Goal: Submit feedback/report problem: Submit feedback/report problem

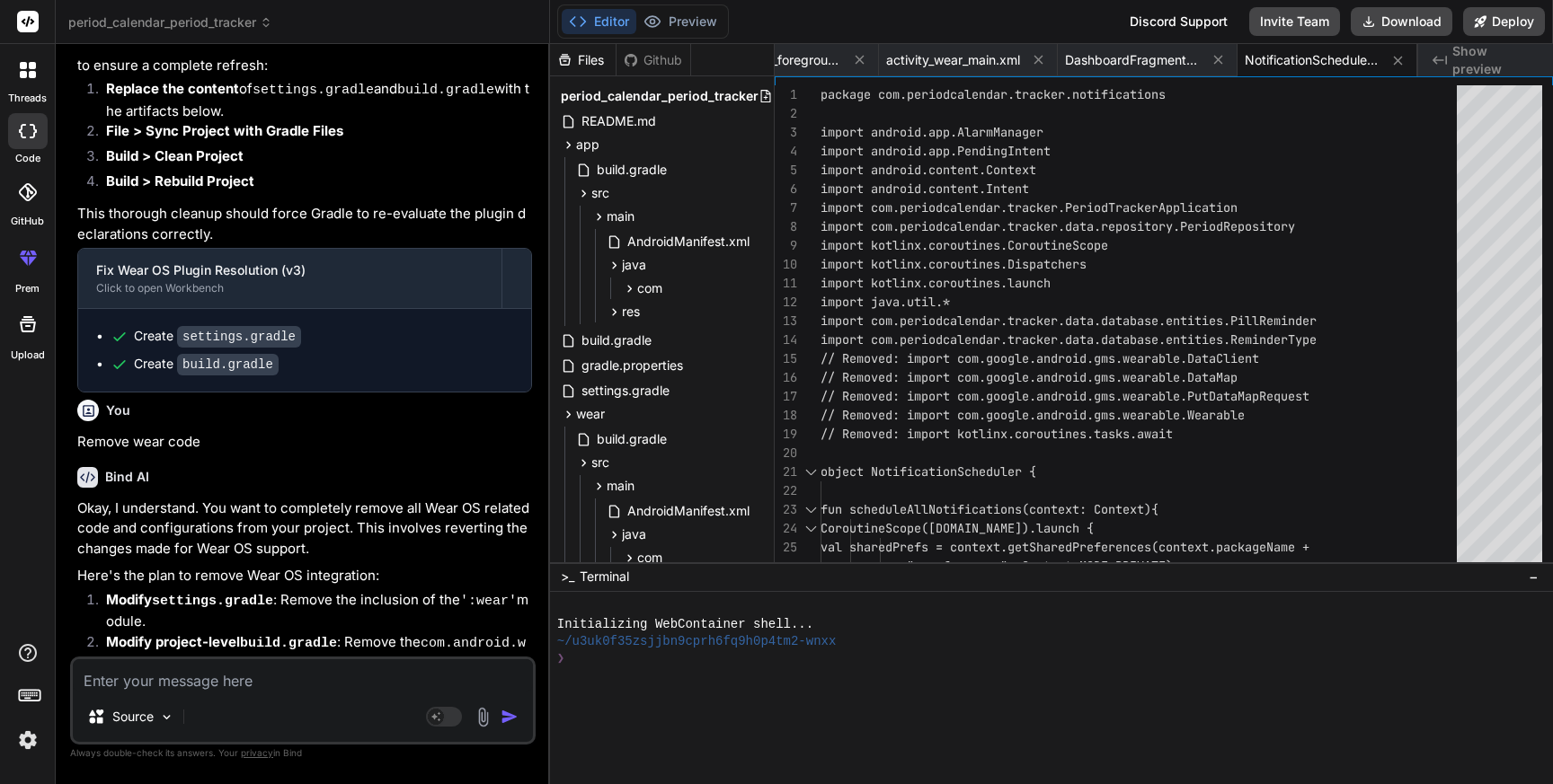
scroll to position [16006, 0]
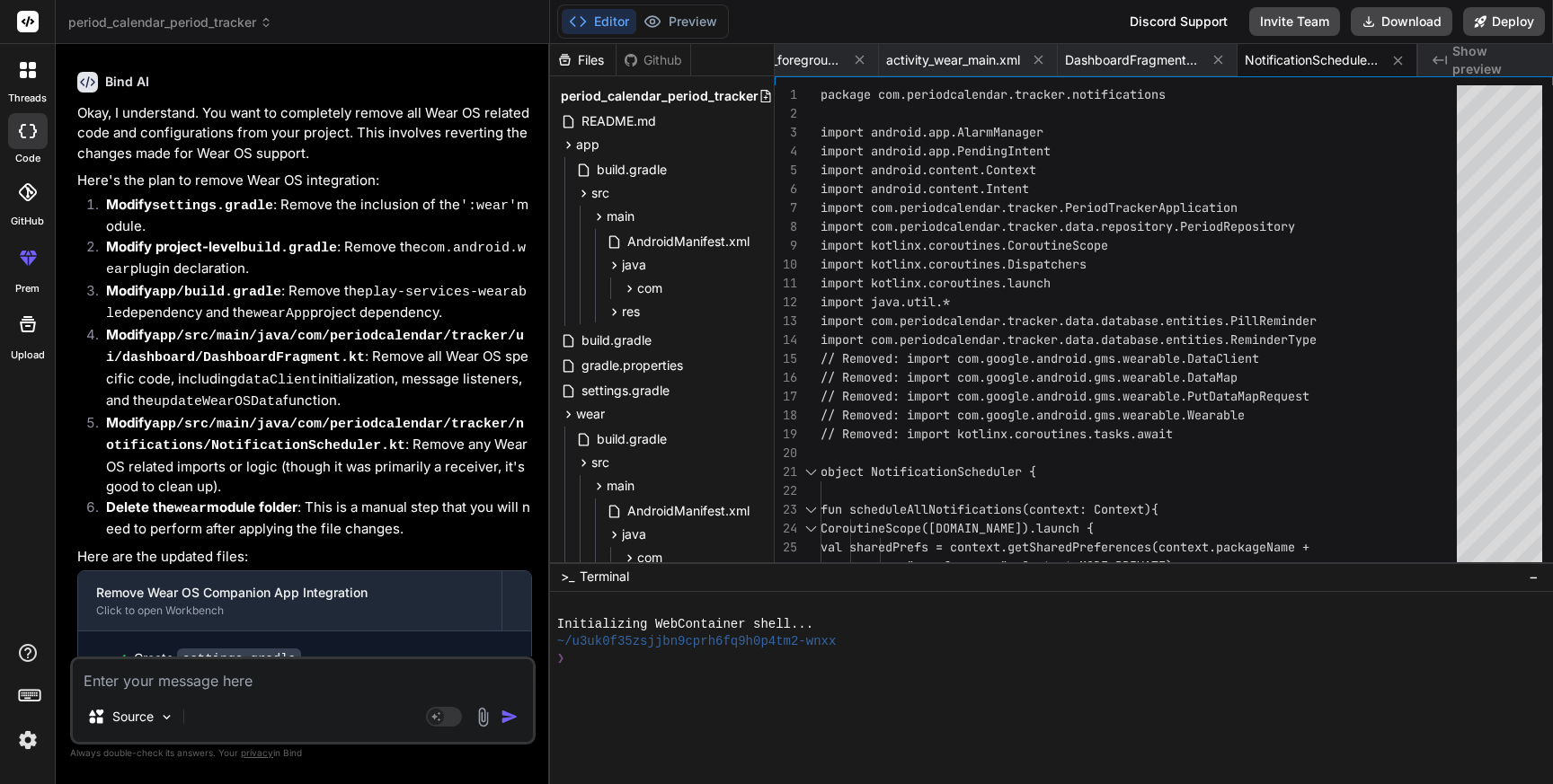
click at [222, 687] on textarea at bounding box center [303, 676] width 460 height 32
type textarea "r"
type textarea "x"
type textarea "re"
type textarea "x"
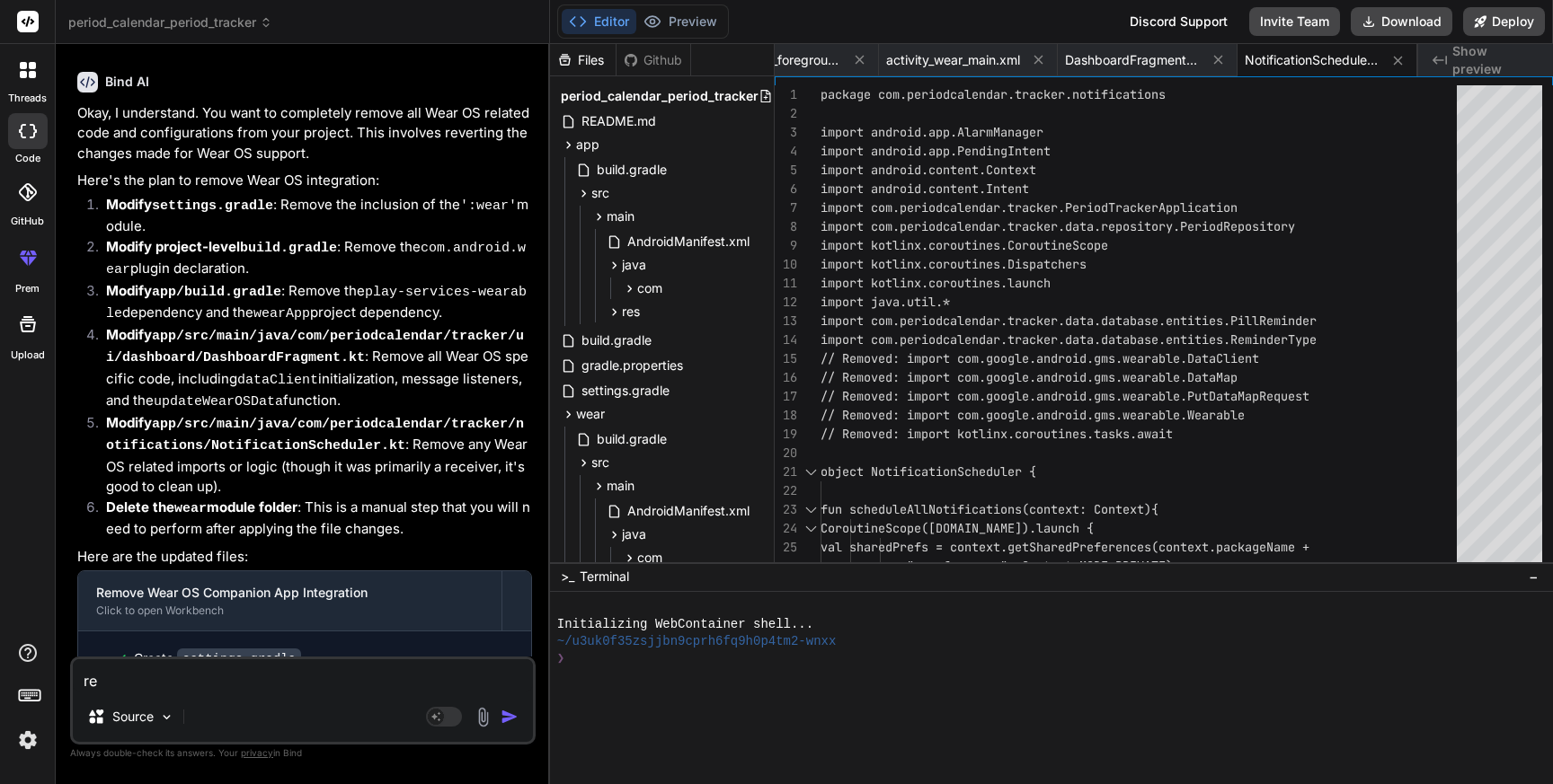
type textarea "rem"
type textarea "x"
type textarea "remo"
type textarea "x"
type textarea "remov"
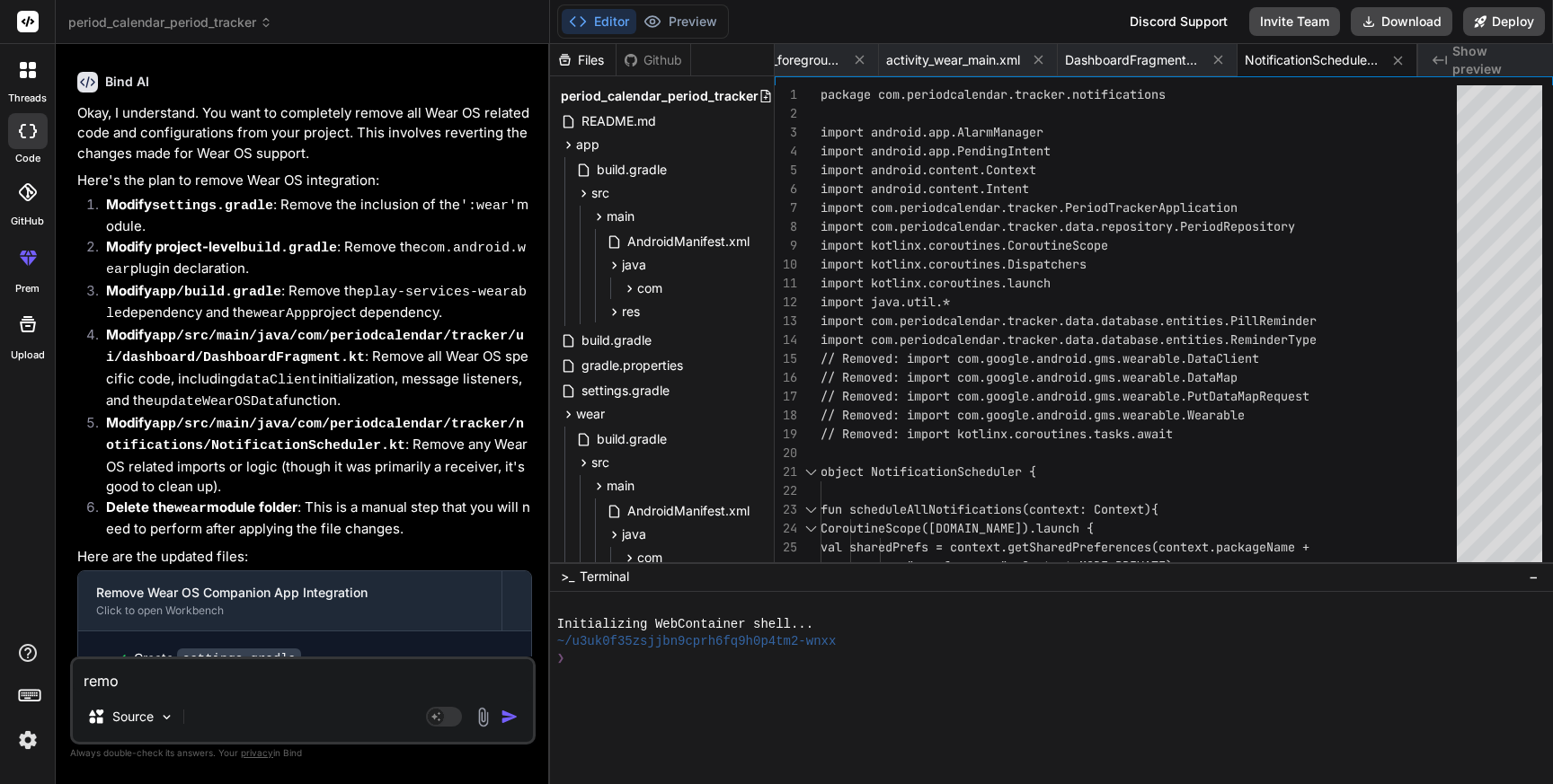
type textarea "x"
type textarea "remove"
type textarea "x"
type textarea "remove"
type textarea "x"
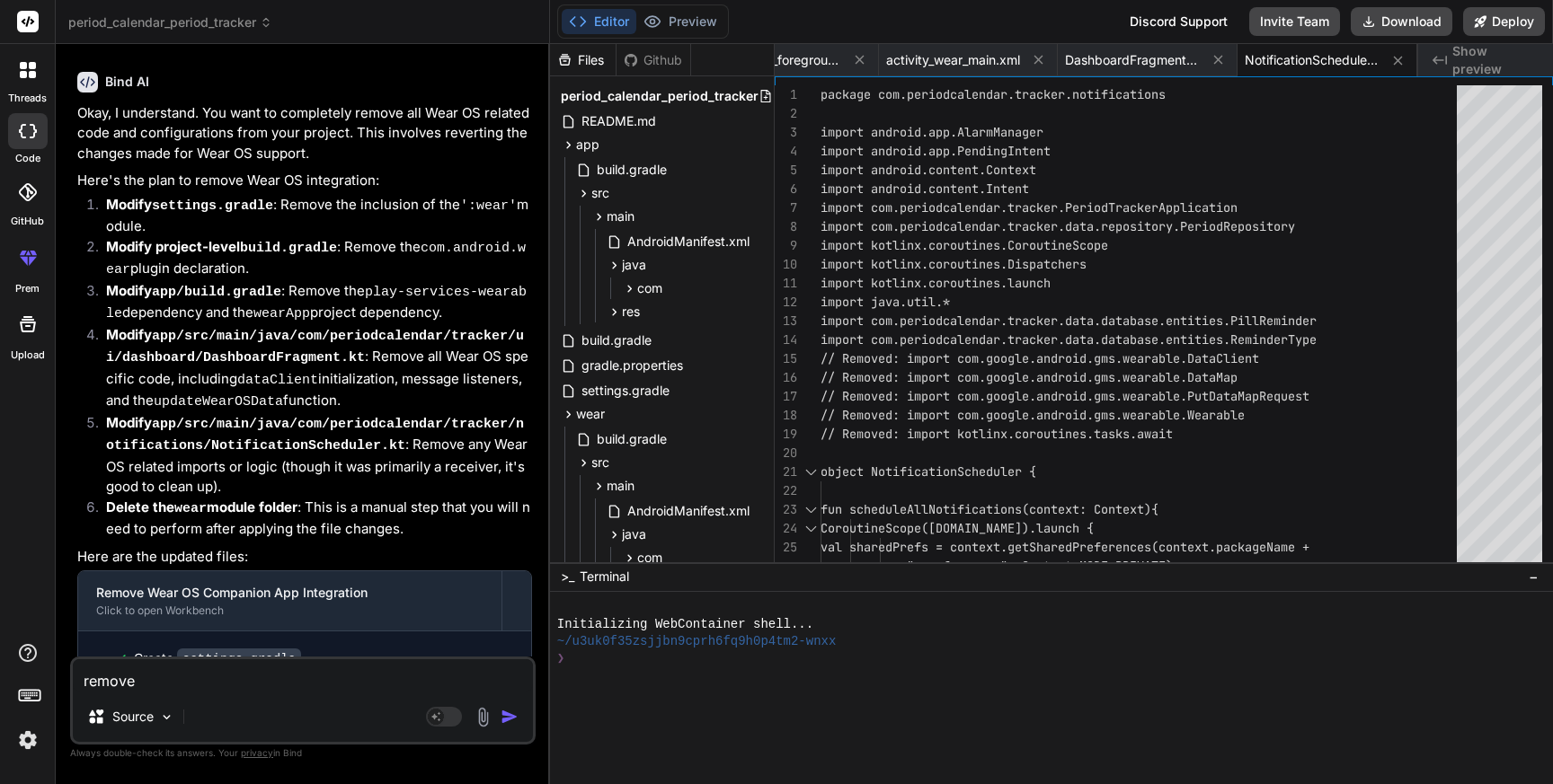
type textarea "remove w"
type textarea "x"
type textarea "remove we"
type textarea "x"
type textarea "remove wea"
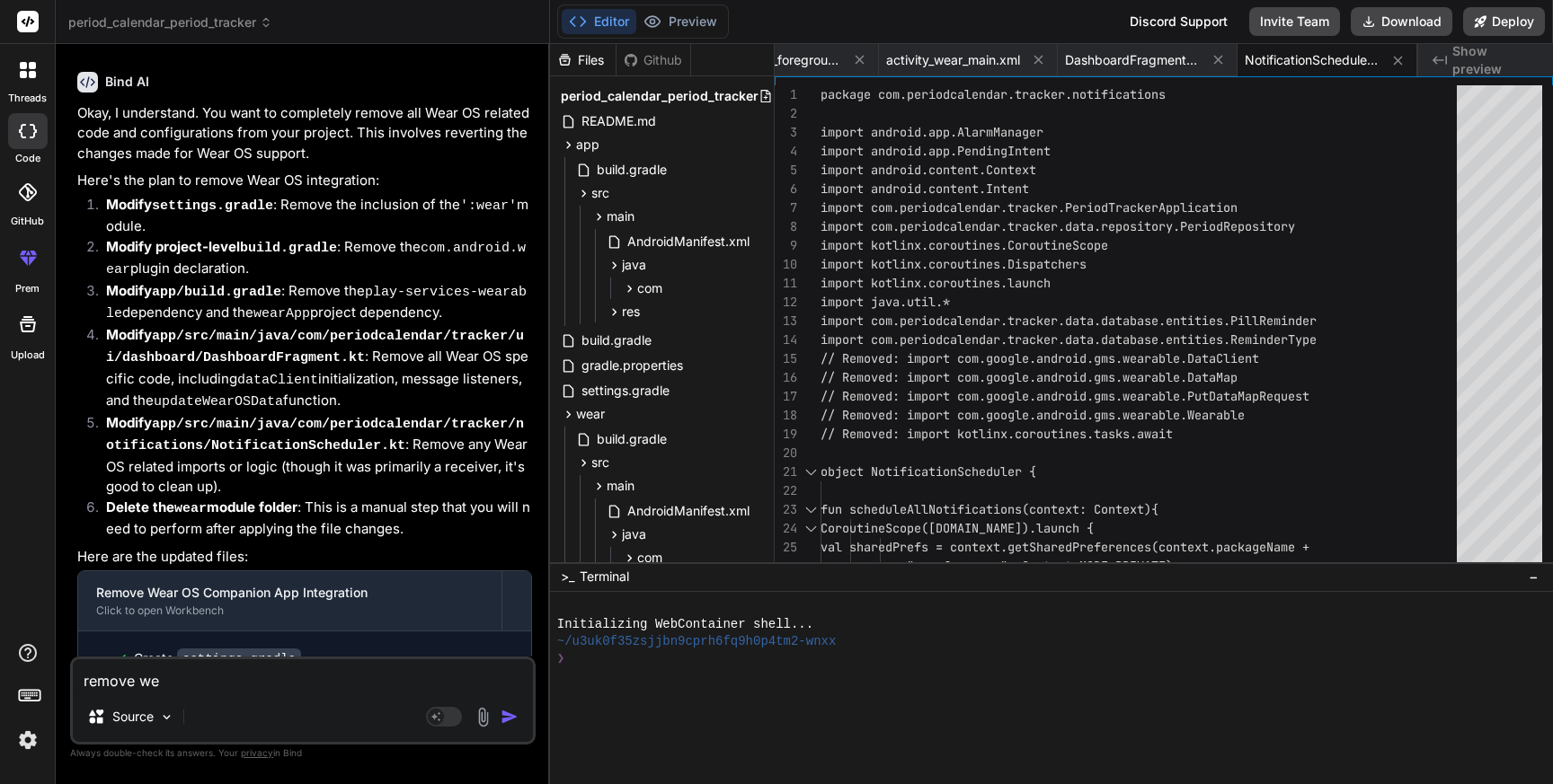
type textarea "x"
type textarea "remove wear"
type textarea "x"
type textarea "remove wear"
type textarea "x"
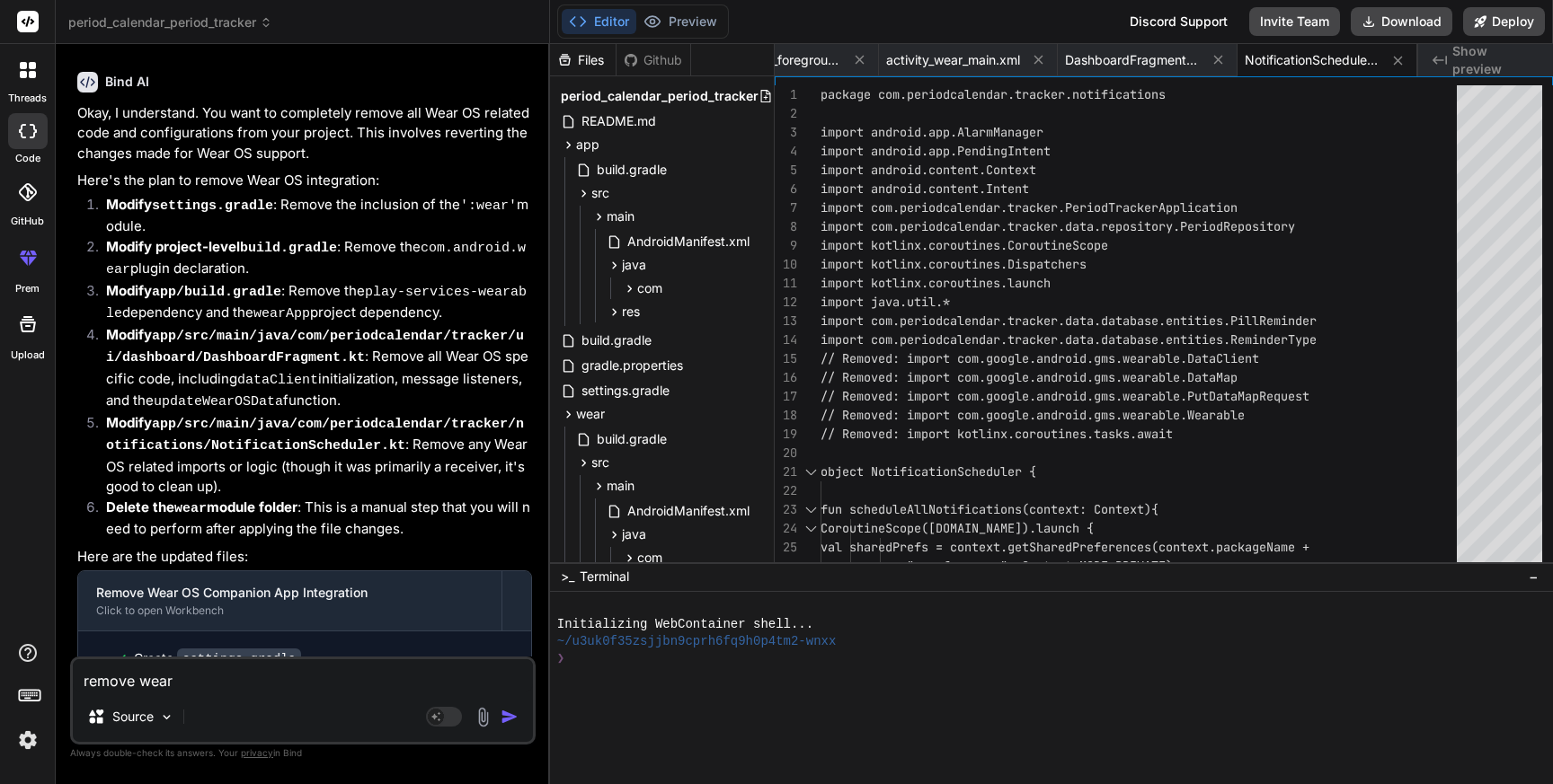
type textarea "remove wear c"
type textarea "x"
type textarea "remove wear co"
type textarea "x"
type textarea "remove wear cod"
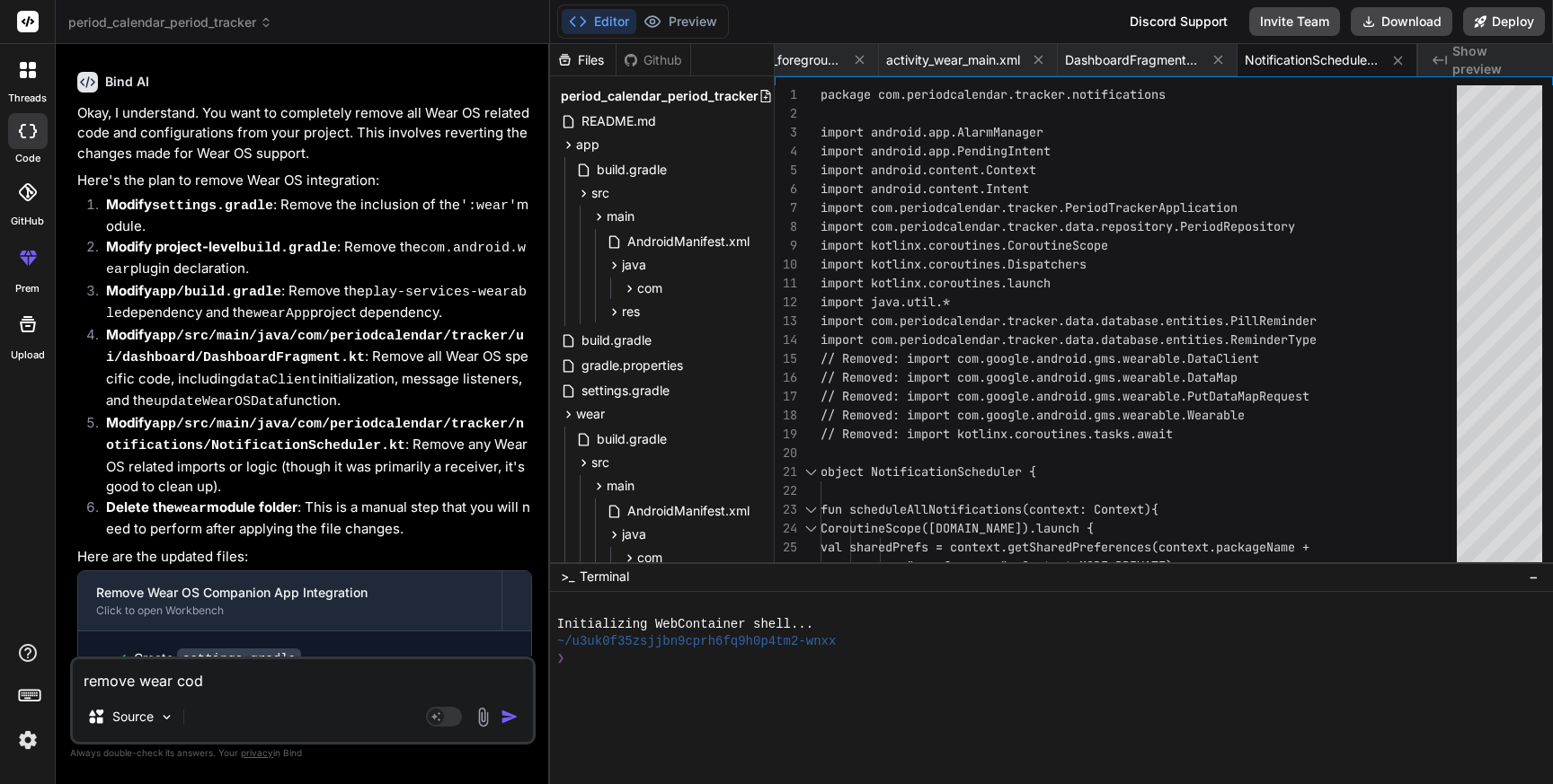
type textarea "x"
type textarea "remove wear code"
type textarea "x"
type textarea "remove wear code"
type textarea "x"
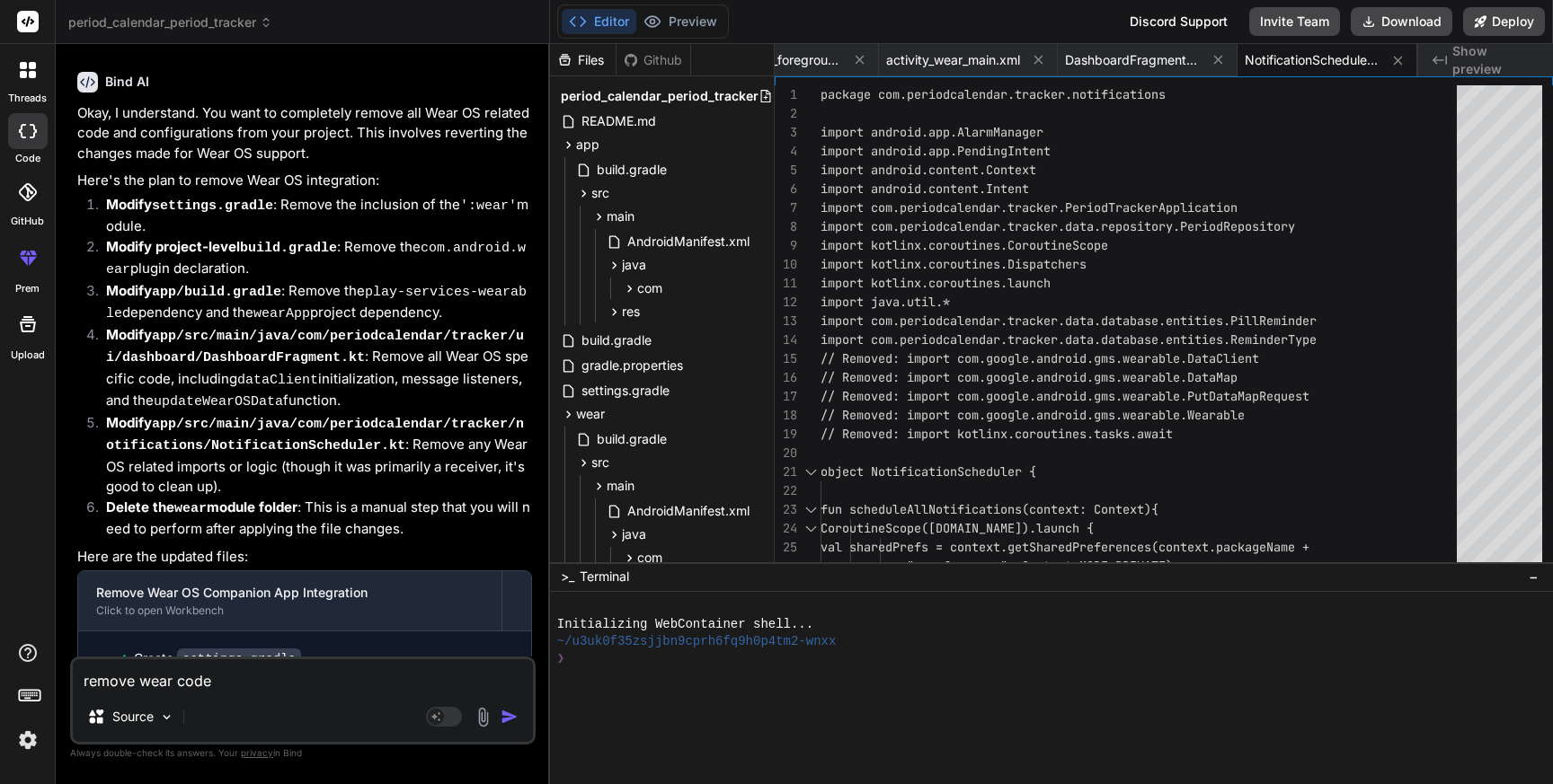
type textarea "remove wear code a"
type textarea "x"
type textarea "remove wear code an"
type textarea "x"
type textarea "remove wear code and"
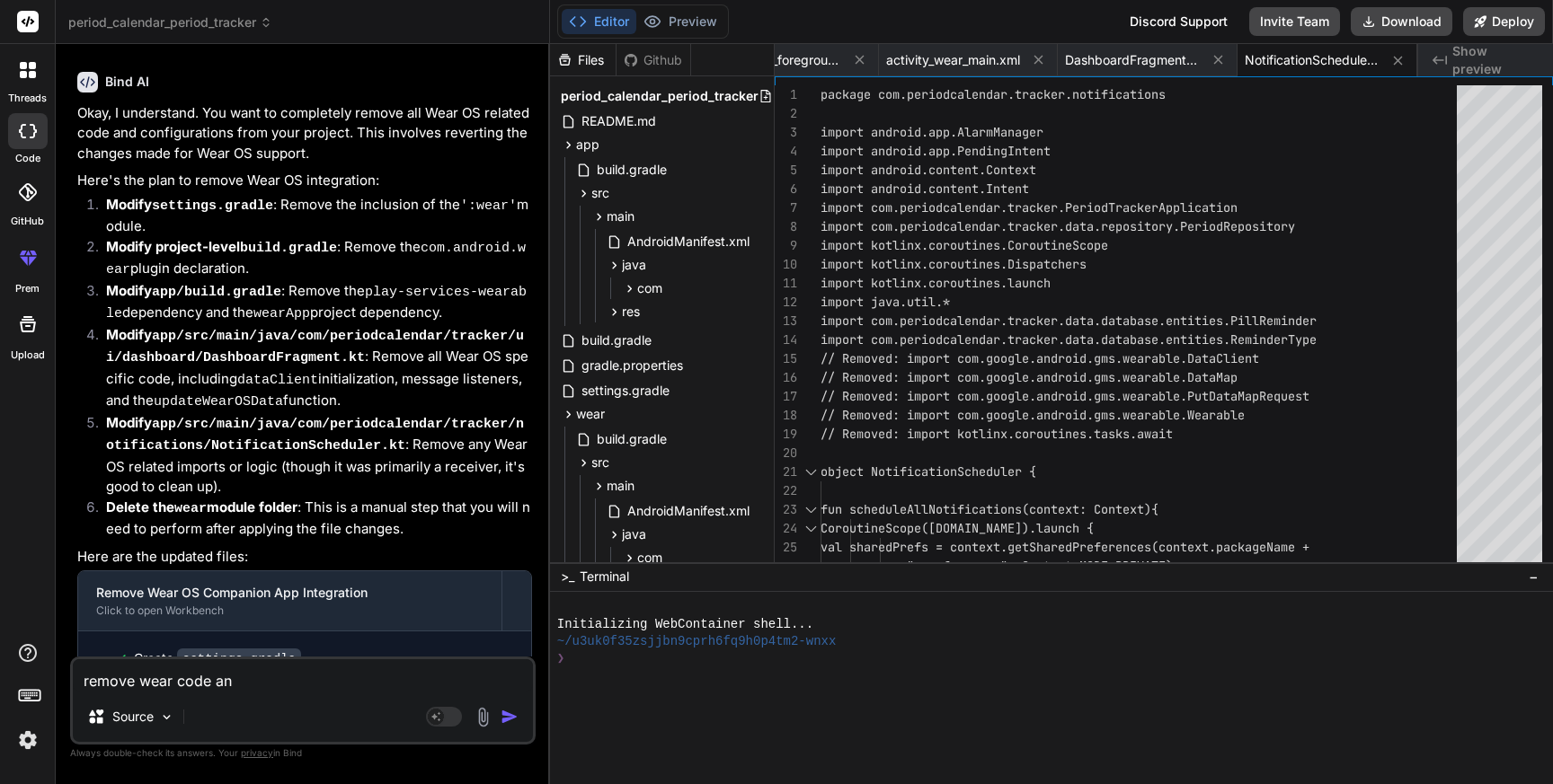
type textarea "x"
type textarea "remove wear code and"
type textarea "x"
type textarea "remove wear code and k"
type textarea "x"
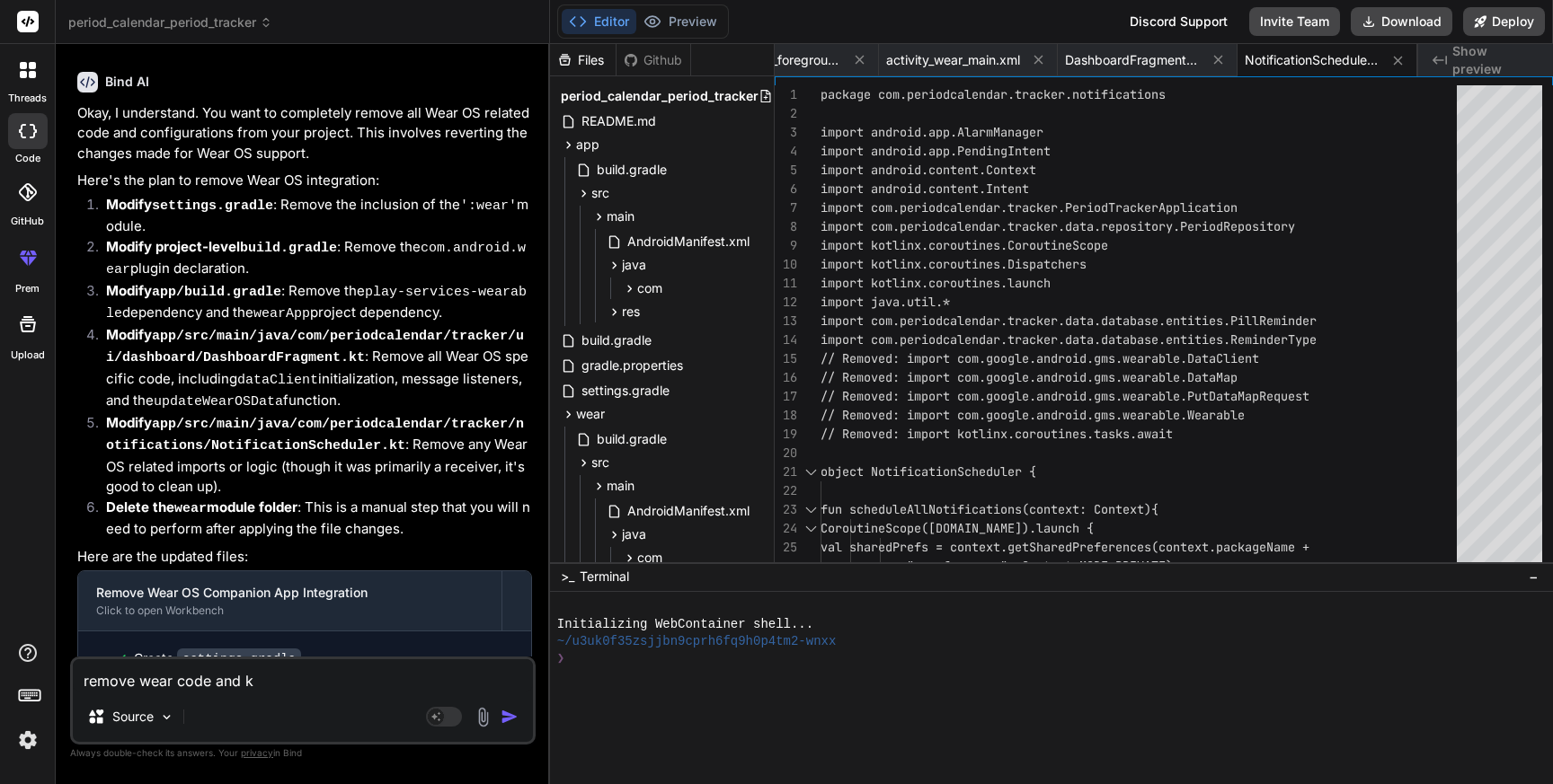
type textarea "remove wear code and ke"
type textarea "x"
type textarea "remove wear code and kee"
type textarea "x"
type textarea "remove wear code and keep"
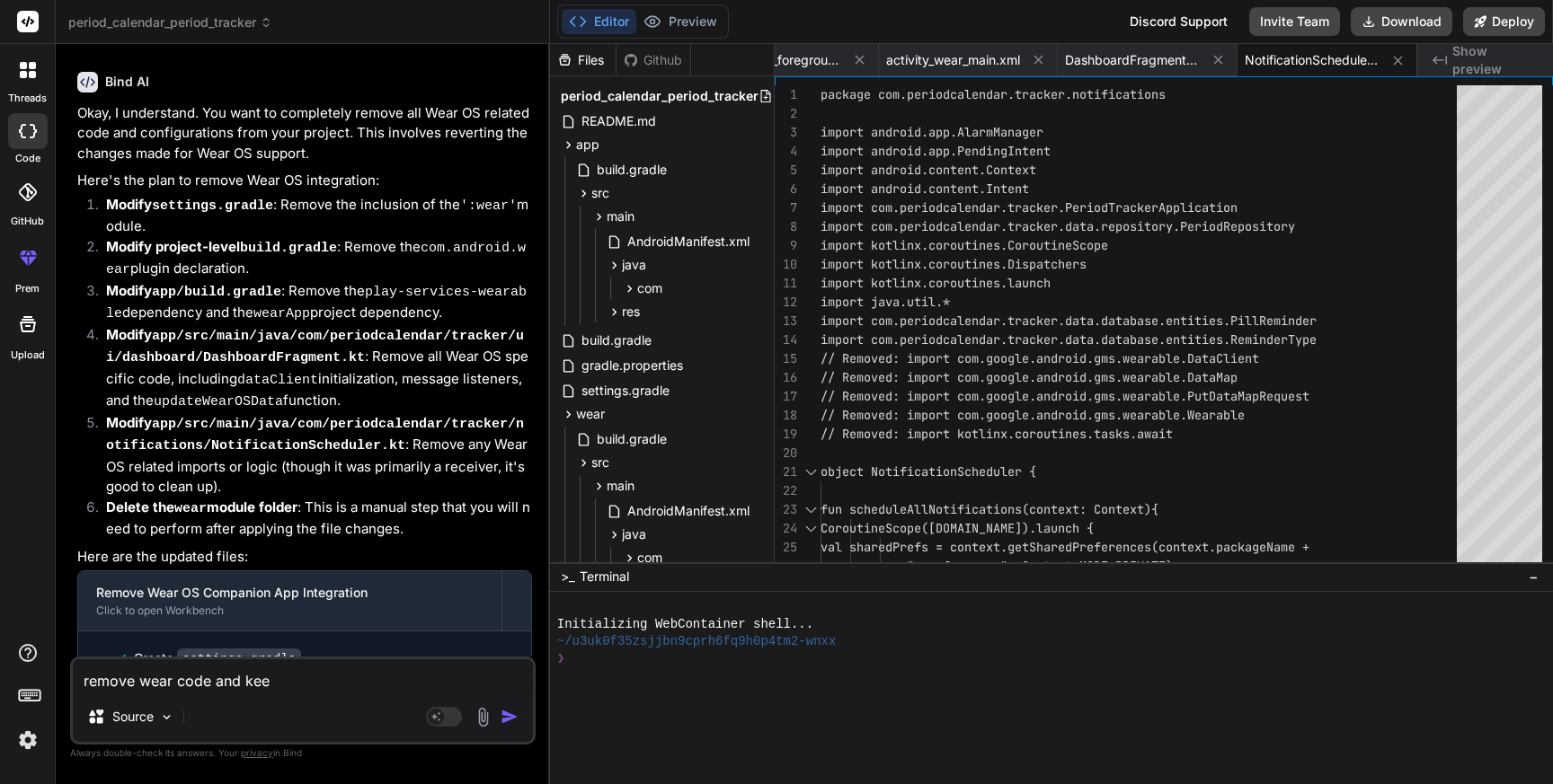
type textarea "x"
type textarea "remove wear code and keep"
type textarea "x"
type textarea "remove wear code and keep o"
type textarea "x"
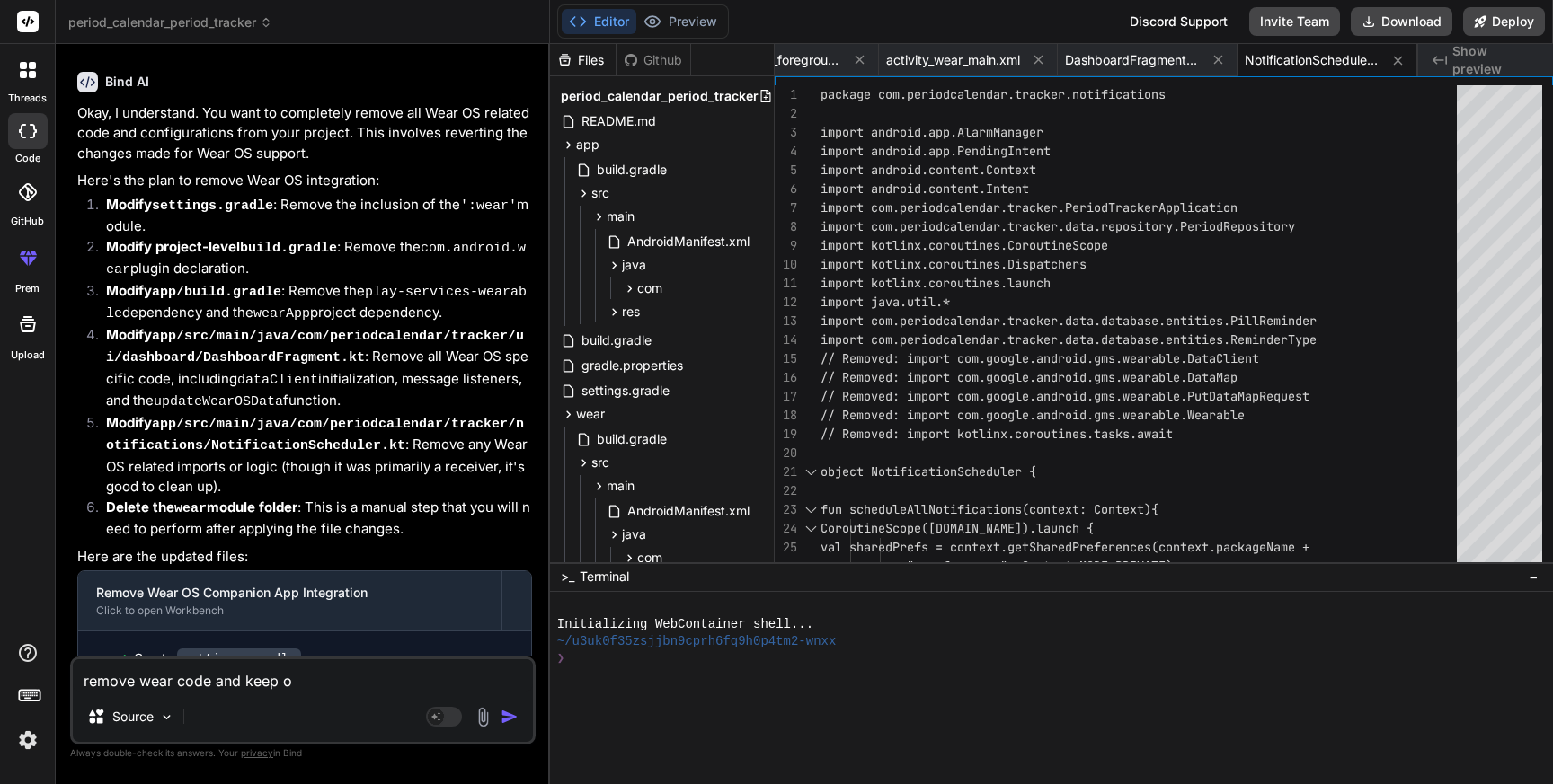
type textarea "remove wear code and keep"
type textarea "x"
type textarea "remove wear code and keep"
type textarea "x"
type textarea "remove wear code and kee"
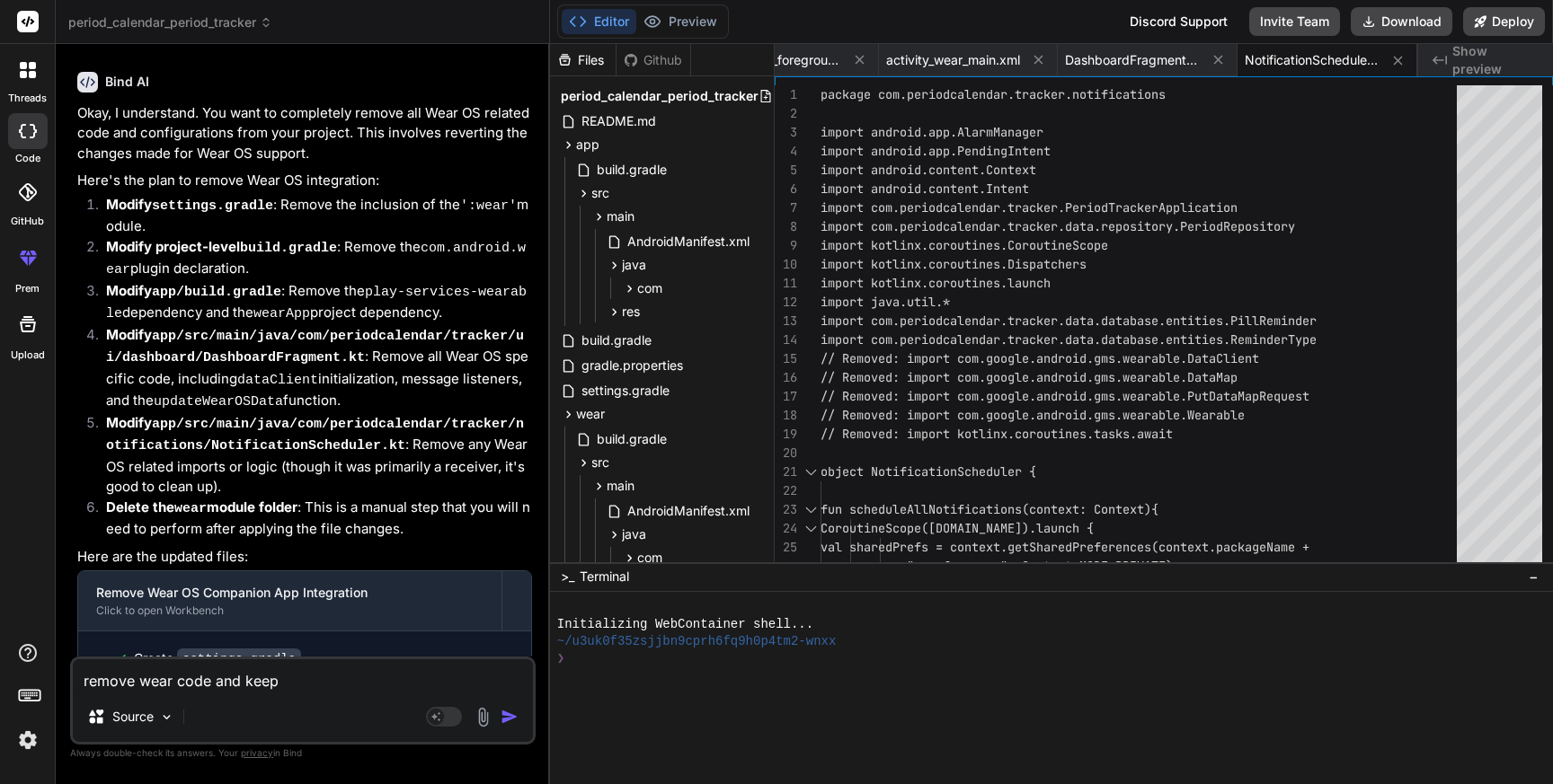
type textarea "x"
type textarea "remove wear code and ke"
type textarea "x"
type textarea "remove wear code and k"
type textarea "x"
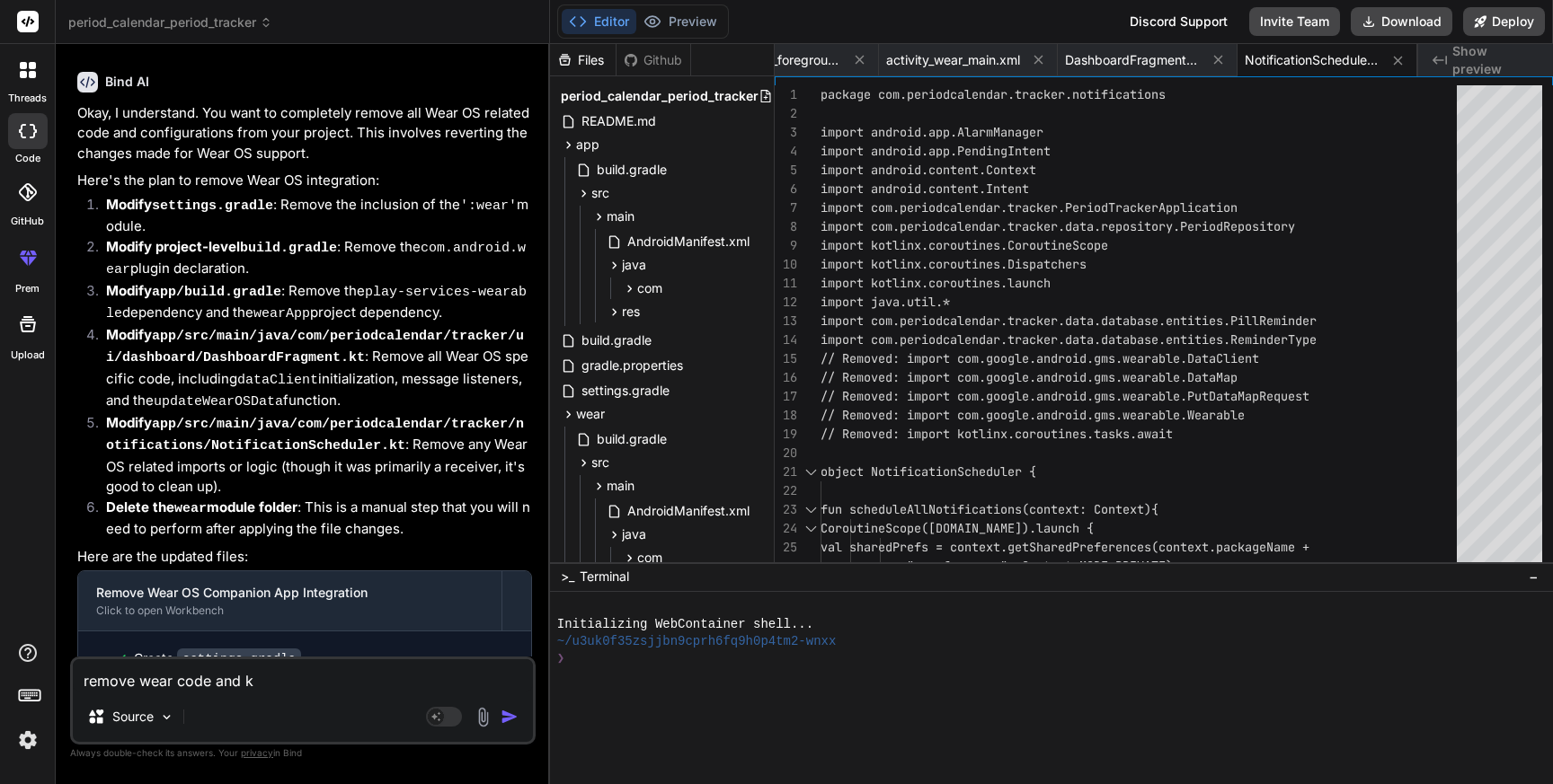
type textarea "remove wear code and"
type textarea "x"
type textarea "remove wear code and"
type textarea "x"
type textarea "remove wear code an"
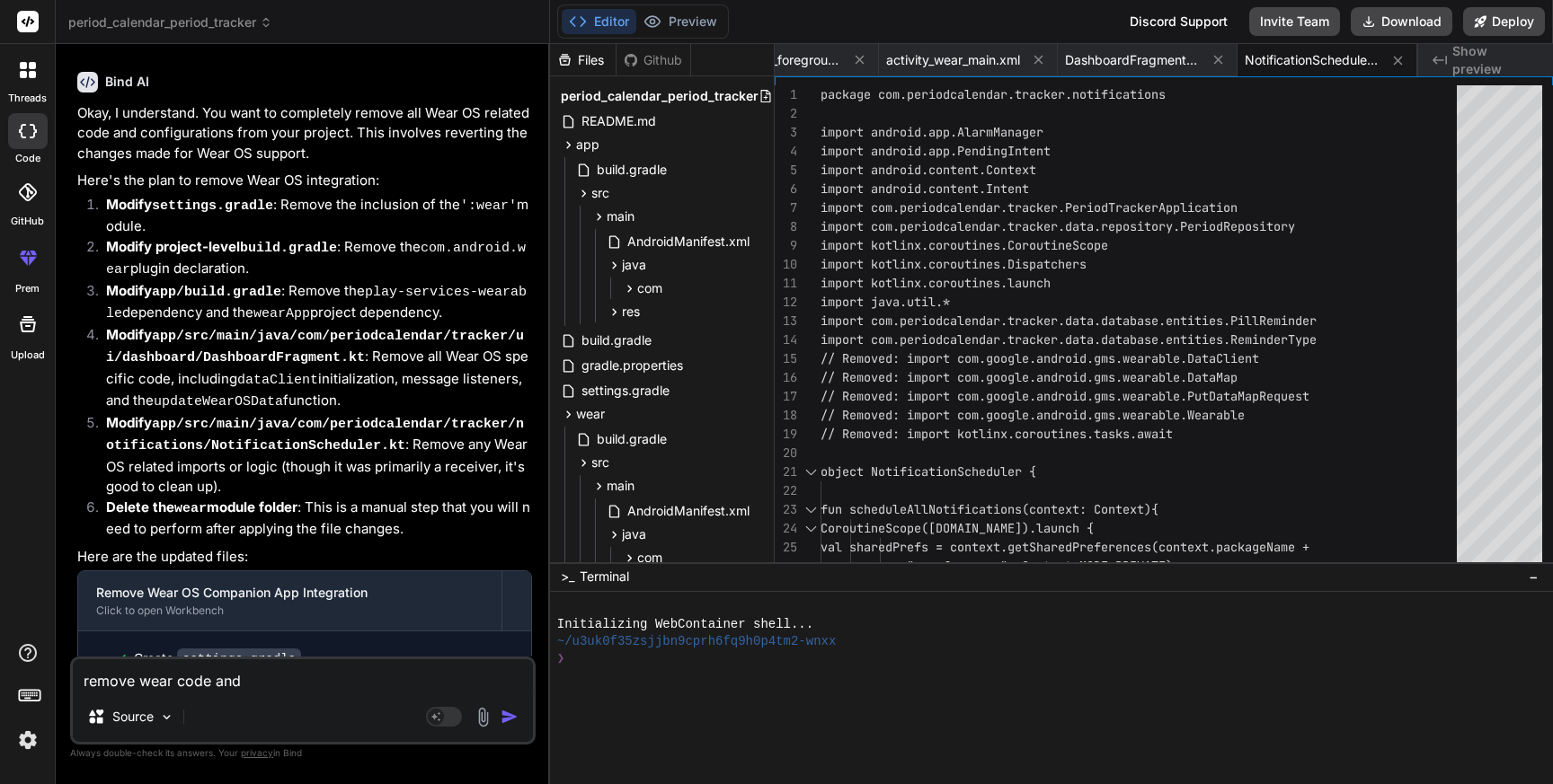
type textarea "x"
type textarea "remove wear code a"
type textarea "x"
type textarea "remove wear code"
type textarea "x"
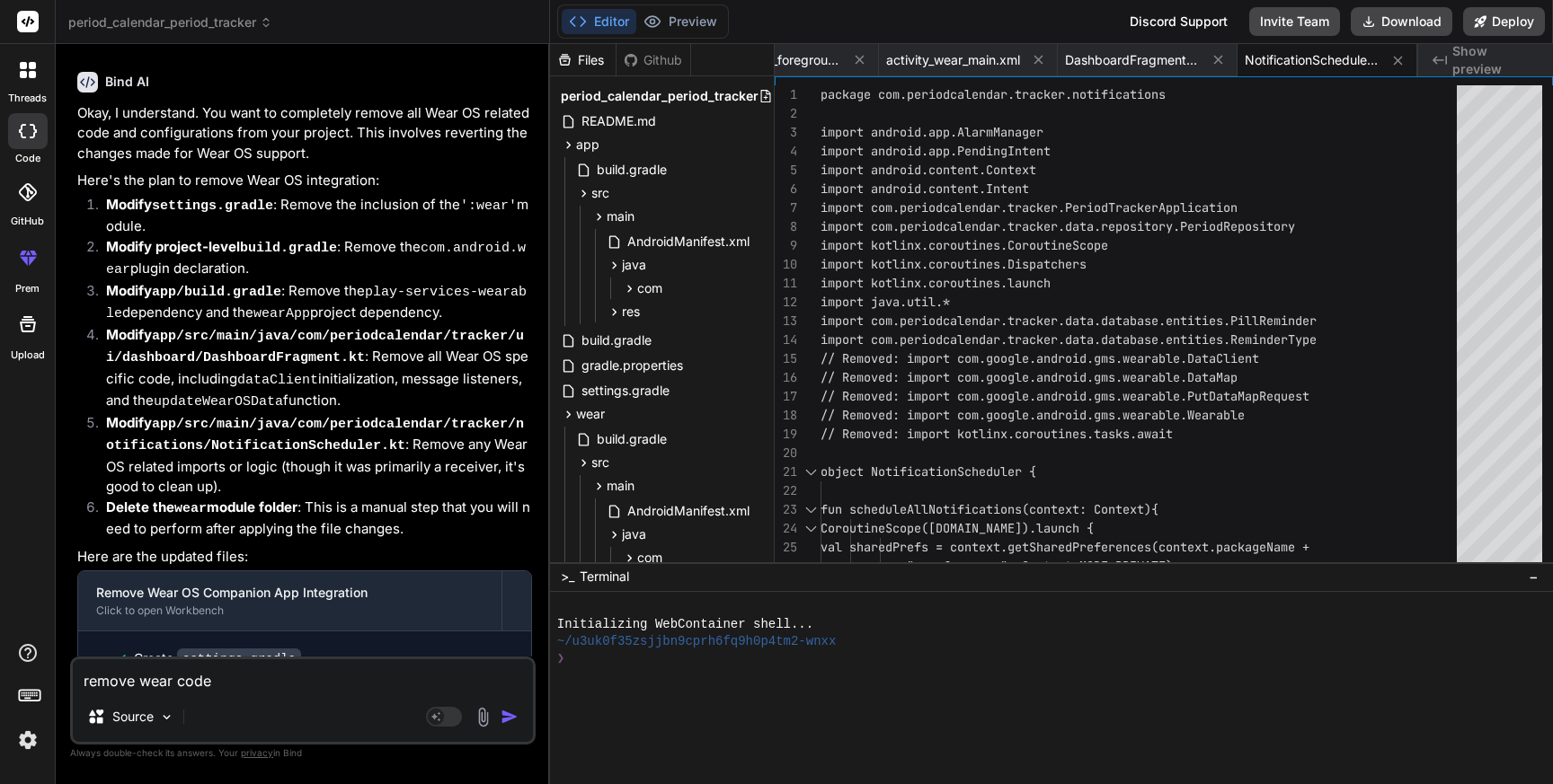
type textarea "remove wear code a"
type textarea "x"
type textarea "remove wear code an"
type textarea "x"
type textarea "remove wear code and"
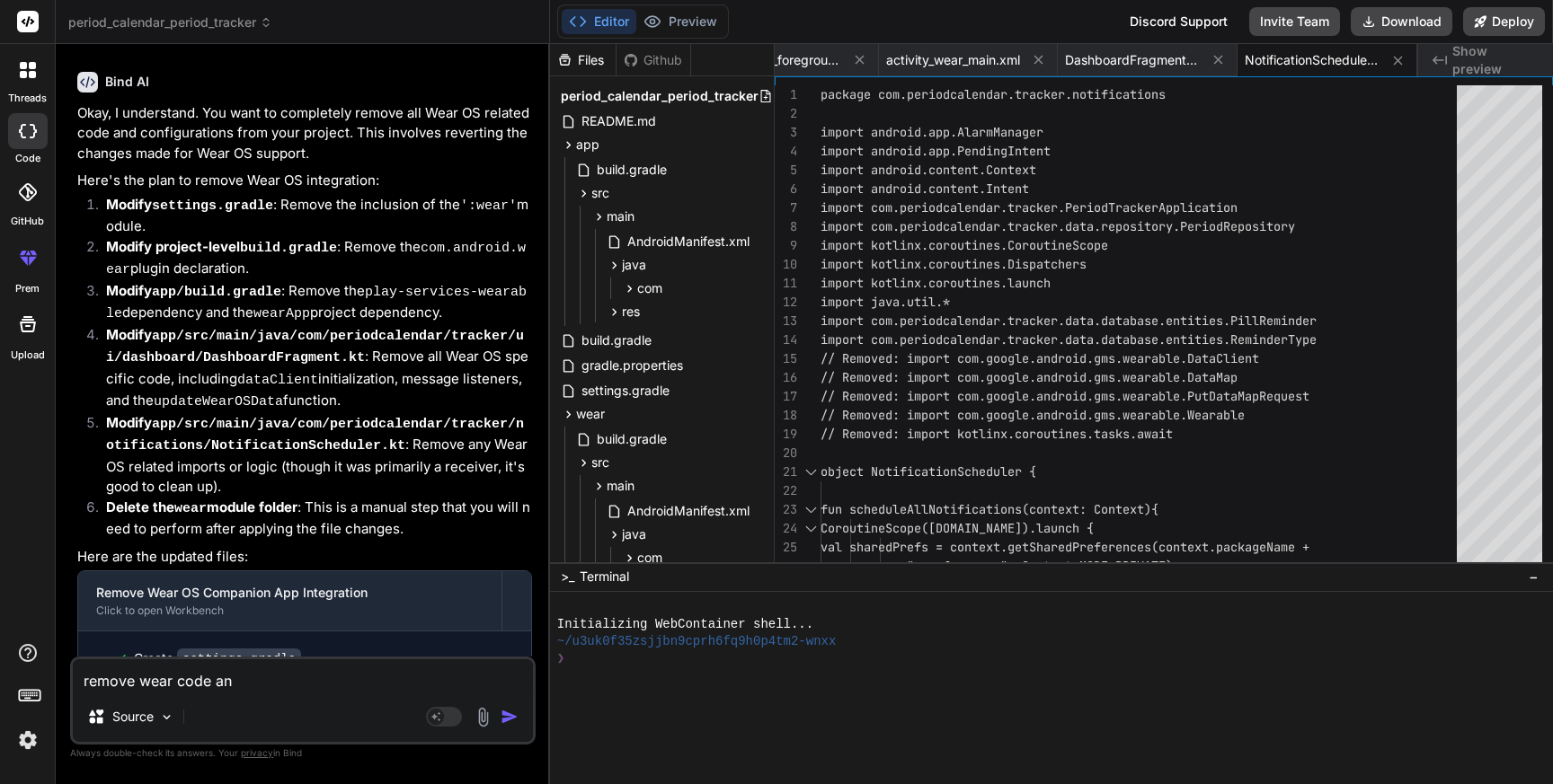
type textarea "x"
type textarea "remove wear code and"
type textarea "x"
type textarea "remove wear code and a"
type textarea "x"
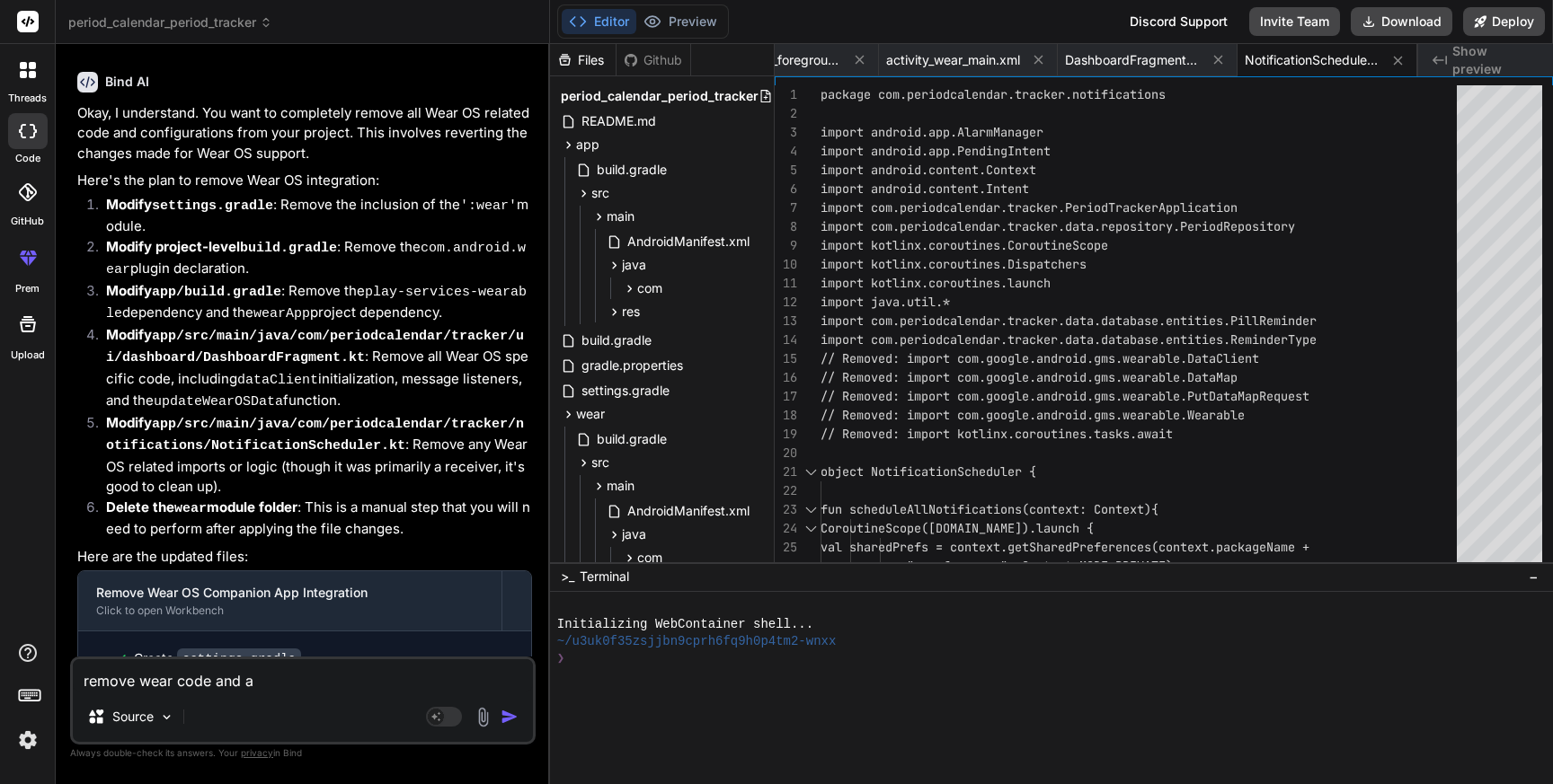
type textarea "remove wear code and ad"
type textarea "x"
type textarea "remove wear code and add"
type textarea "x"
type textarea "remove wear code and add"
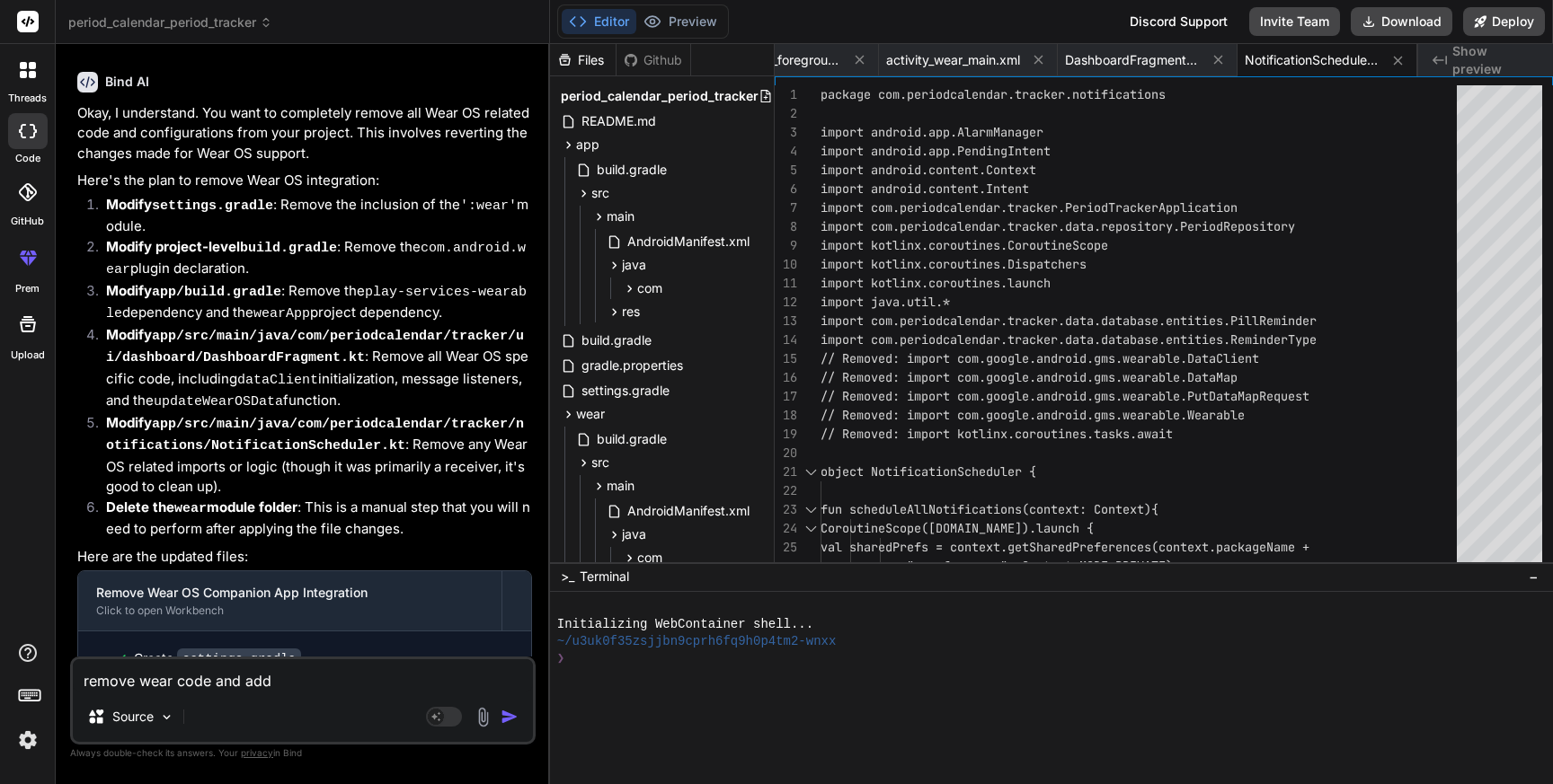
type textarea "x"
type textarea "remove wear code and add s"
type textarea "x"
type textarea "remove wear code and add su"
type textarea "x"
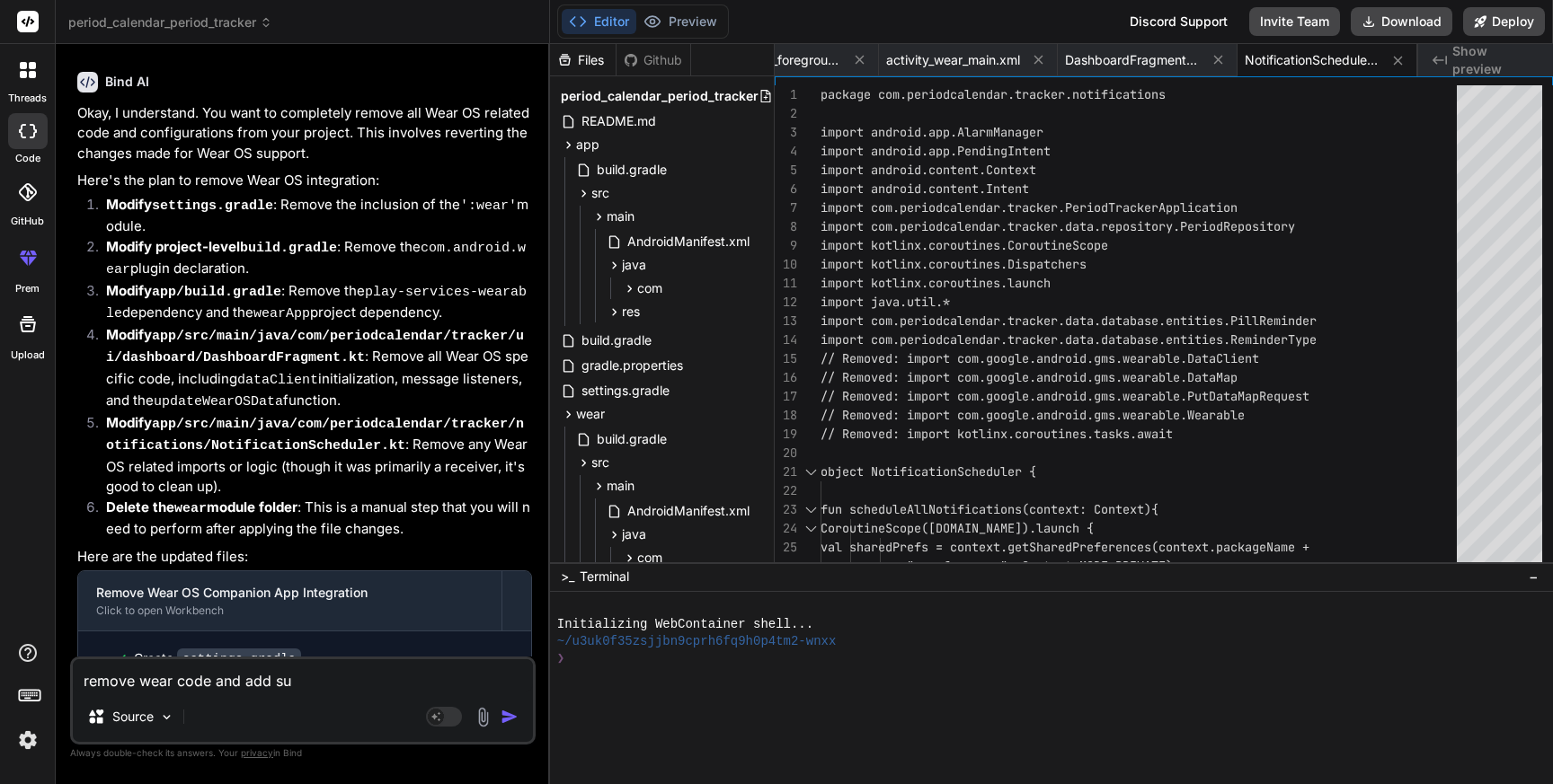
type textarea "remove wear code and add sup"
type textarea "x"
type textarea "remove wear code and add supp"
type textarea "x"
type textarea "remove wear code and add suppo"
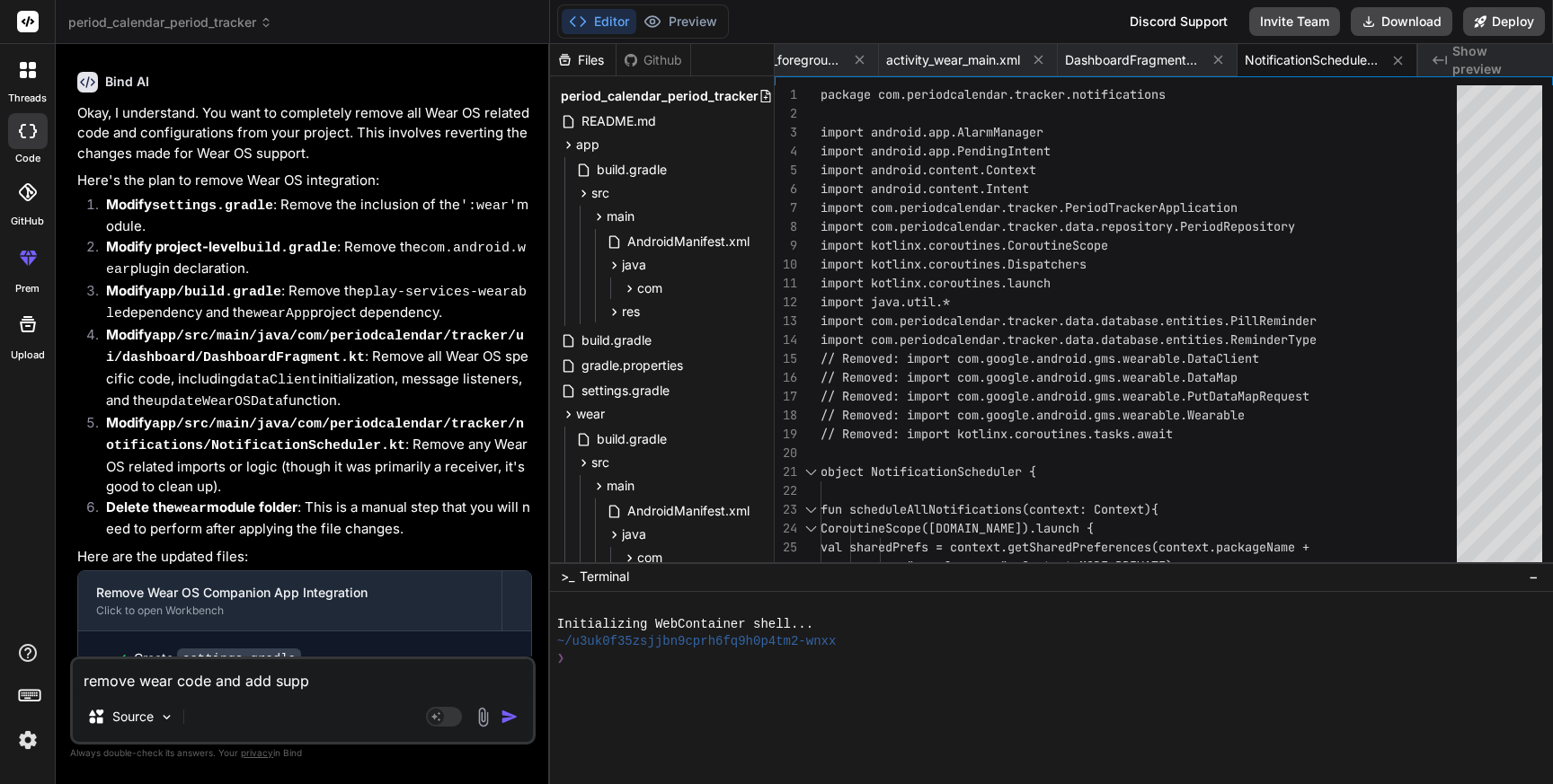
type textarea "x"
type textarea "remove wear code and add suppor"
type textarea "x"
type textarea "remove wear code and add support"
type textarea "x"
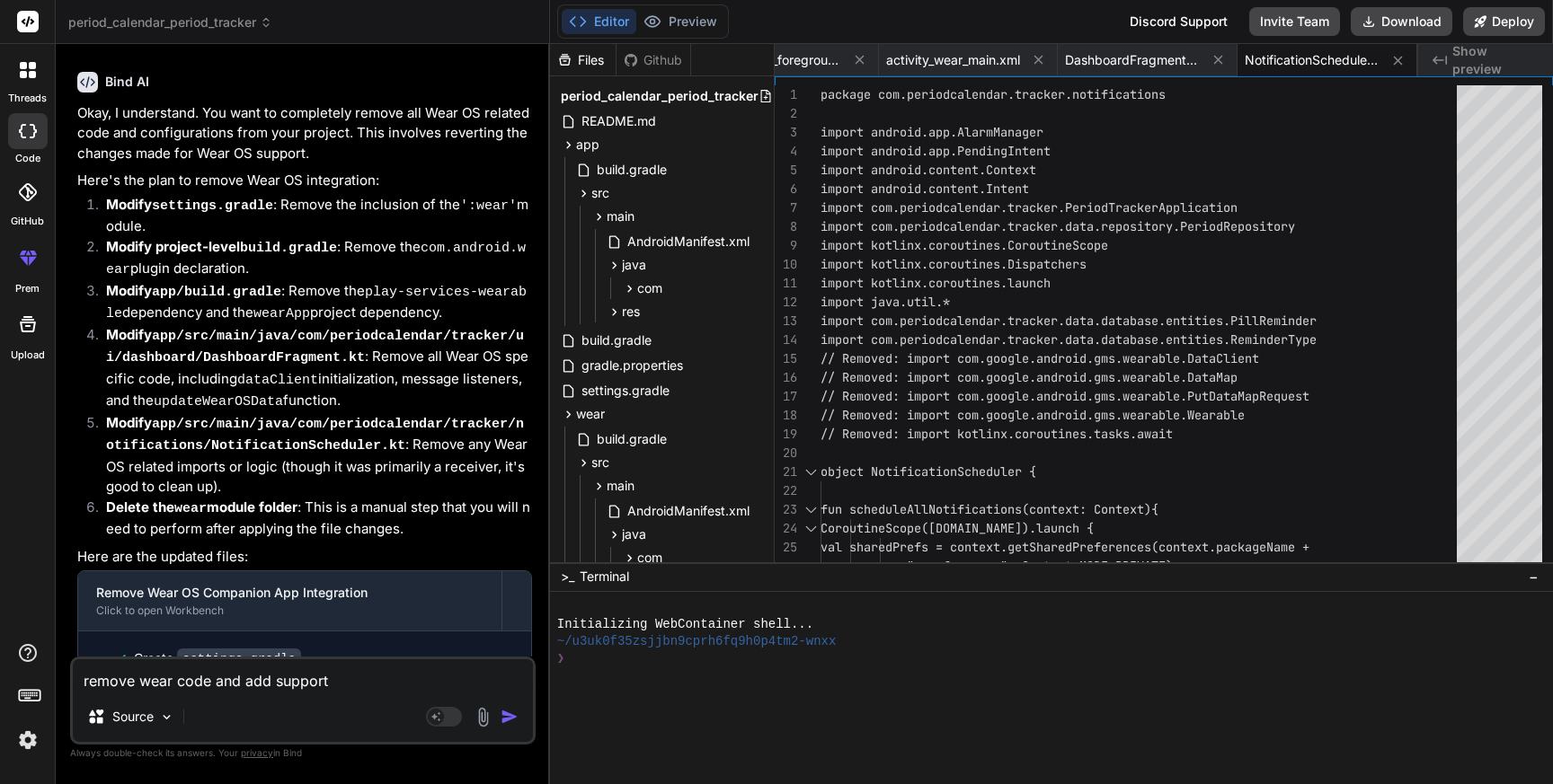
type textarea "remove wear code and add support"
type textarea "x"
type textarea "remove wear code and add support o"
type textarea "x"
type textarea "remove wear code and add support of"
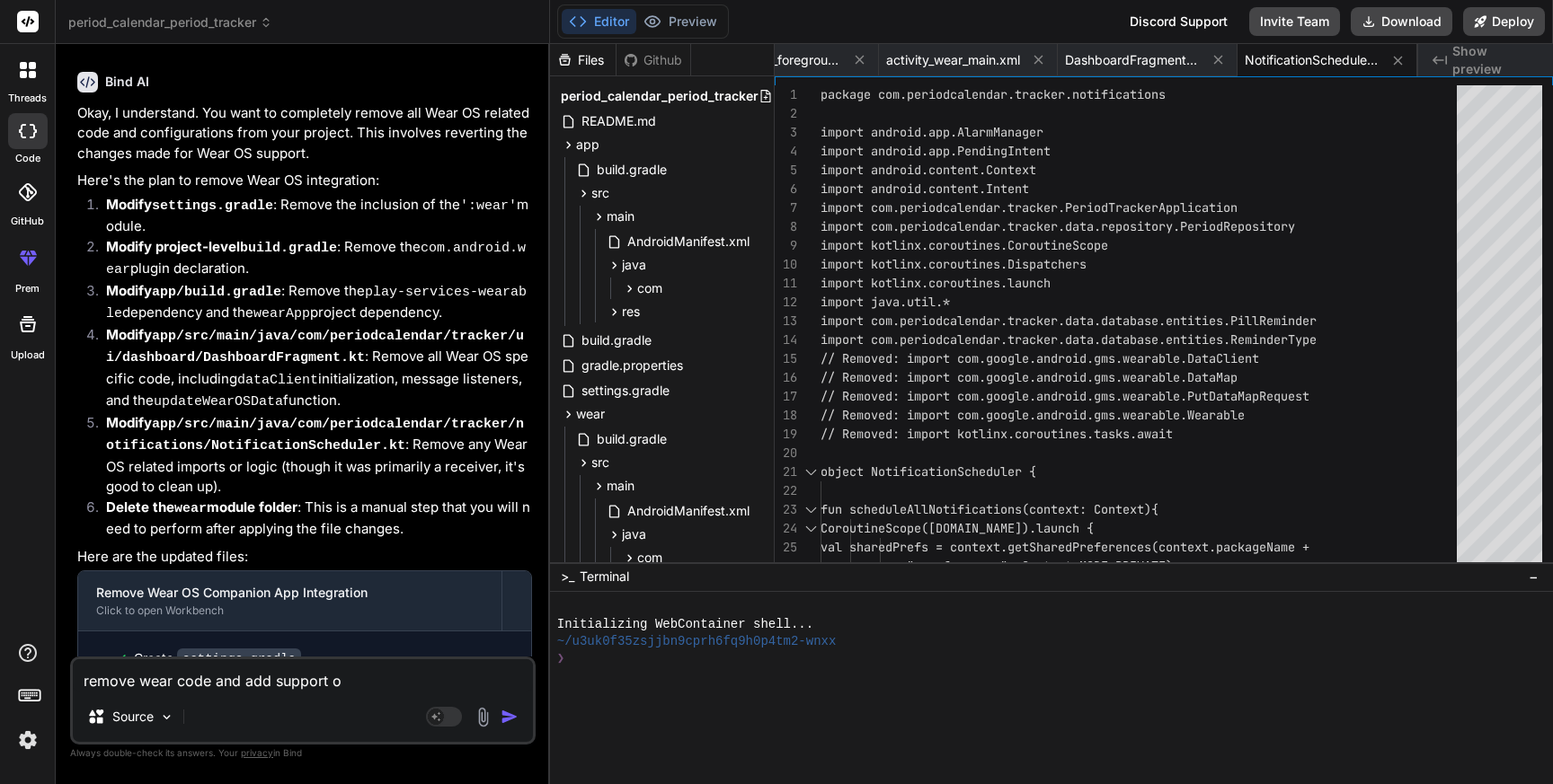
type textarea "x"
type textarea "remove wear code and add support of"
type textarea "x"
type textarea "remove wear code and add support of f"
type textarea "x"
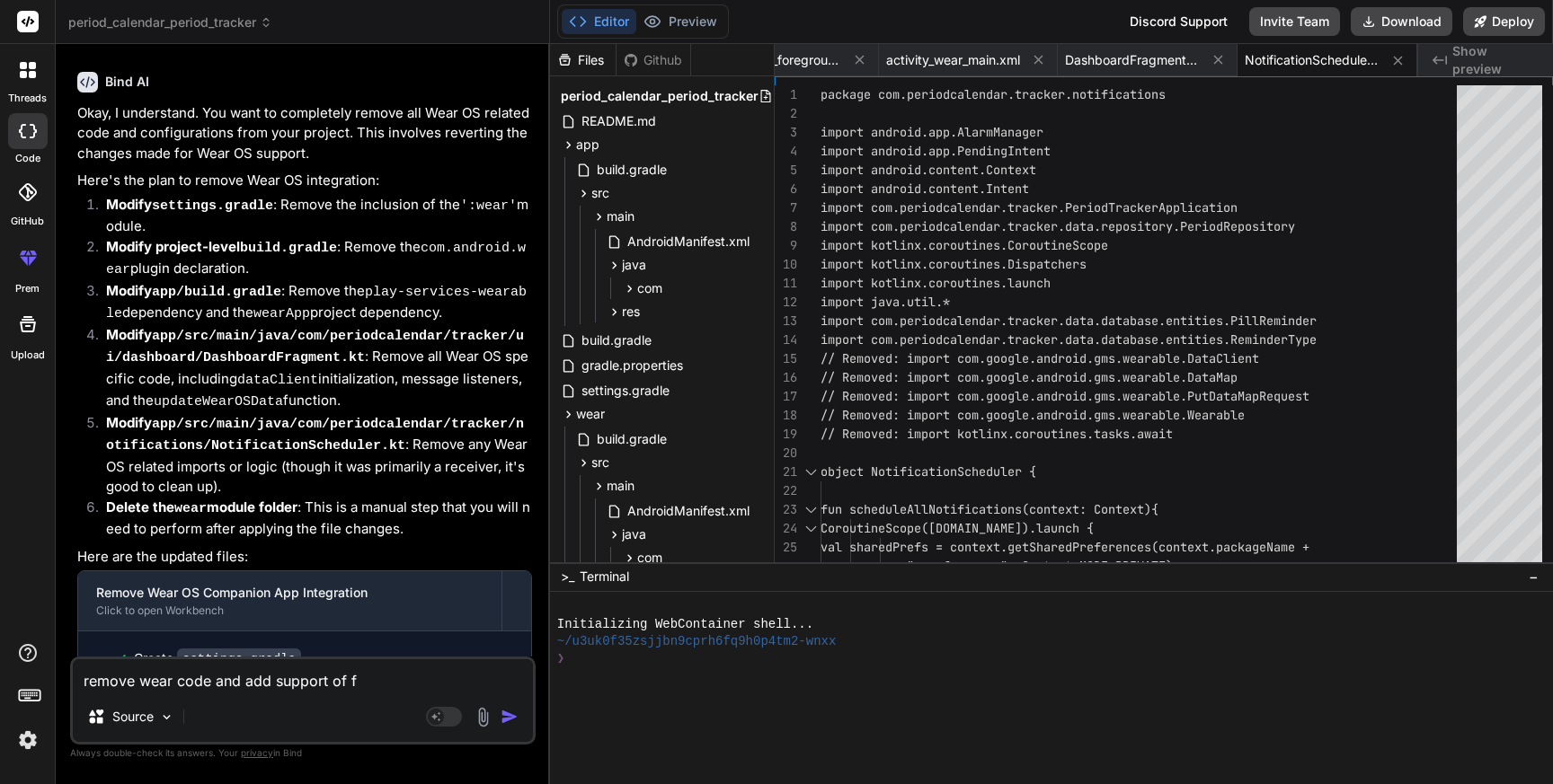
type textarea "remove wear code and add support of fo"
type textarea "x"
type textarea "remove wear code and add support of fol"
type textarea "x"
type textarea "remove wear code and add support of fold"
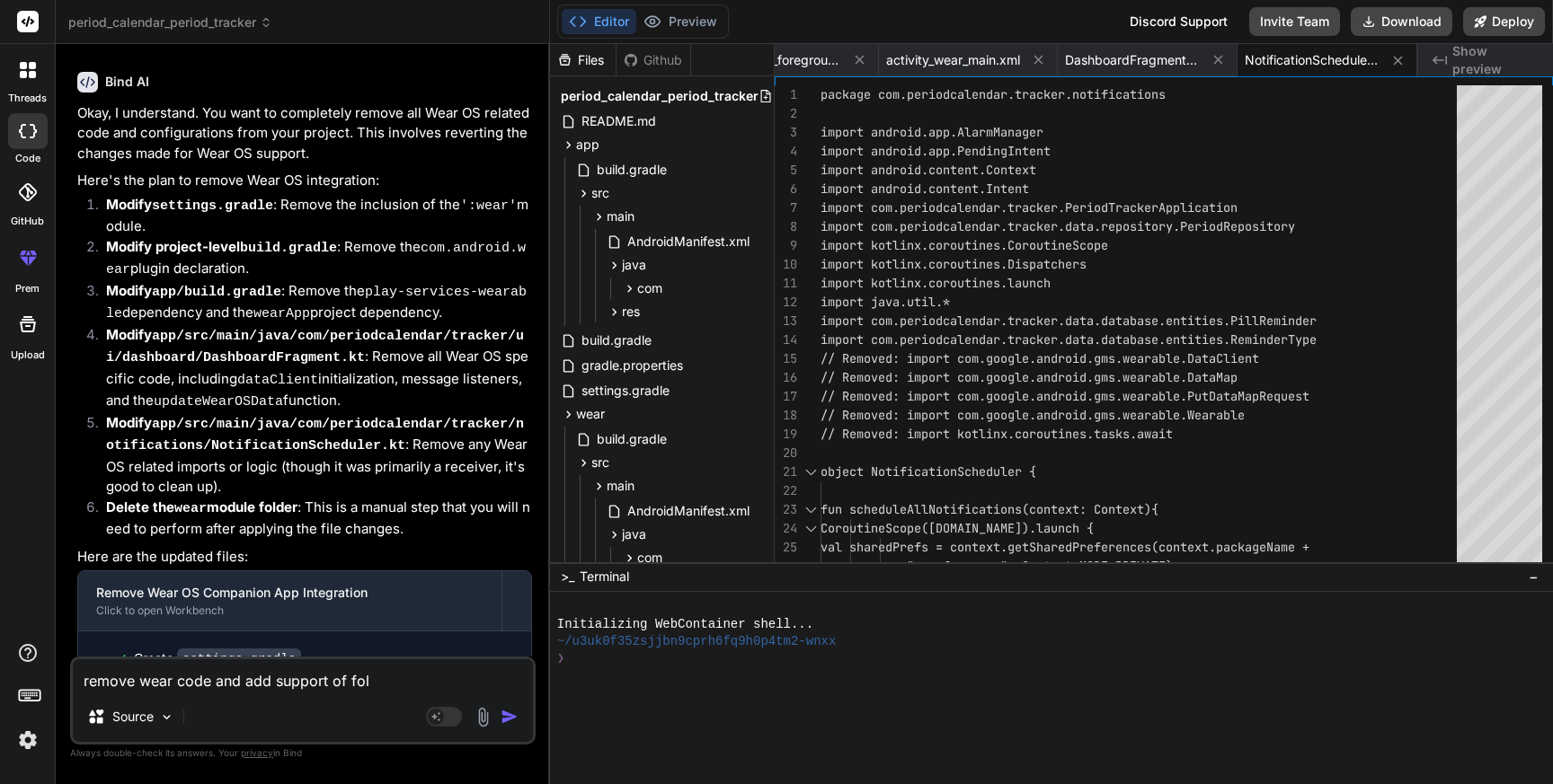
type textarea "x"
type textarea "remove wear code and add support of [PERSON_NAME]"
type textarea "x"
type textarea "remove wear code and add support of foldab"
type textarea "x"
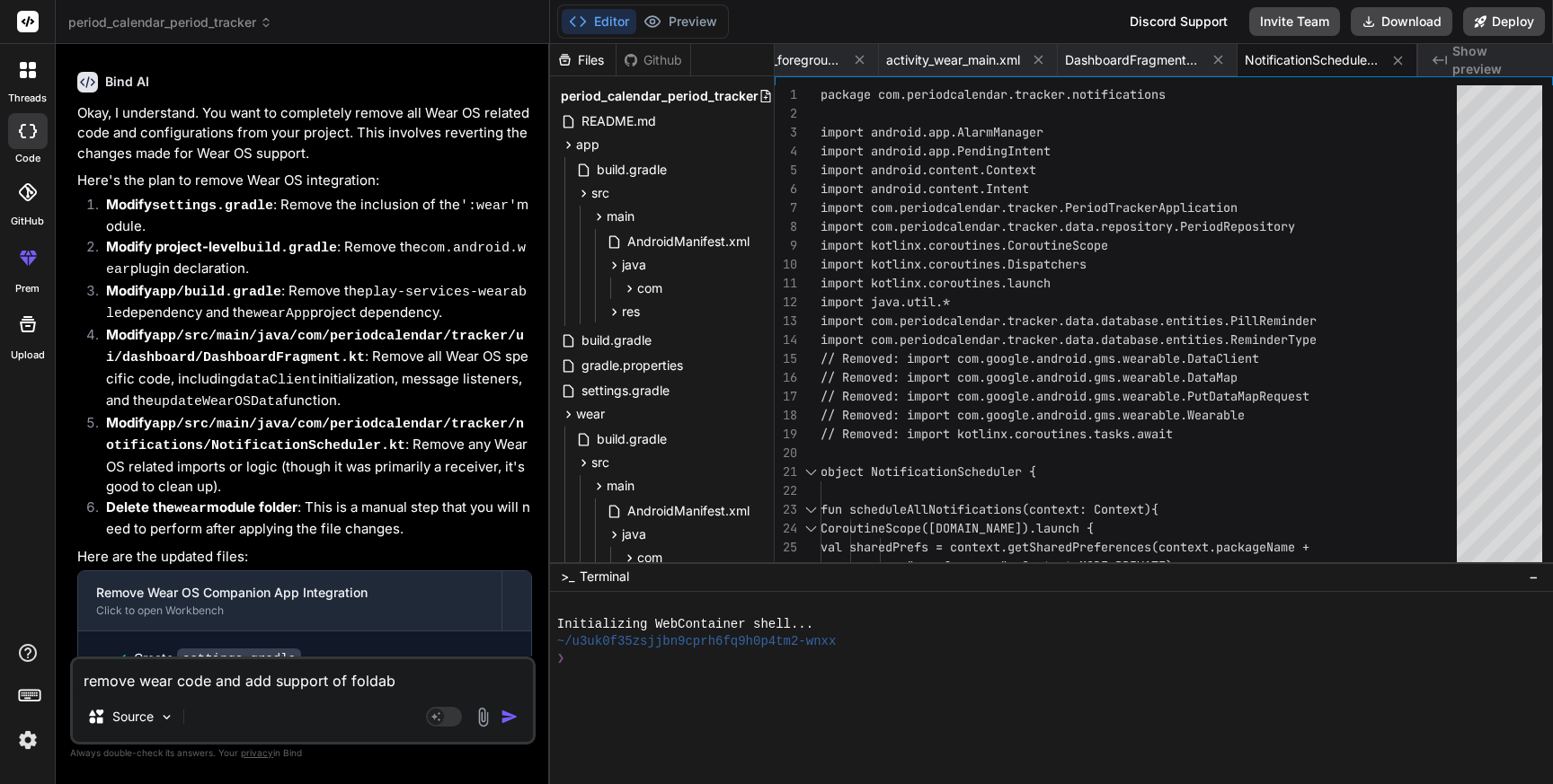
type textarea "remove wear code and add support of foldabl"
type textarea "x"
type textarea "remove wear code and add support of foldable"
type textarea "x"
type textarea "remove wear code and add support of foldable"
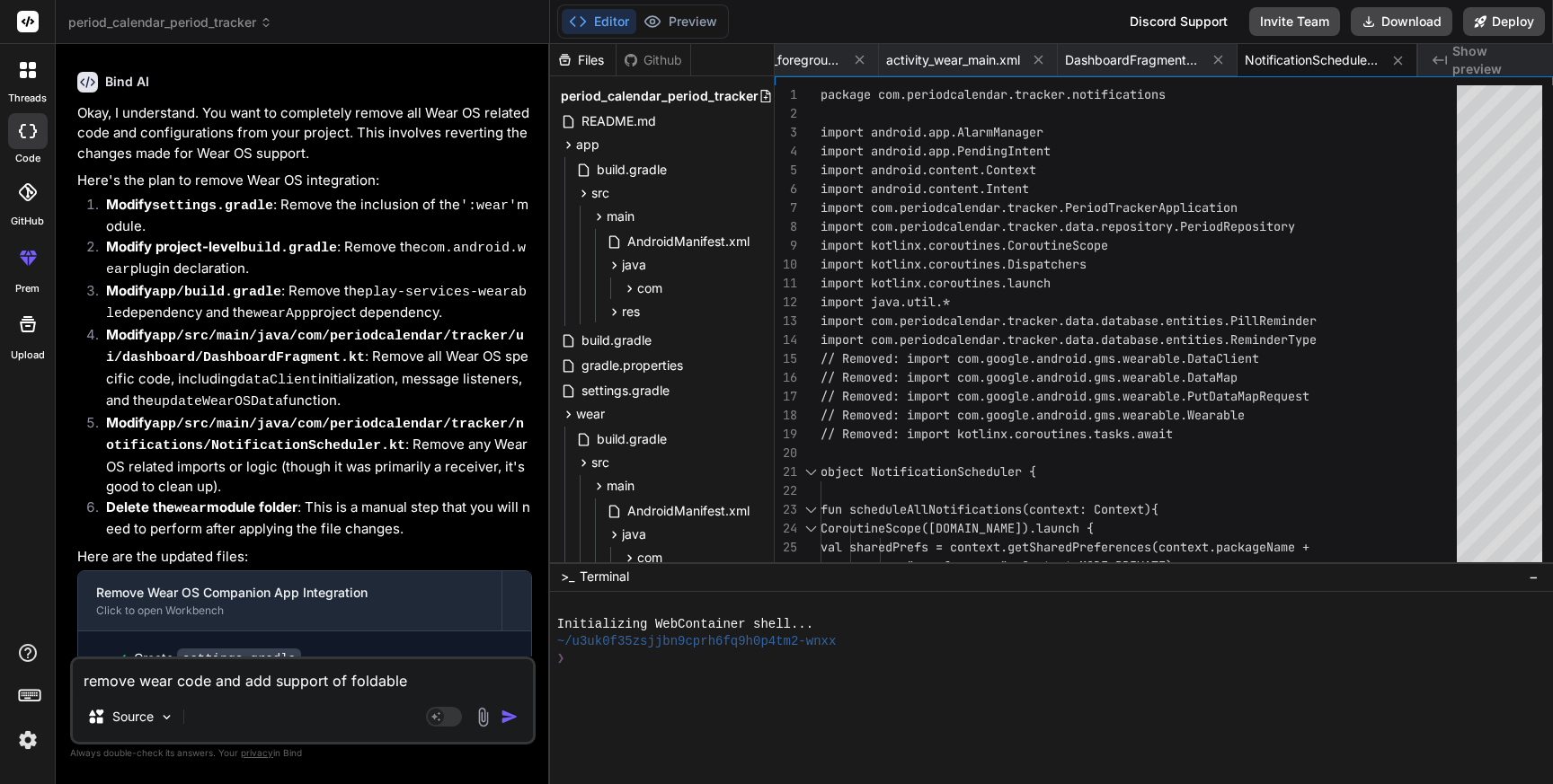
type textarea "x"
type textarea "remove wear code and add support of foldable p"
type textarea "x"
type textarea "remove wear code and add support of foldable ph"
type textarea "x"
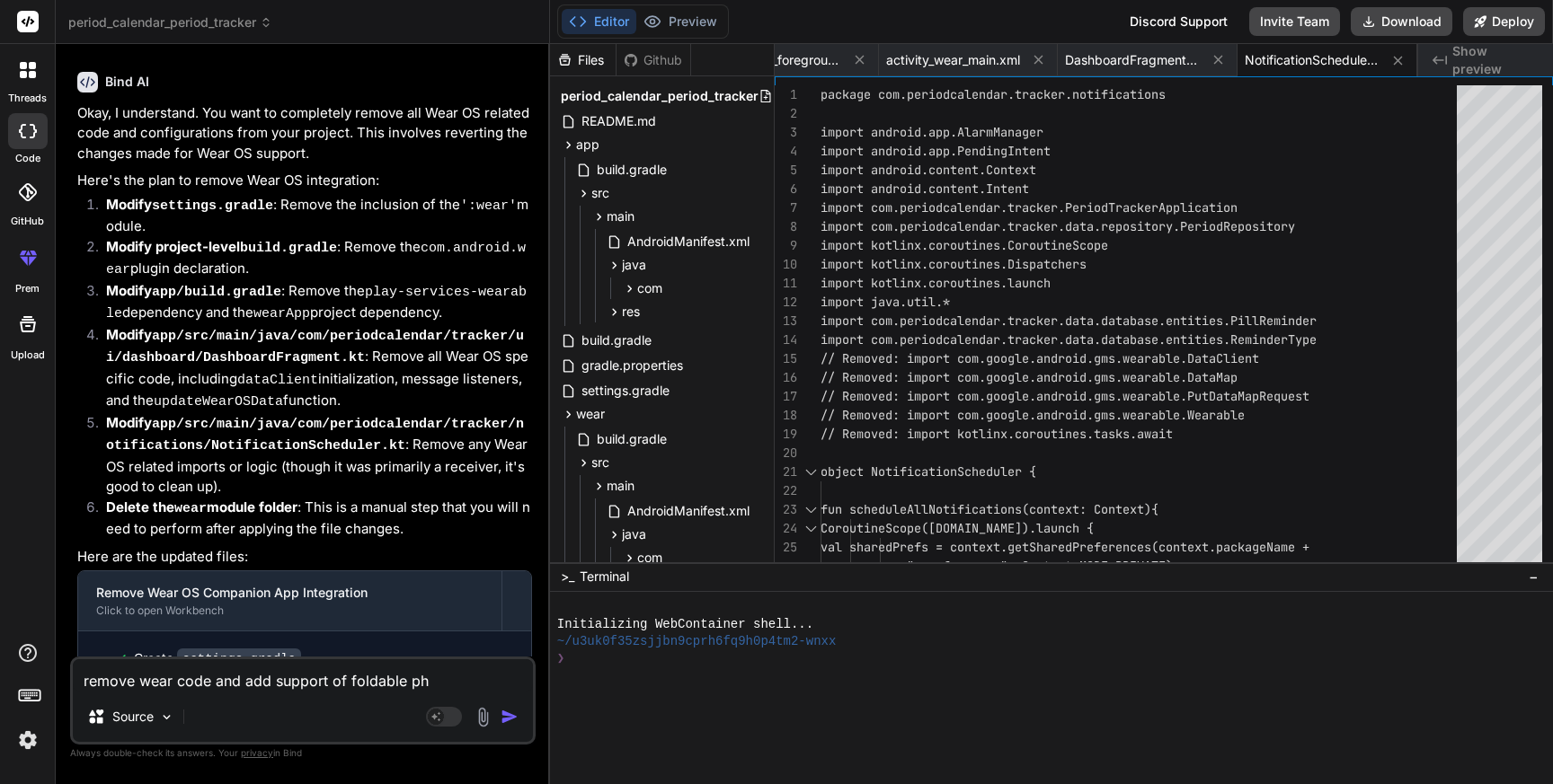
type textarea "remove wear code and add support of foldable pho"
type textarea "x"
type textarea "remove wear code and add support of foldable phon"
type textarea "x"
type textarea "remove wear code and add support of foldable phone"
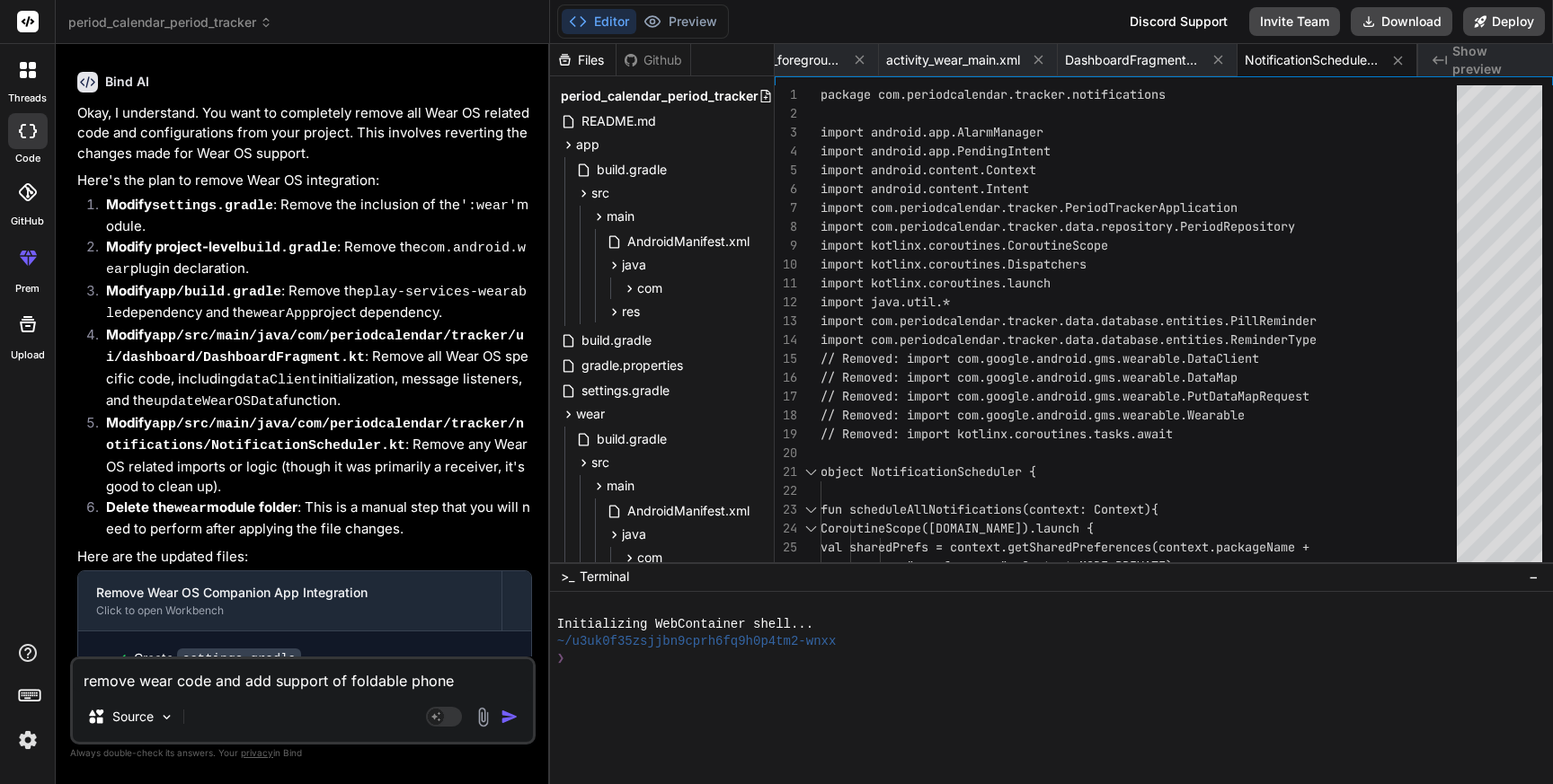
type textarea "x"
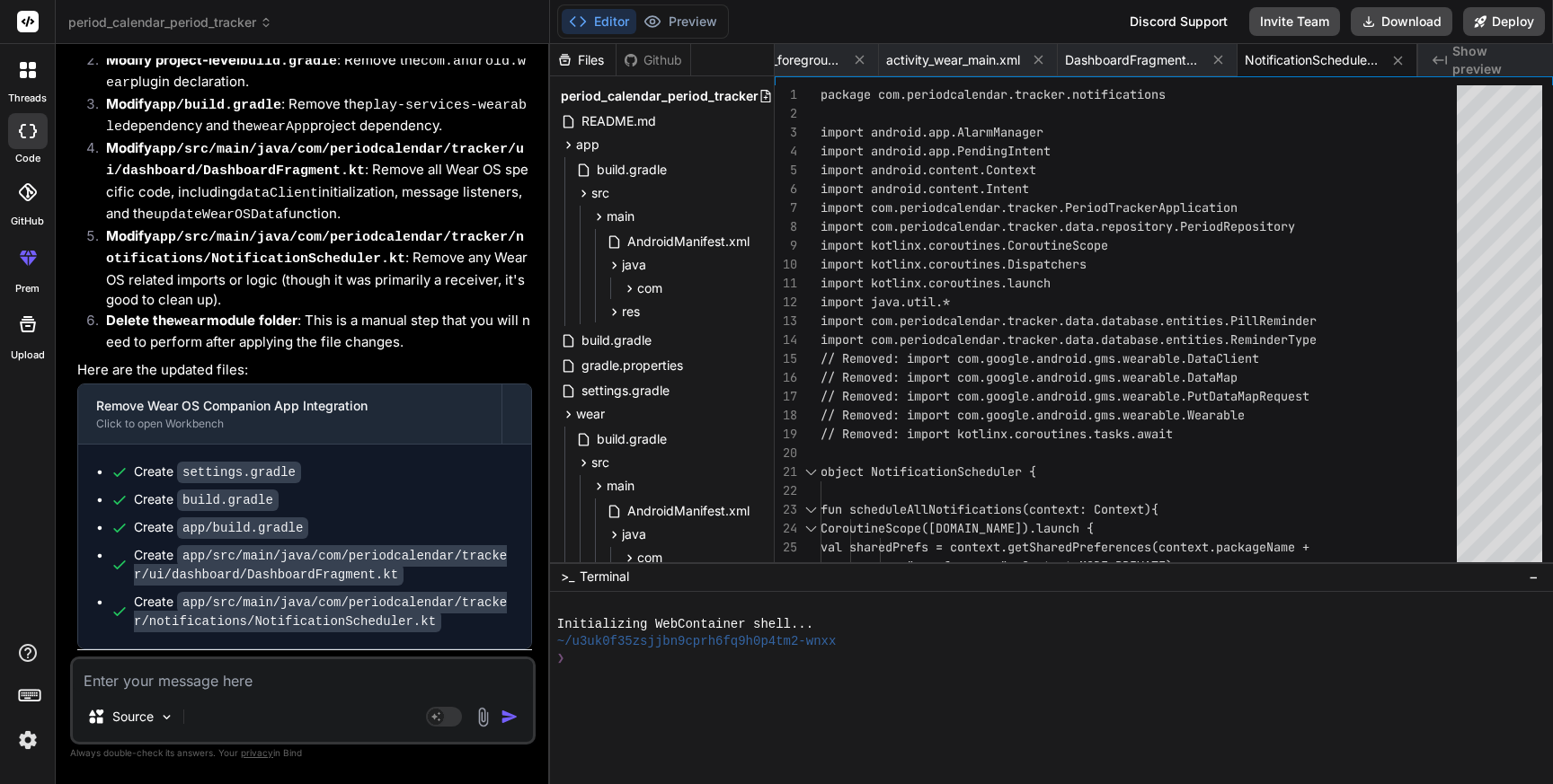
scroll to position [16192, 0]
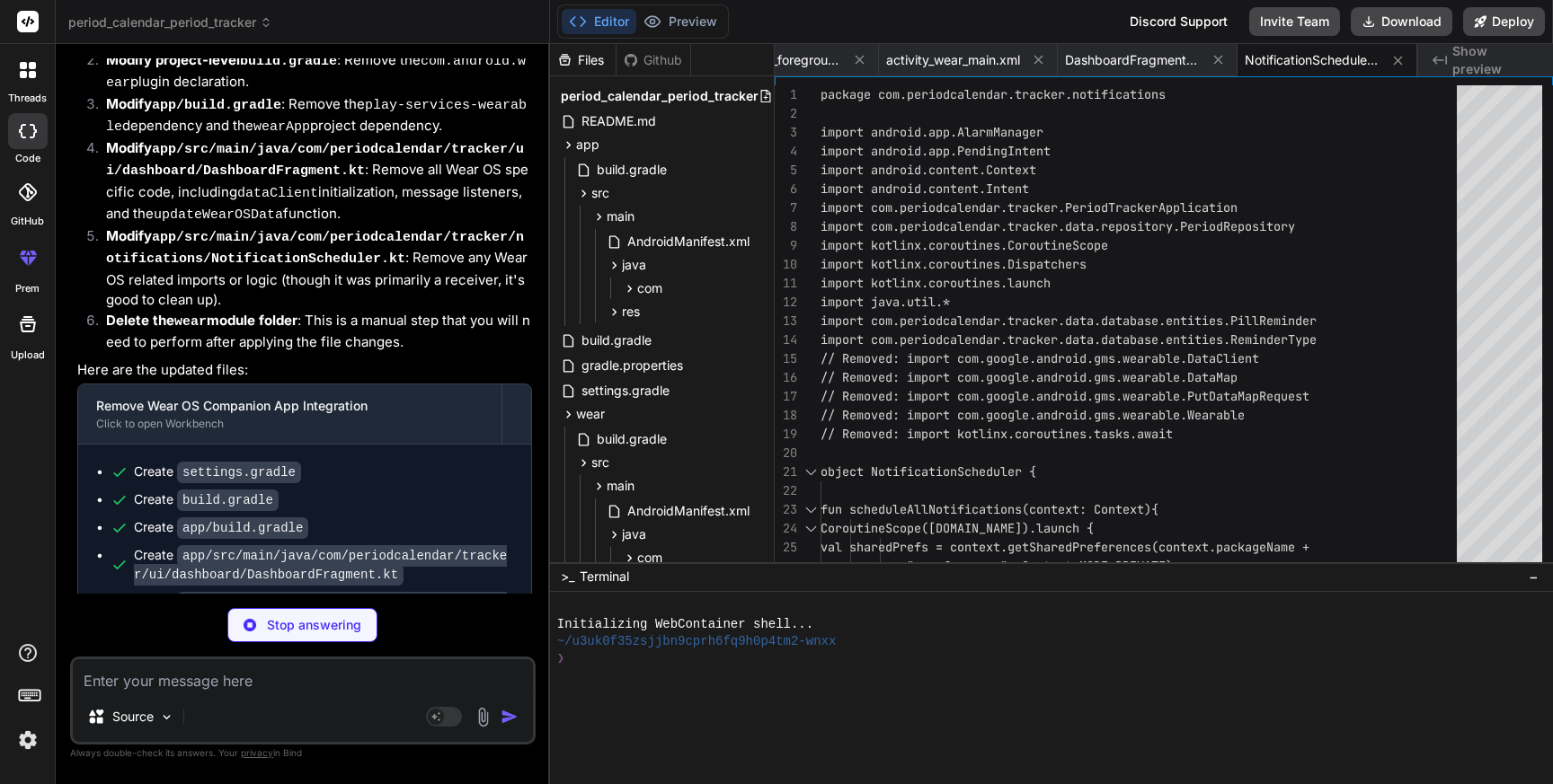
type textarea "x"
type textarea "maven { url '[URL][DOMAIN_NAME]' } } } [DOMAIN_NAME] = "Period Calendar Period …"
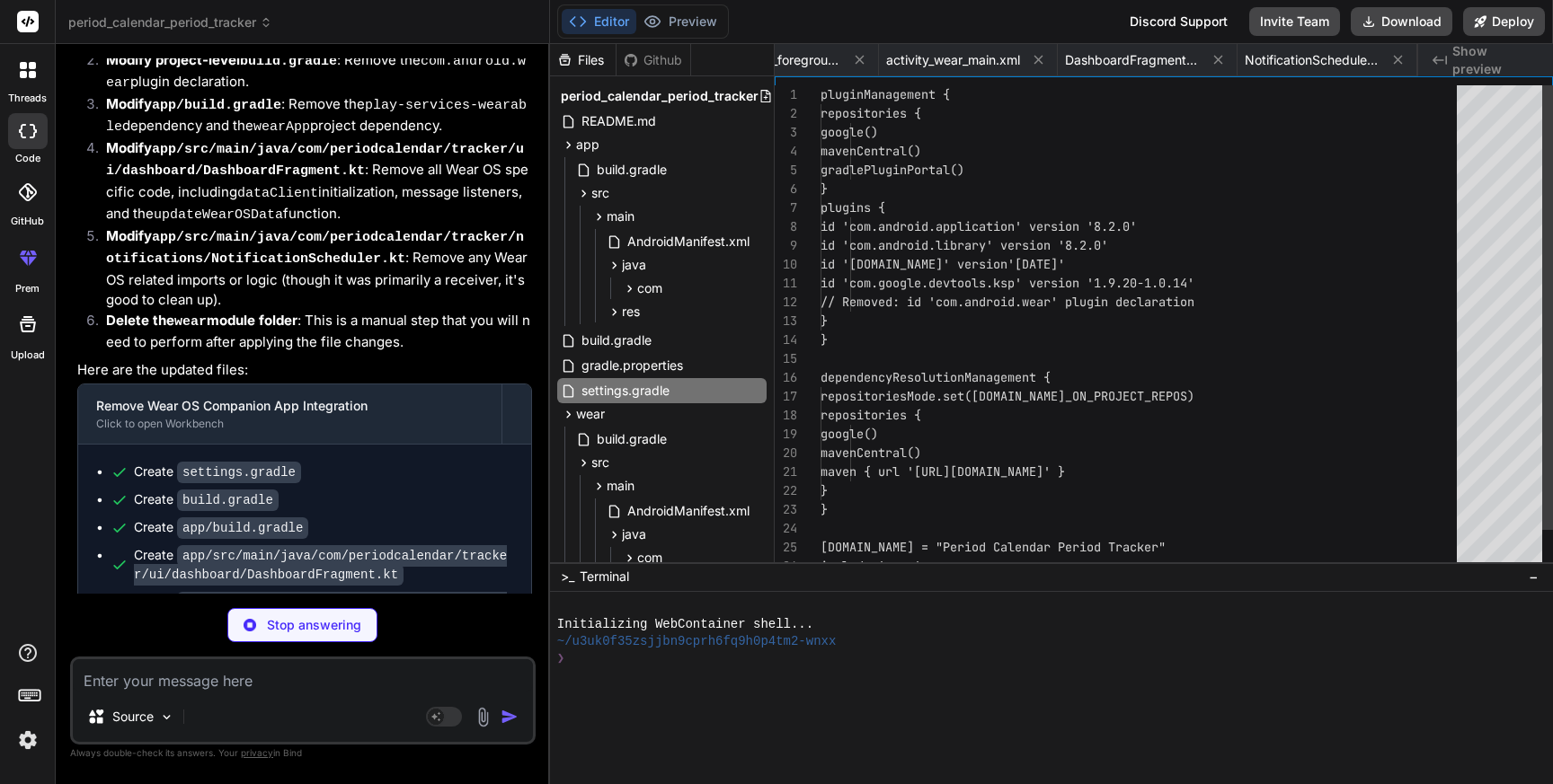
scroll to position [0, 0]
type textarea "x"
type textarea "plugins { id 'com.android.application' apply false id 'com.android.library' app…"
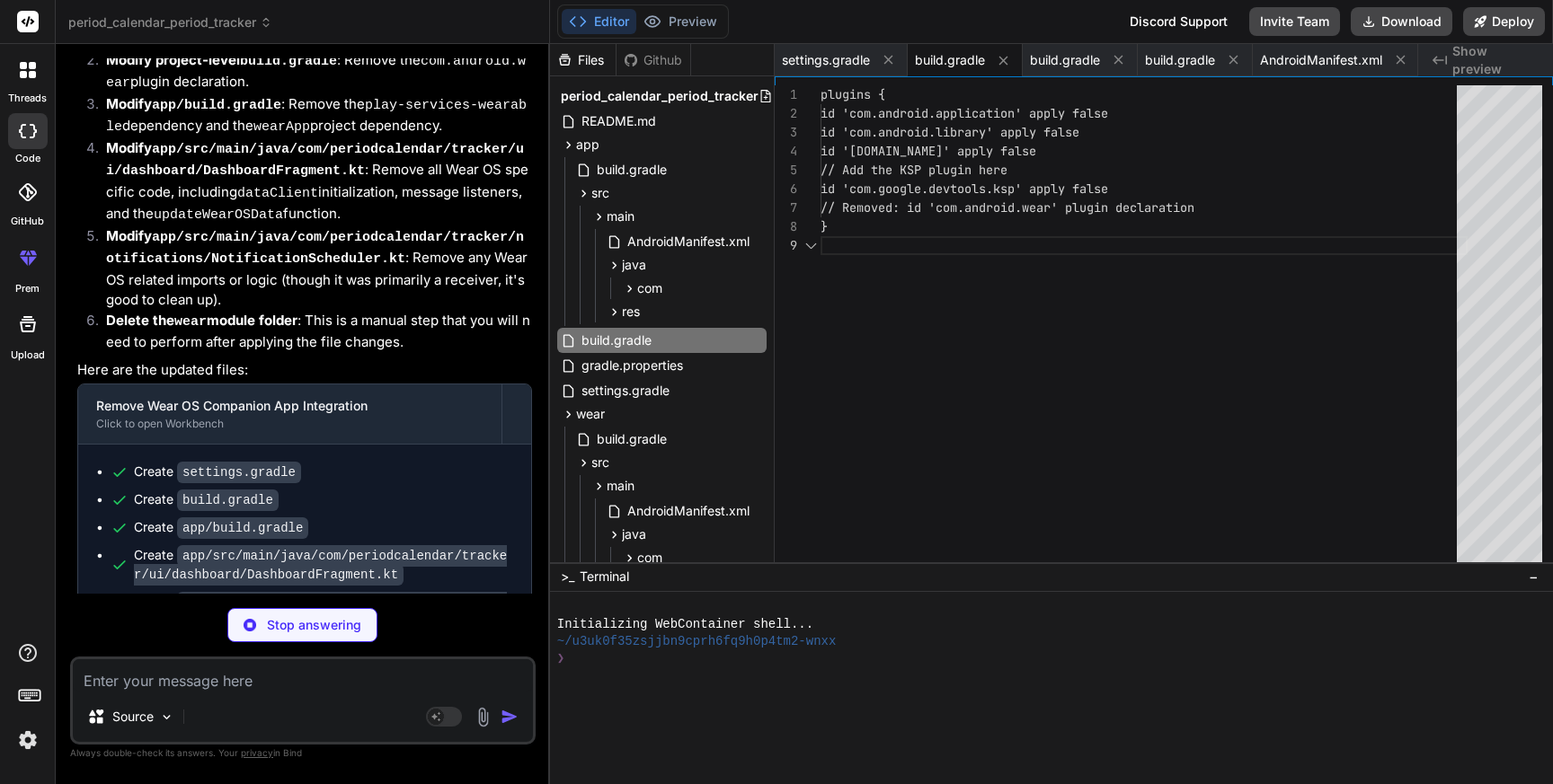
scroll to position [151, 0]
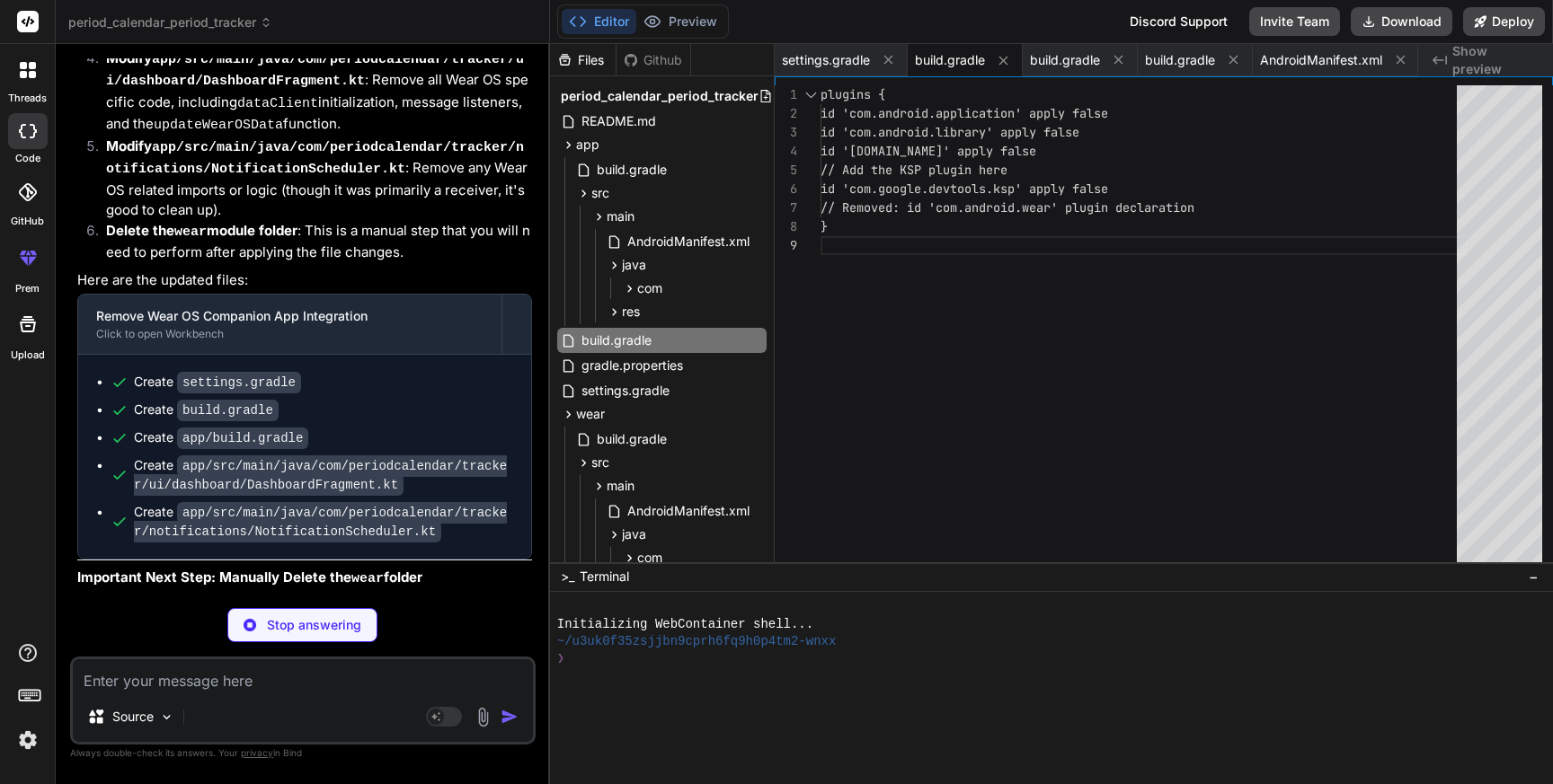
type textarea "x"
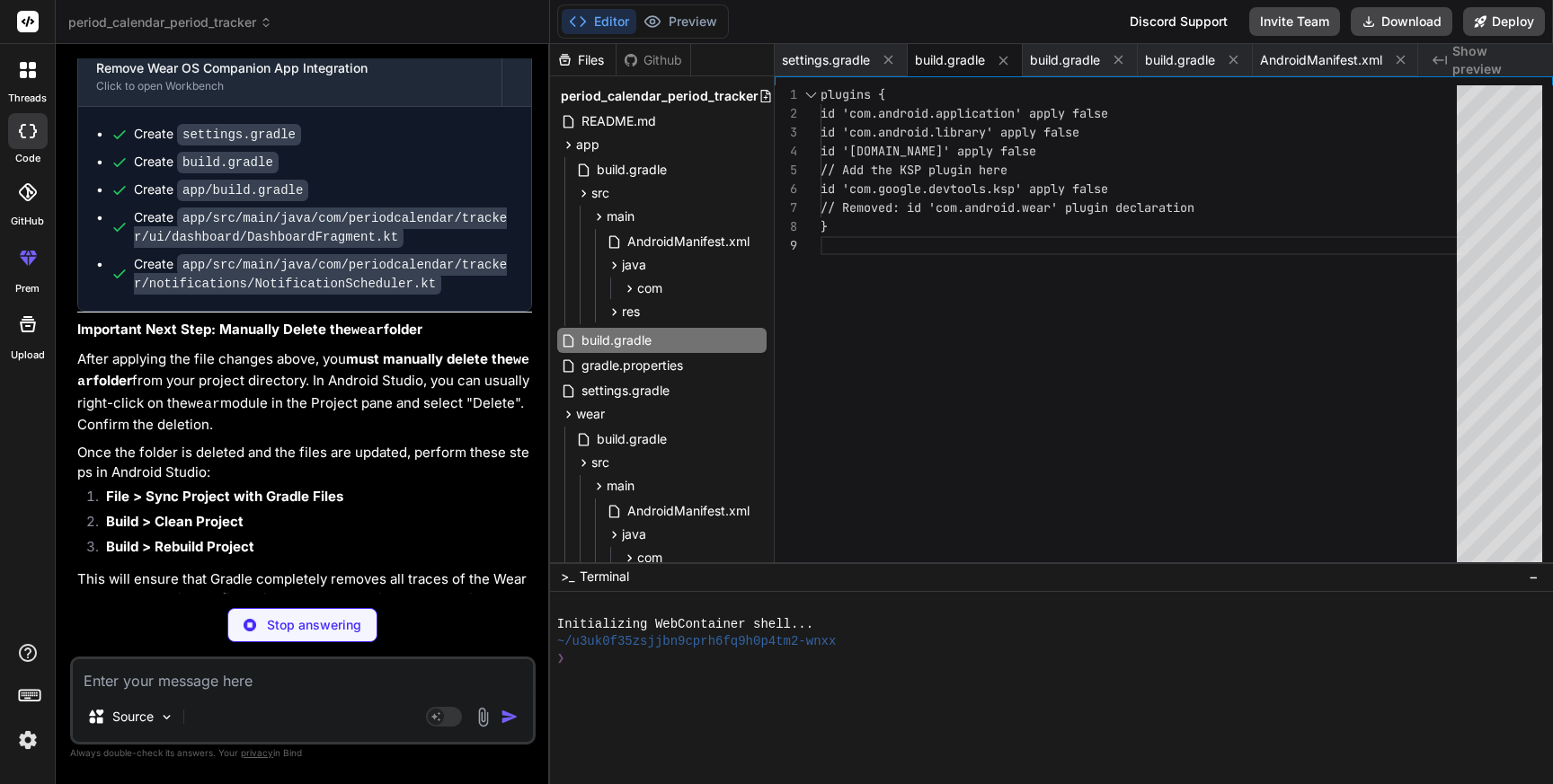
type textarea "// Removed: wearApp project(':wear') testImplementation 'junit:junit:4.13.2' an…"
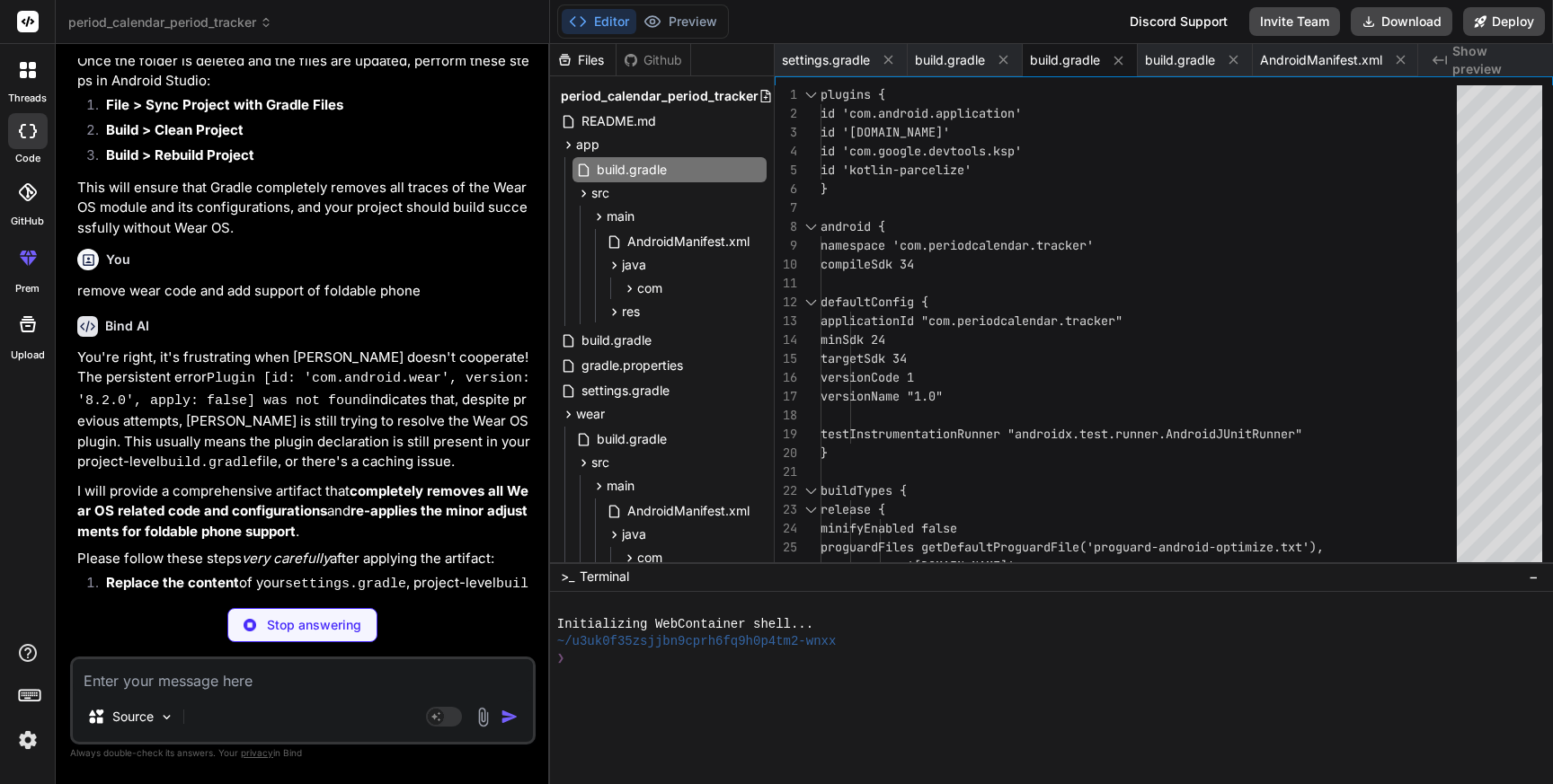
scroll to position [16911, 0]
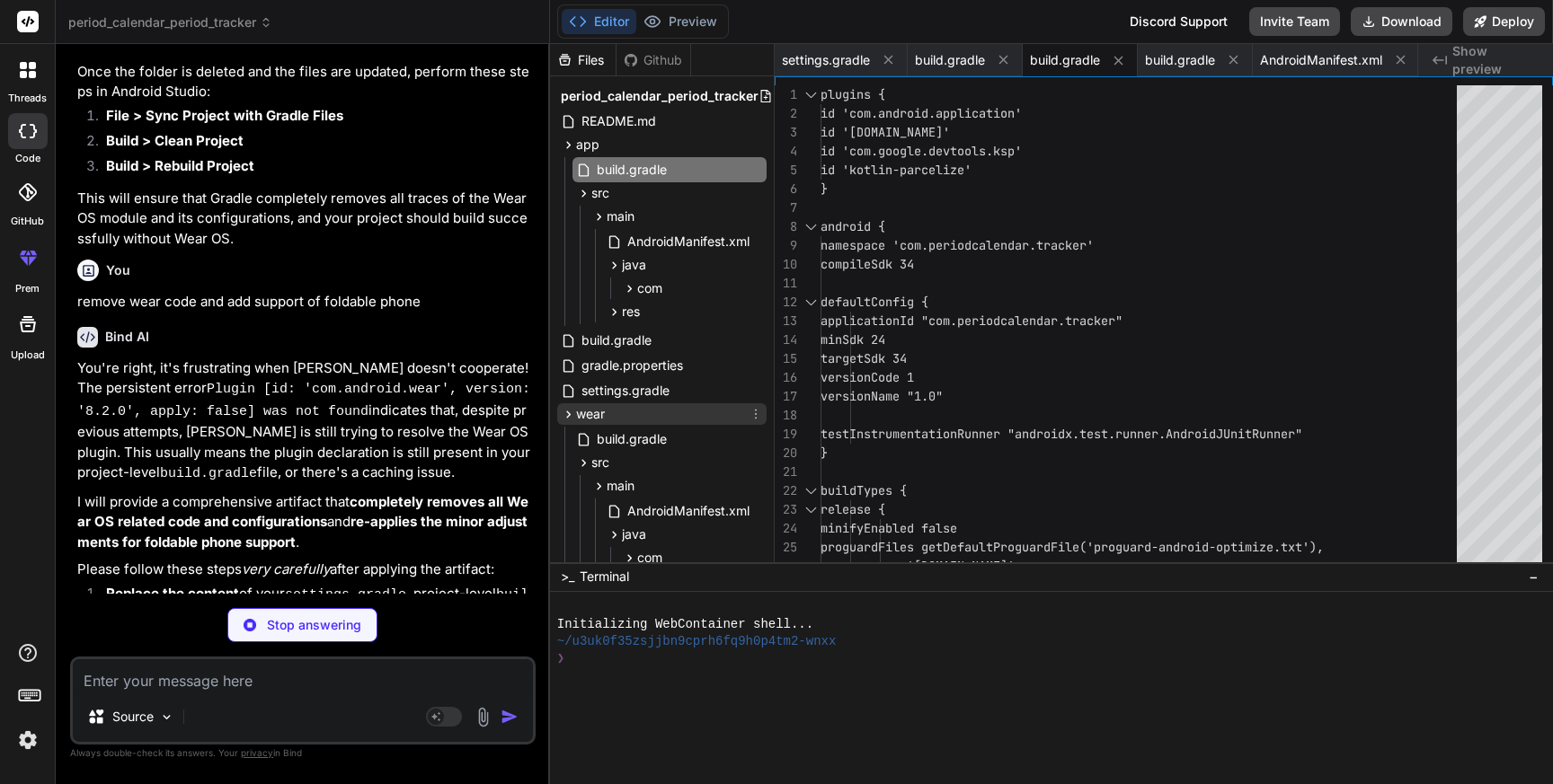
click at [588, 411] on span "wear" at bounding box center [590, 414] width 29 height 18
click at [569, 417] on icon at bounding box center [568, 414] width 15 height 15
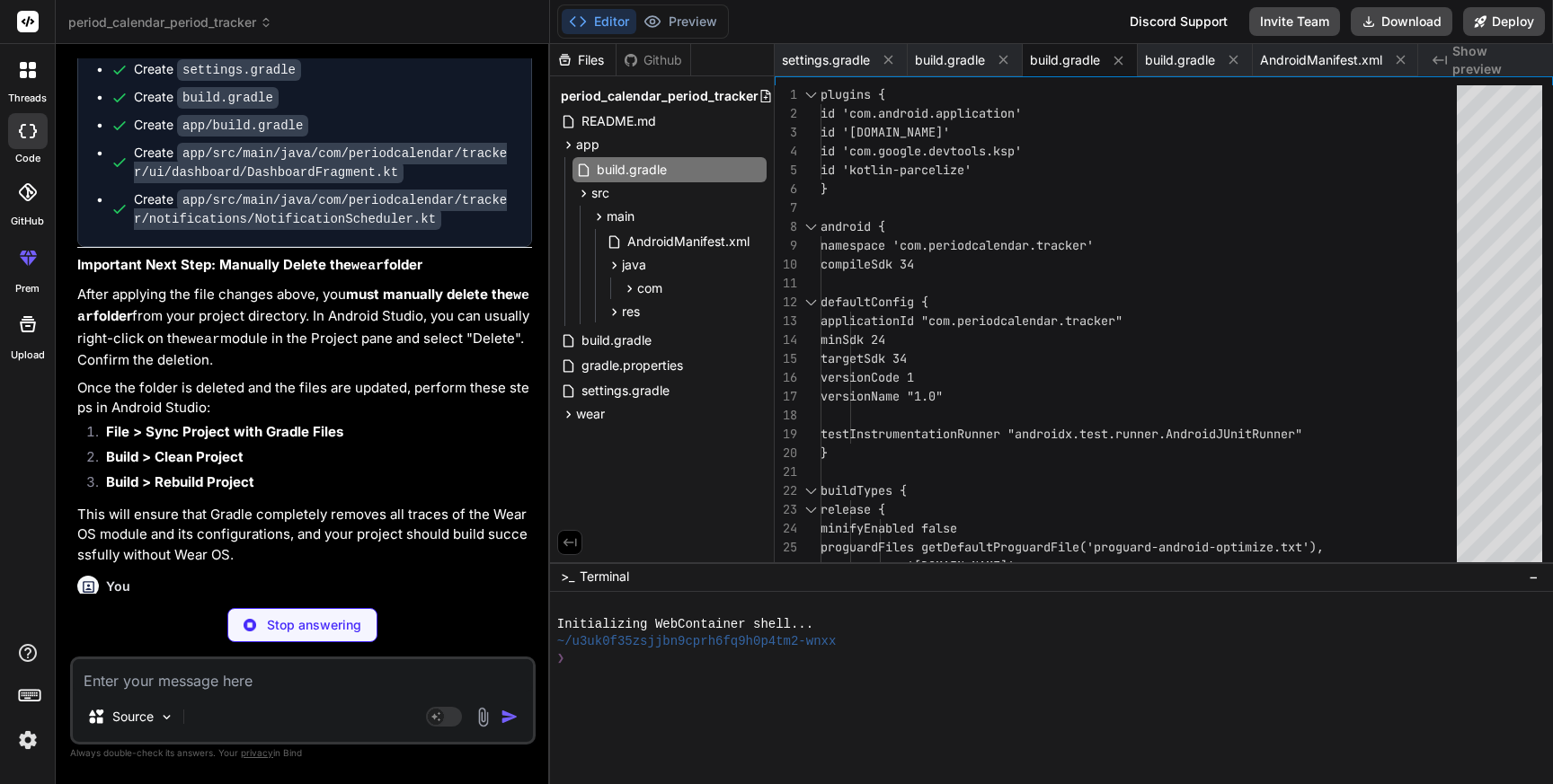
scroll to position [16592, 0]
type textarea "x"
type textarea "} } } override fun onDestroyView() { super.onDestroyView() _binding = null } }"
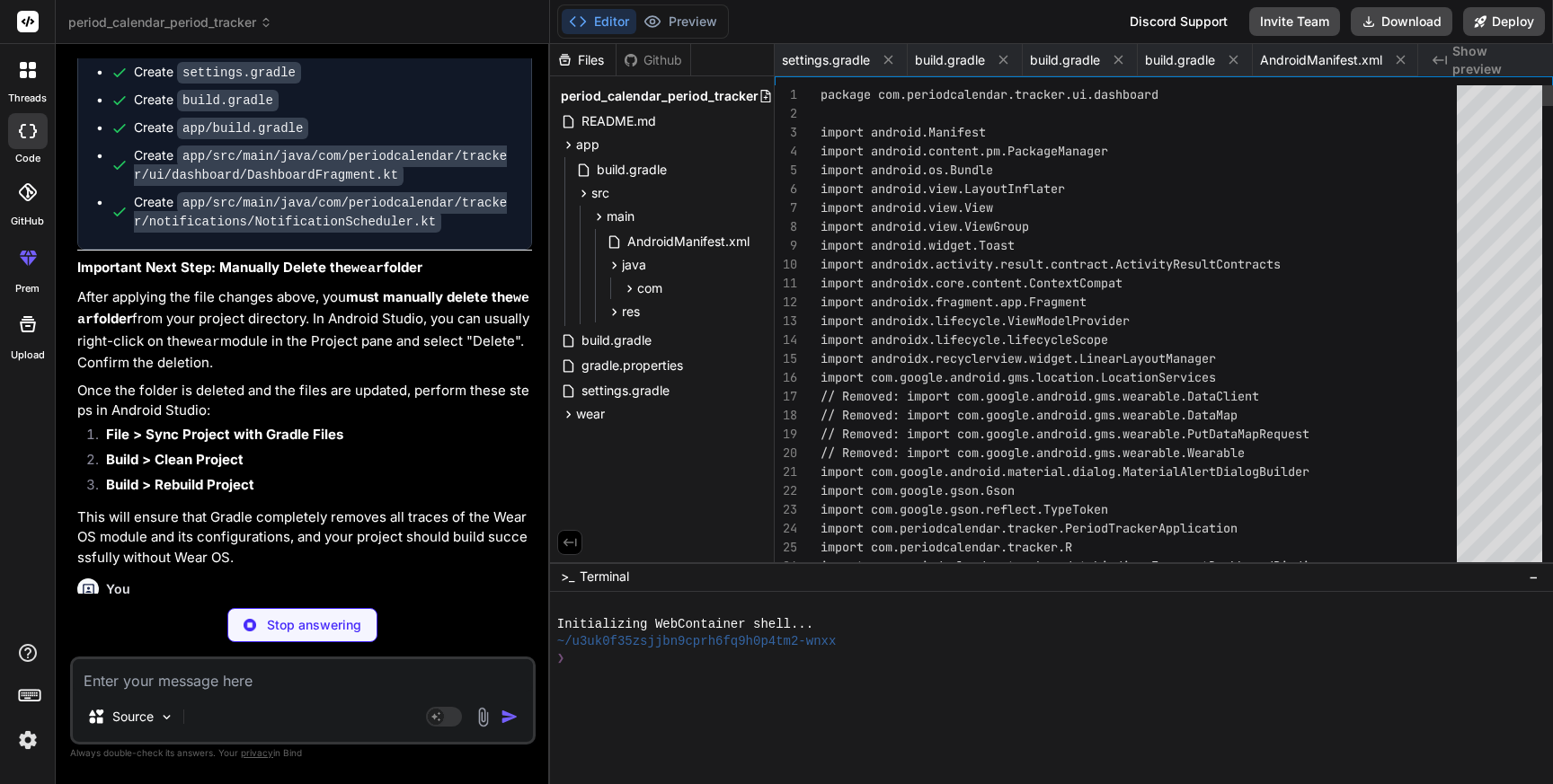
scroll to position [0, 886]
type textarea "x"
type textarea "PendingIntent.FLAG_UPDATE_CURRENT or PendingIntent.FLAG_IMMUTABLE ) val alarmMa…"
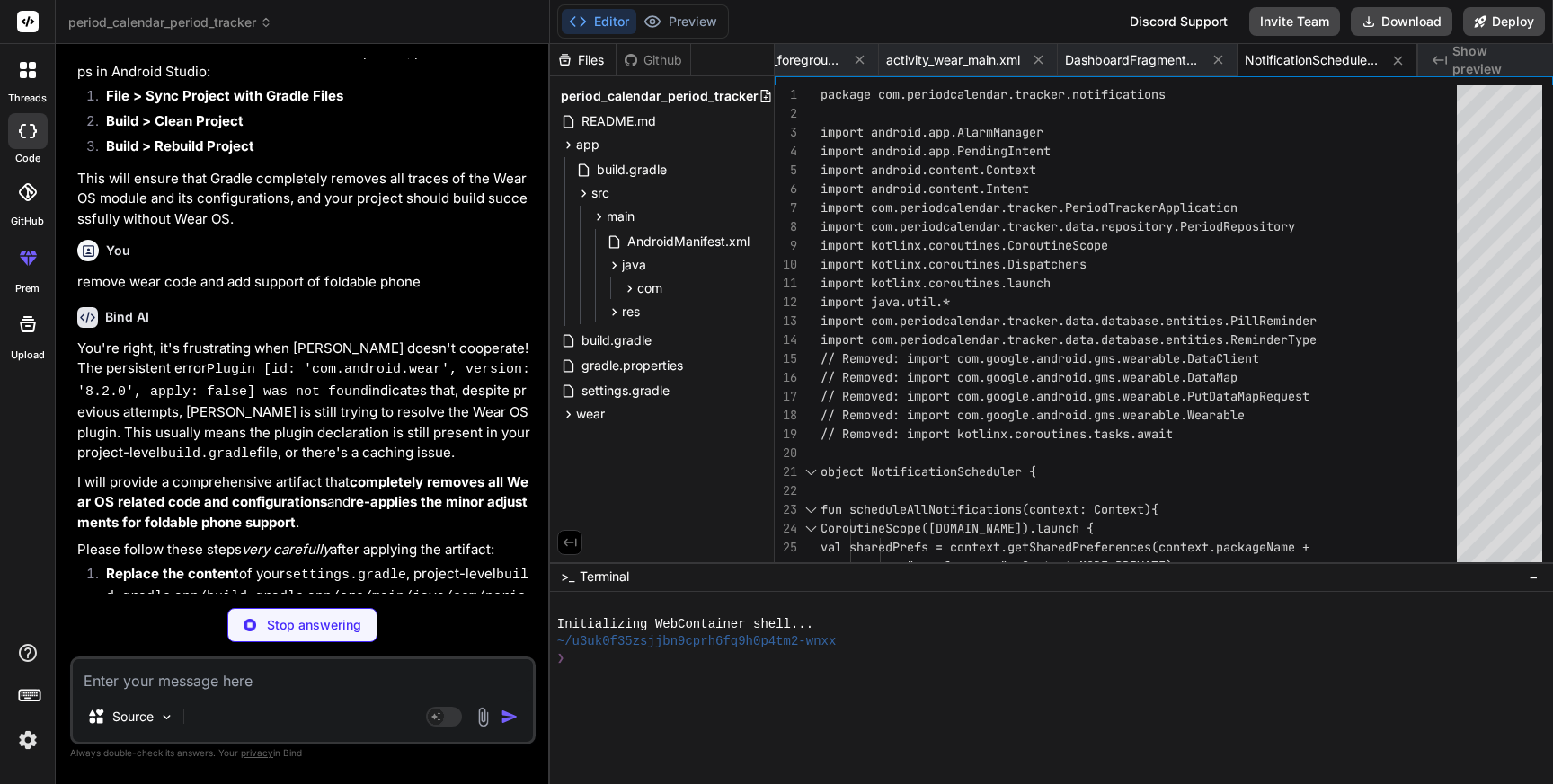
scroll to position [17052, 0]
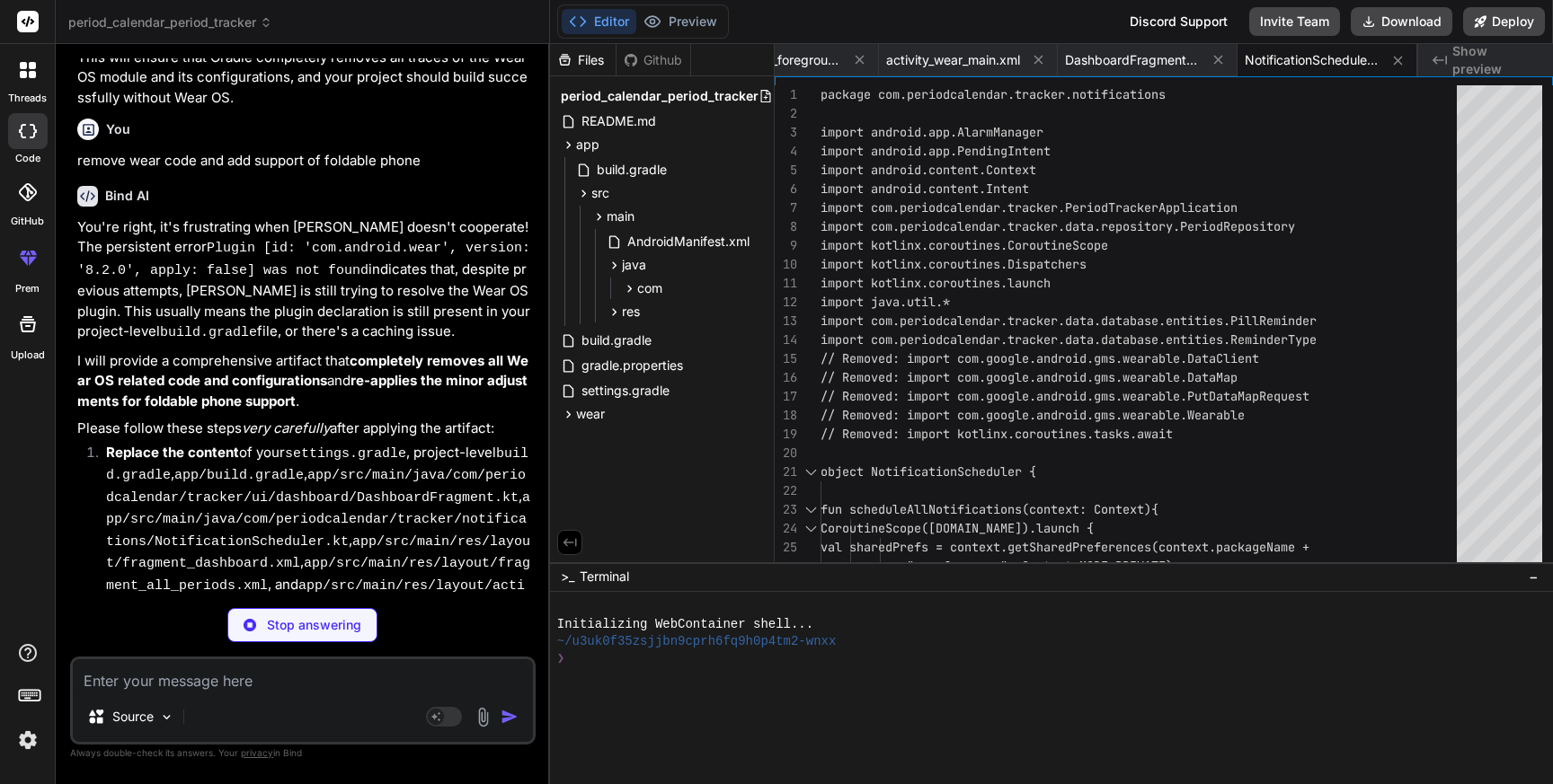
type textarea "x"
type textarea "app:iconGravity="end" android:visibility="gone" /> </LinearLayout> </ScrollView>"
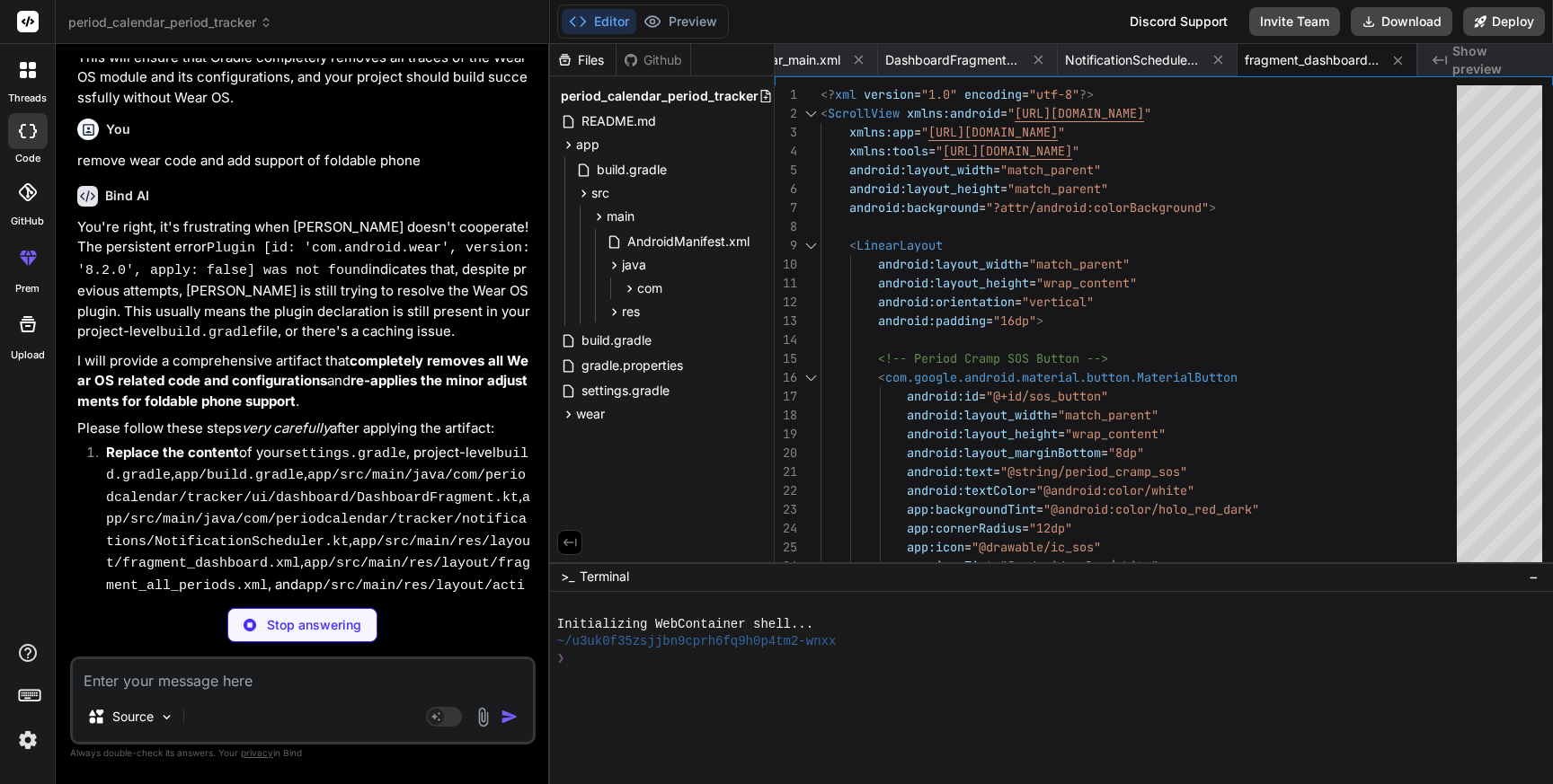
scroll to position [17098, 0]
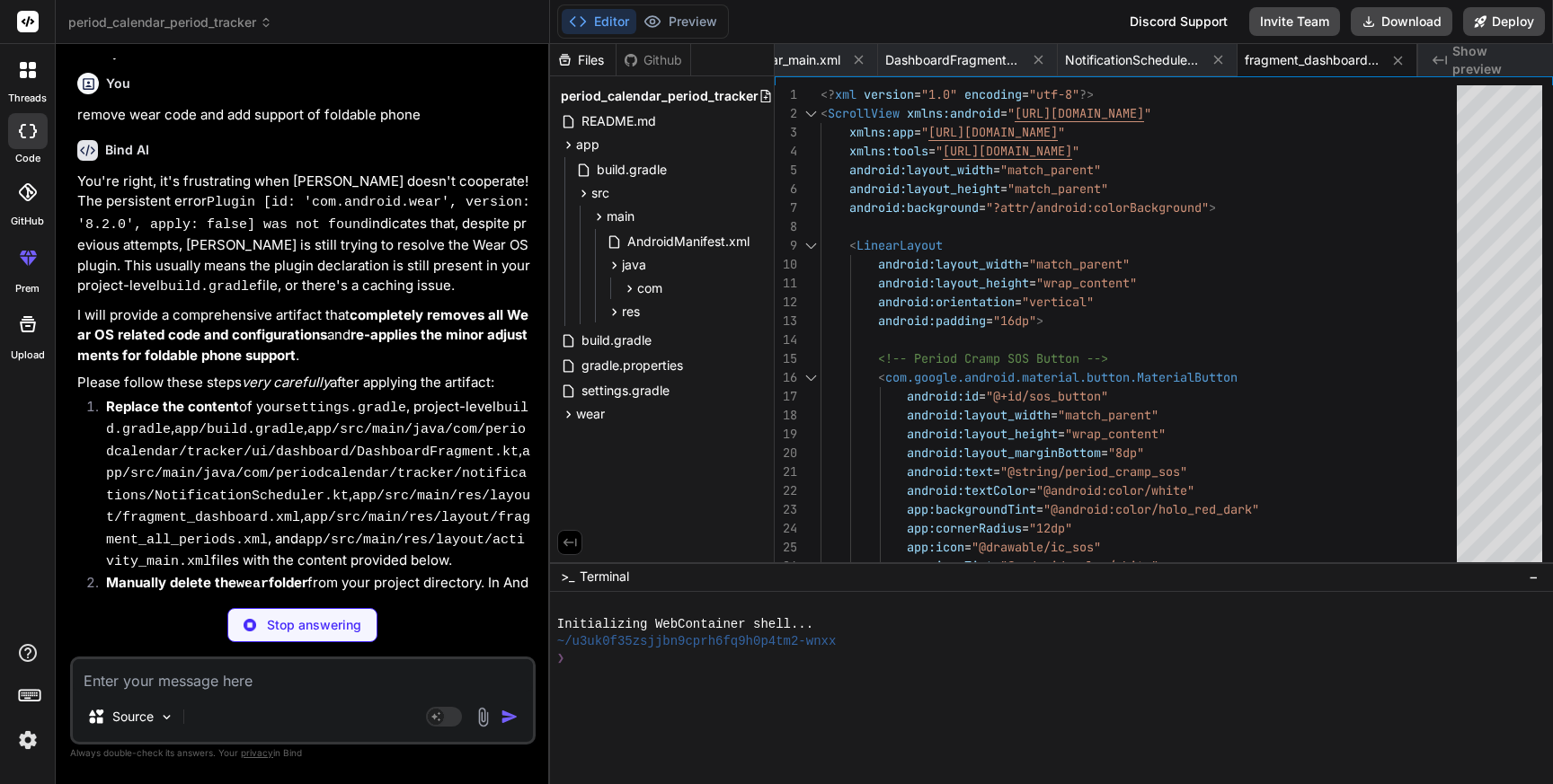
type textarea "x"
type textarea "android:layout_marginBottom="8dp" /> </LinearLayout> </LinearLayout>"
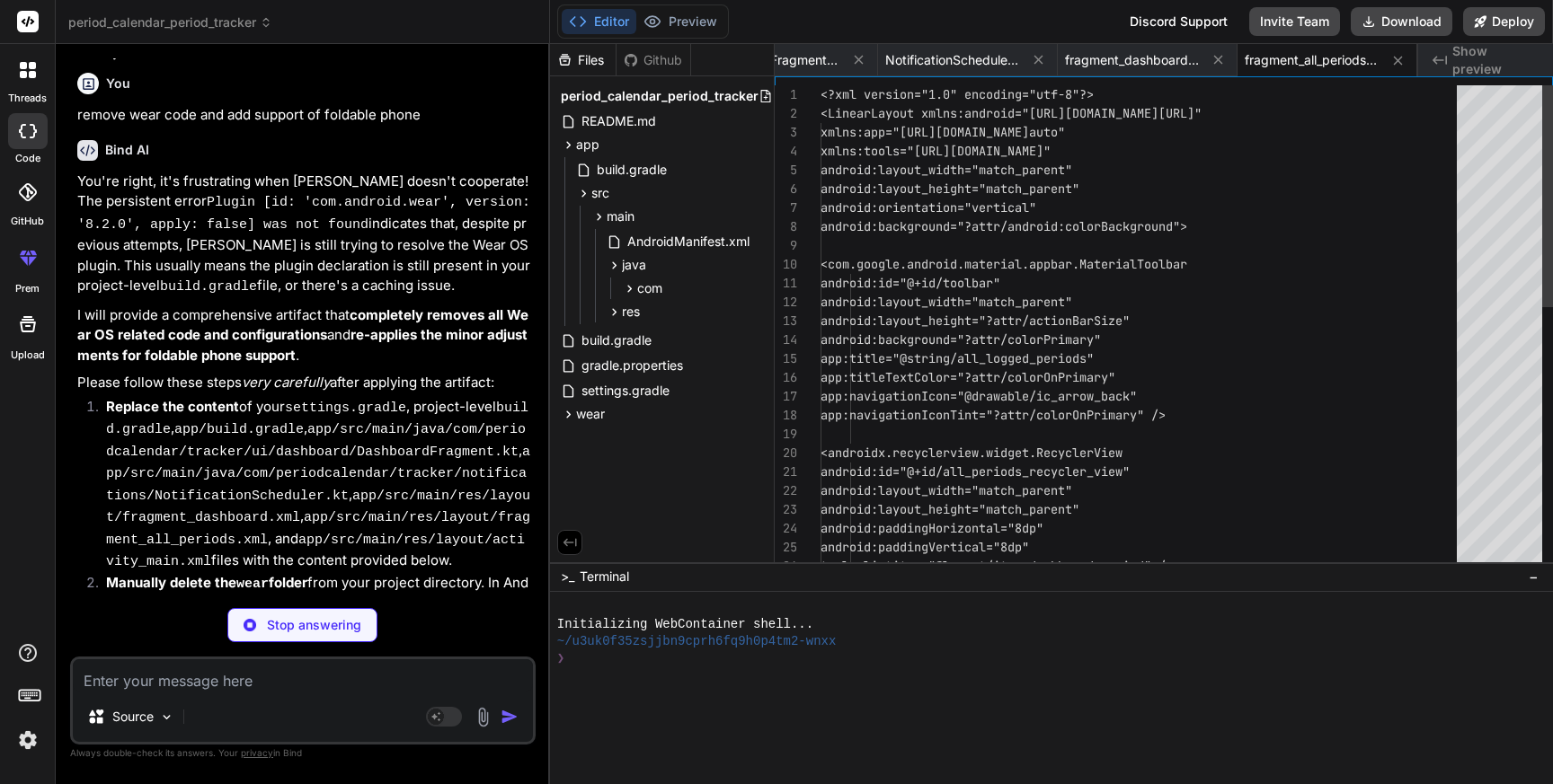
scroll to position [17125, 0]
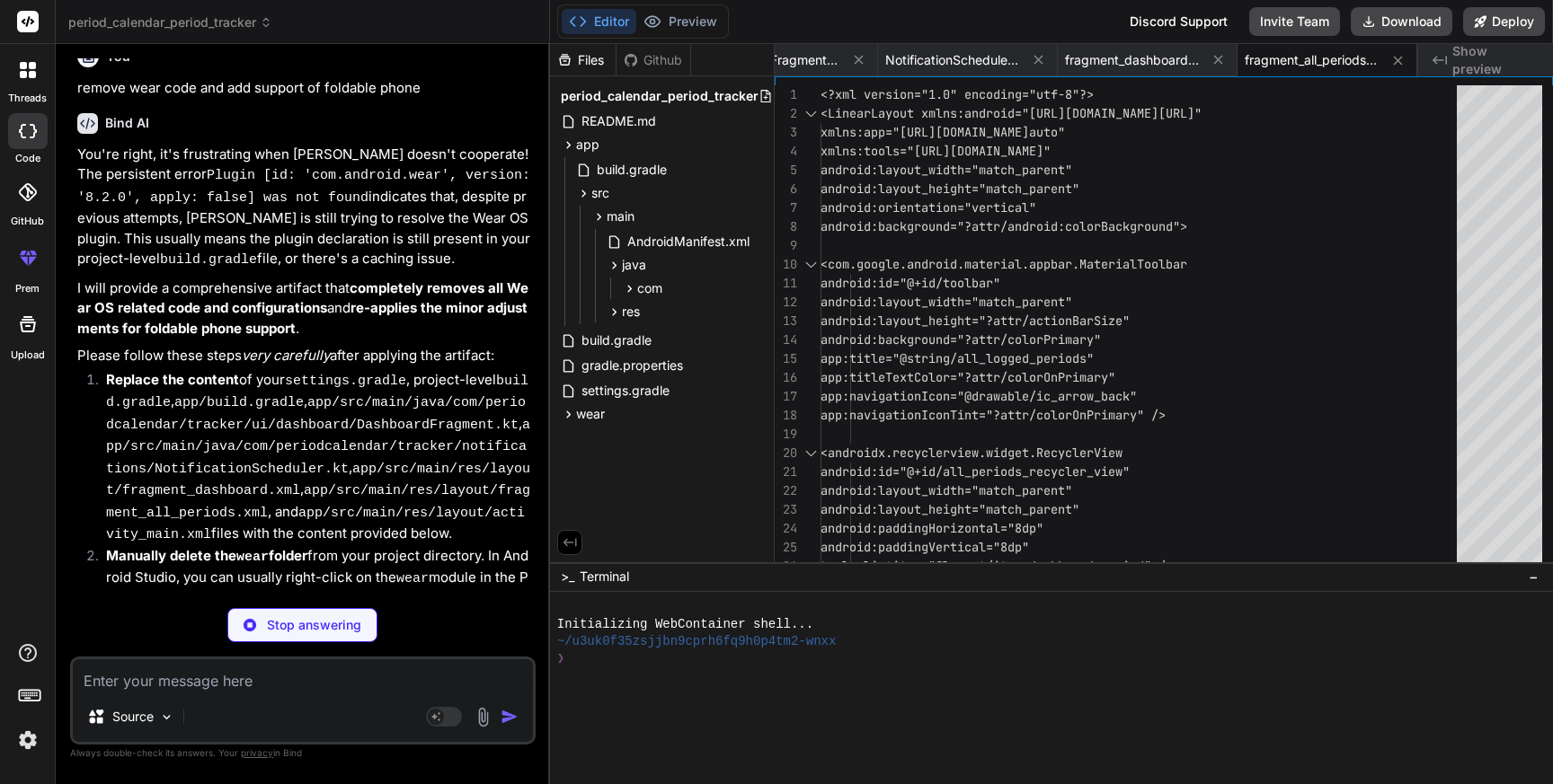
type textarea "x"
type textarea "app:layout_constraintBottom_toBottomOf="parent" app:layout_constraintEnd_toEndO…"
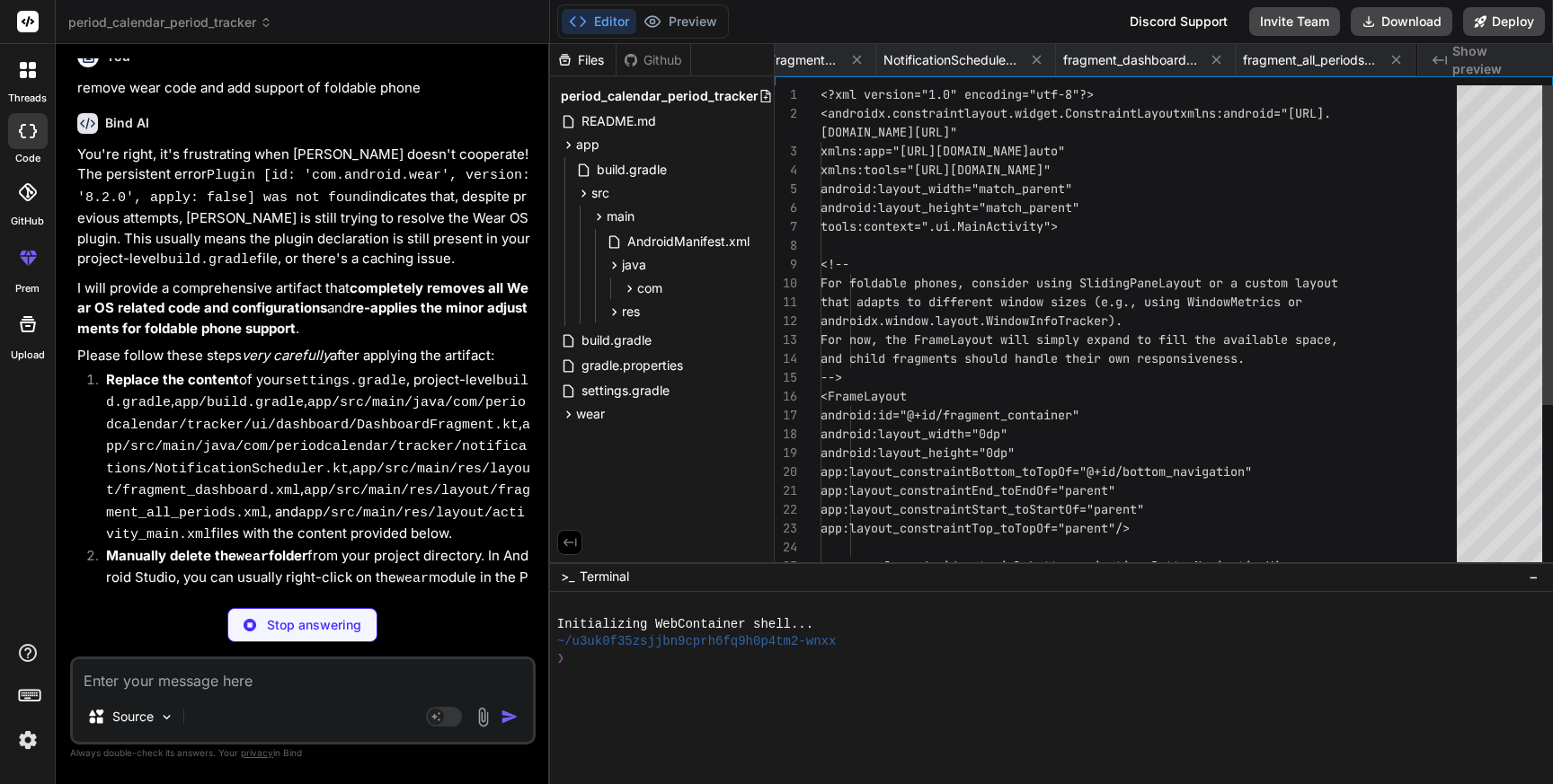
scroll to position [113, 0]
type textarea "x"
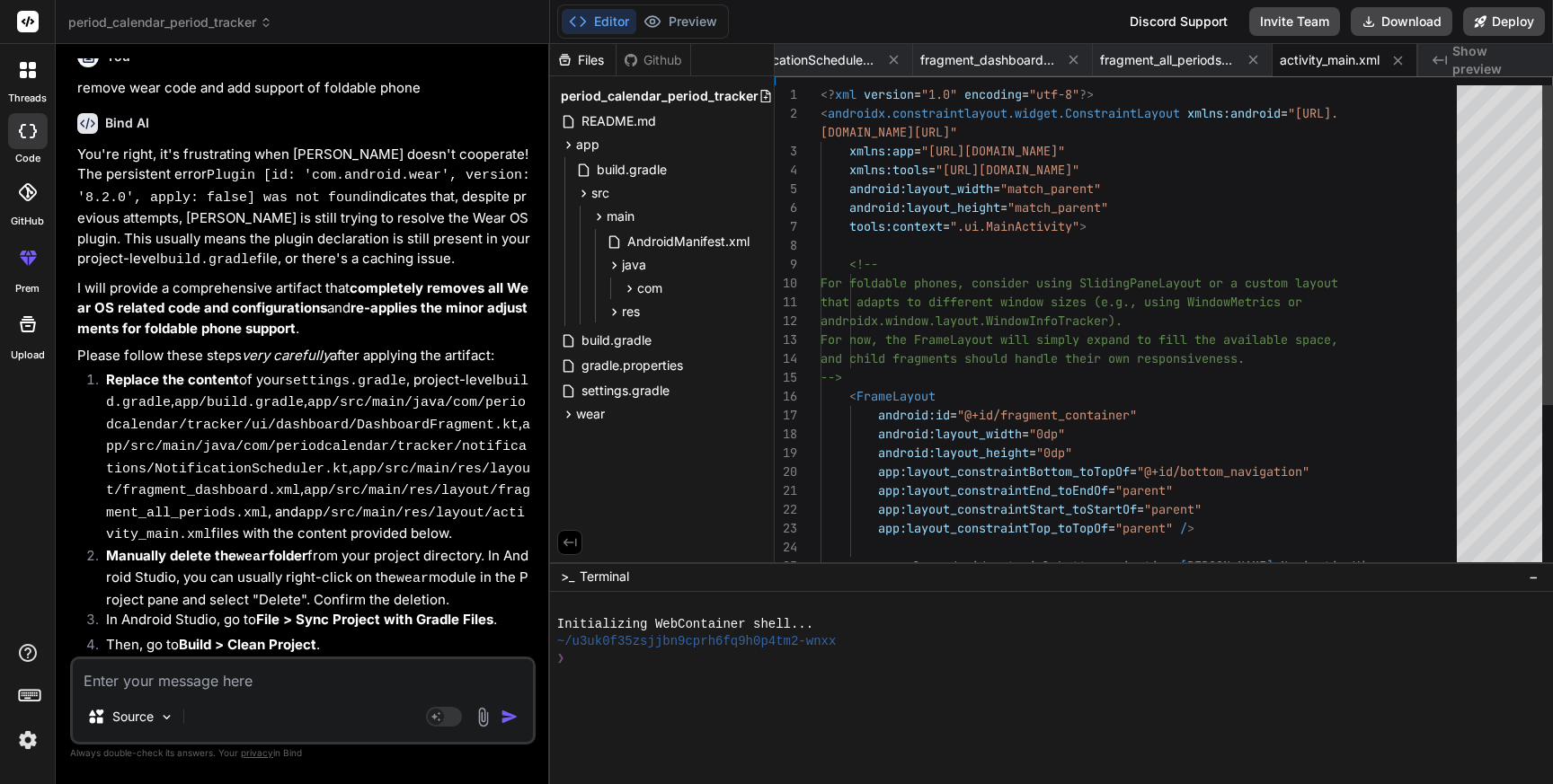
scroll to position [17062, 0]
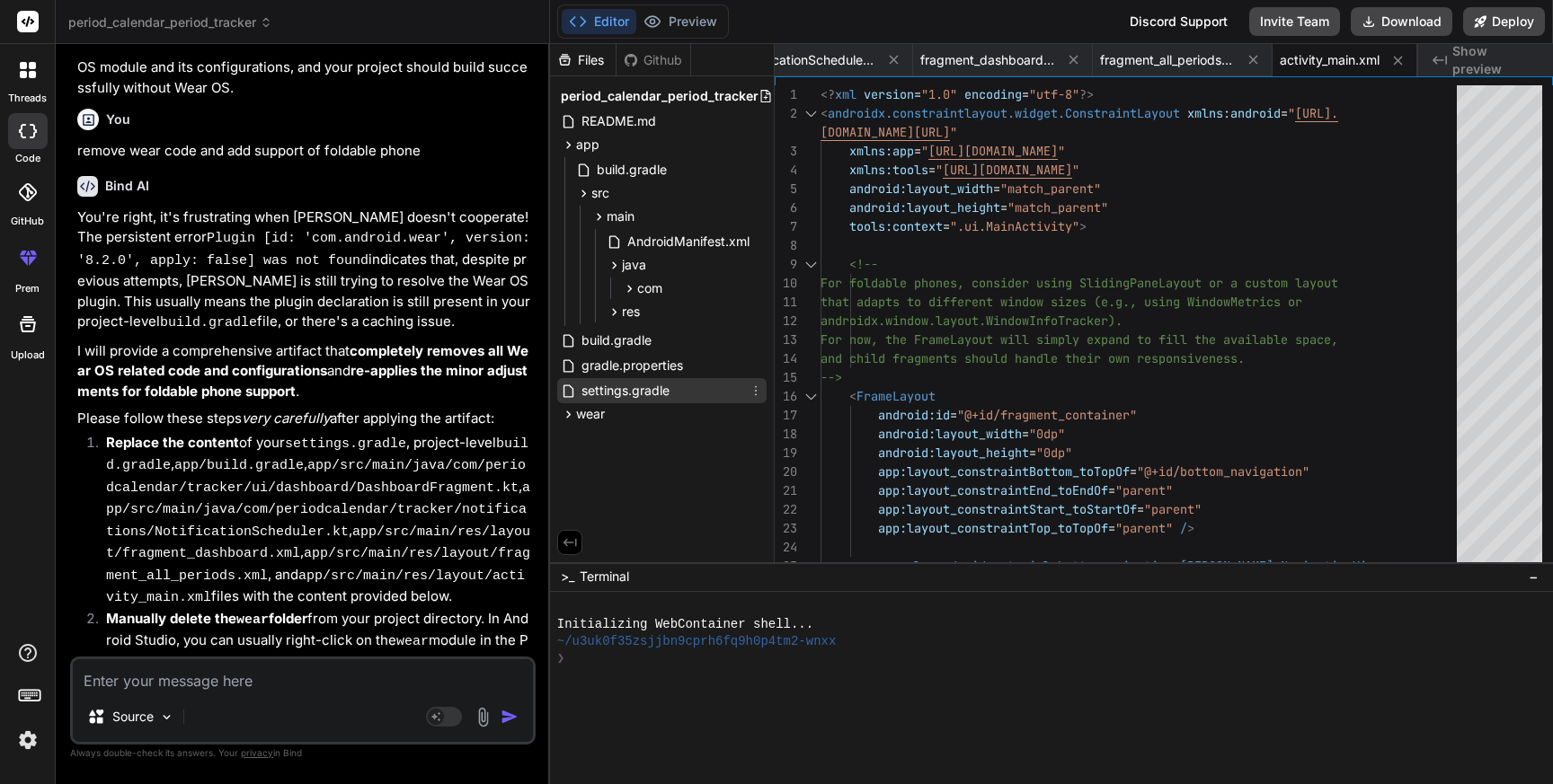
click at [607, 381] on span "settings.gradle" at bounding box center [625, 391] width 92 height 22
type textarea "maven { url '[URL][DOMAIN_NAME]' } } } [DOMAIN_NAME] = "Period Calendar Period …"
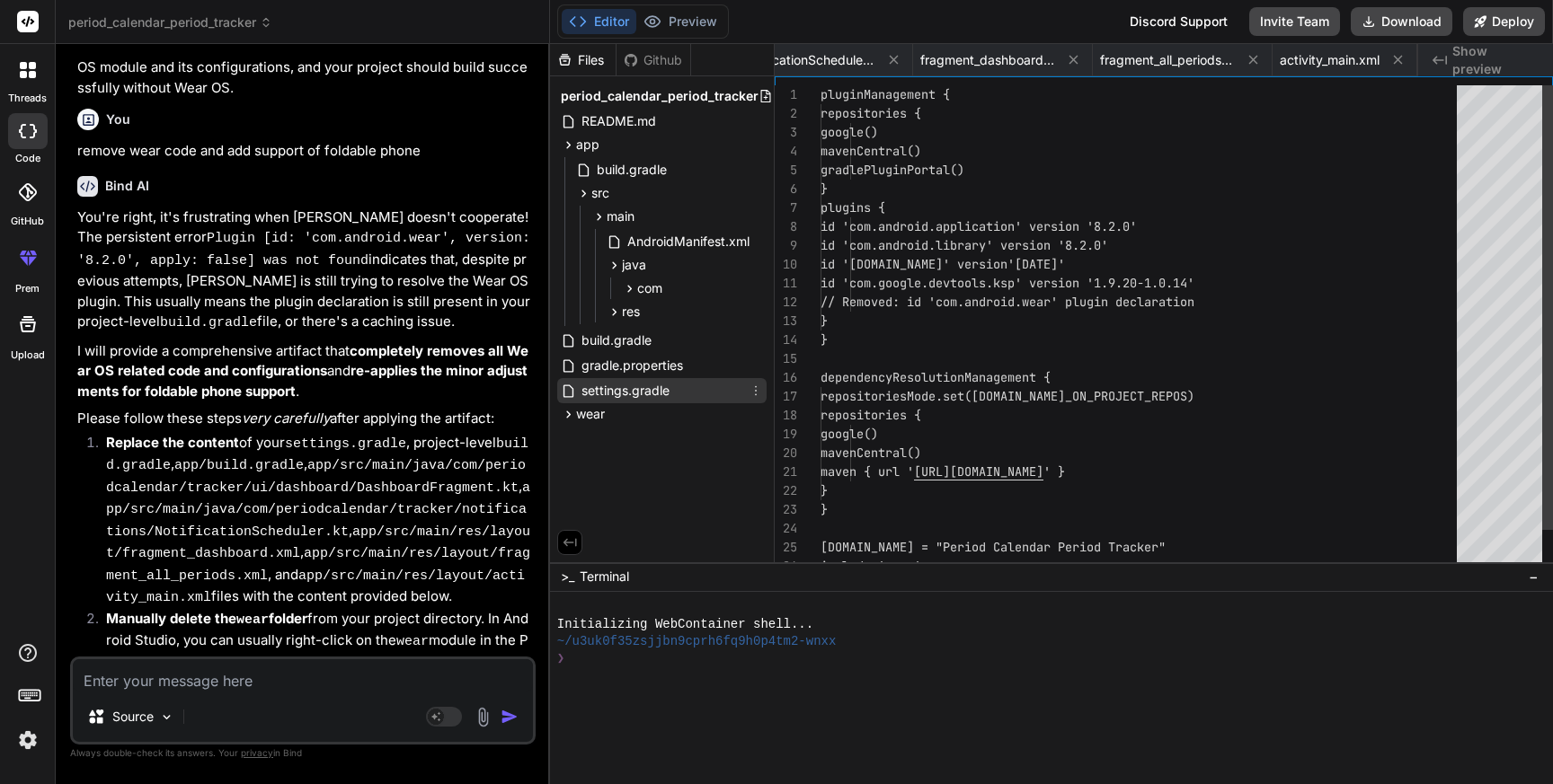
scroll to position [0, 0]
click at [607, 381] on span "settings.gradle" at bounding box center [625, 391] width 92 height 22
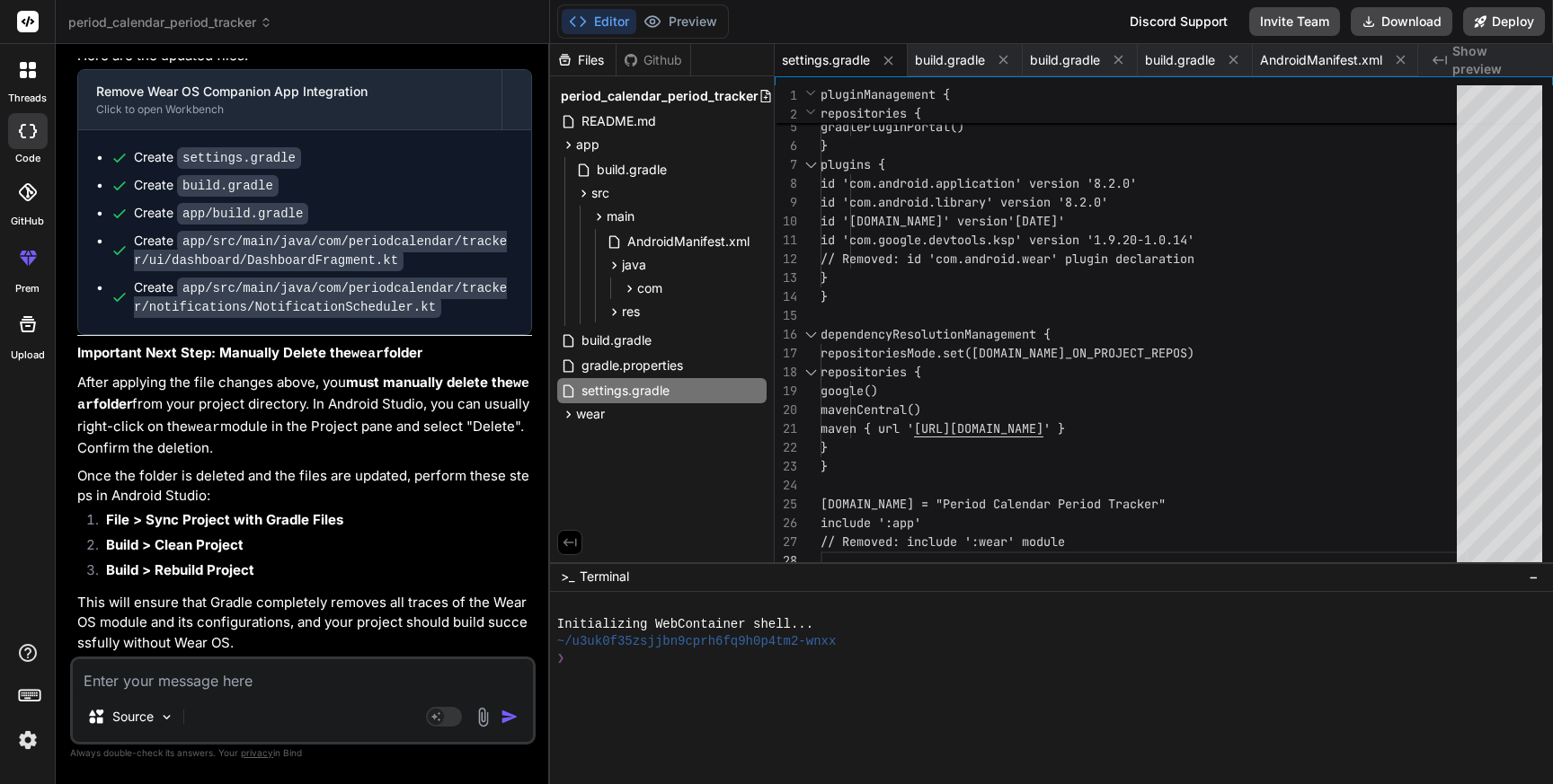
scroll to position [16504, 0]
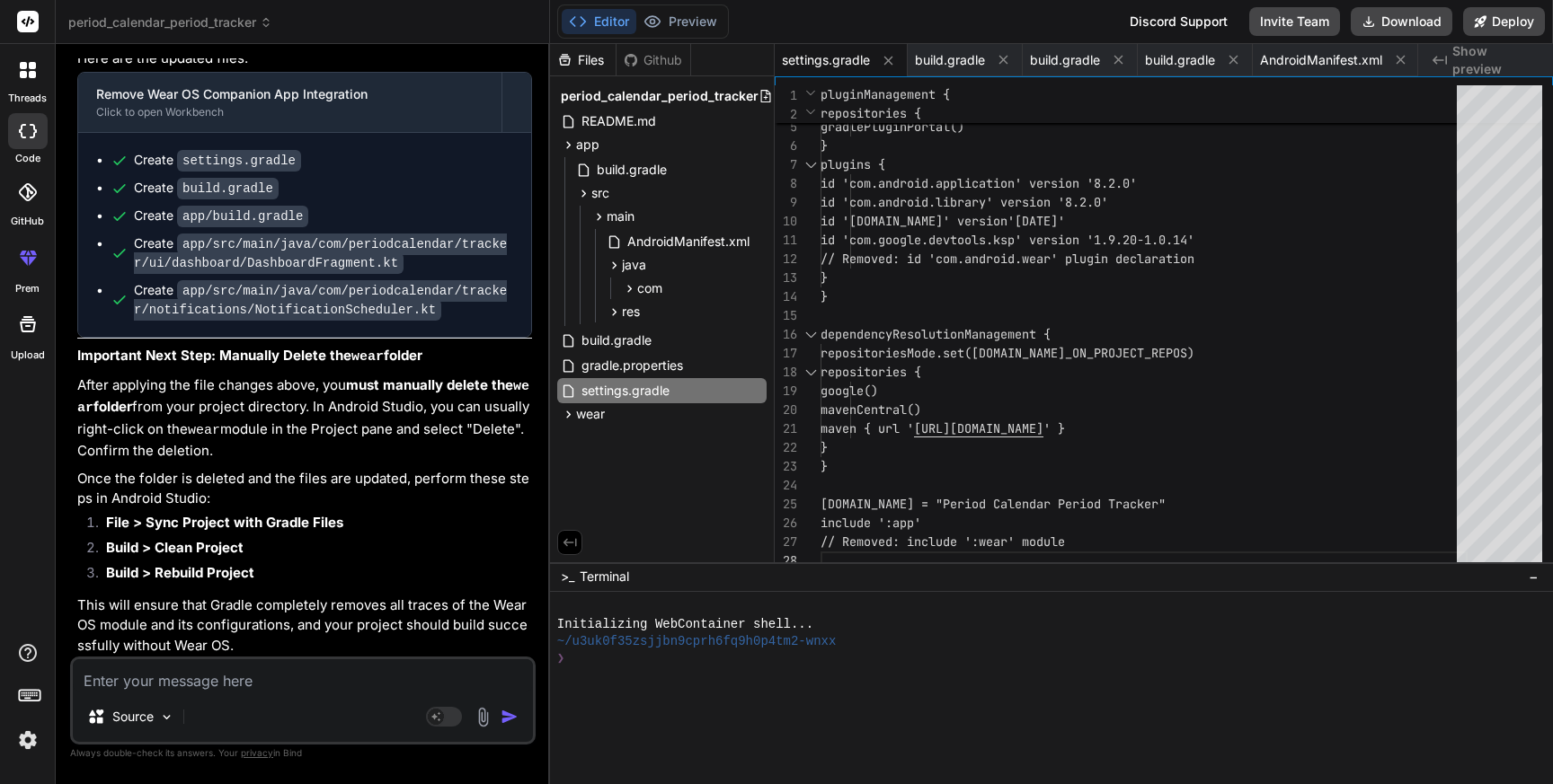
drag, startPoint x: 226, startPoint y: 204, endPoint x: 424, endPoint y: 198, distance: 198.1
click at [424, 699] on p "remove wear code and add support of foldable phone" at bounding box center [305, 709] width 455 height 21
copy p "add support of foldable phone"
click at [298, 687] on textarea at bounding box center [303, 676] width 460 height 32
paste textarea "add support of foldable phone"
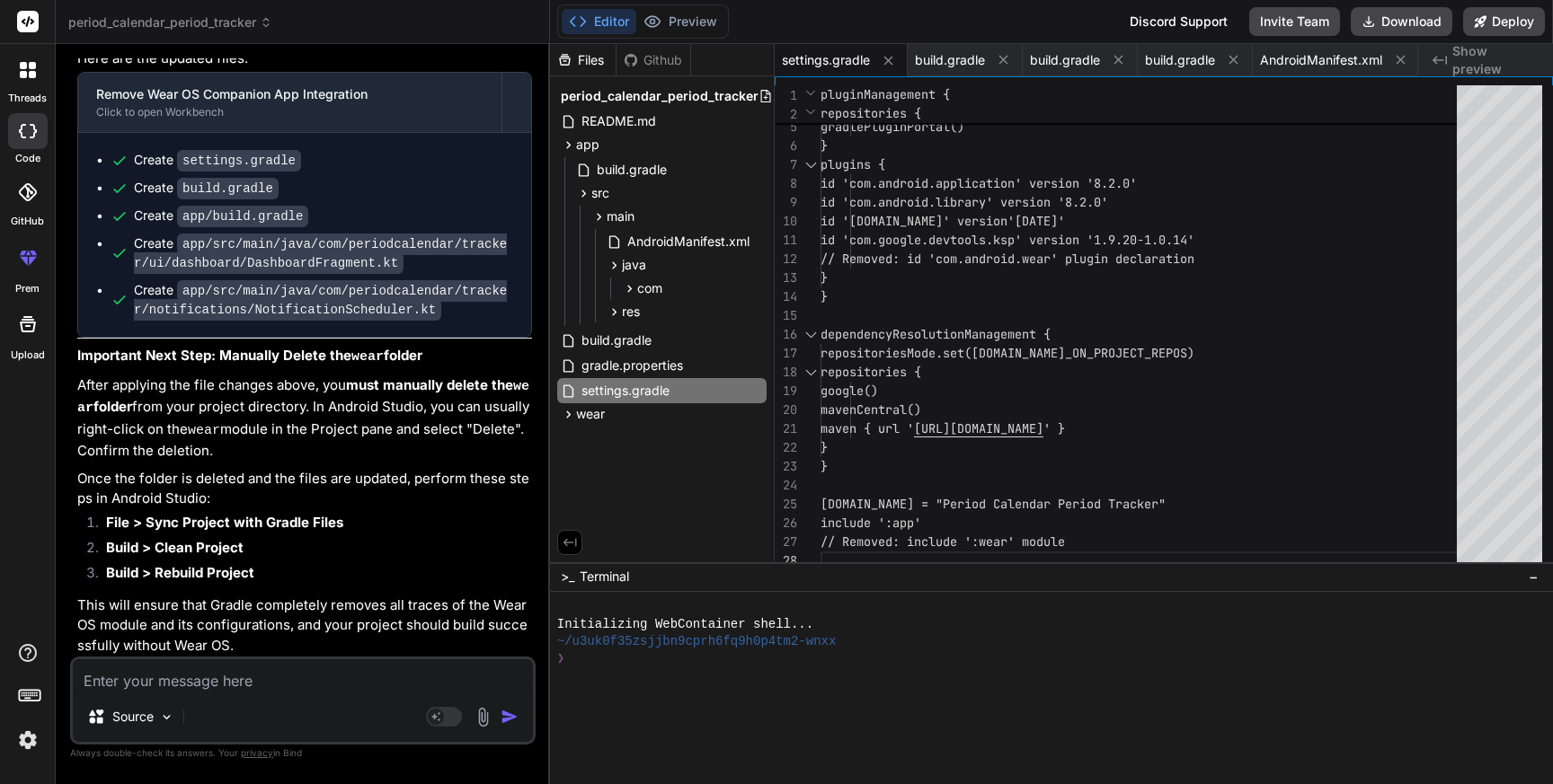
type textarea "add support of foldable phone"
type textarea "x"
type textarea "add support of foldable phone"
type textarea "x"
type textarea "add support of foldable phone n"
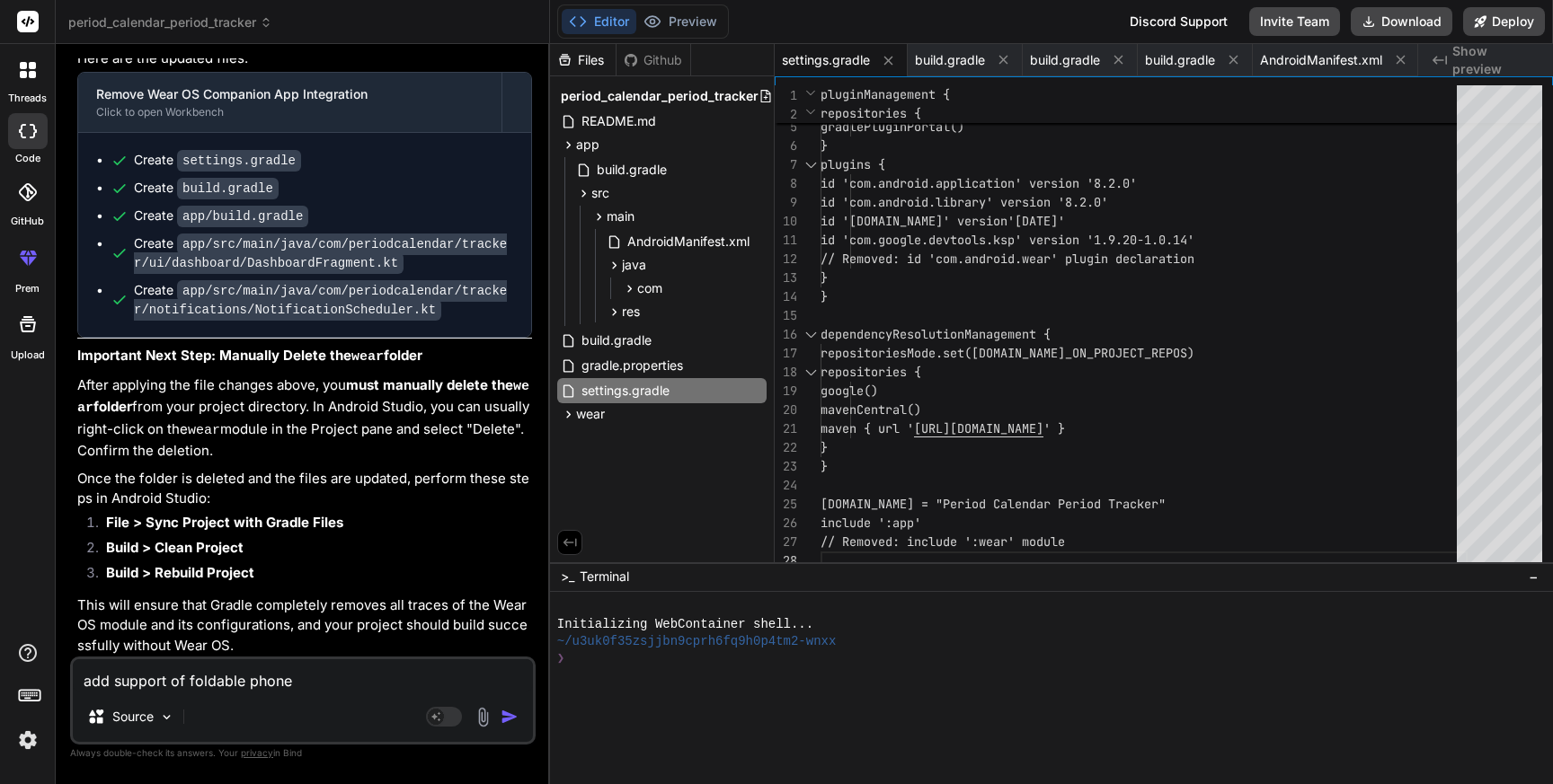
type textarea "x"
type textarea "add support of foldable phone no"
type textarea "x"
type textarea "add support of foldable phone now"
type textarea "x"
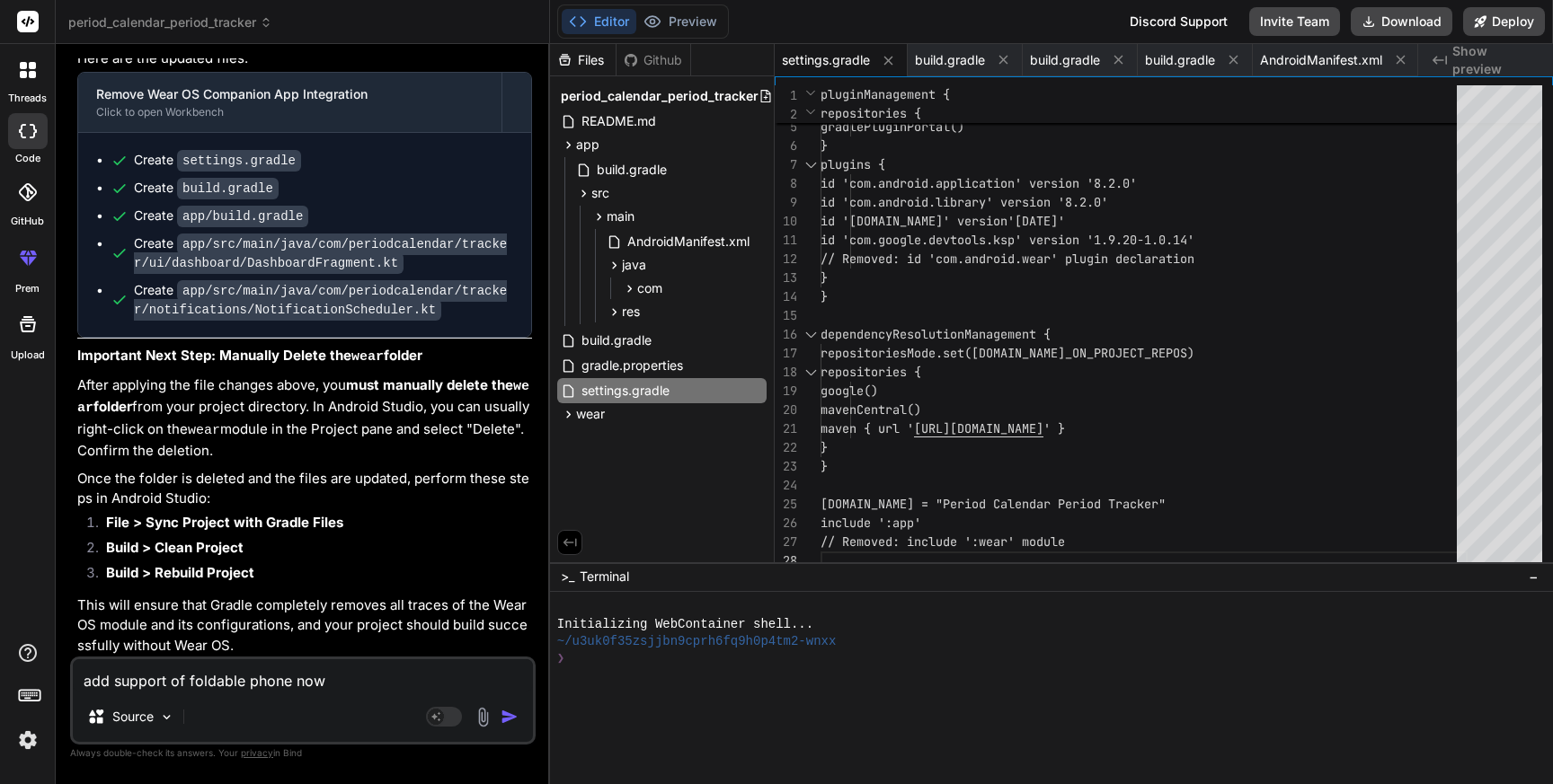
type textarea "add support of foldable phone now"
type textarea "x"
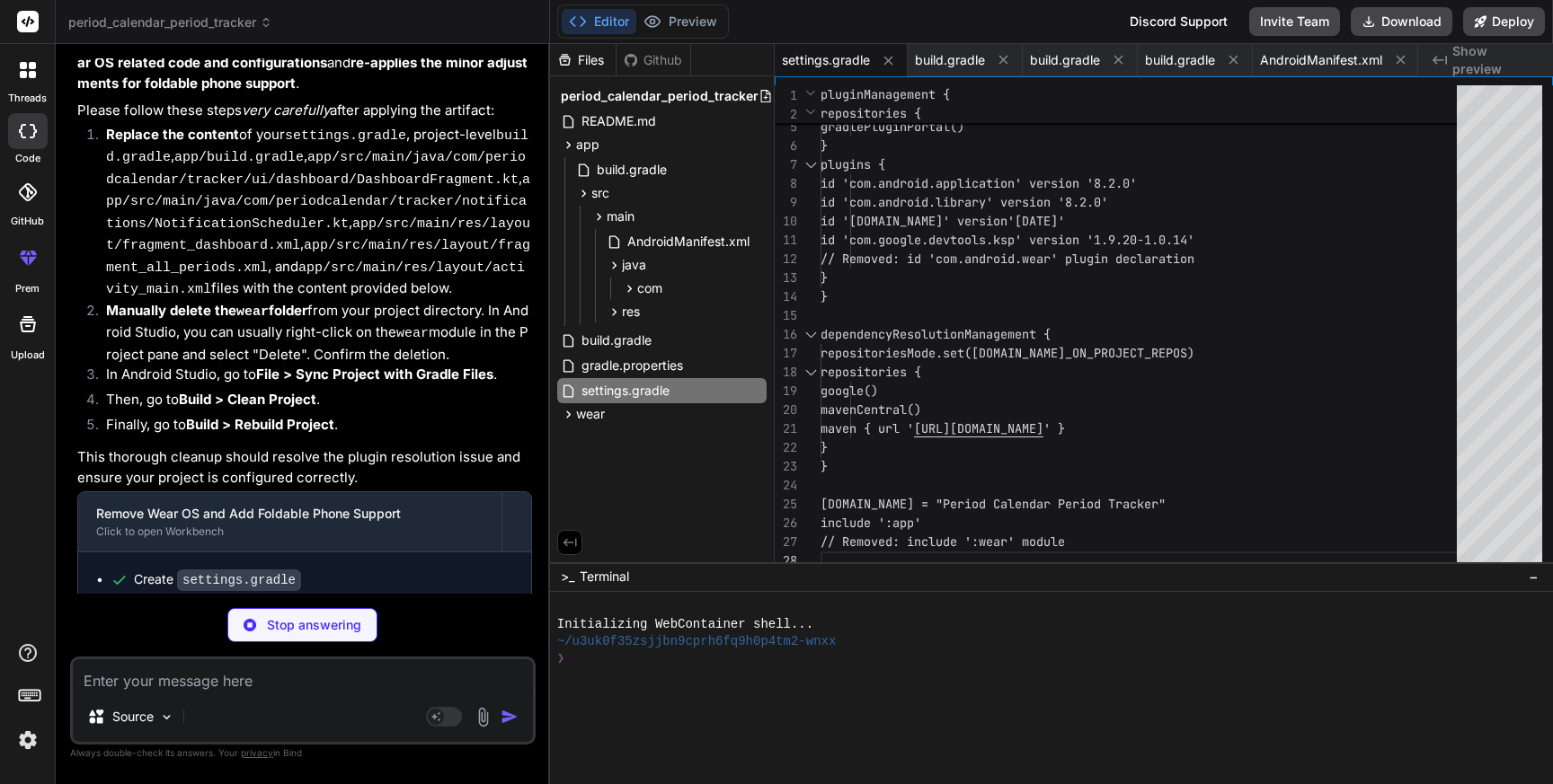
scroll to position [17380, 0]
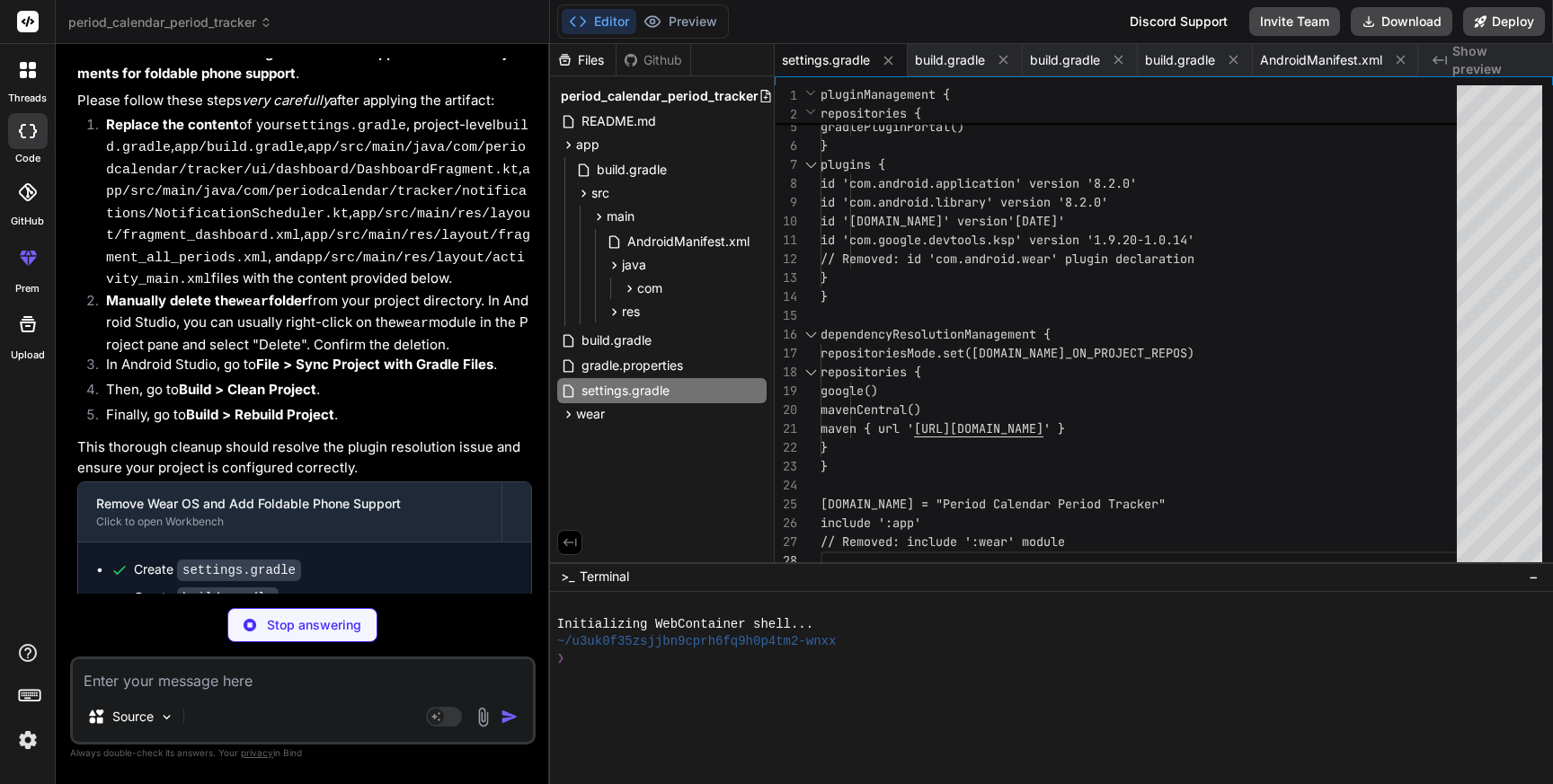
type textarea "x"
type textarea "testImplementation 'junit:junit:4.13.2' androidTestImplementation 'androidx.tes…"
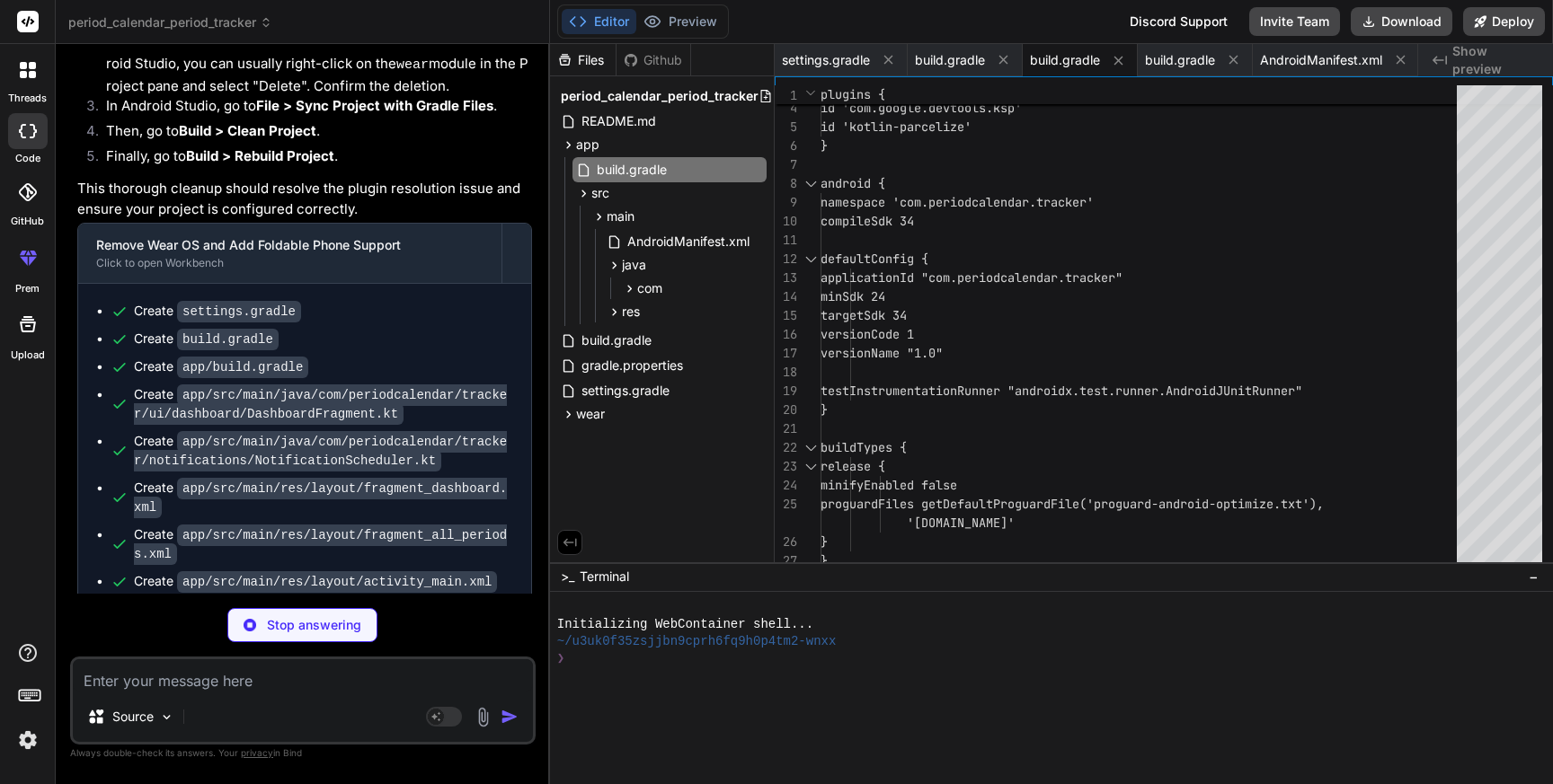
scroll to position [17642, 0]
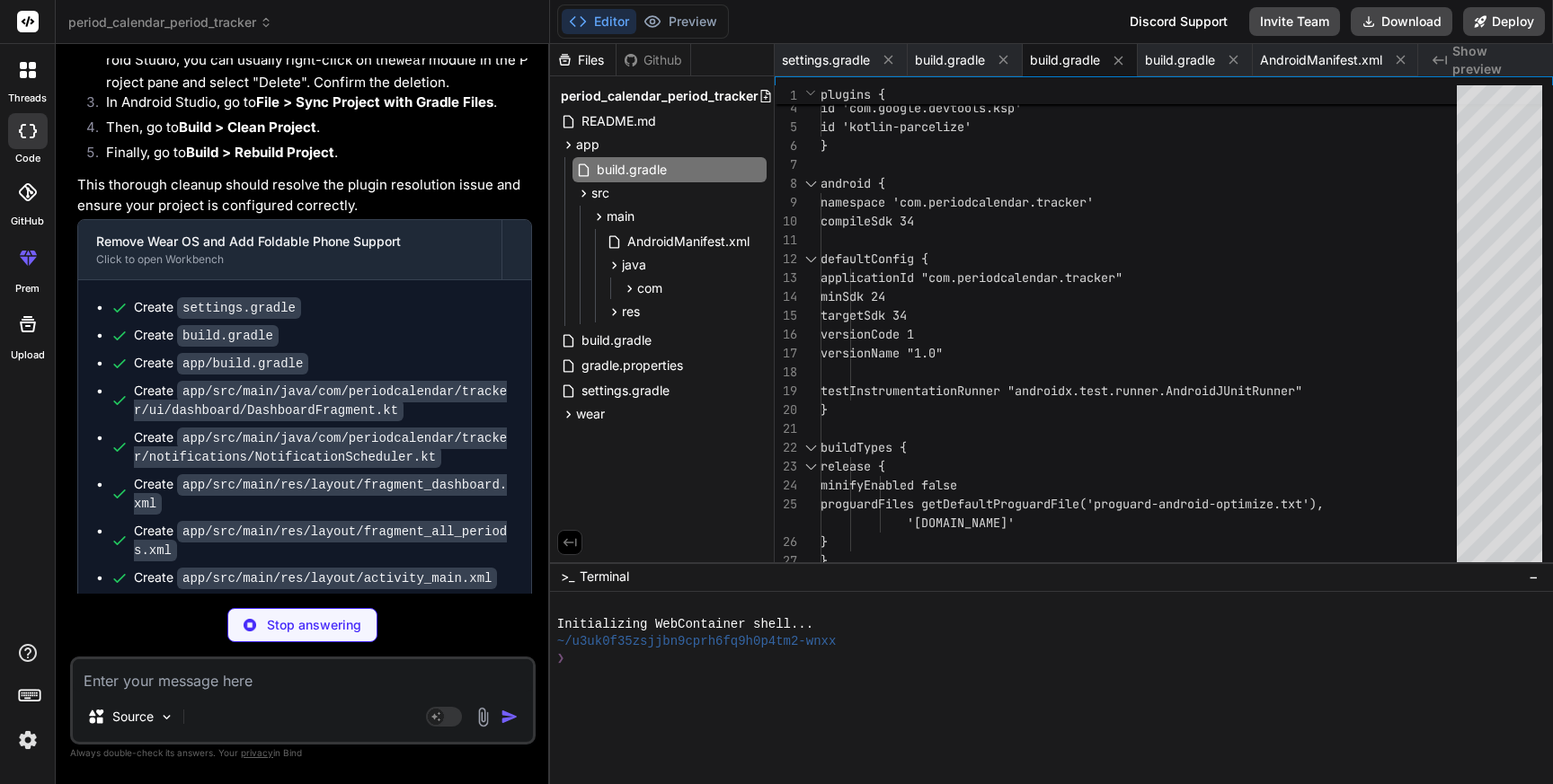
type textarea "x"
type textarea "app:layout_constraintBottom_toBottomOf="parent" app:layout_constraintEnd_toEndO…"
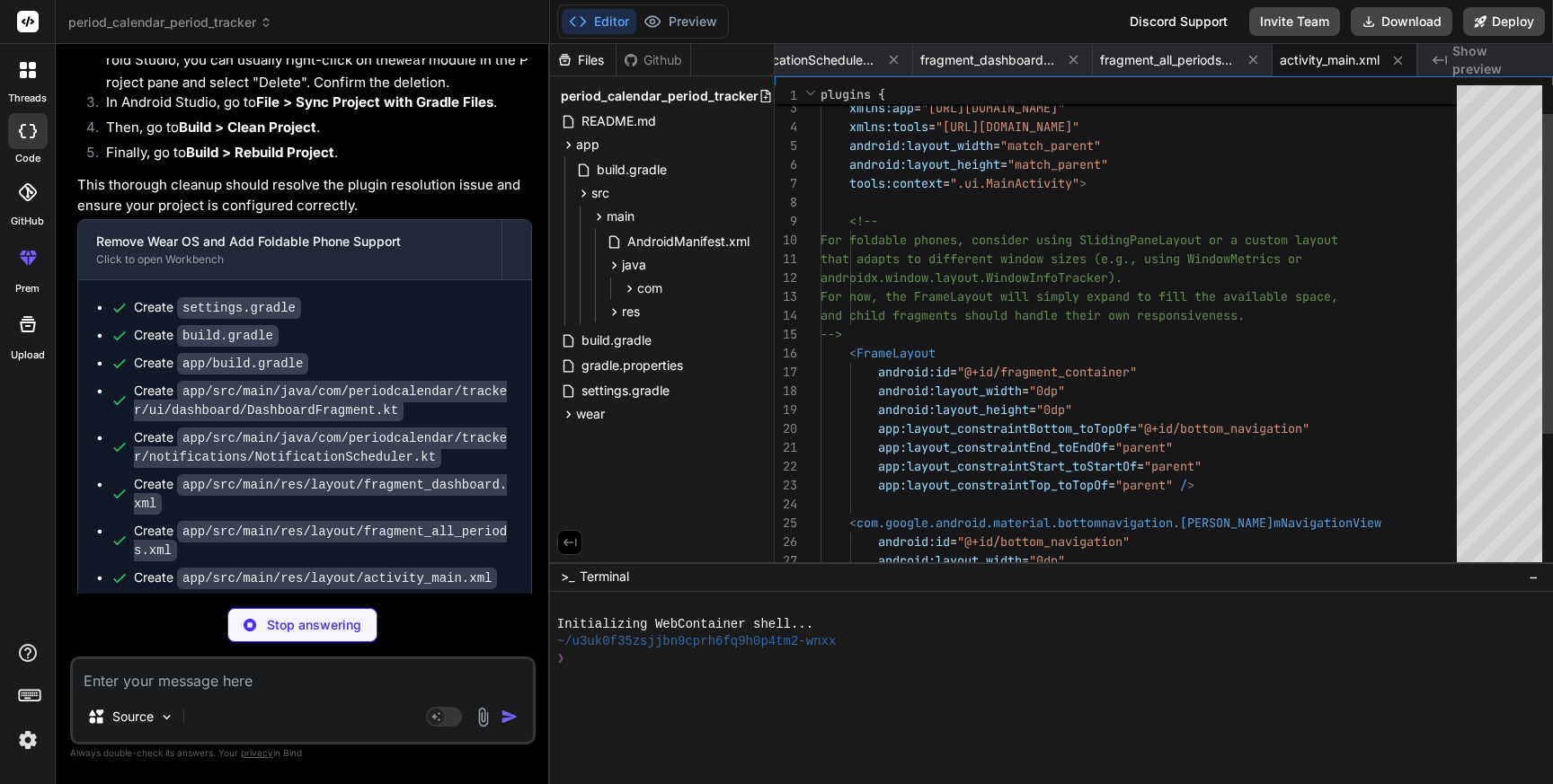
scroll to position [17643, 0]
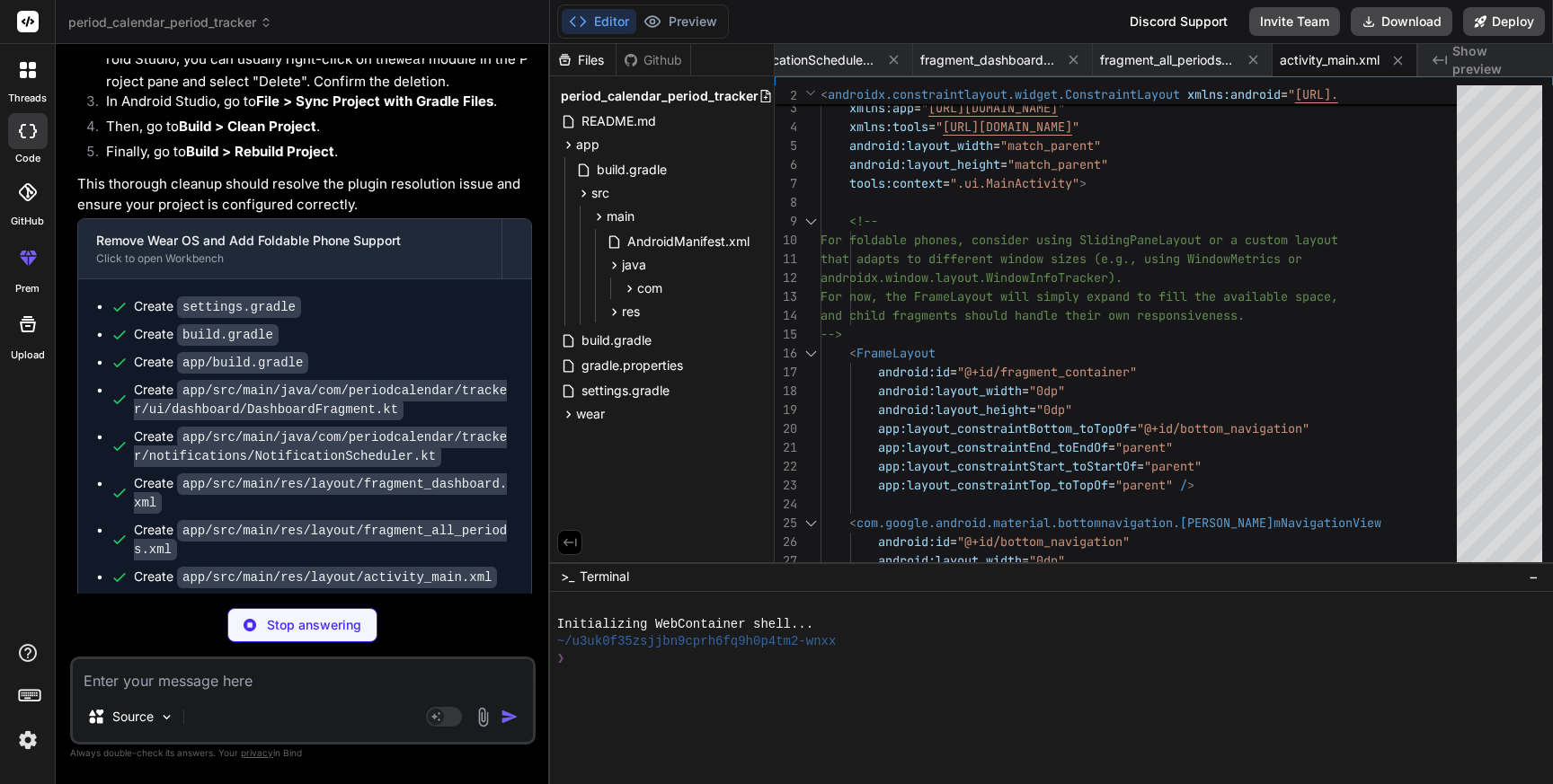
type textarea "x"
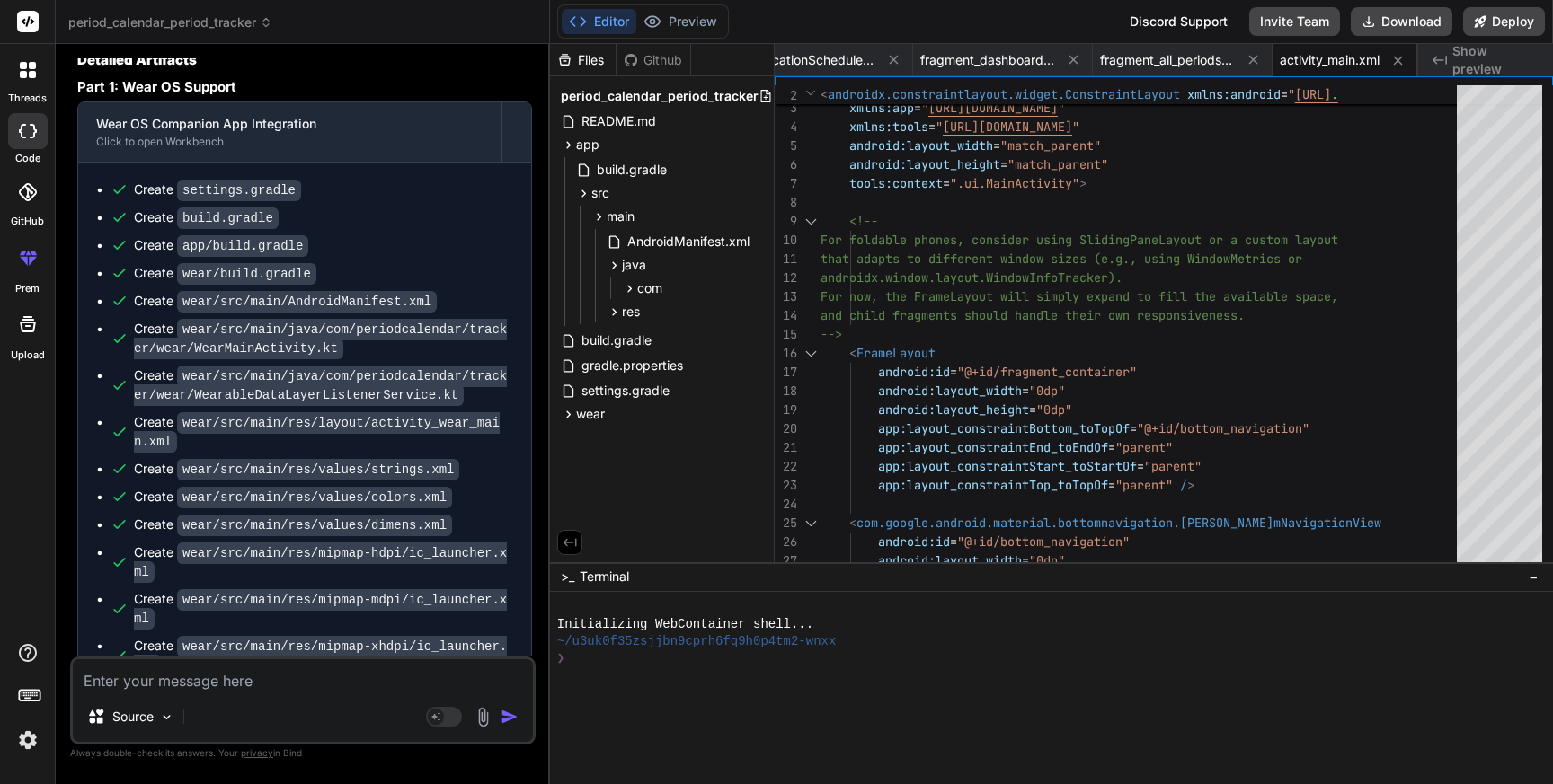
scroll to position [5044, 0]
click at [664, 330] on div "build.gradle" at bounding box center [661, 340] width 209 height 25
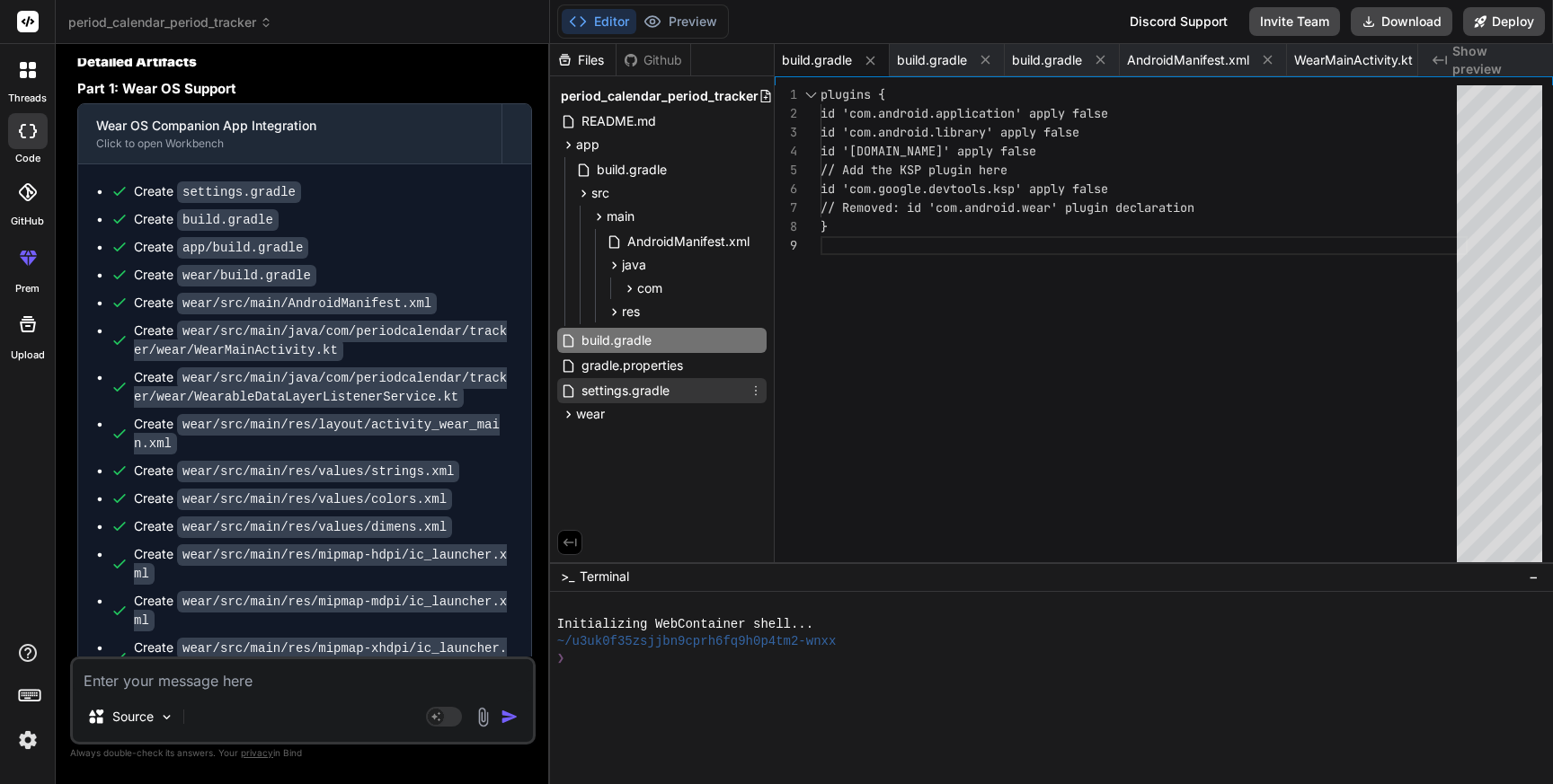
click at [635, 395] on span "settings.gradle" at bounding box center [625, 391] width 92 height 22
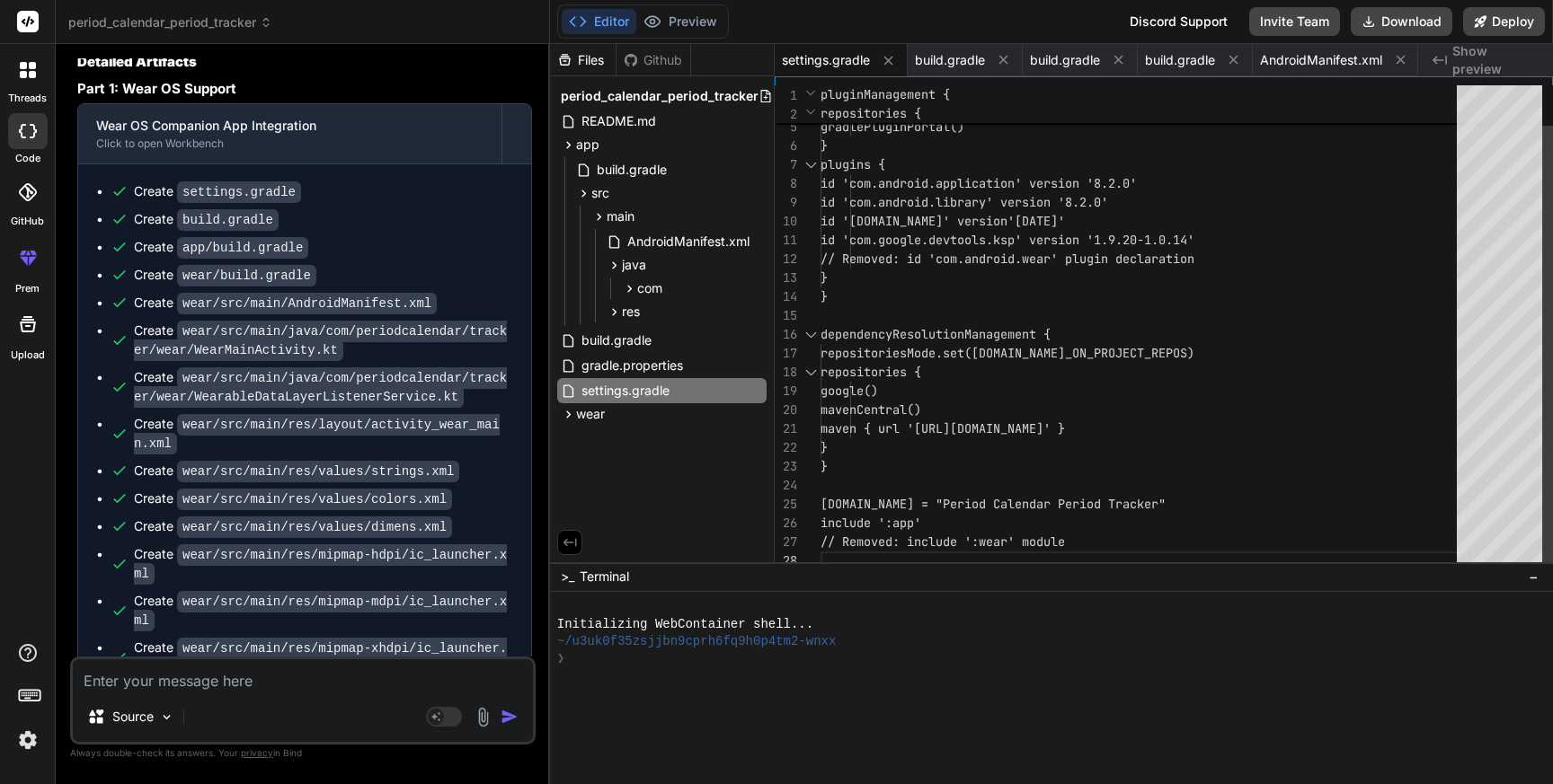
click at [1062, 405] on div "id 'com.android.library' version '8.2.0' id 'com.android.application' version '…" at bounding box center [1143, 307] width 647 height 529
click at [1100, 372] on div "id 'com.android.library' version '8.2.0' id 'com.android.application' version '…" at bounding box center [1143, 307] width 647 height 529
click at [630, 165] on span "build.gradle" at bounding box center [632, 170] width 74 height 22
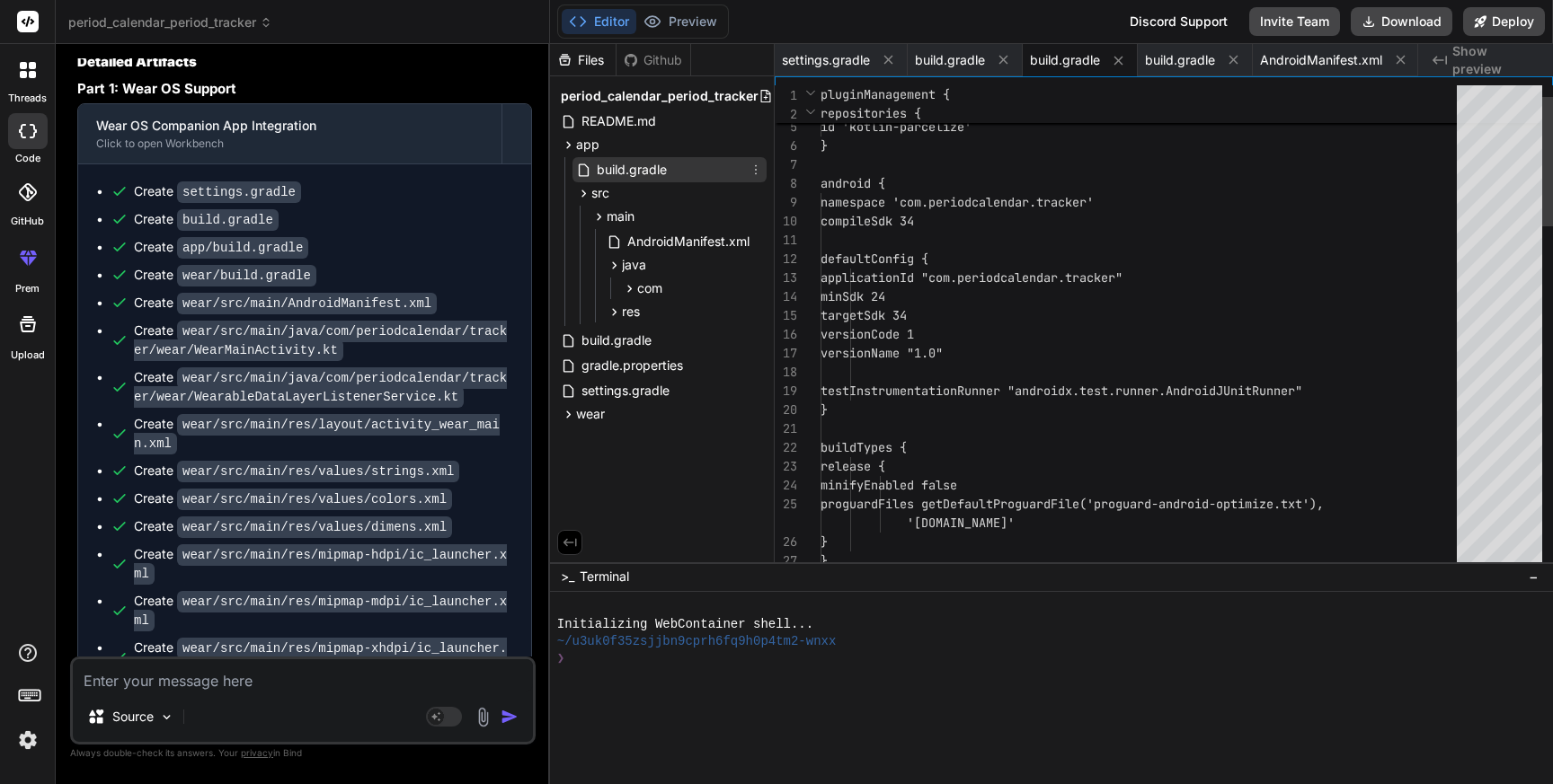
scroll to position [95, 0]
click at [630, 165] on span "build.gradle" at bounding box center [632, 170] width 74 height 22
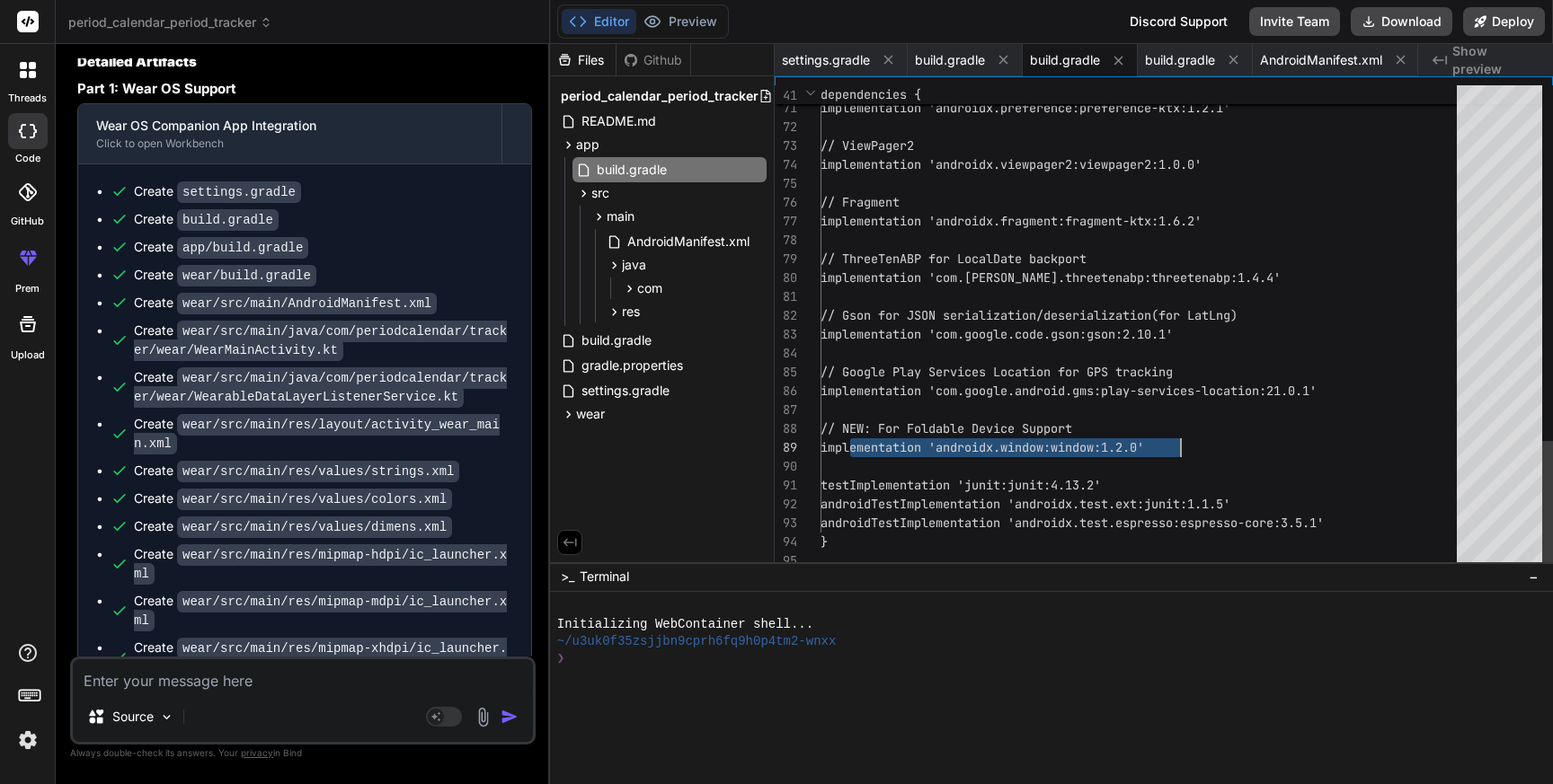
scroll to position [170, 0]
drag, startPoint x: 849, startPoint y: 429, endPoint x: 1194, endPoint y: 442, distance: 345.2
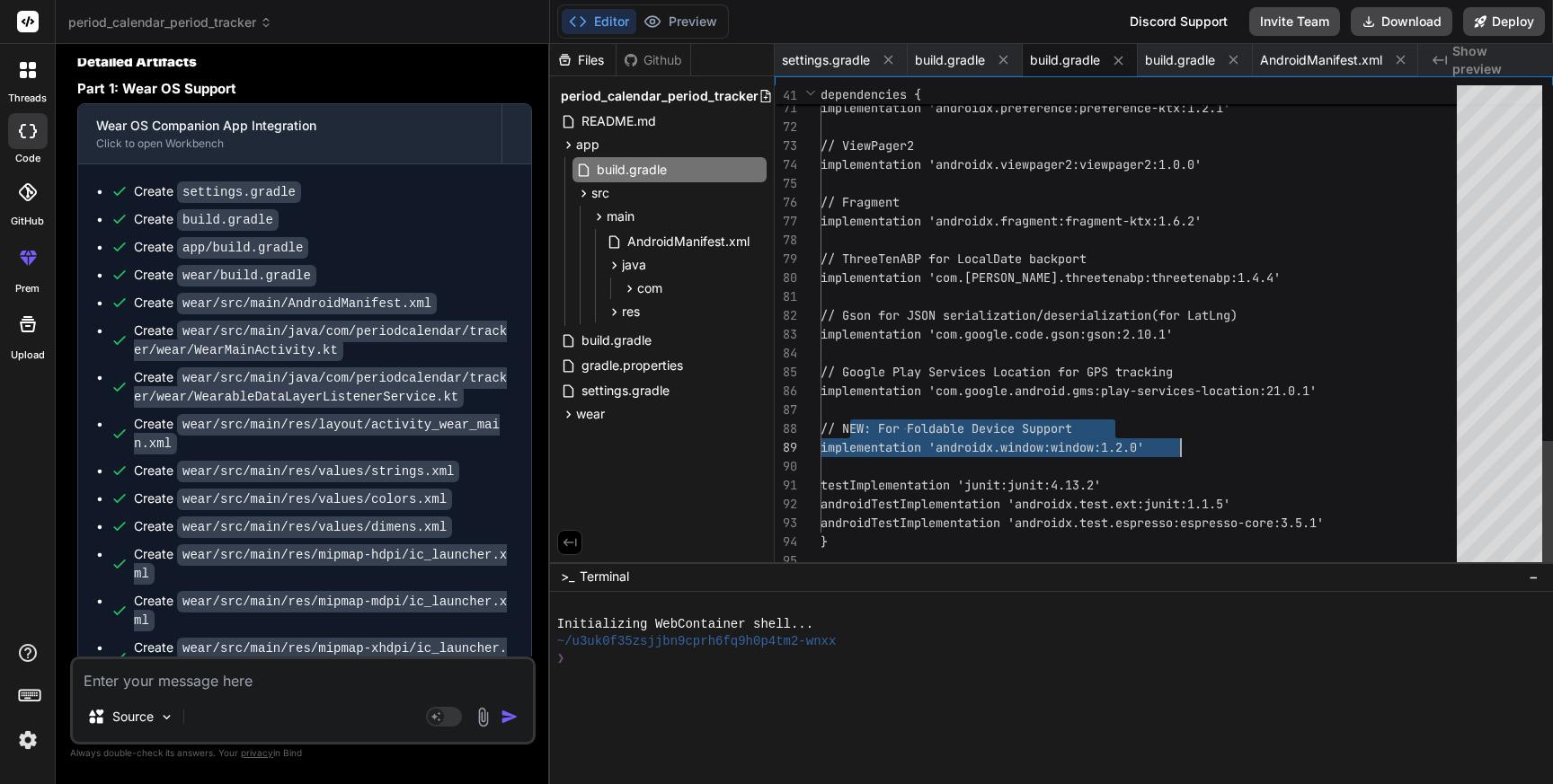
drag, startPoint x: 847, startPoint y: 424, endPoint x: 1178, endPoint y: 442, distance: 331.5
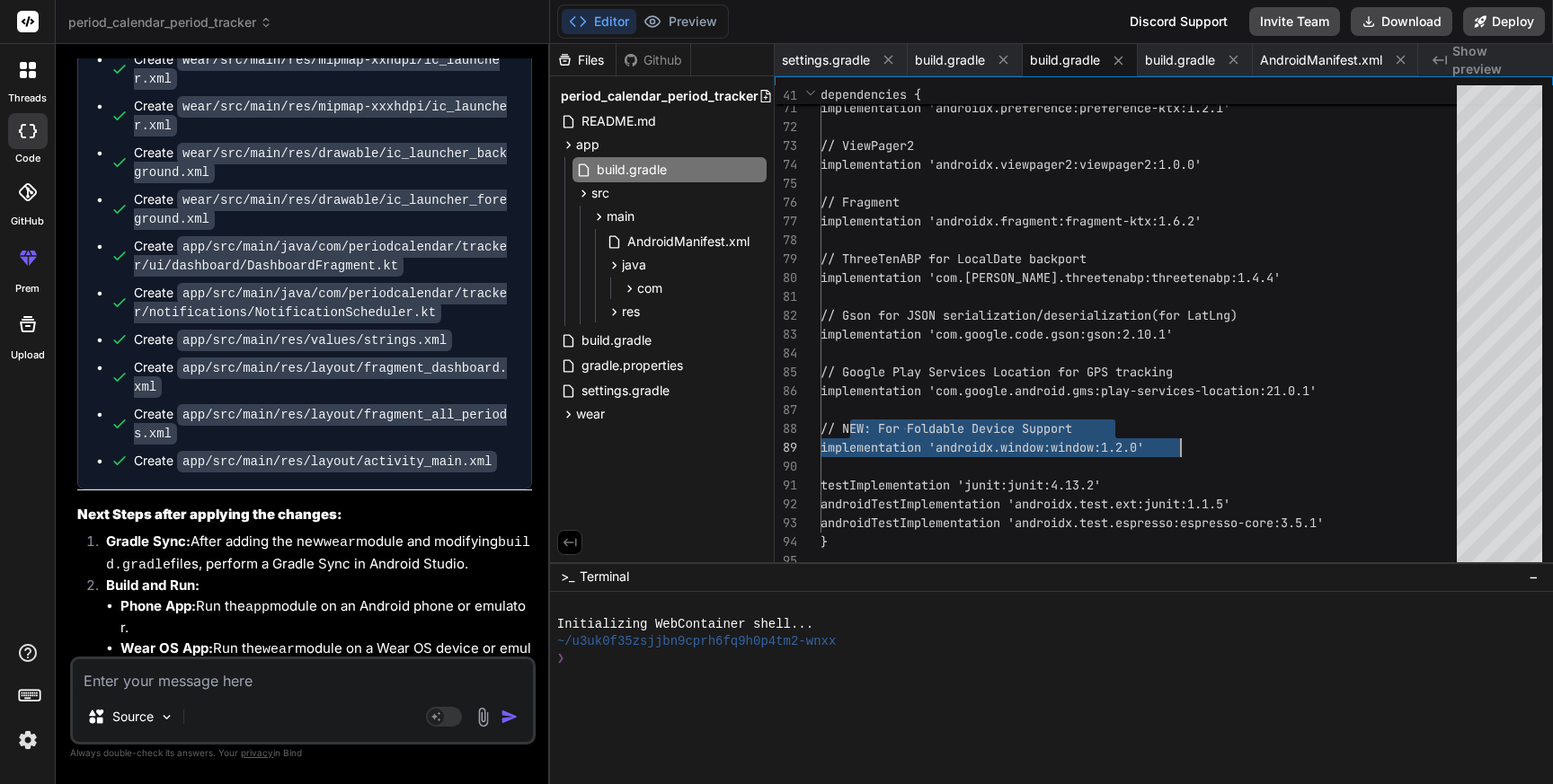
scroll to position [5682, 0]
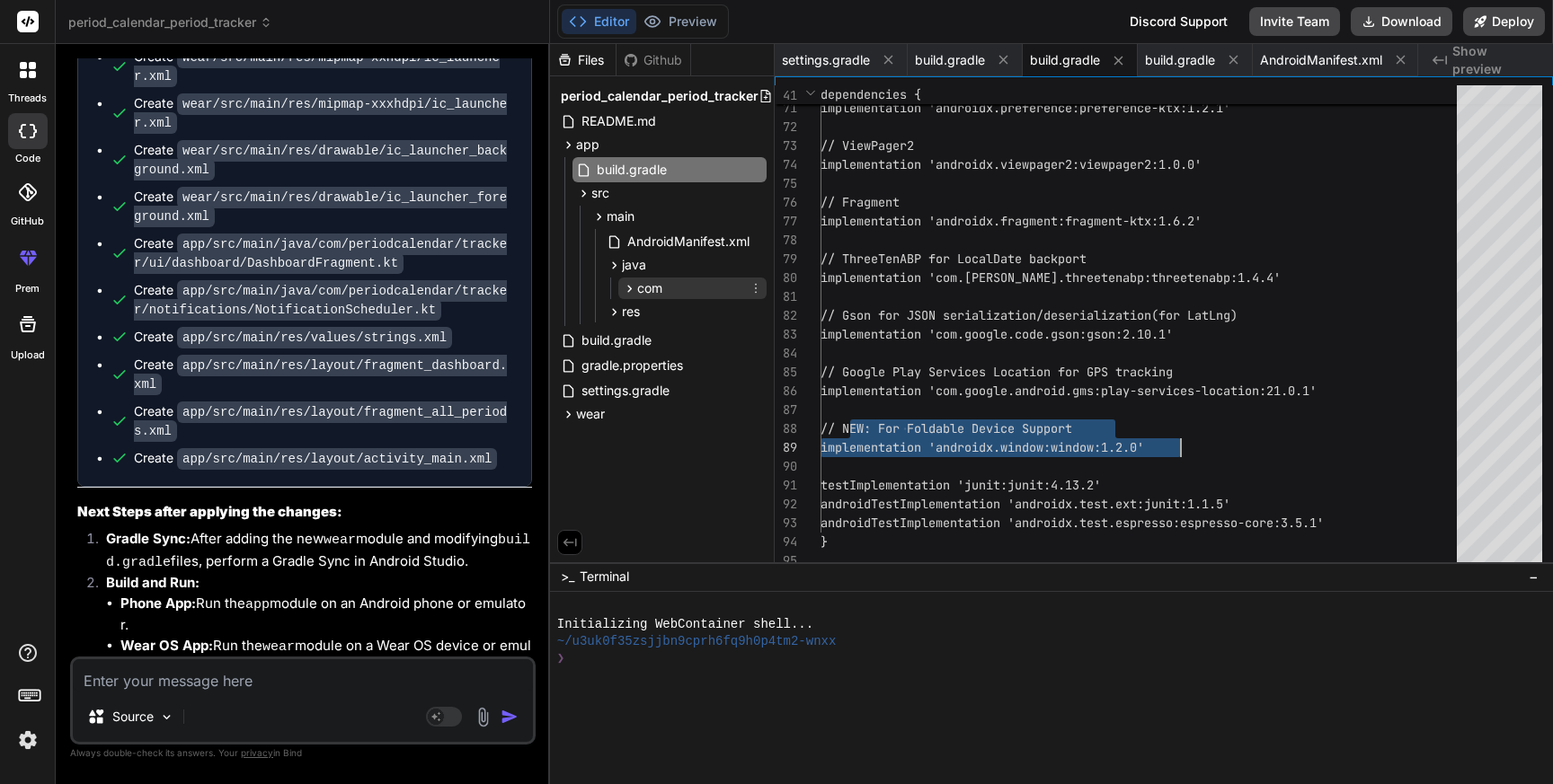
click at [630, 284] on icon at bounding box center [629, 289] width 15 height 15
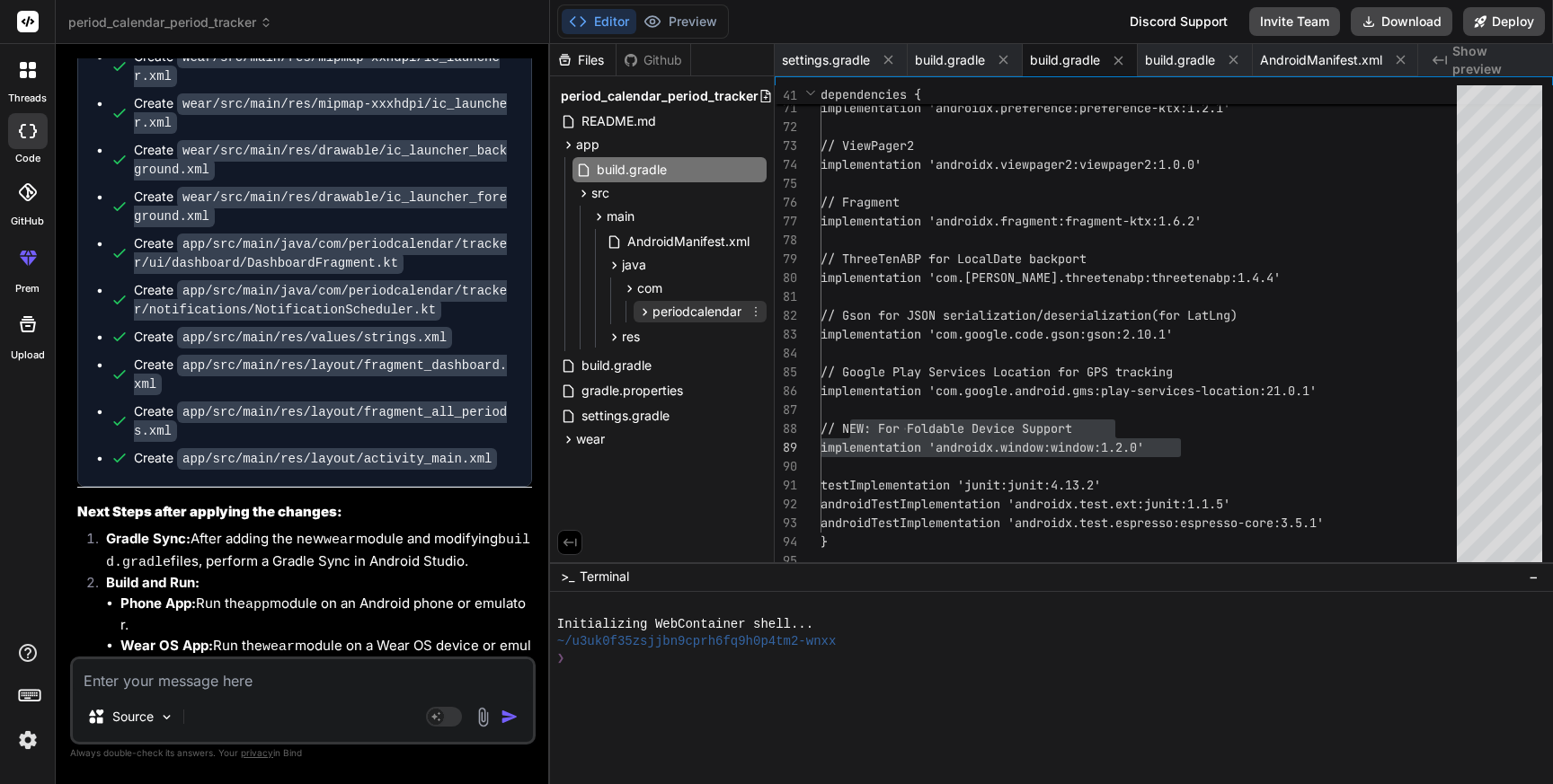
click at [646, 307] on icon at bounding box center [644, 312] width 15 height 15
click at [654, 326] on div "tracker" at bounding box center [681, 335] width 58 height 18
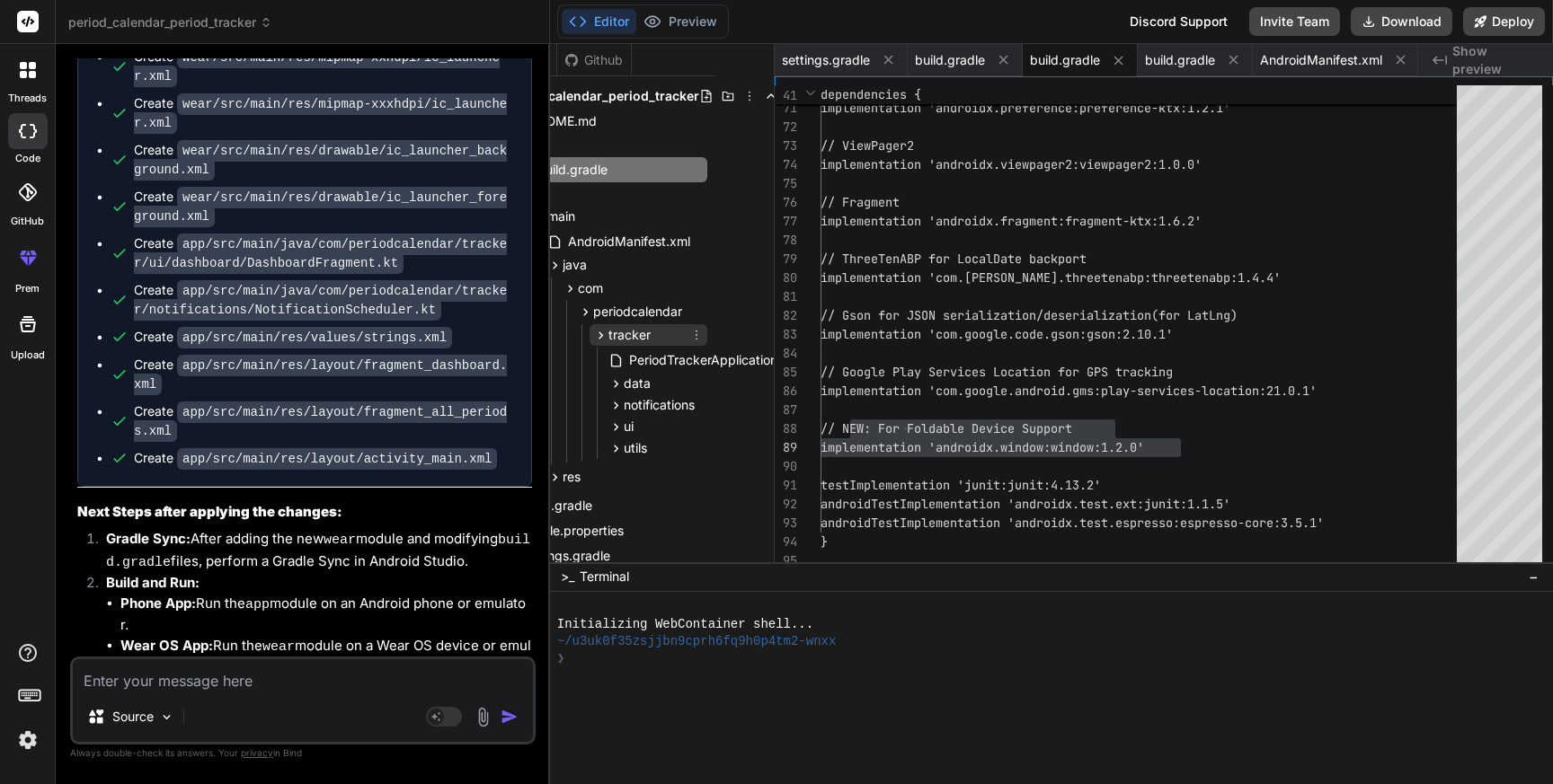
scroll to position [0, 61]
click at [627, 431] on span "ui" at bounding box center [626, 427] width 10 height 18
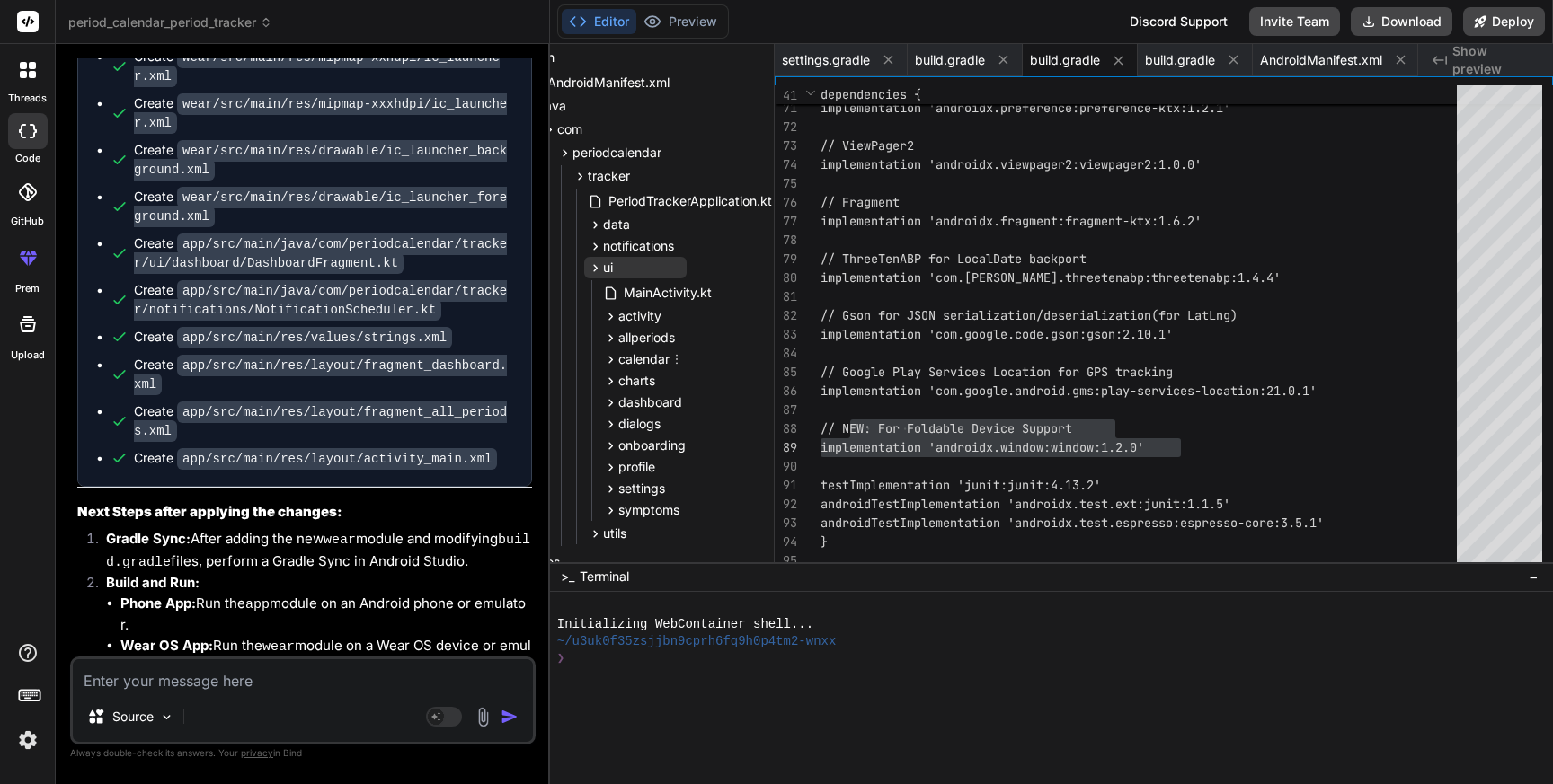
scroll to position [183, 81]
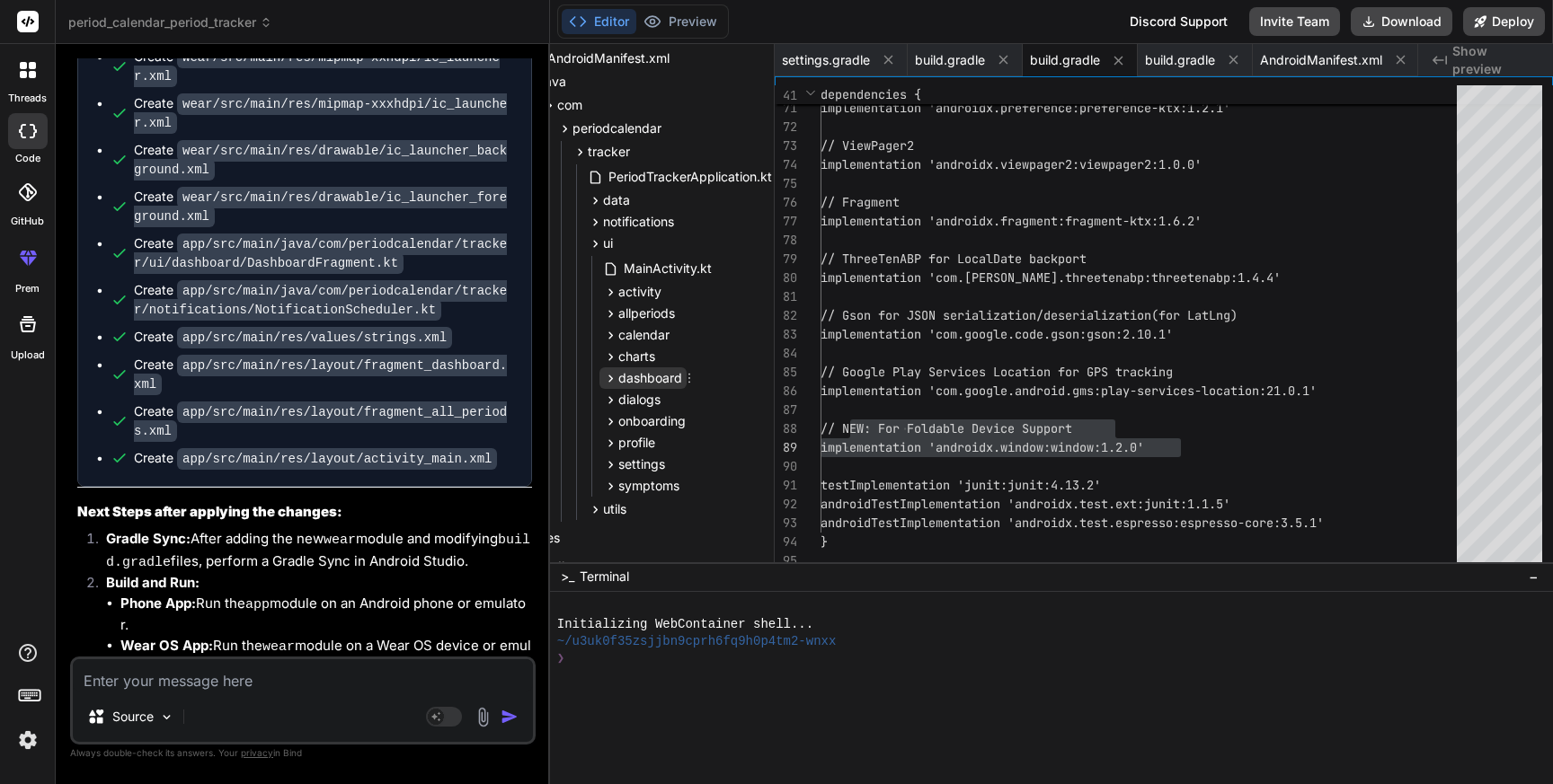
click at [622, 376] on span "dashboard" at bounding box center [650, 378] width 64 height 18
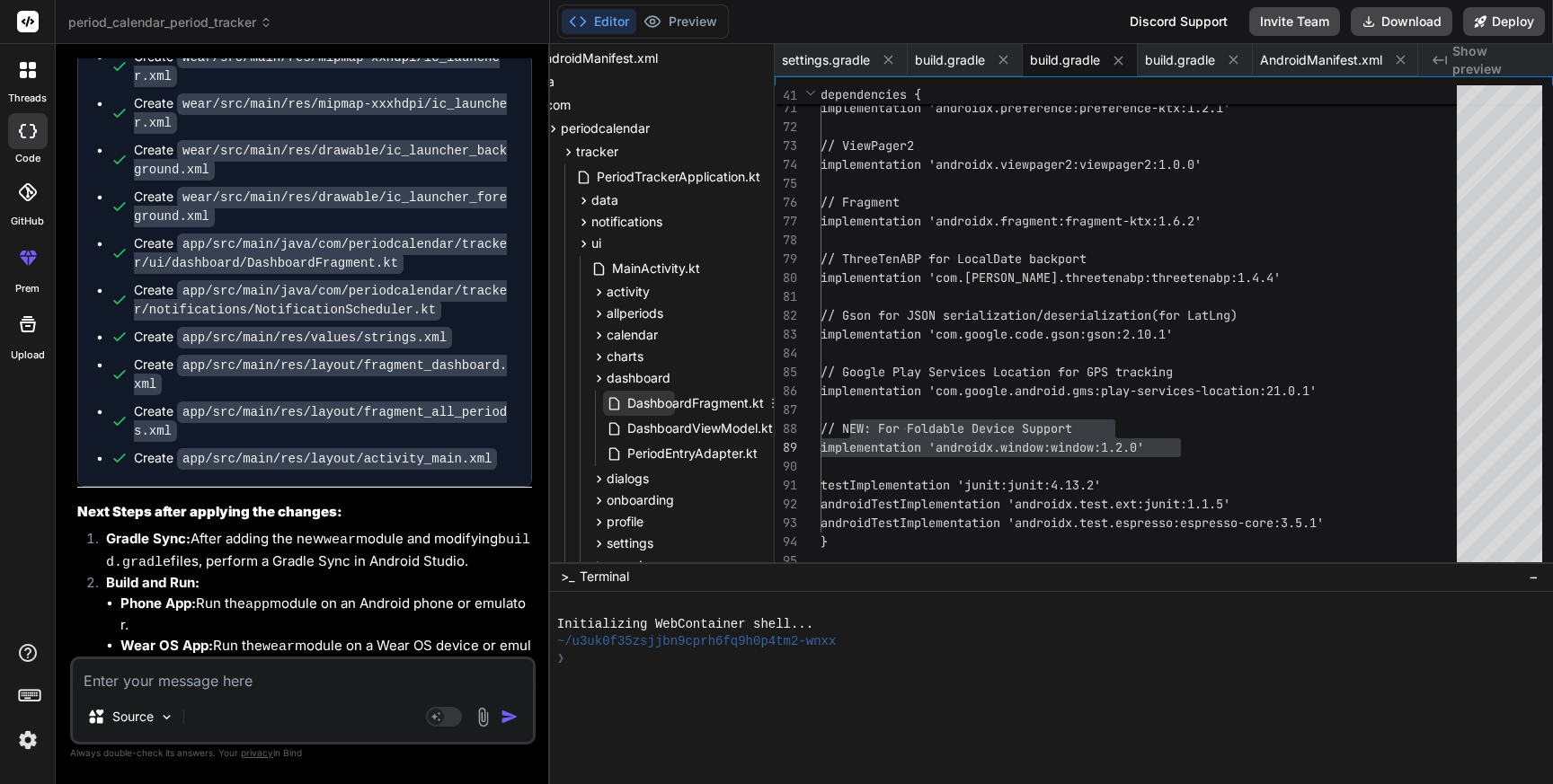
click at [653, 408] on span "DashboardFragment.kt" at bounding box center [695, 403] width 140 height 22
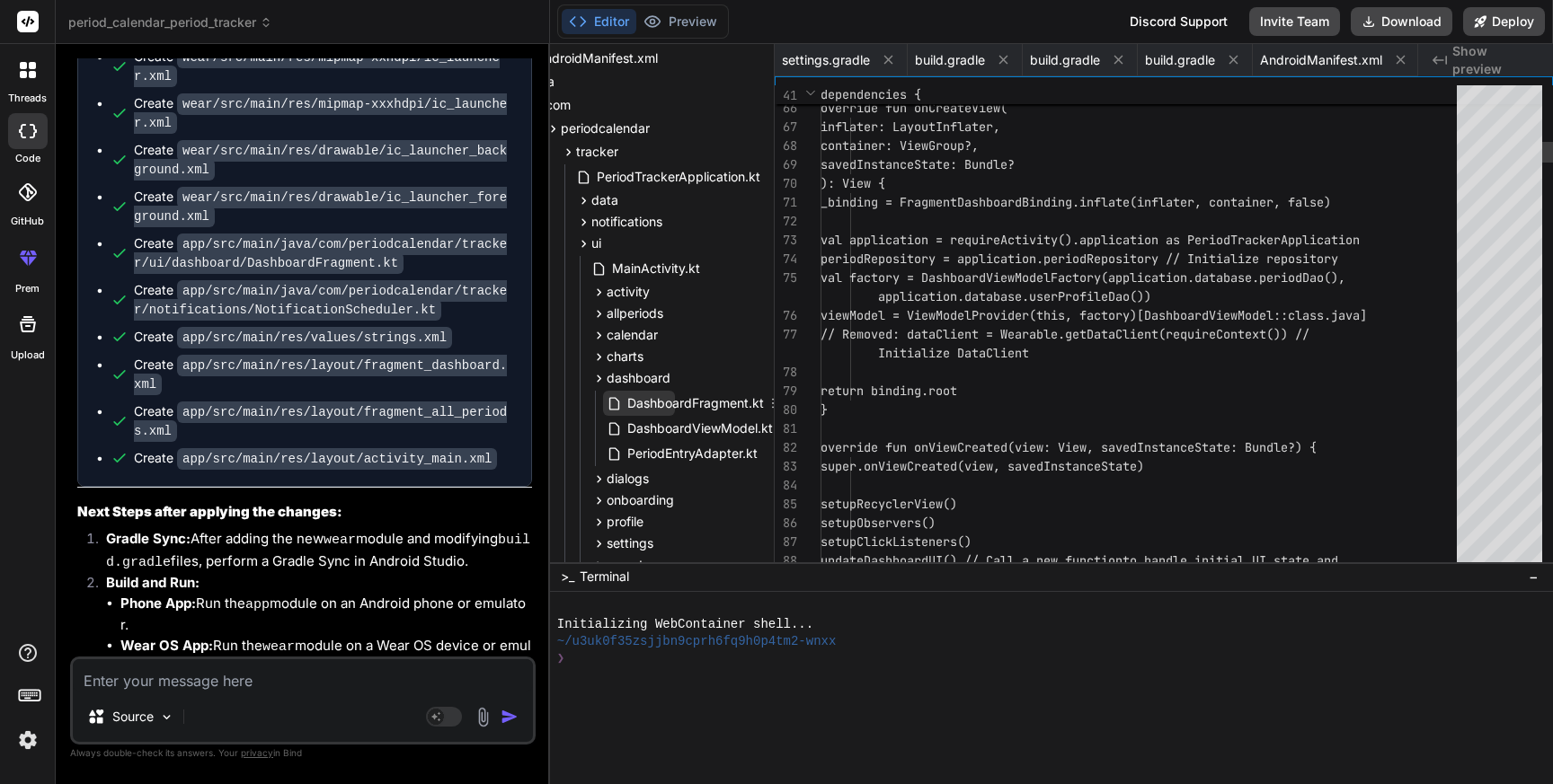
scroll to position [0, 886]
click at [653, 408] on span "DashboardFragment.kt" at bounding box center [695, 403] width 140 height 22
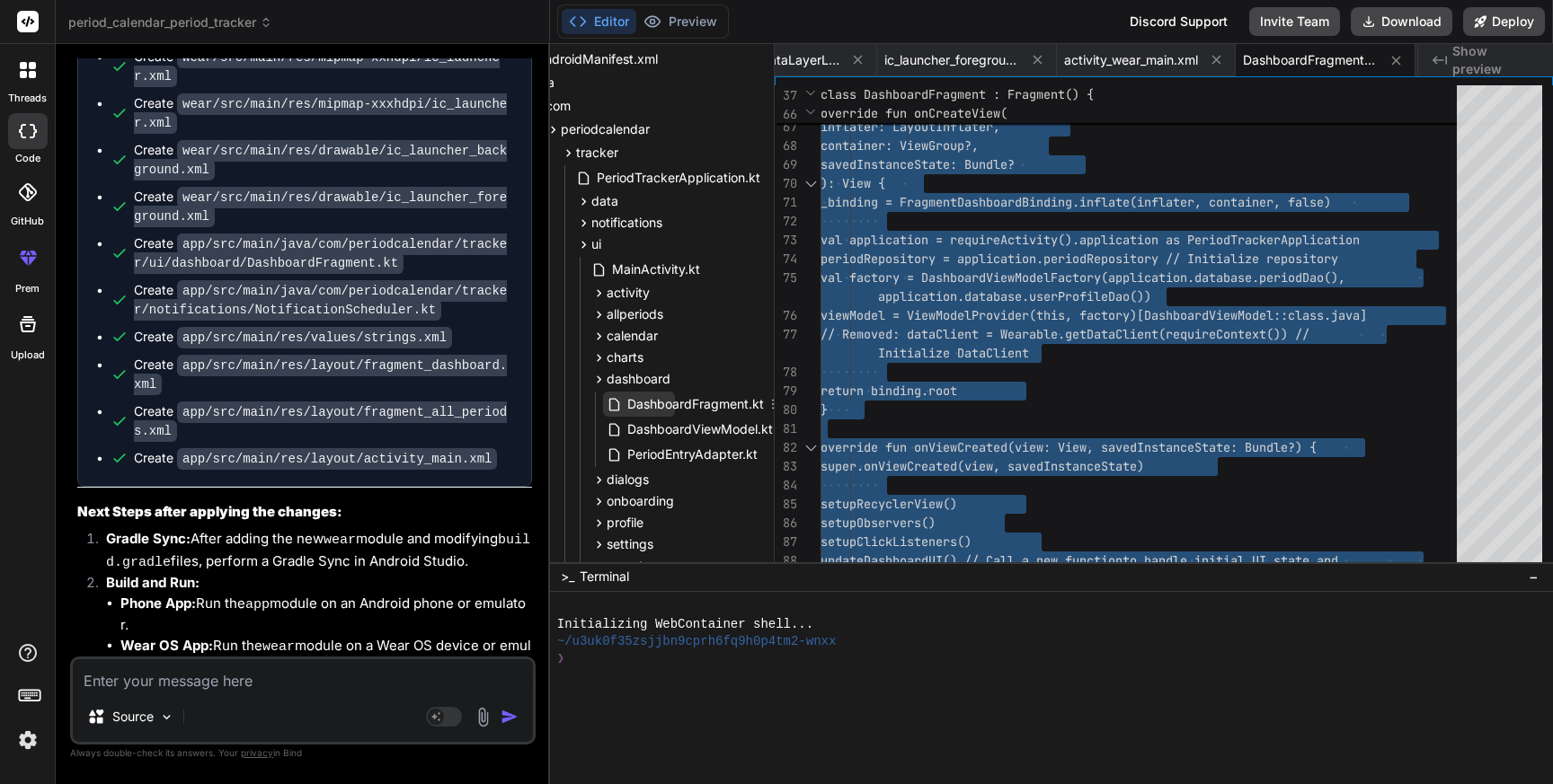
scroll to position [179, 92]
click at [578, 227] on icon at bounding box center [583, 226] width 15 height 15
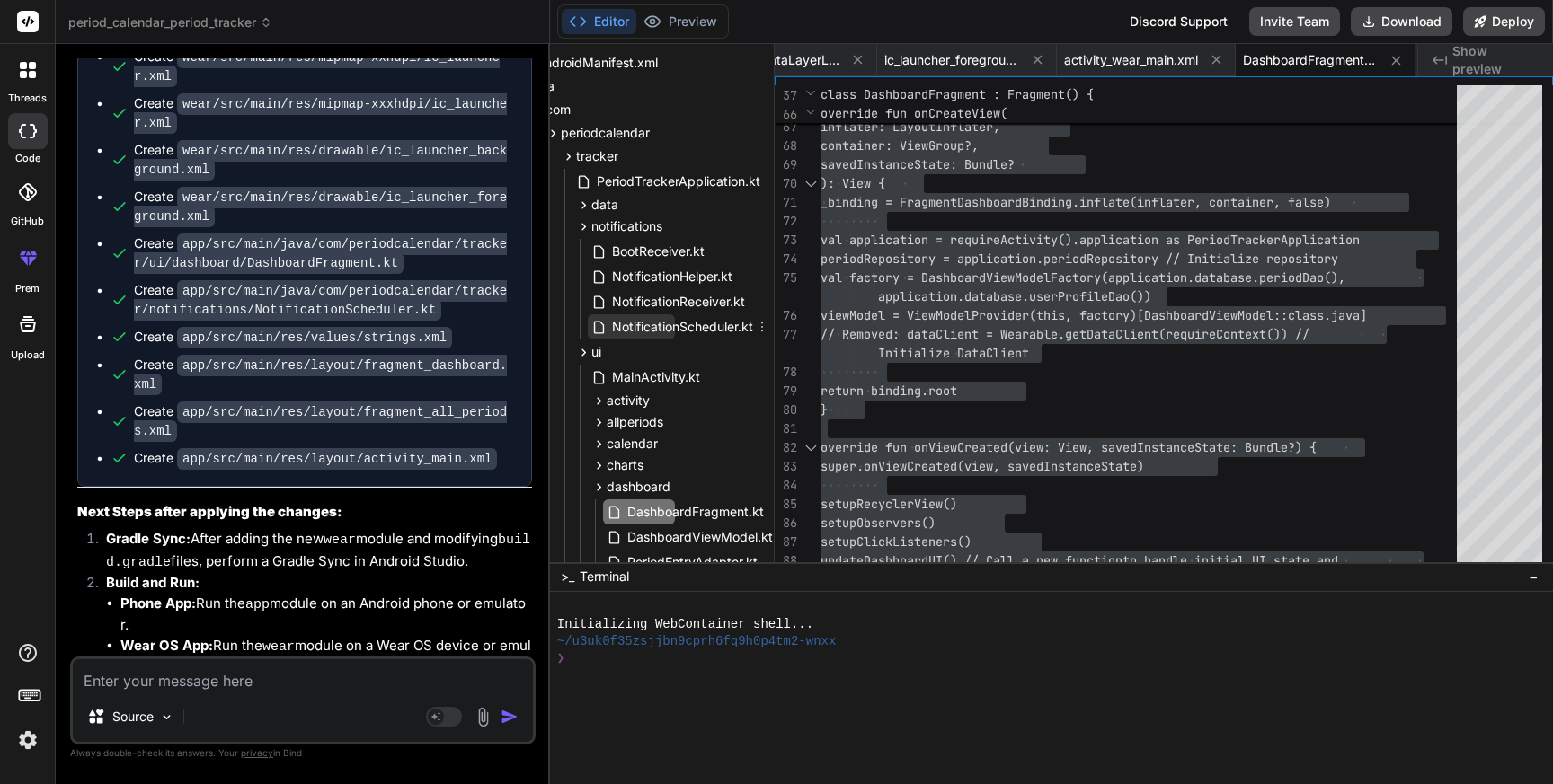
click at [698, 331] on span "NotificationScheduler.kt" at bounding box center [682, 327] width 144 height 22
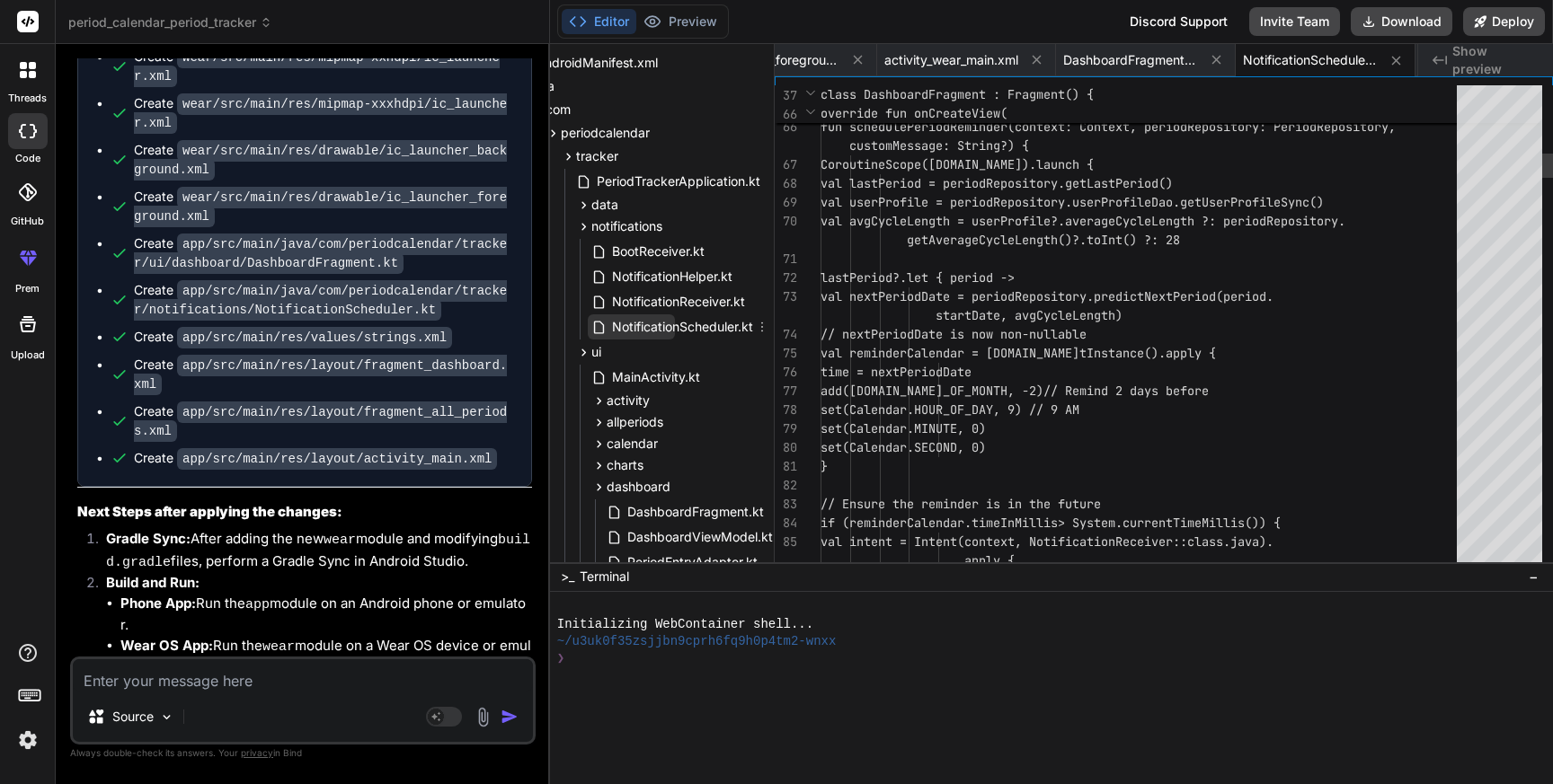
click at [698, 331] on span "NotificationScheduler.kt" at bounding box center [682, 327] width 144 height 22
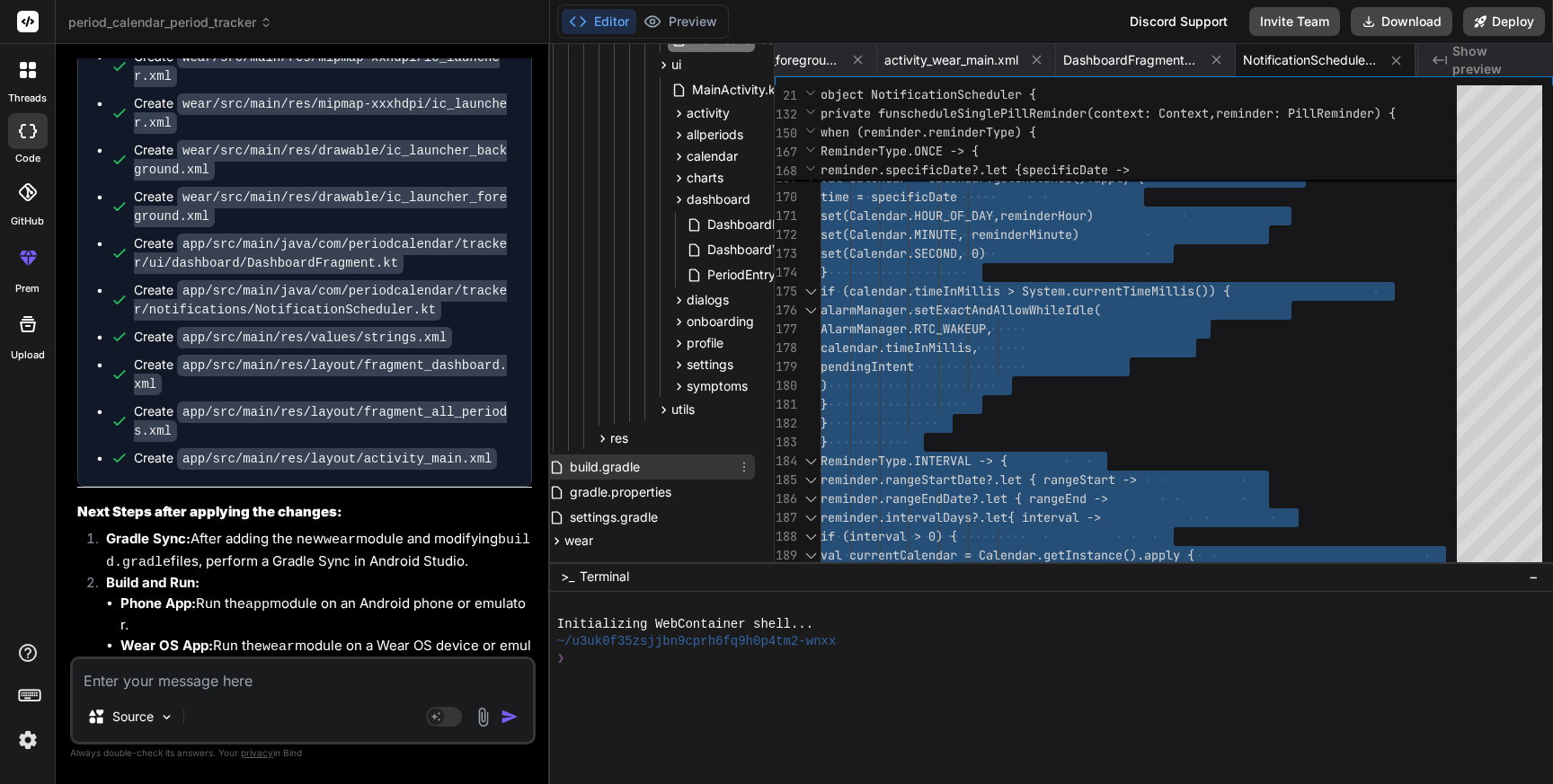
scroll to position [466, 0]
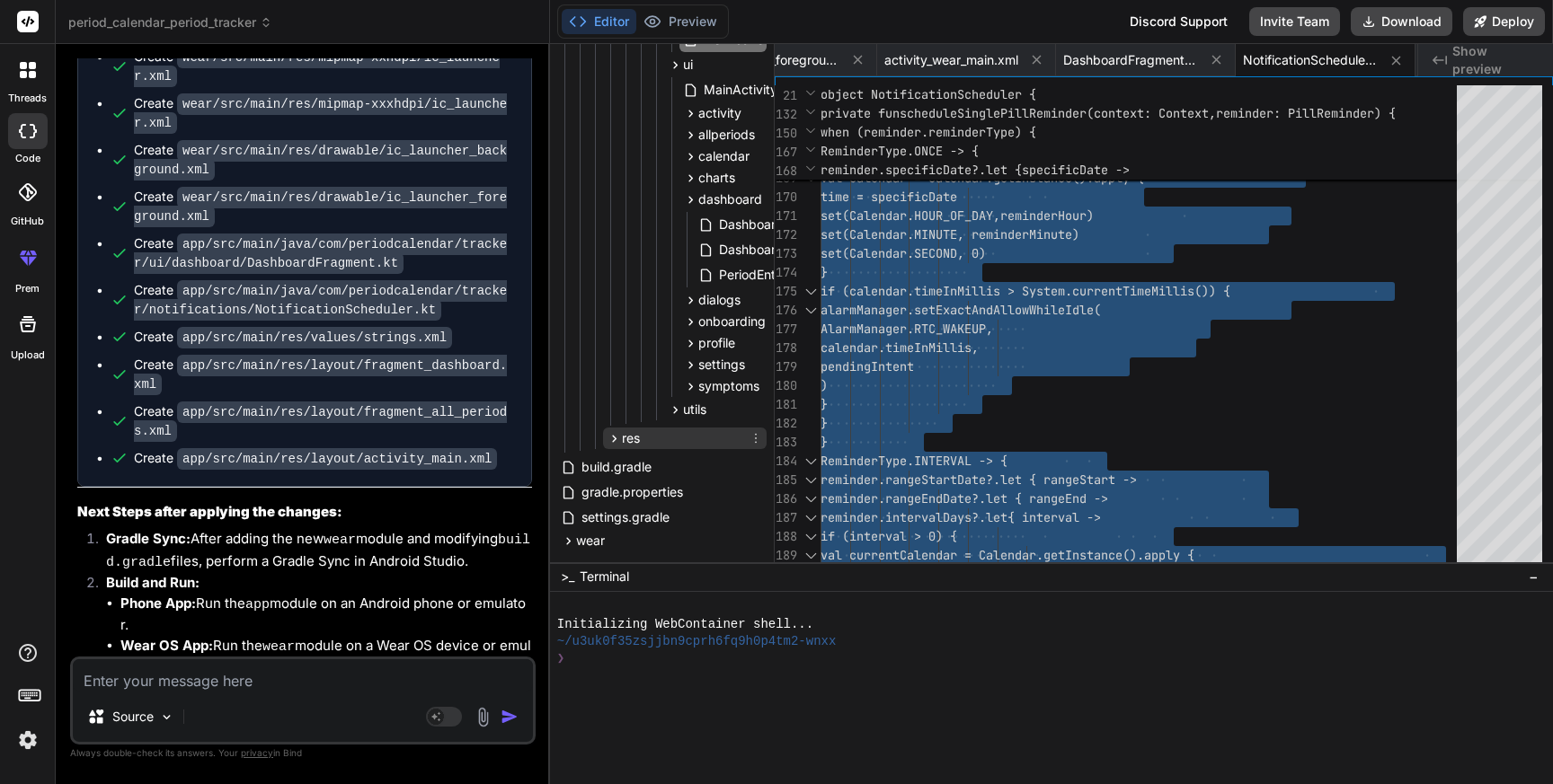
click at [610, 437] on icon at bounding box center [614, 438] width 15 height 15
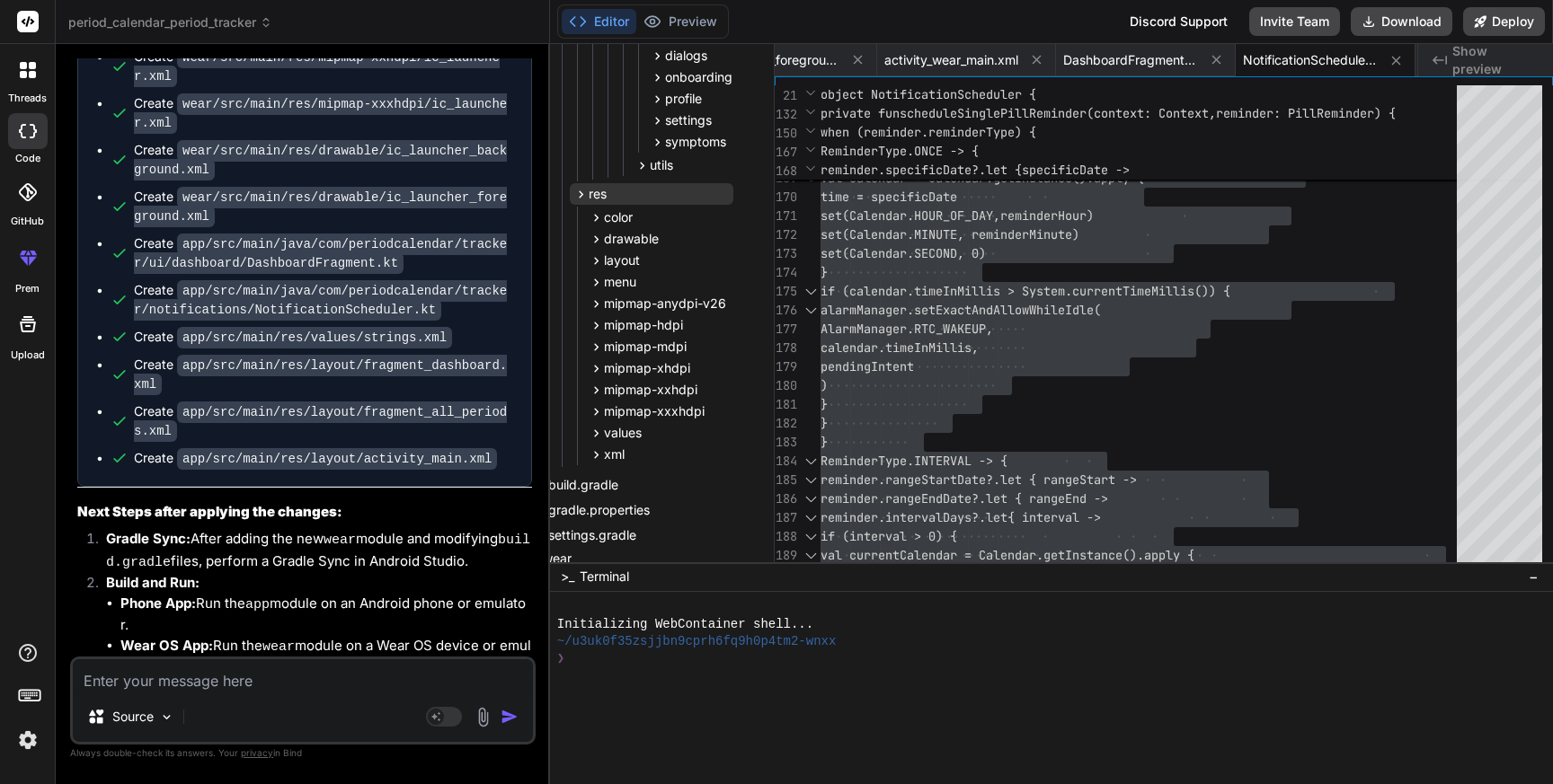
scroll to position [725, 33]
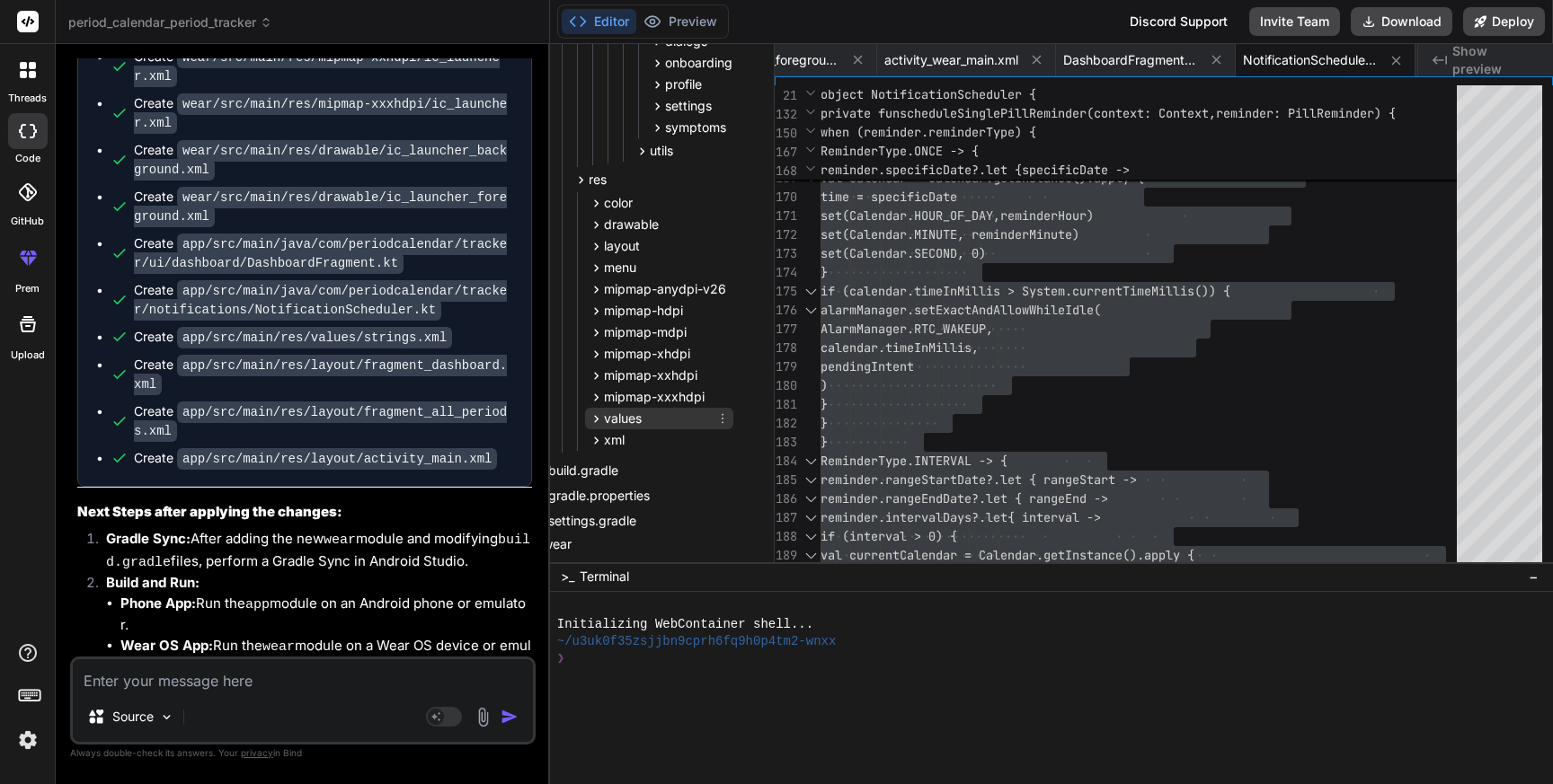
click at [594, 415] on icon at bounding box center [596, 419] width 15 height 15
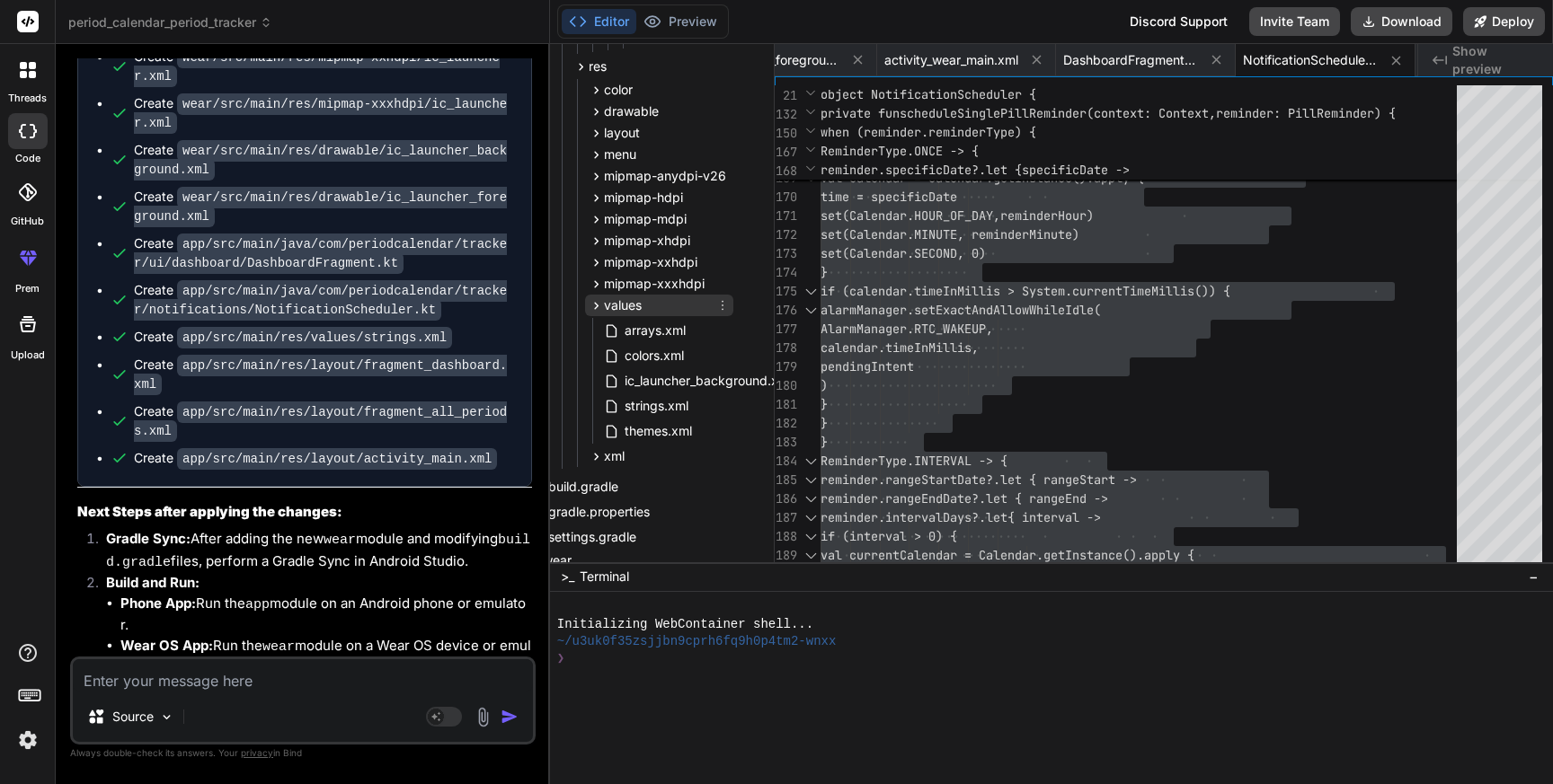
scroll to position [840, 33]
click at [642, 409] on span "strings.xml" at bounding box center [656, 404] width 68 height 22
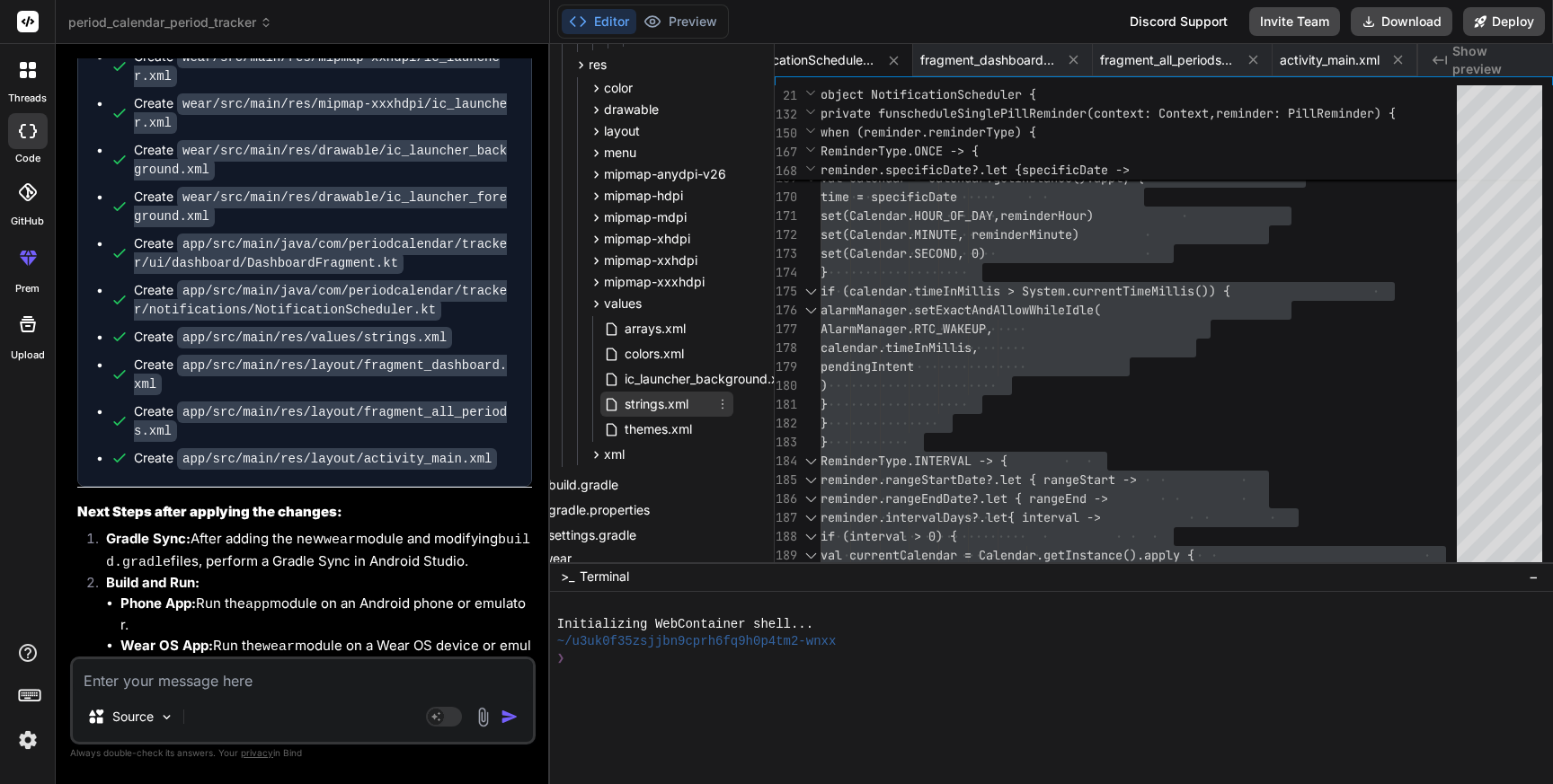
click at [642, 409] on span "strings.xml" at bounding box center [656, 404] width 68 height 22
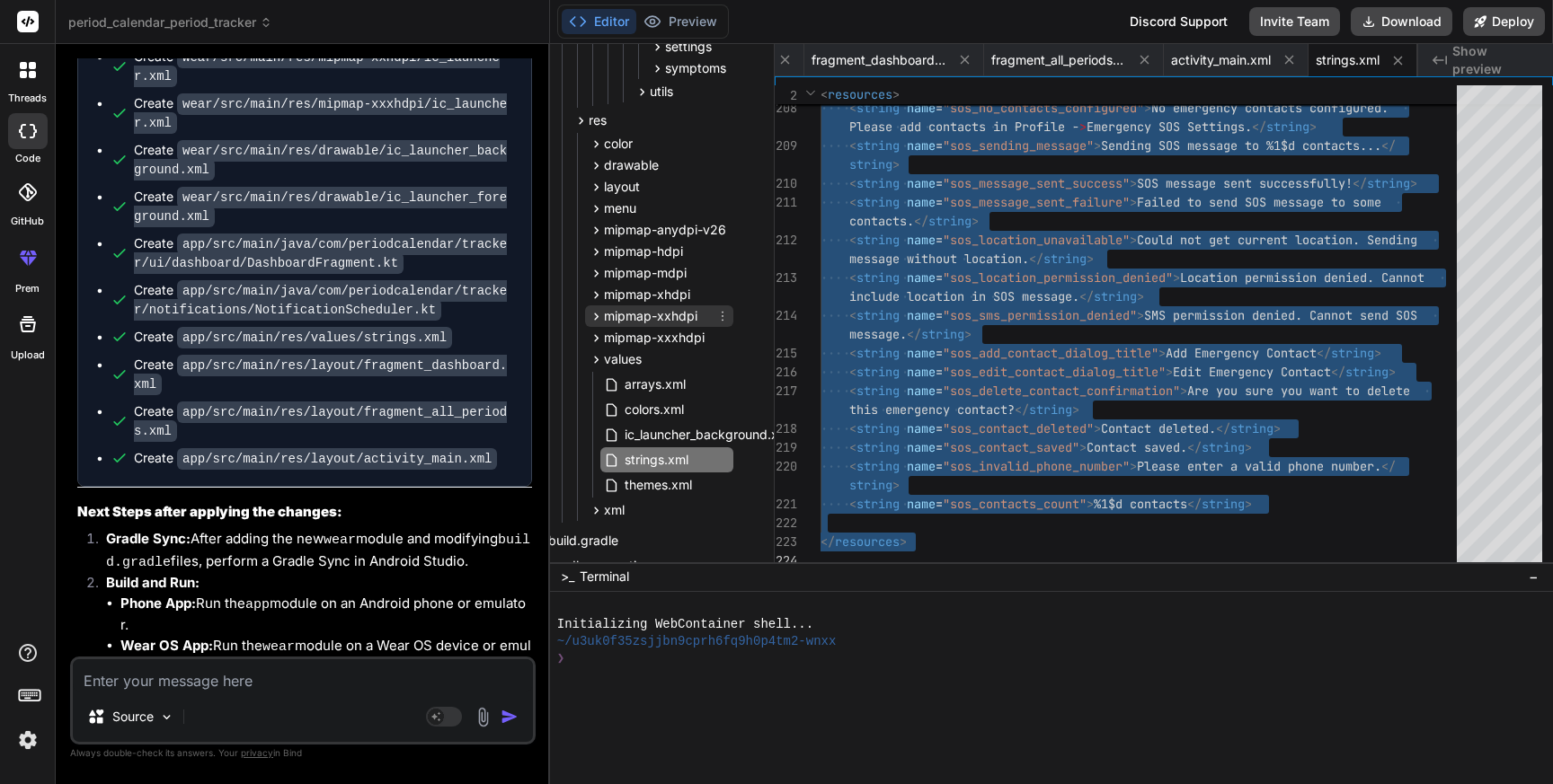
scroll to position [770, 33]
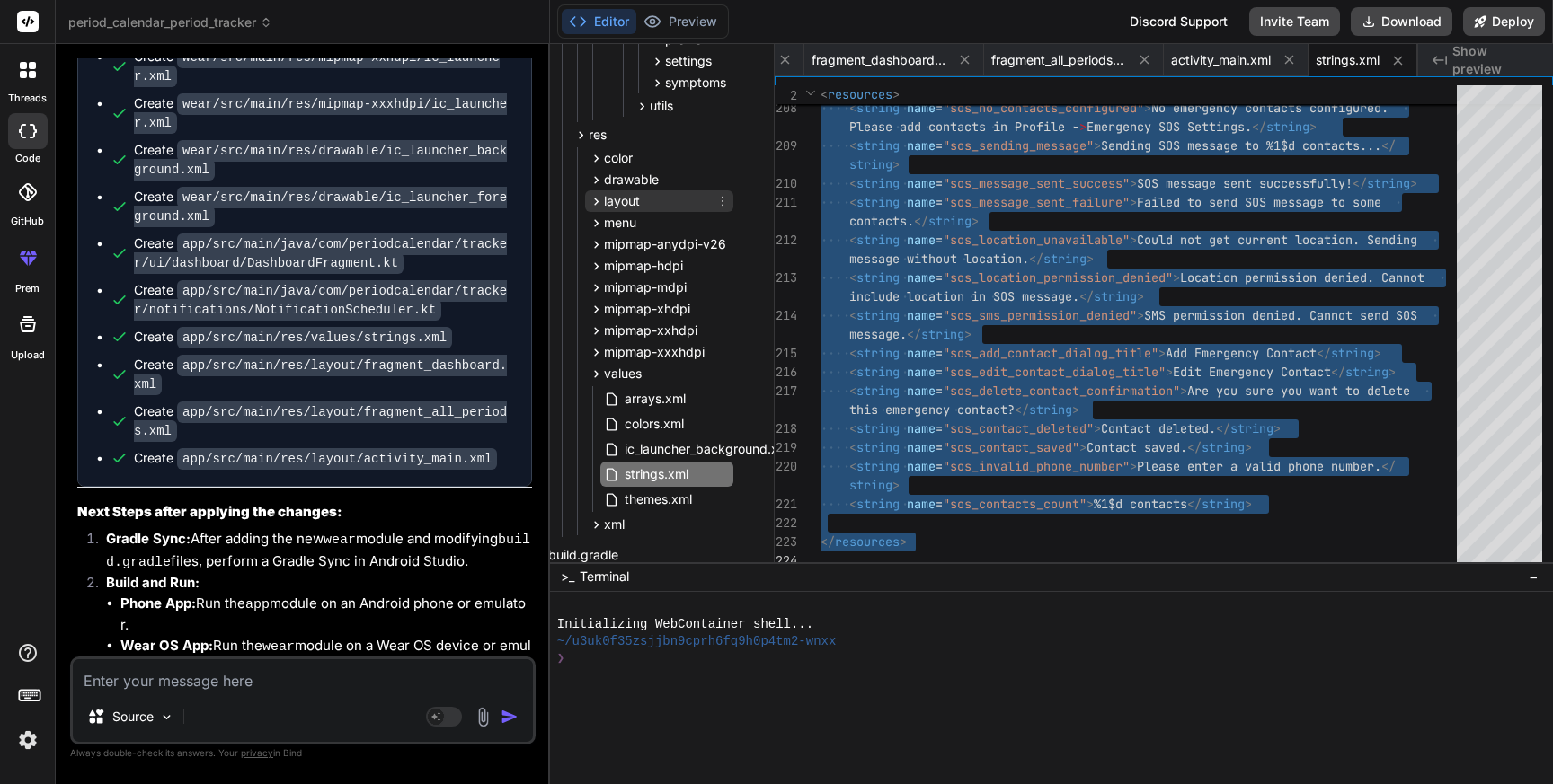
click at [636, 202] on span "layout" at bounding box center [622, 201] width 36 height 18
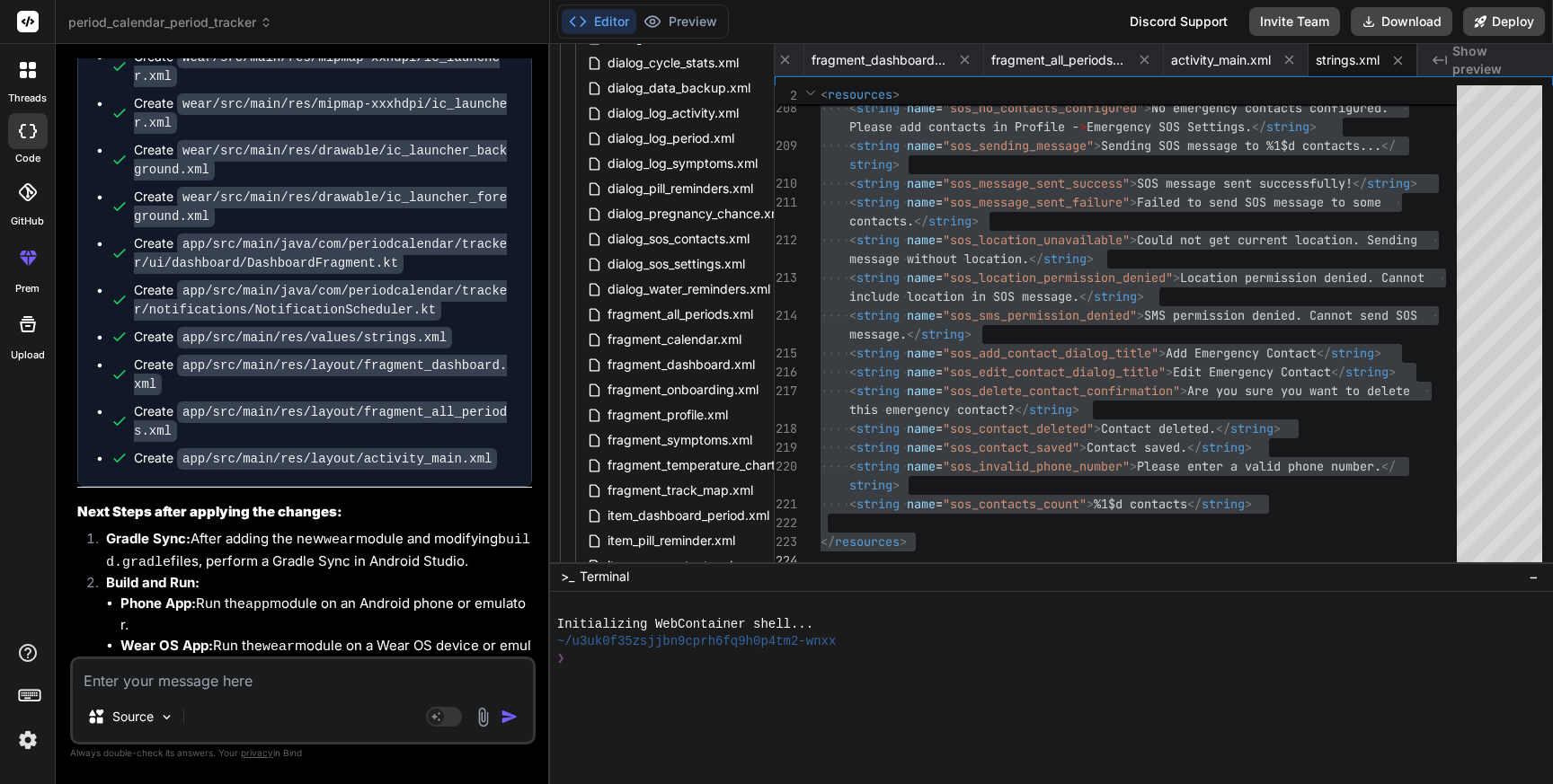
scroll to position [1139, 51]
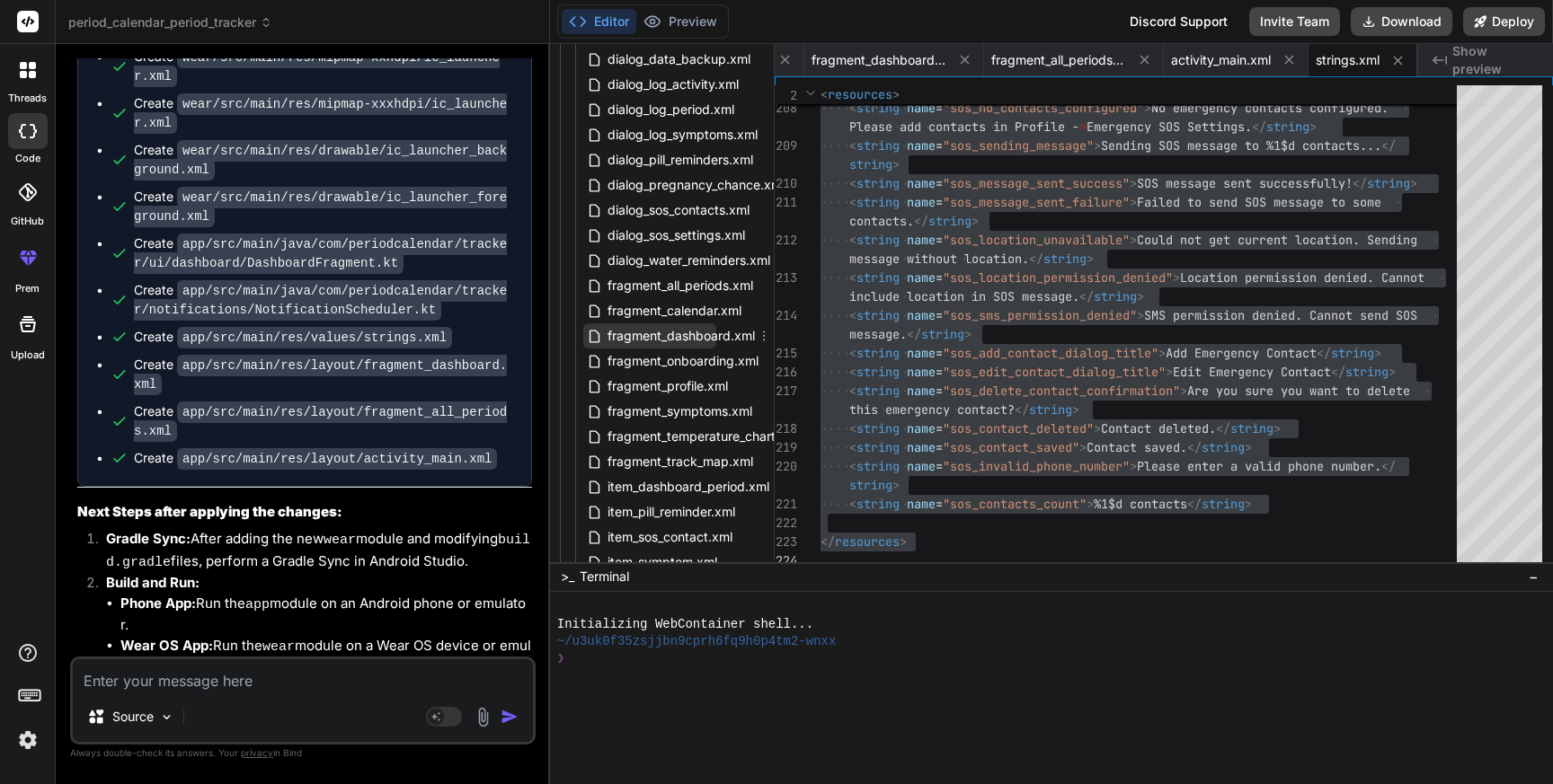
click at [637, 332] on span "fragment_dashboard.xml" at bounding box center [680, 336] width 151 height 22
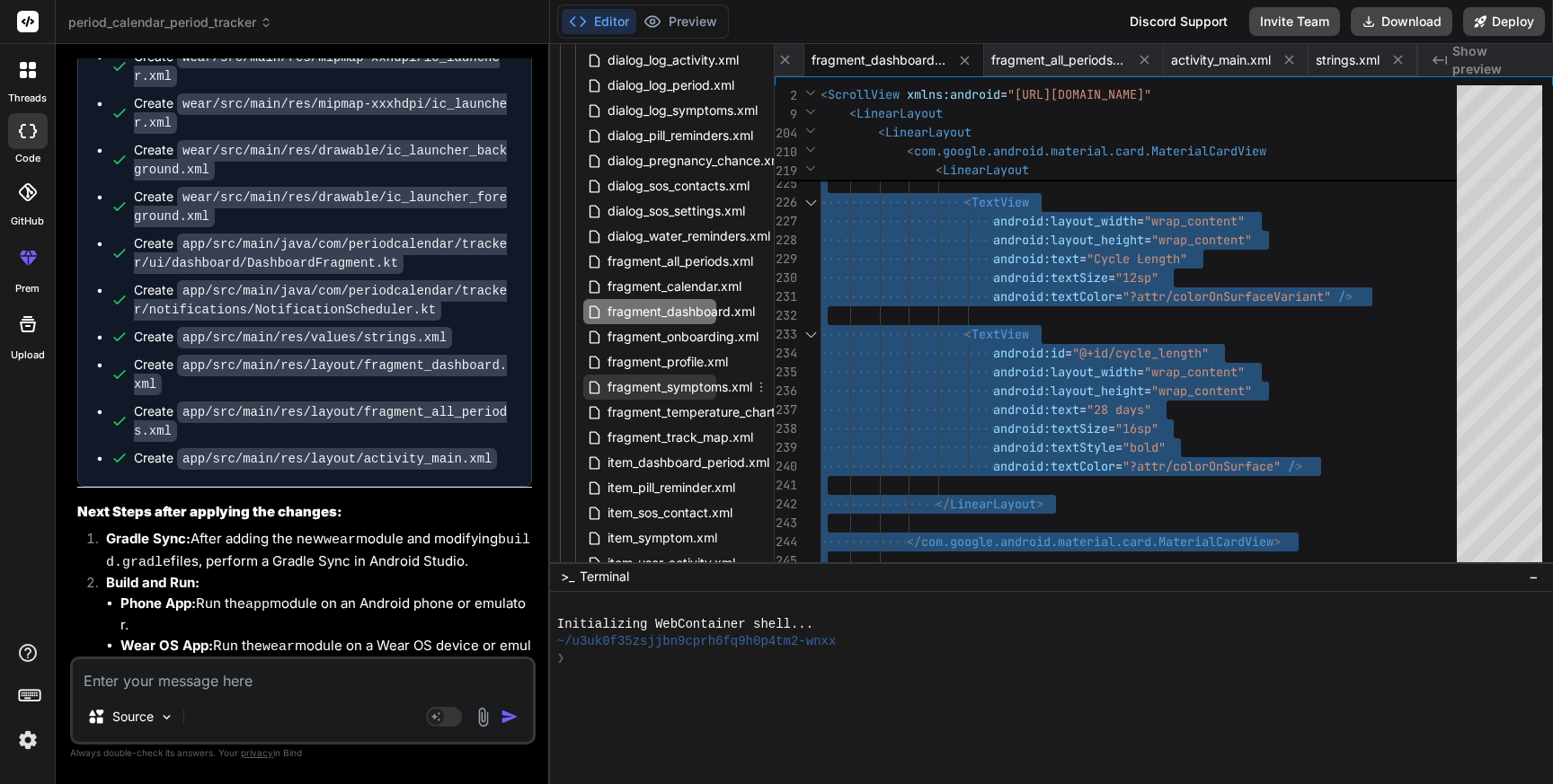
scroll to position [1143, 51]
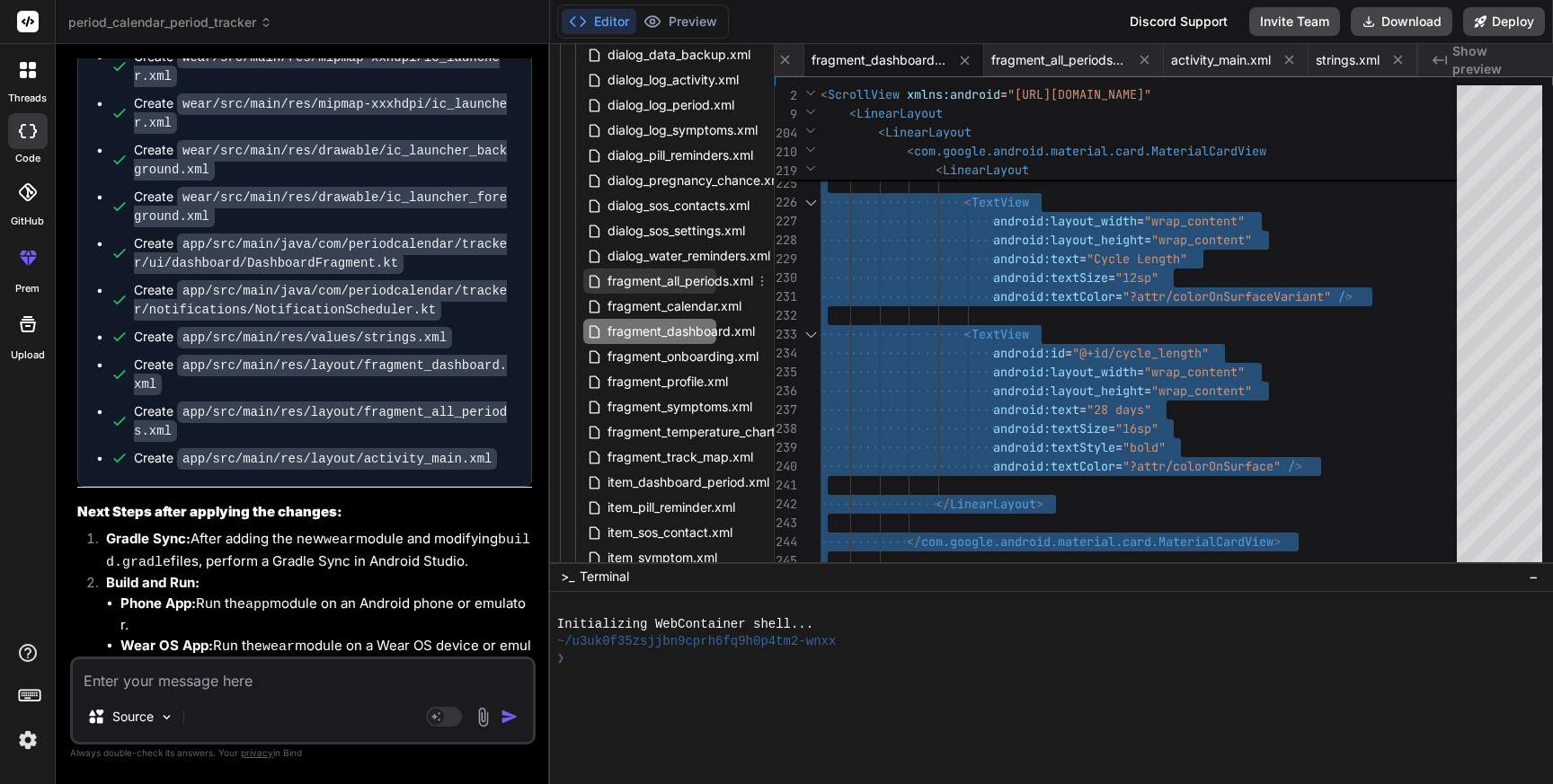
click at [662, 282] on span "fragment_all_periods.xml" at bounding box center [679, 281] width 149 height 22
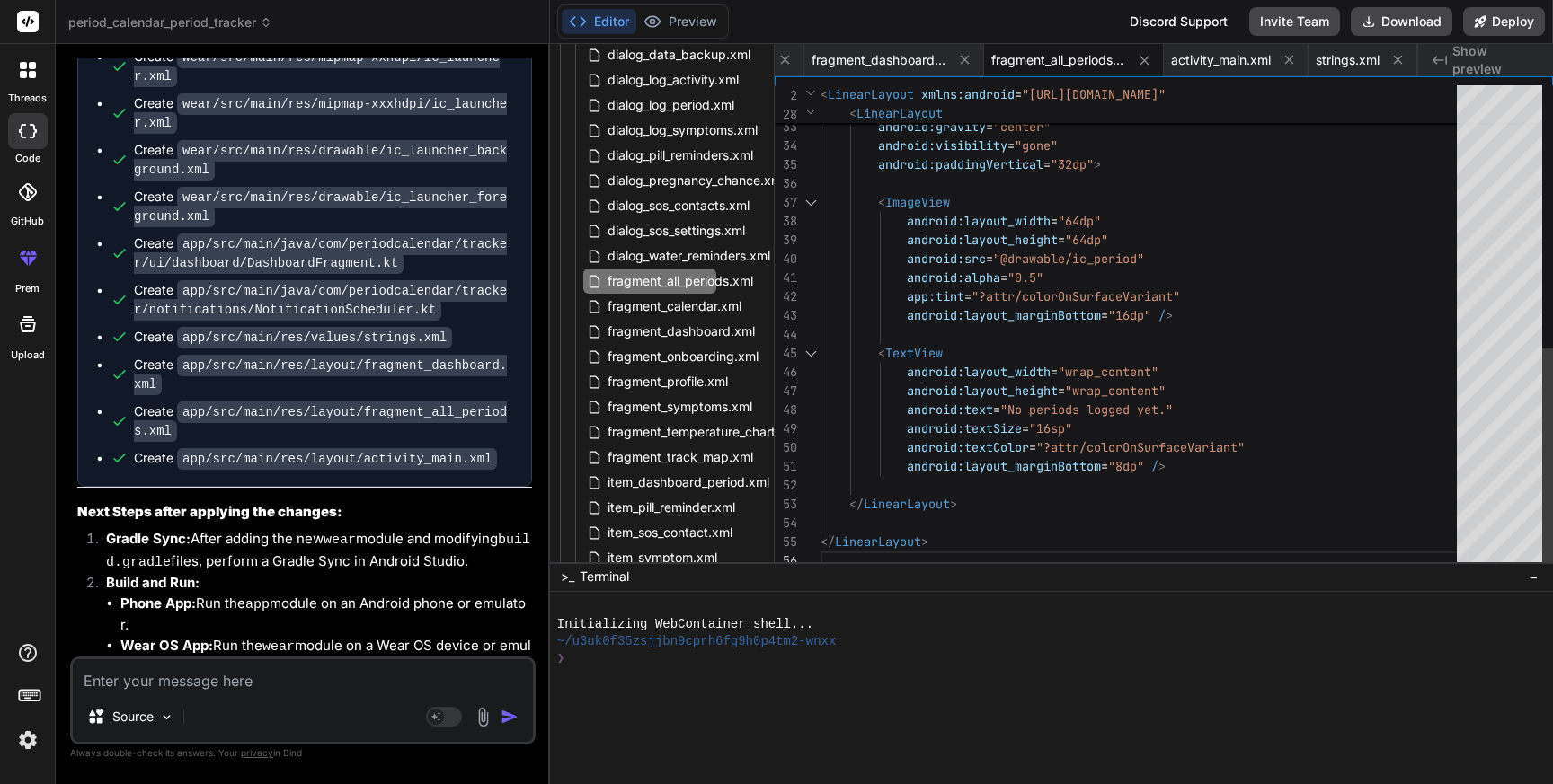
click at [1112, 303] on div "android:layout_height = "match_parent" android:orientation = "vertical" android…" at bounding box center [1143, 42] width 647 height 1056
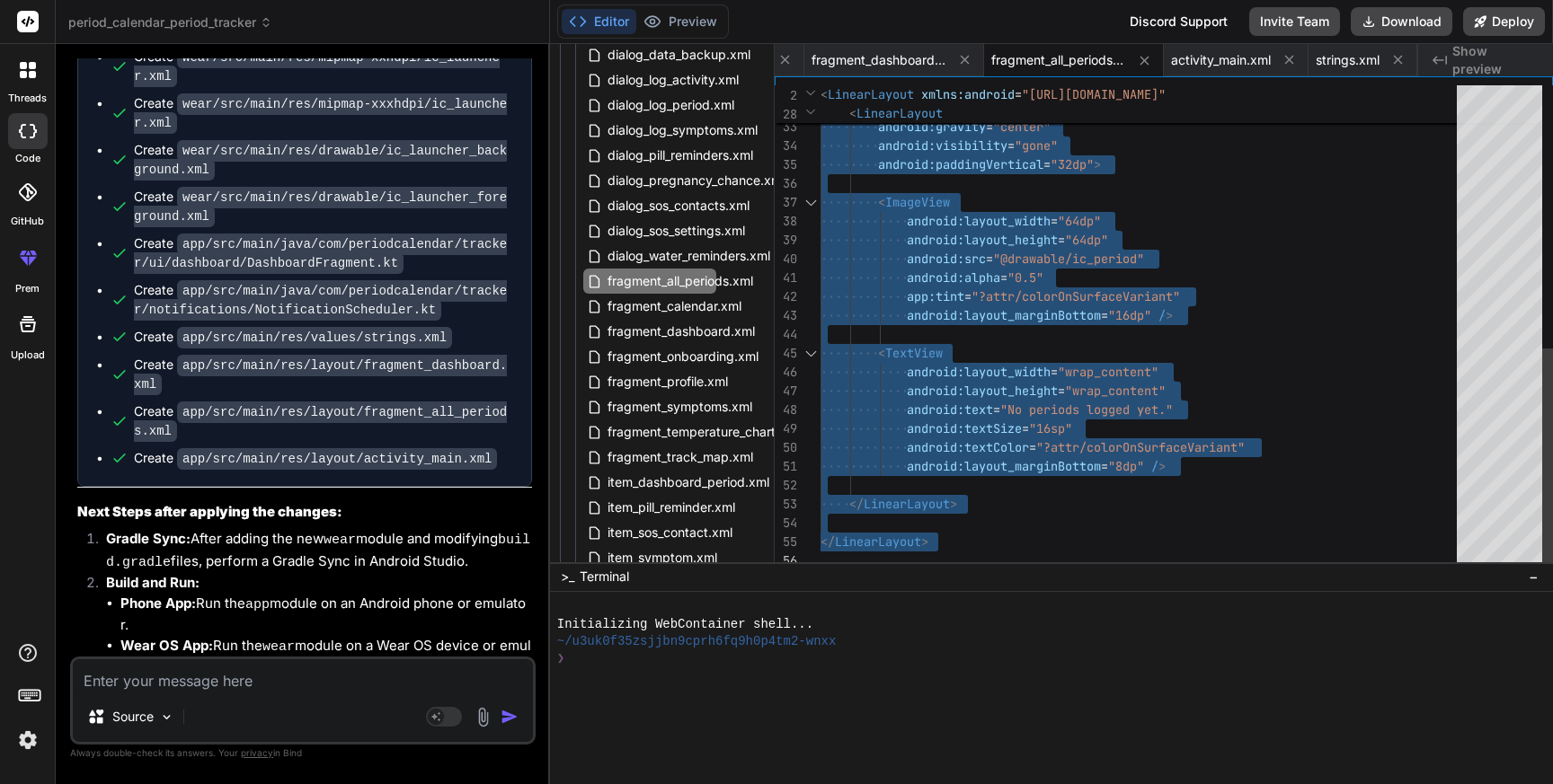
click at [931, 443] on div "android:layout_height = "match_parent" android:orientation = "vertical" android…" at bounding box center [1143, 42] width 647 height 1056
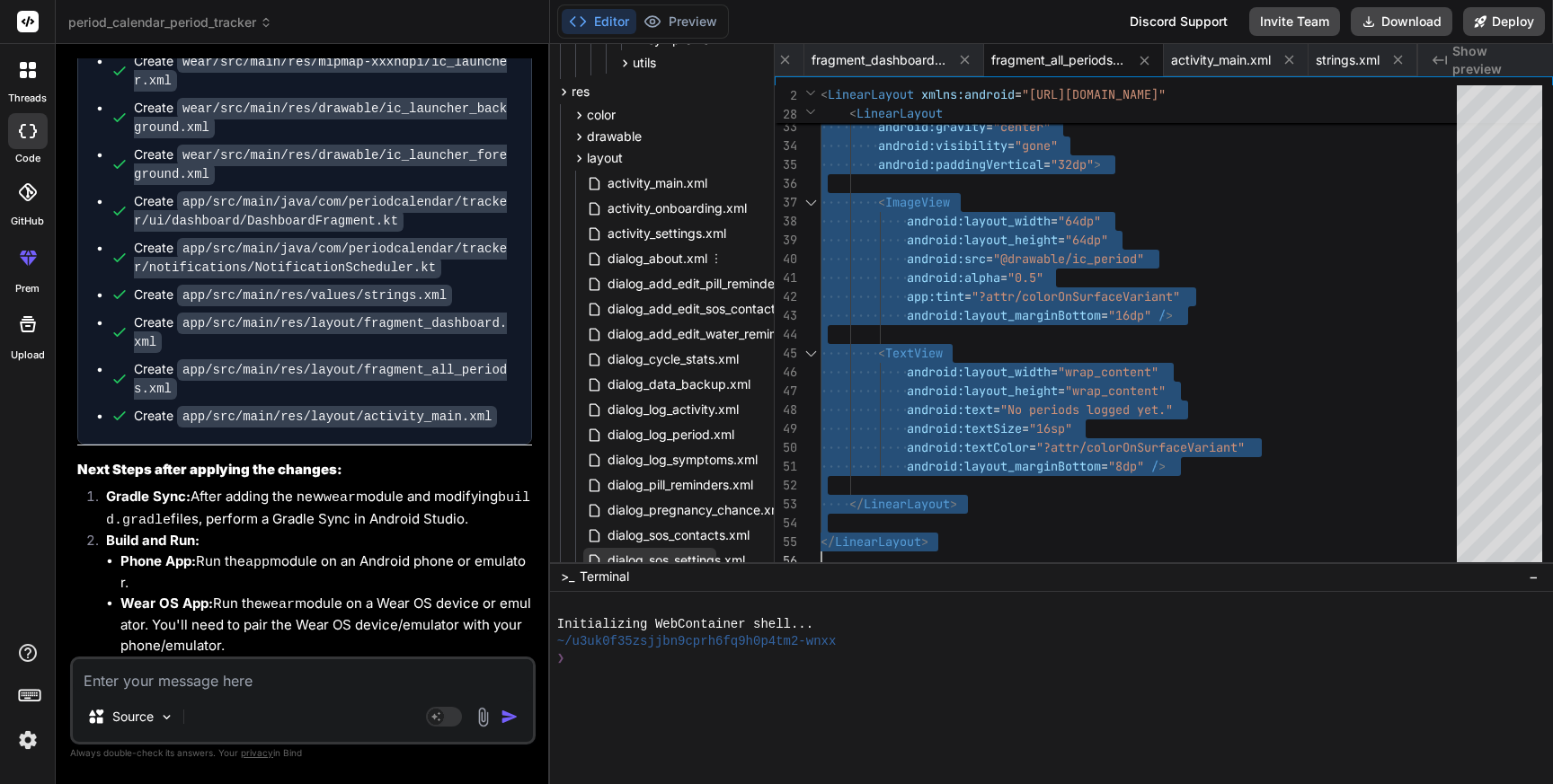
scroll to position [807, 51]
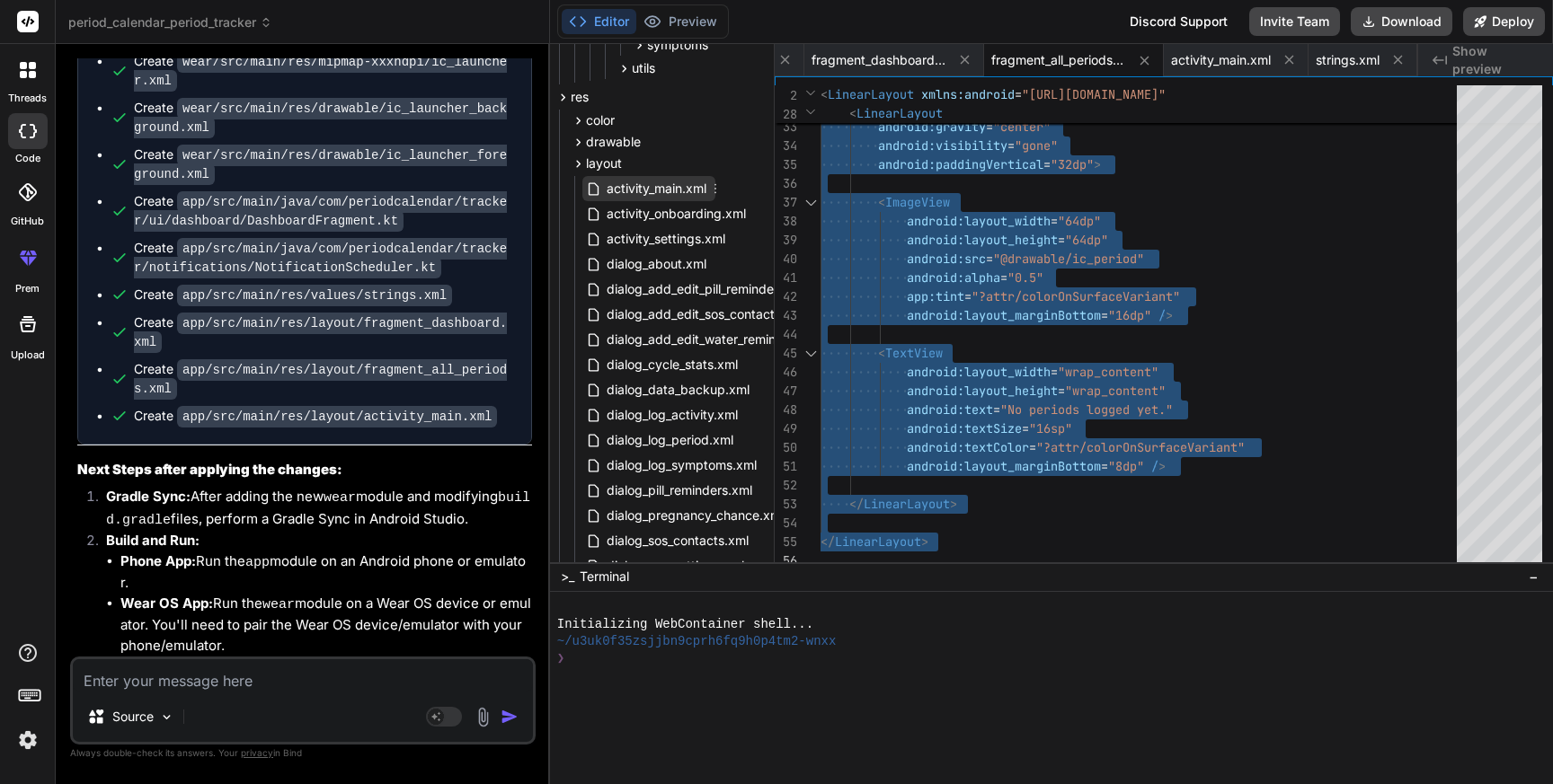
click at [647, 182] on span "activity_main.xml" at bounding box center [656, 189] width 104 height 22
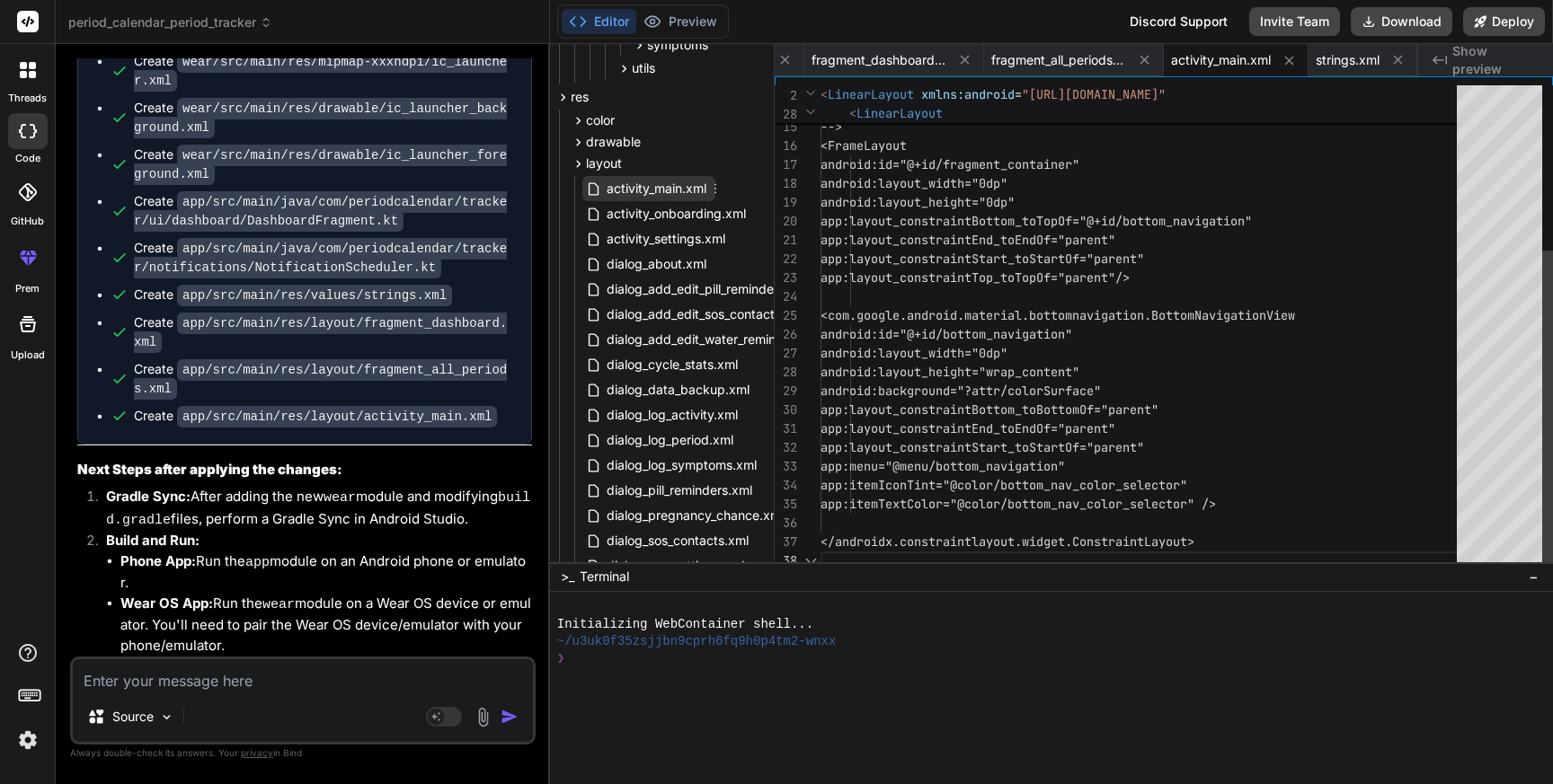
click at [647, 182] on span "activity_main.xml" at bounding box center [656, 189] width 104 height 22
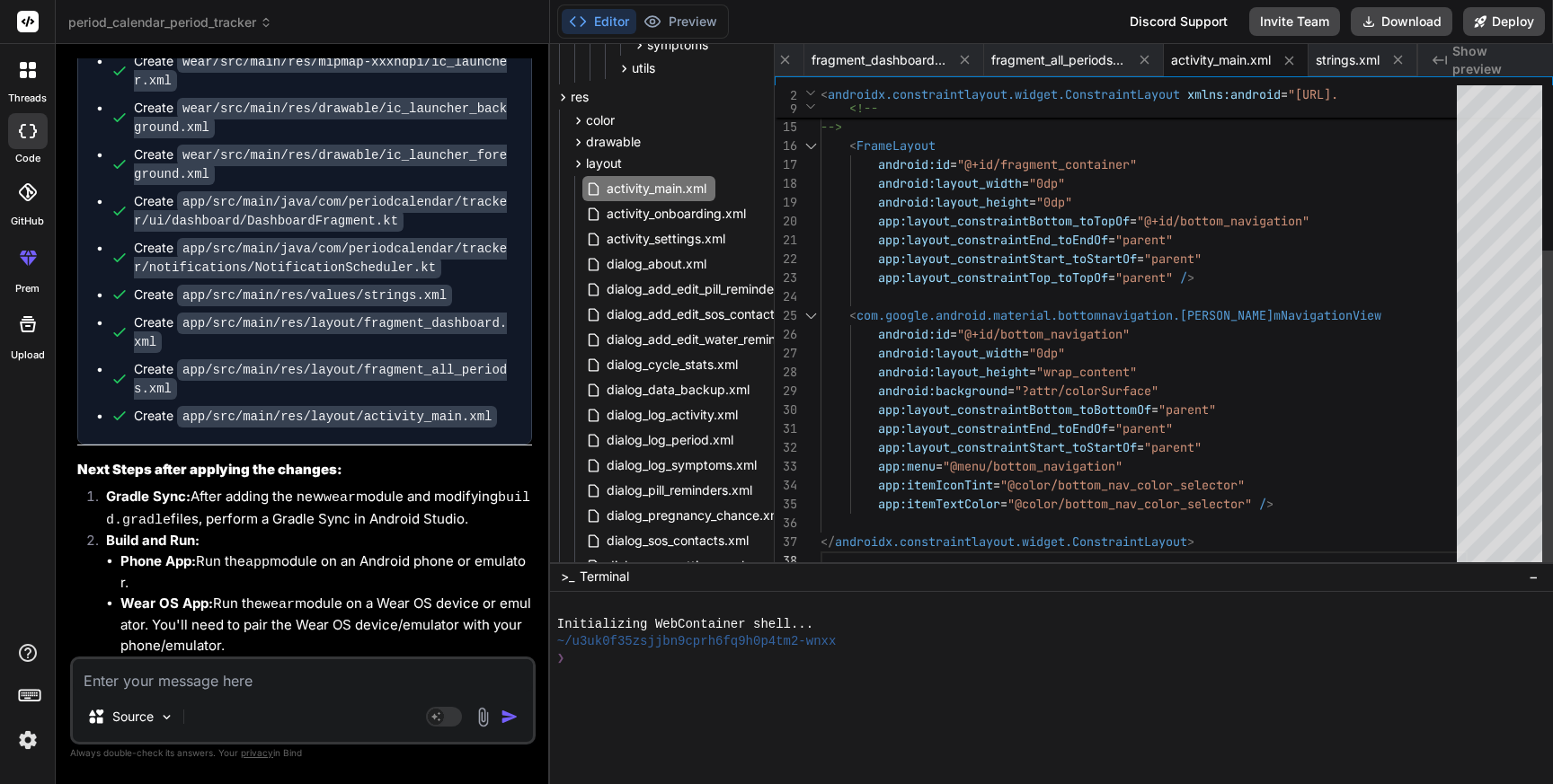
click at [1059, 305] on div "app:layout_constraintEnd_toEndOf = "parent" app:layout_constraintStart_toStartO…" at bounding box center [1143, 203] width 647 height 736
type textarea "<?xml version="1.0" encoding="utf-8"?> <androidx.constraintlayout.widget.Constr…"
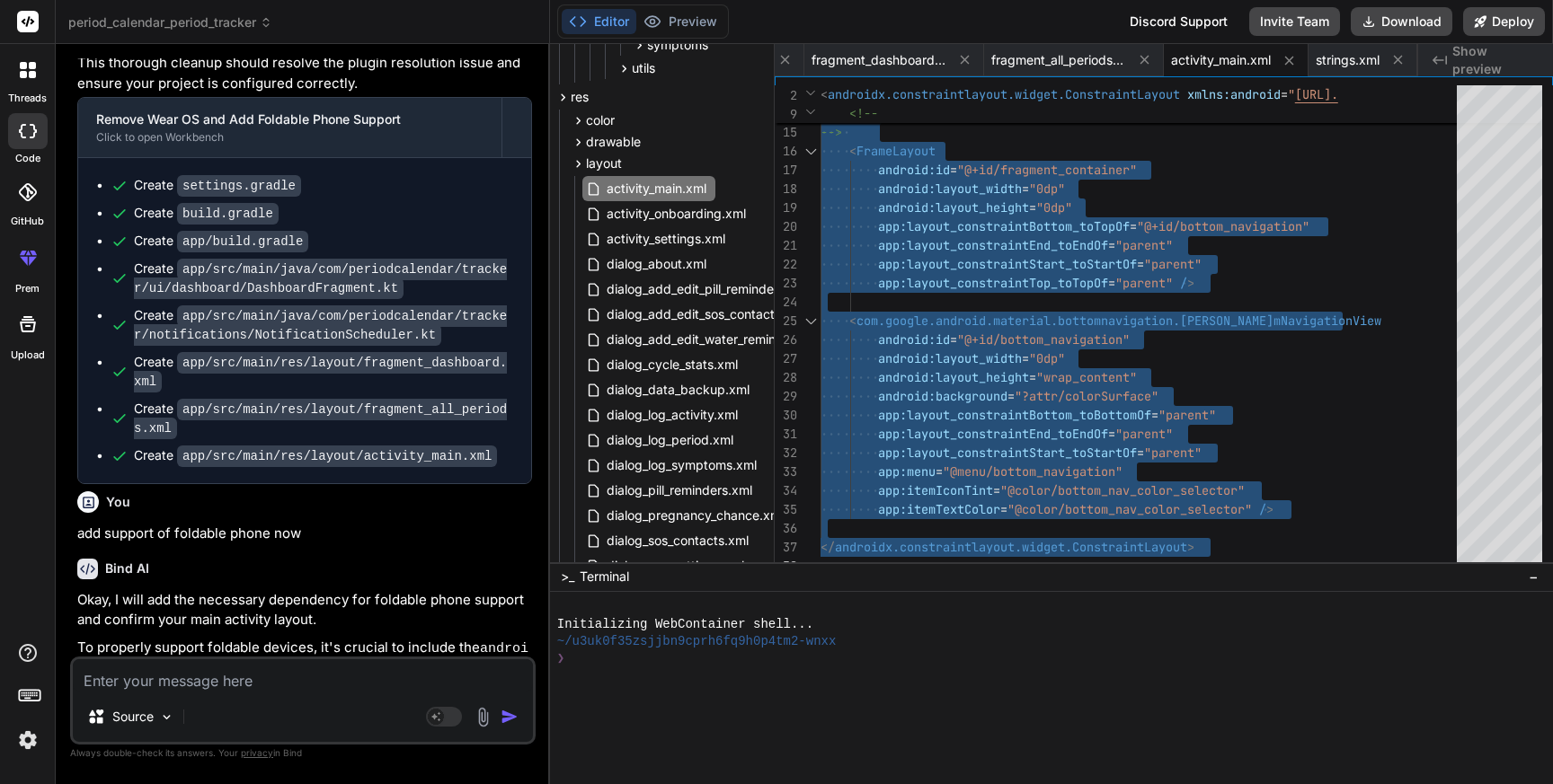
scroll to position [18160, 0]
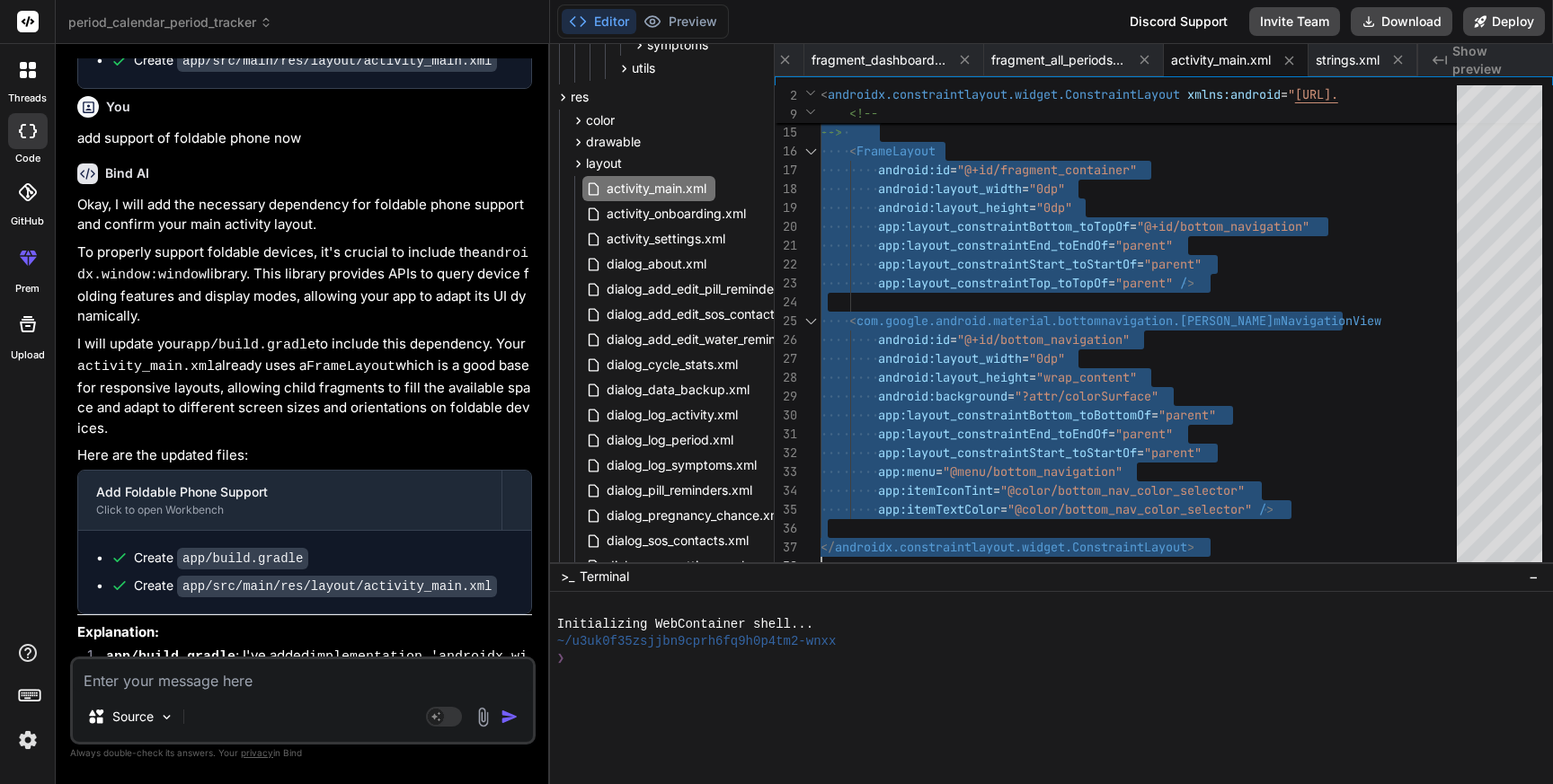
click at [245, 685] on textarea at bounding box center [303, 676] width 460 height 32
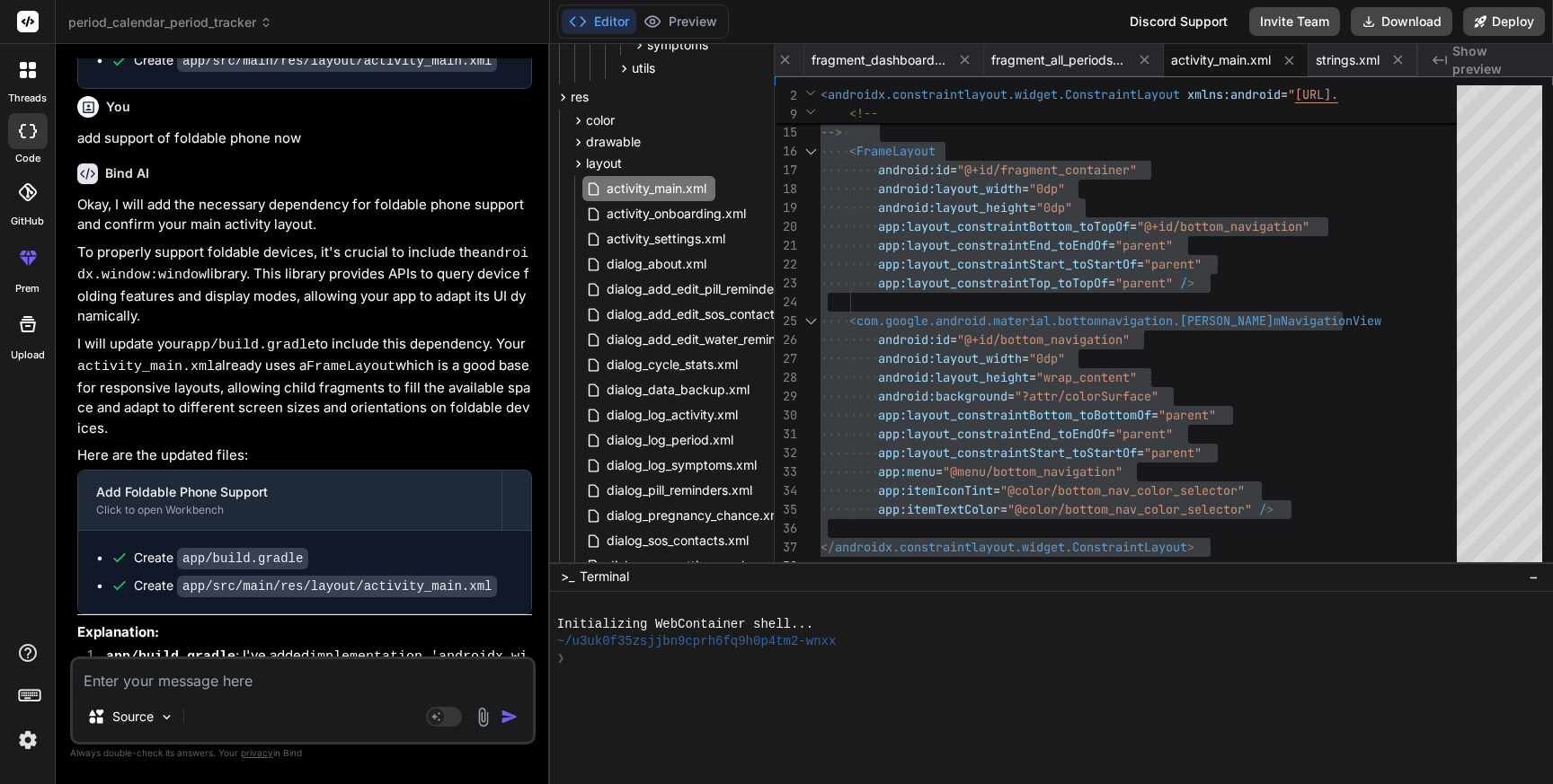
type textarea "A"
type textarea "x"
type textarea "Ad"
type textarea "x"
type textarea "Add"
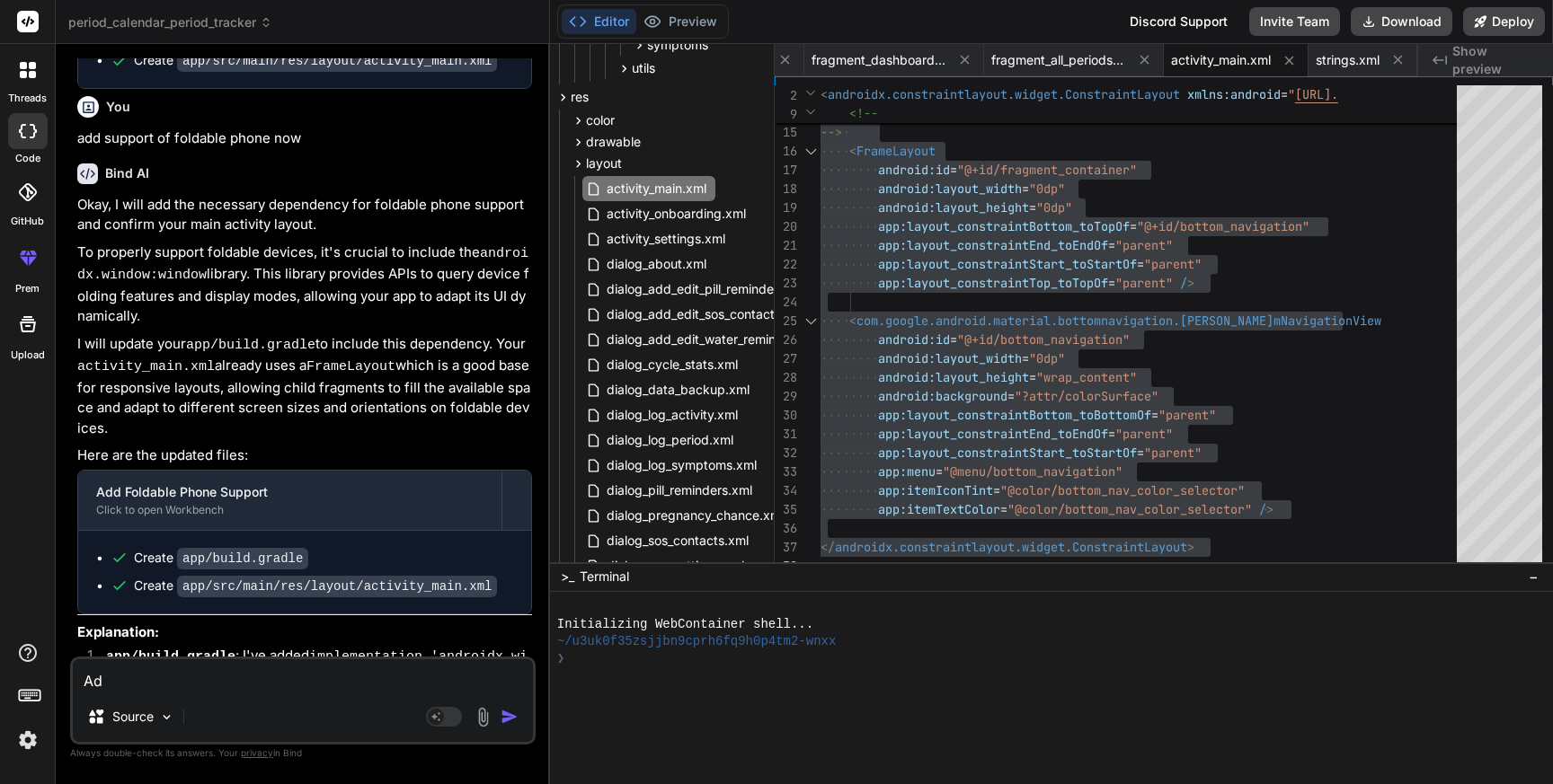
type textarea "x"
type textarea "Add"
type textarea "x"
type textarea "Add b"
type textarea "x"
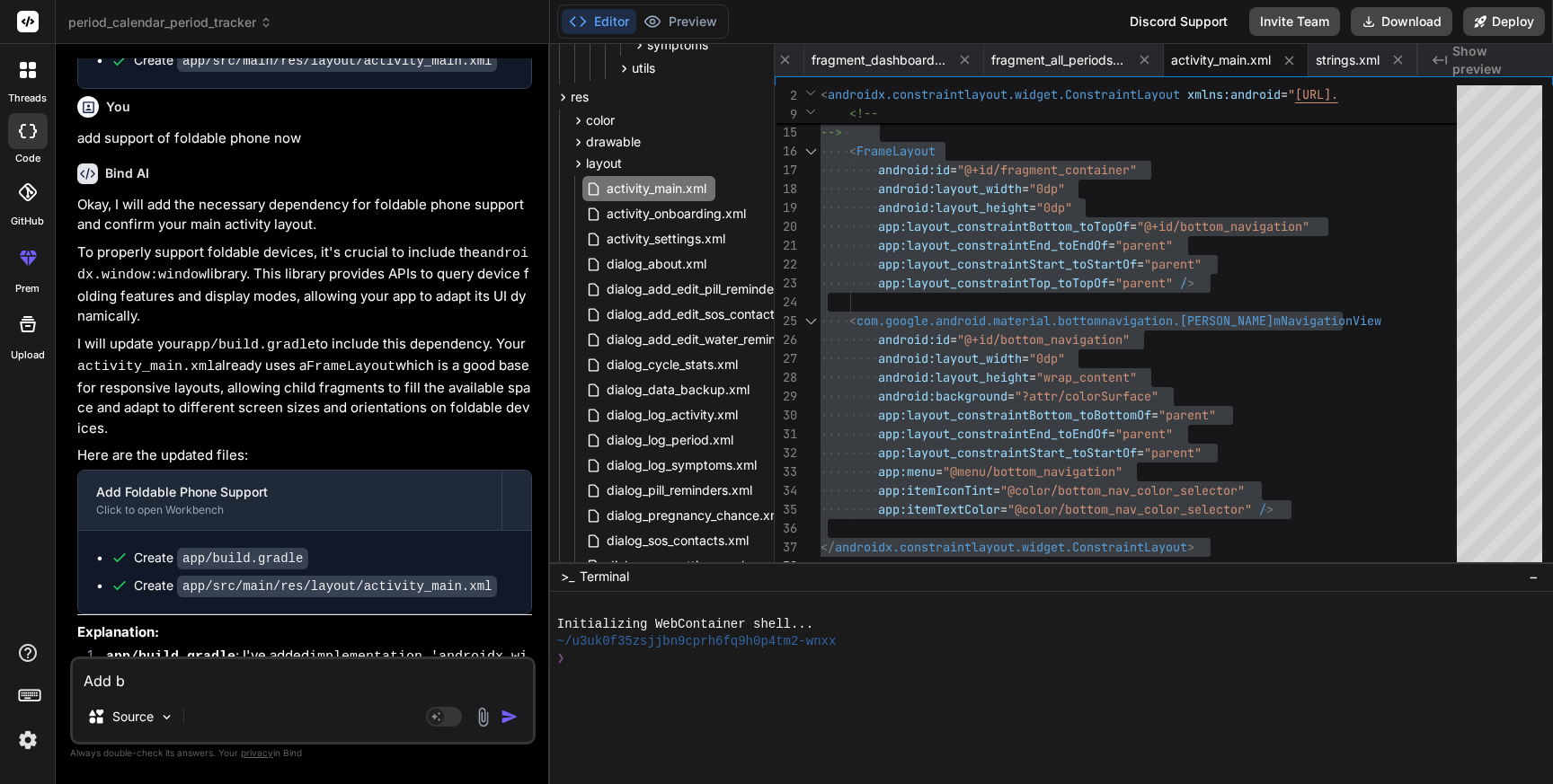
type textarea "Add ba"
type textarea "x"
type textarea "Add ban"
type textarea "x"
type textarea "Add bann"
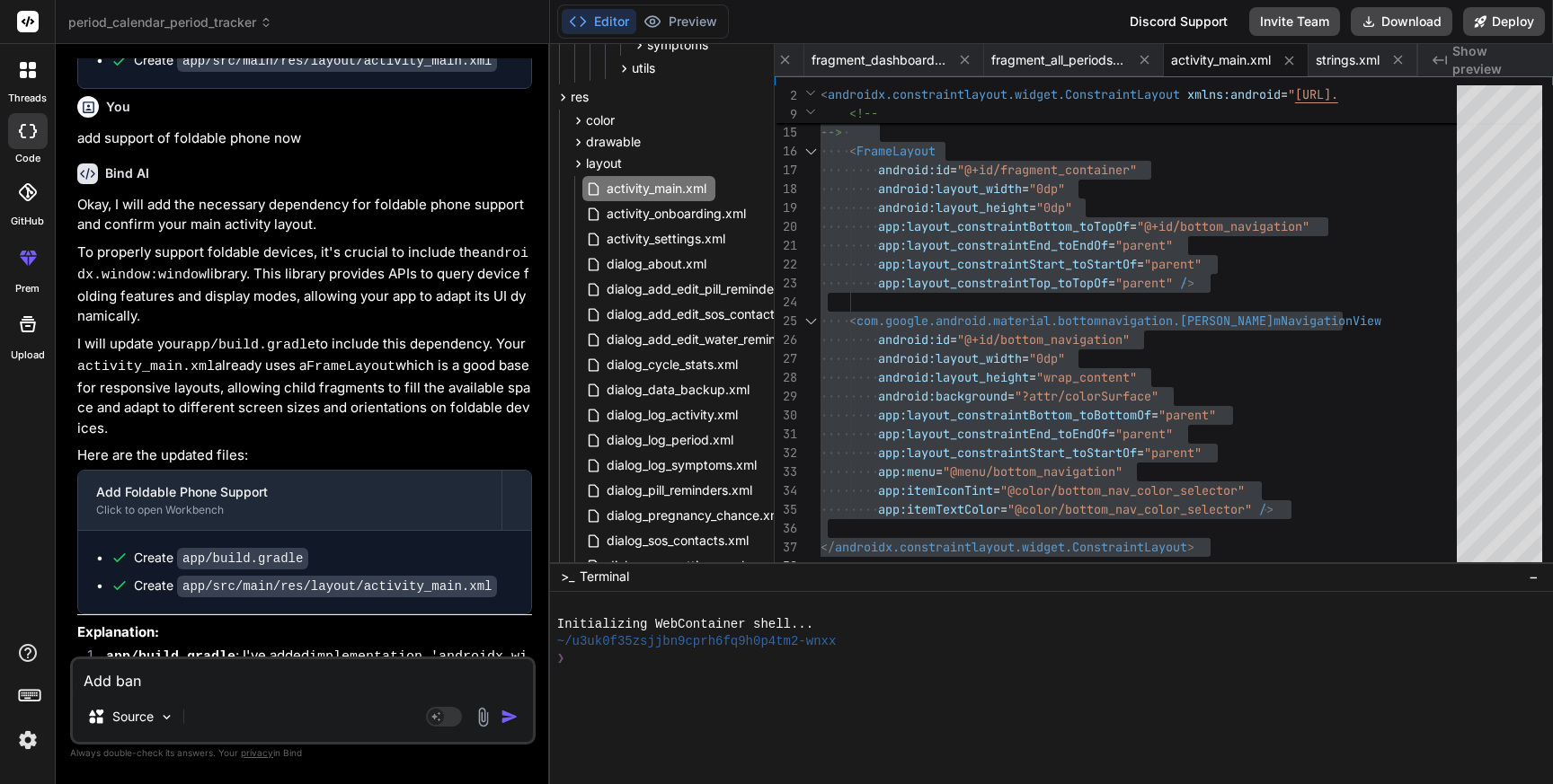
type textarea "x"
type textarea "Add banne"
type textarea "x"
type textarea "Add banner"
type textarea "x"
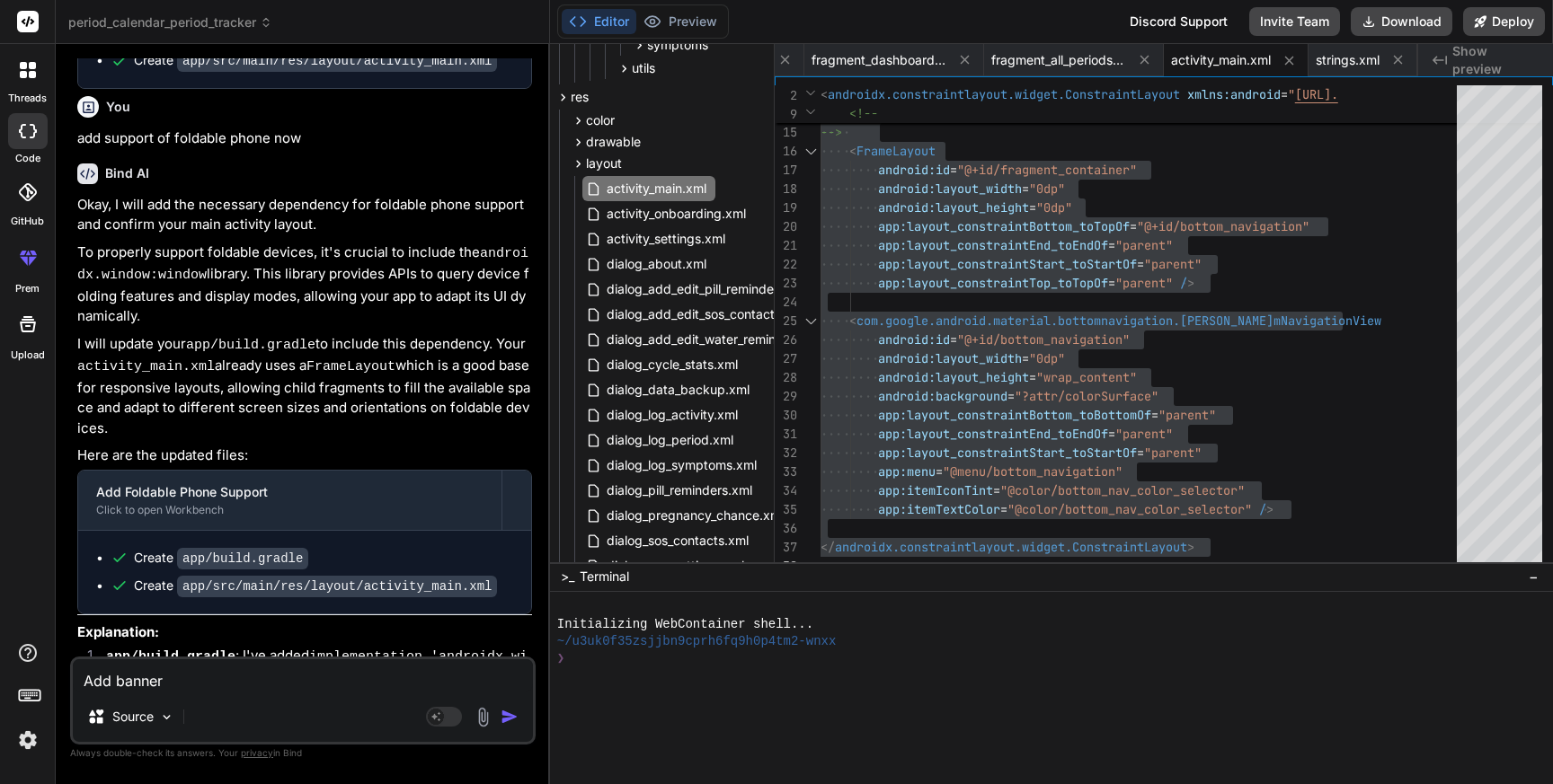
type textarea "Add banner"
type textarea "x"
click at [272, 690] on textarea "Add google banner ad" at bounding box center [303, 676] width 460 height 32
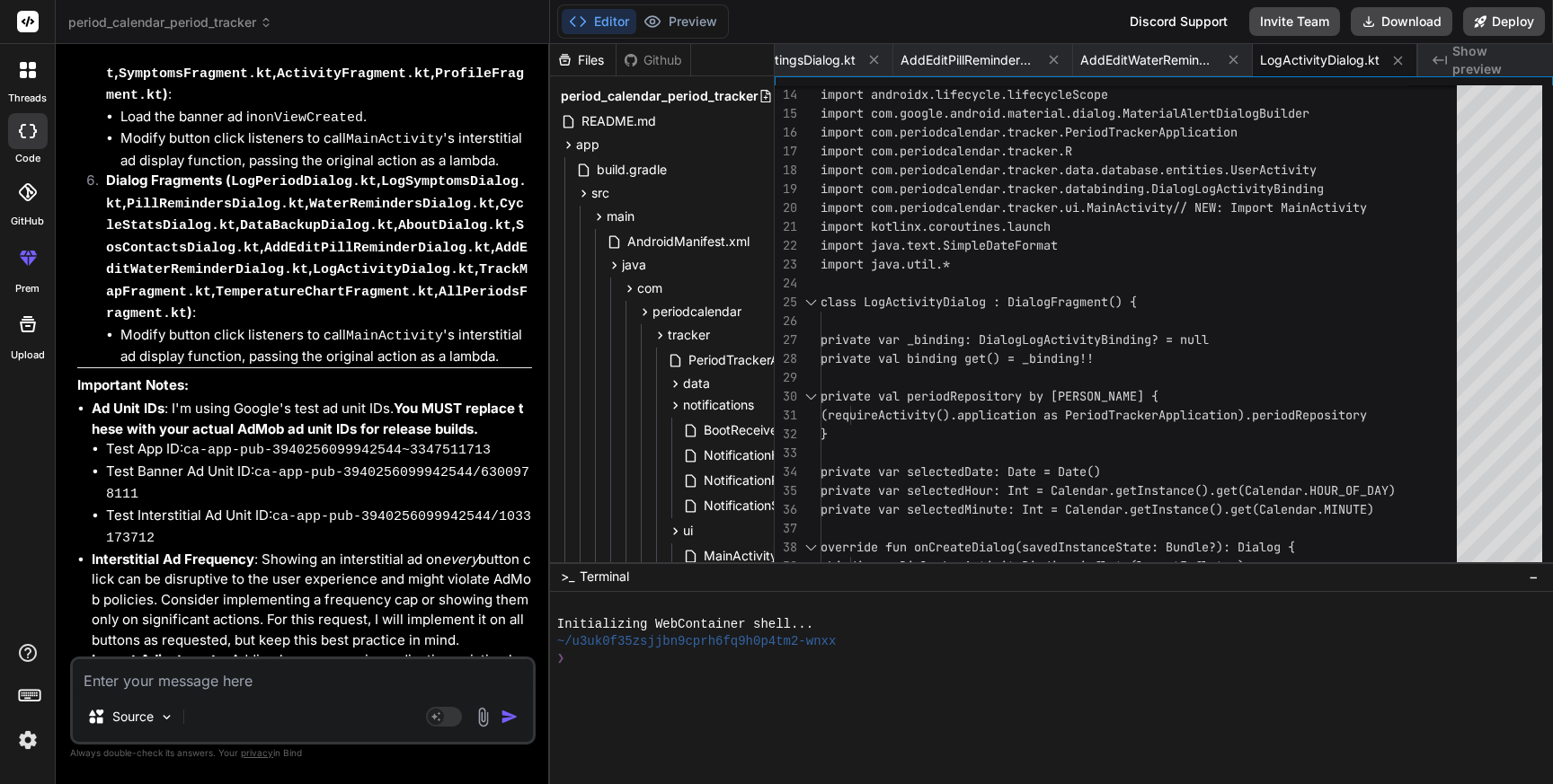
scroll to position [20024, 0]
click at [620, 168] on span "build.gradle" at bounding box center [632, 170] width 74 height 22
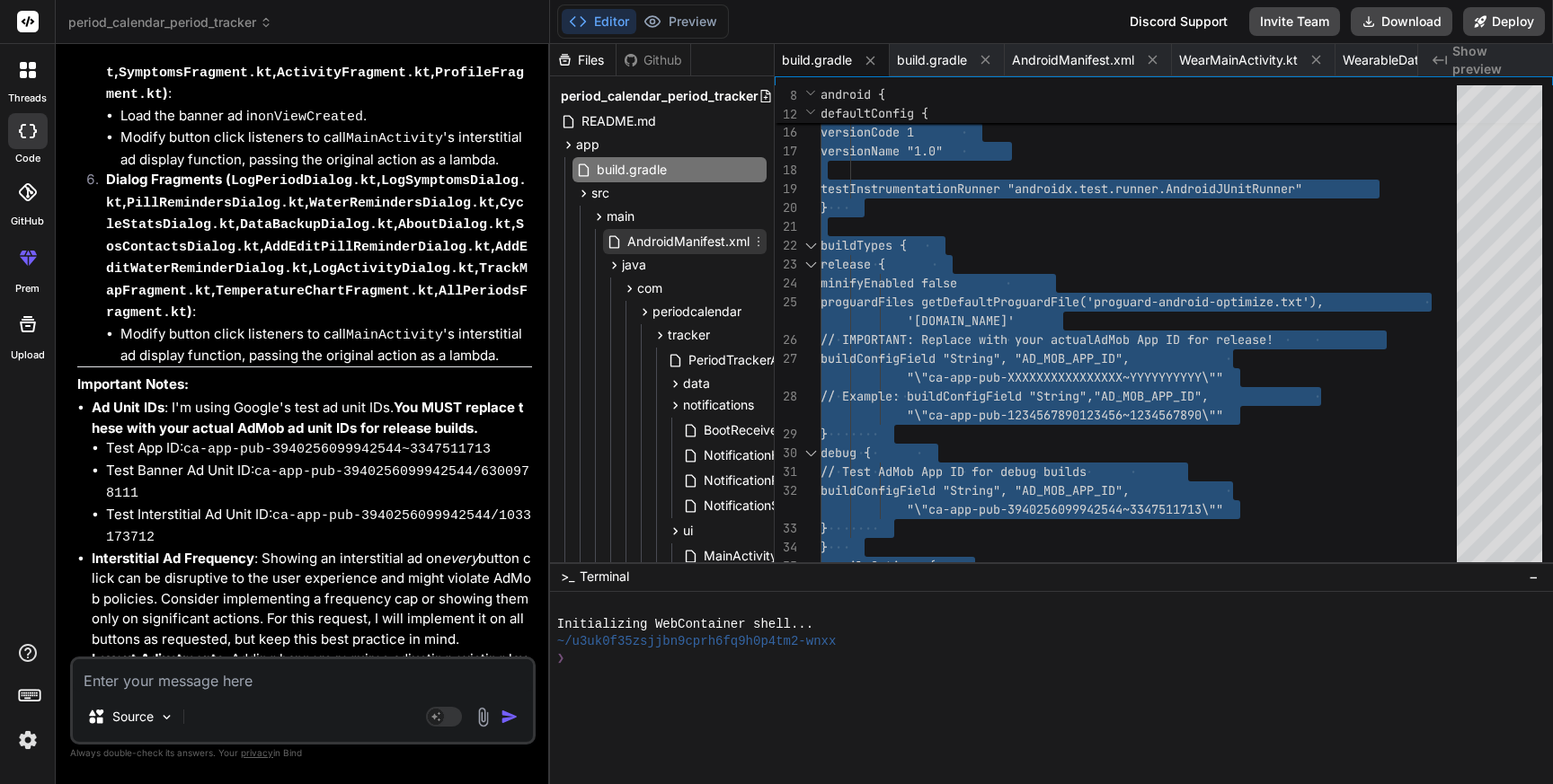
click at [679, 244] on span "AndroidManifest.xml" at bounding box center [688, 242] width 125 height 22
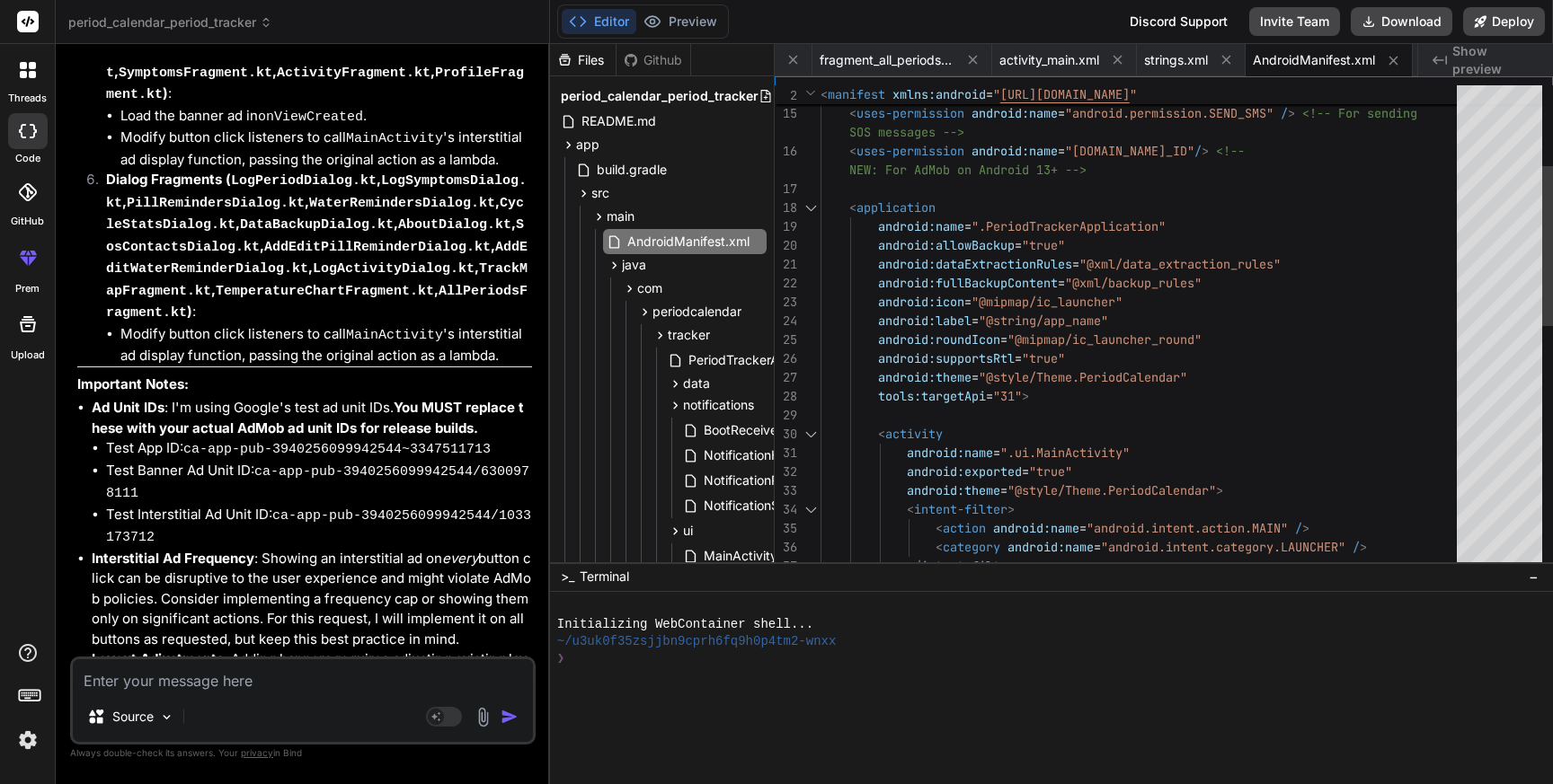
click at [1192, 357] on div "< uses-permission android:name = "android.permission.ACCESS_COARSE_LOCATION" / …" at bounding box center [1143, 576] width 647 height 1471
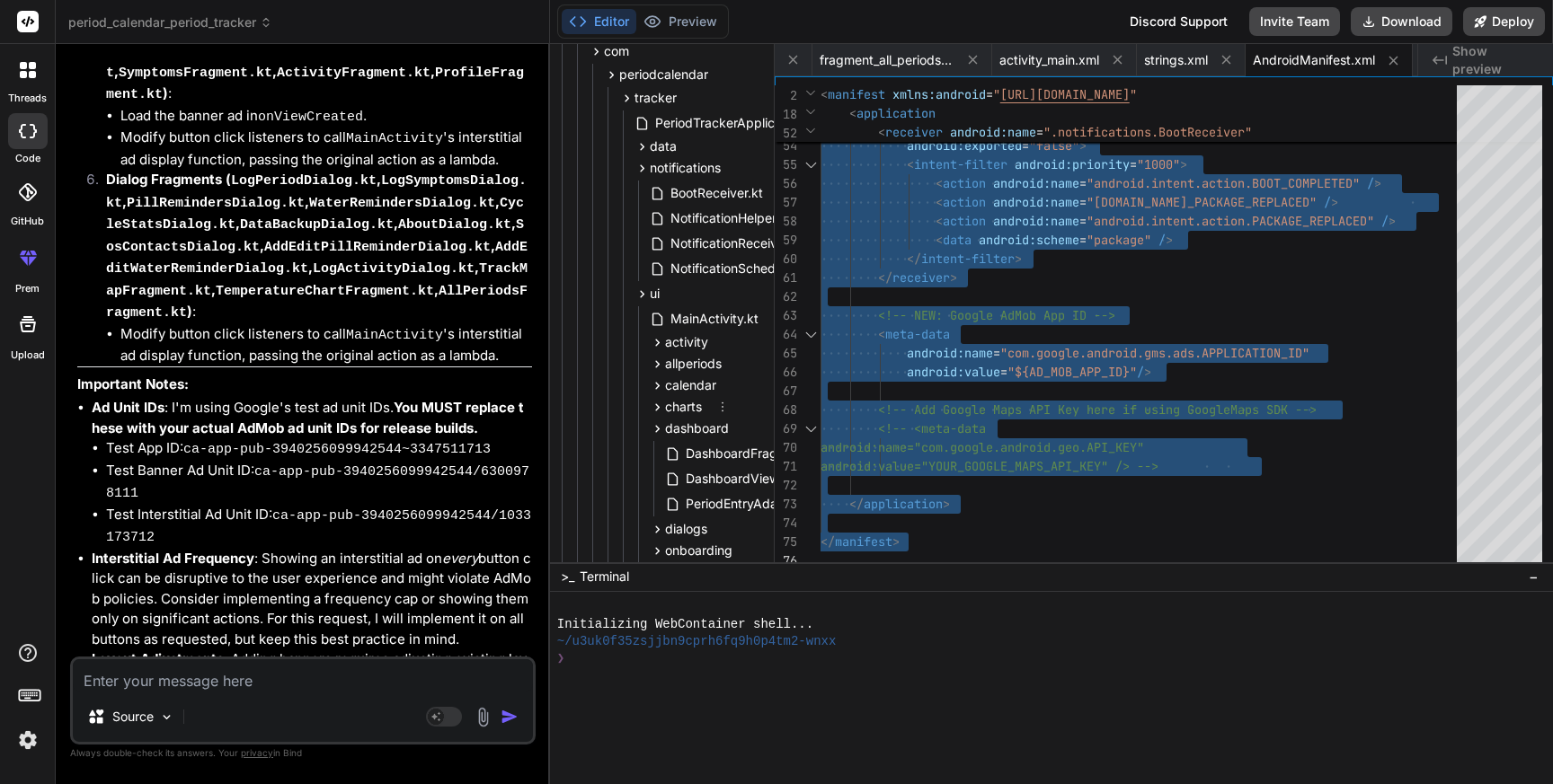
scroll to position [237, 51]
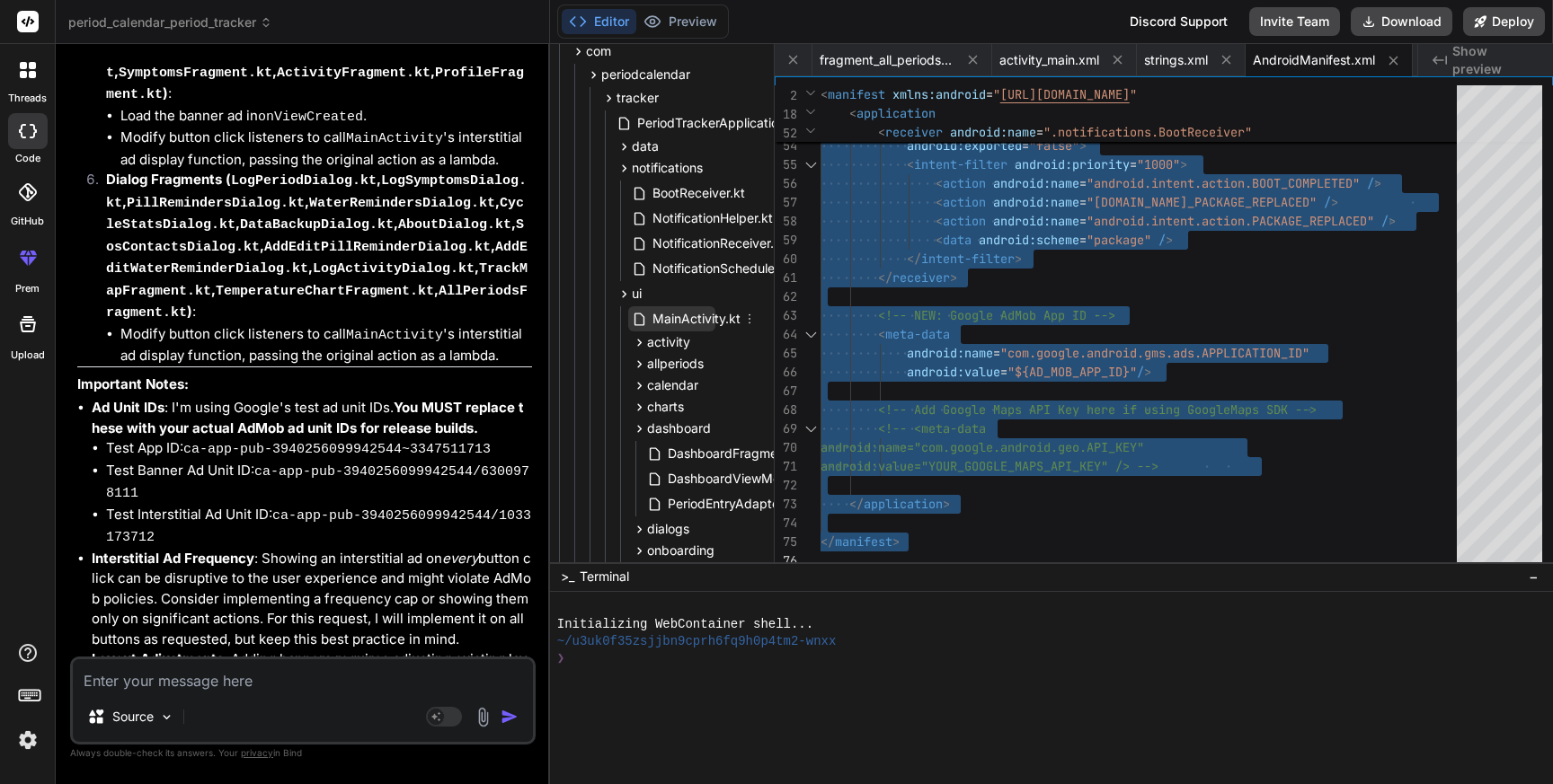
click at [698, 314] on span "MainActivity.kt" at bounding box center [697, 319] width 92 height 22
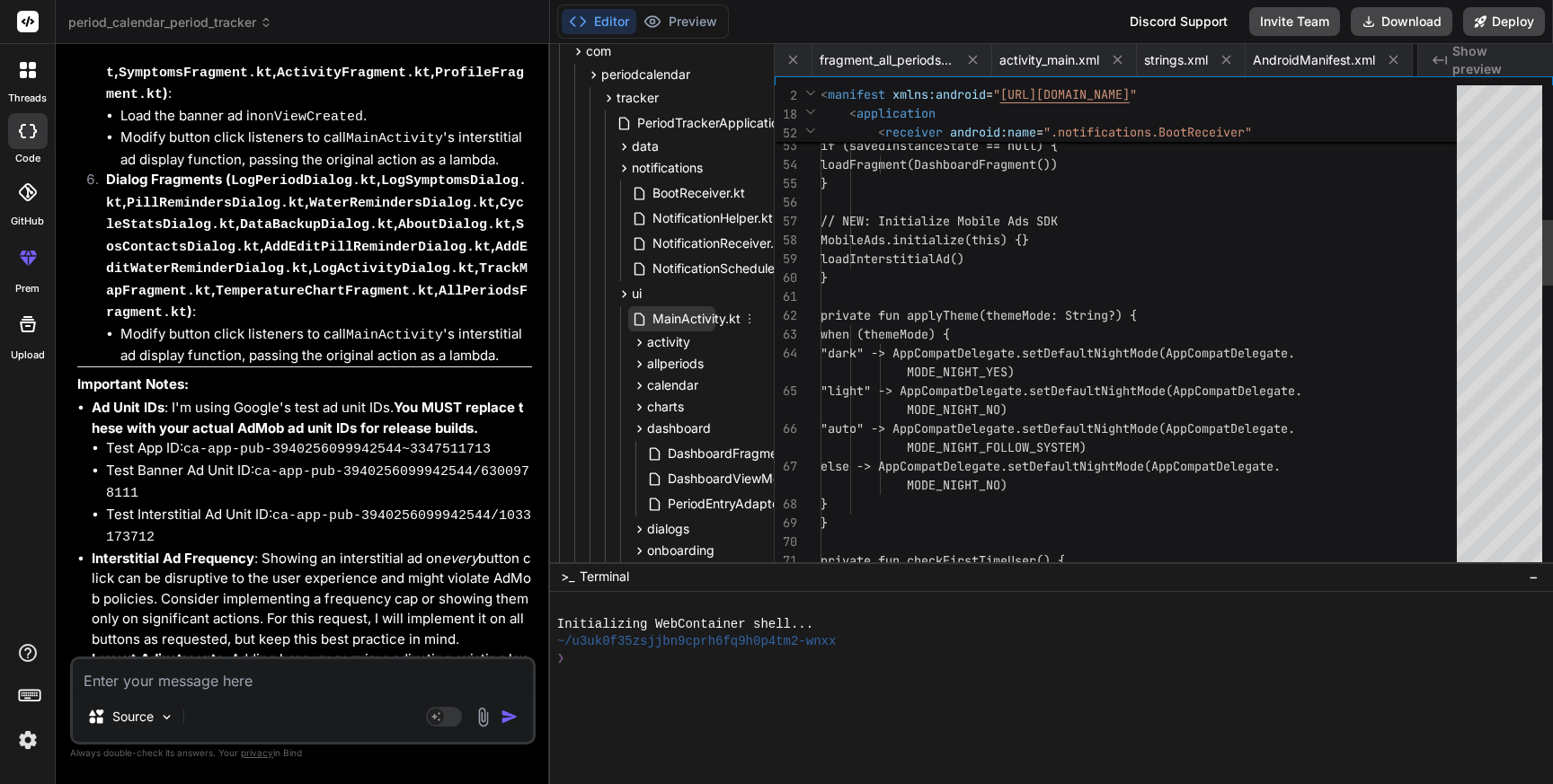
scroll to position [0, 1981]
click at [698, 314] on span "MainActivity.kt" at bounding box center [697, 319] width 92 height 22
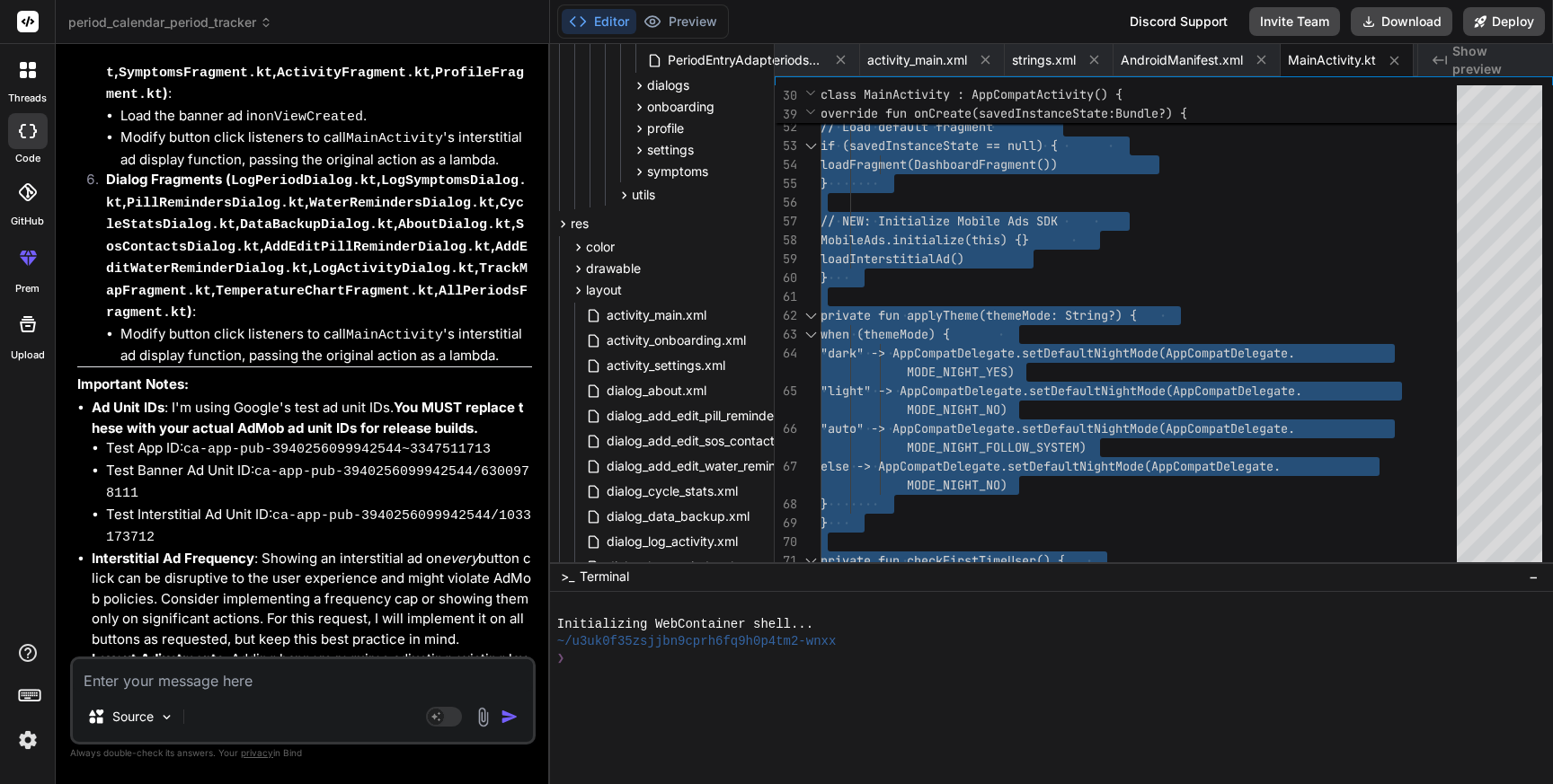
scroll to position [684, 51]
click at [662, 314] on span "activity_main.xml" at bounding box center [656, 313] width 104 height 22
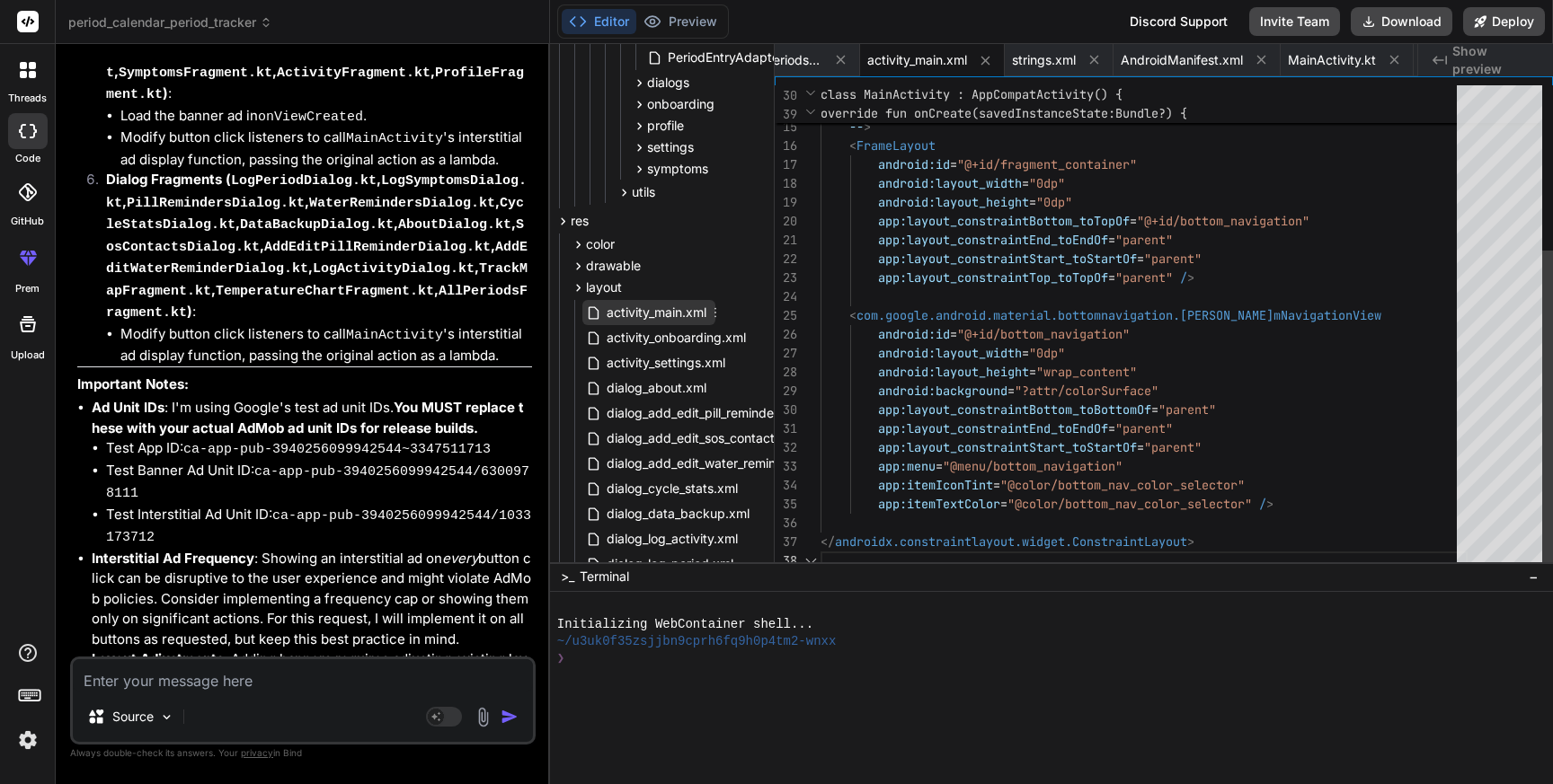
click at [662, 314] on span "activity_main.xml" at bounding box center [656, 313] width 104 height 22
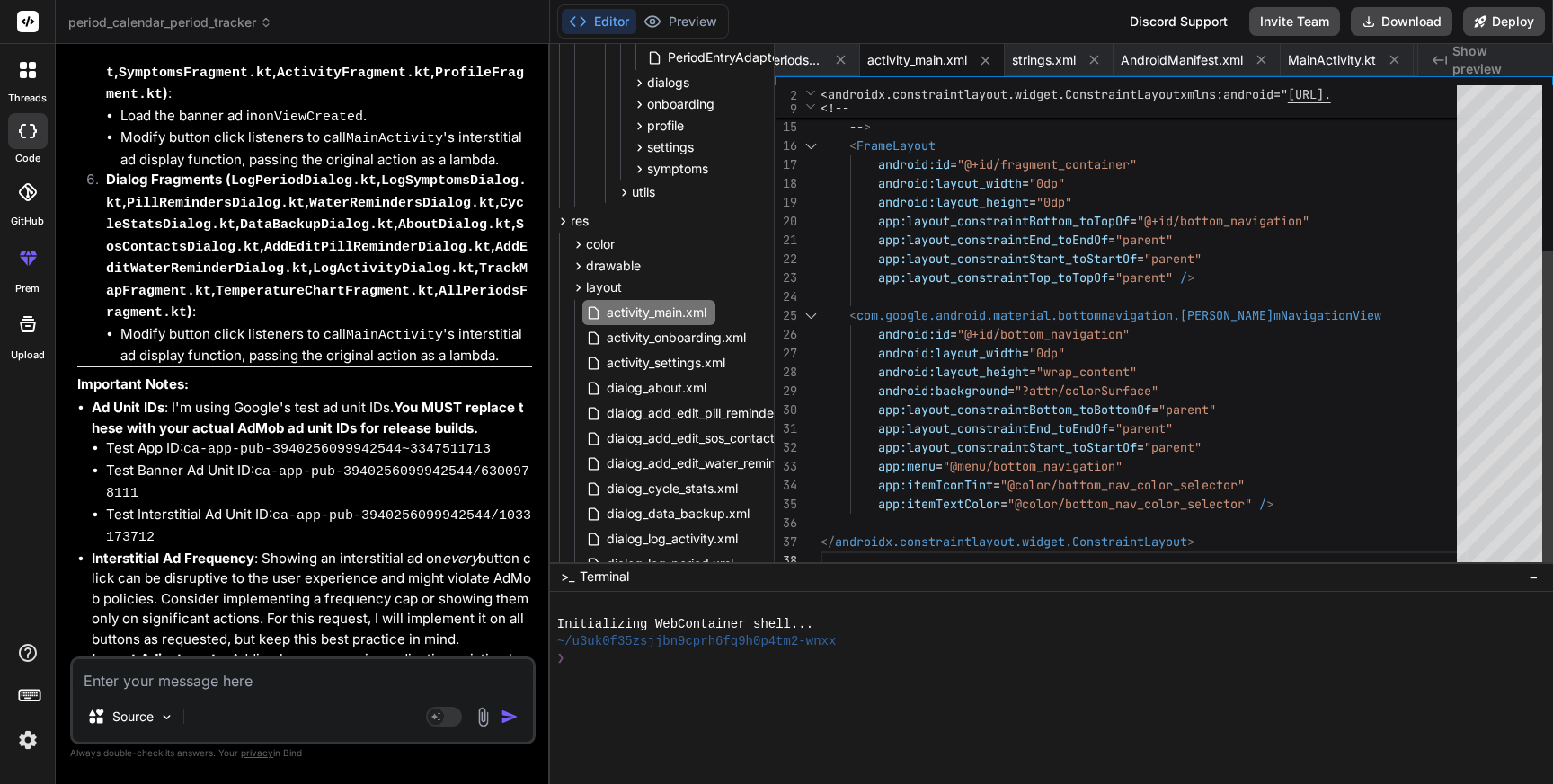
click at [1164, 373] on div "For now , the FrameLayout will simply expand to fill the available space , and …" at bounding box center [1143, 203] width 647 height 736
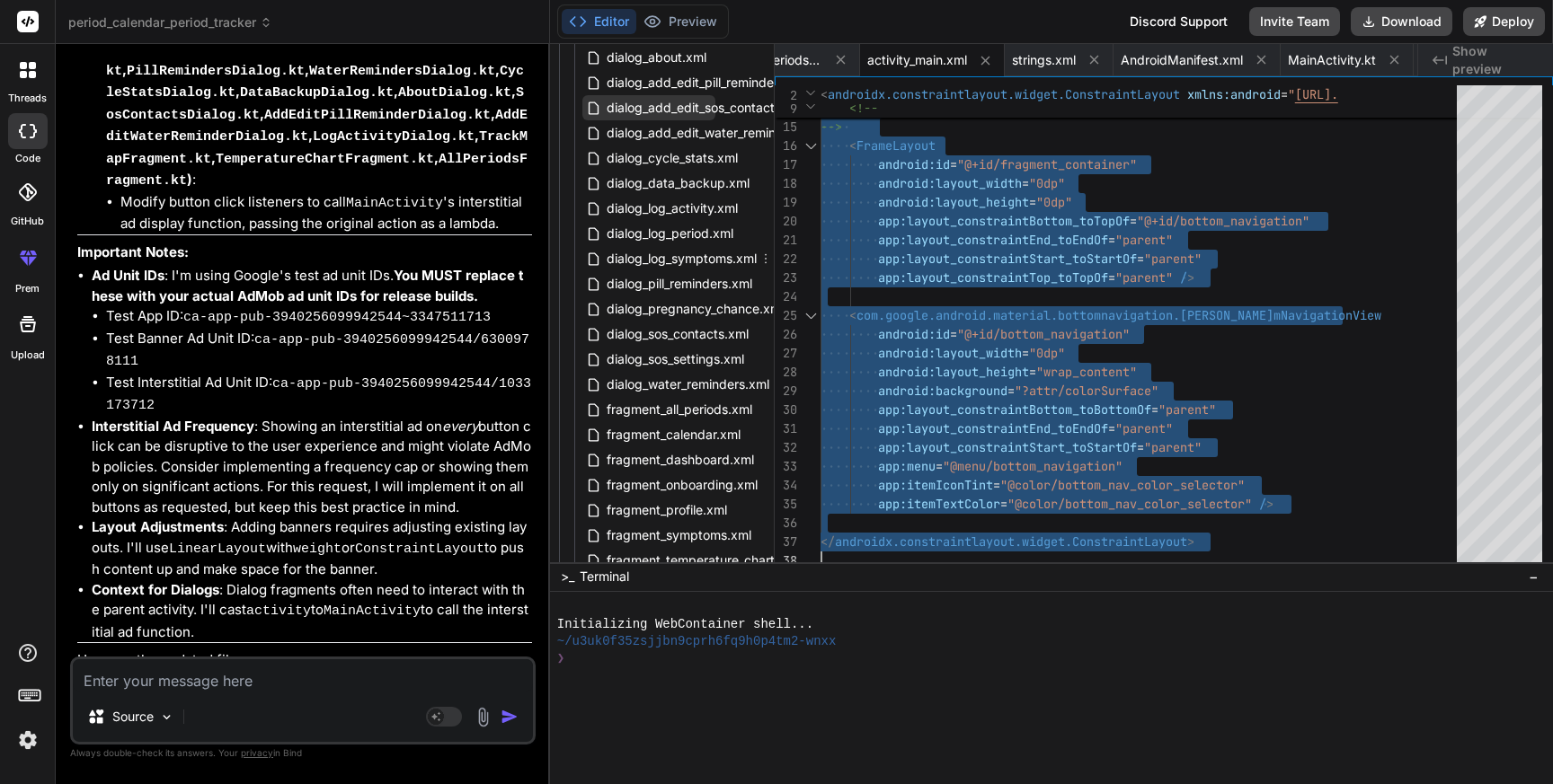
scroll to position [1016, 51]
click at [668, 460] on span "fragment_dashboard.xml" at bounding box center [679, 458] width 151 height 22
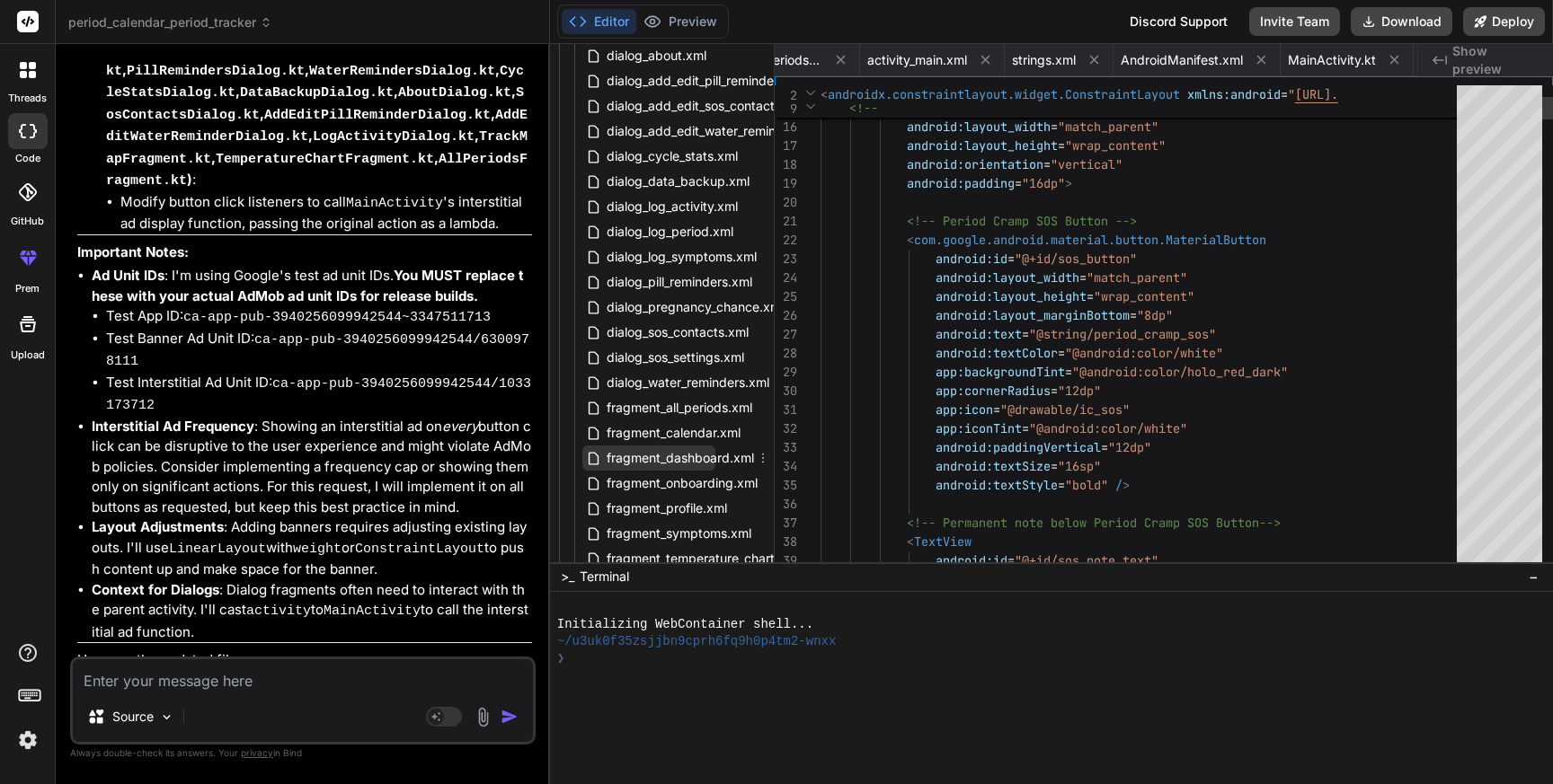
scroll to position [0, 1708]
click at [668, 460] on span "fragment_dashboard.xml" at bounding box center [679, 458] width 151 height 22
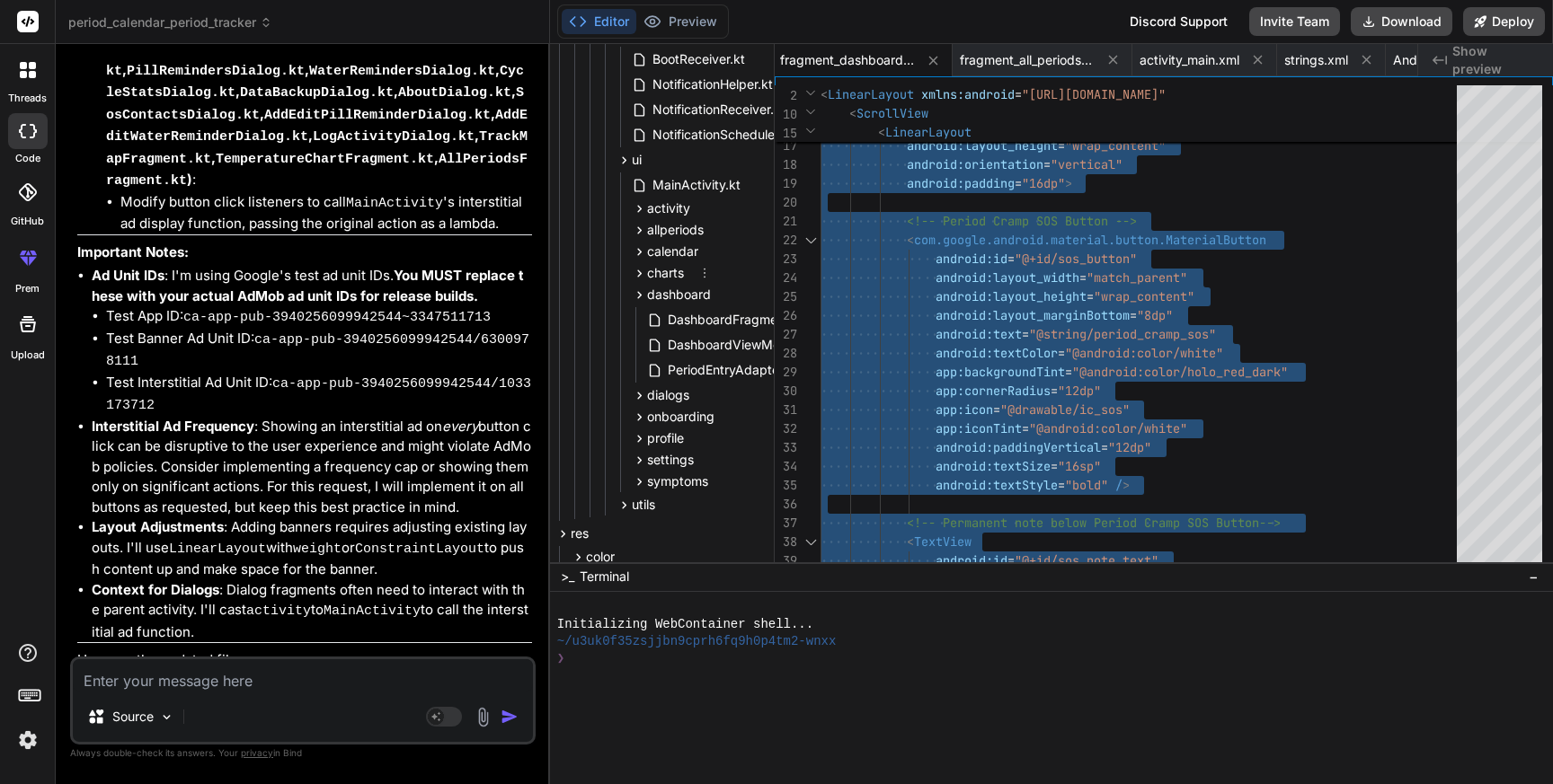
scroll to position [374, 51]
click at [698, 319] on span "DashboardFragment.kt" at bounding box center [735, 318] width 140 height 22
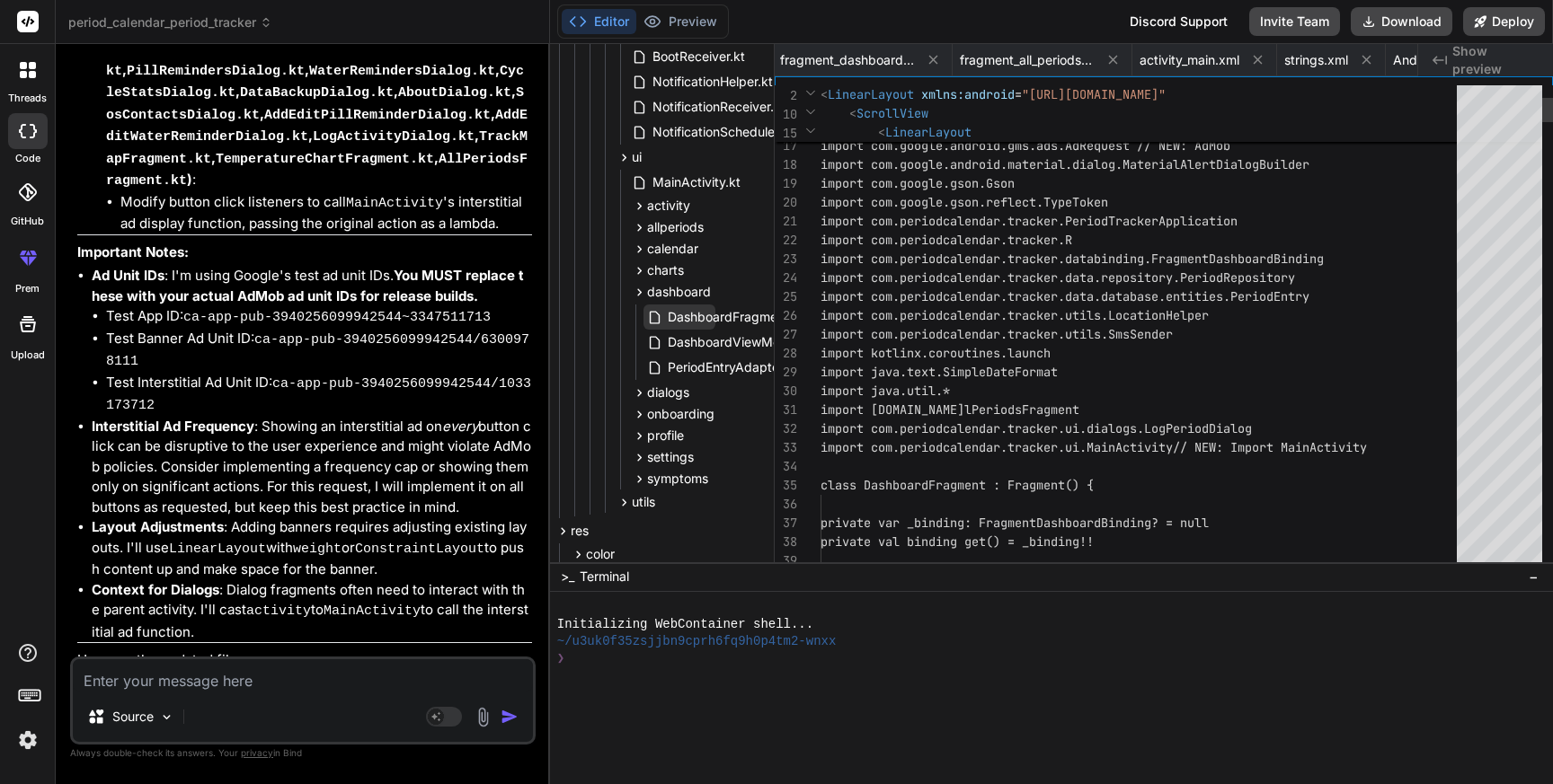
scroll to position [0, 1349]
click at [698, 319] on span "DashboardFragment.kt" at bounding box center [735, 318] width 140 height 22
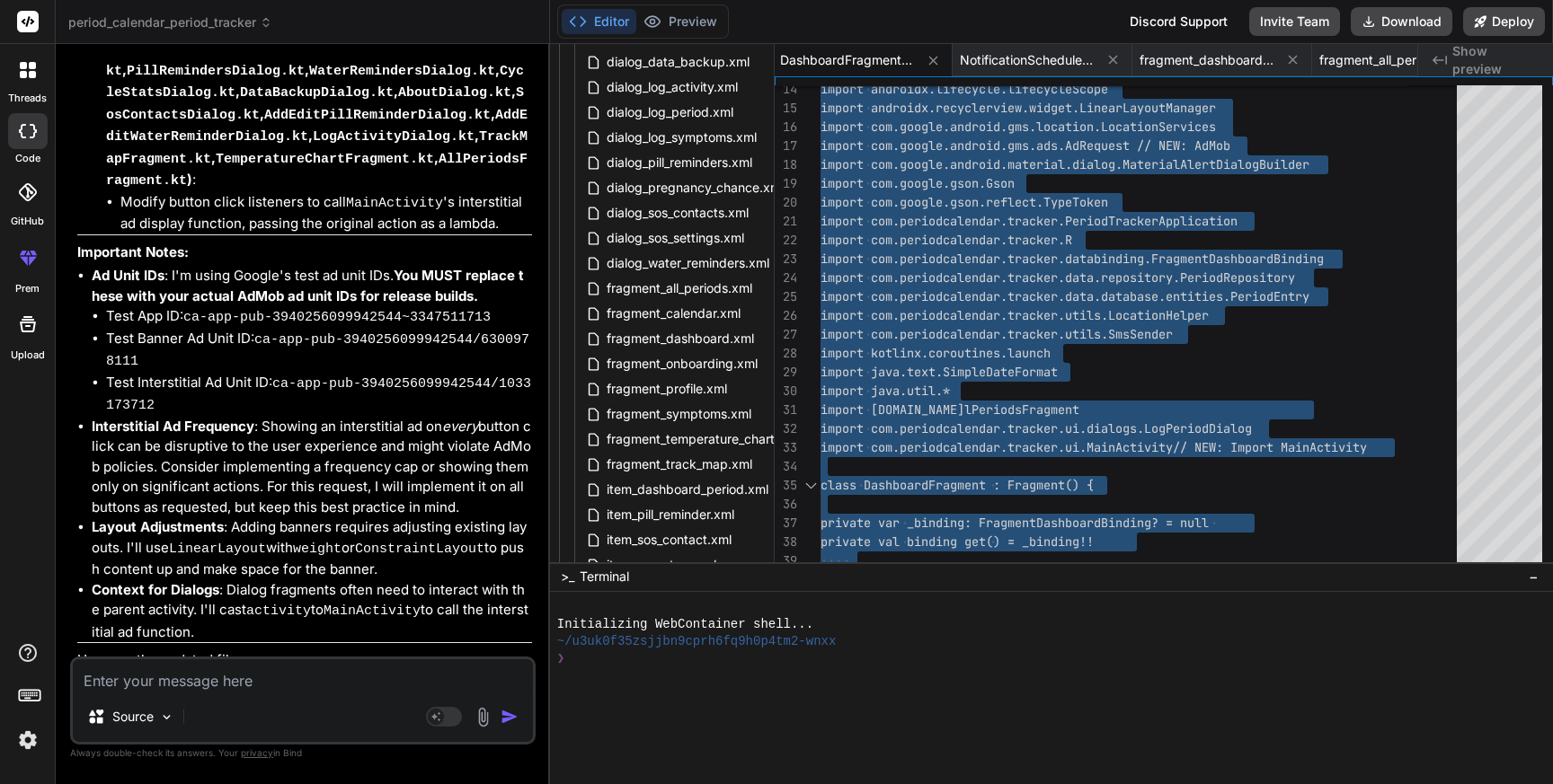
scroll to position [1137, 51]
click at [674, 317] on span "fragment_calendar.xml" at bounding box center [673, 313] width 137 height 22
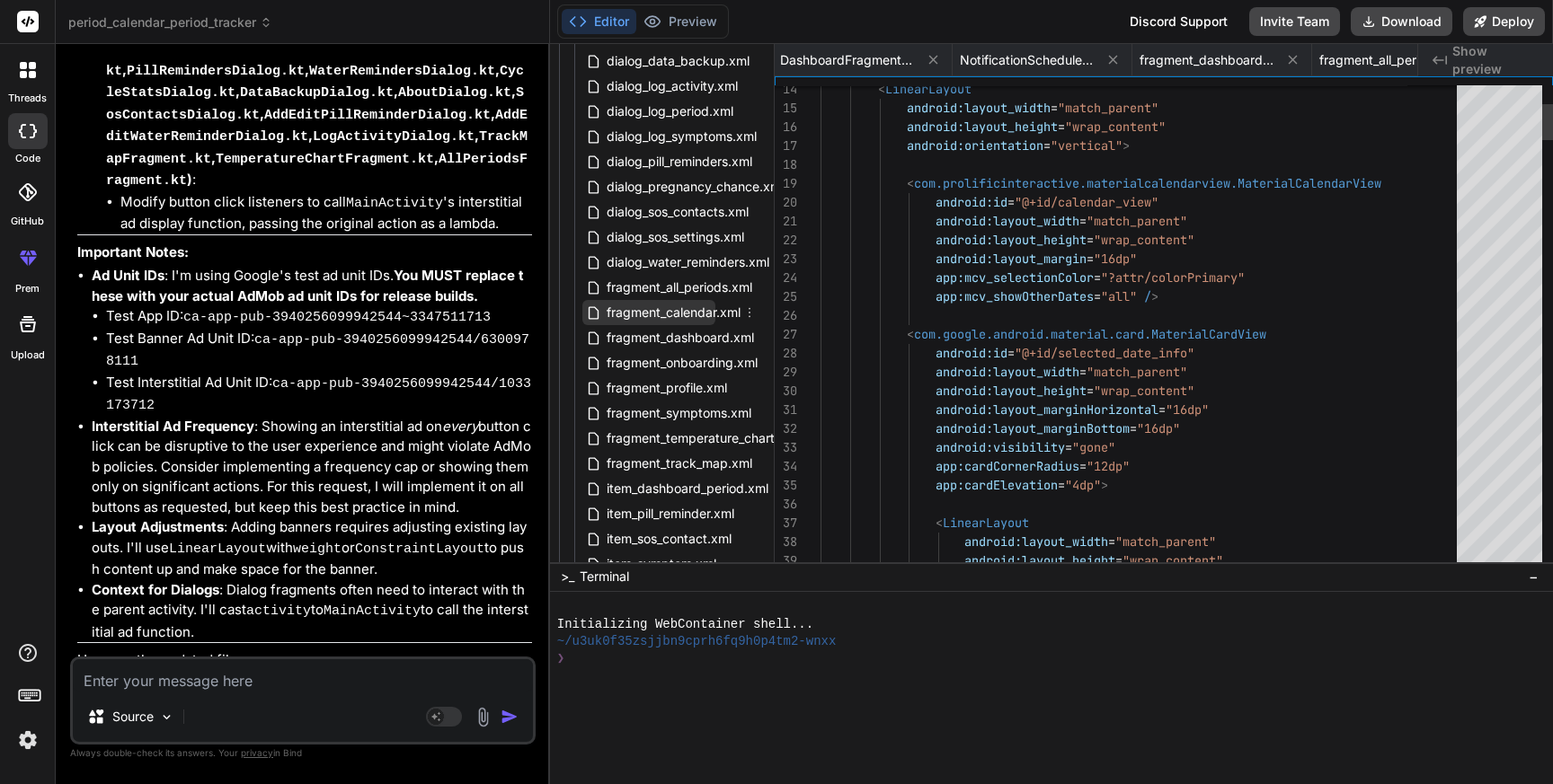
scroll to position [37, 0]
click at [674, 317] on span "fragment_calendar.xml" at bounding box center [673, 313] width 137 height 22
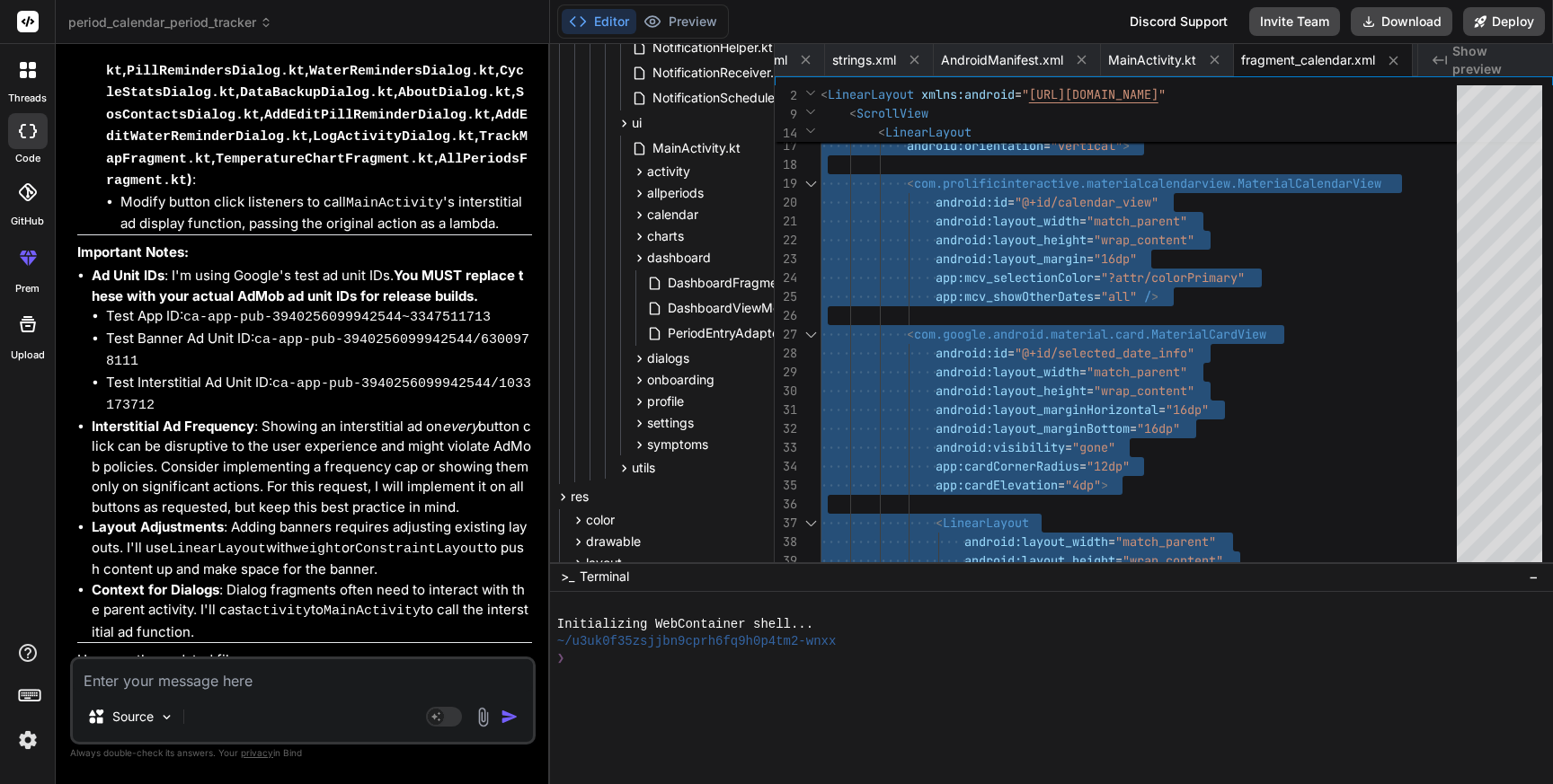
scroll to position [406, 51]
click at [667, 218] on span "calendar" at bounding box center [672, 217] width 51 height 18
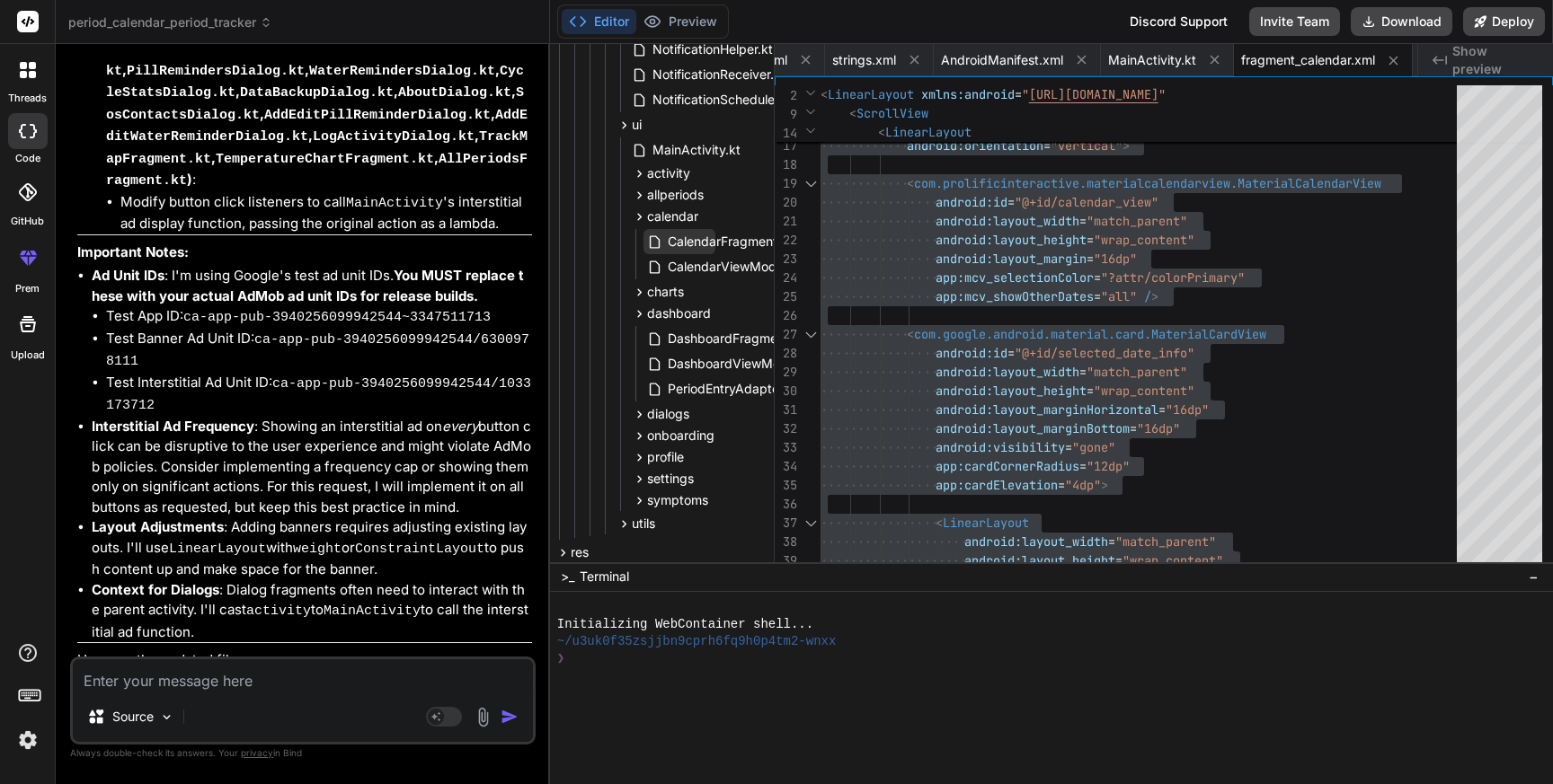
click at [679, 242] on span "CalendarFragment.kt" at bounding box center [730, 242] width 128 height 22
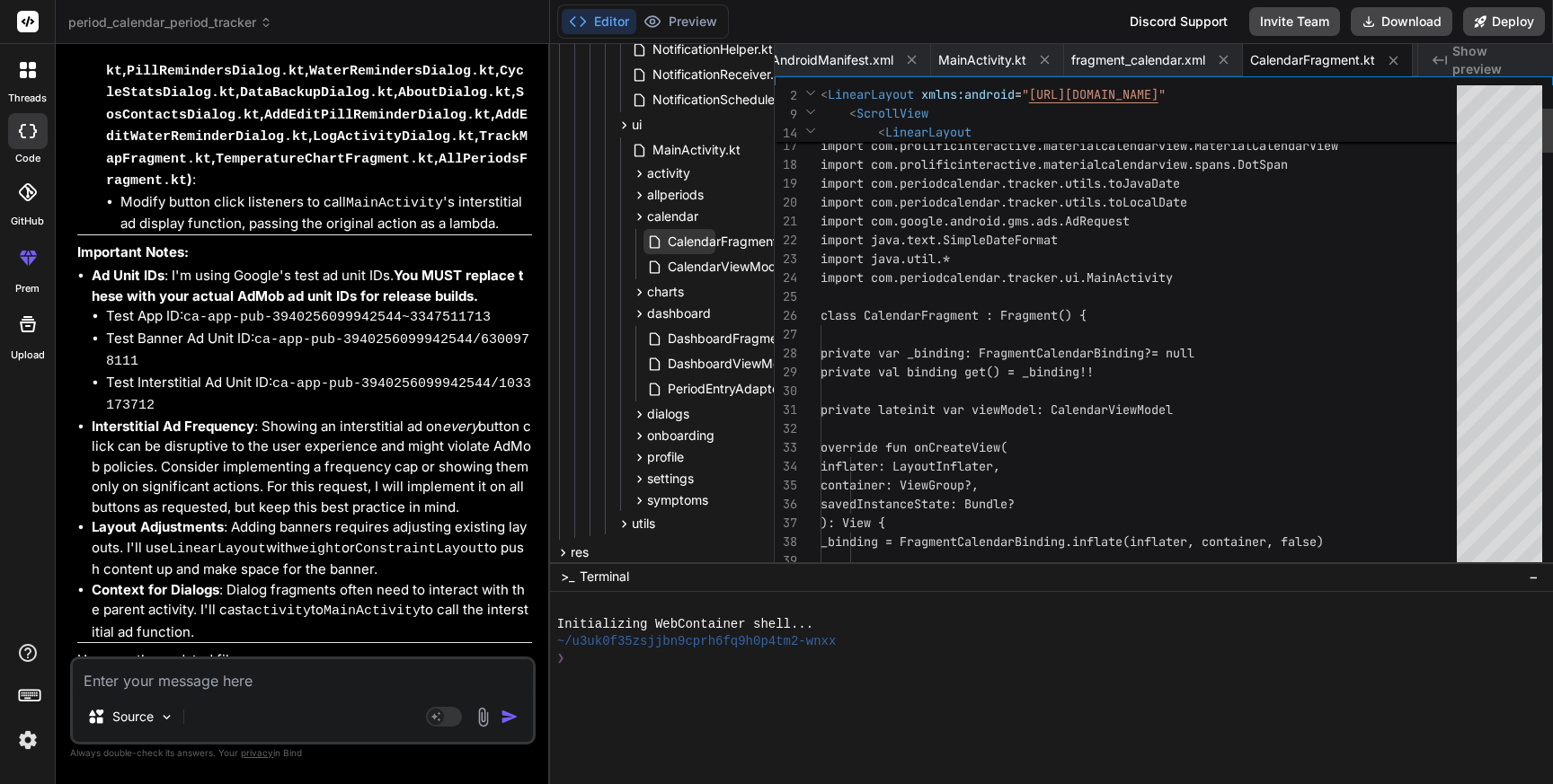
click at [679, 242] on span "CalendarFragment.kt" at bounding box center [730, 242] width 128 height 22
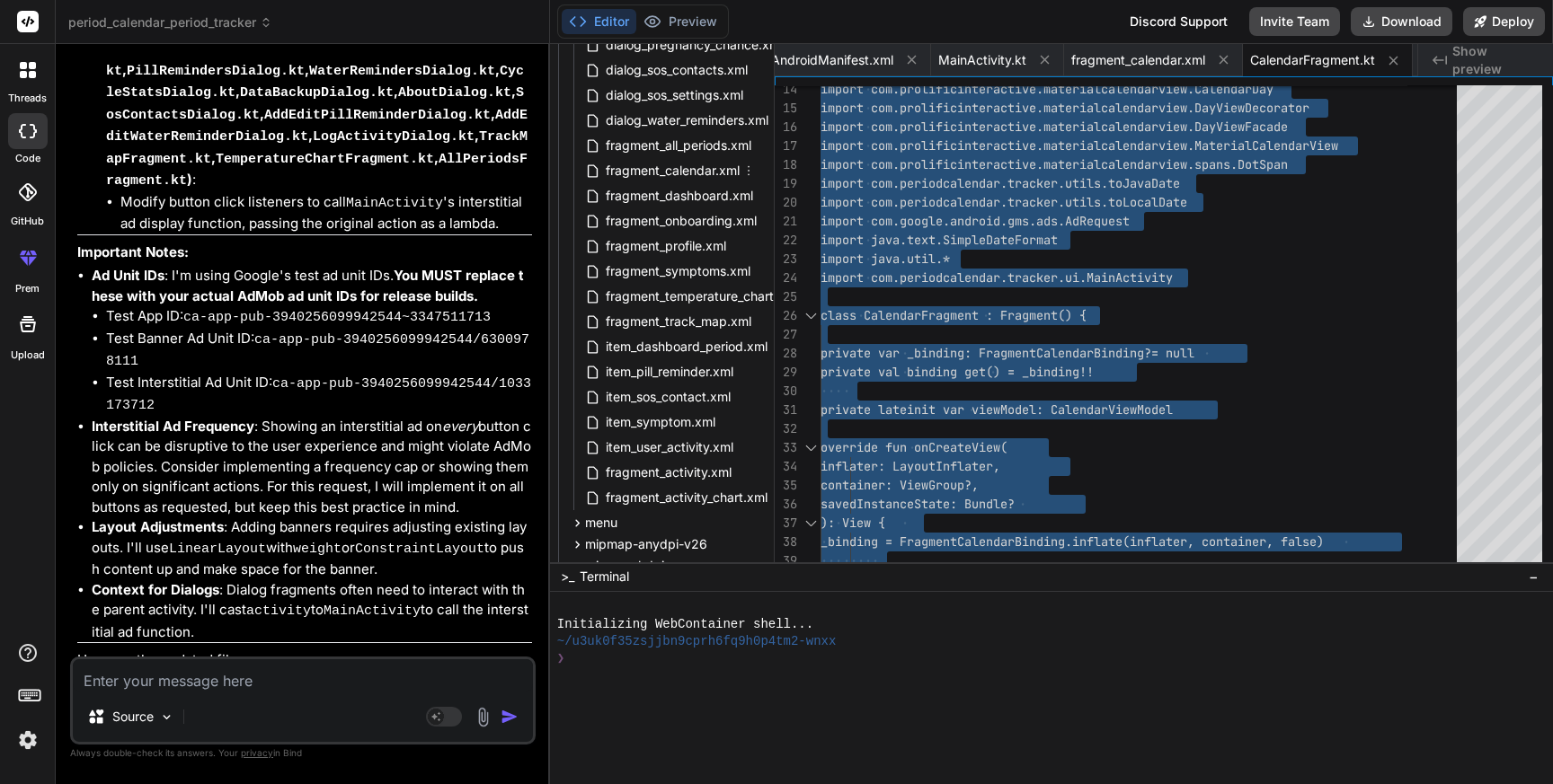
scroll to position [1333, 52]
click at [663, 271] on span "fragment_symptoms.xml" at bounding box center [678, 271] width 148 height 22
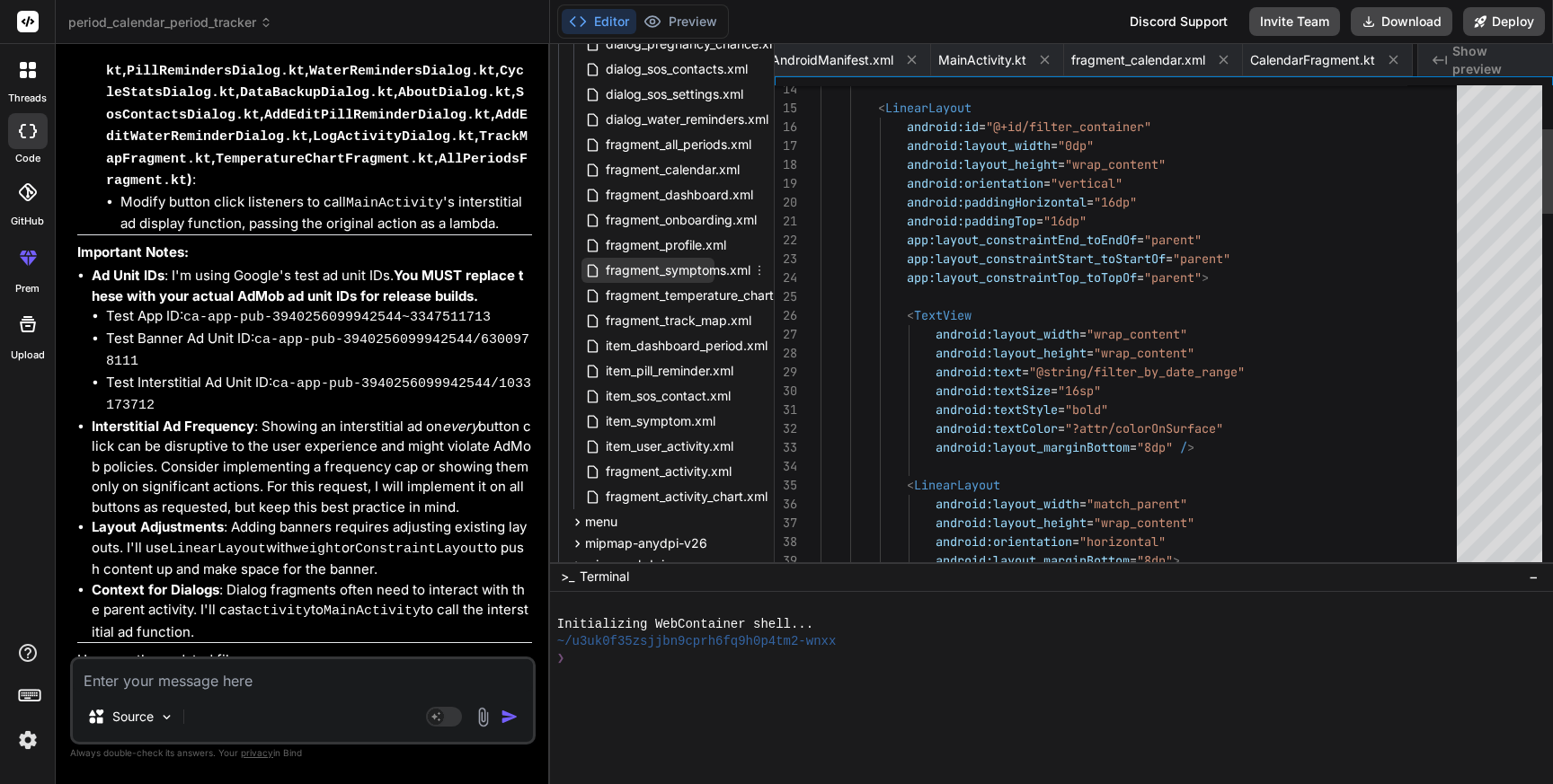
scroll to position [0, 2510]
click at [663, 271] on span "fragment_symptoms.xml" at bounding box center [678, 271] width 148 height 22
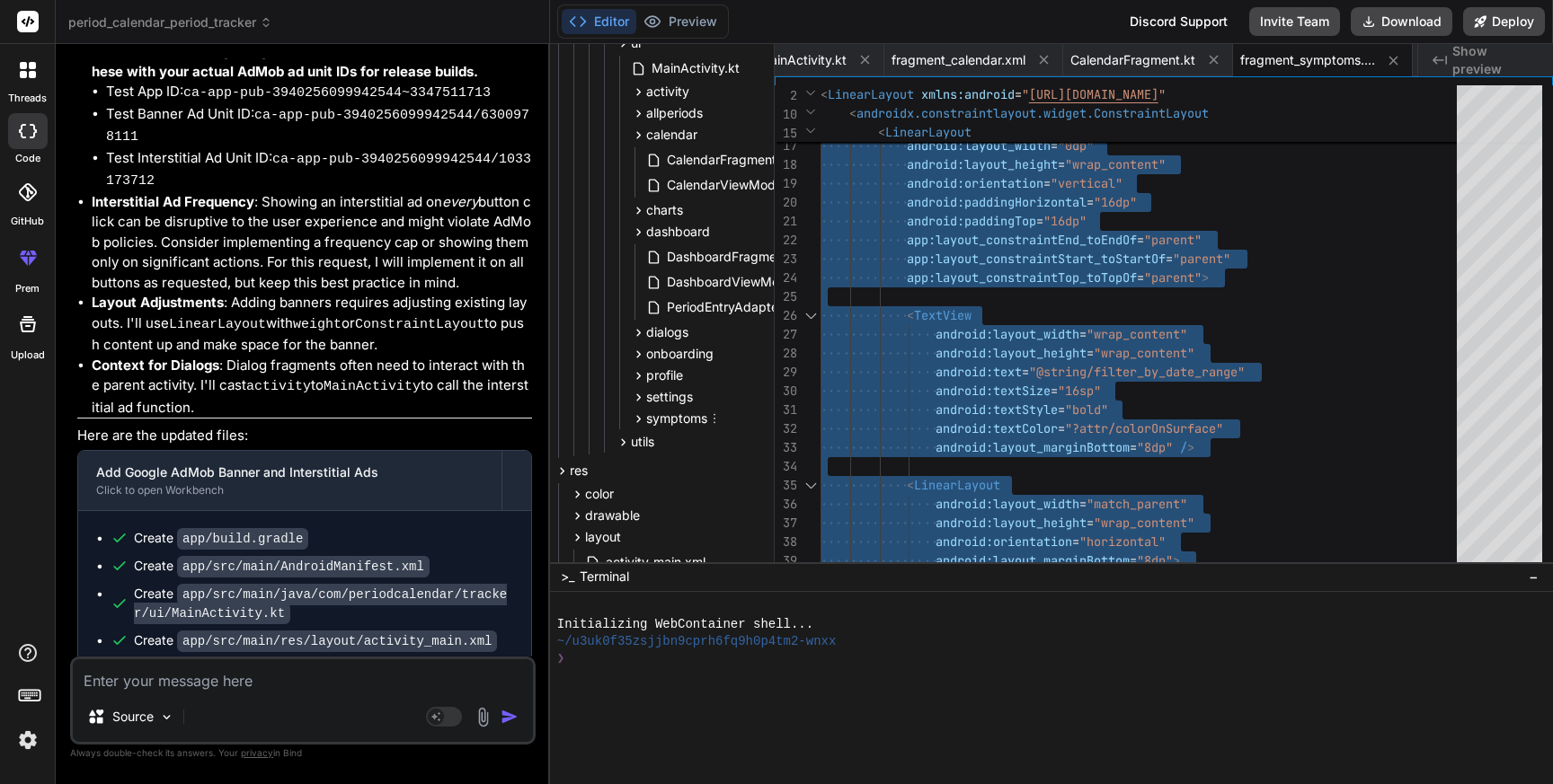
scroll to position [468, 52]
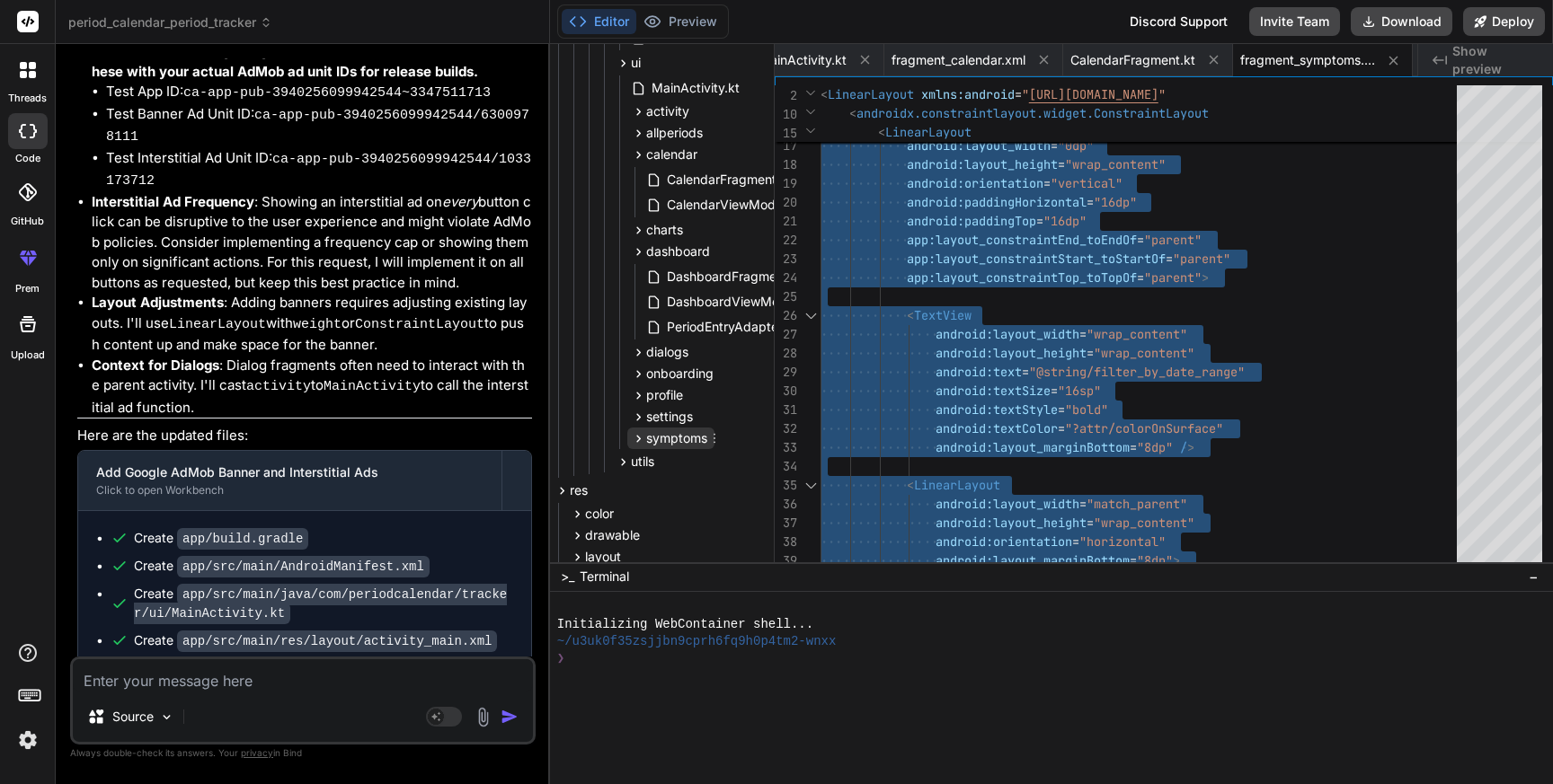
click at [651, 438] on span "symptoms" at bounding box center [677, 438] width 61 height 18
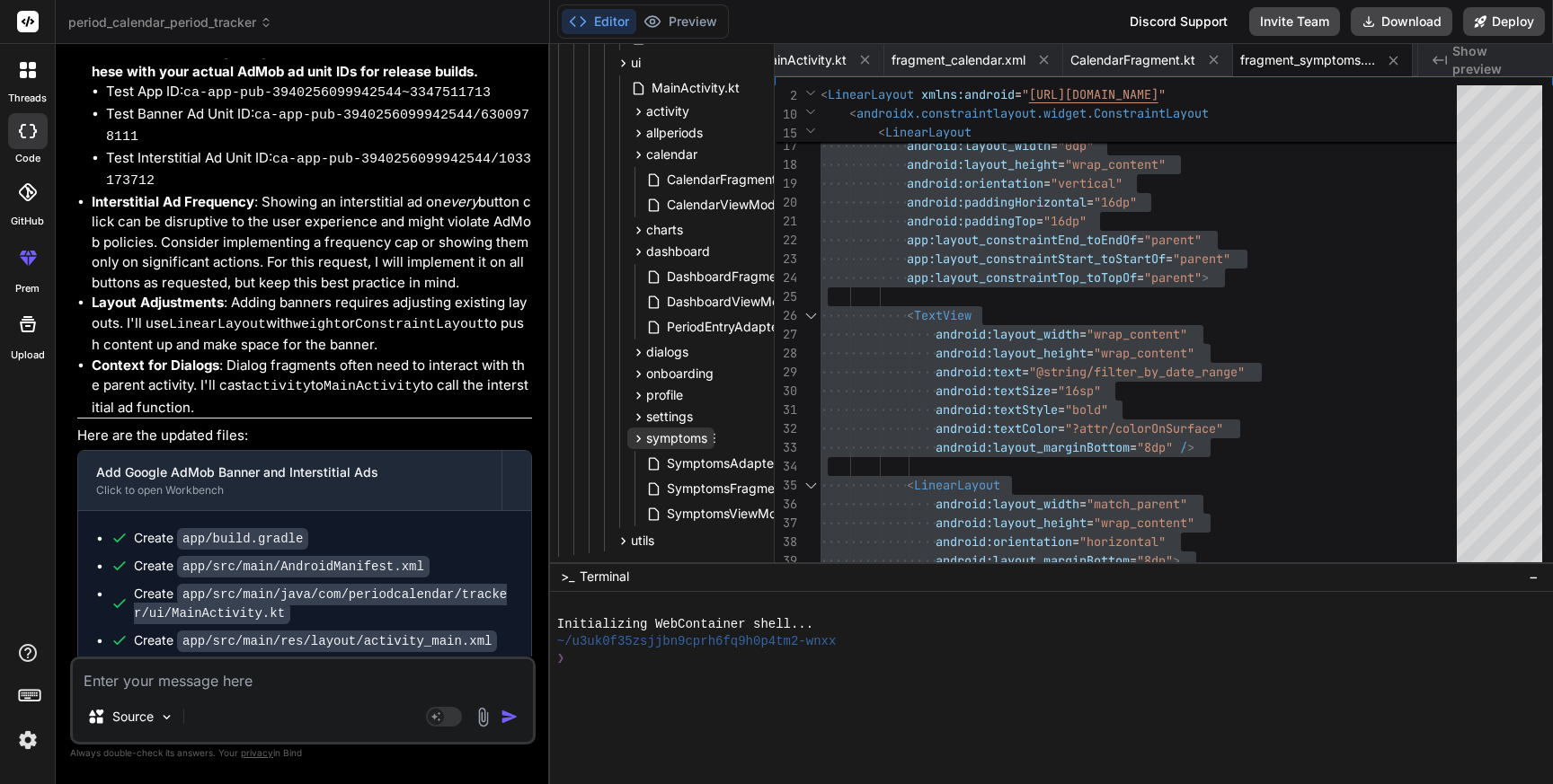
click at [651, 438] on span "symptoms" at bounding box center [677, 438] width 61 height 18
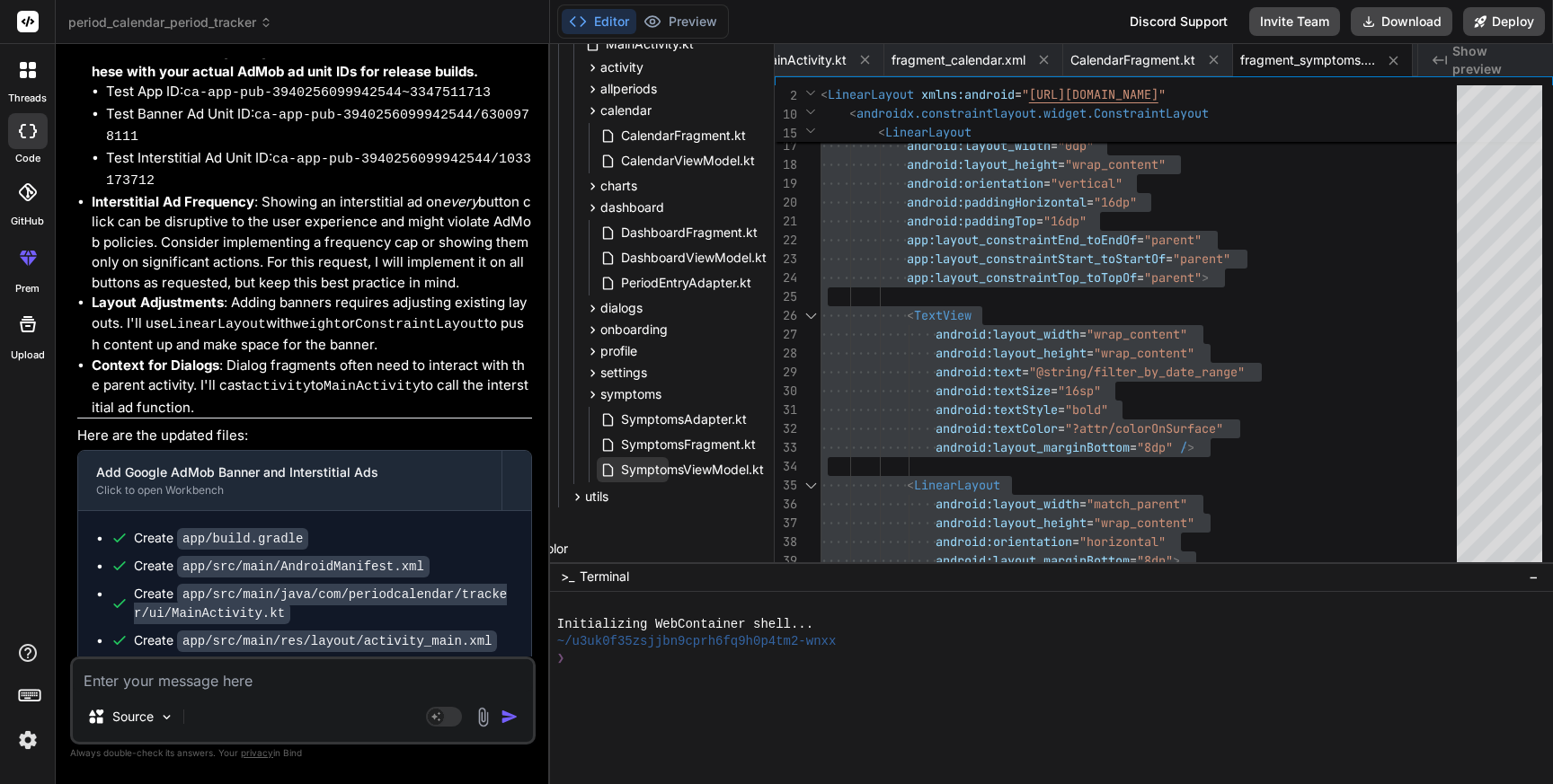
scroll to position [512, 102]
click at [679, 447] on span "SymptomsFragment.kt" at bounding box center [688, 445] width 138 height 22
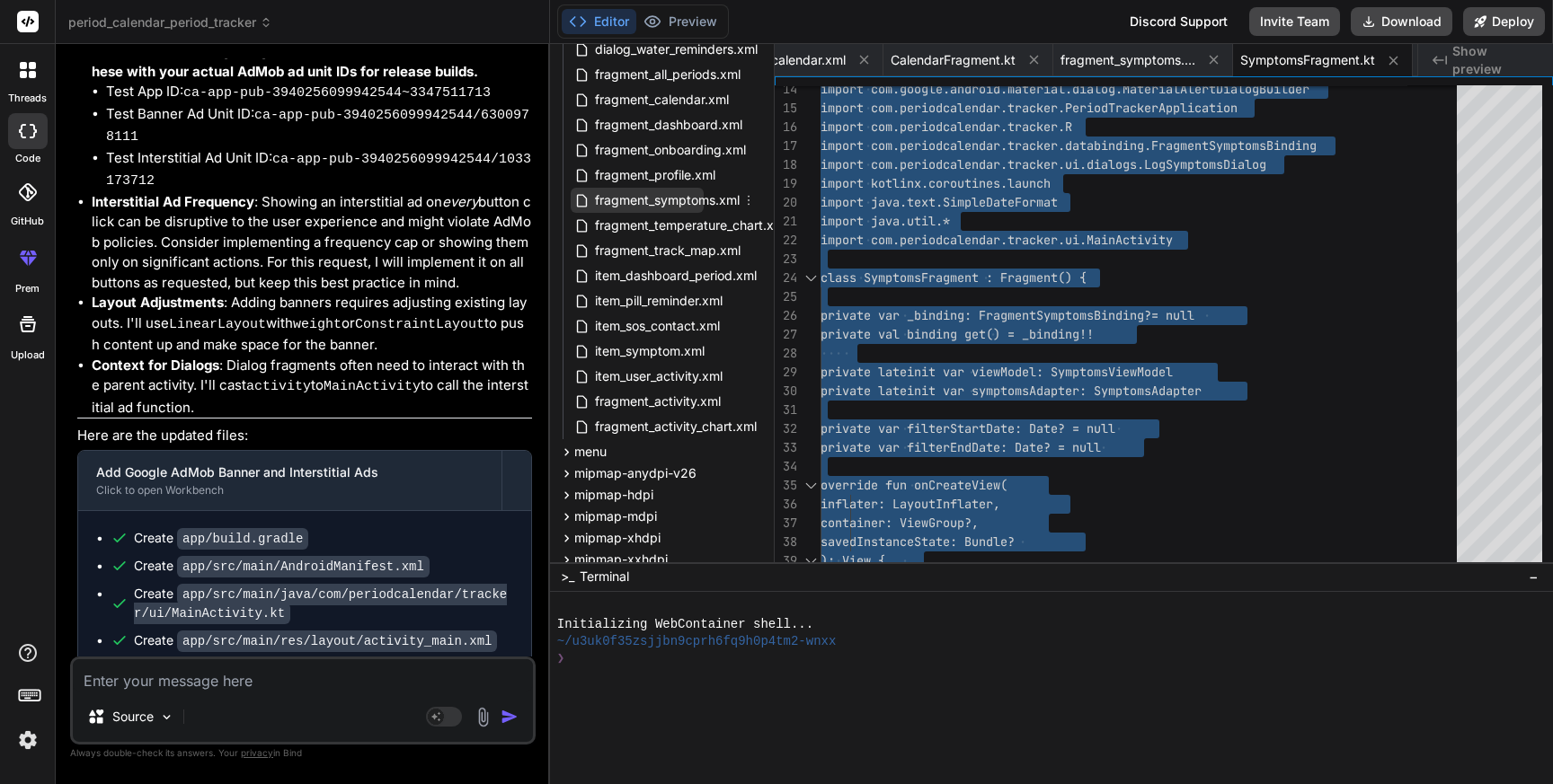
scroll to position [1480, 63]
click at [642, 406] on span "fragment_activity.xml" at bounding box center [657, 403] width 129 height 22
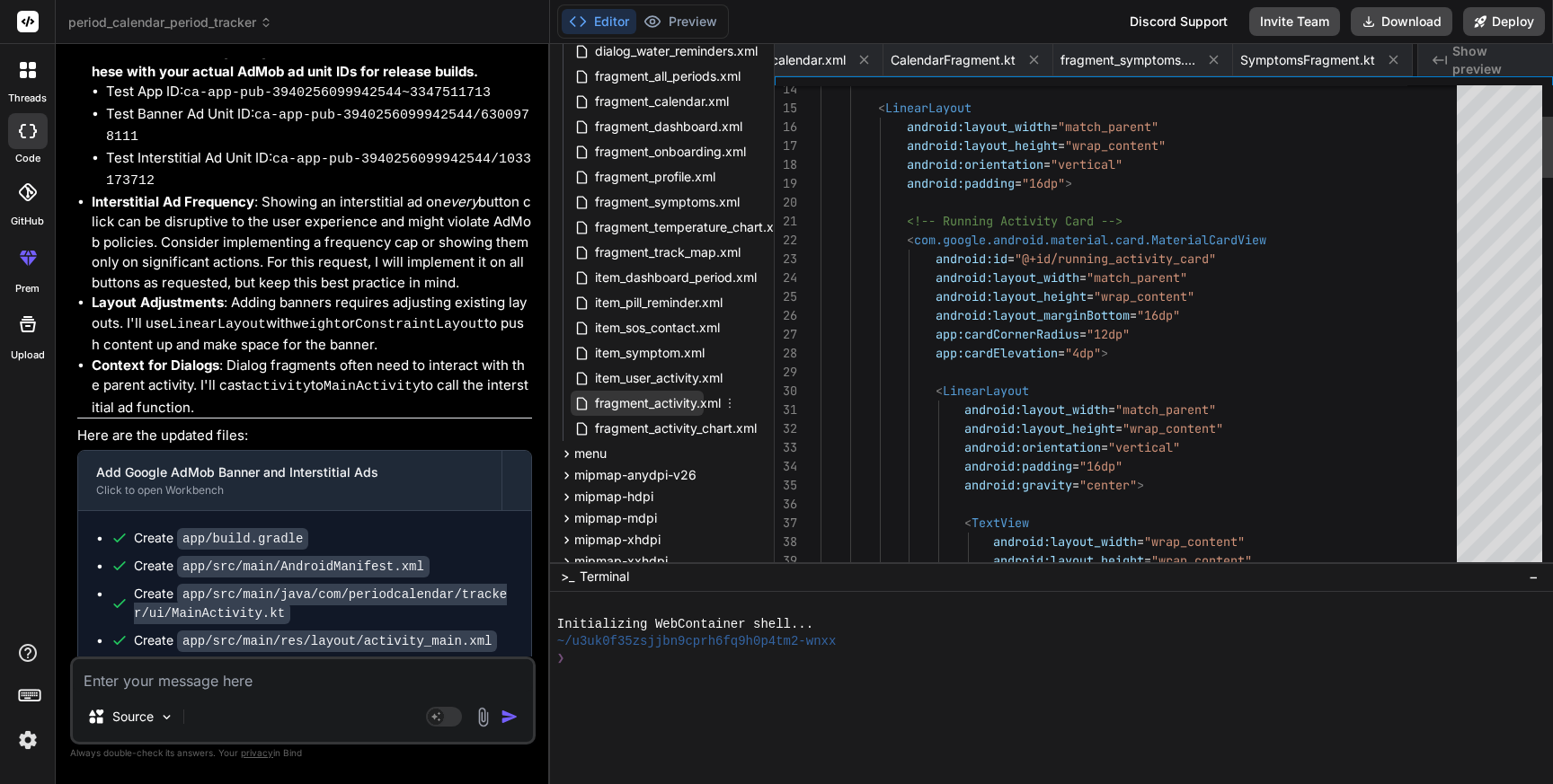
scroll to position [0, 2861]
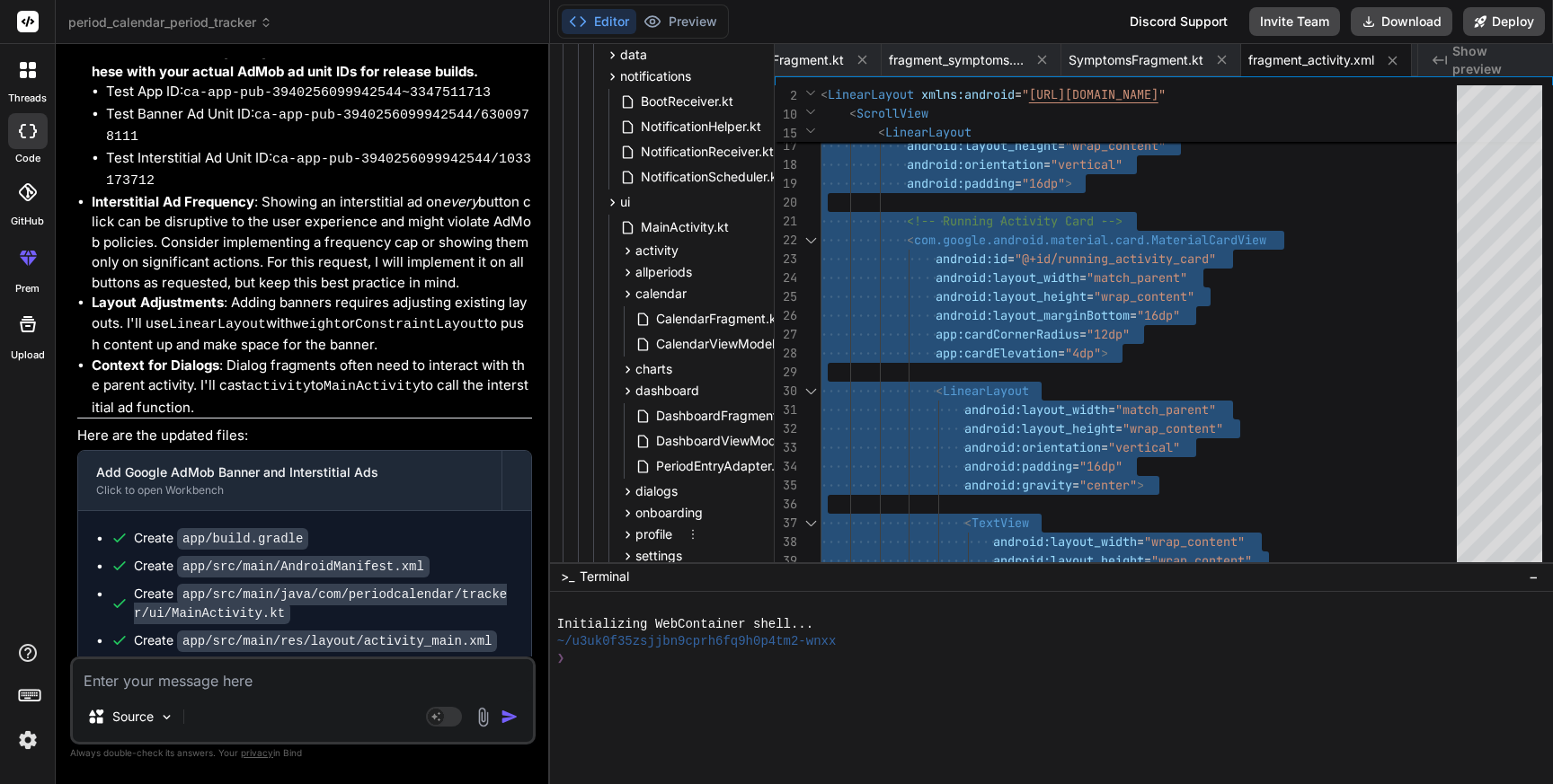
scroll to position [308, 63]
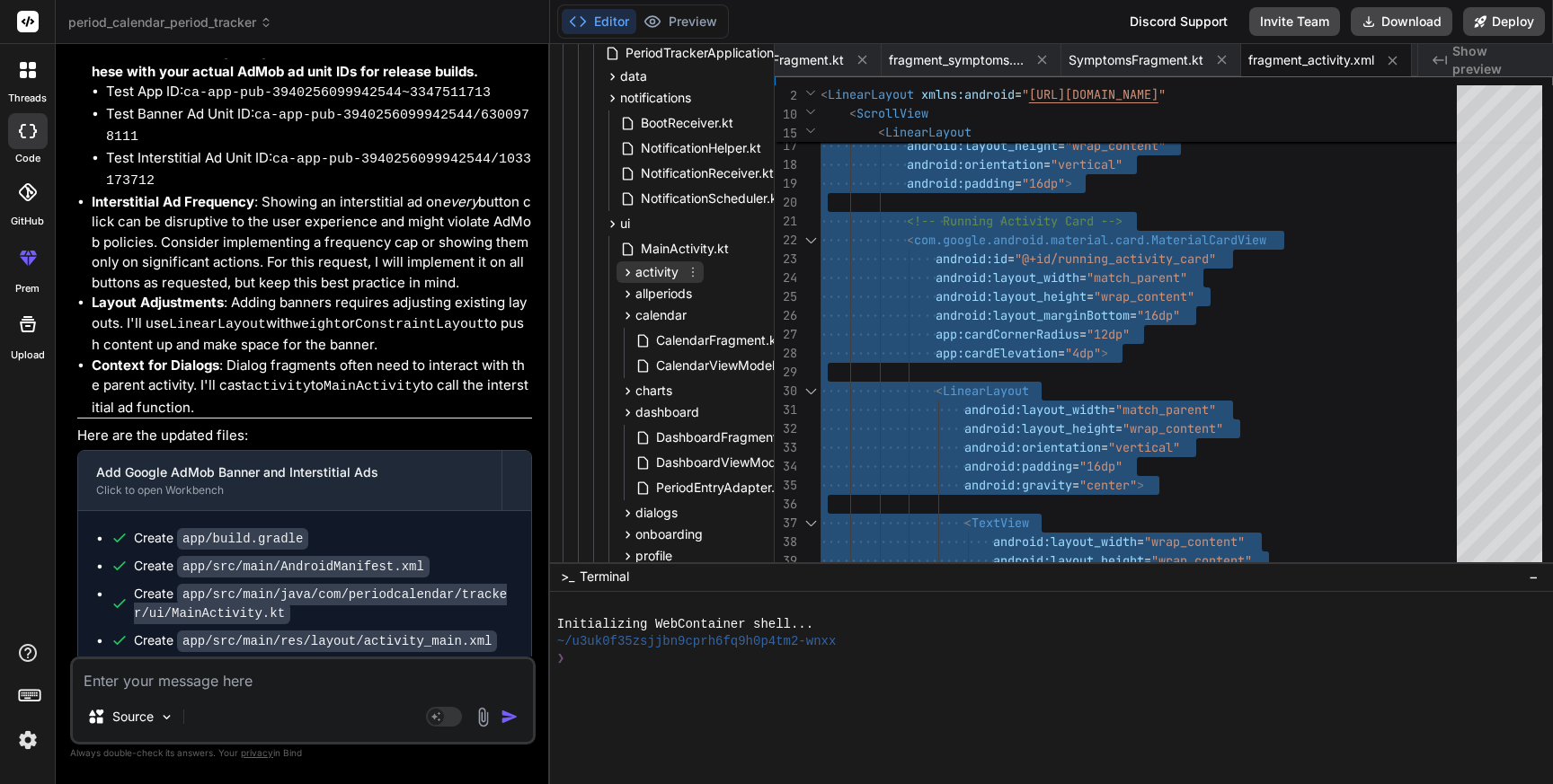
click at [623, 272] on icon at bounding box center [627, 272] width 15 height 15
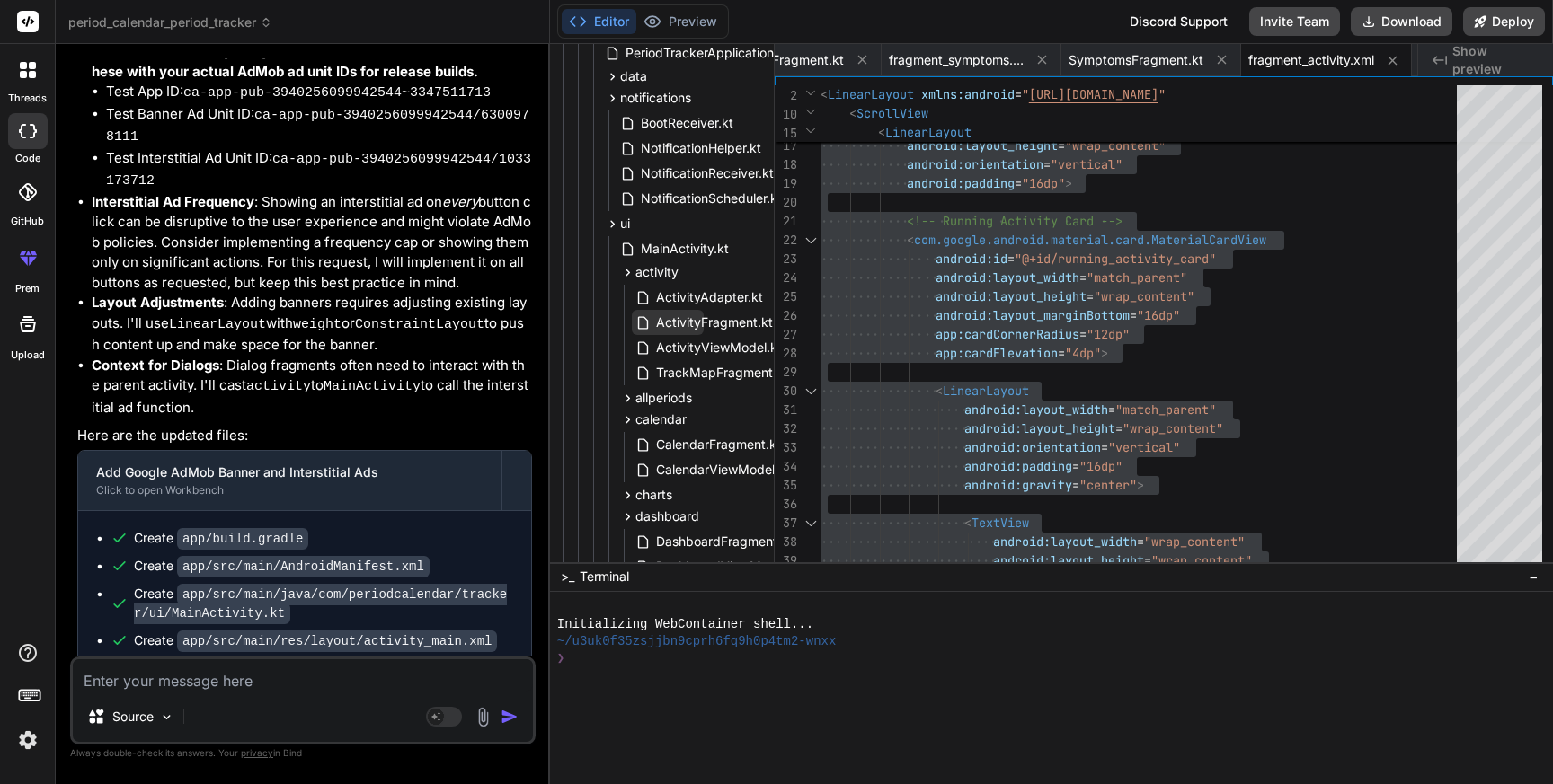
click at [679, 329] on span "ActivityFragment.kt" at bounding box center [714, 323] width 120 height 22
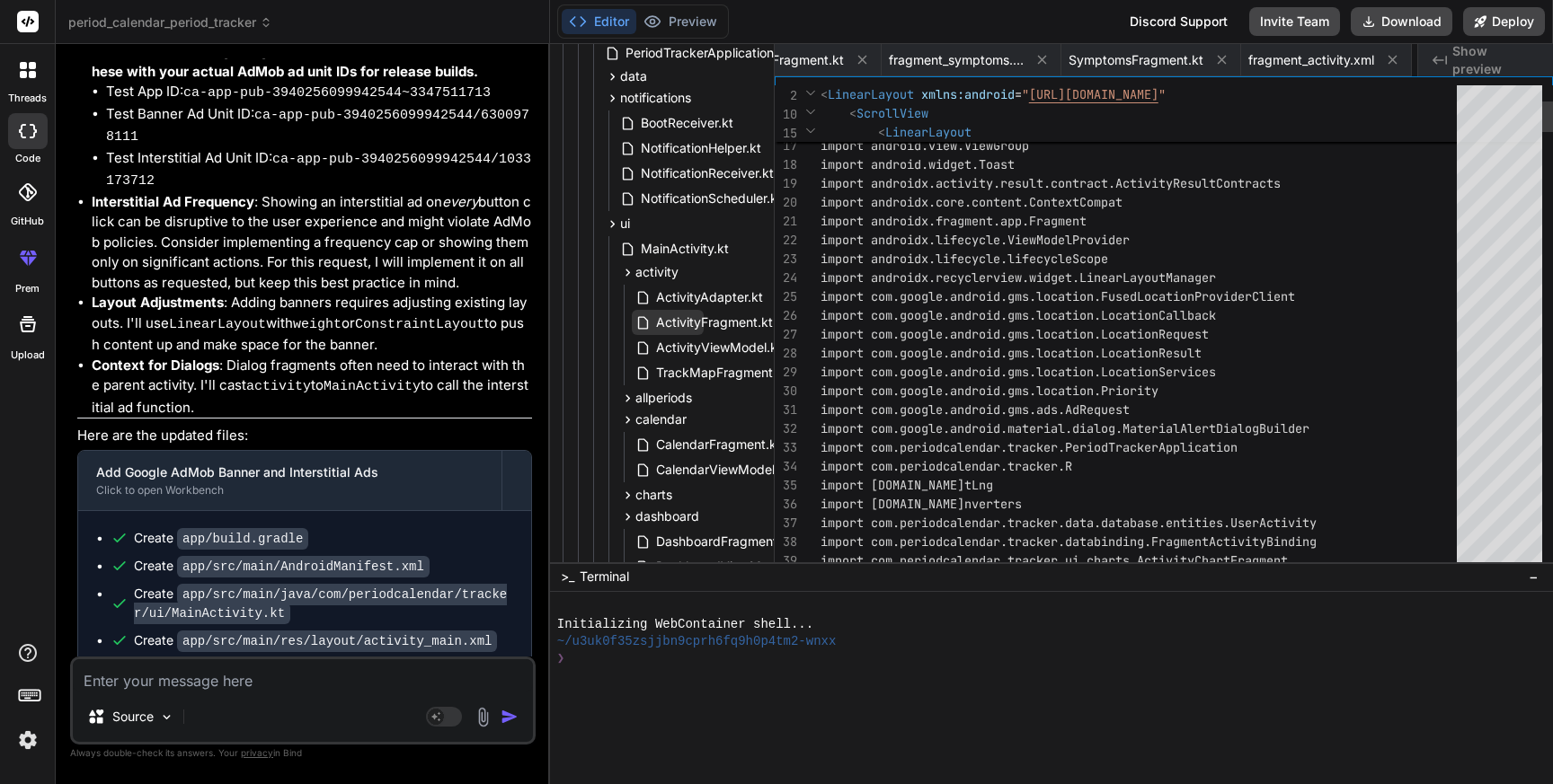
scroll to position [0, 3022]
click at [679, 329] on span "ActivityFragment.kt" at bounding box center [714, 323] width 120 height 22
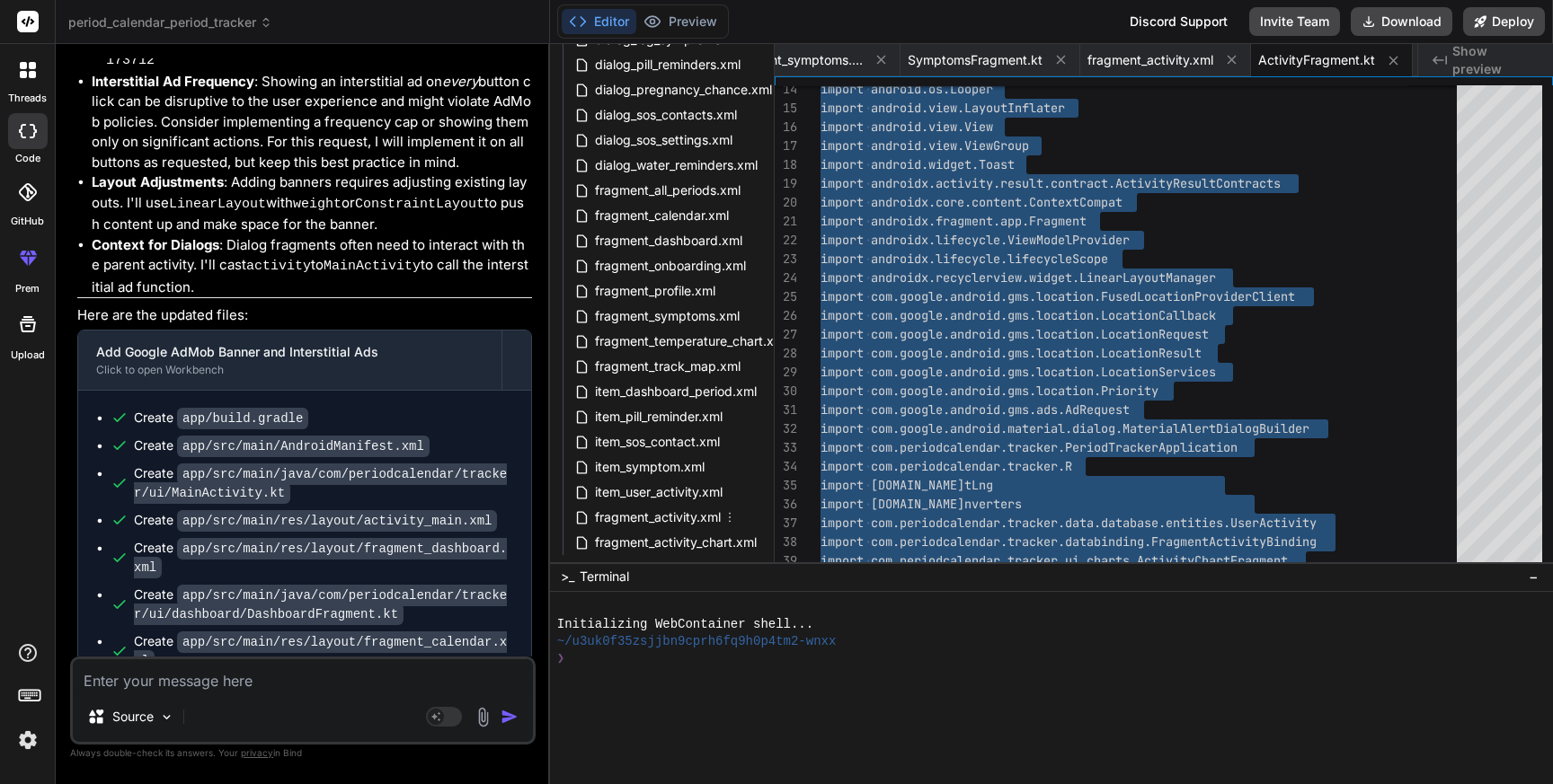
scroll to position [1452, 63]
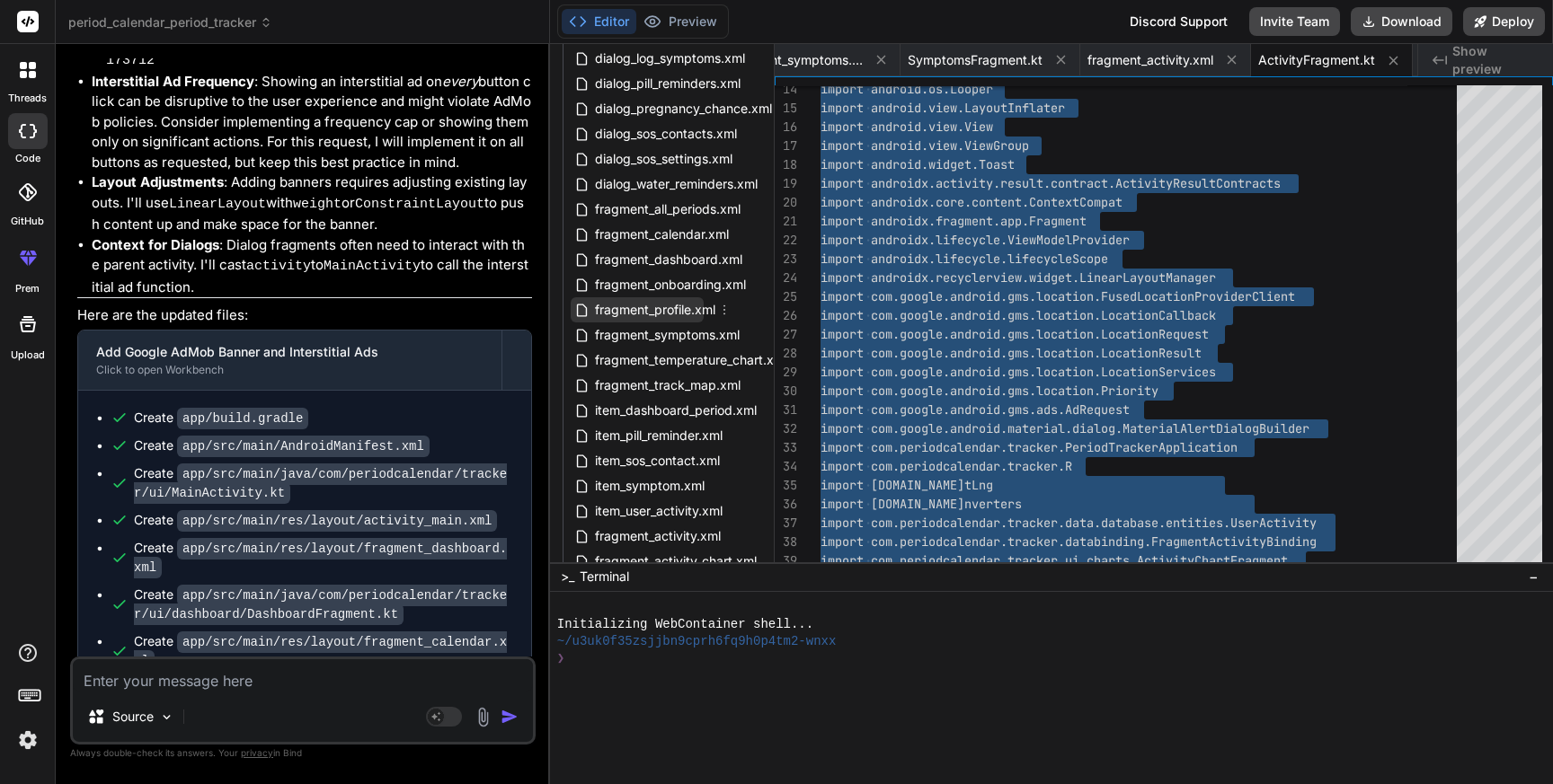
click at [661, 310] on span "fragment_profile.xml" at bounding box center [654, 310] width 124 height 22
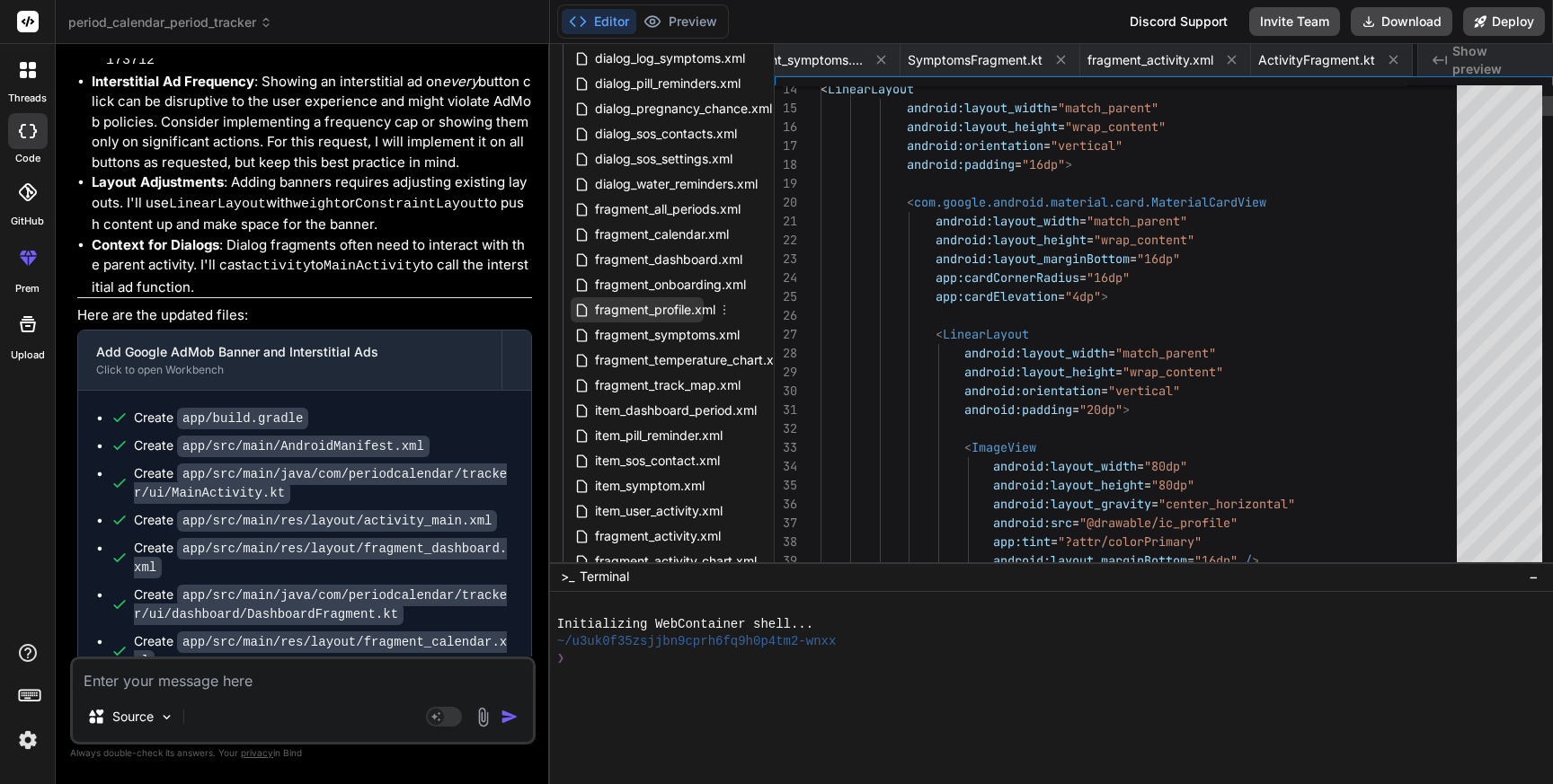
scroll to position [56, 0]
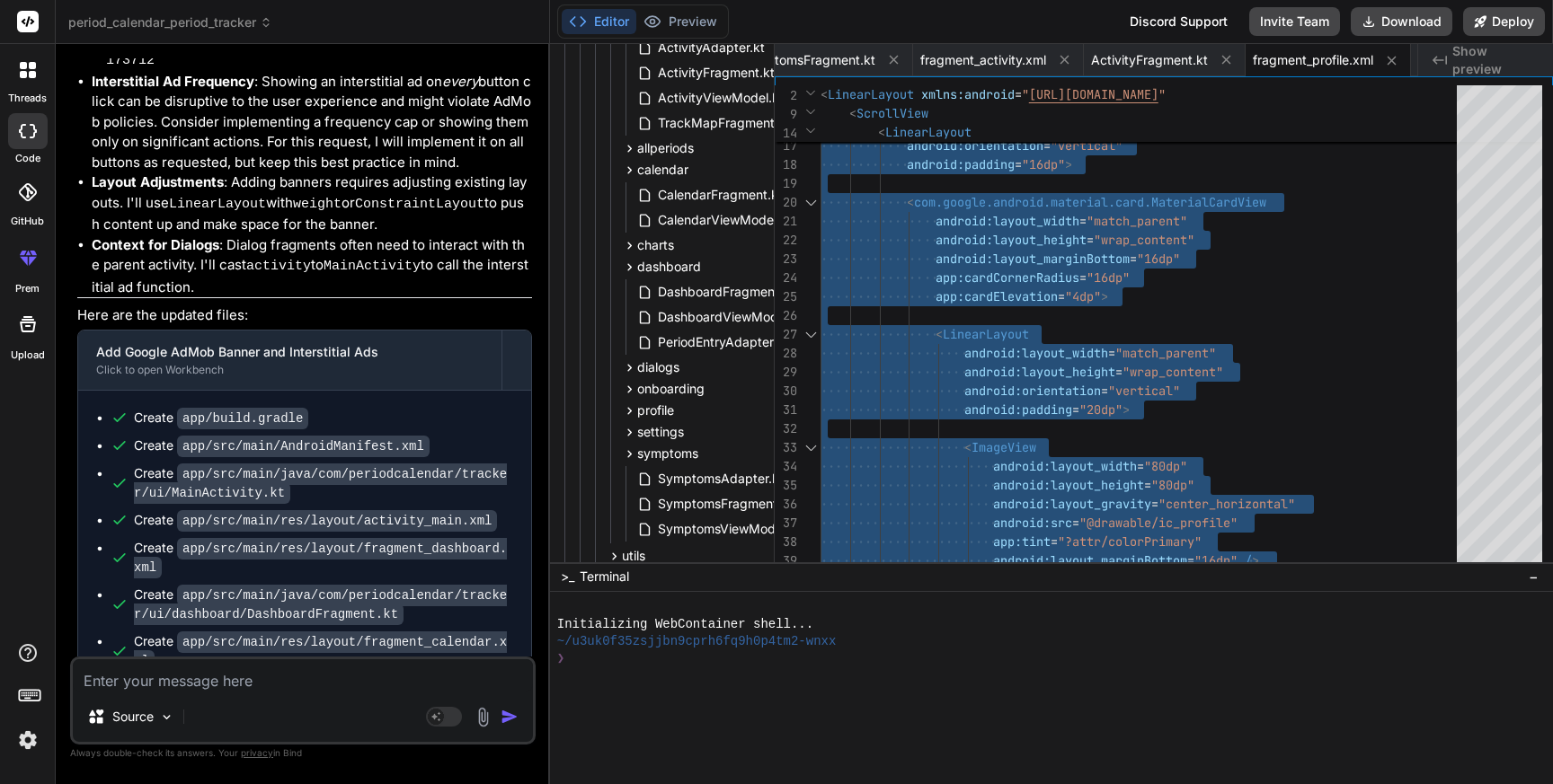
scroll to position [554, 61]
click at [662, 419] on span "profile" at bounding box center [655, 413] width 37 height 18
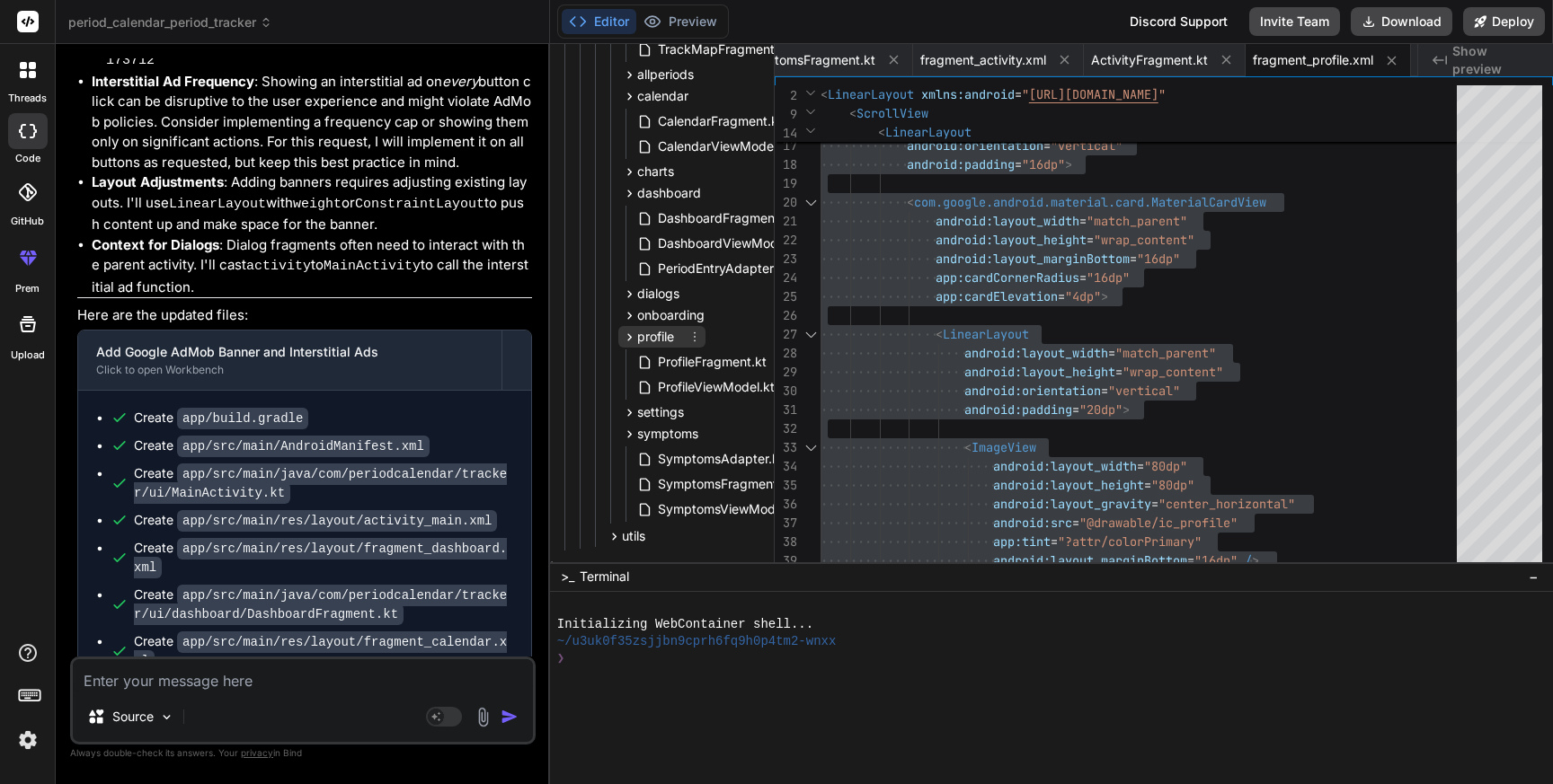
scroll to position [641, 61]
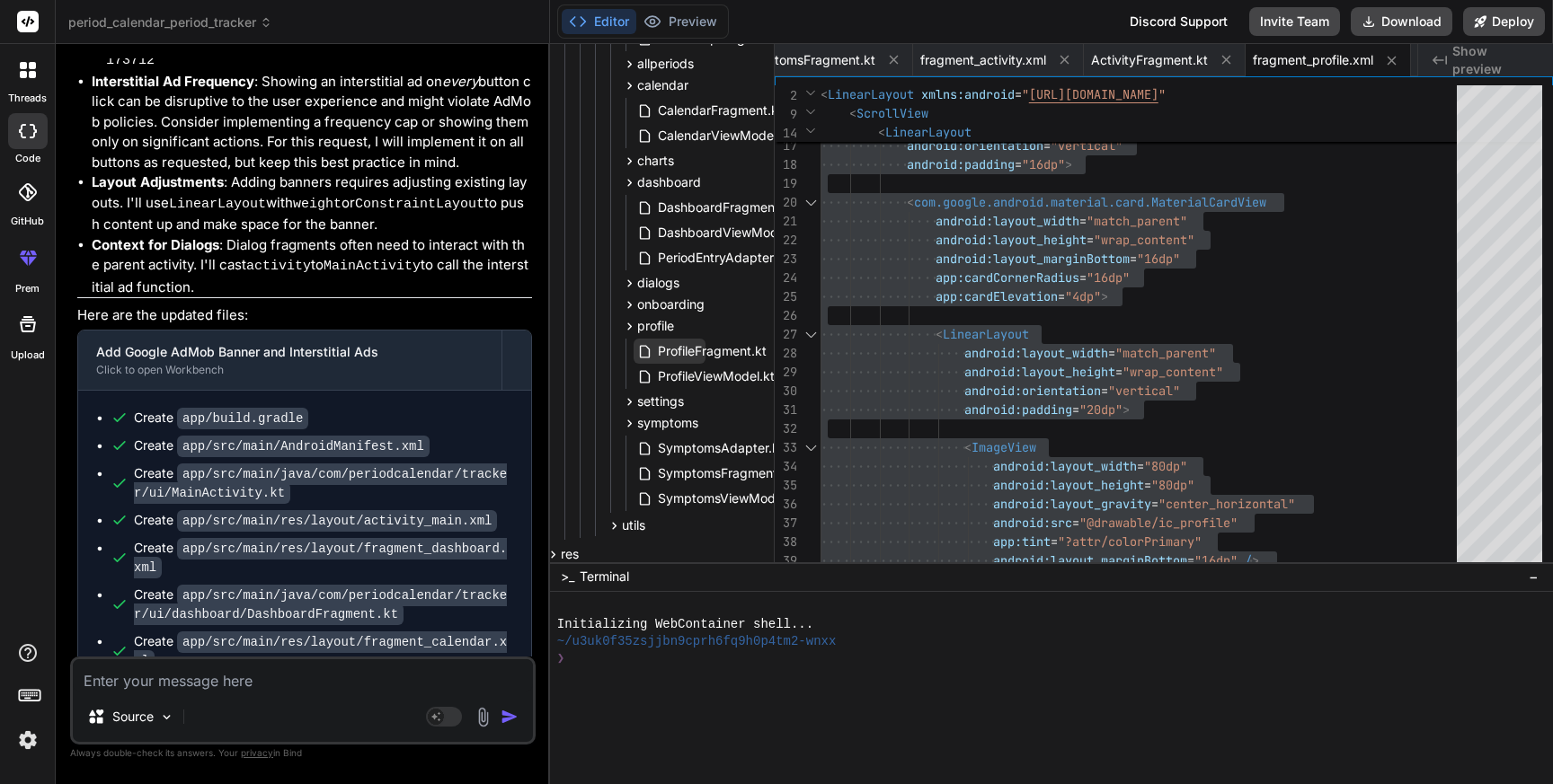
click at [694, 351] on span "ProfileFragment.kt" at bounding box center [712, 351] width 112 height 22
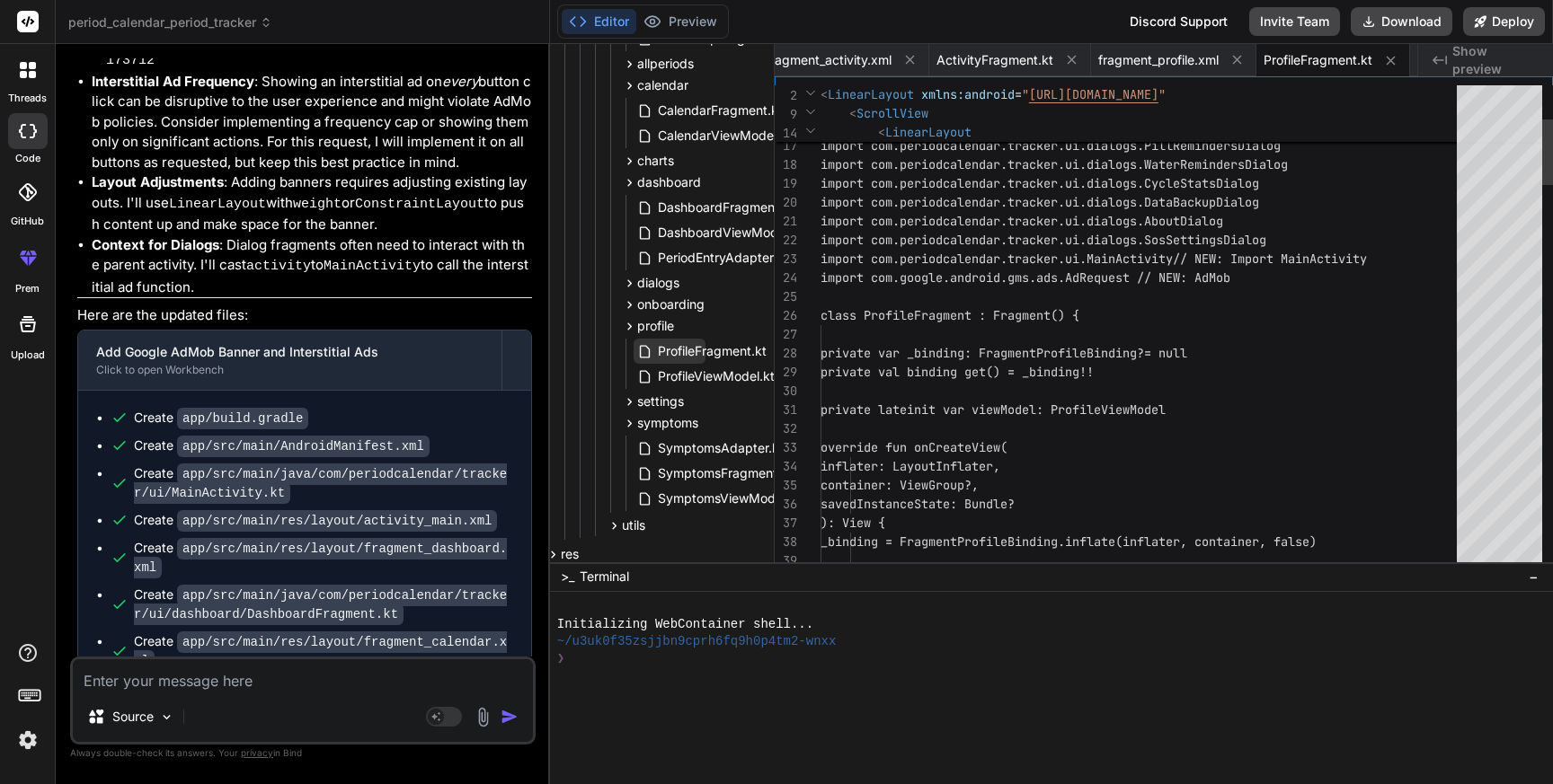
click at [694, 351] on span "ProfileFragment.kt" at bounding box center [712, 351] width 112 height 22
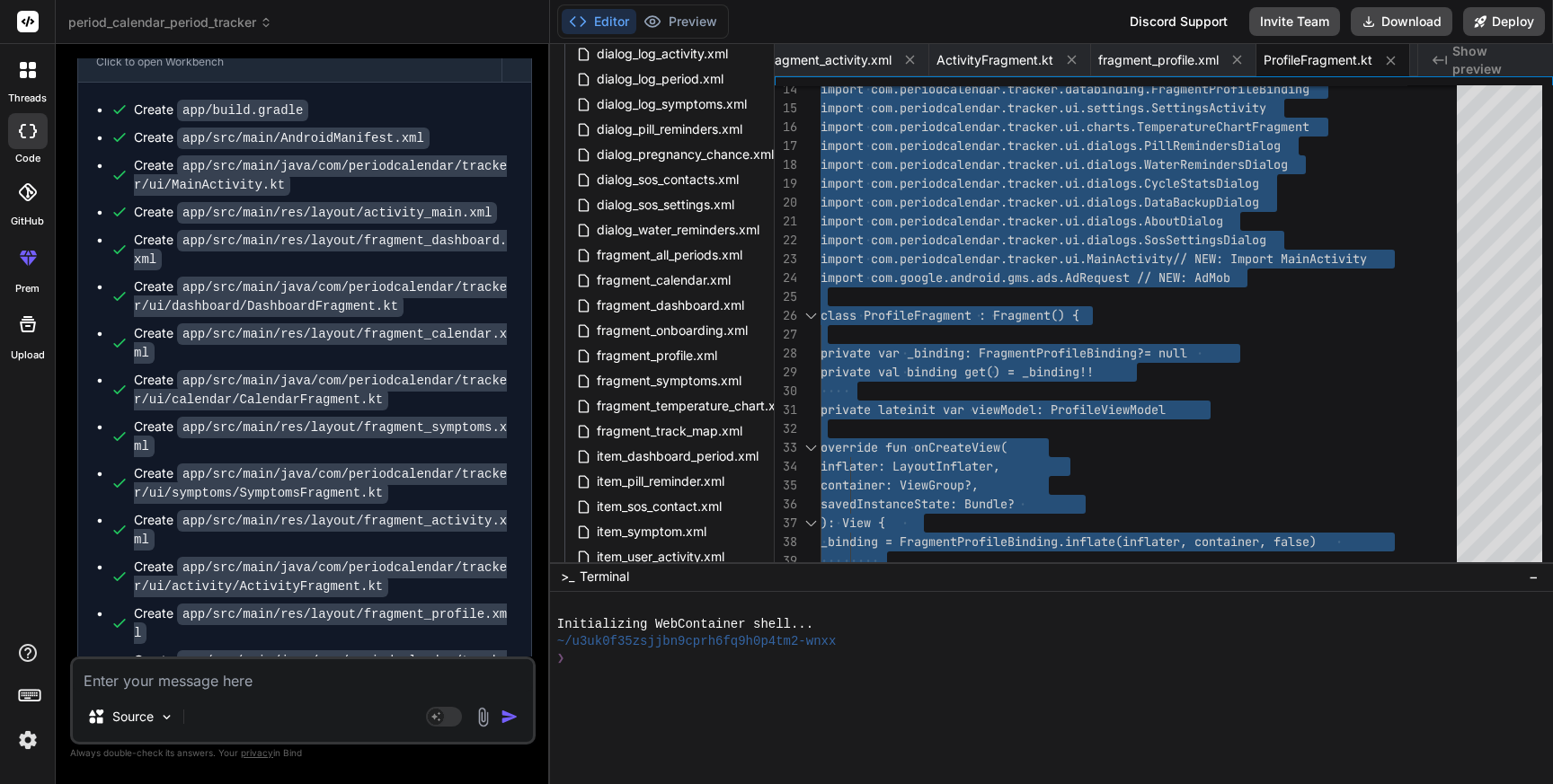
scroll to position [1461, 61]
click at [651, 270] on span "fragment_calendar.xml" at bounding box center [663, 280] width 137 height 22
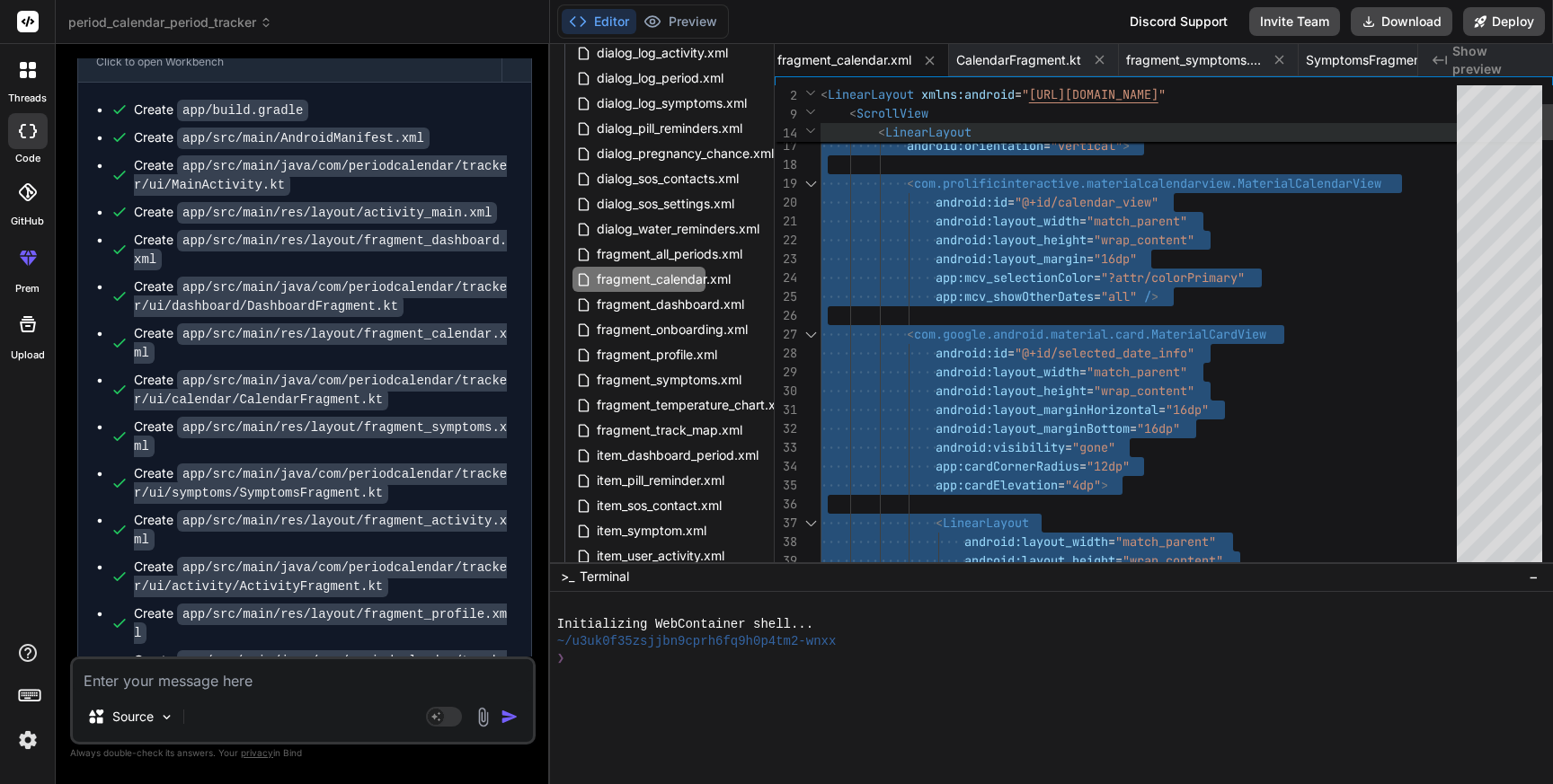
click at [1154, 138] on span "< LinearLayout" at bounding box center [1138, 132] width 636 height 19
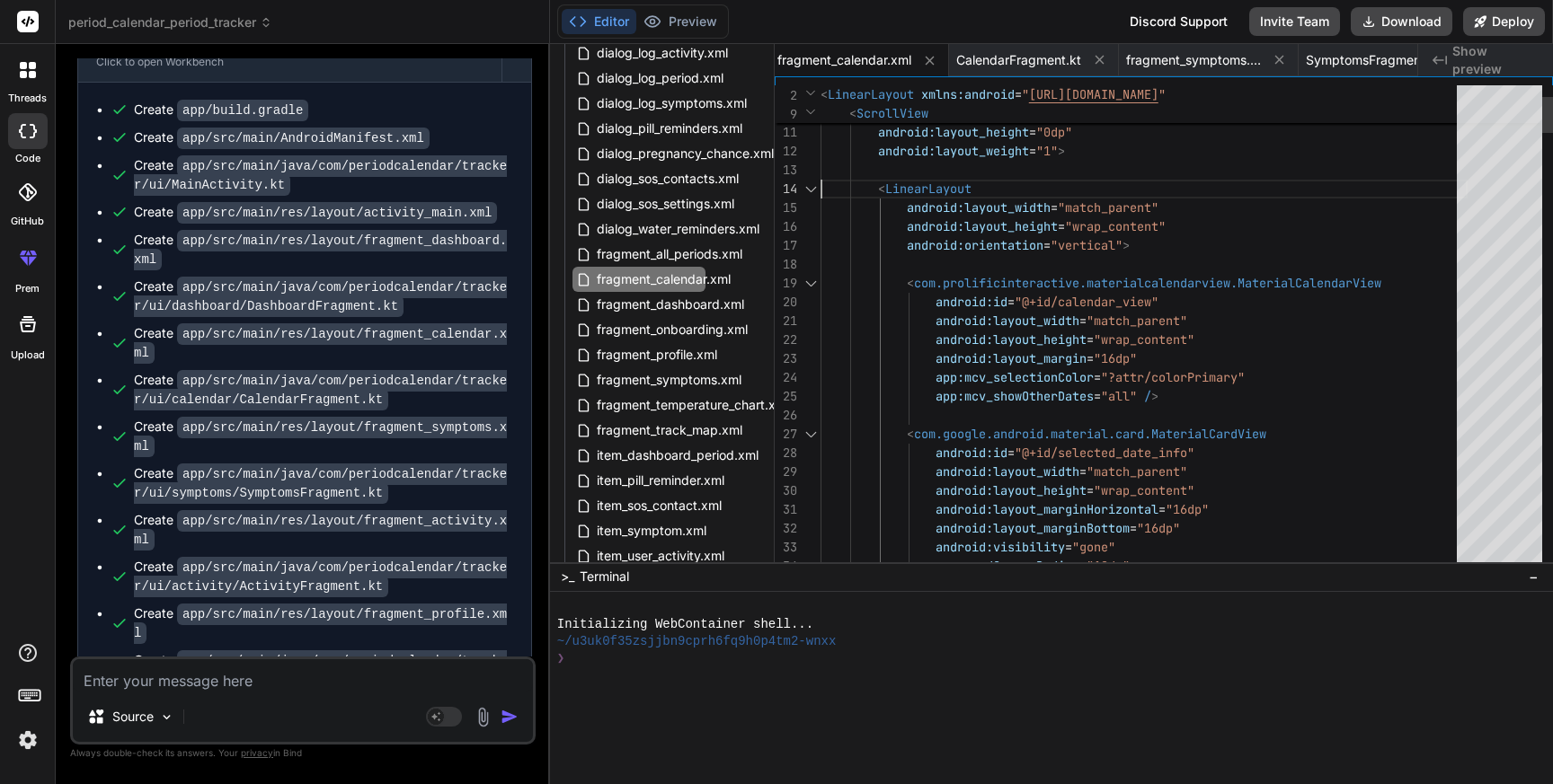
scroll to position [57, 0]
click at [670, 279] on span "fragment_calendar.xml" at bounding box center [663, 280] width 137 height 22
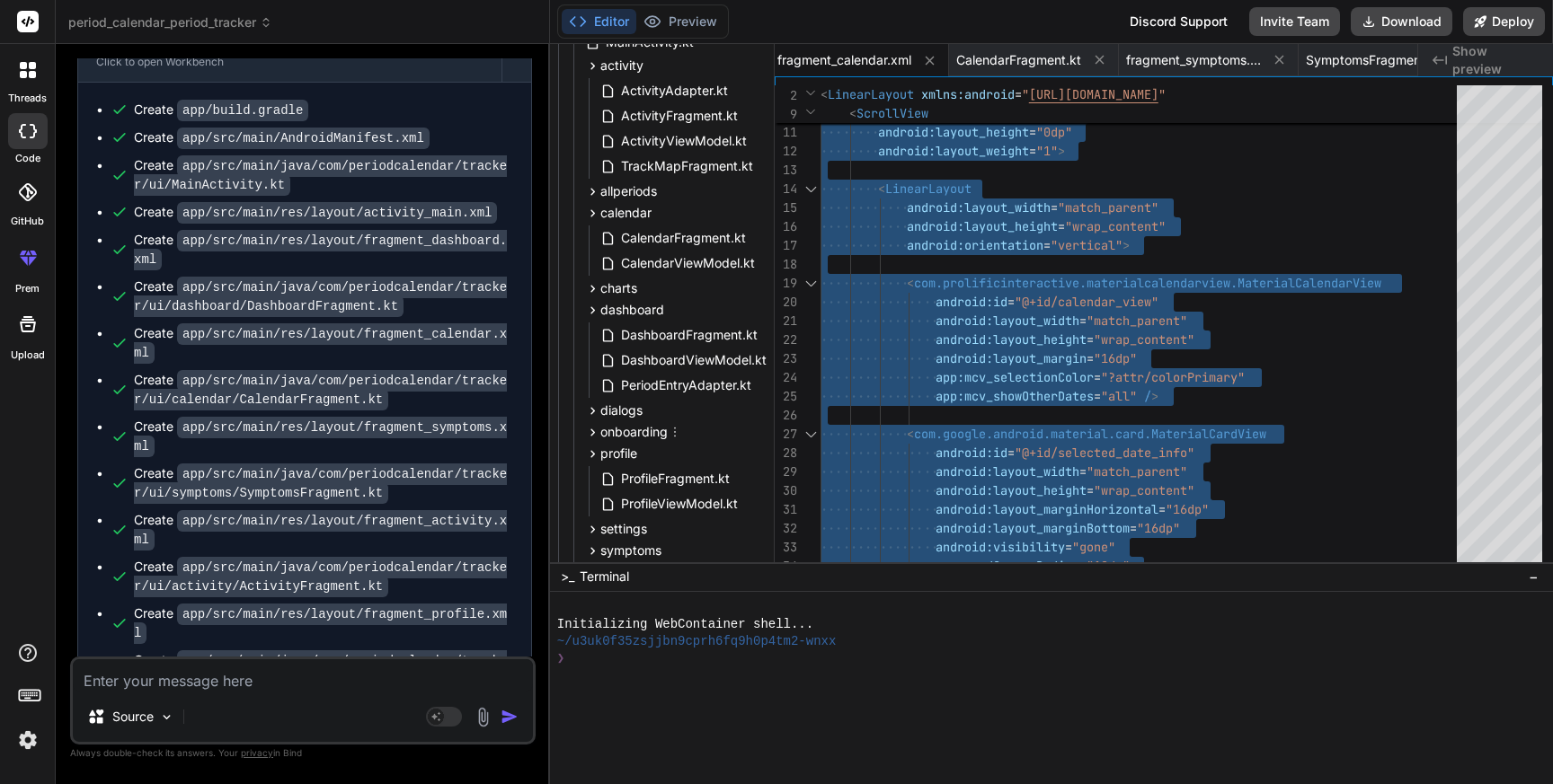
scroll to position [512, 102]
click at [674, 247] on span "CalendarFragment.kt" at bounding box center [683, 240] width 128 height 22
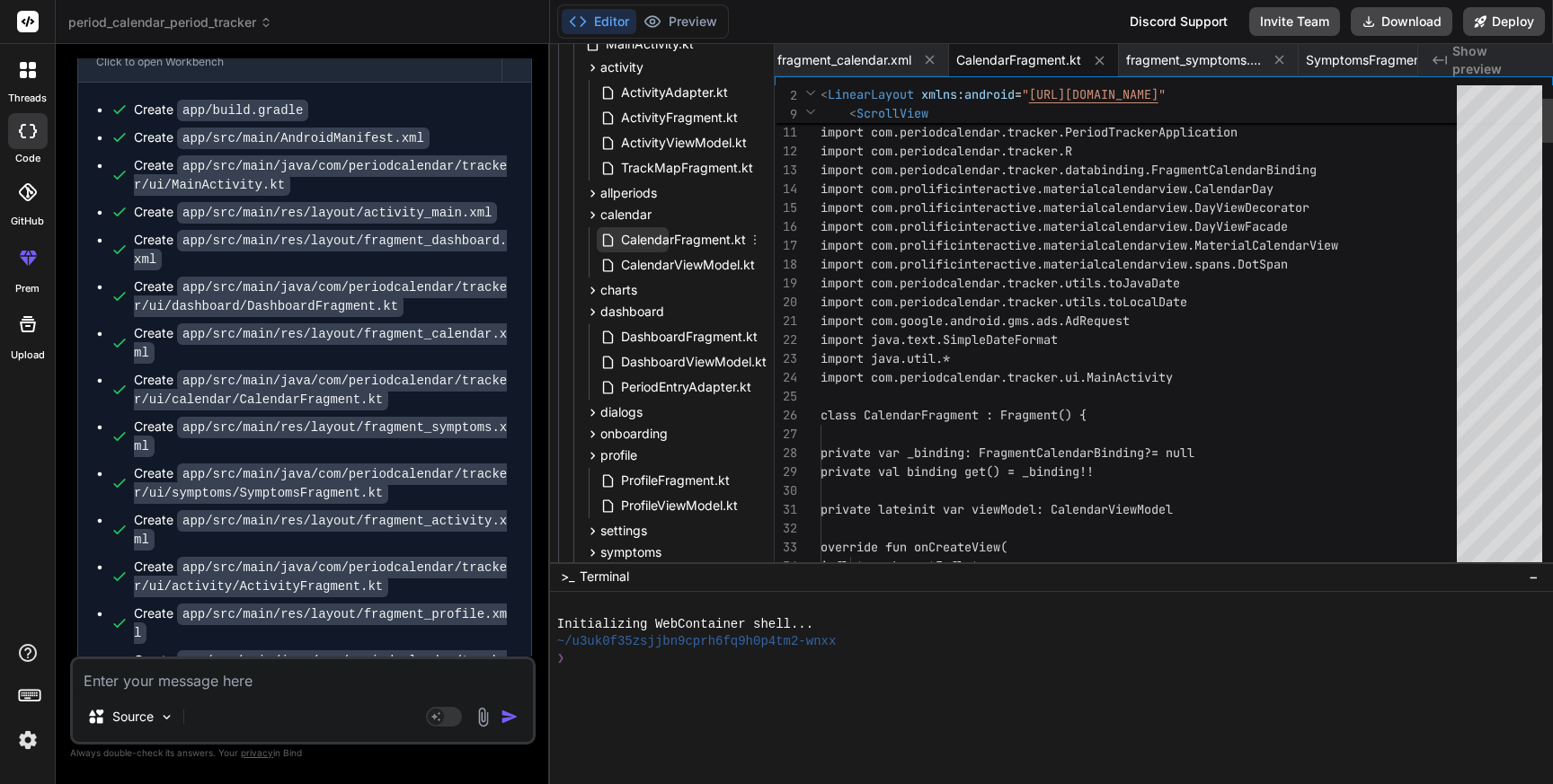
click at [674, 247] on span "CalendarFragment.kt" at bounding box center [683, 240] width 128 height 22
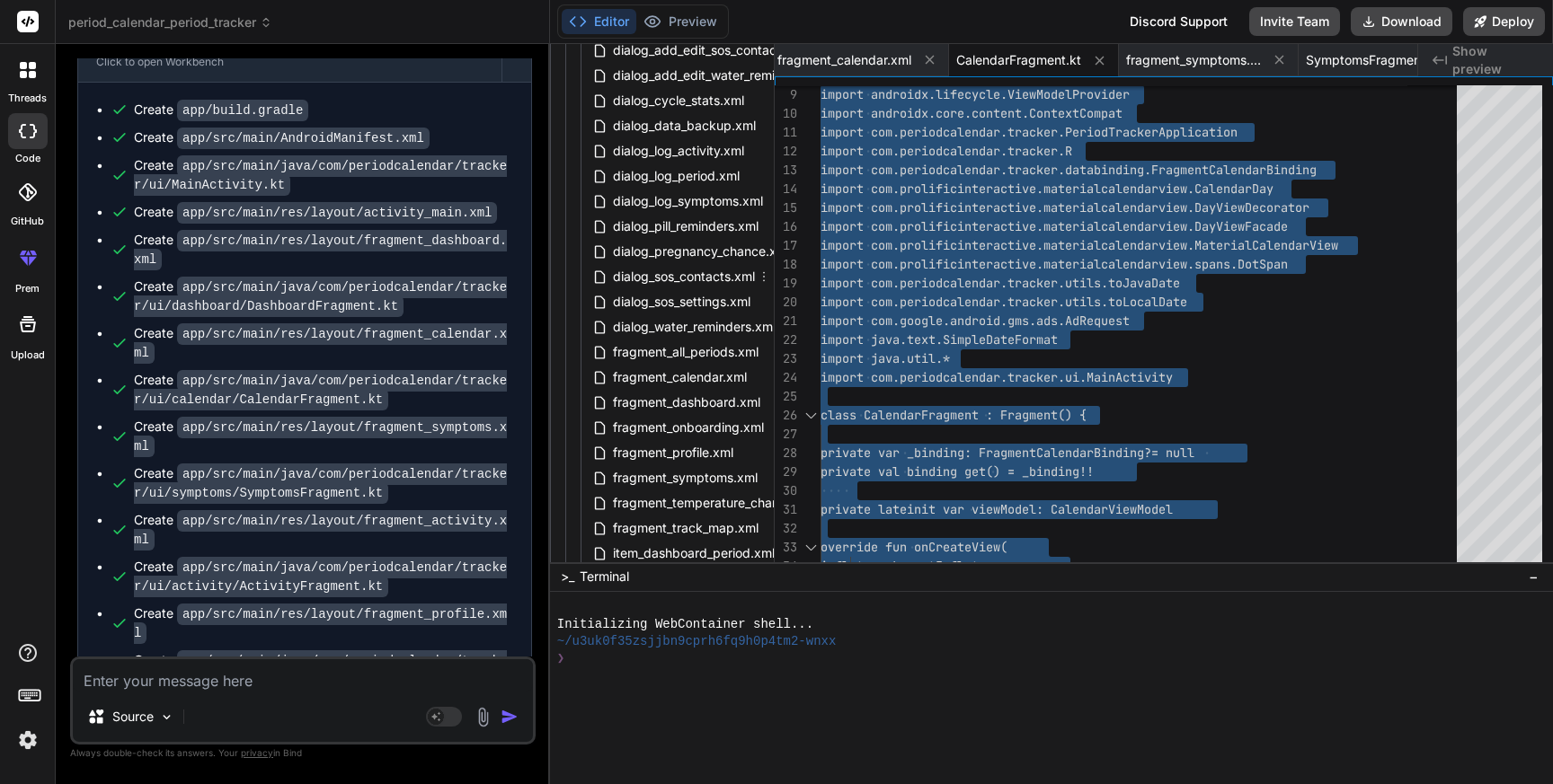
scroll to position [1367, 45]
click at [674, 472] on span "fragment_symptoms.xml" at bounding box center [685, 475] width 148 height 22
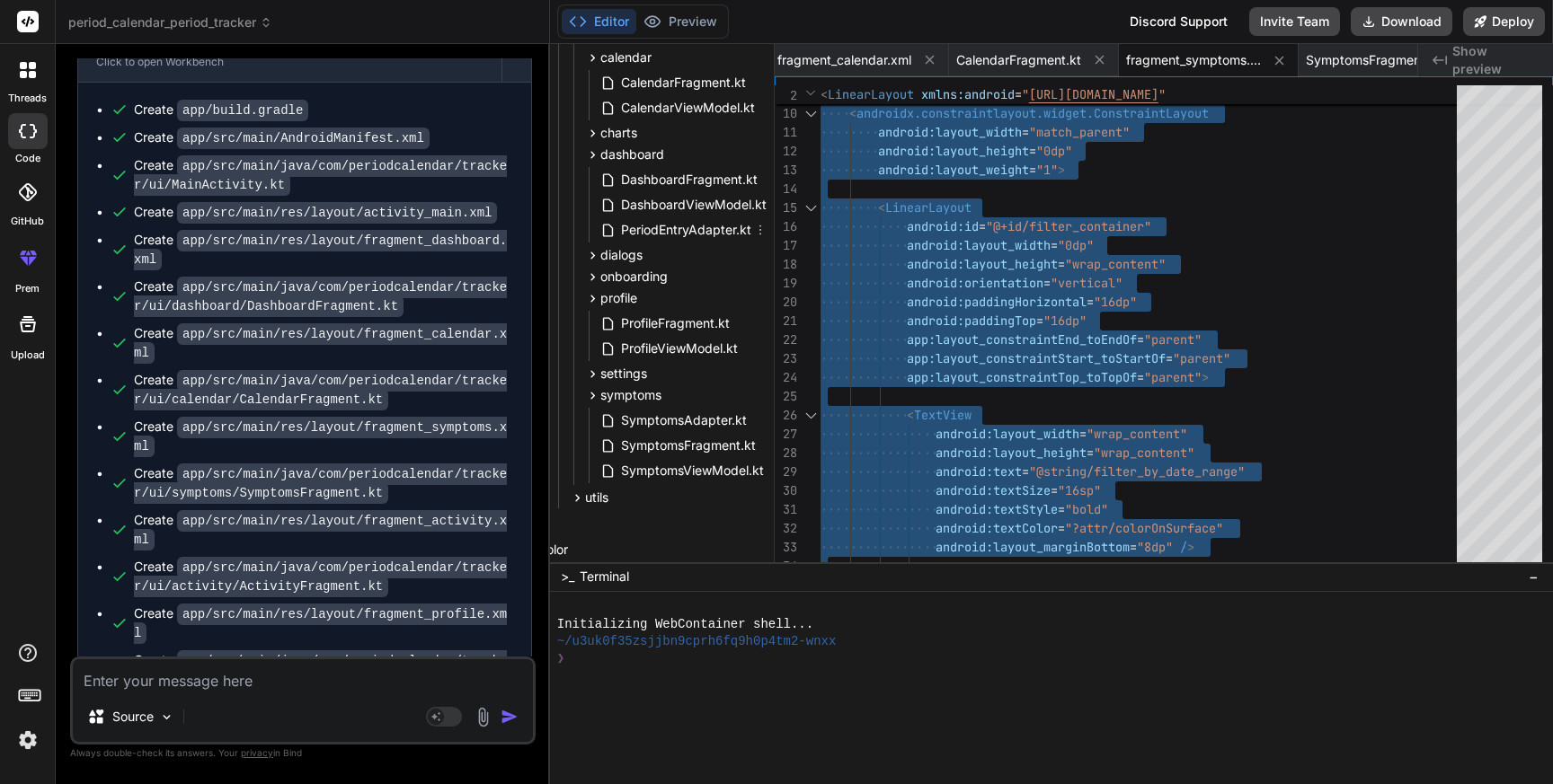
scroll to position [685, 102]
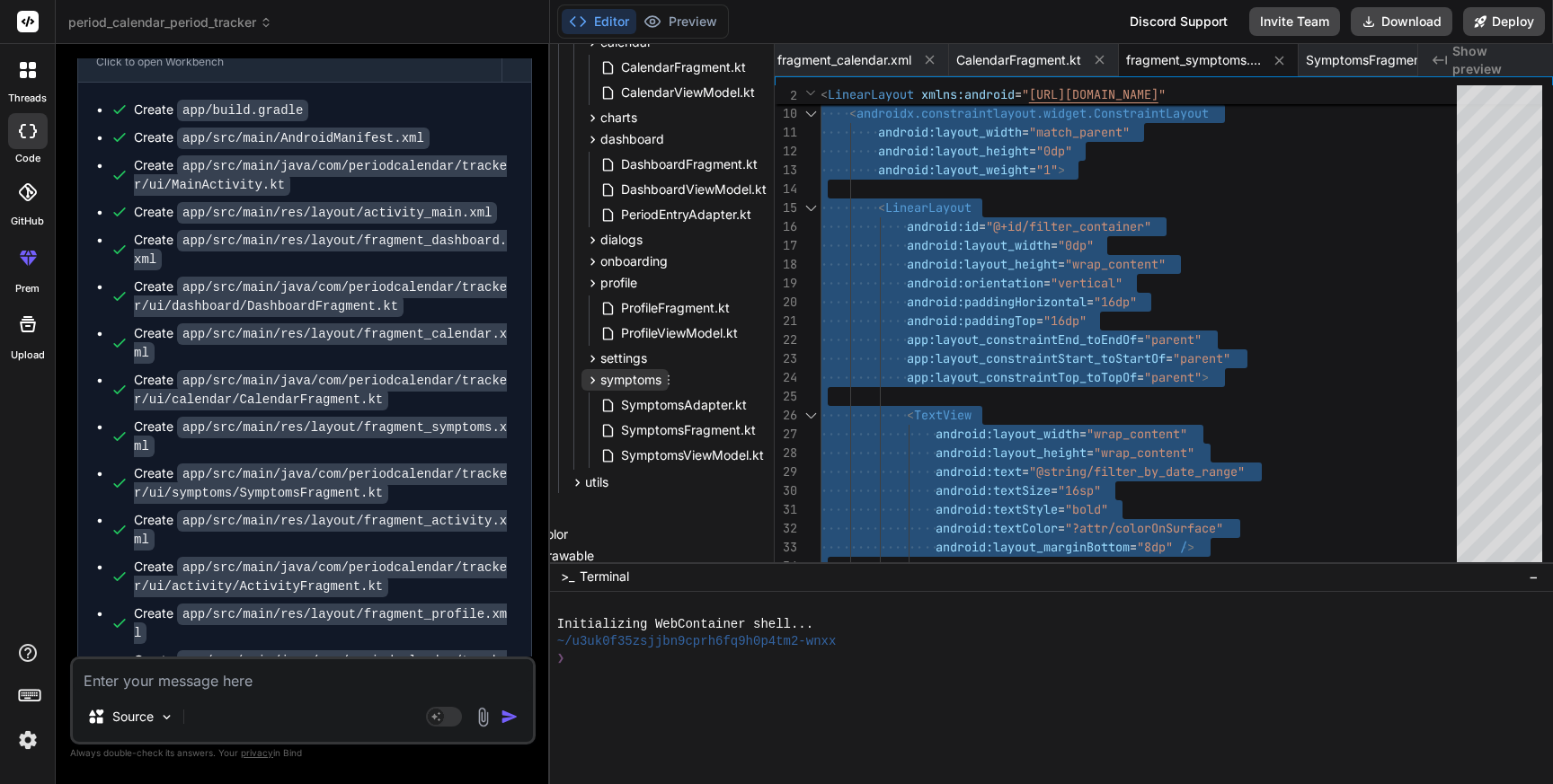
click at [587, 382] on icon at bounding box center [592, 380] width 15 height 15
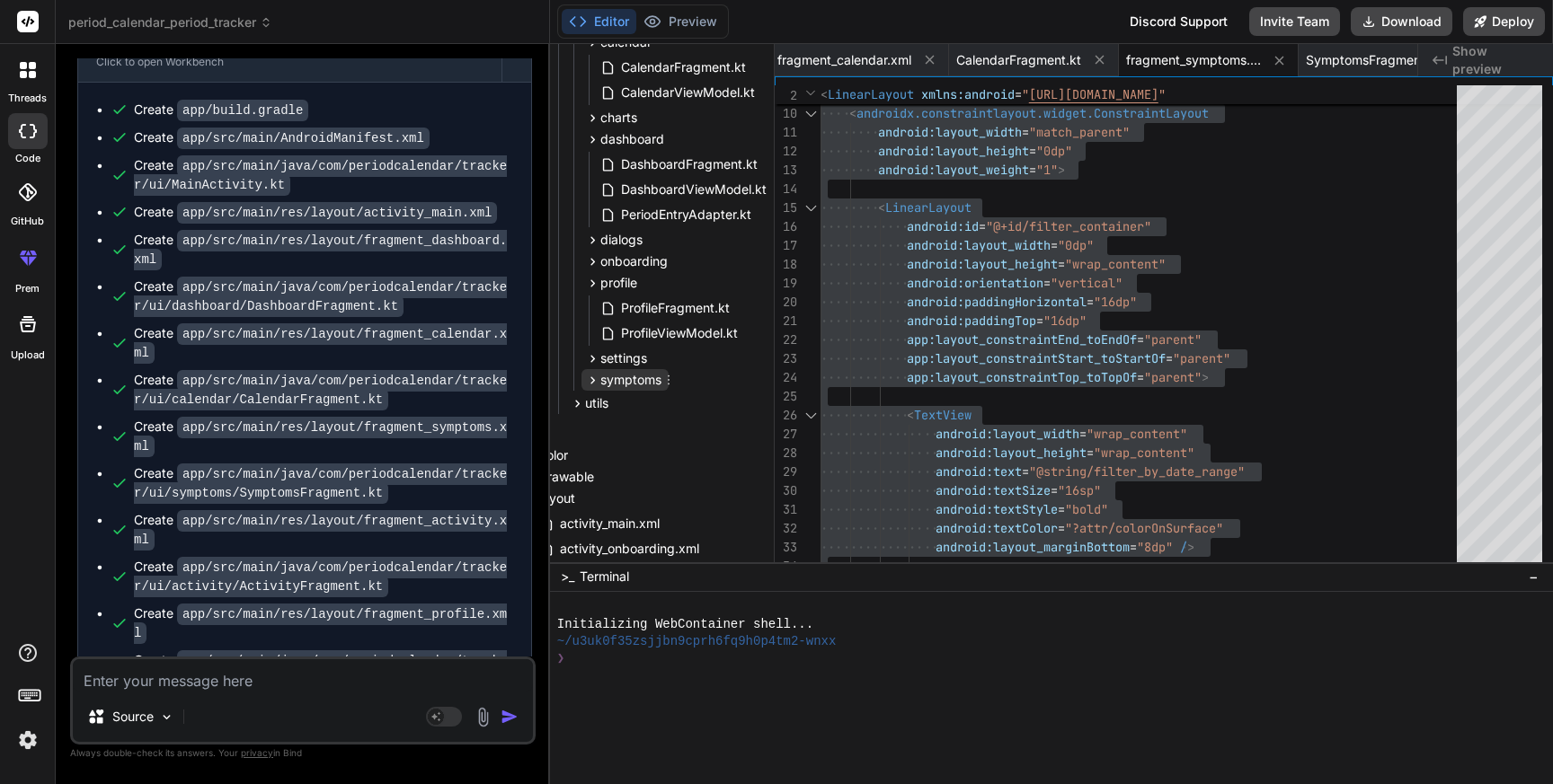
click at [587, 382] on icon at bounding box center [592, 380] width 15 height 15
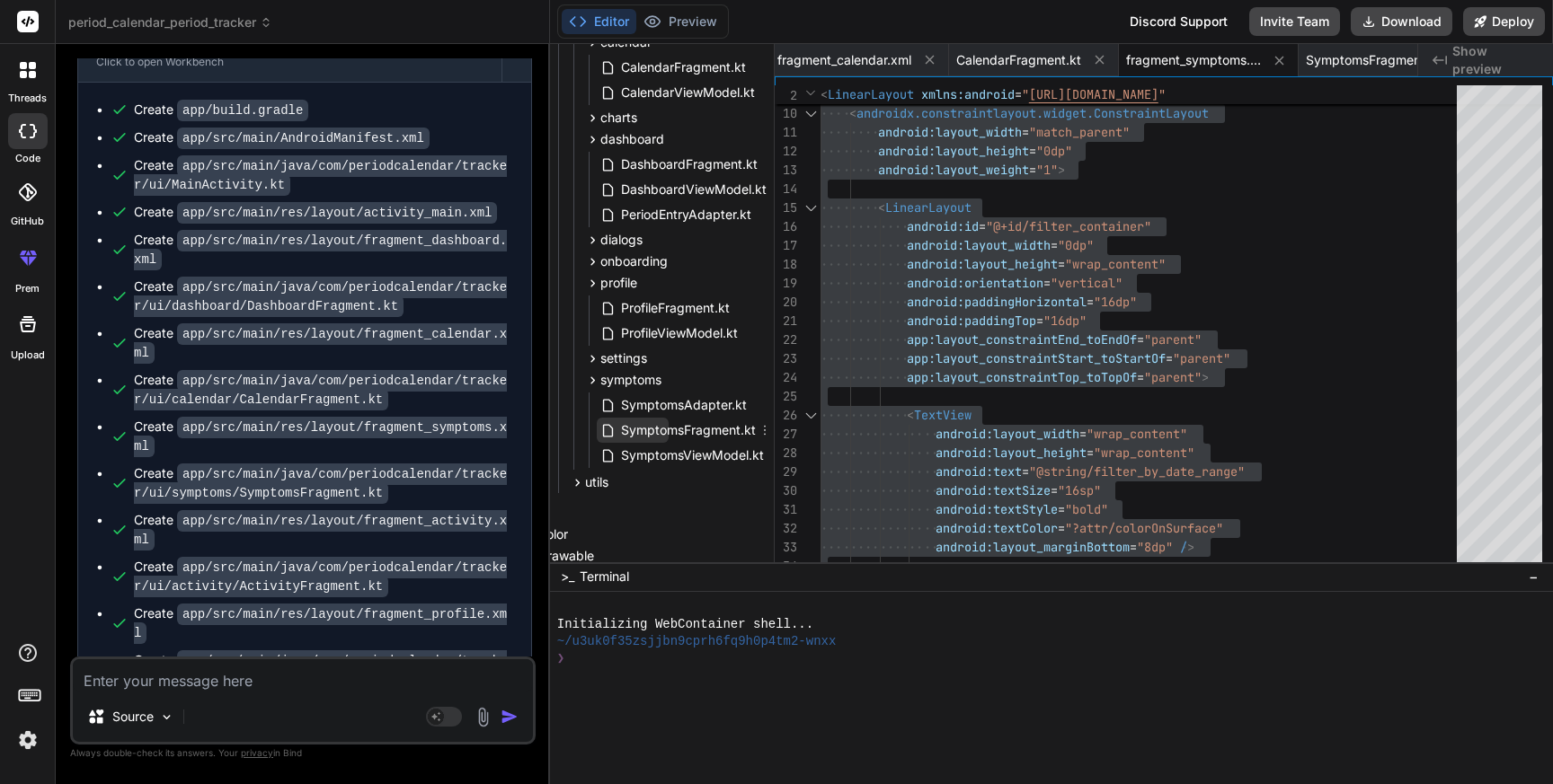
click at [710, 430] on span "SymptomsFragment.kt" at bounding box center [688, 430] width 138 height 22
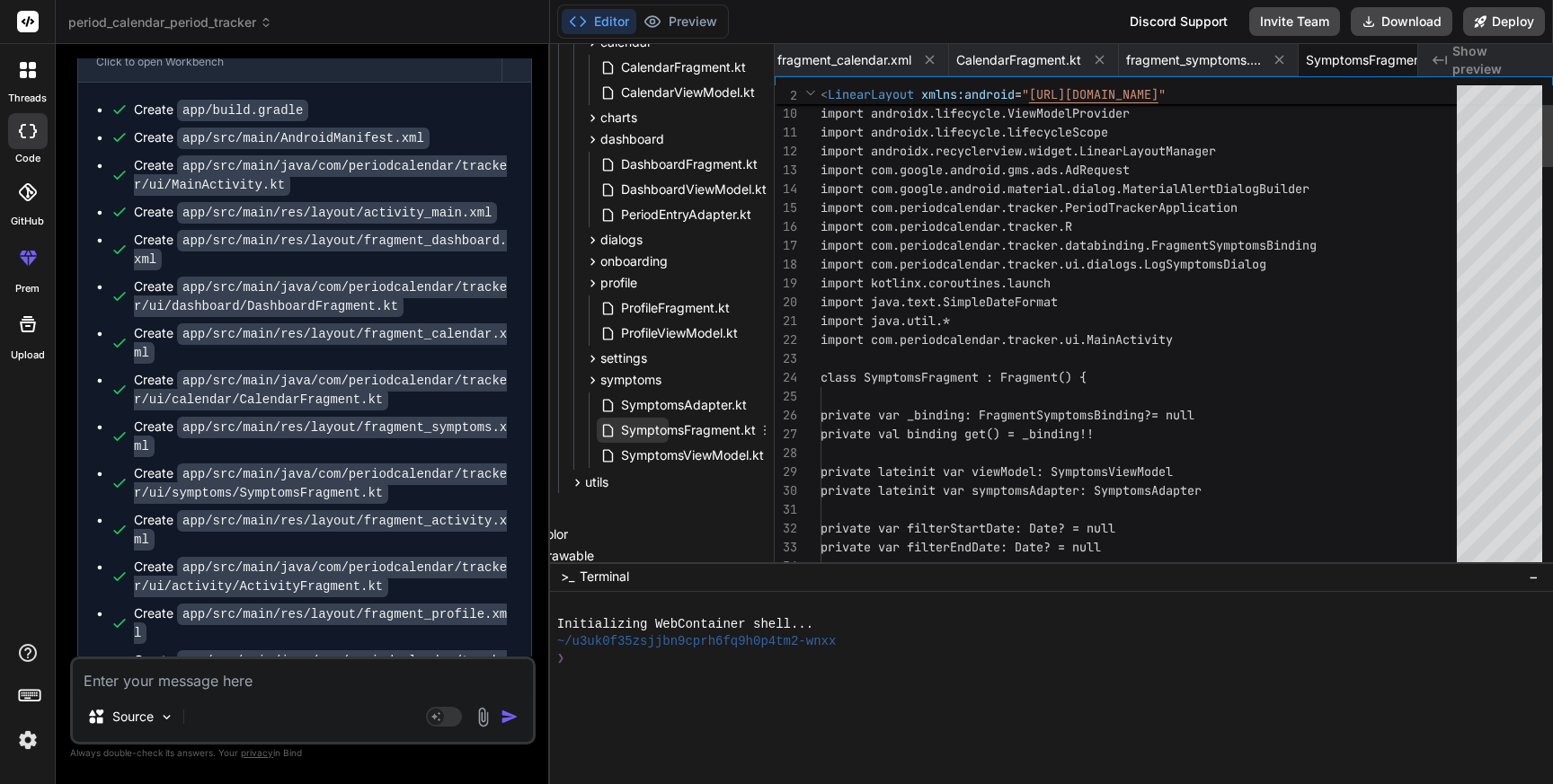
scroll to position [0, 2689]
click at [710, 430] on span "SymptomsFragment.kt" at bounding box center [688, 430] width 138 height 22
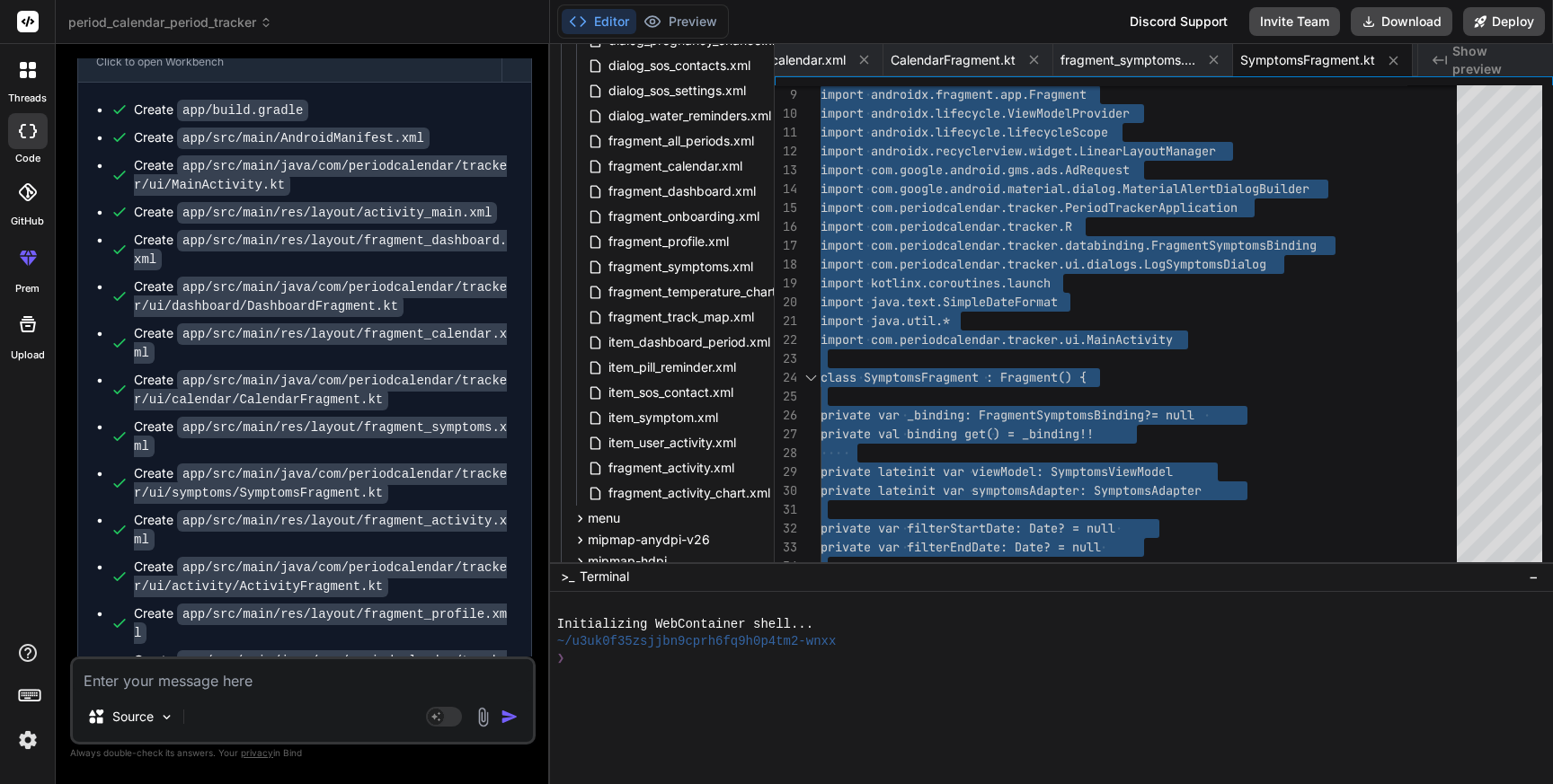
scroll to position [1583, 50]
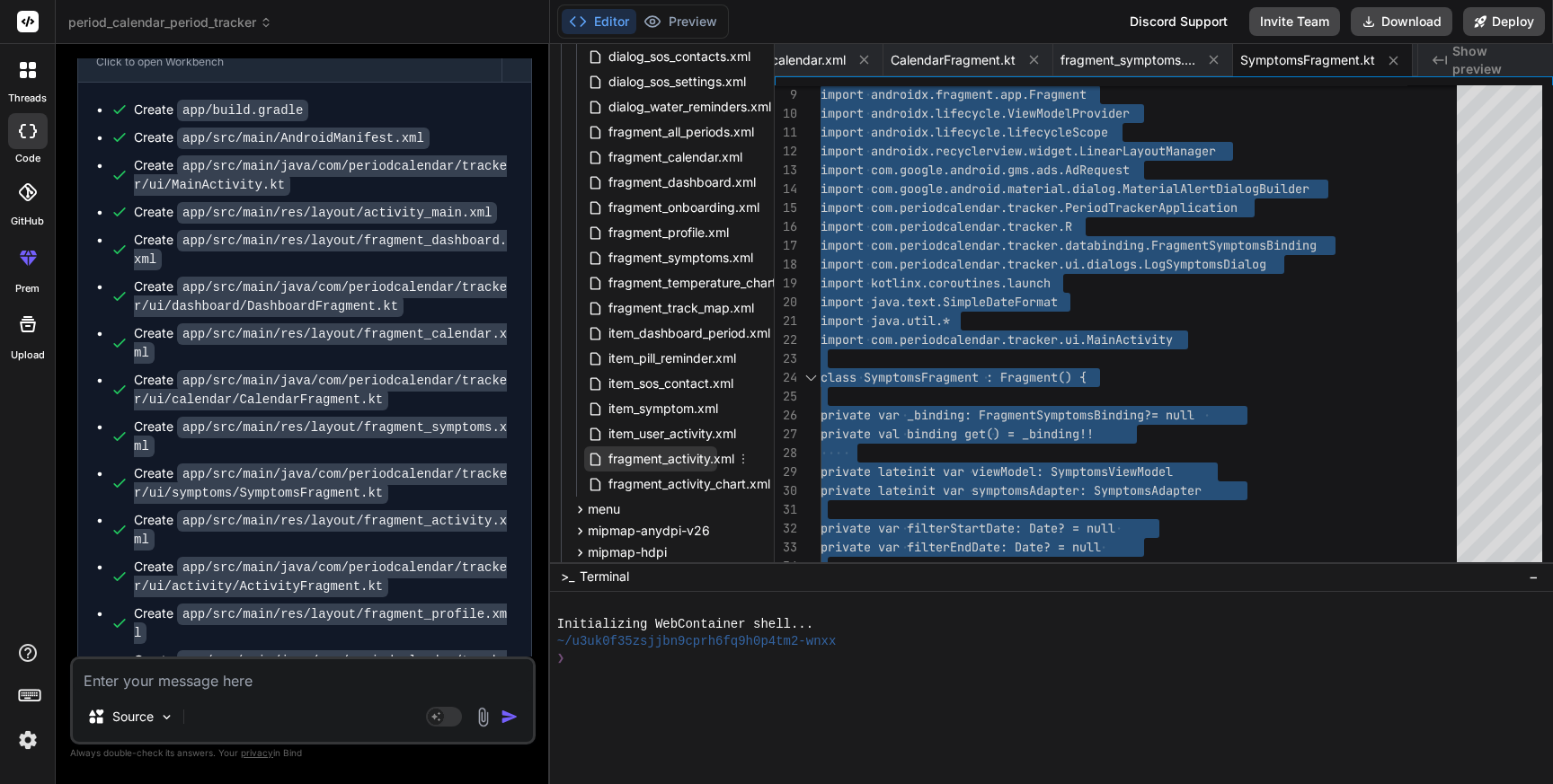
click at [670, 459] on span "fragment_activity.xml" at bounding box center [670, 459] width 129 height 22
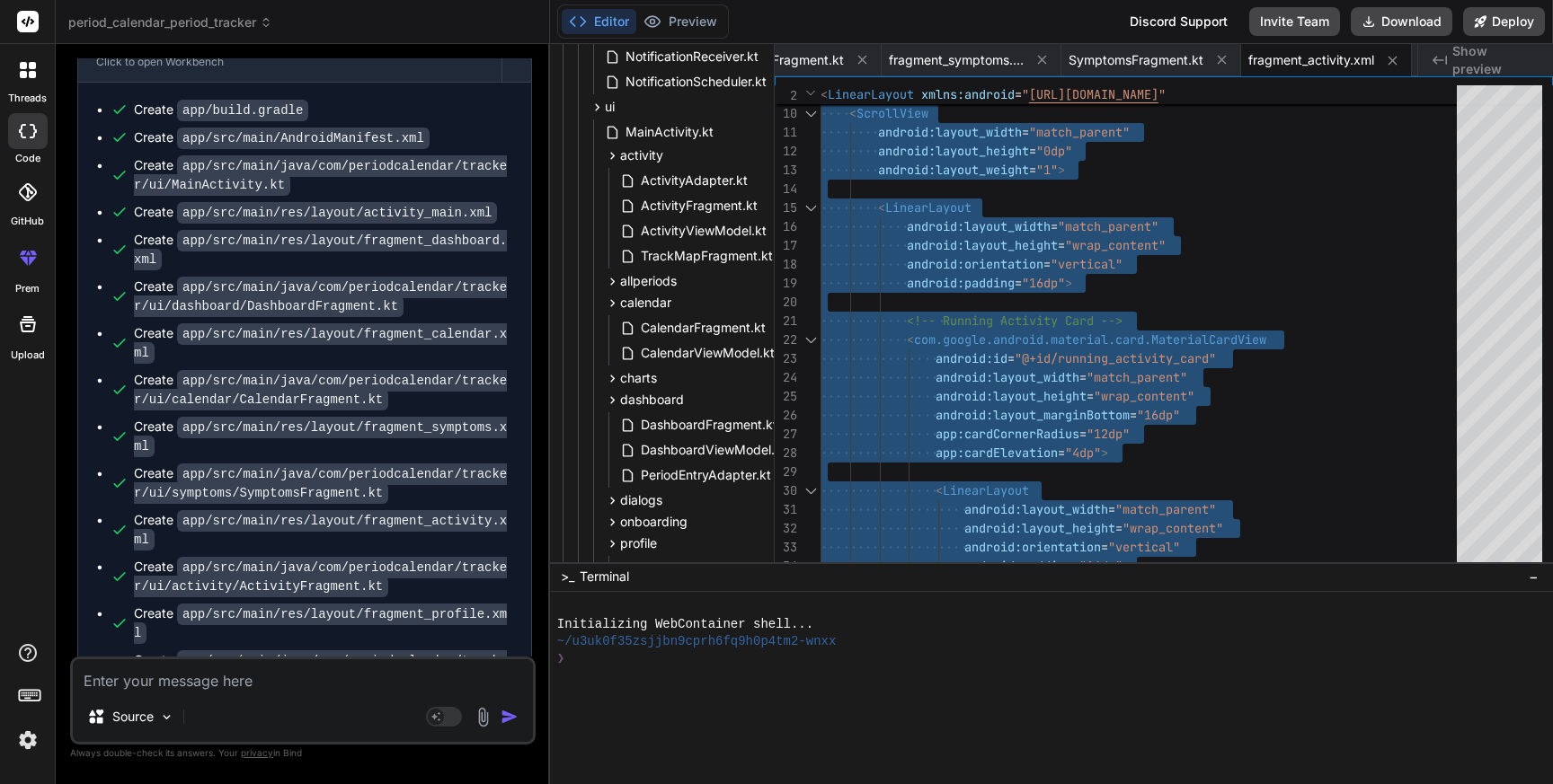
scroll to position [414, 79]
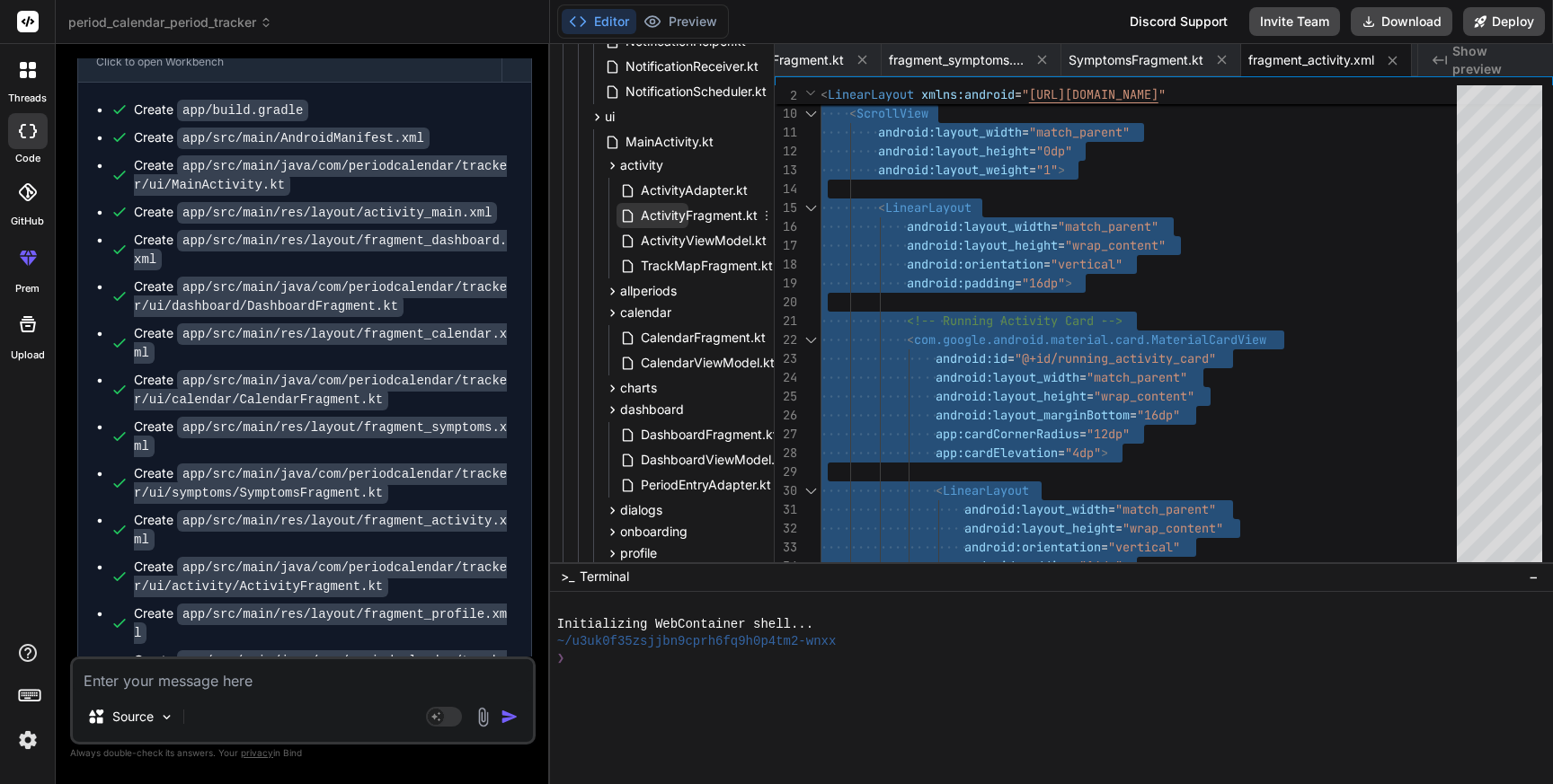
click at [683, 210] on span "ActivityFragment.kt" at bounding box center [698, 216] width 120 height 22
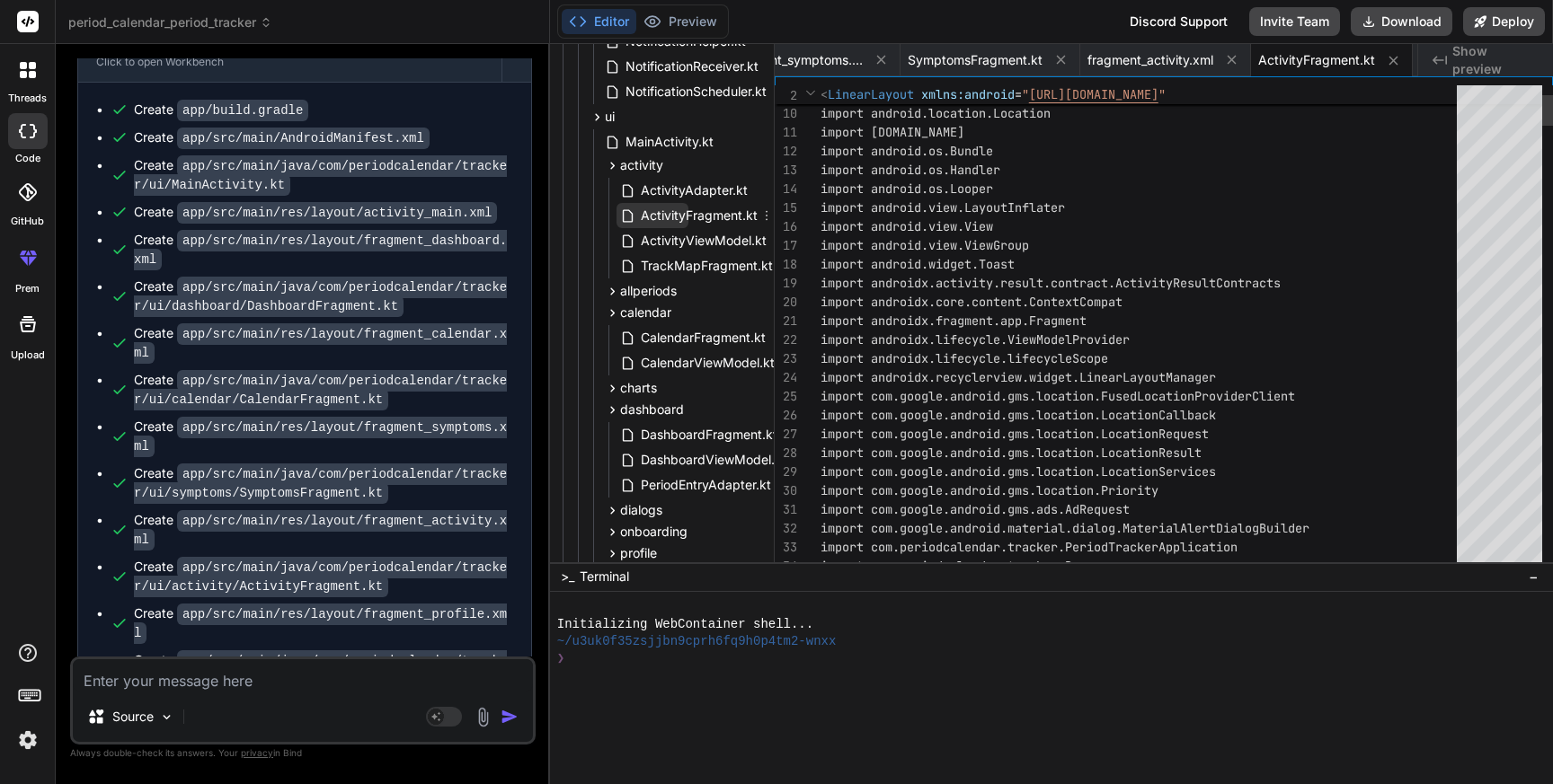
click at [683, 210] on span "ActivityFragment.kt" at bounding box center [698, 216] width 120 height 22
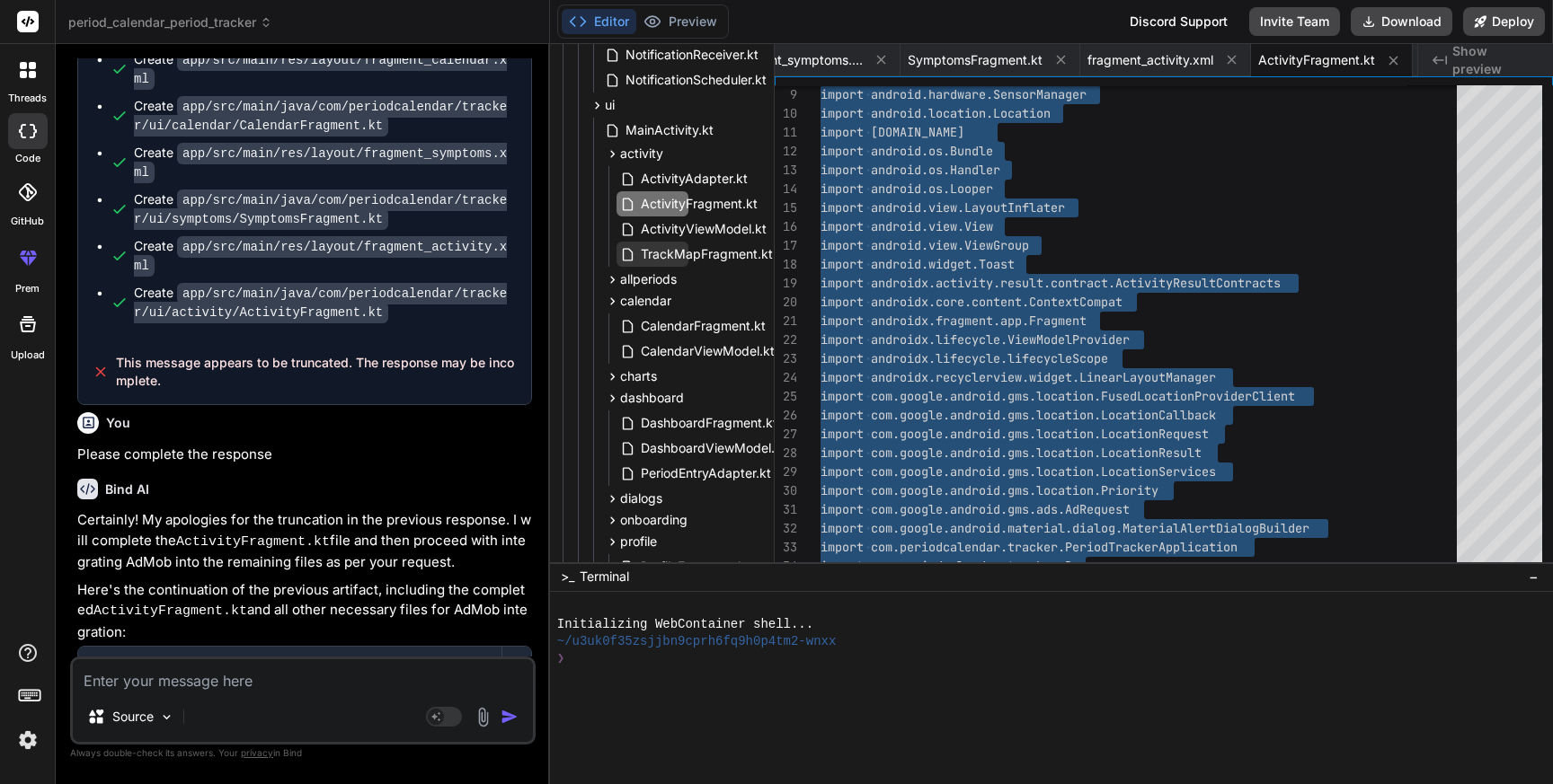
scroll to position [411, 79]
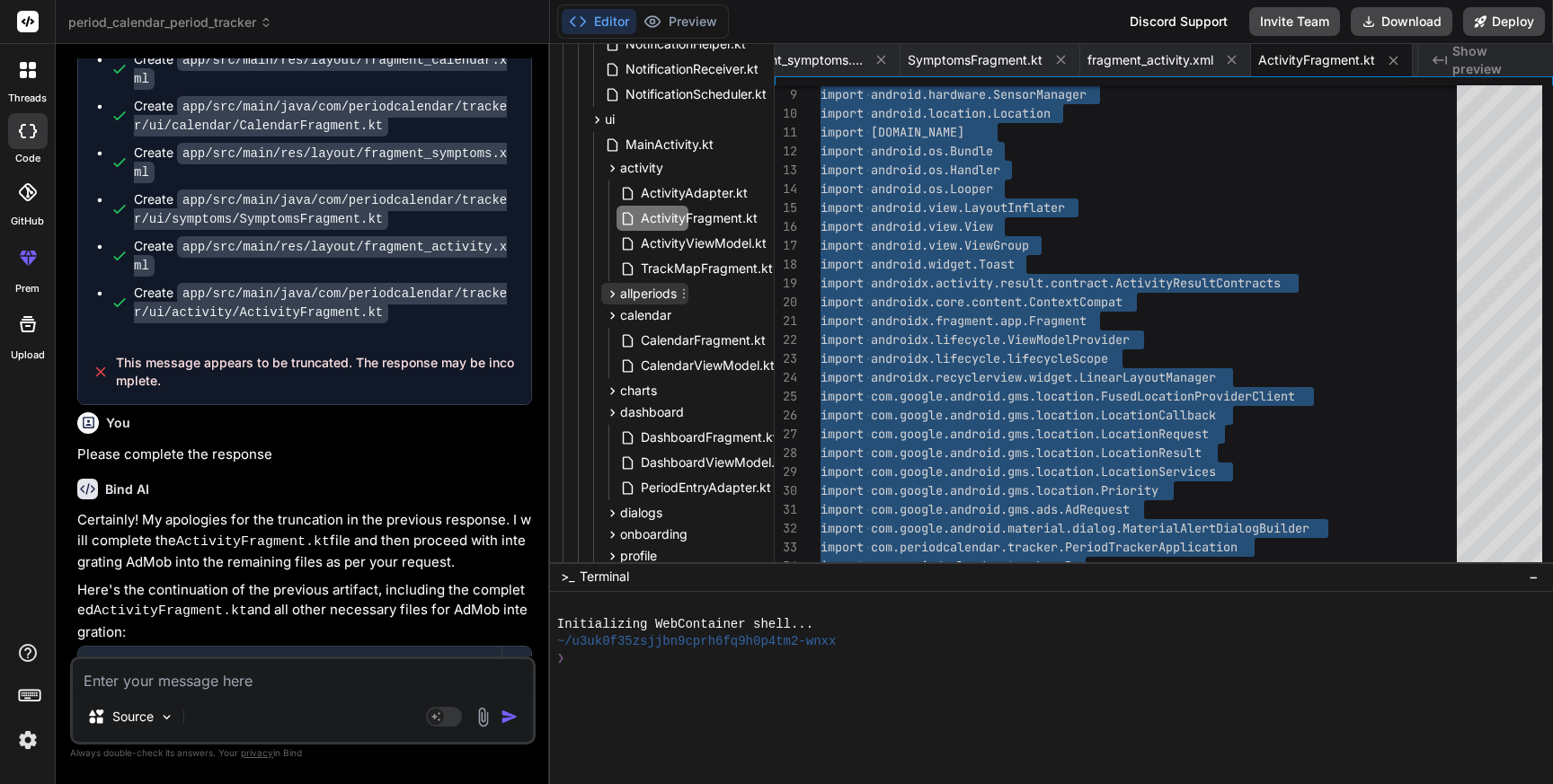
click at [638, 295] on span "allperiods" at bounding box center [648, 294] width 57 height 18
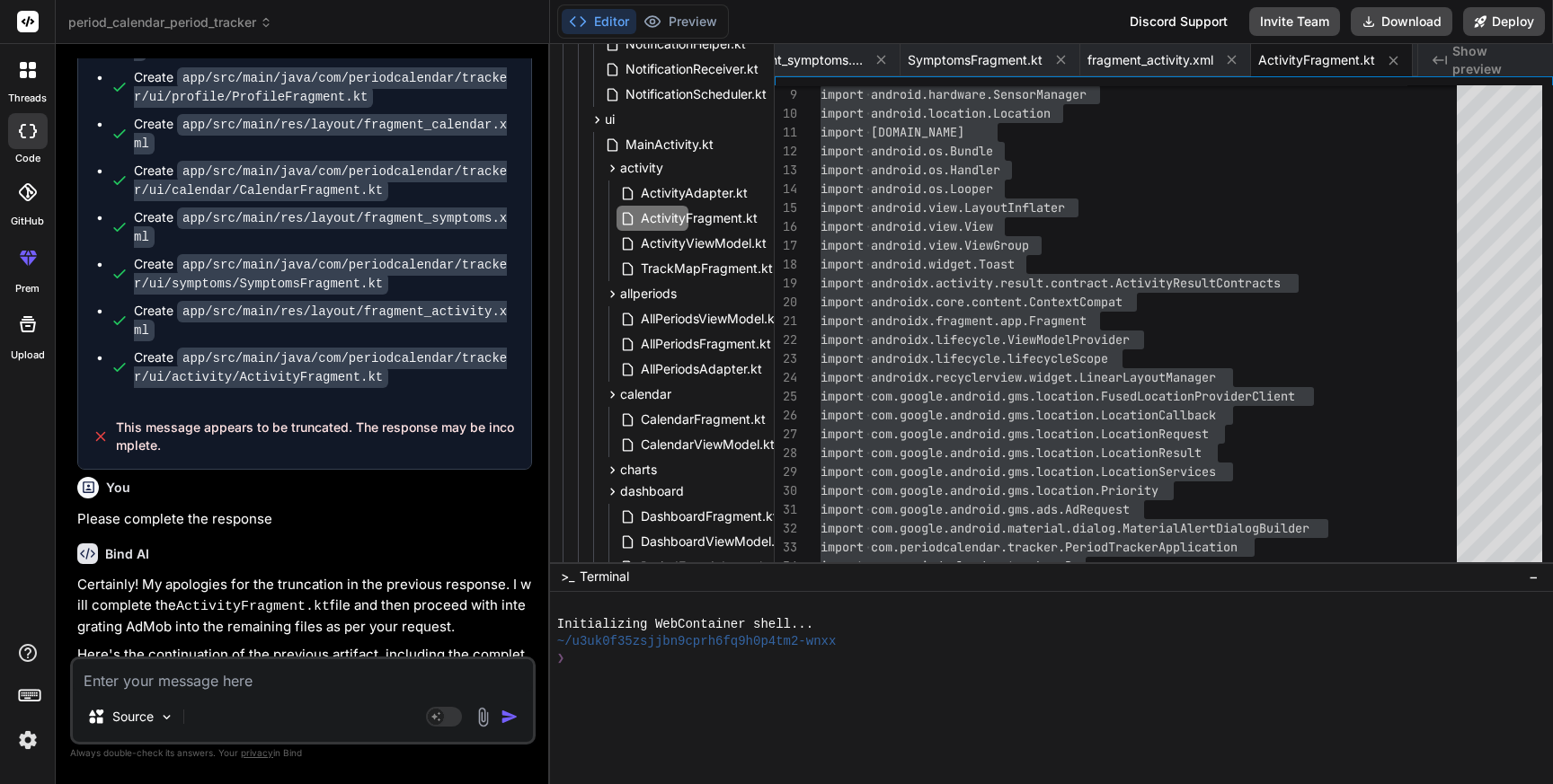
scroll to position [21578, 0]
click at [697, 216] on span "ActivityFragment.kt" at bounding box center [698, 218] width 120 height 22
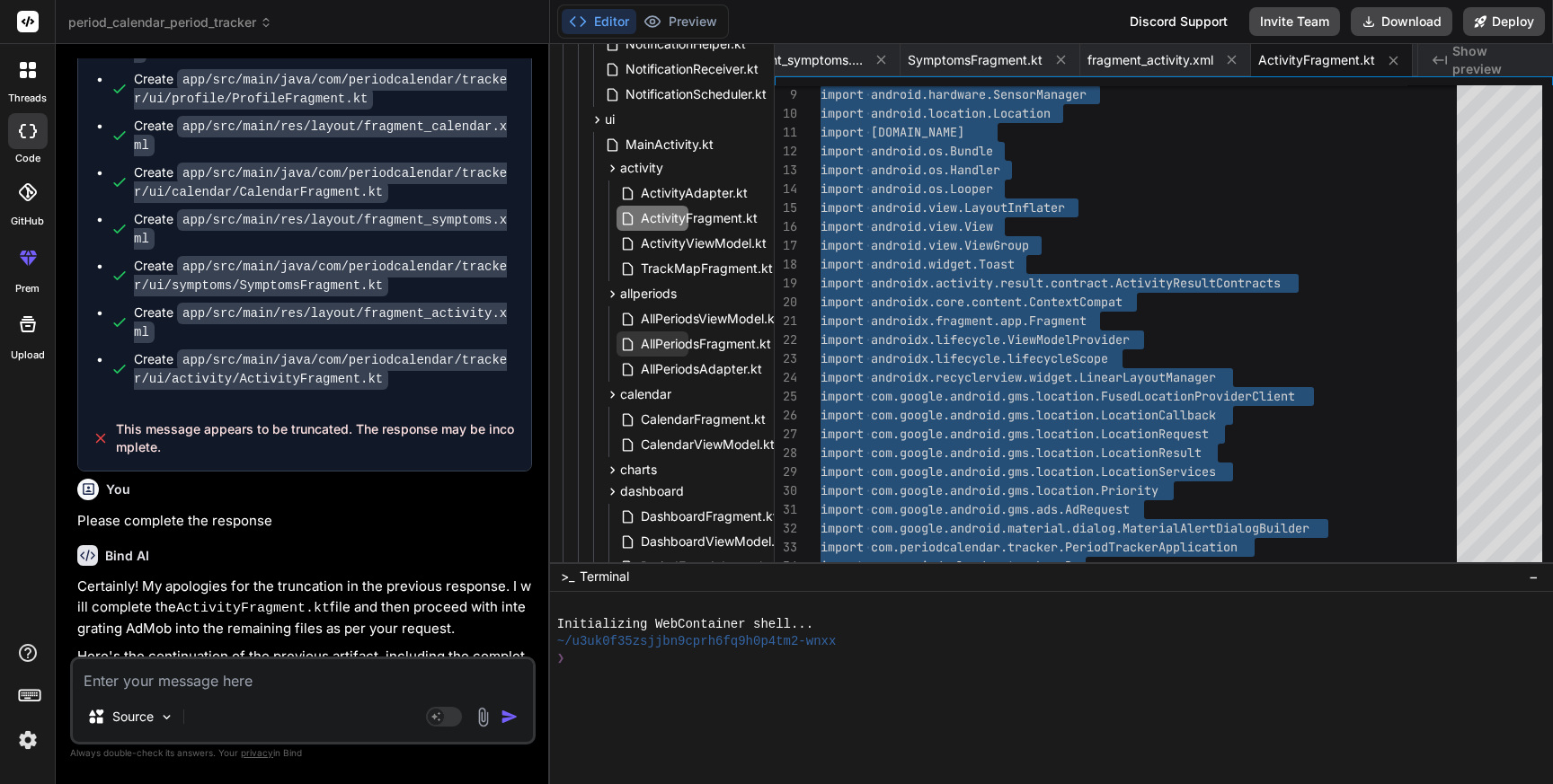
click at [687, 335] on span "AllPeriodsFragment.kt" at bounding box center [706, 344] width 134 height 22
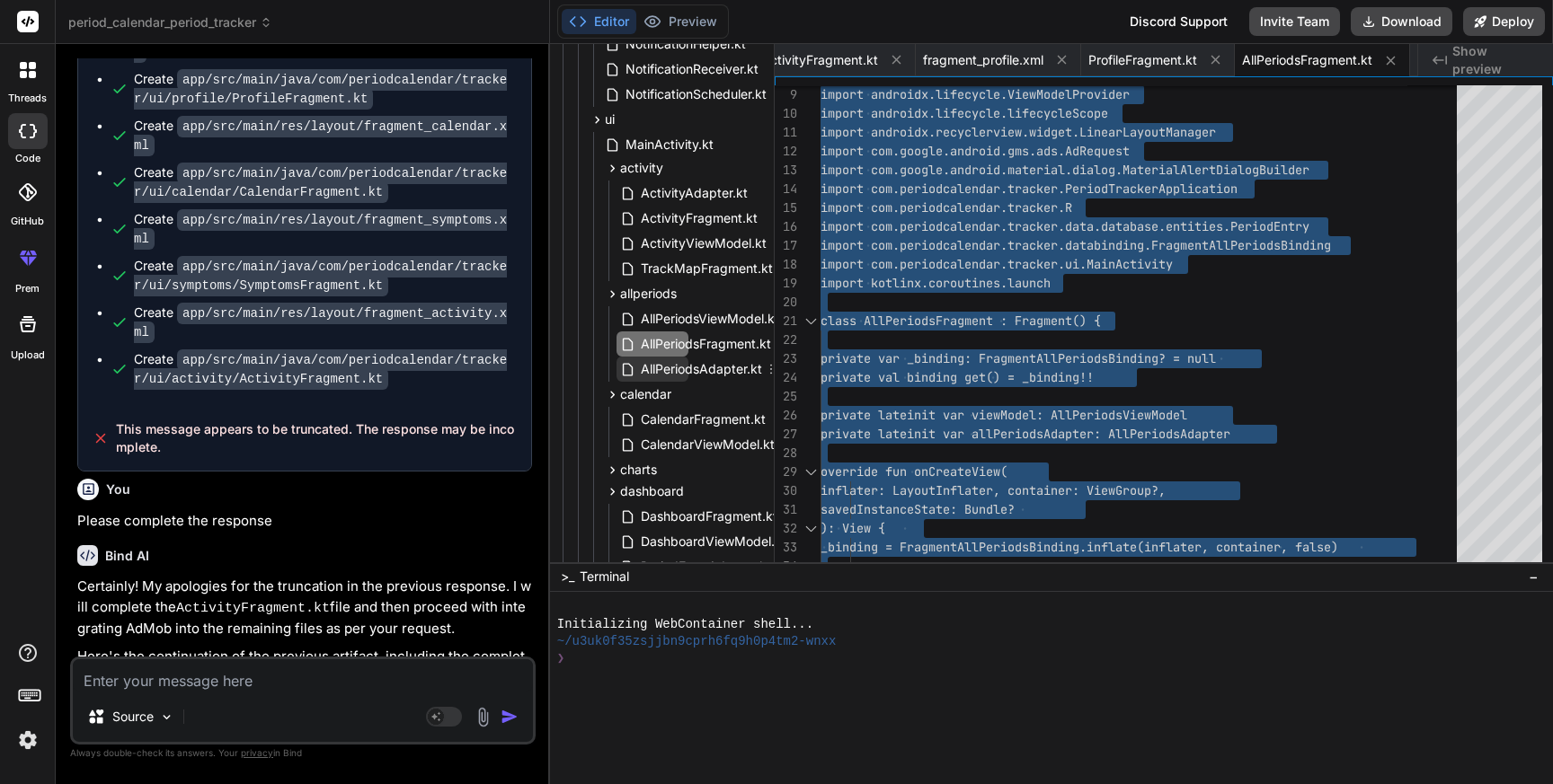
click at [699, 370] on span "AllPeriodsAdapter.kt" at bounding box center [701, 369] width 125 height 22
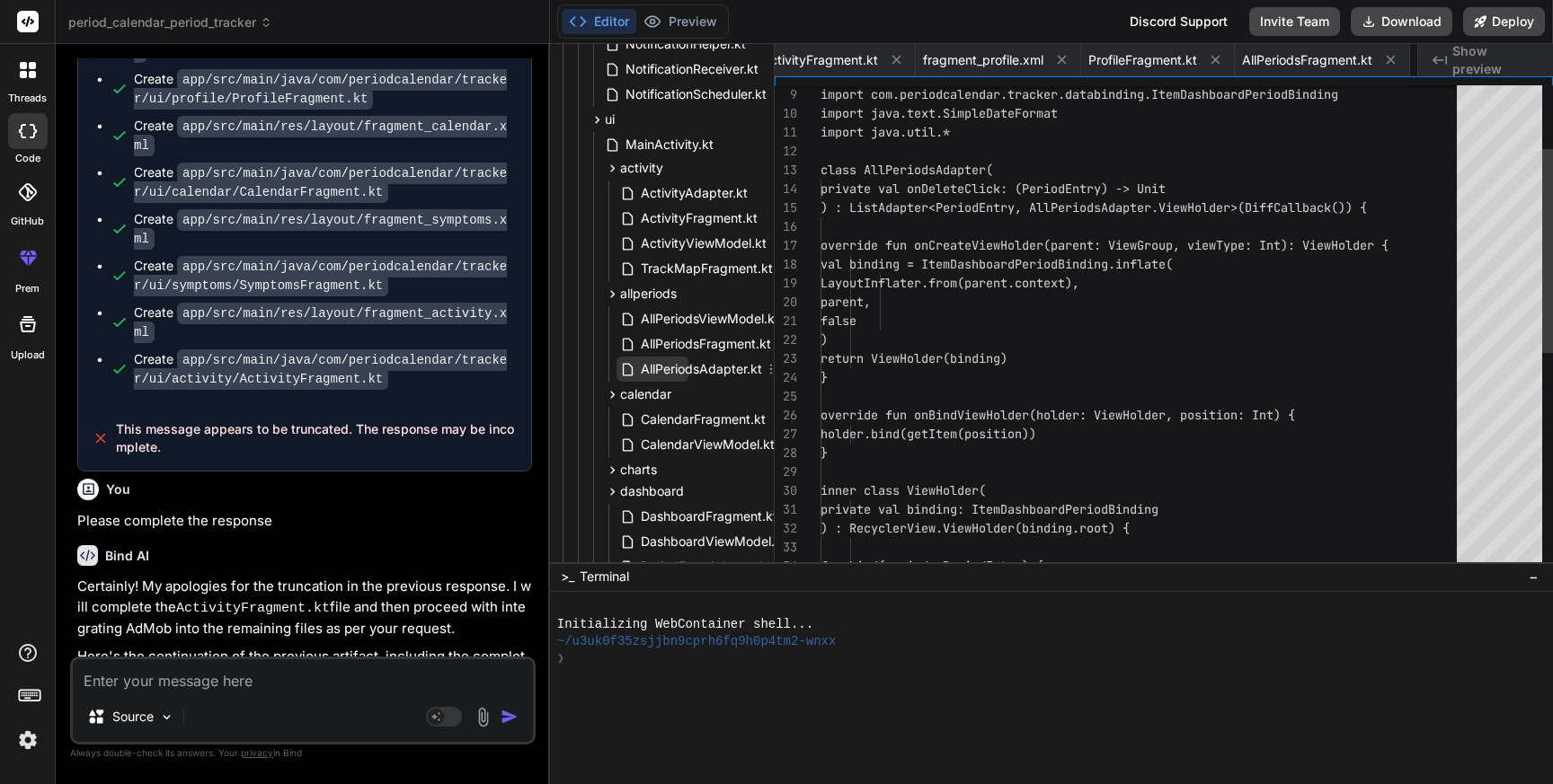
scroll to position [0, 3685]
click at [699, 370] on span "AllPeriodsAdapter.kt" at bounding box center [701, 369] width 125 height 22
click at [1157, 429] on div "private val onDeleteClick: (PeriodEntry) -> Un it ) : ListAdapter<PeriodEntry, …" at bounding box center [1143, 510] width 647 height 1151
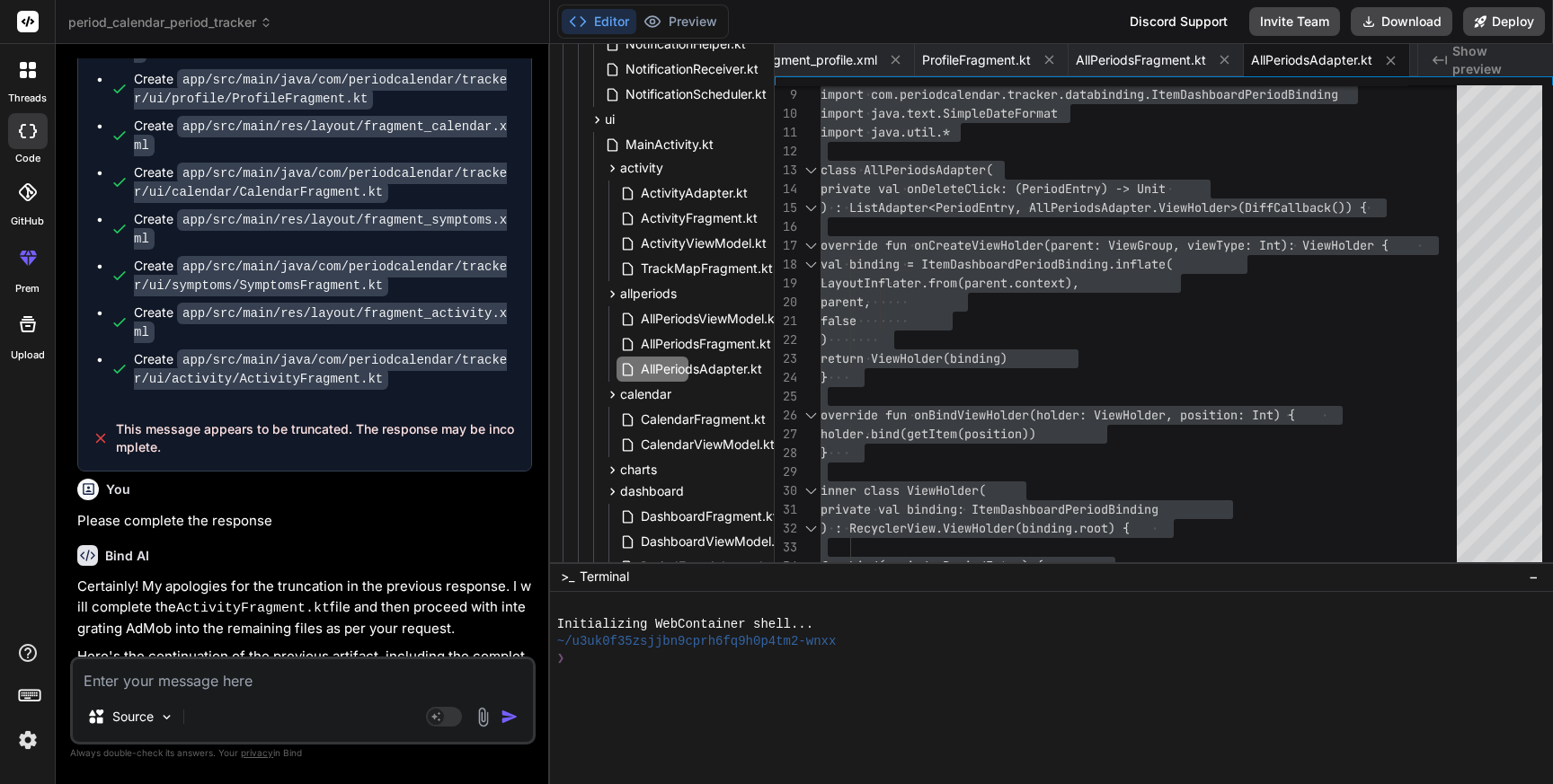
drag, startPoint x: 254, startPoint y: 291, endPoint x: 444, endPoint y: 303, distance: 190.4
copy code "AllPeriodsAdapter.kt"
click at [703, 374] on span "AllPeriodsAdapter.kt" at bounding box center [701, 369] width 125 height 22
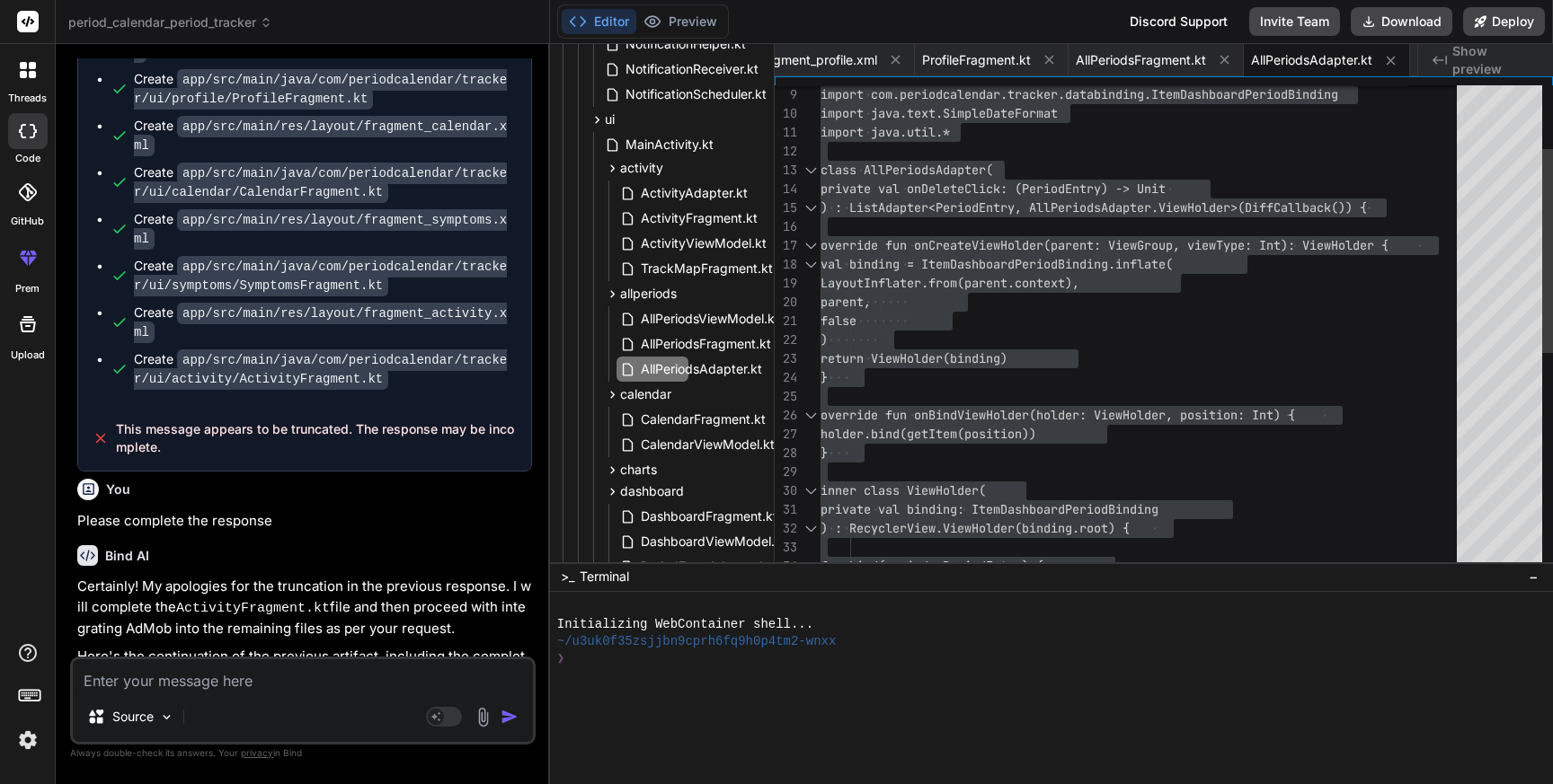
click at [1086, 368] on div "private val onDeleteClick: (PeriodEntry) -> Un it ) : ListAdapter<PeriodEntry, …" at bounding box center [1143, 510] width 647 height 1151
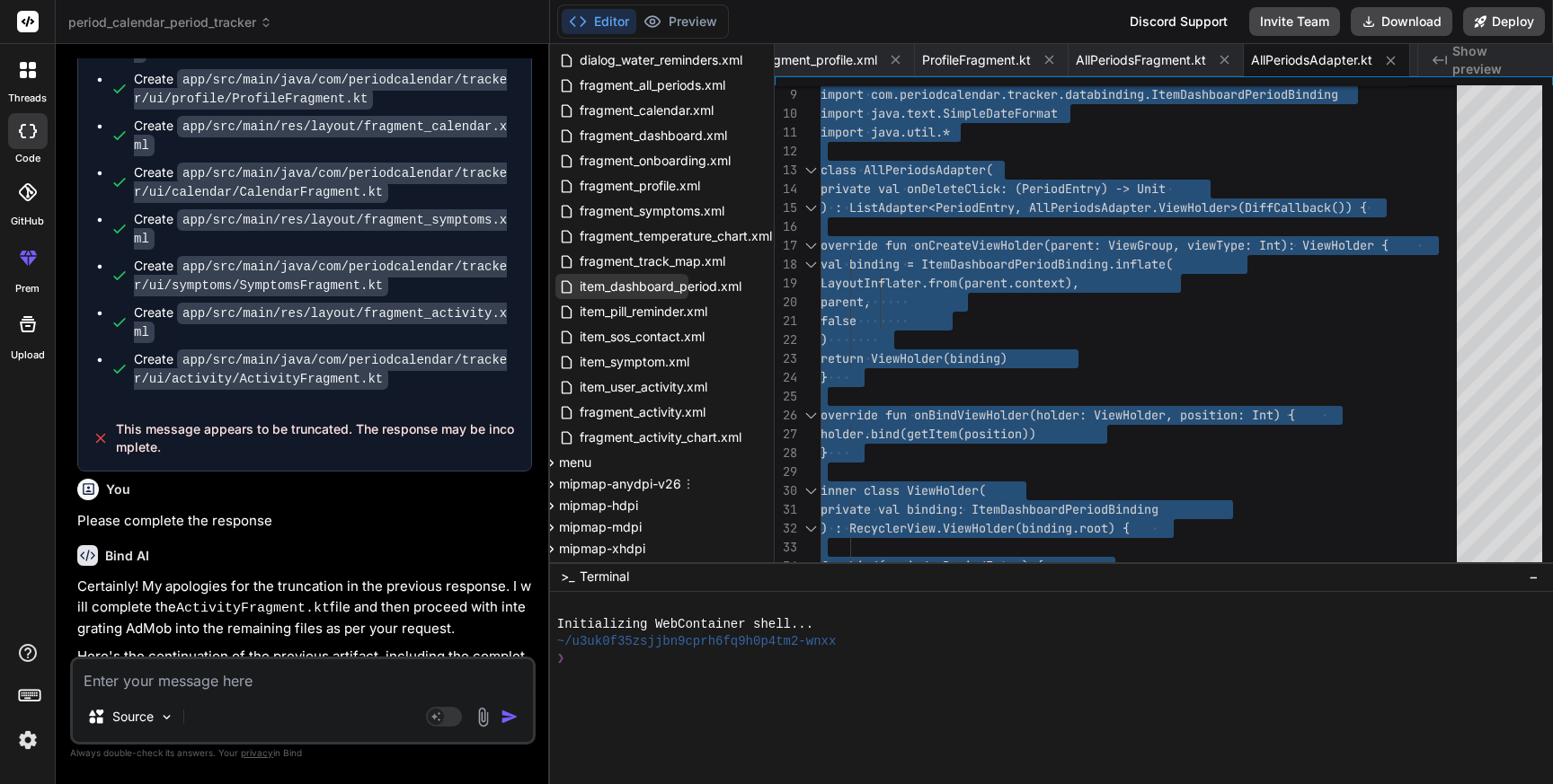
scroll to position [1719, 79]
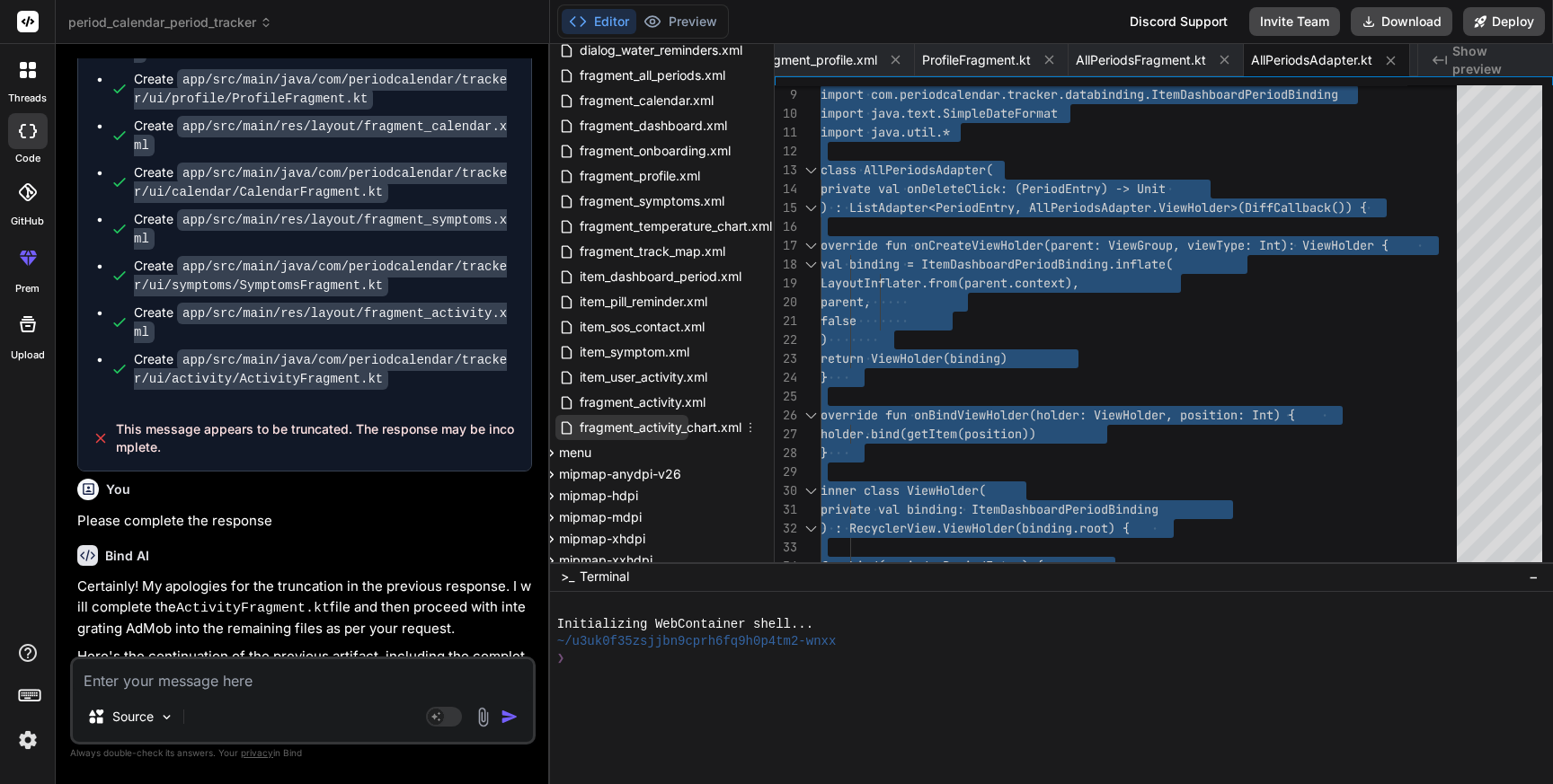
click at [647, 420] on span "fragment_activity_chart.xml" at bounding box center [660, 428] width 165 height 22
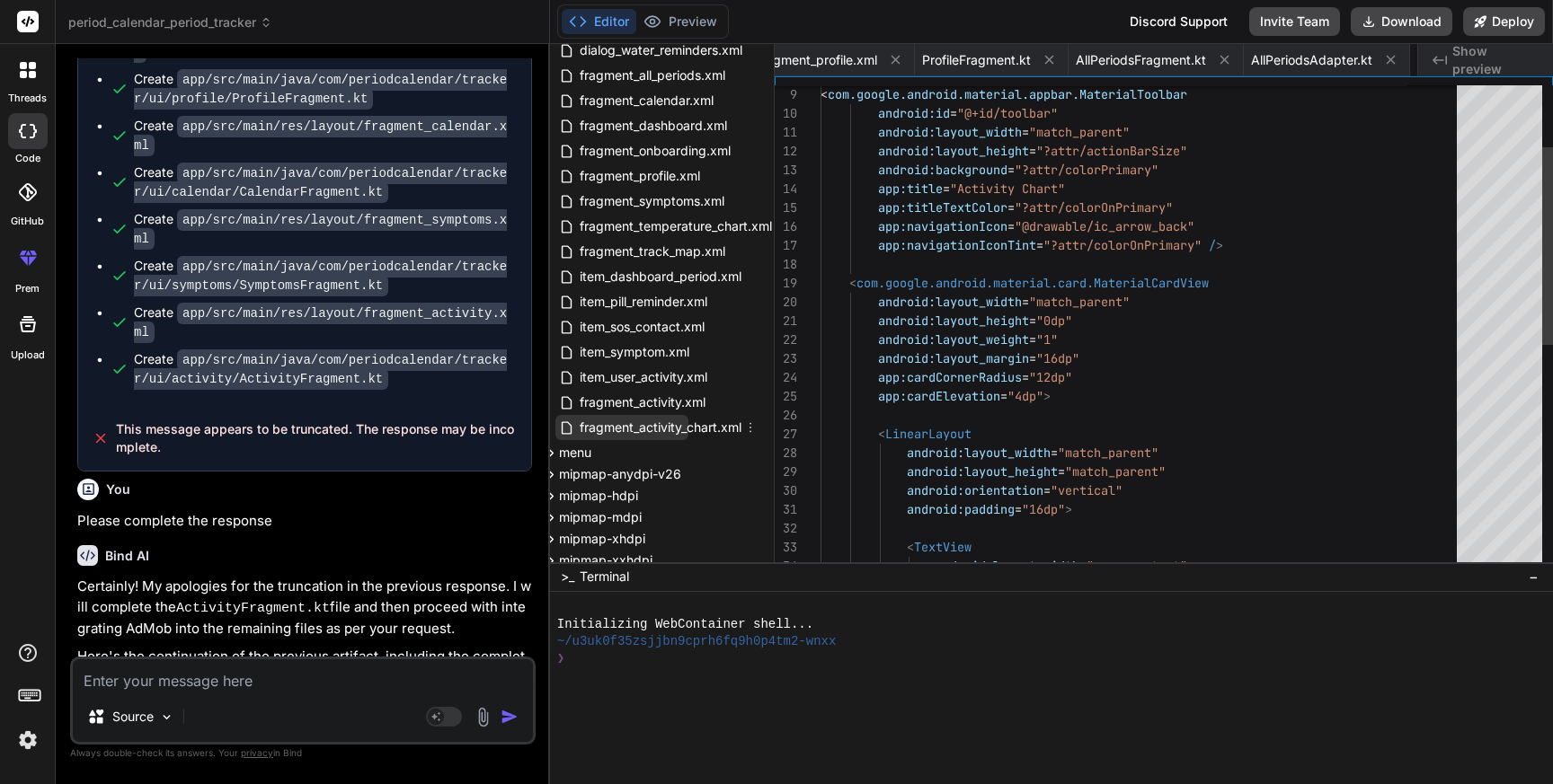
scroll to position [0, 3865]
click at [647, 420] on span "fragment_activity_chart.xml" at bounding box center [660, 428] width 165 height 22
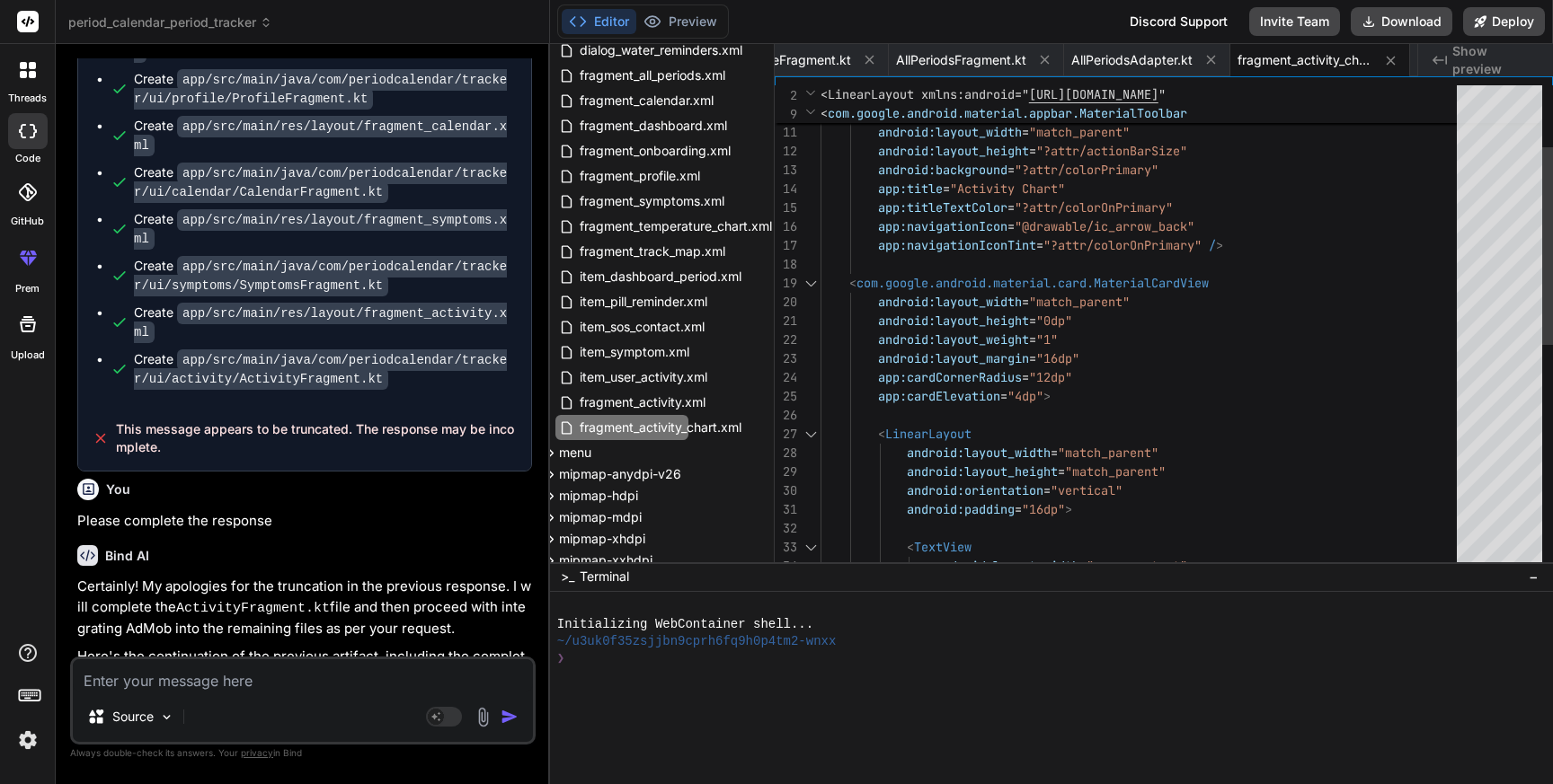
click at [1070, 376] on div "app:title = "Activity Chart" app:titleTextColor = "?attr/colorOnPrimary" app:na…" at bounding box center [1143, 528] width 647 height 1188
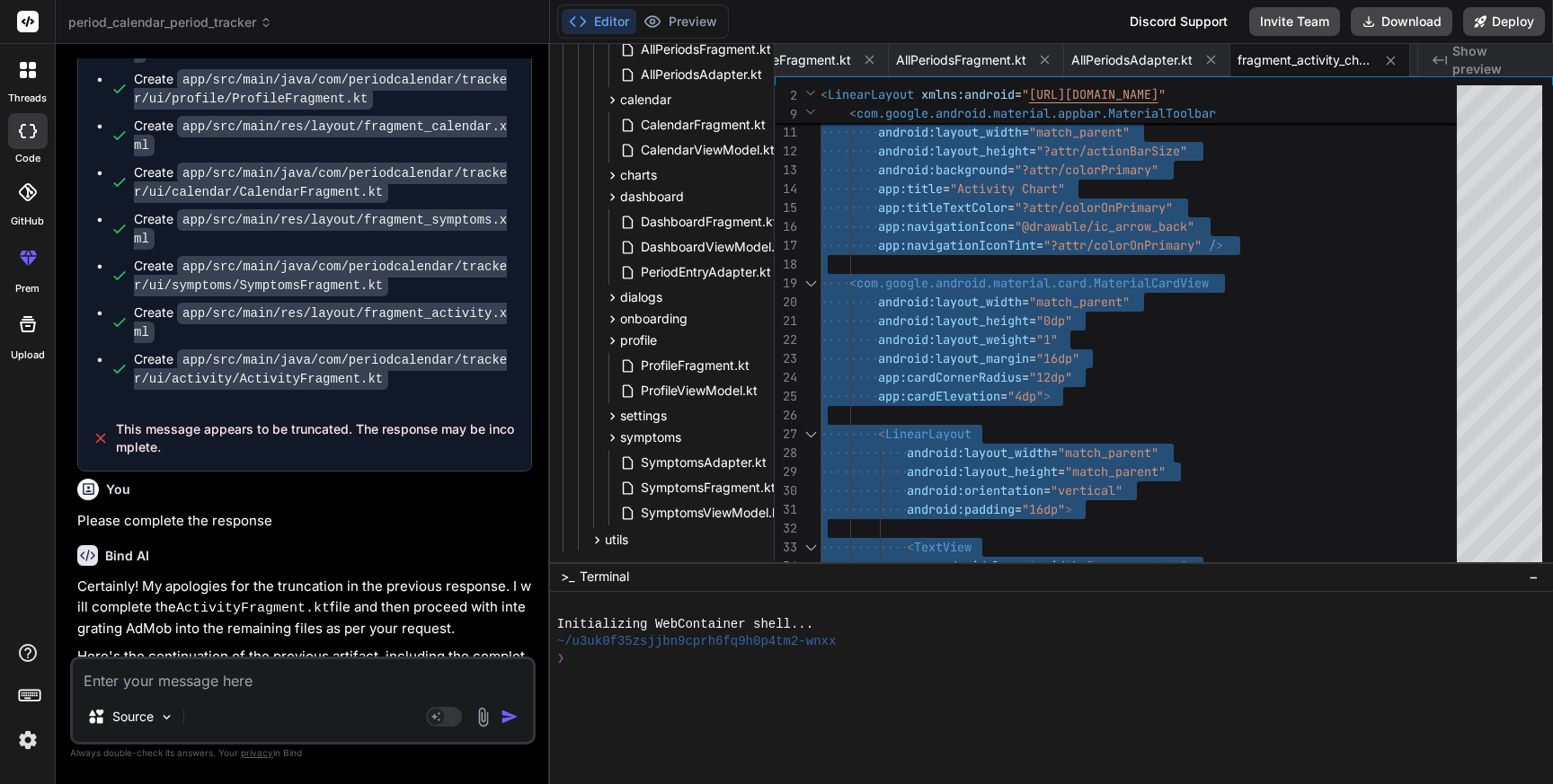
scroll to position [706, 79]
click at [610, 175] on icon at bounding box center [612, 176] width 15 height 15
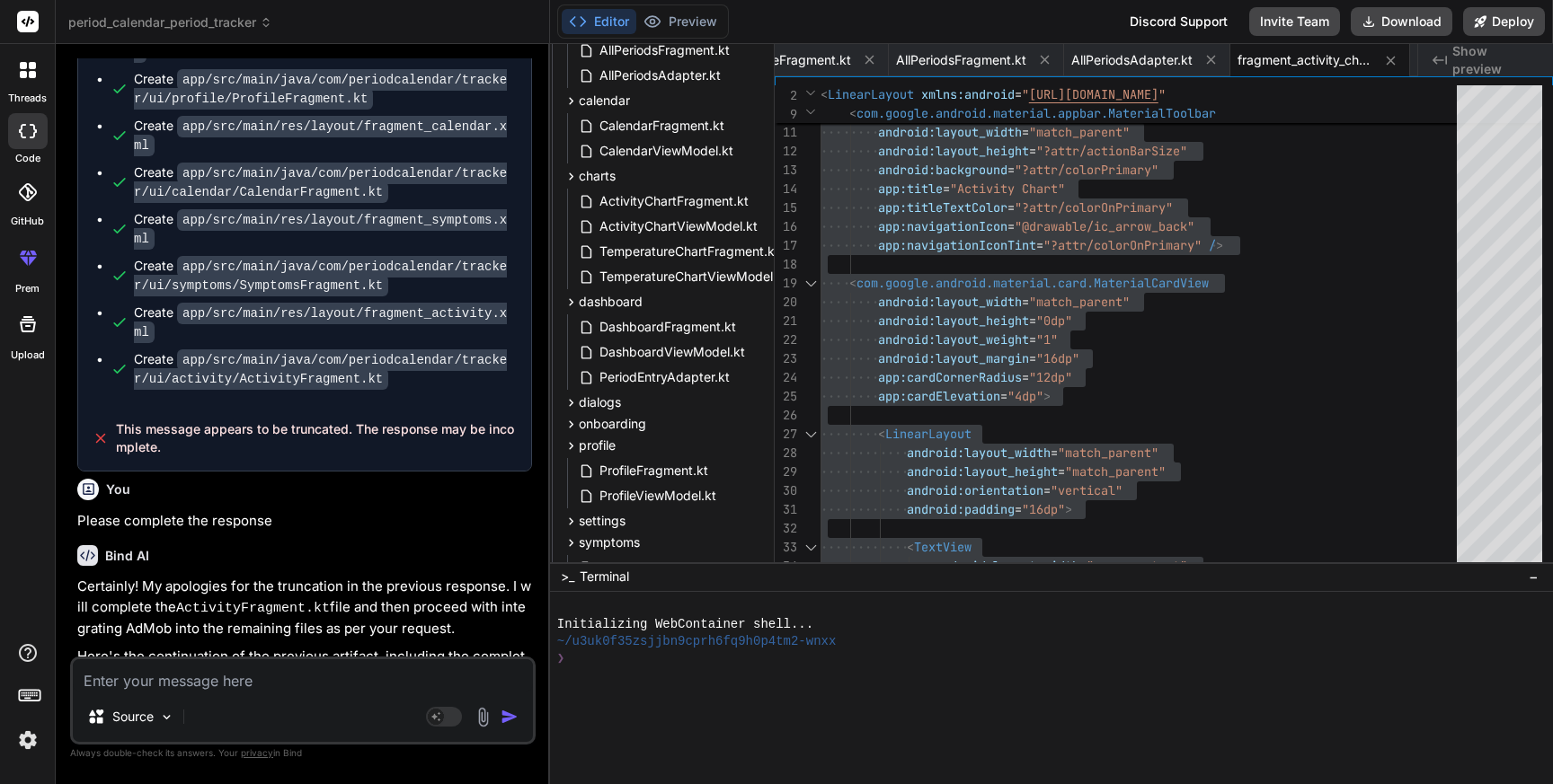
scroll to position [706, 134]
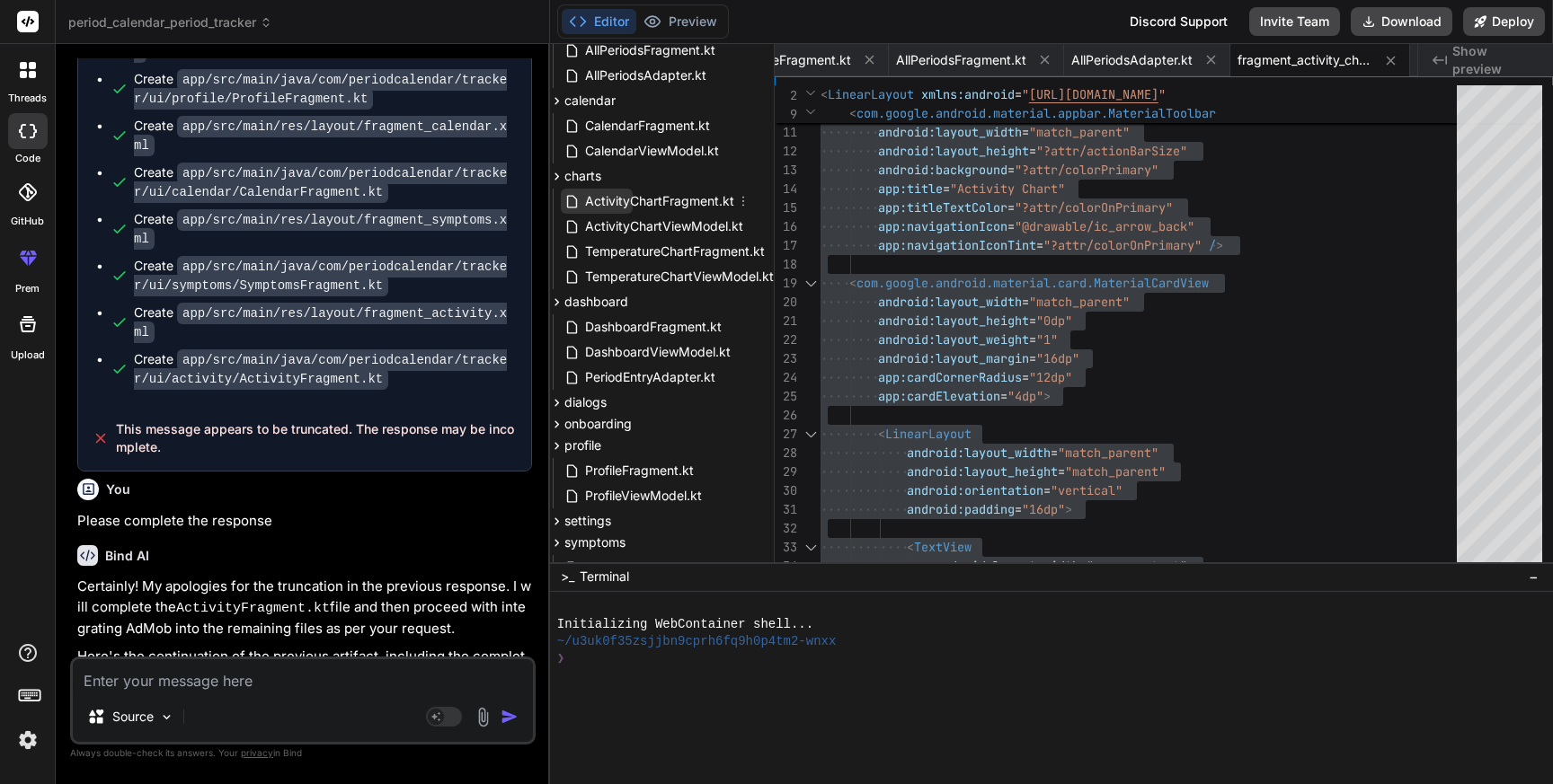
click at [656, 202] on span "ActivityChartFragment.kt" at bounding box center [659, 201] width 153 height 22
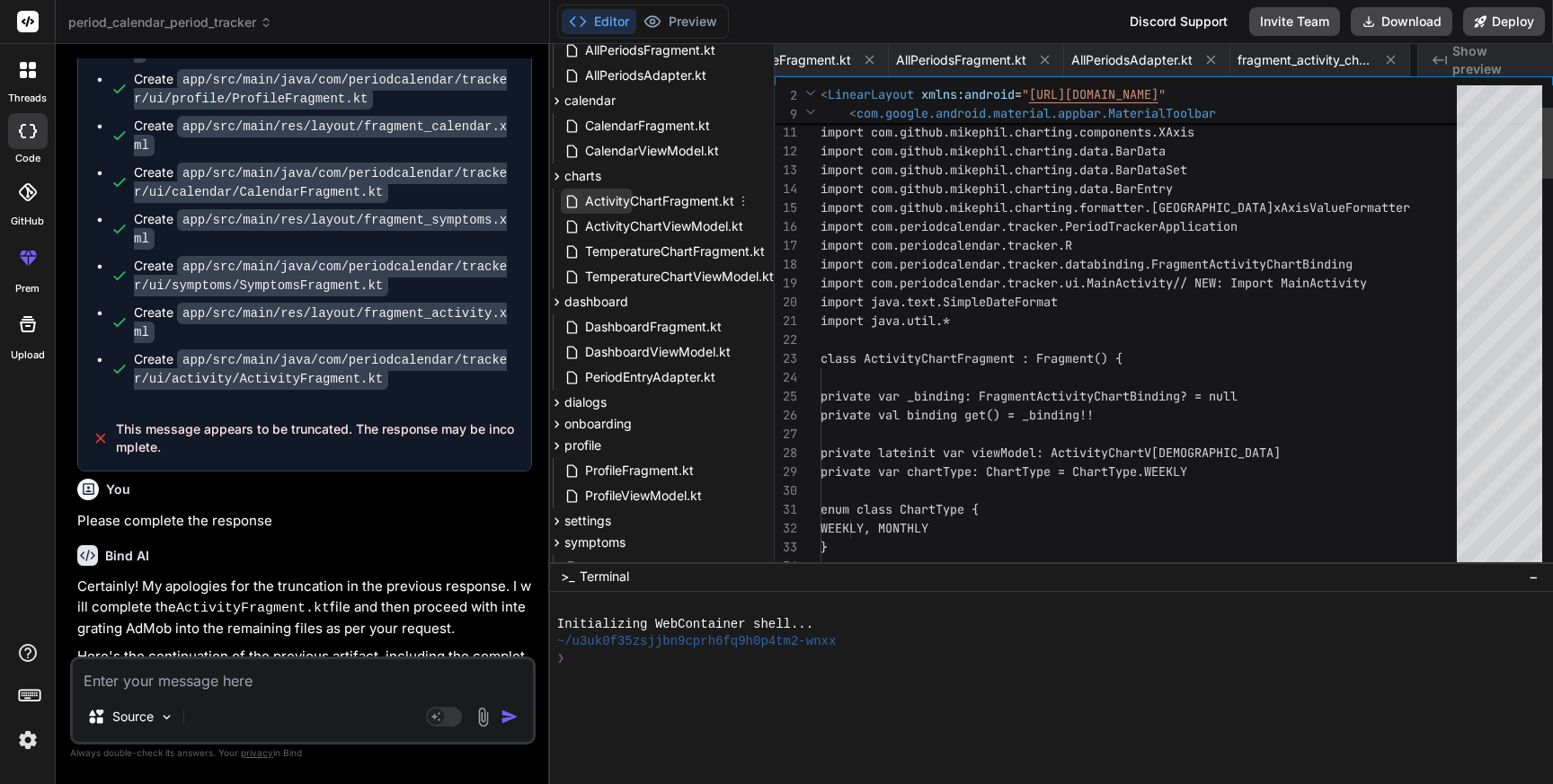
scroll to position [0, 4044]
click at [656, 202] on span "ActivityChartFragment.kt" at bounding box center [659, 201] width 153 height 22
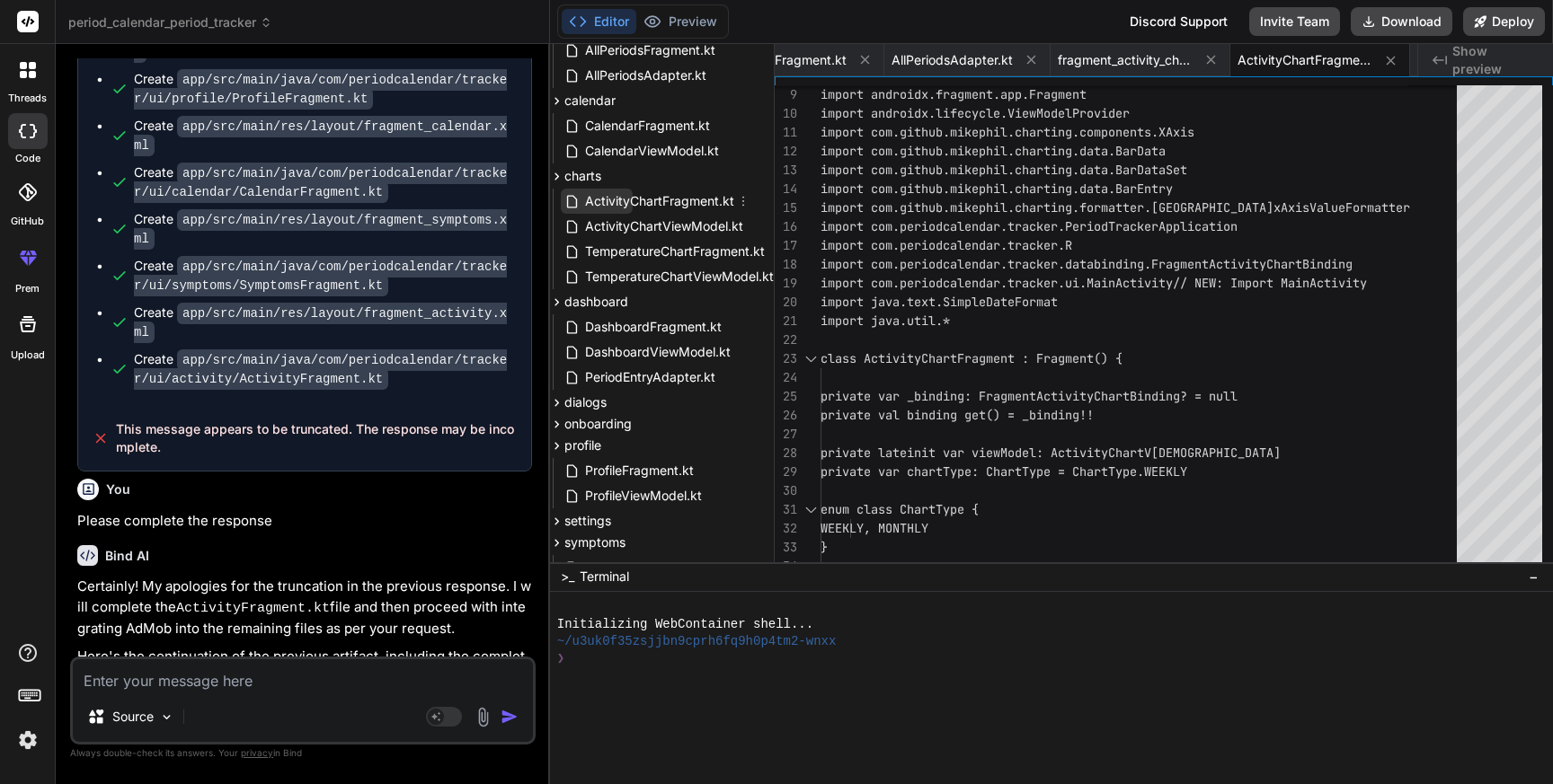
click at [656, 202] on span "ActivityChartFragment.kt" at bounding box center [659, 201] width 153 height 22
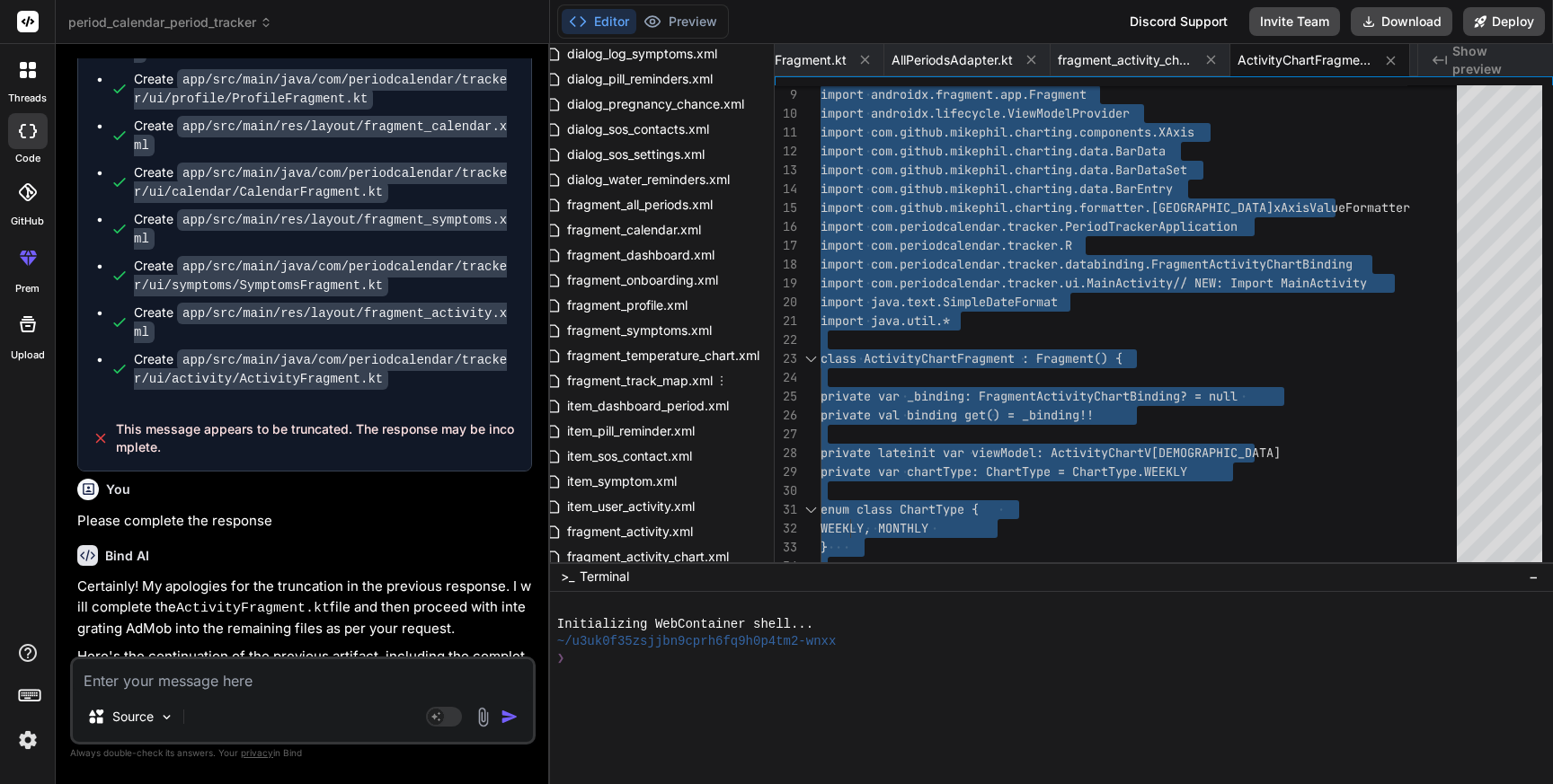
scroll to position [1705, 91]
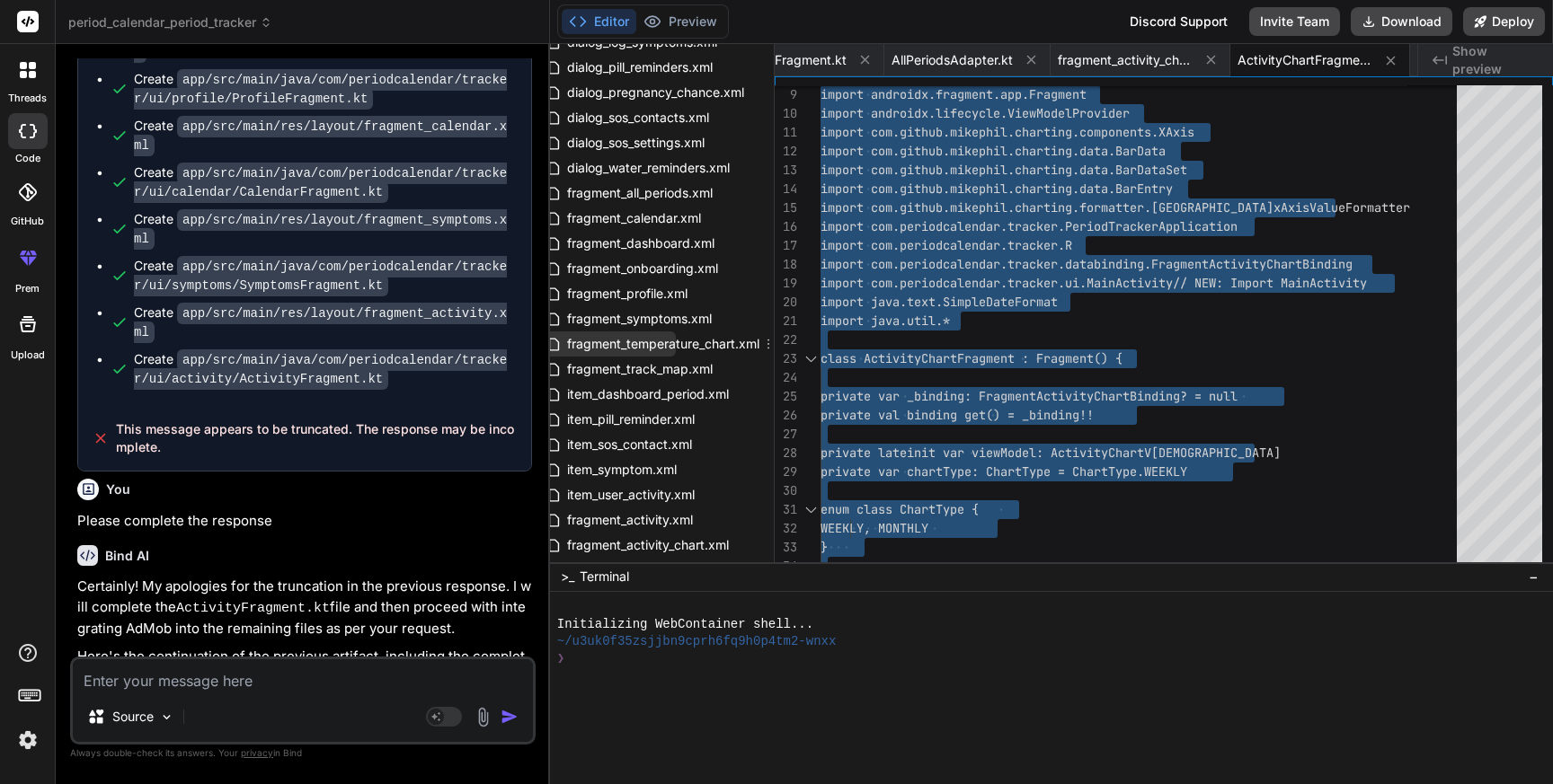
click at [664, 347] on span "fragment_temperature_chart.xml" at bounding box center [662, 344] width 196 height 22
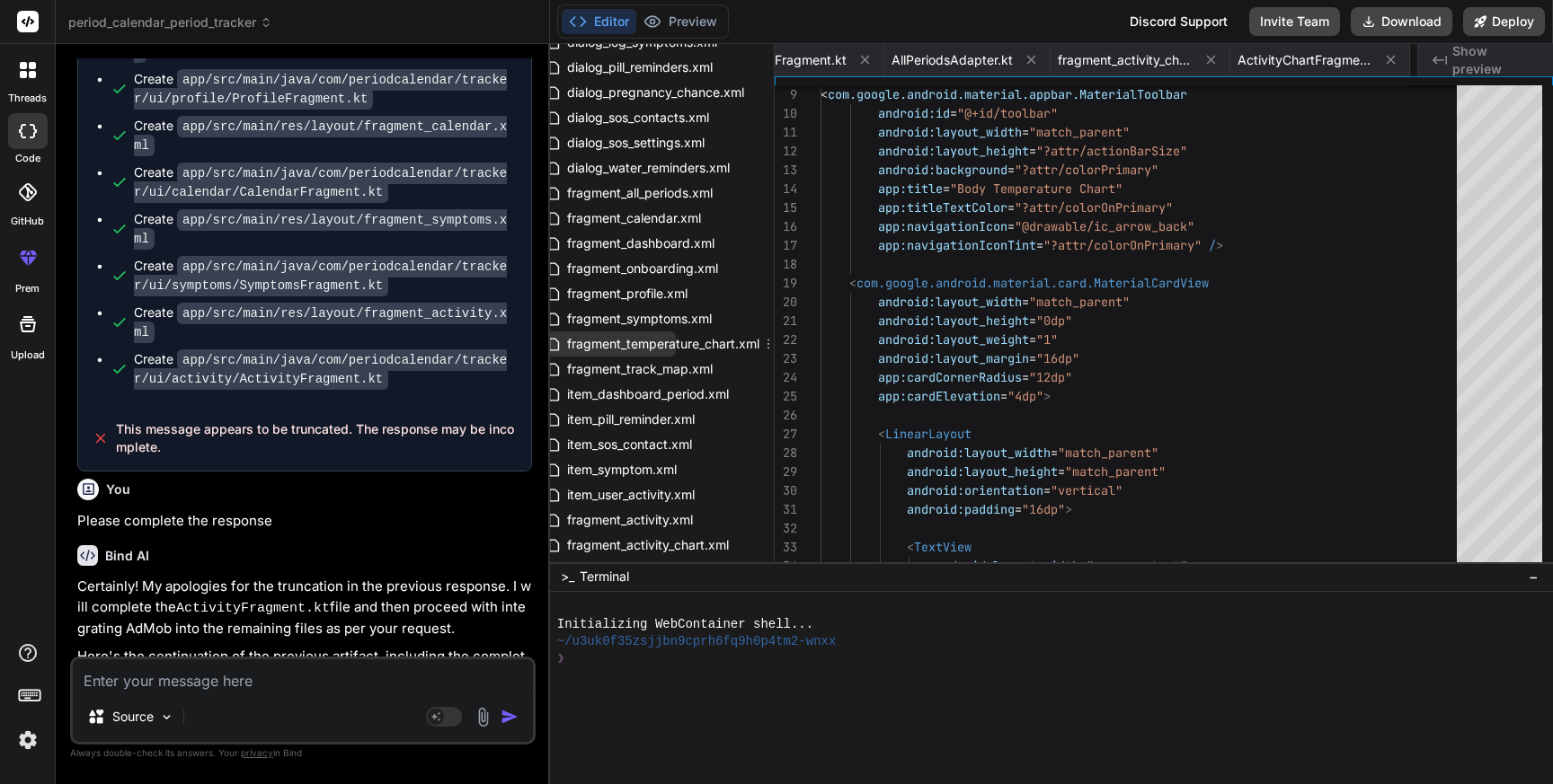
scroll to position [0, 4224]
click at [664, 347] on span "fragment_temperature_chart.xml" at bounding box center [662, 344] width 196 height 22
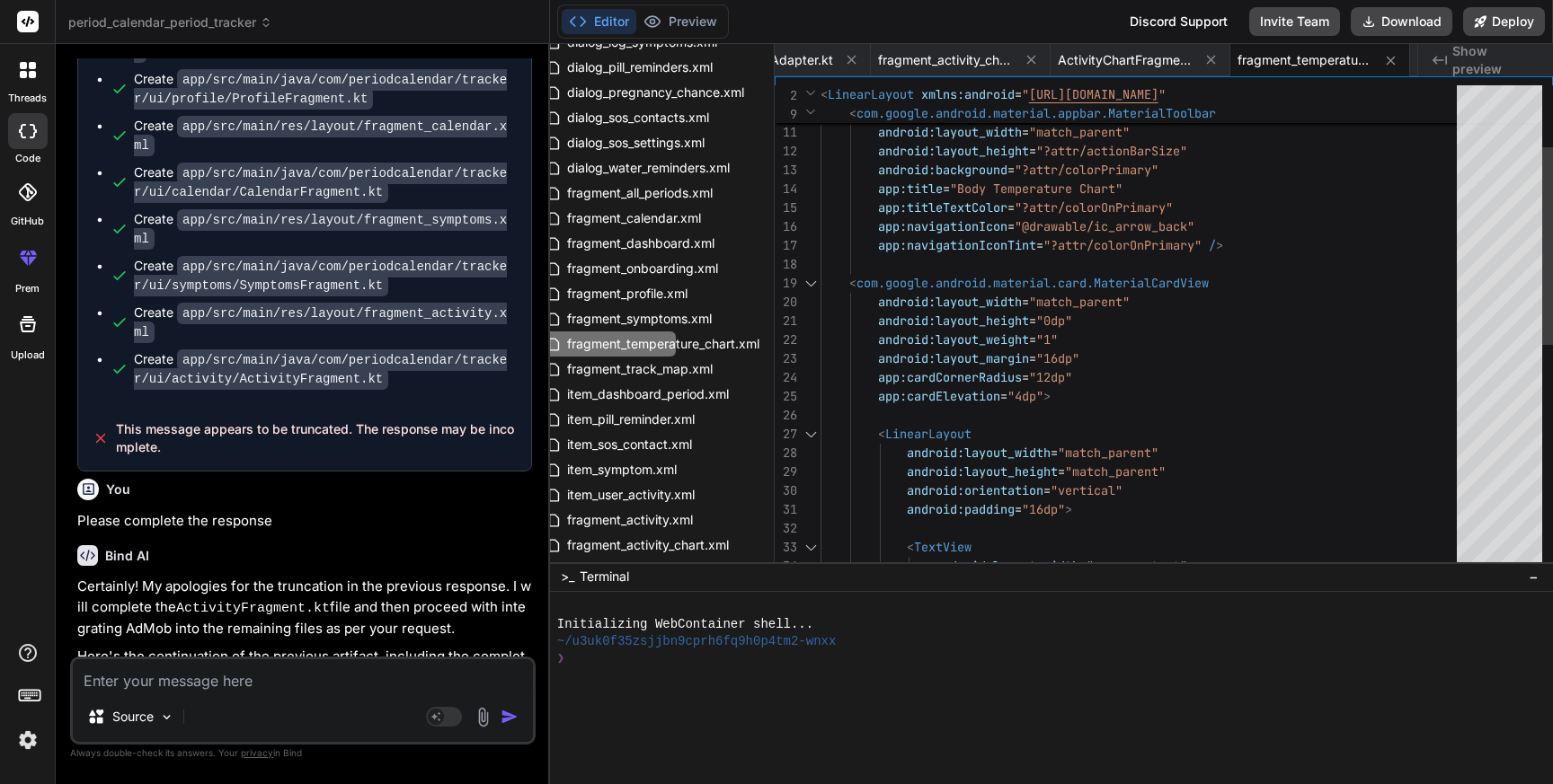
click at [1135, 364] on div "app:title = "Body Temperature Chart" app:titleTextColor = "?attr/colorOnPrimary…" at bounding box center [1143, 528] width 647 height 1188
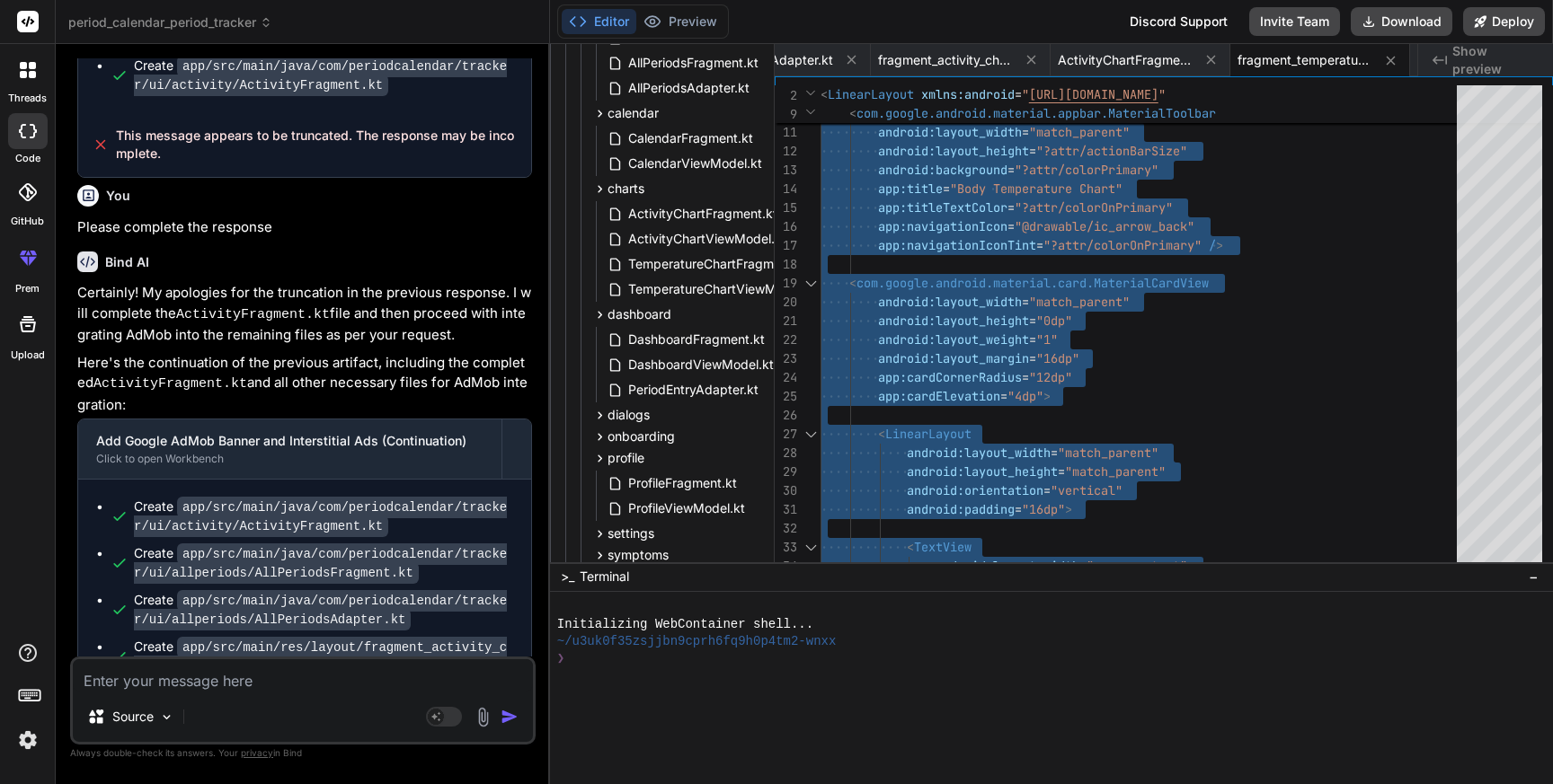
scroll to position [677, 91]
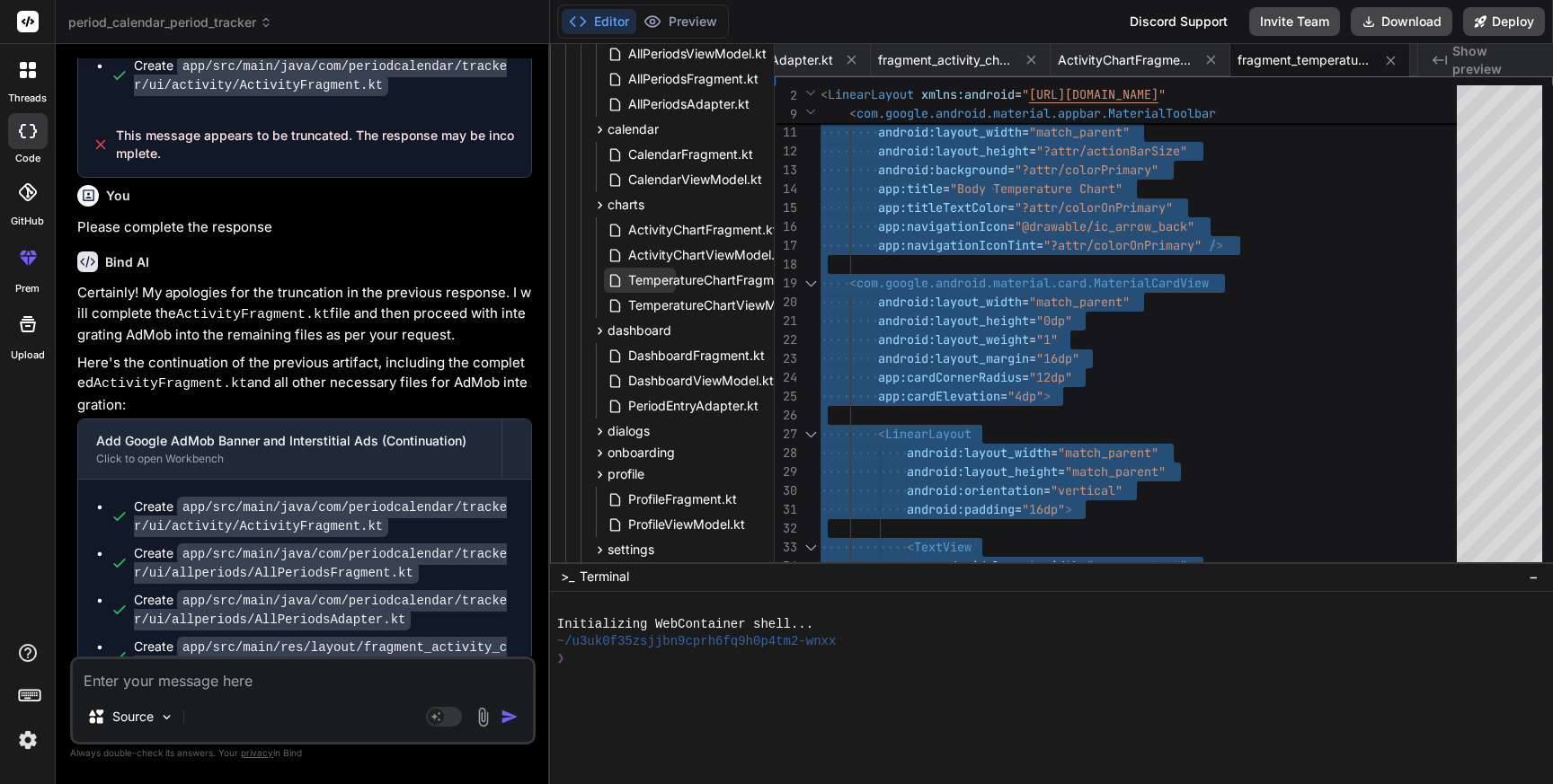
click at [702, 280] on span "TemperatureChartFragment.kt" at bounding box center [717, 281] width 183 height 22
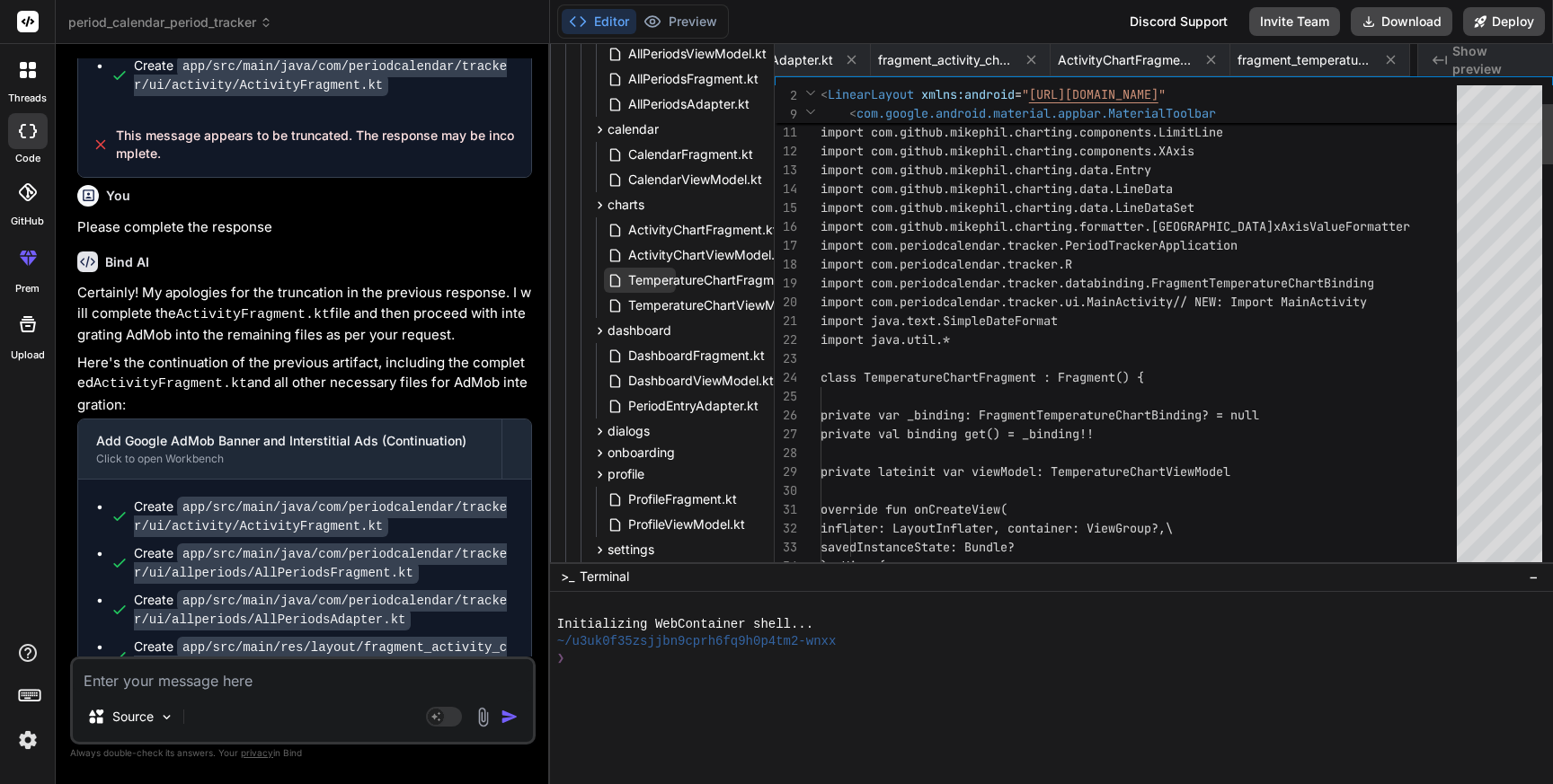
scroll to position [0, 4404]
click at [702, 280] on span "TemperatureChartFragment.kt" at bounding box center [717, 281] width 183 height 22
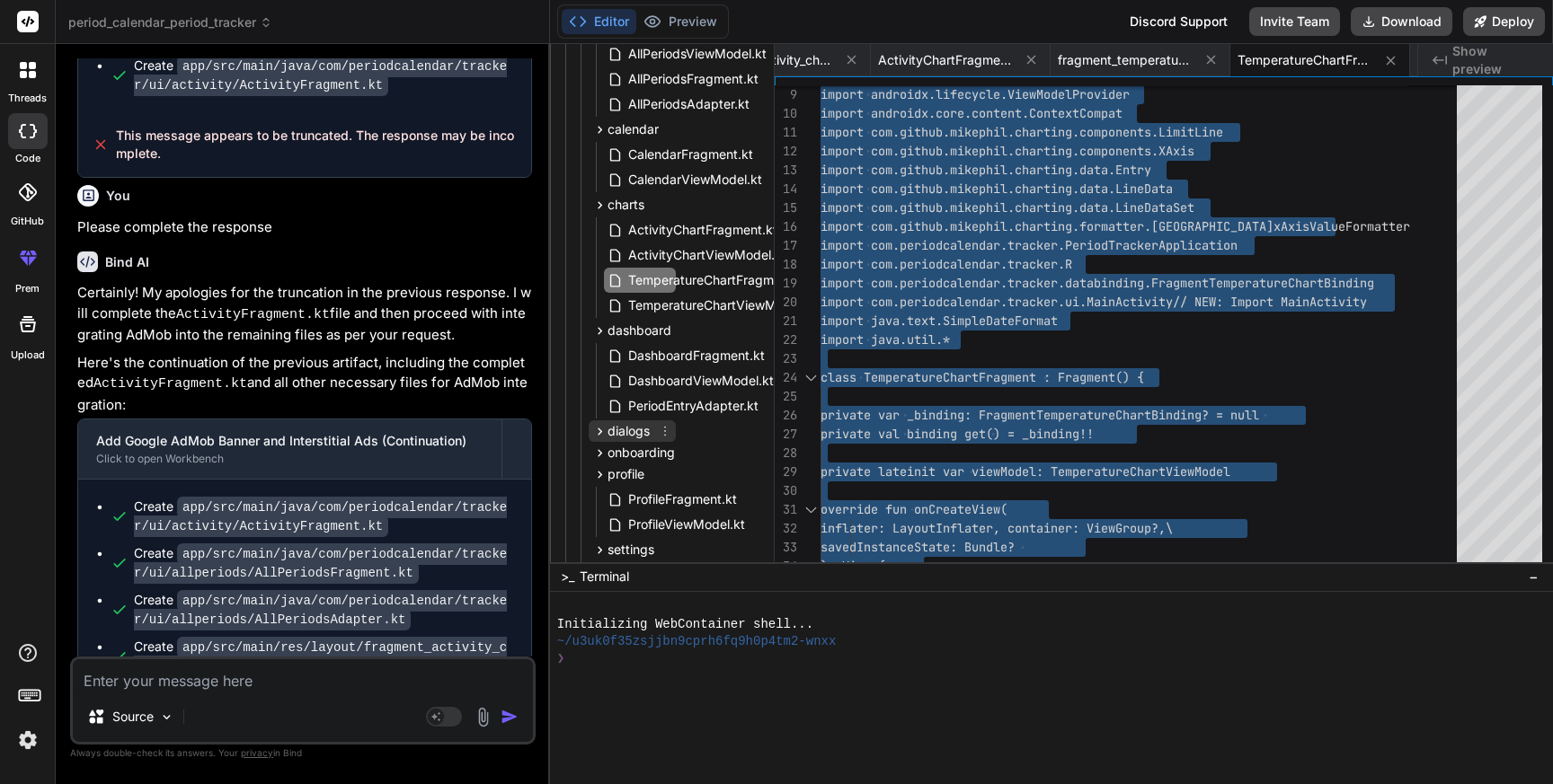
click at [600, 436] on icon at bounding box center [599, 431] width 15 height 15
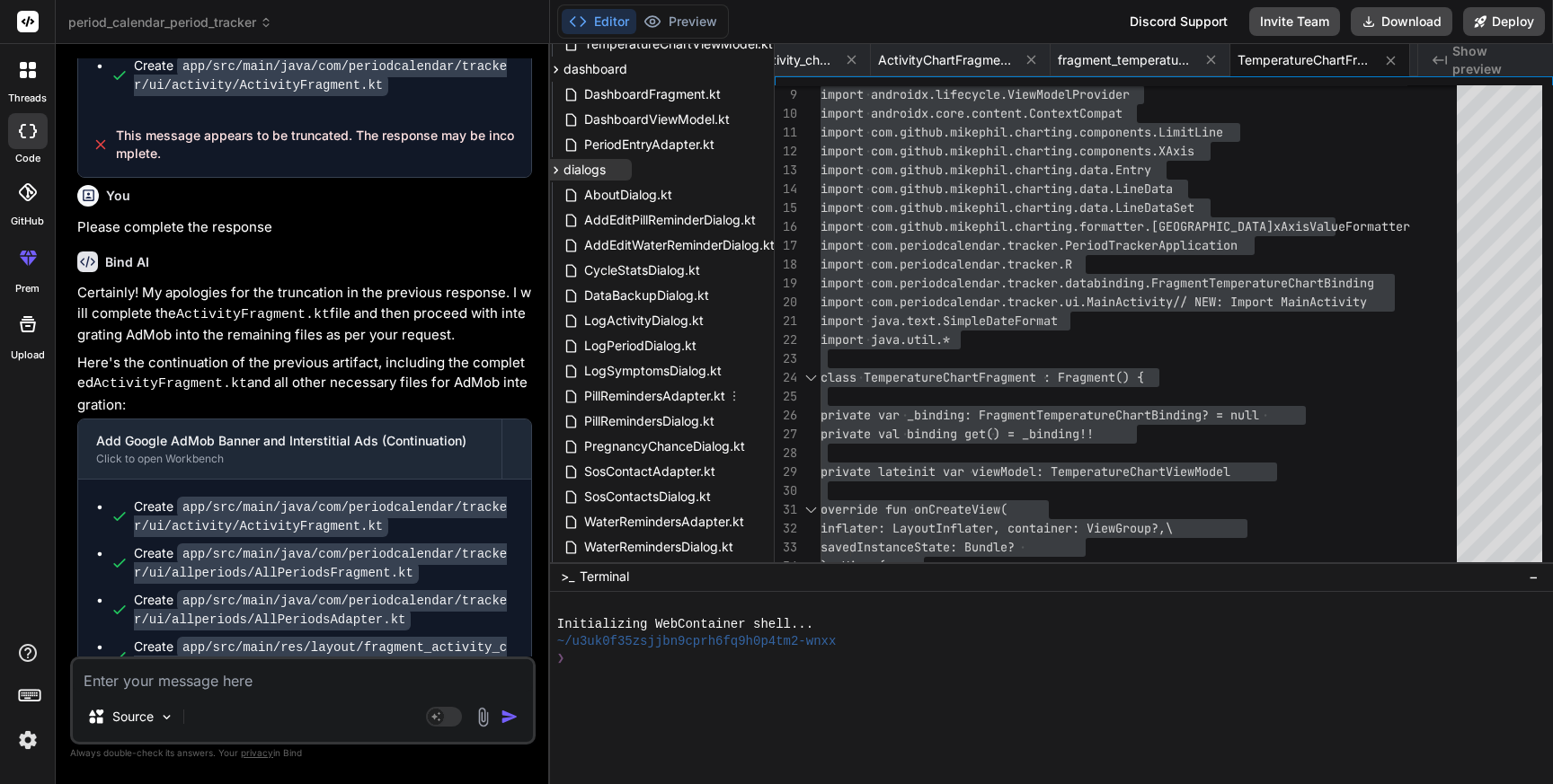
scroll to position [938, 130]
click at [648, 346] on span "LogPeriodDialog.kt" at bounding box center [644, 346] width 116 height 22
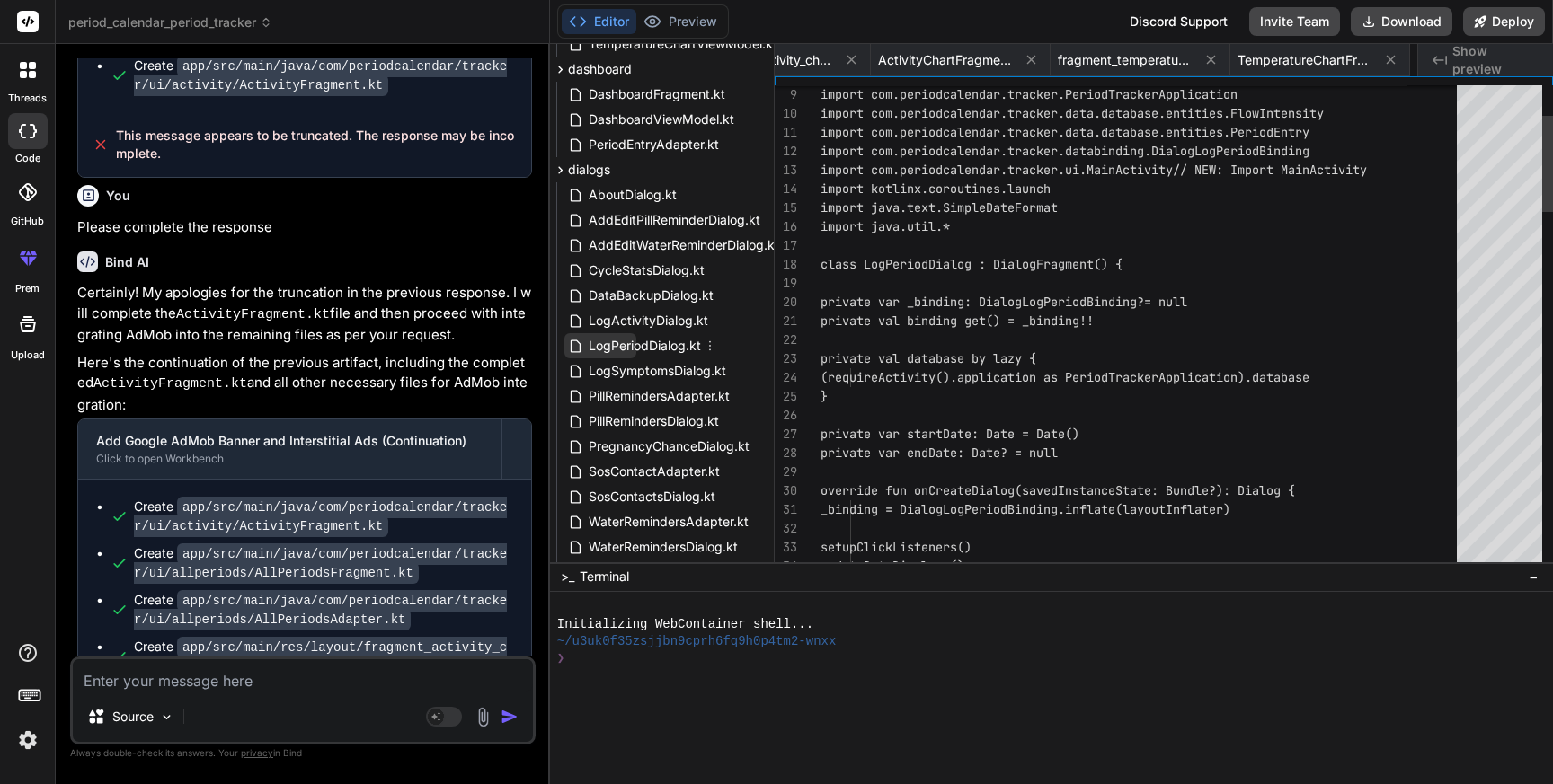
scroll to position [0, 4562]
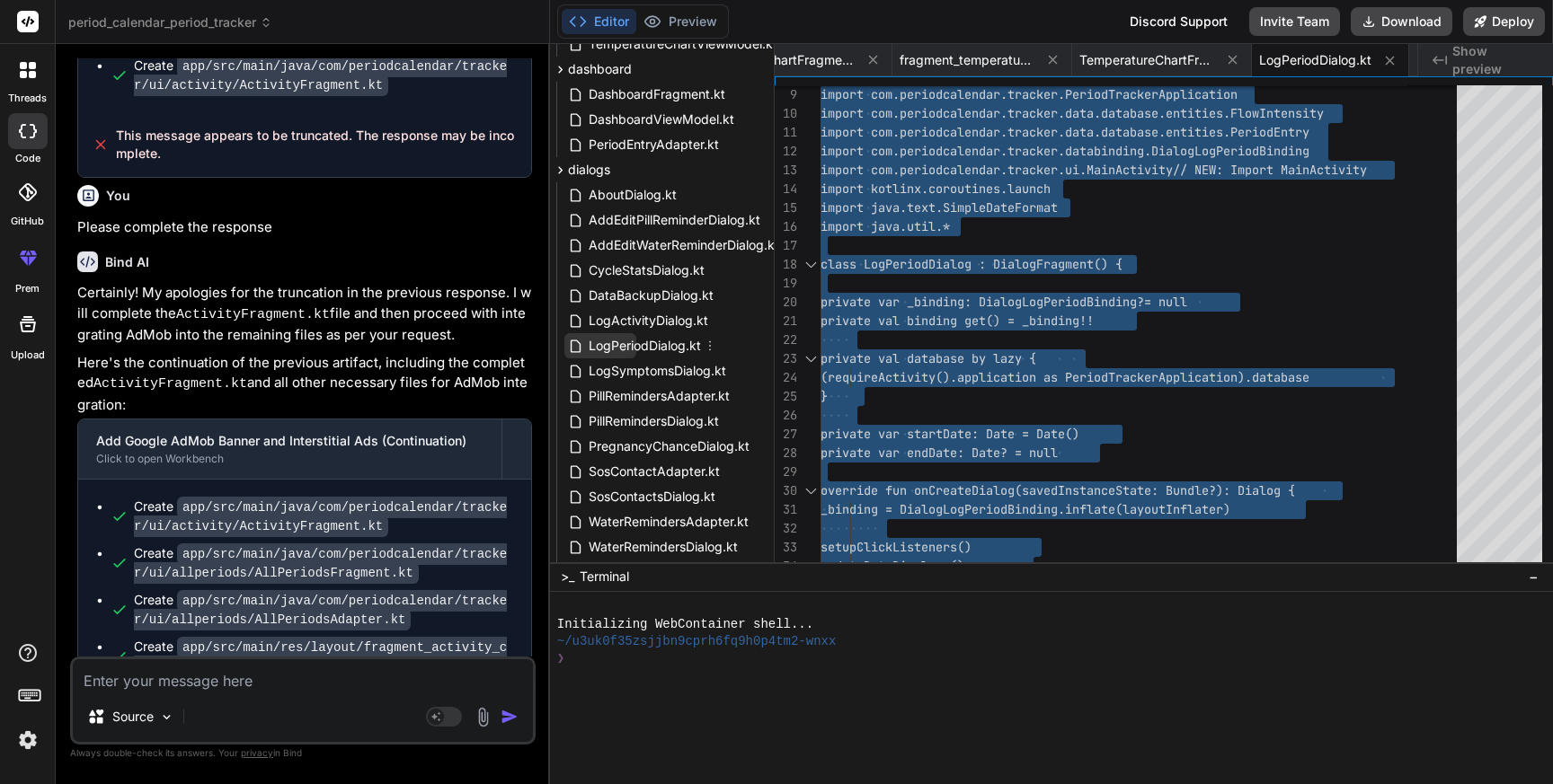
click at [636, 342] on span "LogPeriodDialog.kt" at bounding box center [644, 346] width 116 height 22
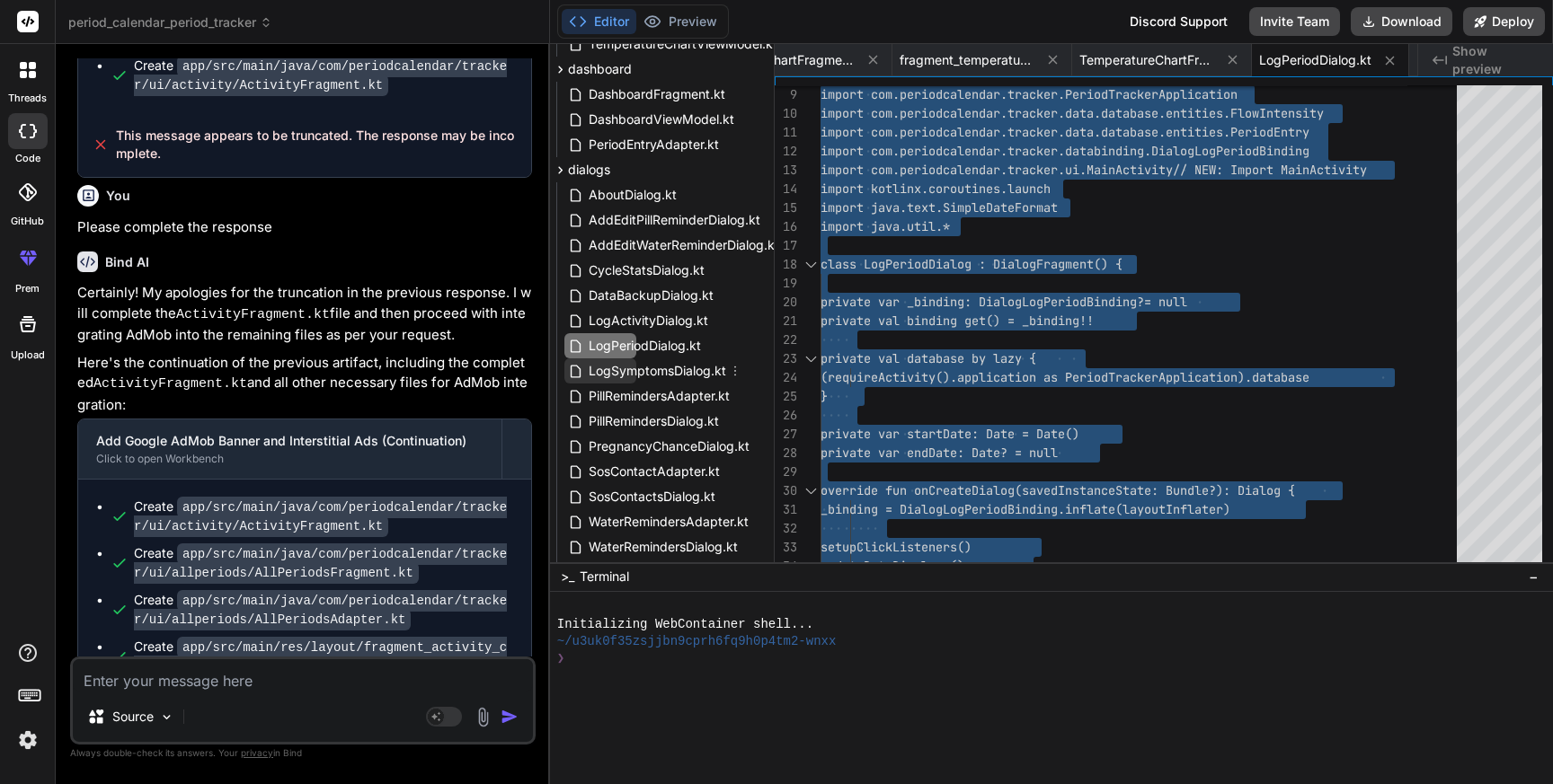
click at [650, 368] on span "LogSymptomsDialog.kt" at bounding box center [657, 371] width 141 height 22
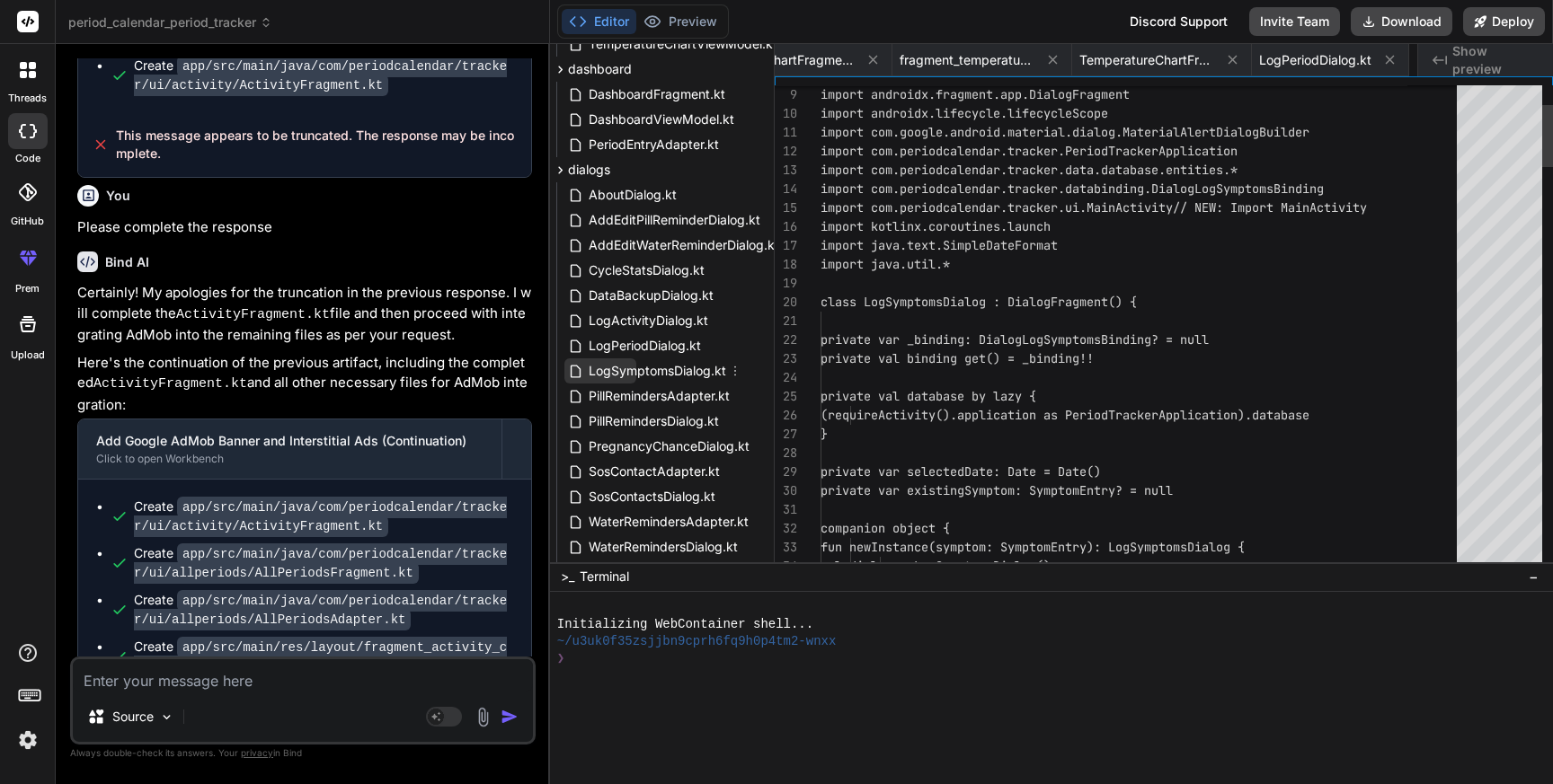
scroll to position [0, 4742]
click at [650, 368] on span "LogSymptomsDialog.kt" at bounding box center [657, 371] width 141 height 22
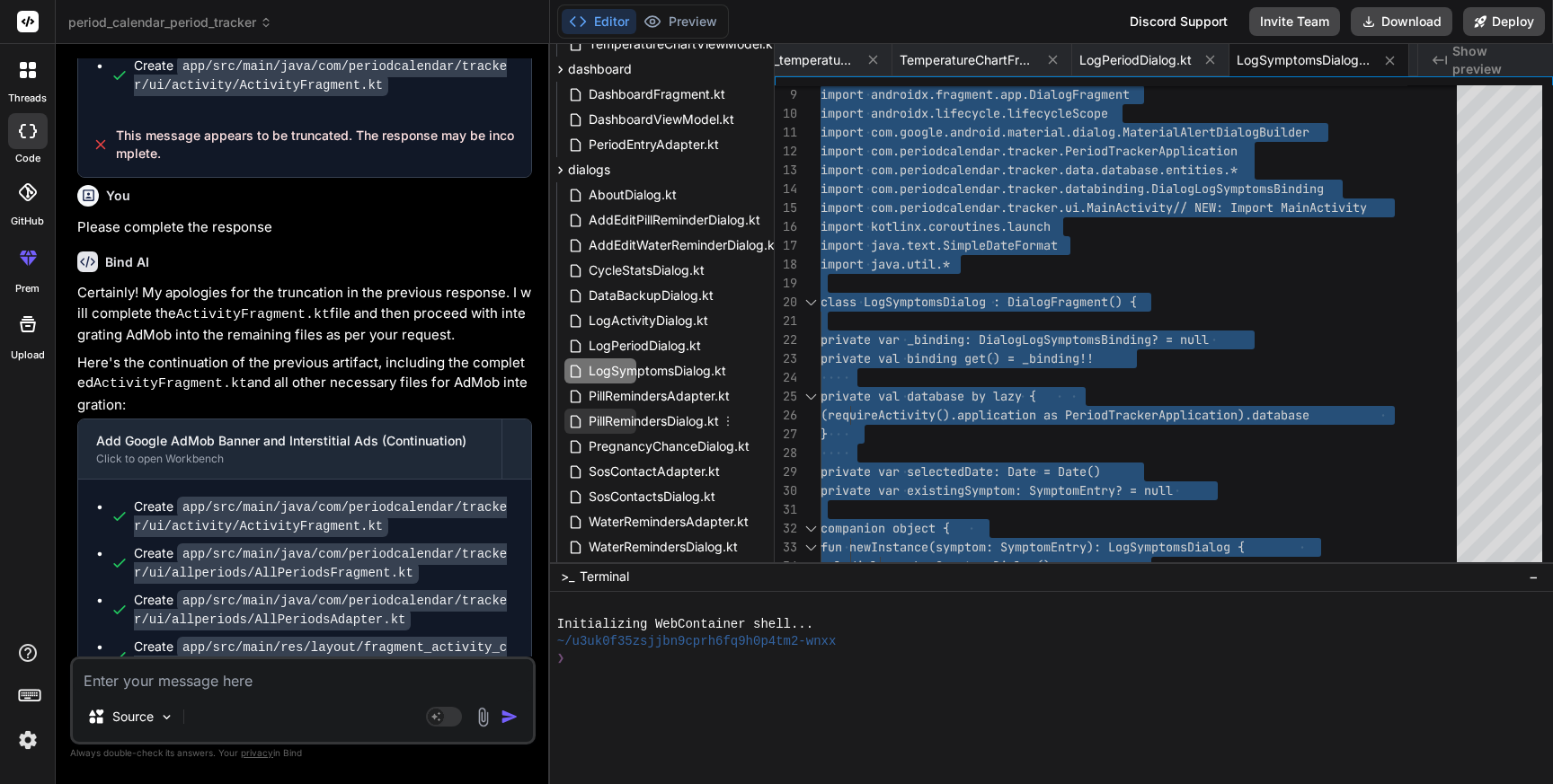
click at [644, 419] on span "PillRemindersDialog.kt" at bounding box center [653, 421] width 134 height 22
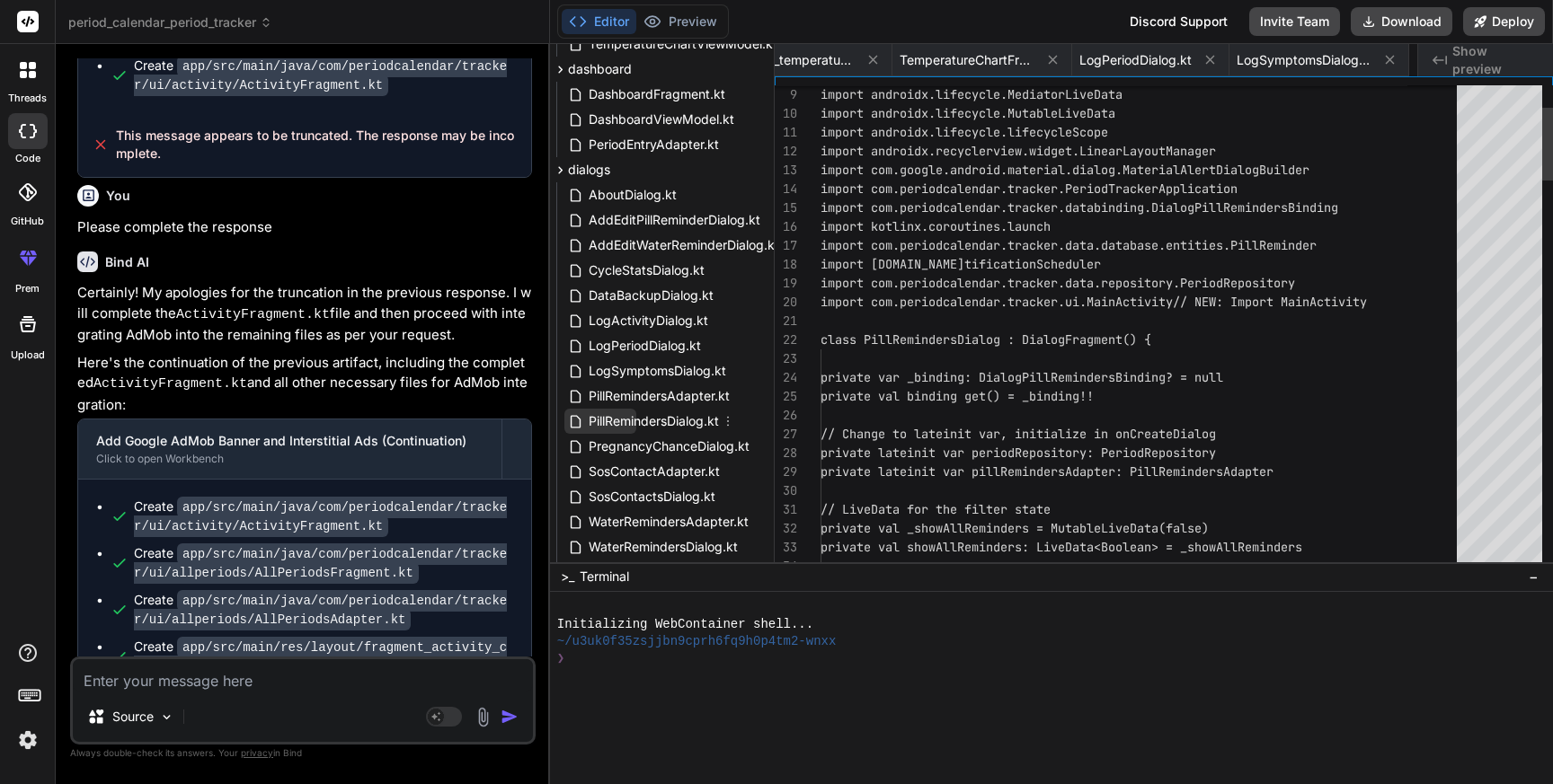
scroll to position [18, 0]
click at [644, 419] on span "PillRemindersDialog.kt" at bounding box center [653, 421] width 134 height 22
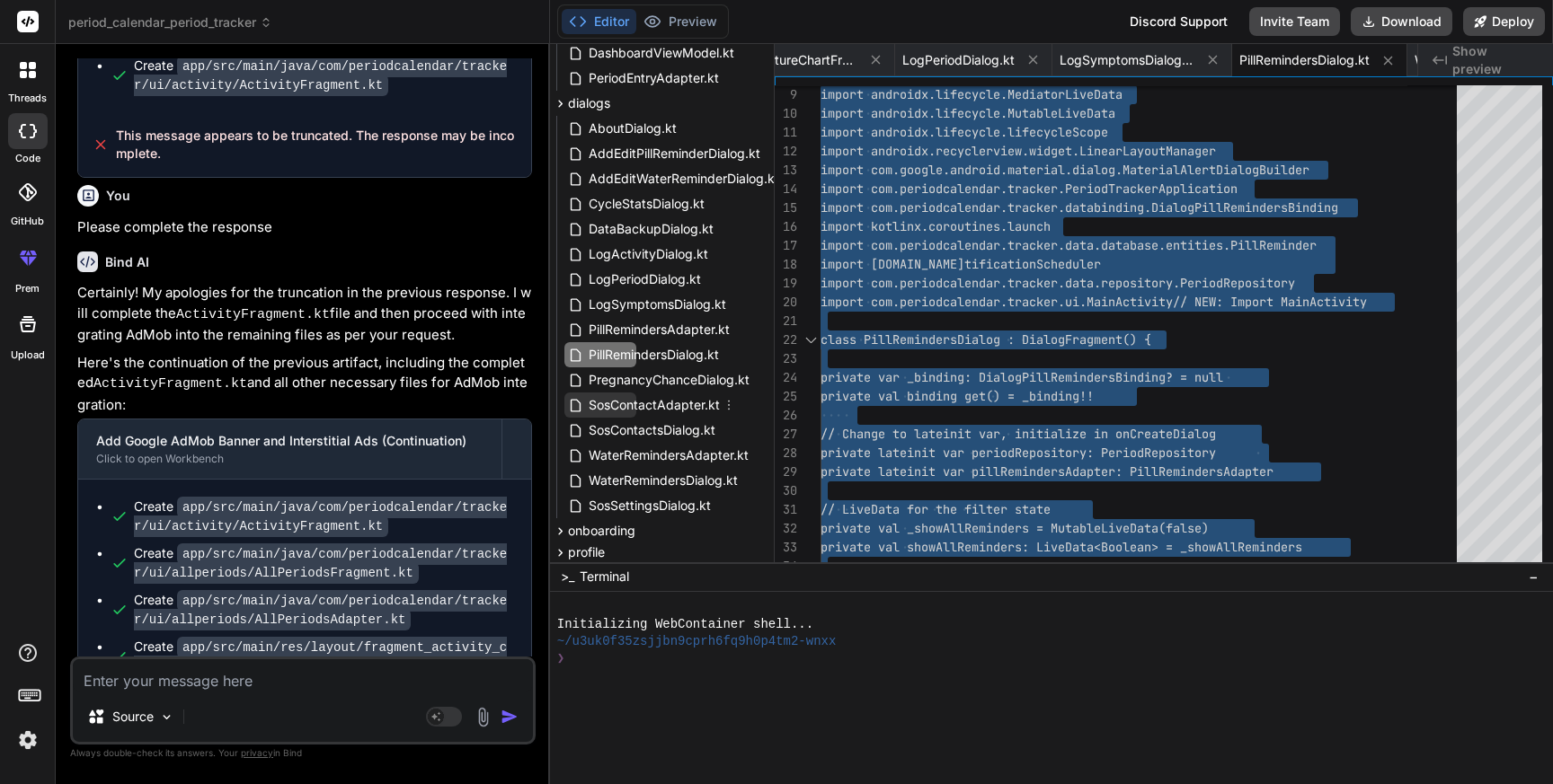
scroll to position [1006, 129]
click at [631, 476] on span "WaterRemindersDialog.kt" at bounding box center [663, 479] width 153 height 22
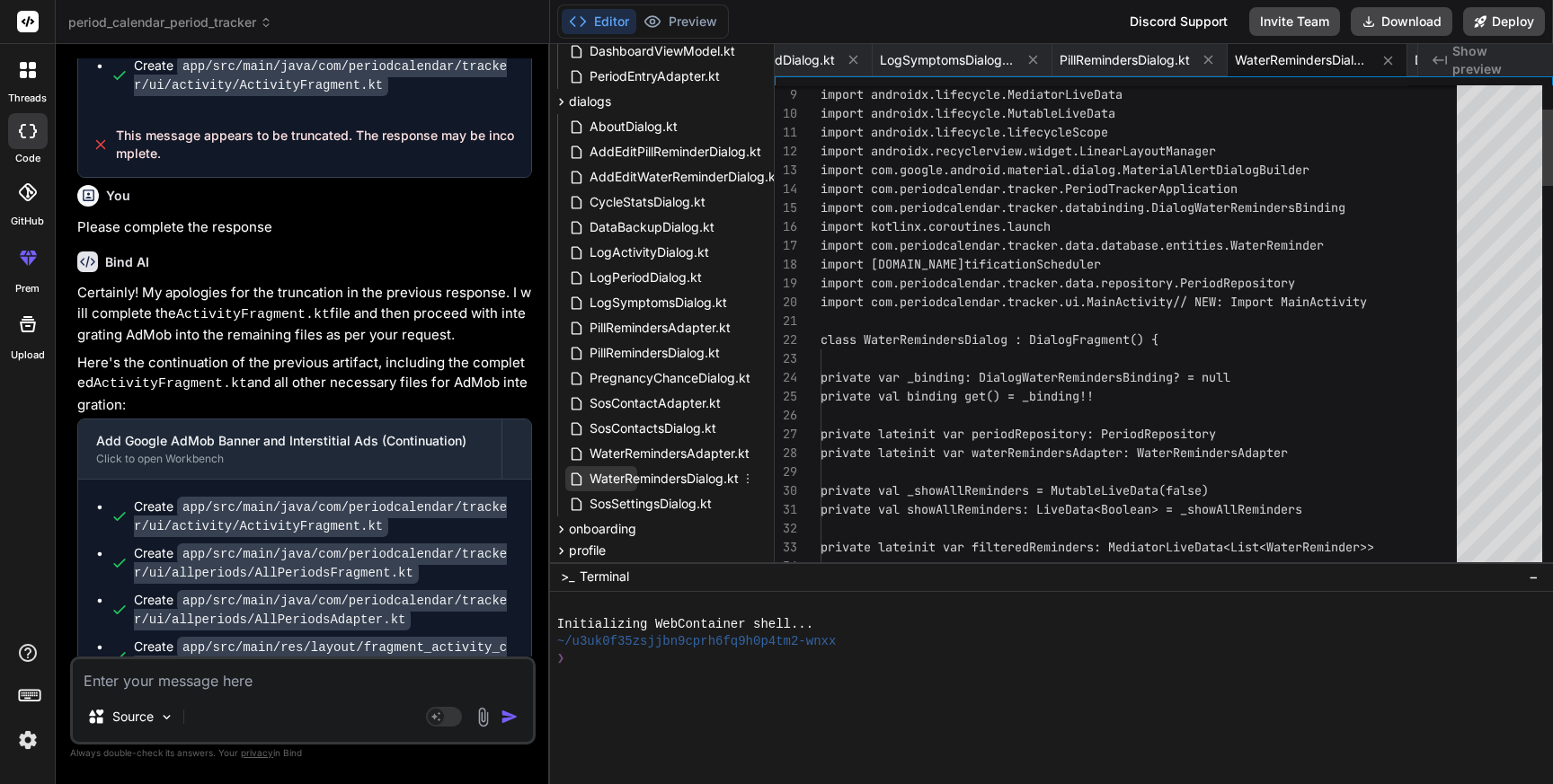
click at [631, 476] on span "WaterRemindersDialog.kt" at bounding box center [663, 479] width 153 height 22
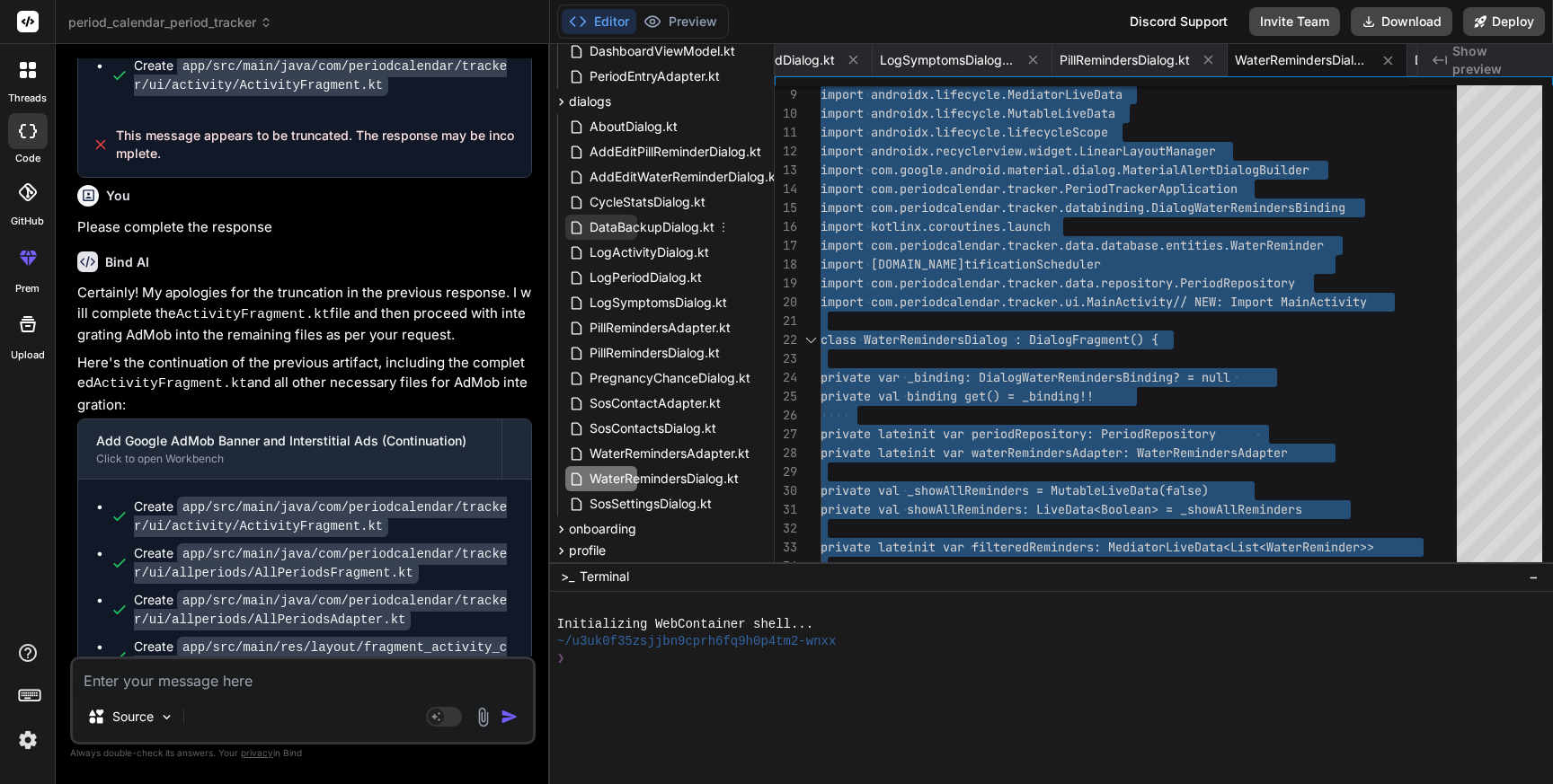
click at [660, 231] on span "DataBackupDialog.kt" at bounding box center [652, 227] width 128 height 22
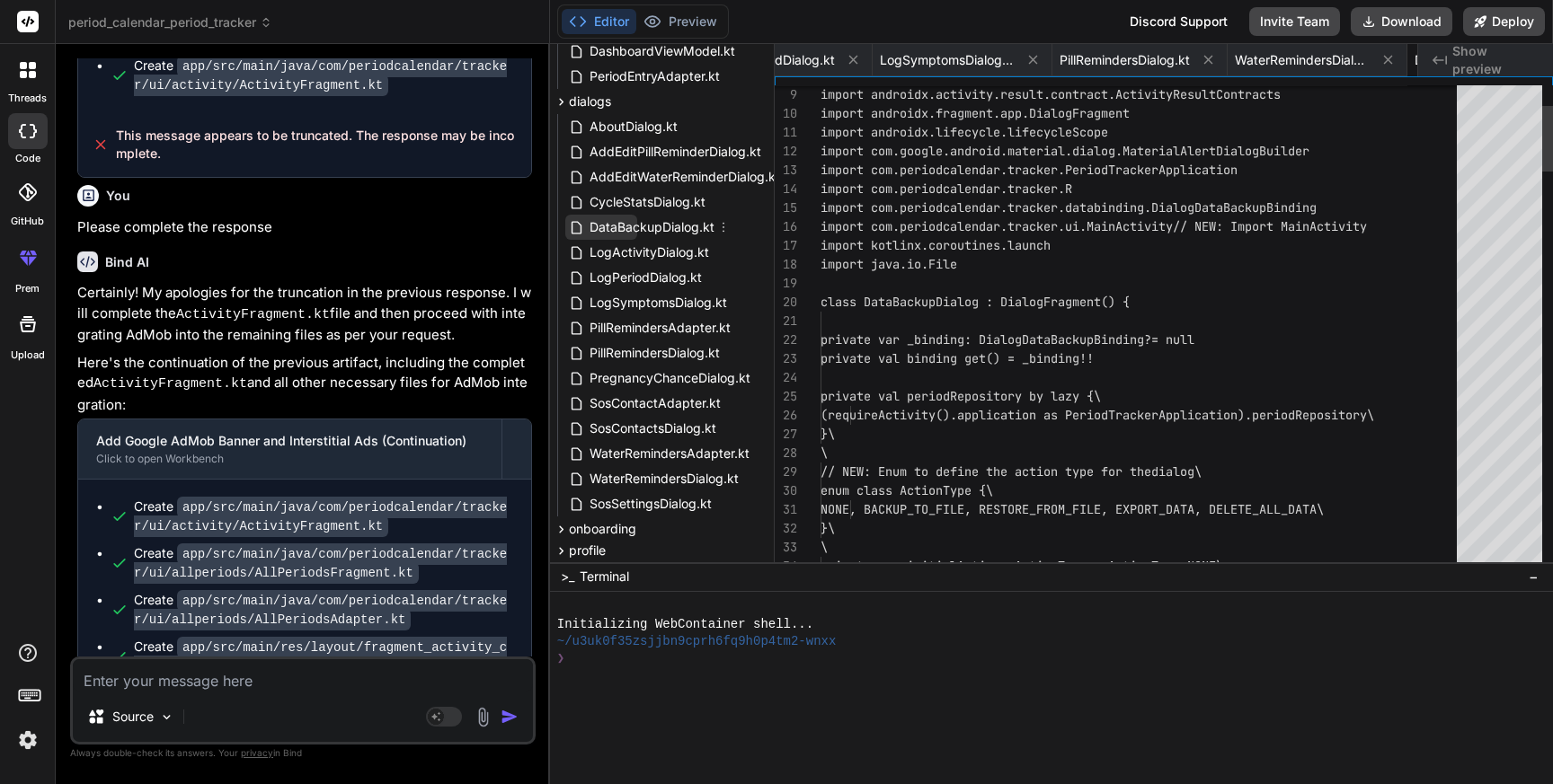
scroll to position [0, 5267]
click at [660, 231] on span "DataBackupDialog.kt" at bounding box center [652, 227] width 128 height 22
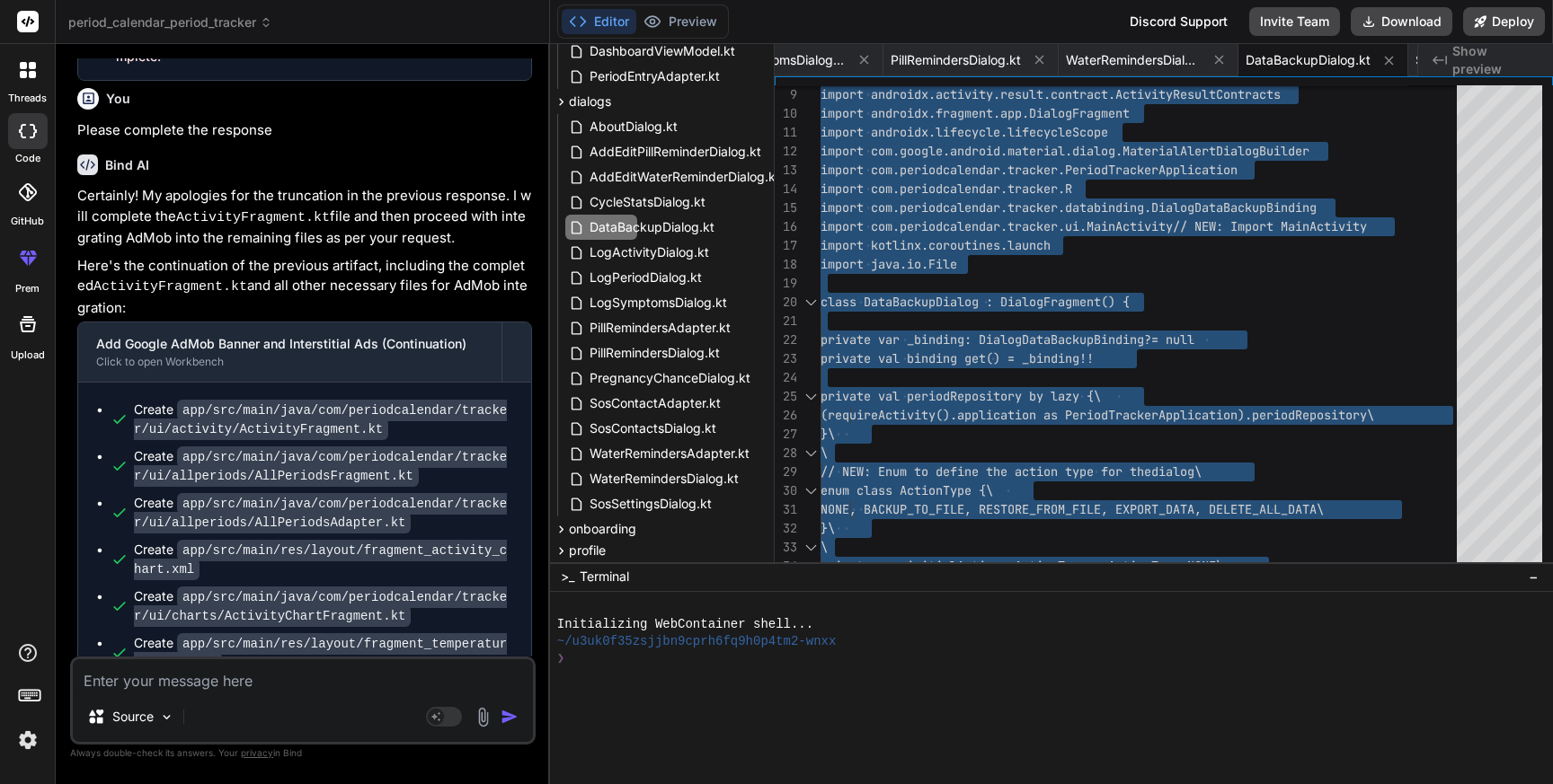
scroll to position [21999, 0]
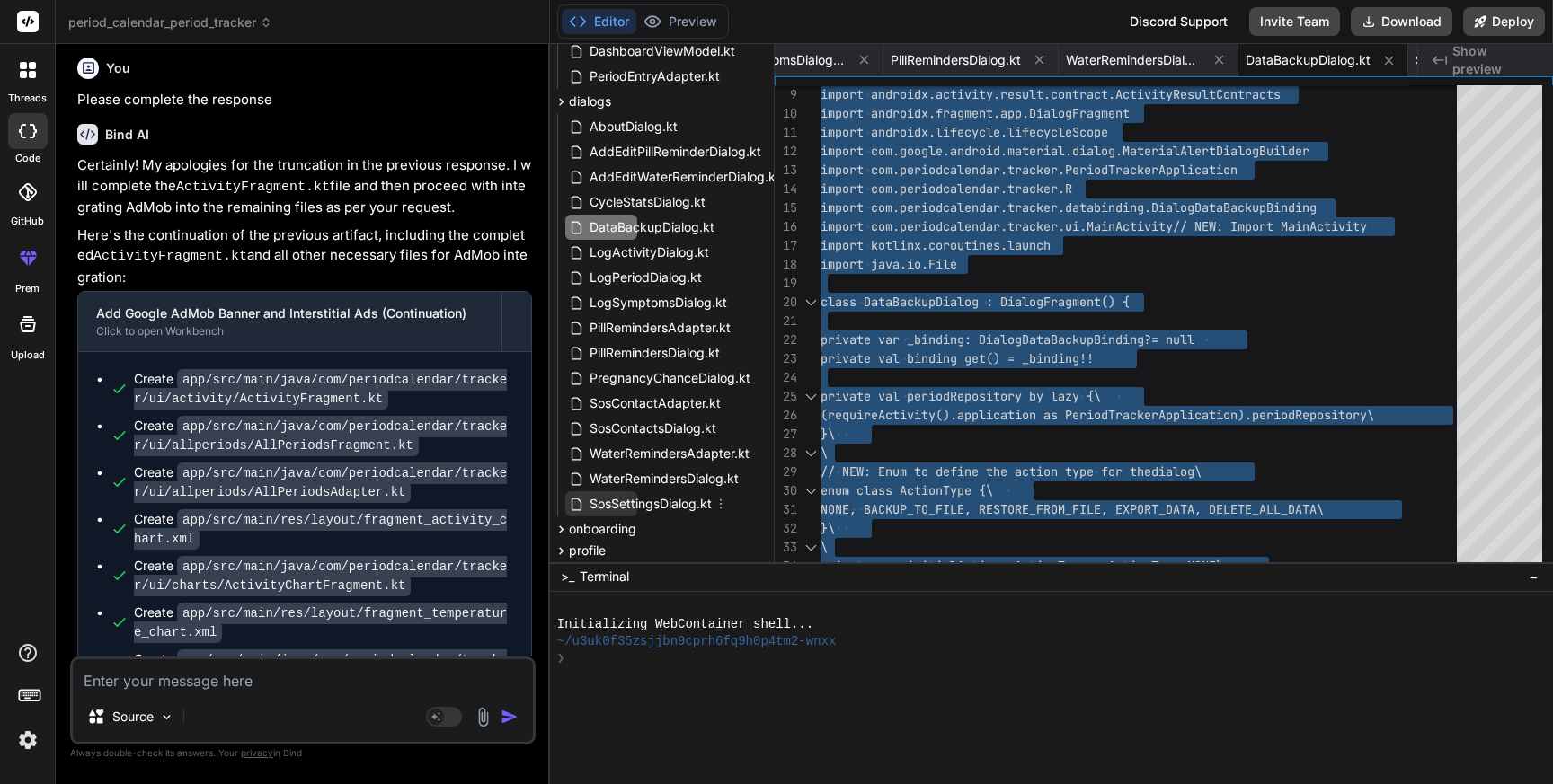
click at [625, 503] on span "SosSettingsDialog.kt" at bounding box center [650, 504] width 125 height 22
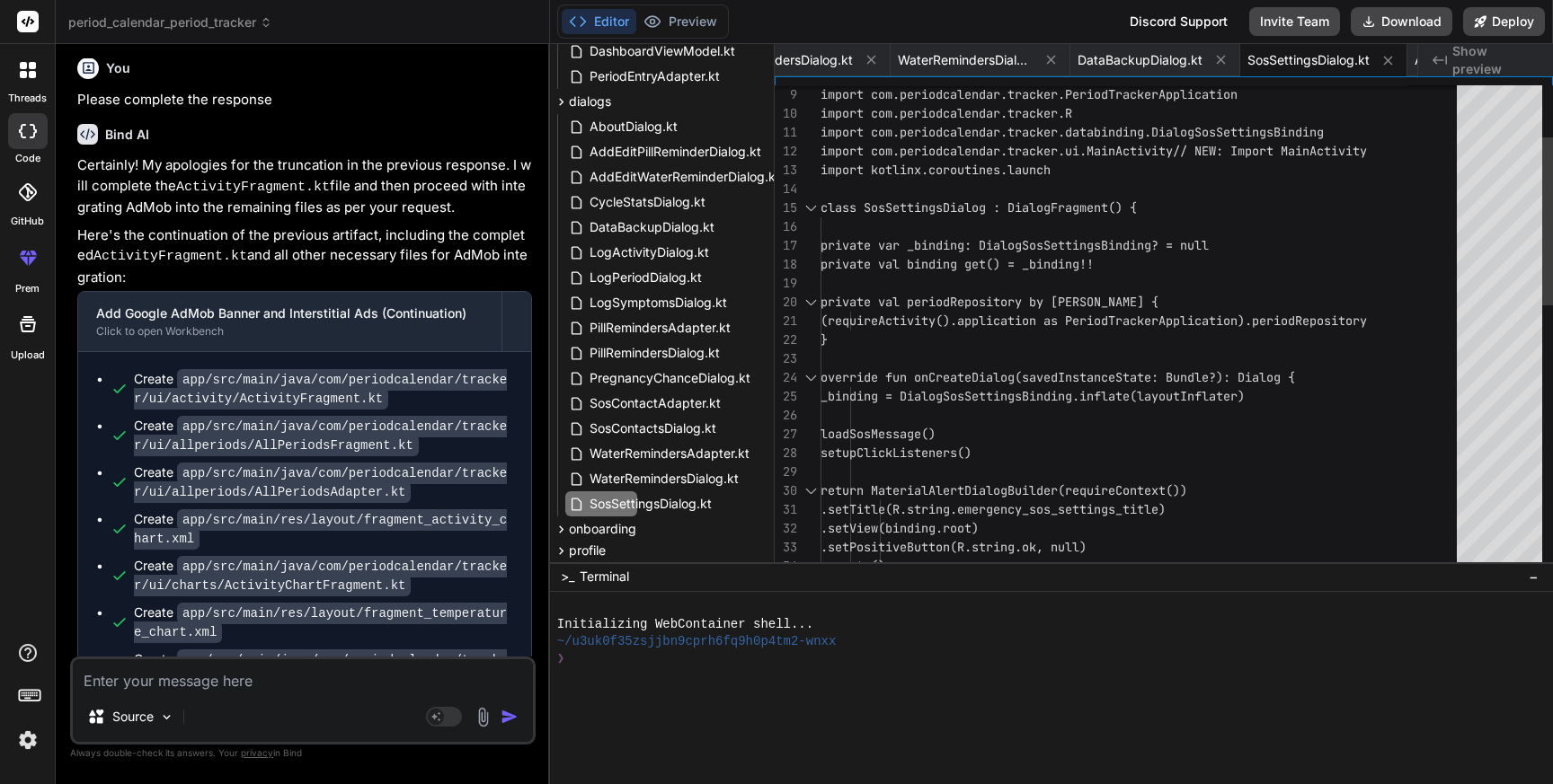
click at [1194, 398] on div "class SosSettingsDialog : DialogFragment() { private var _binding: DialogSosSet…" at bounding box center [1143, 632] width 647 height 1396
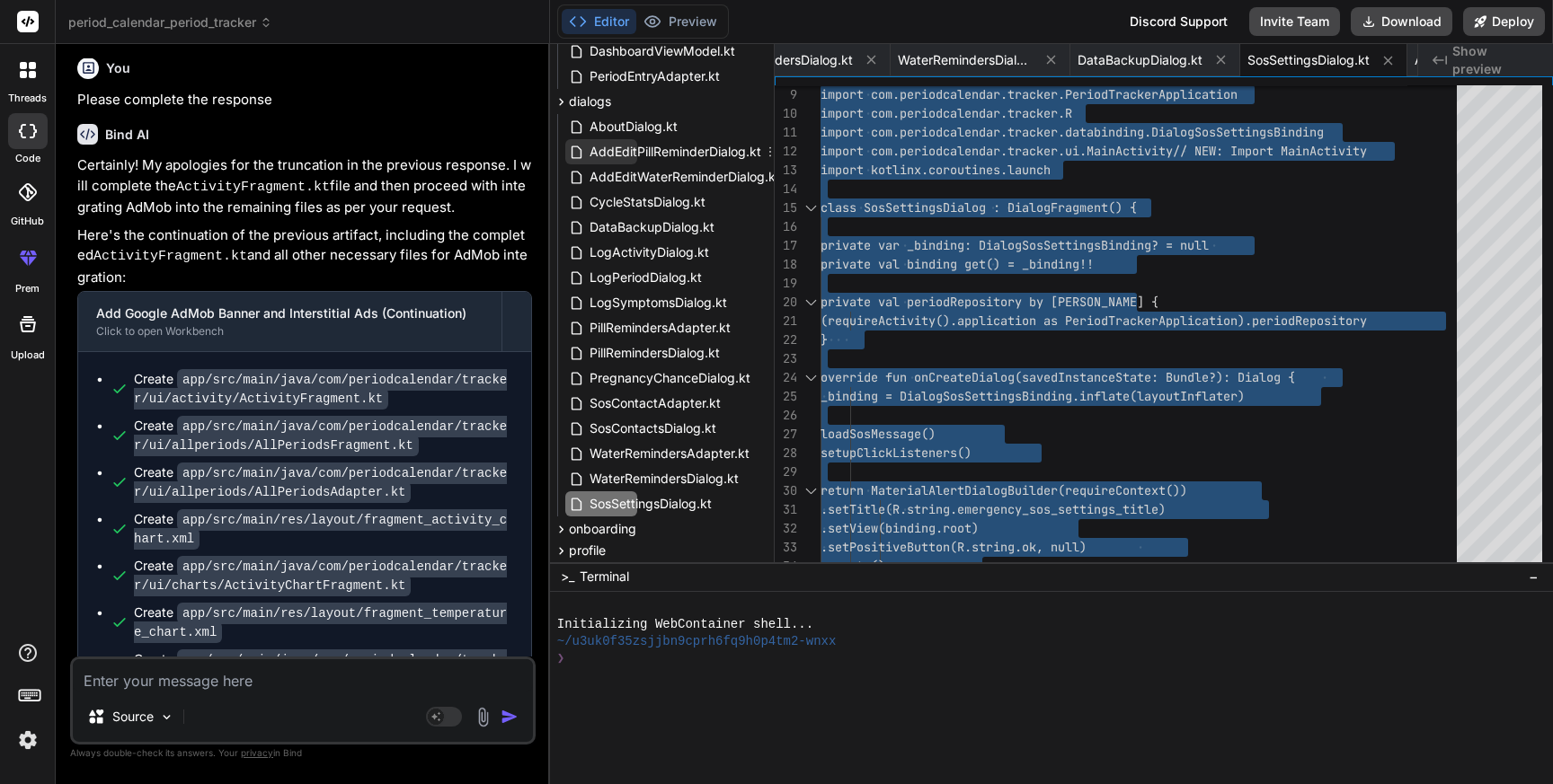
click at [682, 152] on span "AddEditPillReminderDialog.kt" at bounding box center [675, 152] width 175 height 22
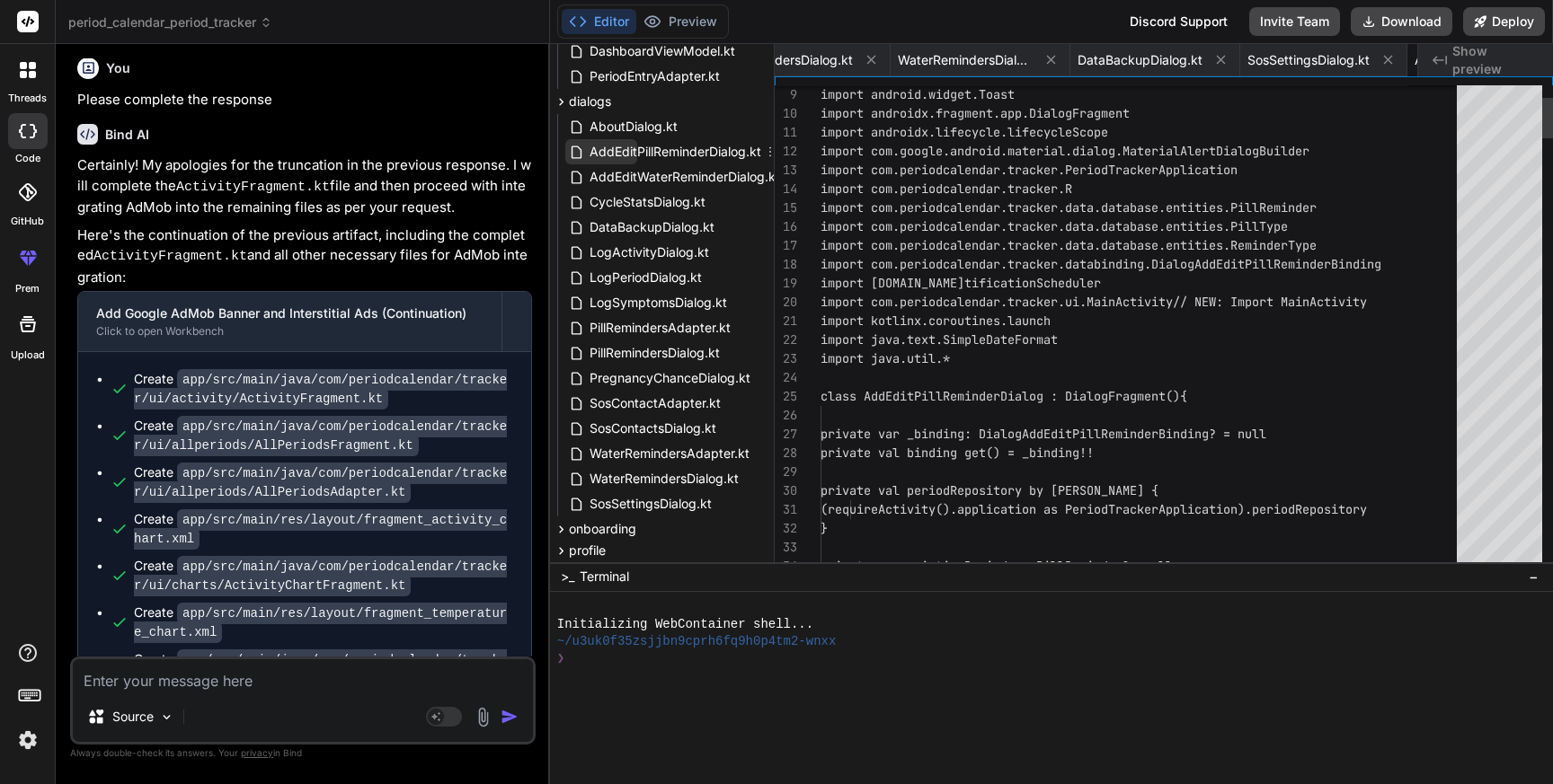
scroll to position [0, 5616]
click at [682, 152] on span "AddEditPillReminderDialog.kt" at bounding box center [675, 152] width 175 height 22
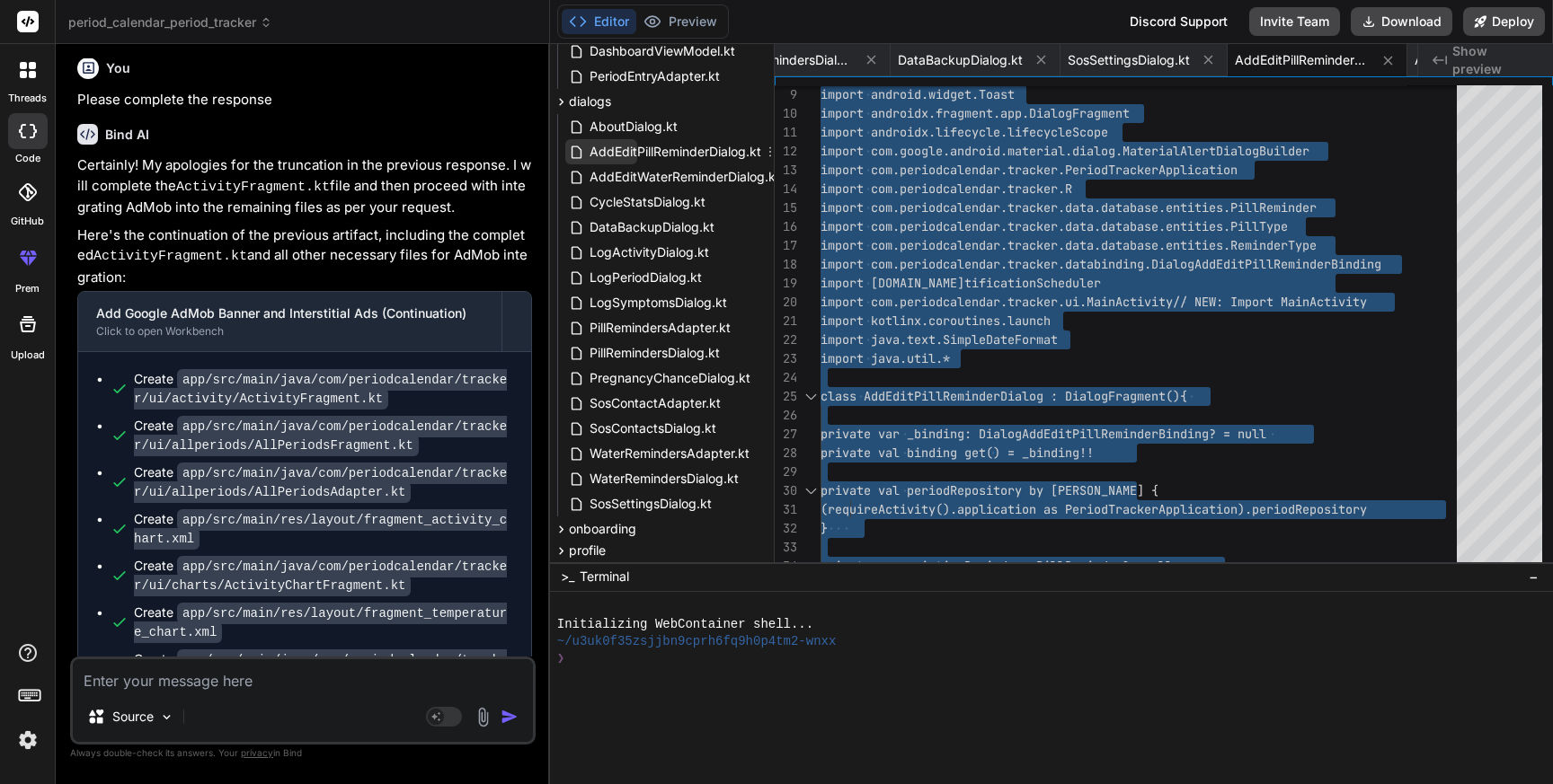
click at [657, 152] on span "AddEditPillReminderDialog.kt" at bounding box center [675, 152] width 175 height 22
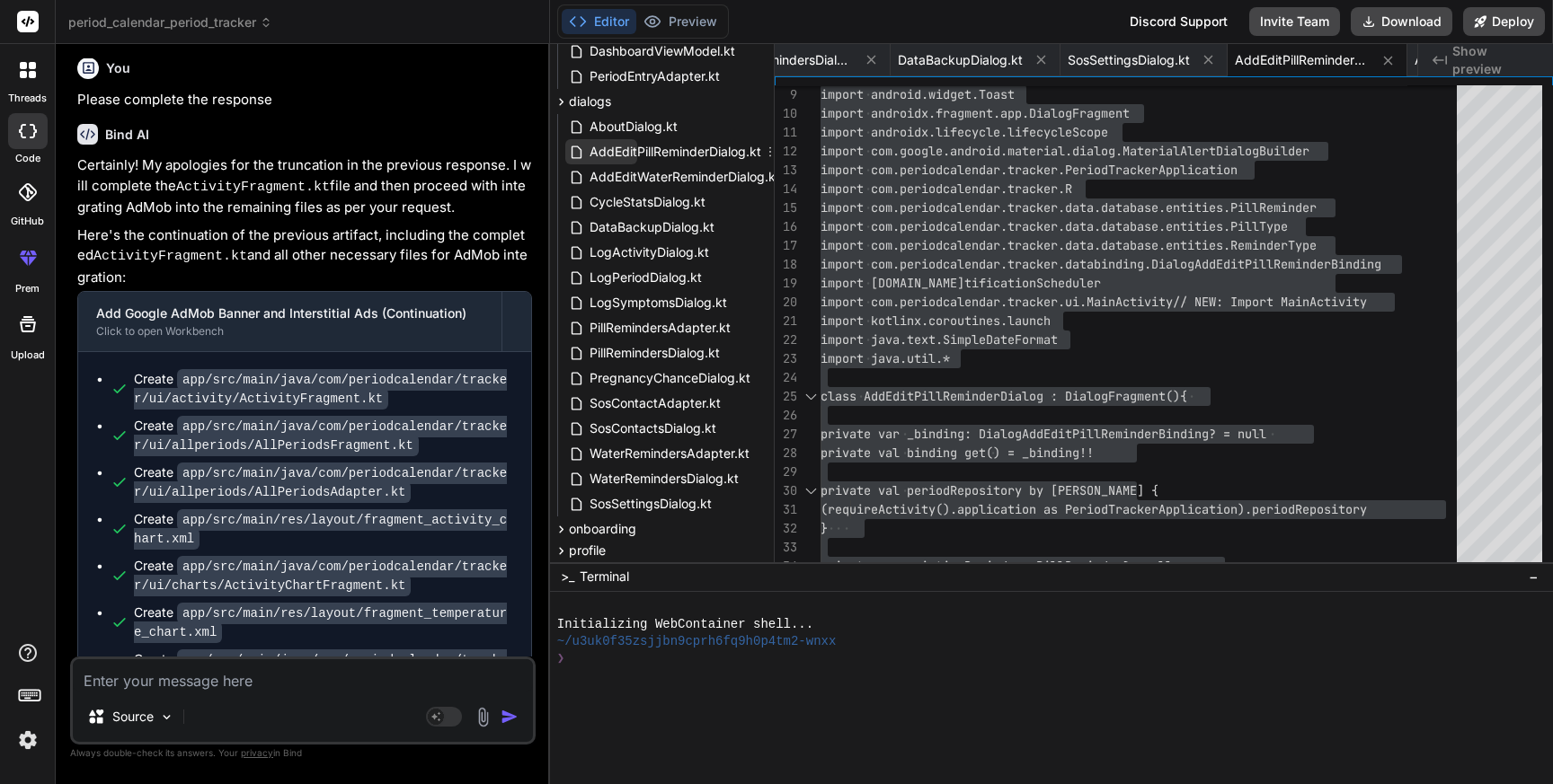
click at [657, 152] on span "AddEditPillReminderDialog.kt" at bounding box center [675, 152] width 175 height 22
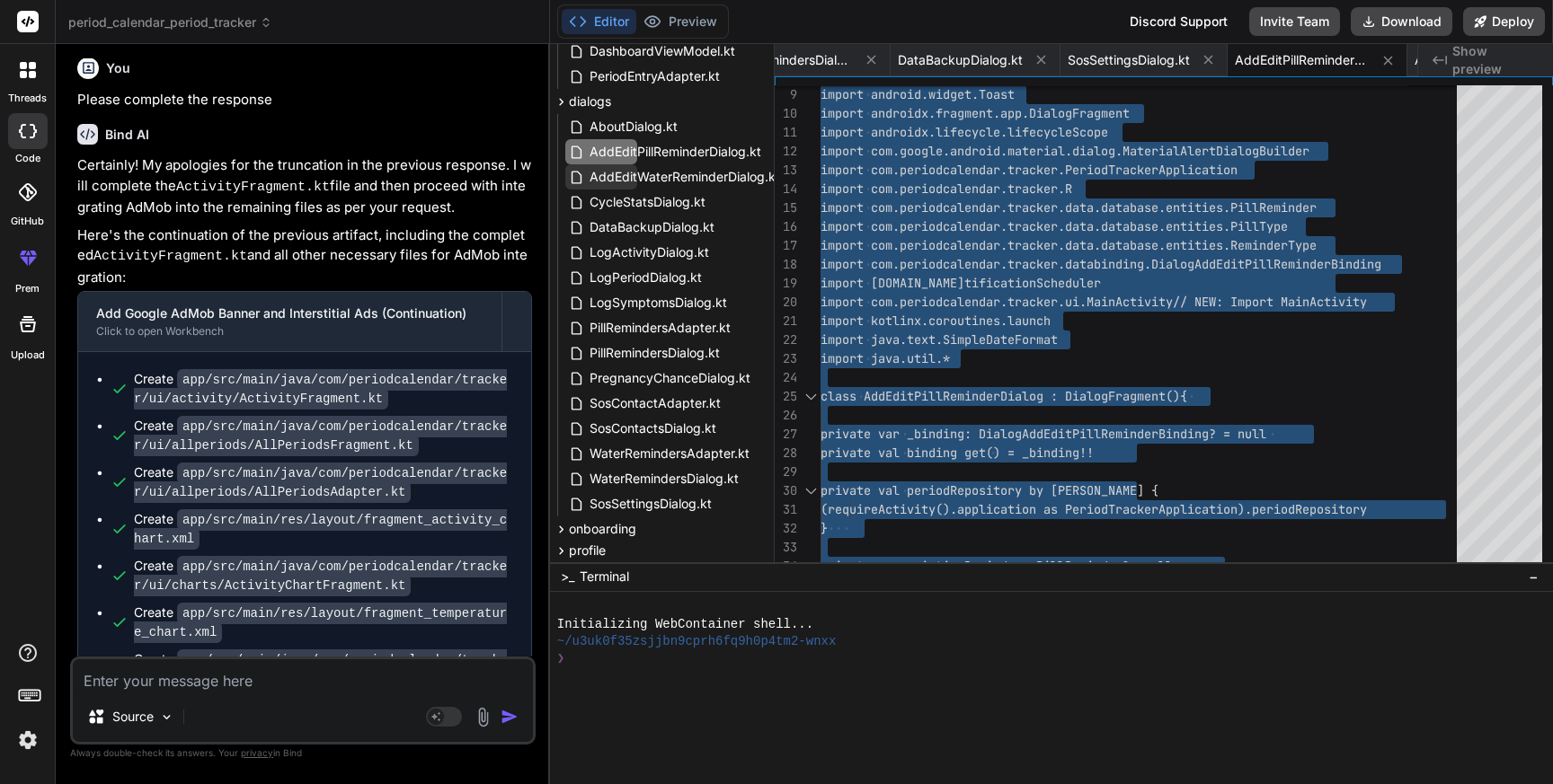
click at [678, 176] on span "AddEditWaterReminderDialog.kt" at bounding box center [684, 177] width 194 height 22
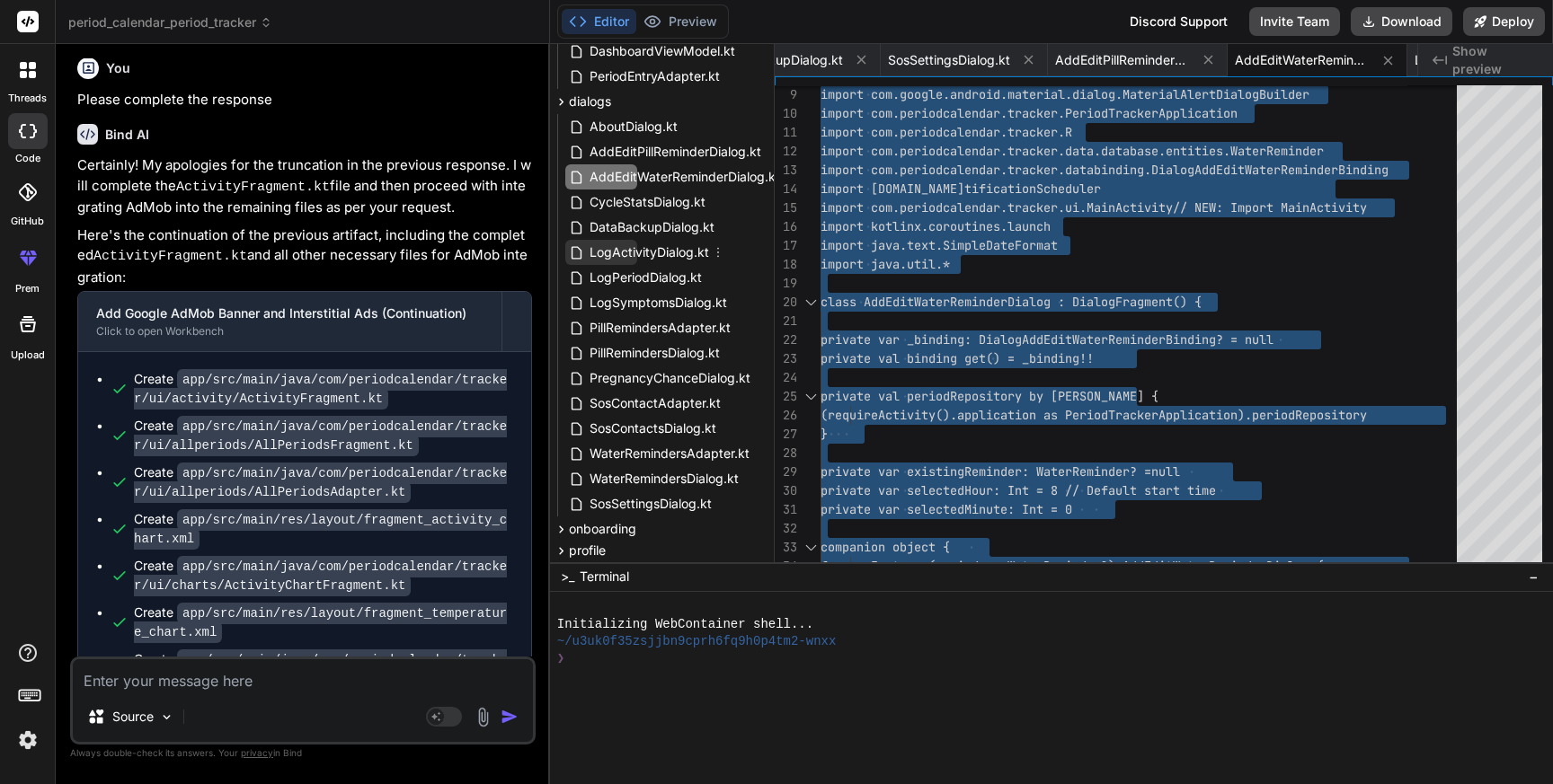
click at [661, 256] on span "LogActivityDialog.kt" at bounding box center [649, 253] width 123 height 22
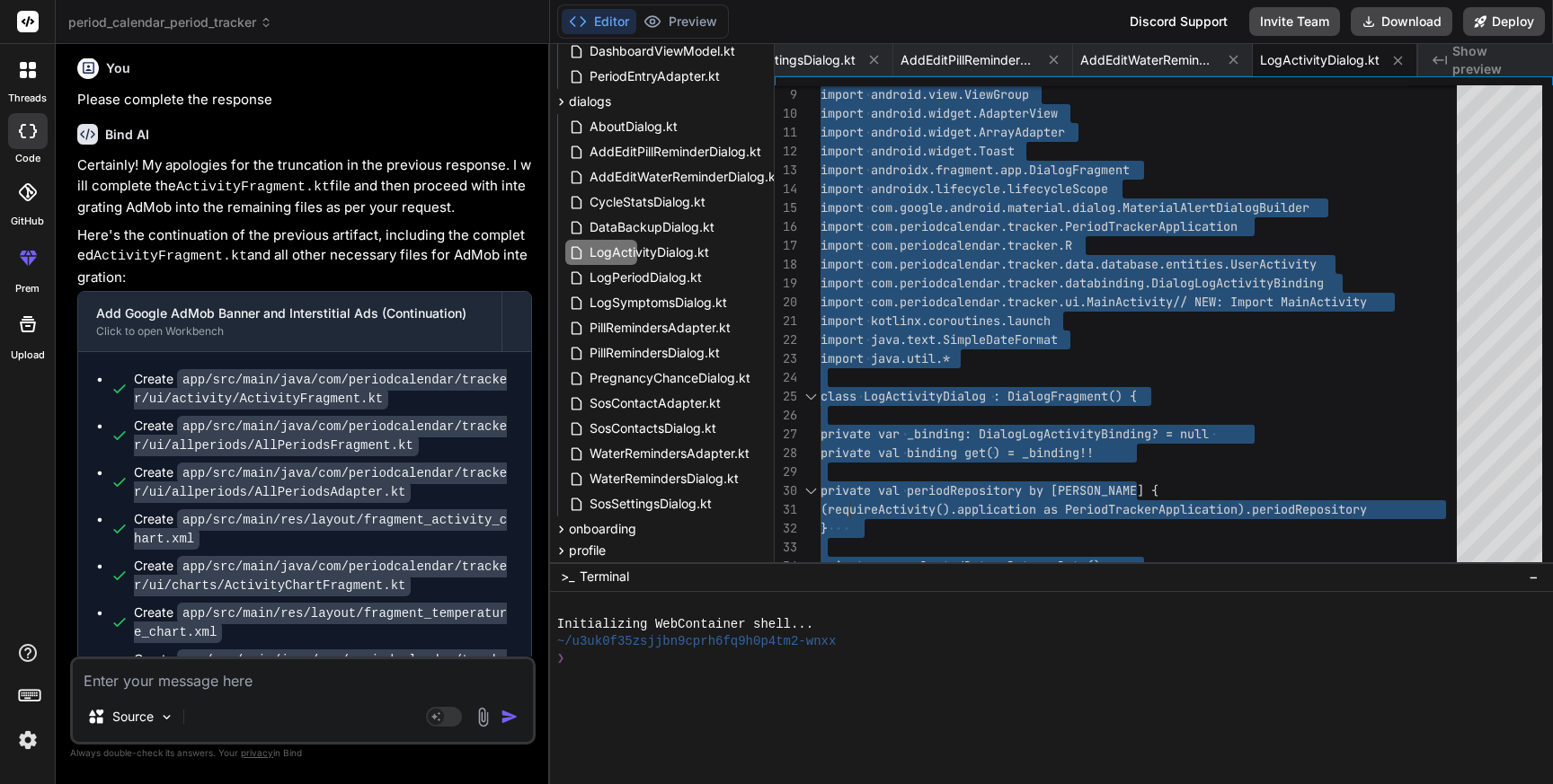
click at [244, 690] on textarea at bounding box center [303, 676] width 460 height 32
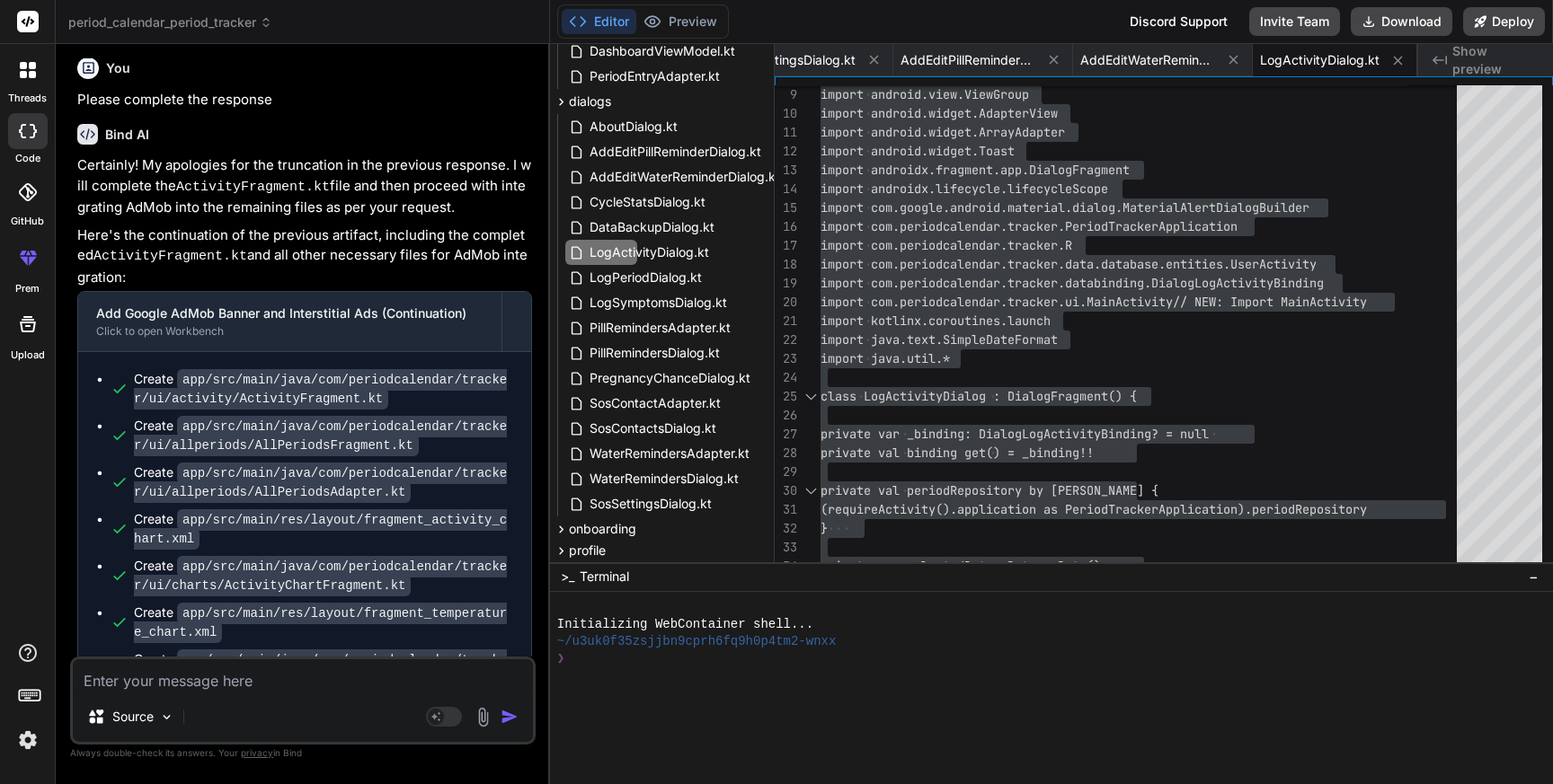
paste textarea "> Task :app:processDebugMainManifest FAILED /Users/personal/Downloads/period_ca…"
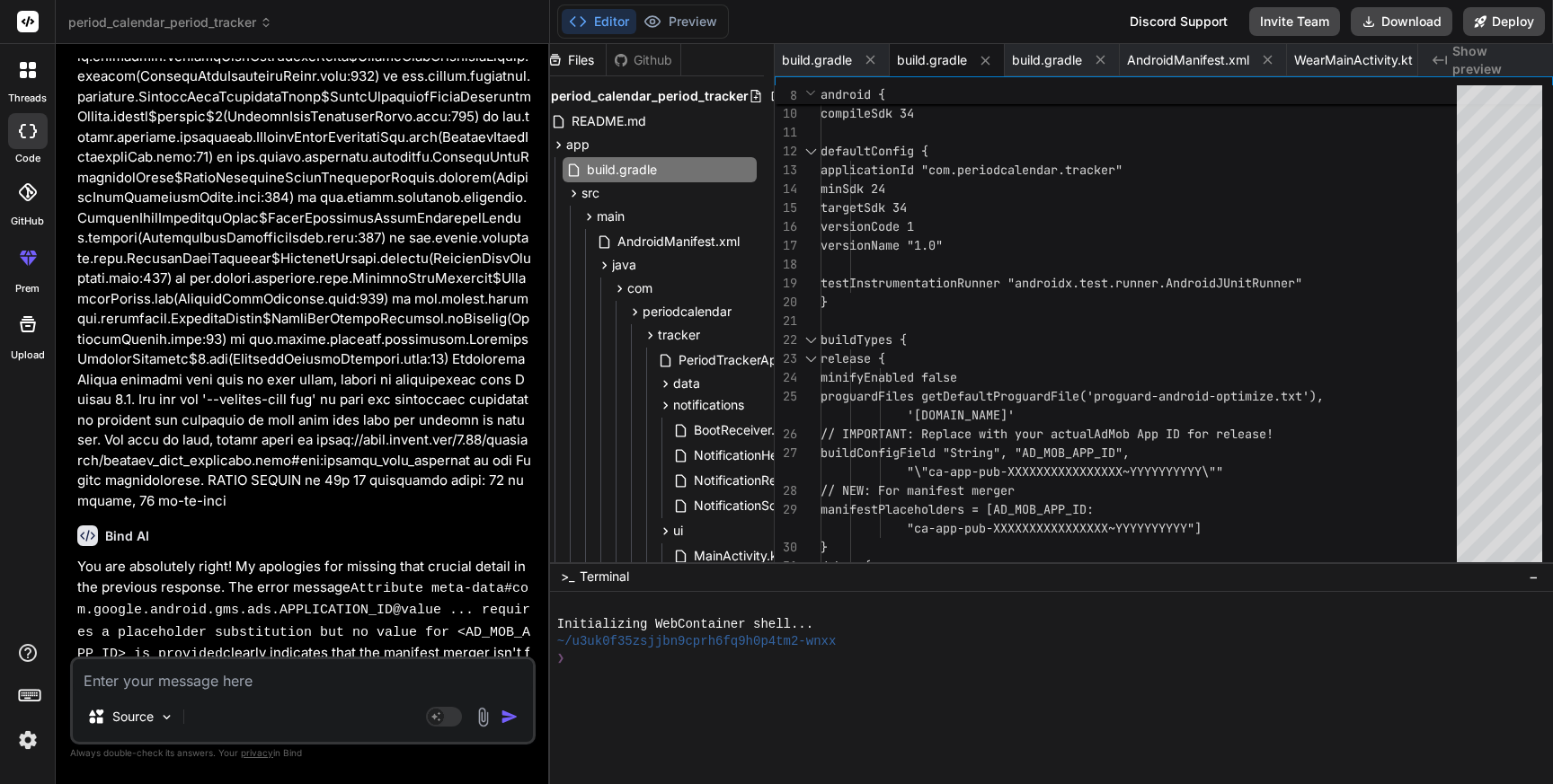
scroll to position [0, 0]
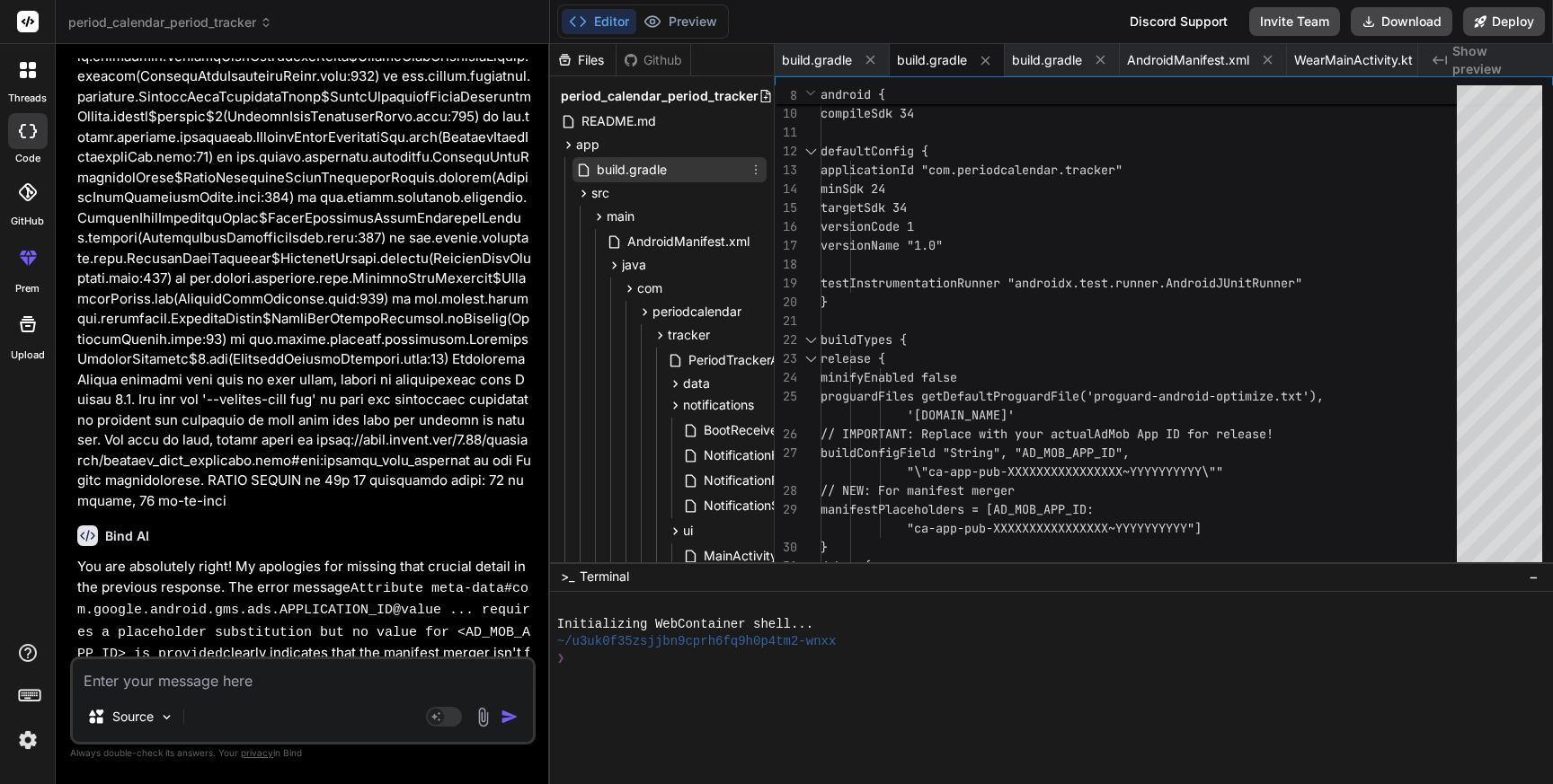
click at [665, 163] on span "build.gradle" at bounding box center [632, 170] width 74 height 22
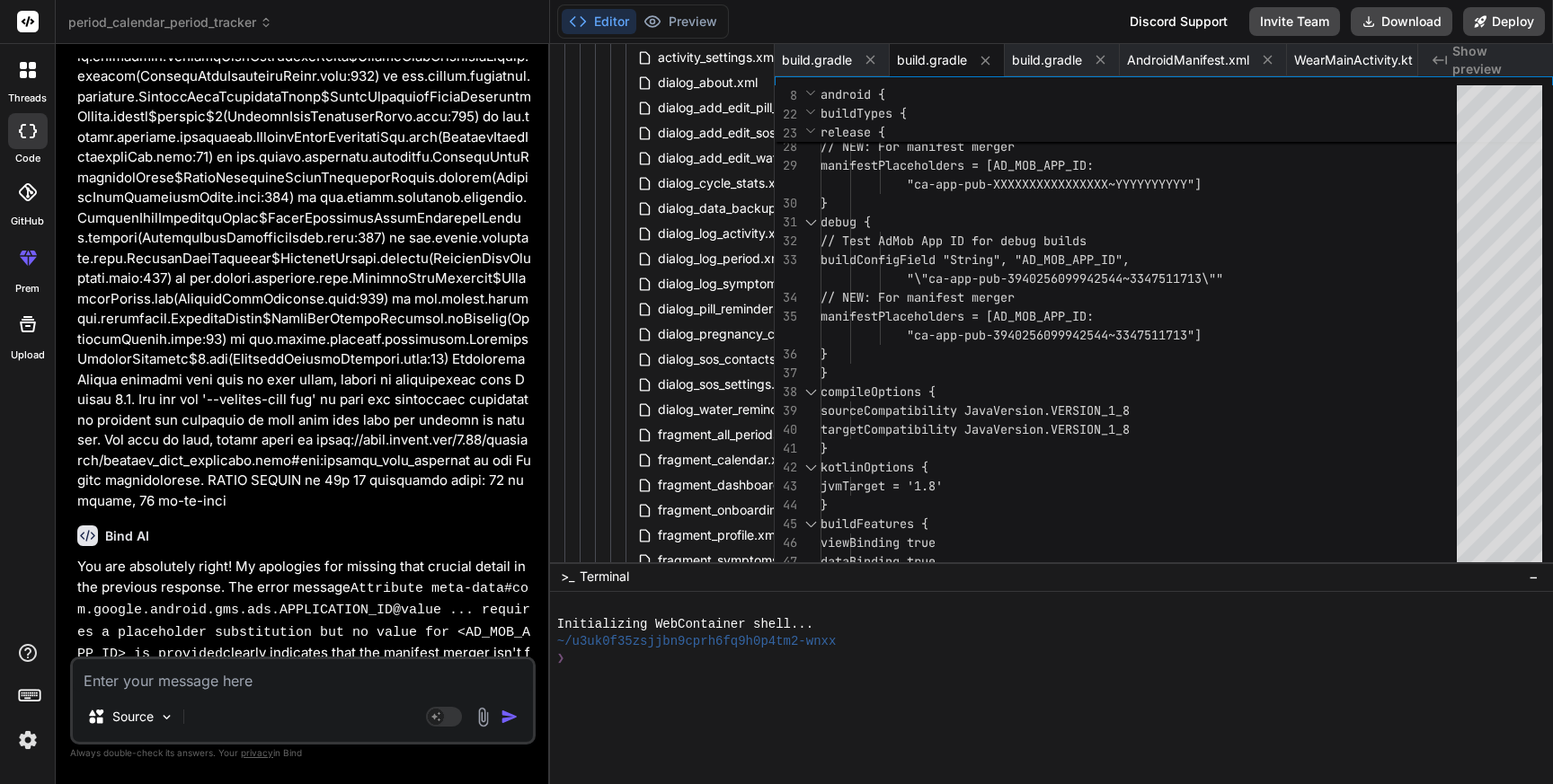
scroll to position [2579, 0]
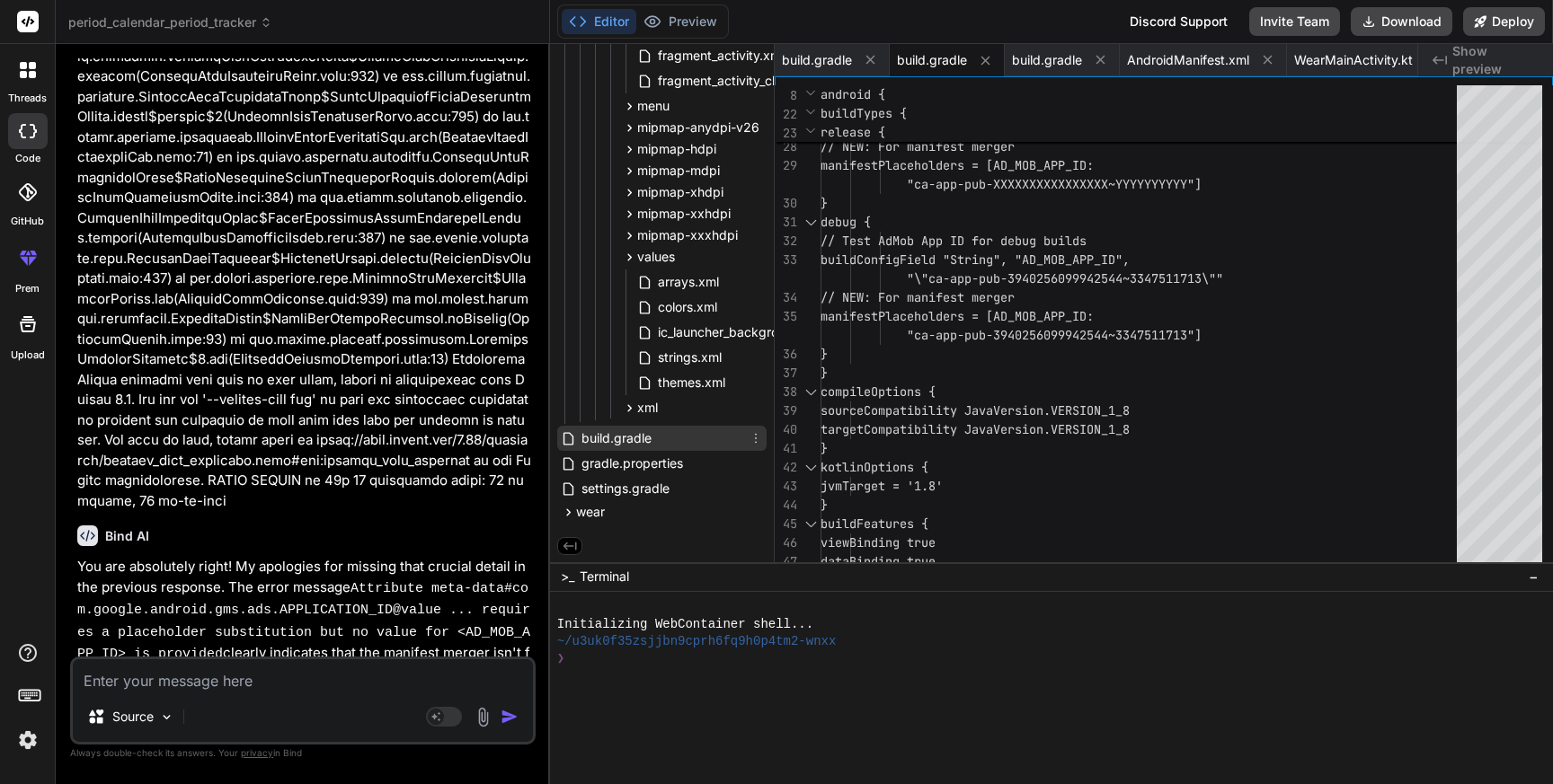
click at [630, 444] on span "build.gradle" at bounding box center [616, 438] width 74 height 22
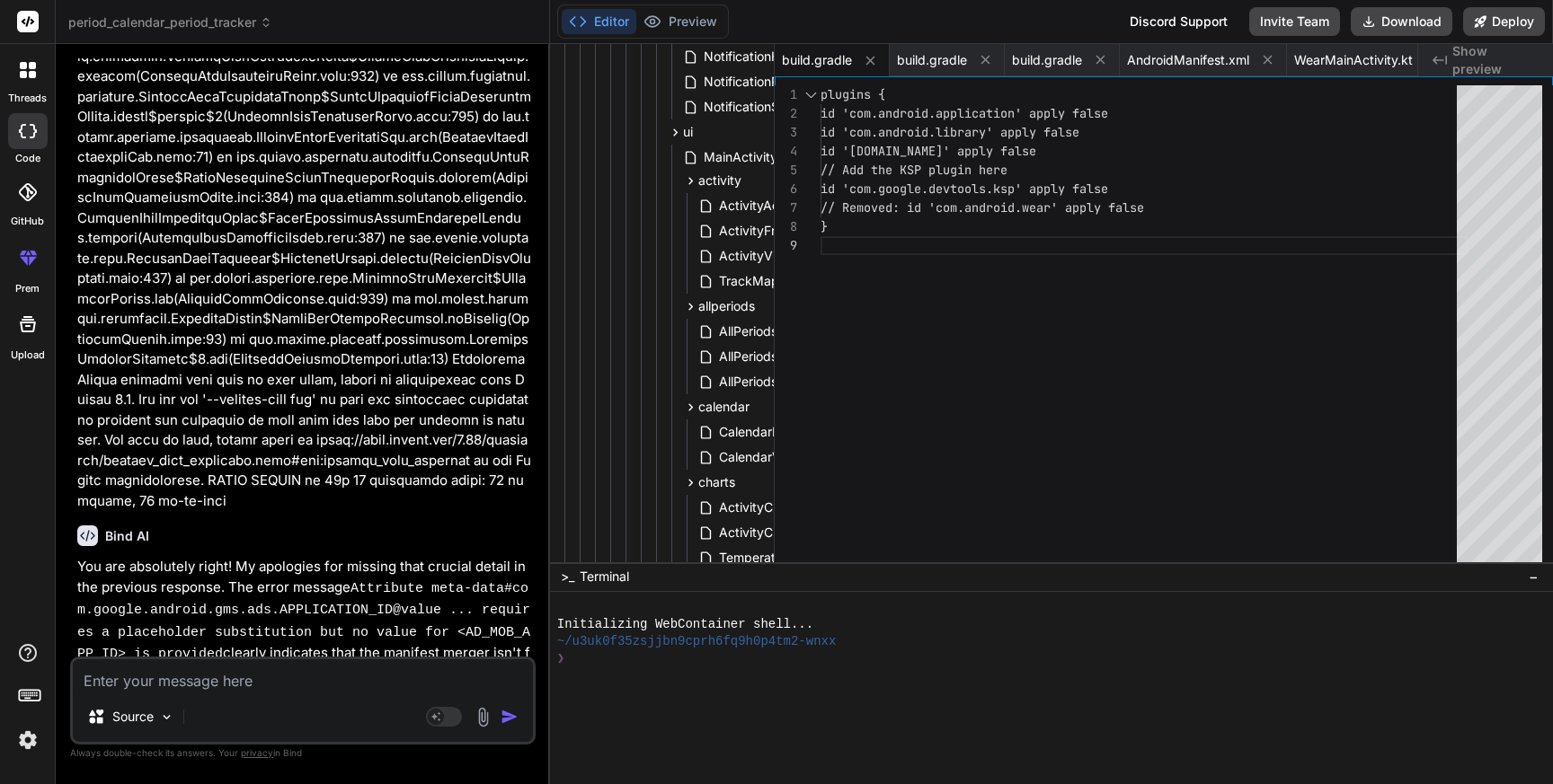
scroll to position [0, 0]
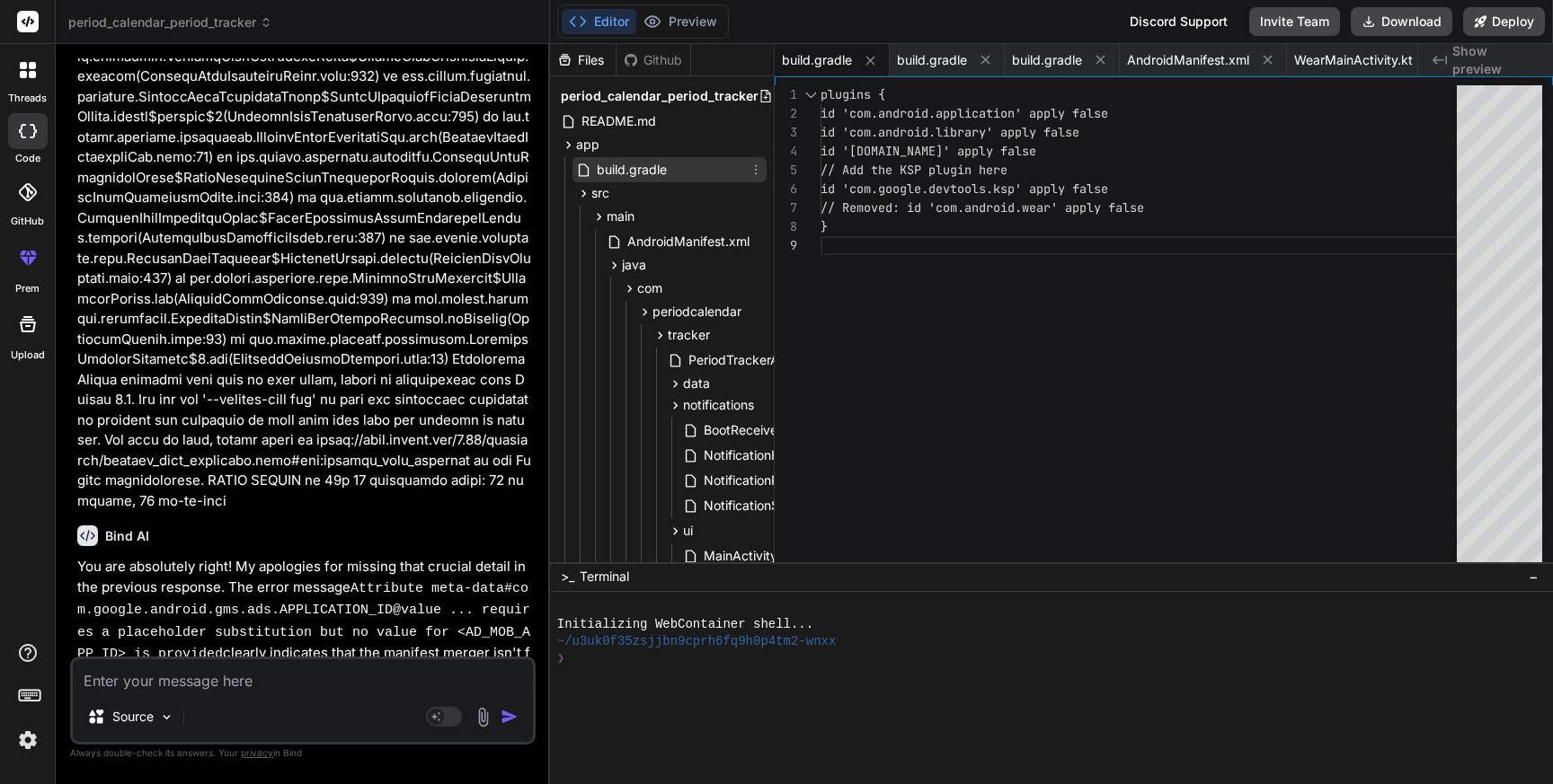
click at [647, 169] on span "build.gradle" at bounding box center [632, 170] width 74 height 22
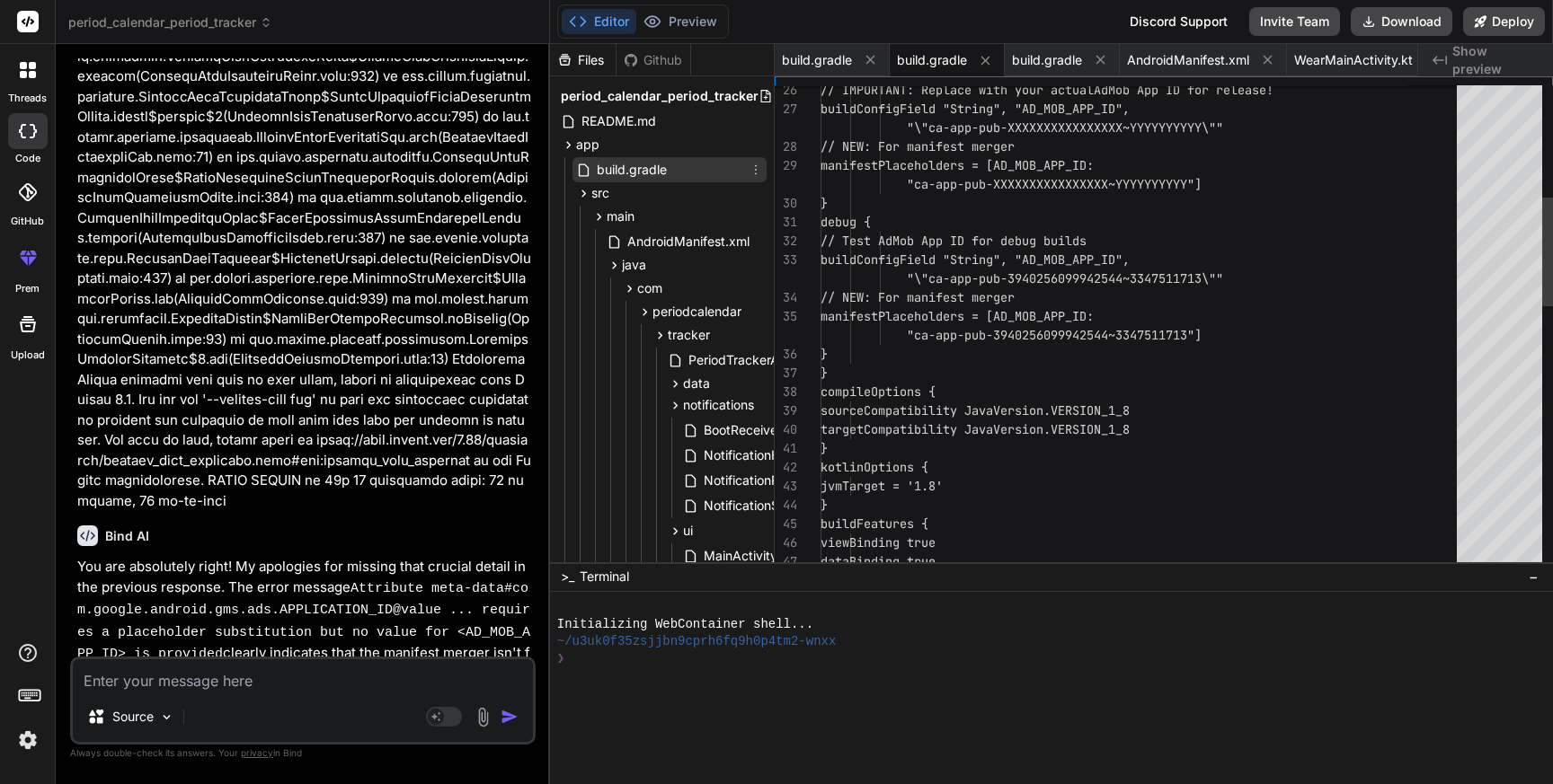
scroll to position [57, 0]
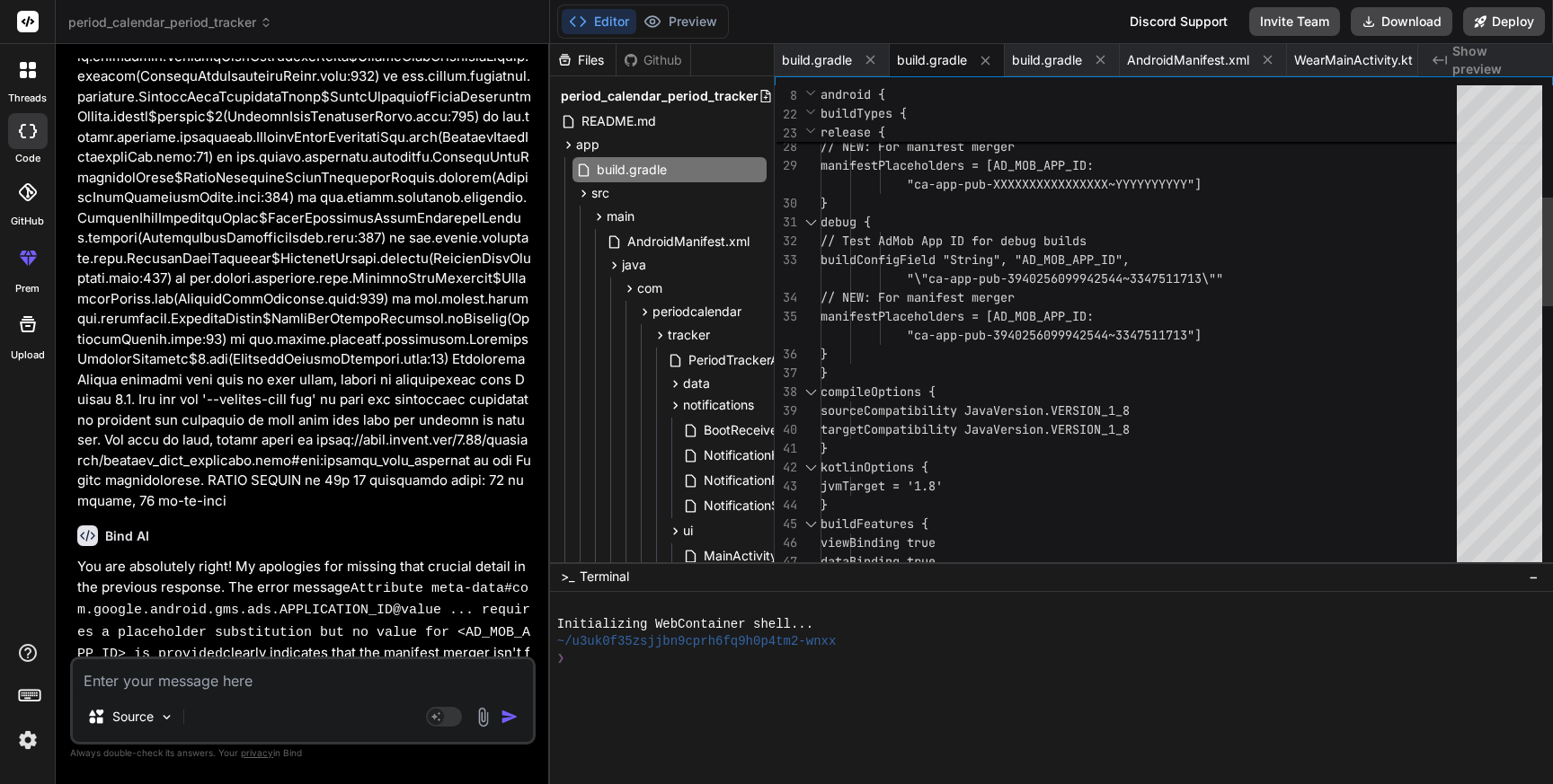
click at [1197, 468] on div "// IMPORTANT: Replace with your actual AdMob App ID for release! buildConfigFie…" at bounding box center [1143, 666] width 647 height 2151
click at [881, 262] on div "// IMPORTANT: Replace with your actual AdMob App ID for release! buildConfigFie…" at bounding box center [1143, 666] width 647 height 2151
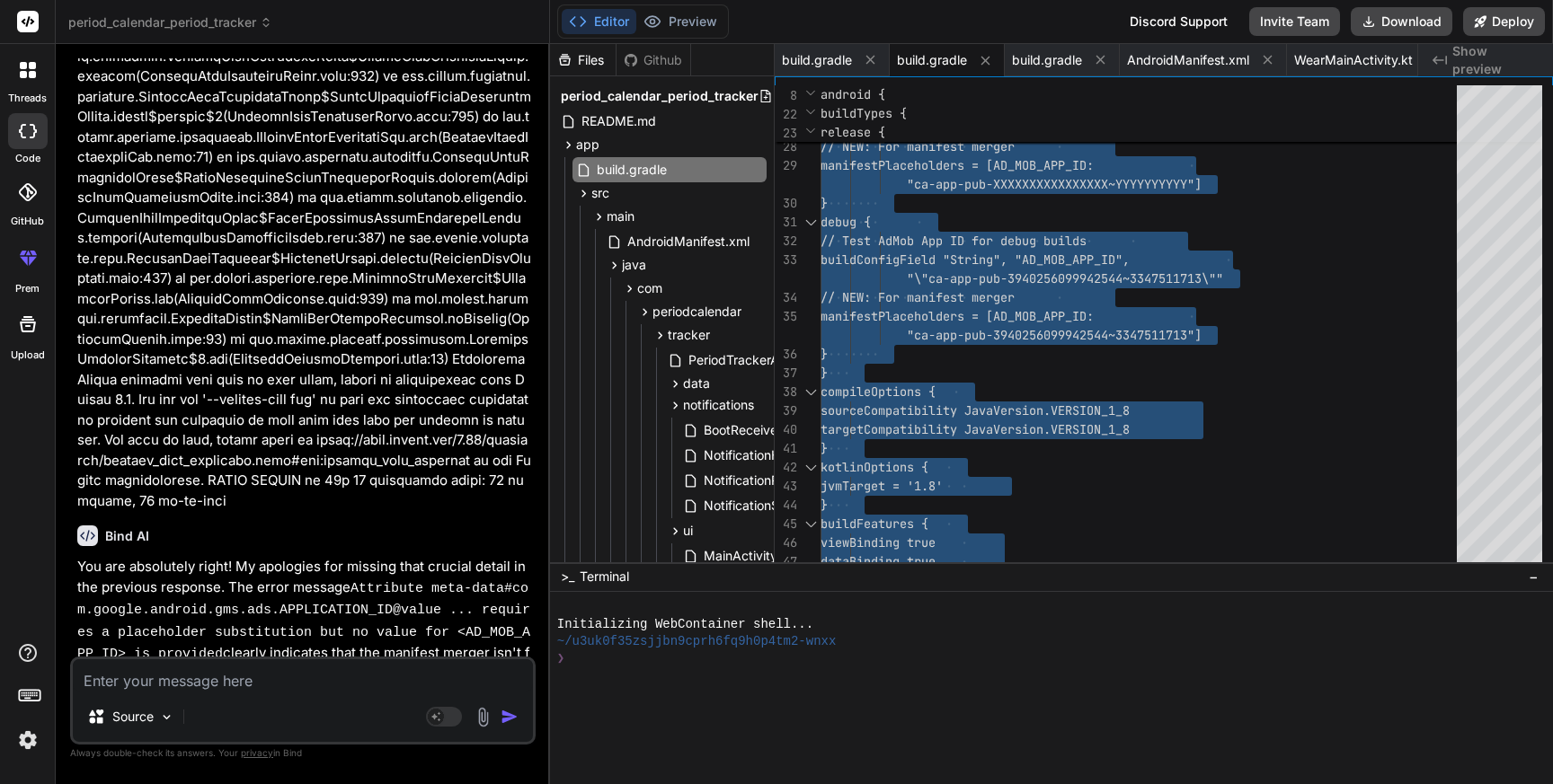
click at [230, 687] on textarea at bounding box center [303, 676] width 460 height 32
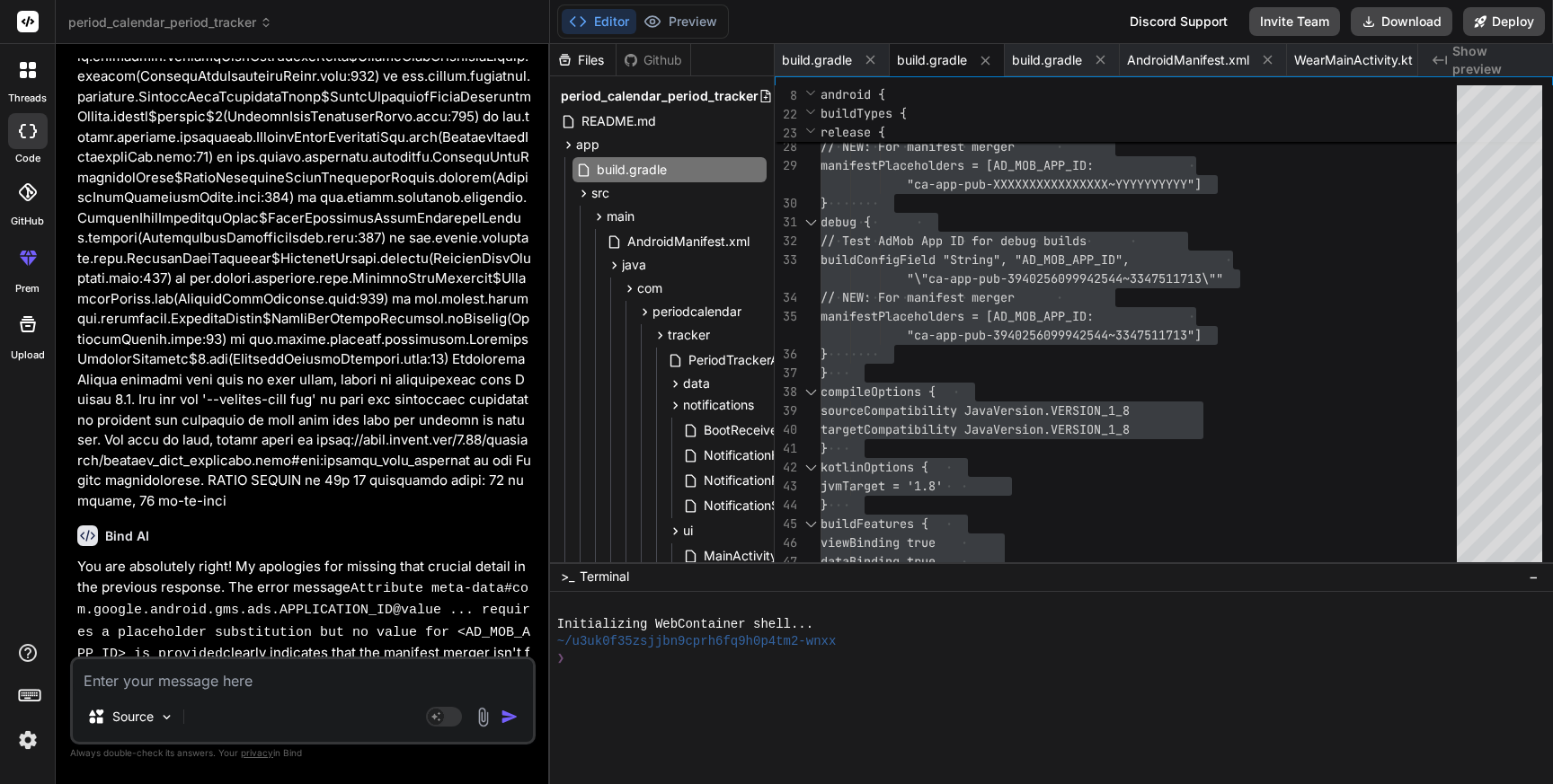
paste textarea "Execution failed for task ':app:processDebugResources'. > A failure occurred wh…"
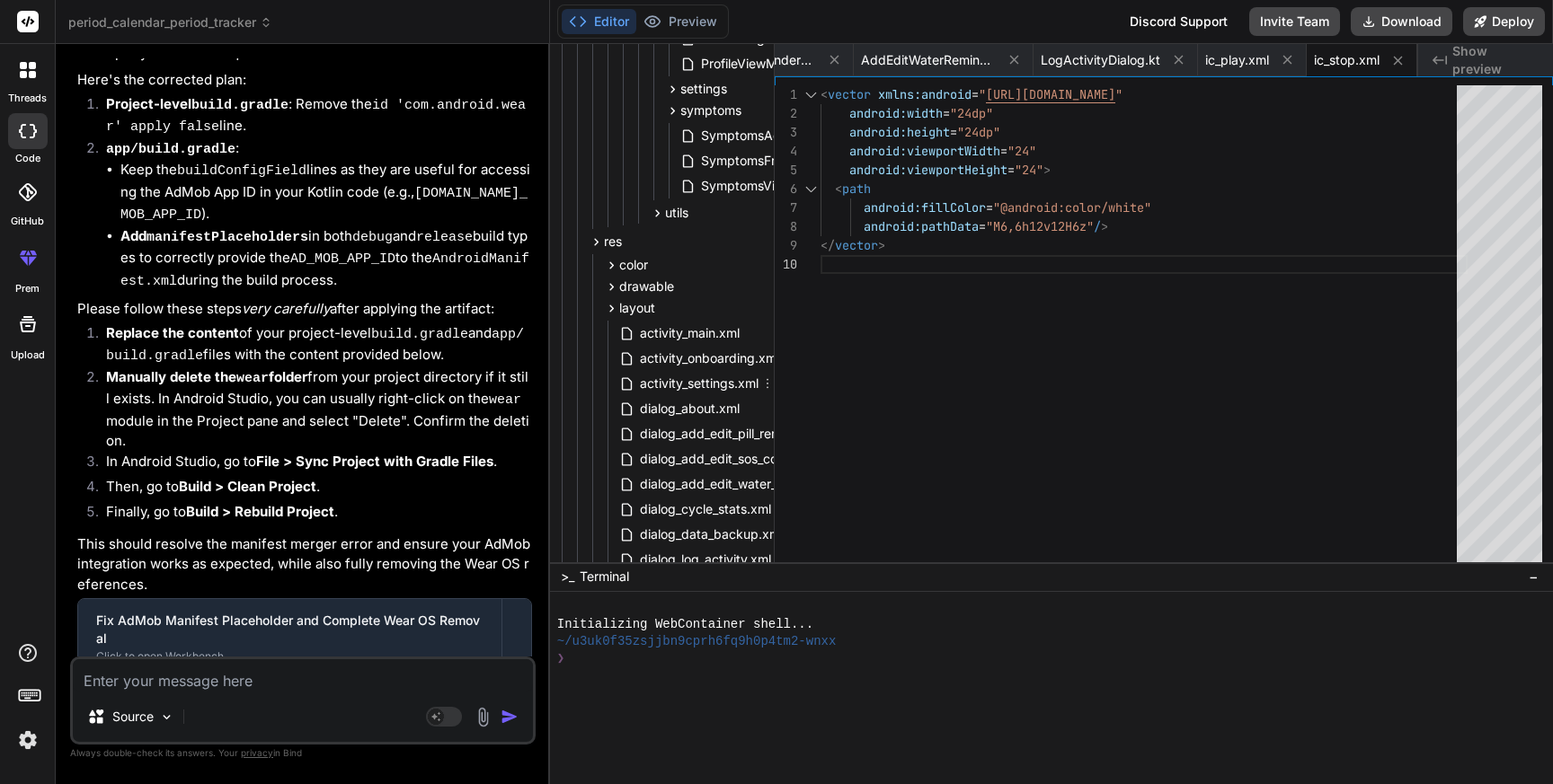
scroll to position [1544, 17]
click at [613, 287] on icon at bounding box center [612, 287] width 15 height 15
click at [615, 290] on icon at bounding box center [612, 287] width 15 height 15
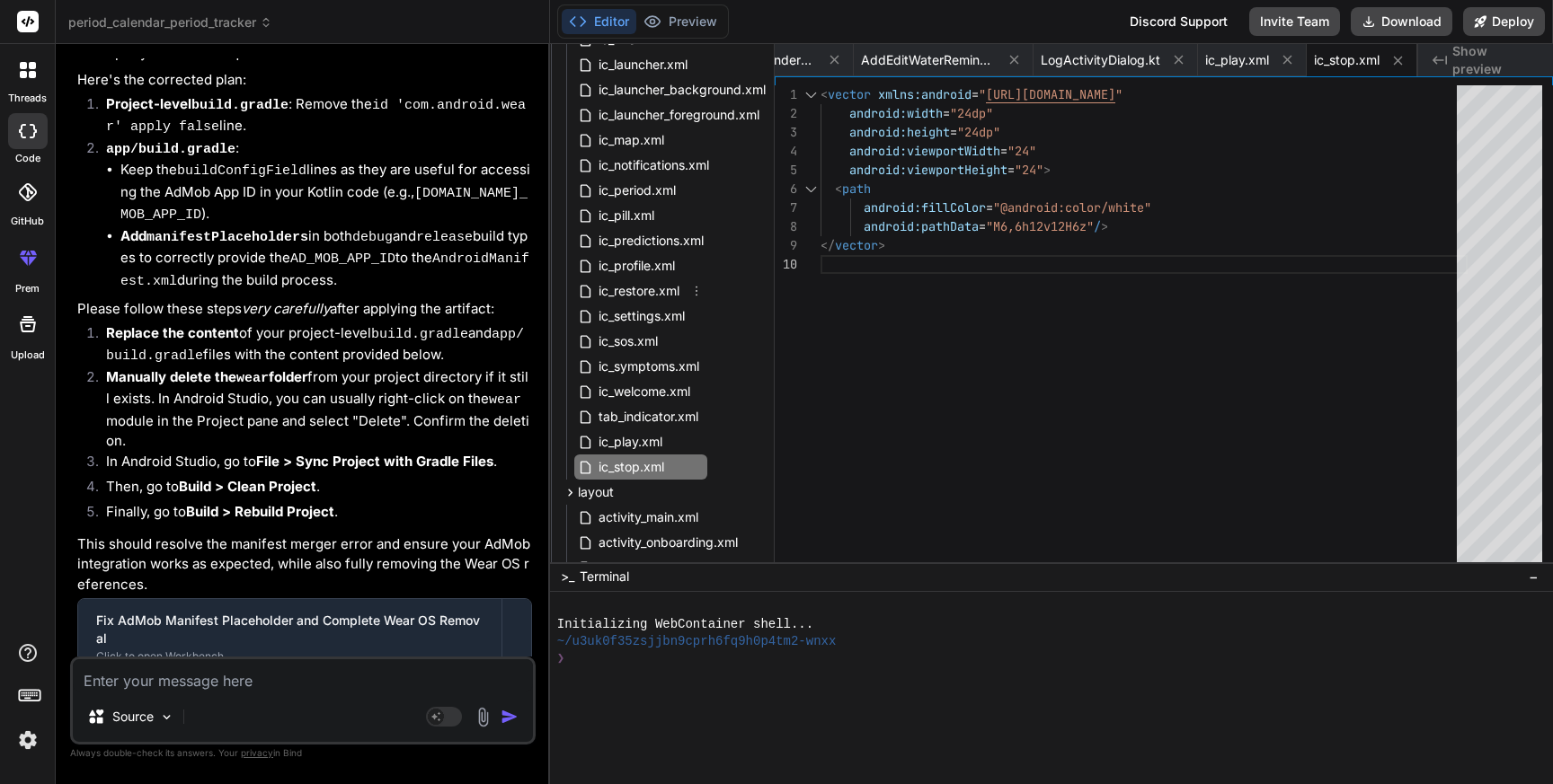
scroll to position [2145, 60]
click at [605, 440] on span "ic_play.xml" at bounding box center [630, 439] width 68 height 22
drag, startPoint x: 380, startPoint y: 401, endPoint x: 465, endPoint y: 403, distance: 85.0
copy code "ic_play.xml"
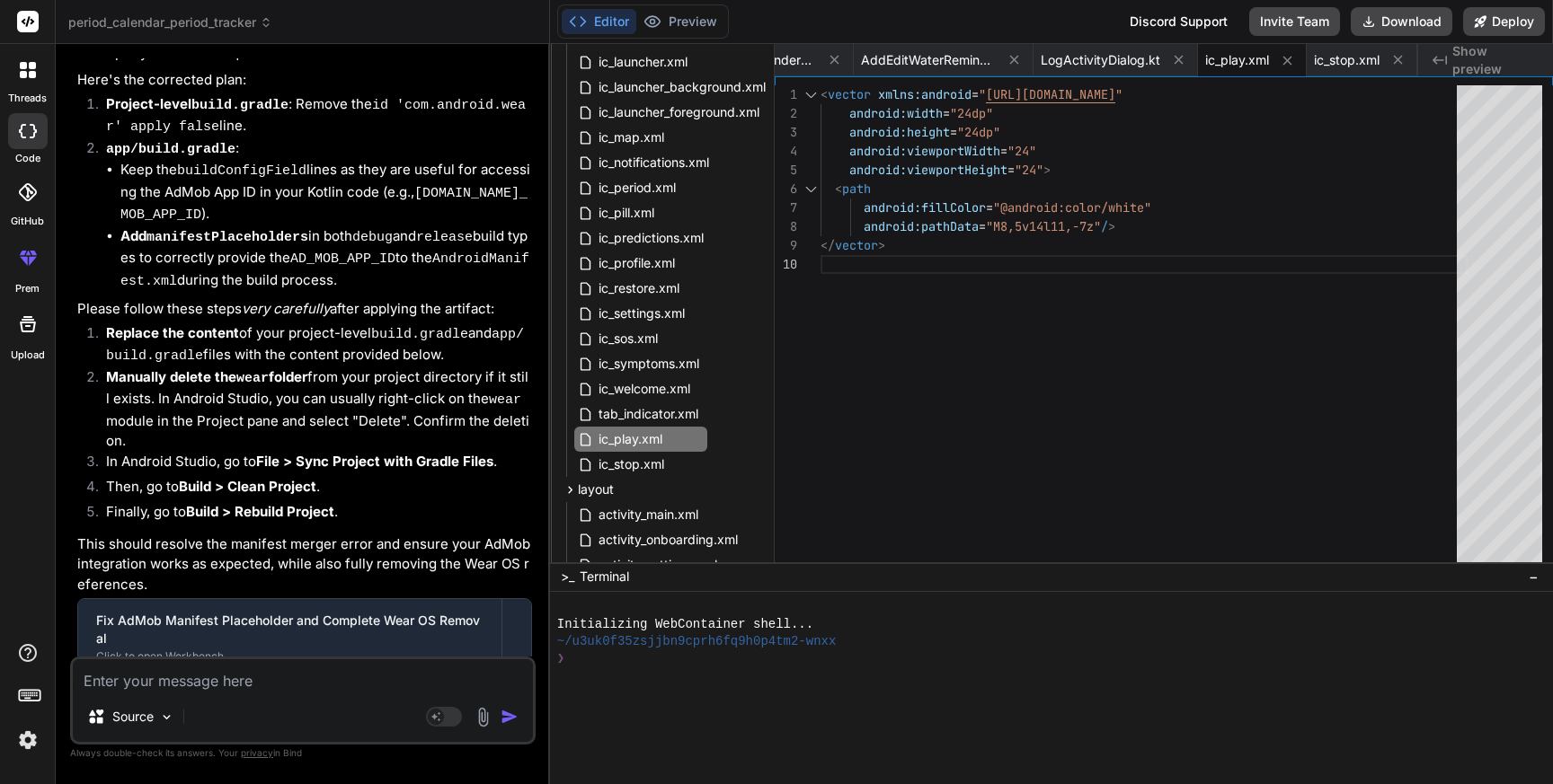
click at [894, 281] on div "< vector xmlns:android = " [URL][DOMAIN_NAME] " android:width = "24dp" android:…" at bounding box center [1143, 328] width 647 height 485
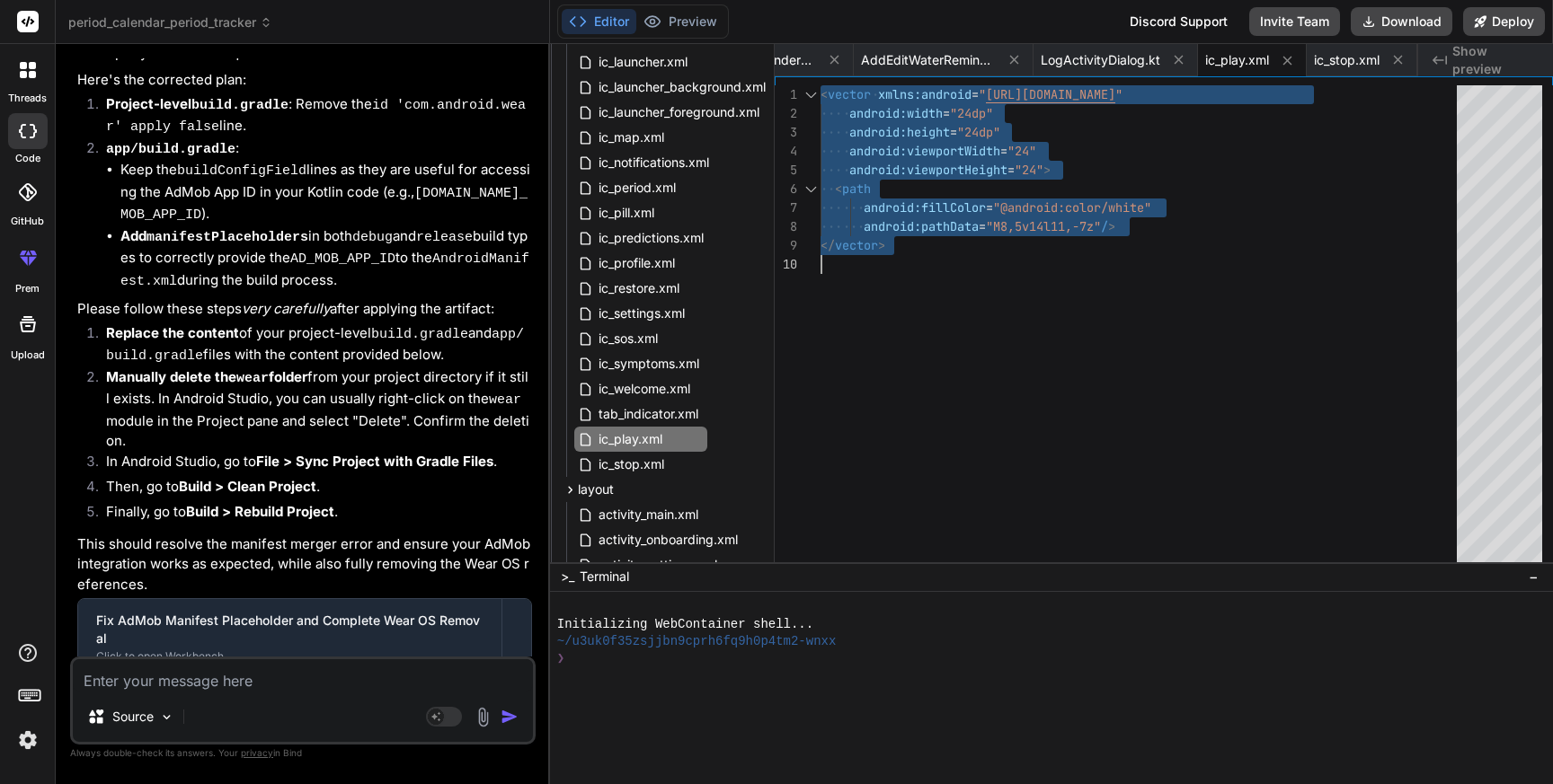
scroll to position [0, 0]
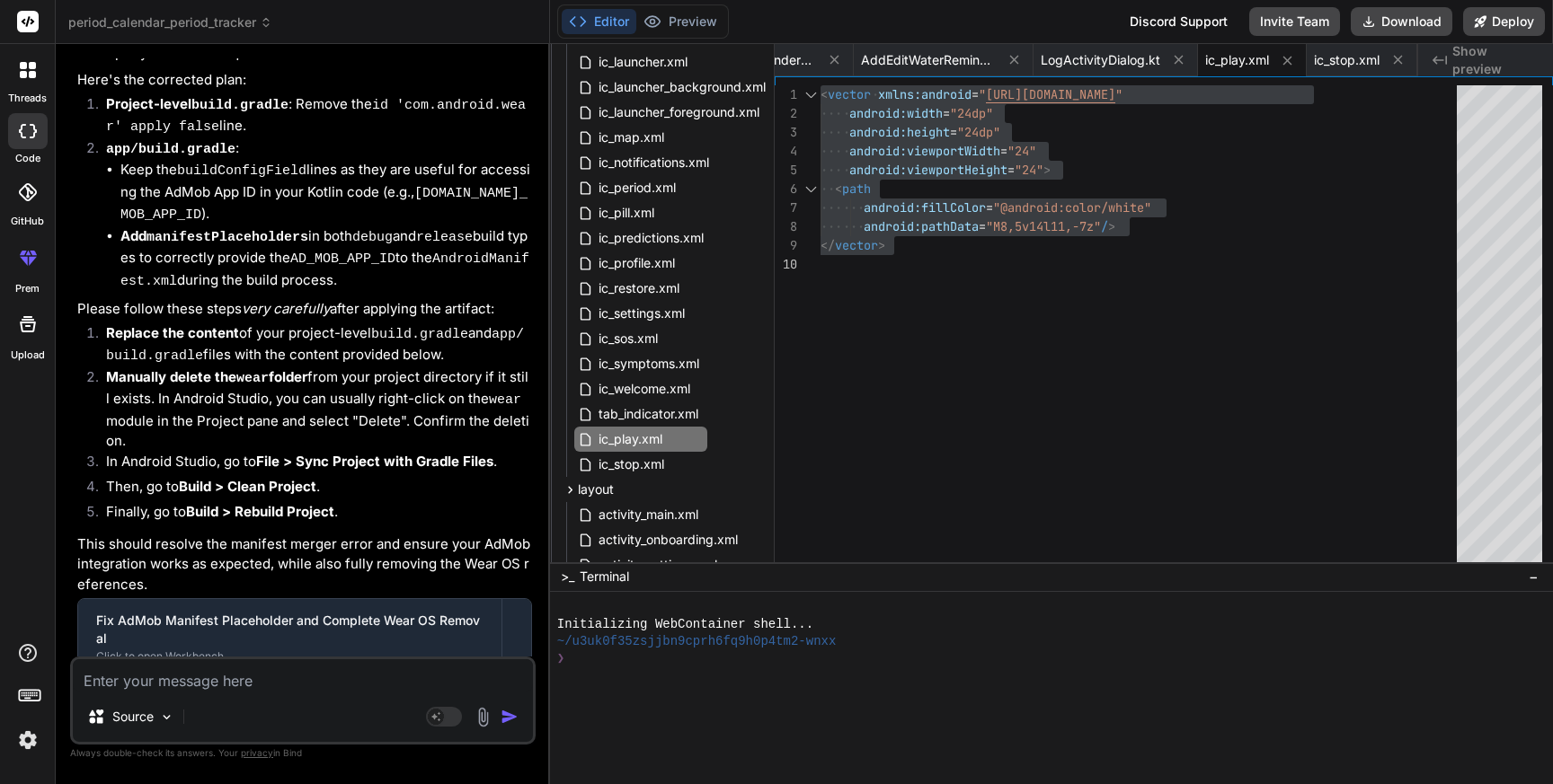
drag, startPoint x: 380, startPoint y: 429, endPoint x: 466, endPoint y: 429, distance: 86.0
copy code "ic_stop.xml"
click at [644, 469] on span "ic_stop.xml" at bounding box center [631, 465] width 69 height 22
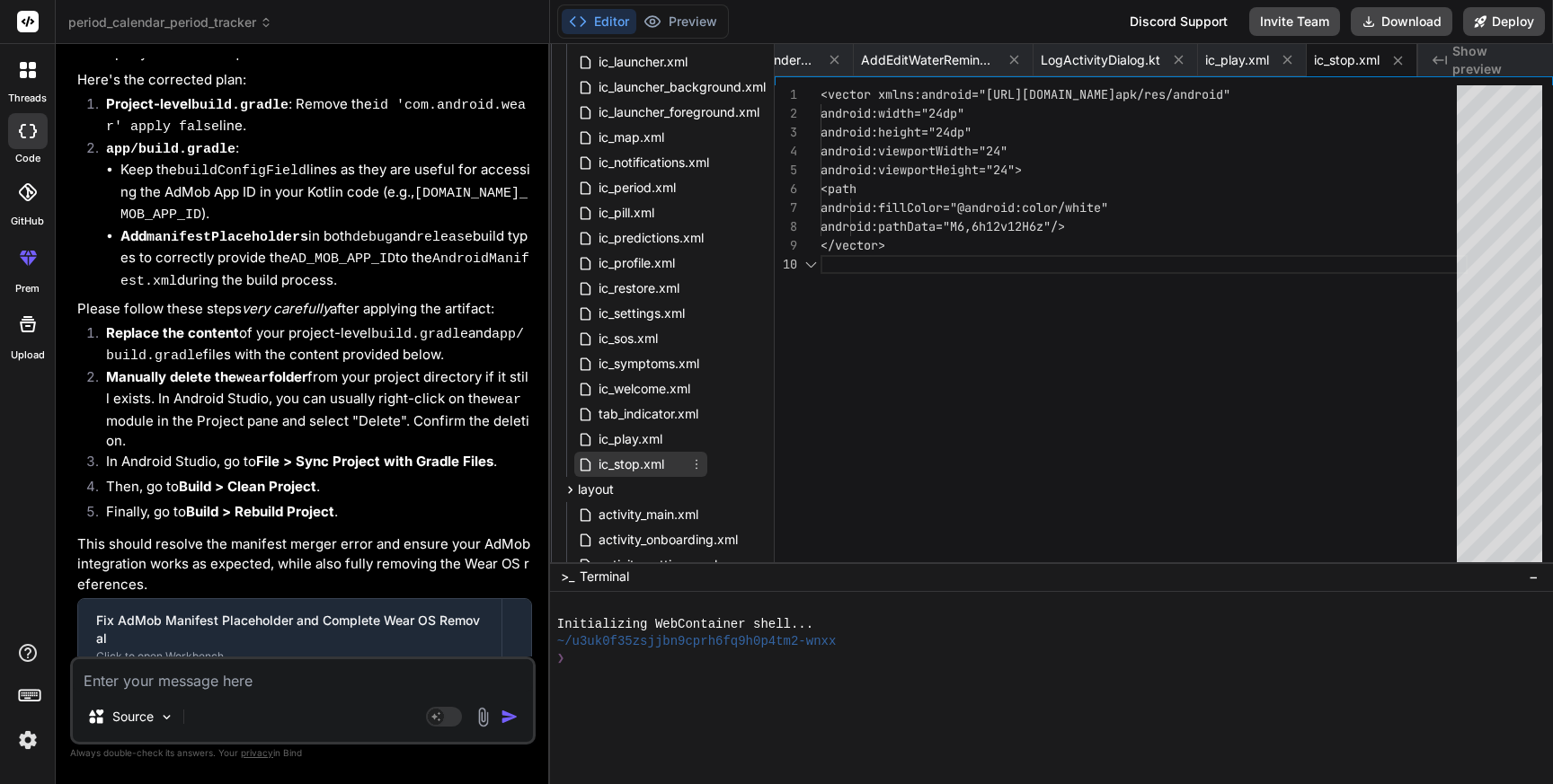
scroll to position [170, 0]
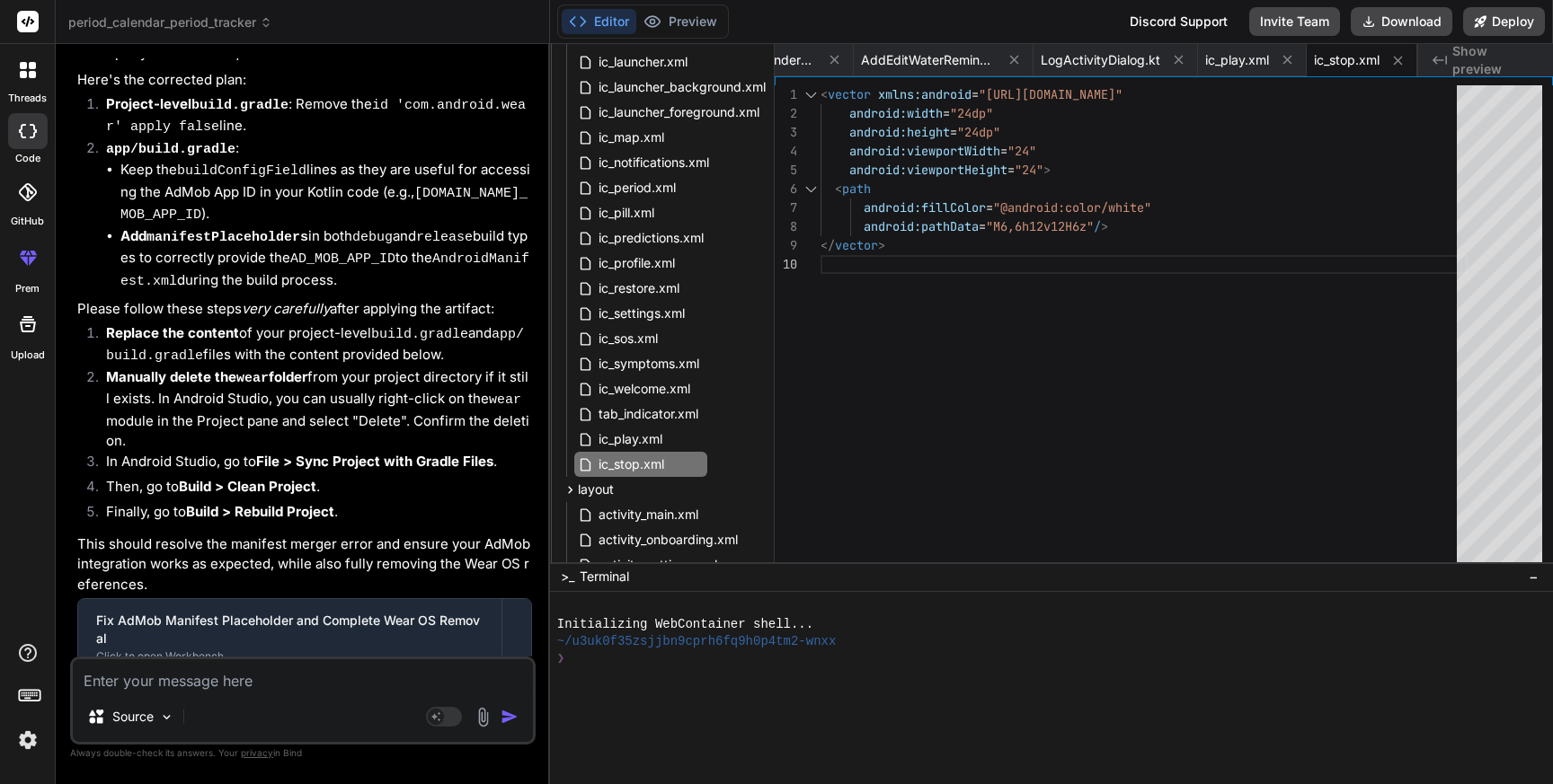
click at [1105, 334] on div "< vector xmlns:android = "[URL][DOMAIN_NAME]" android:width = "24dp" android:he…" at bounding box center [1143, 328] width 647 height 485
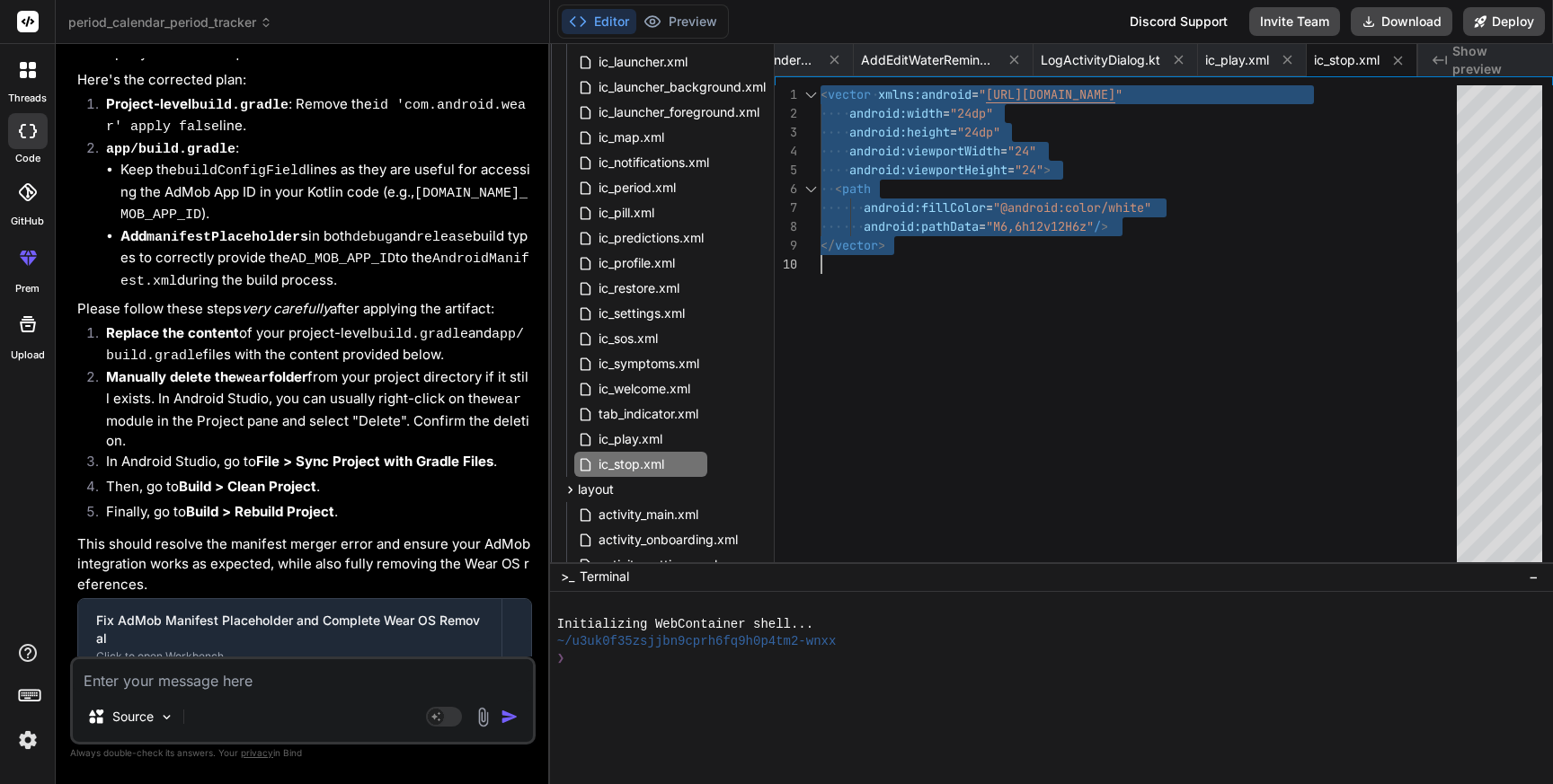
scroll to position [0, 0]
click at [247, 691] on textarea at bounding box center [303, 676] width 460 height 32
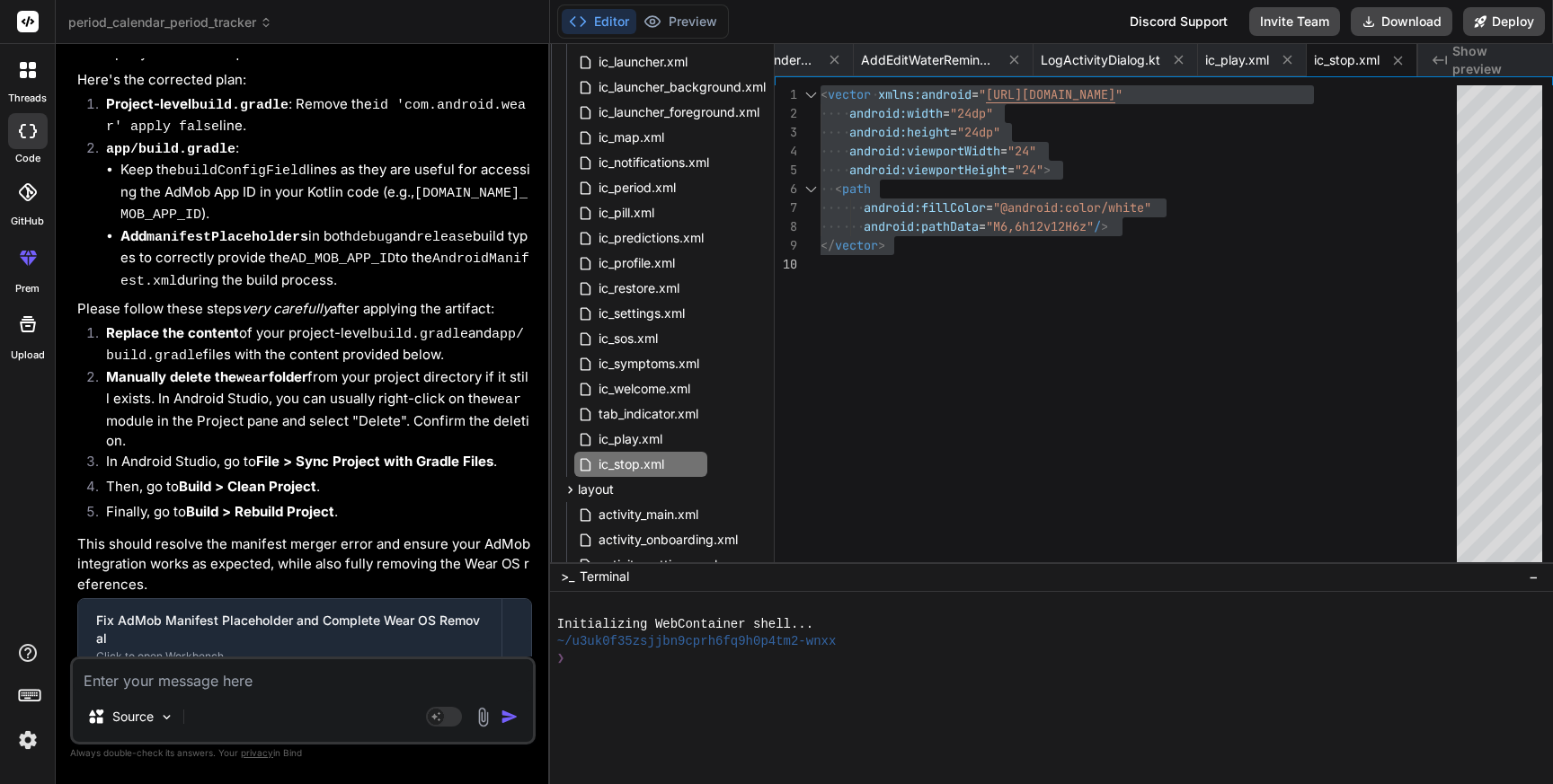
paste textarea "> Task :app:kspDebugKotlin FAILED e: file:///Users/personal/Downloads/period_ca…"
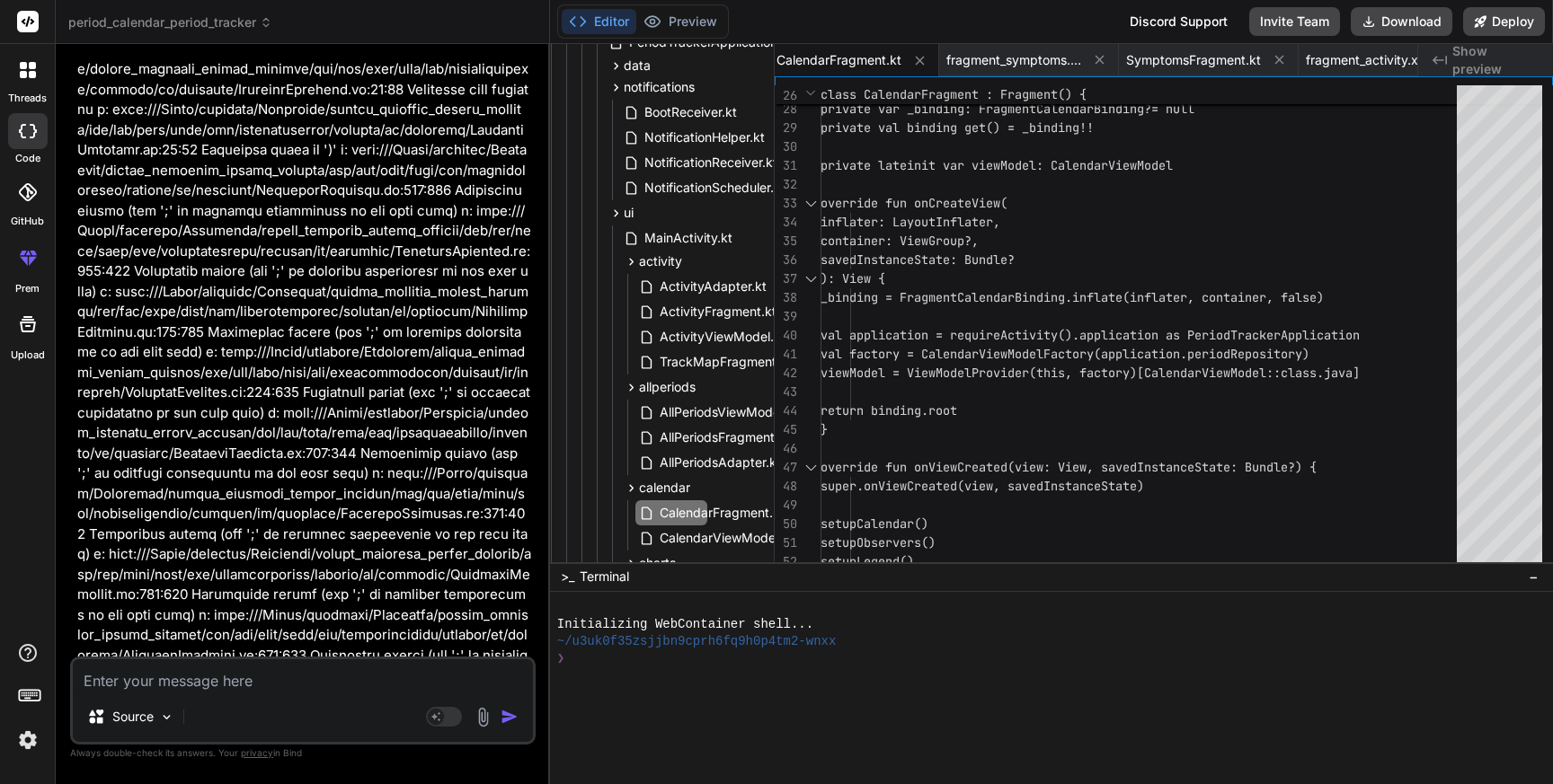
scroll to position [318, 100]
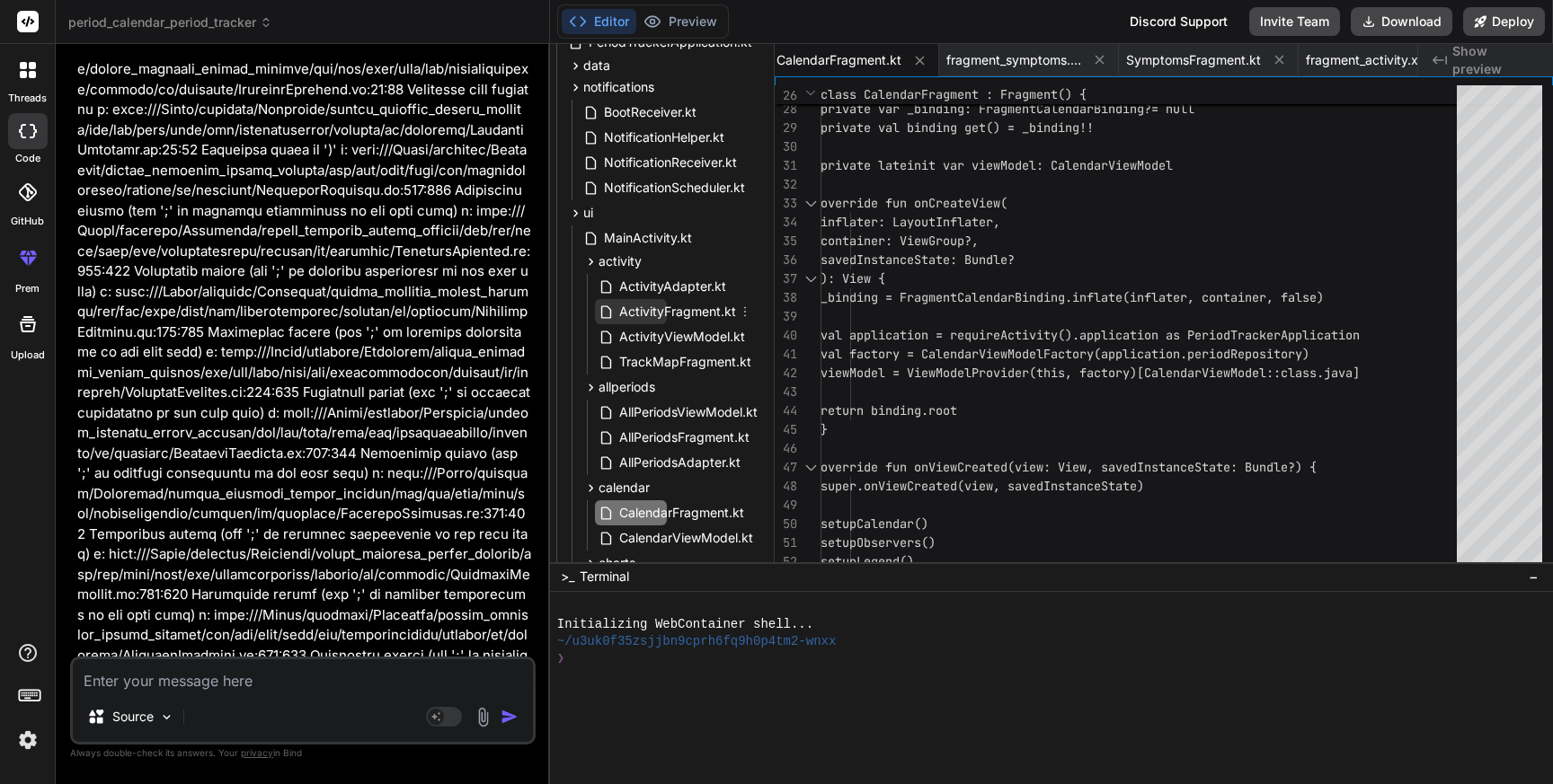
click at [673, 313] on span "ActivityFragment.kt" at bounding box center [677, 312] width 120 height 22
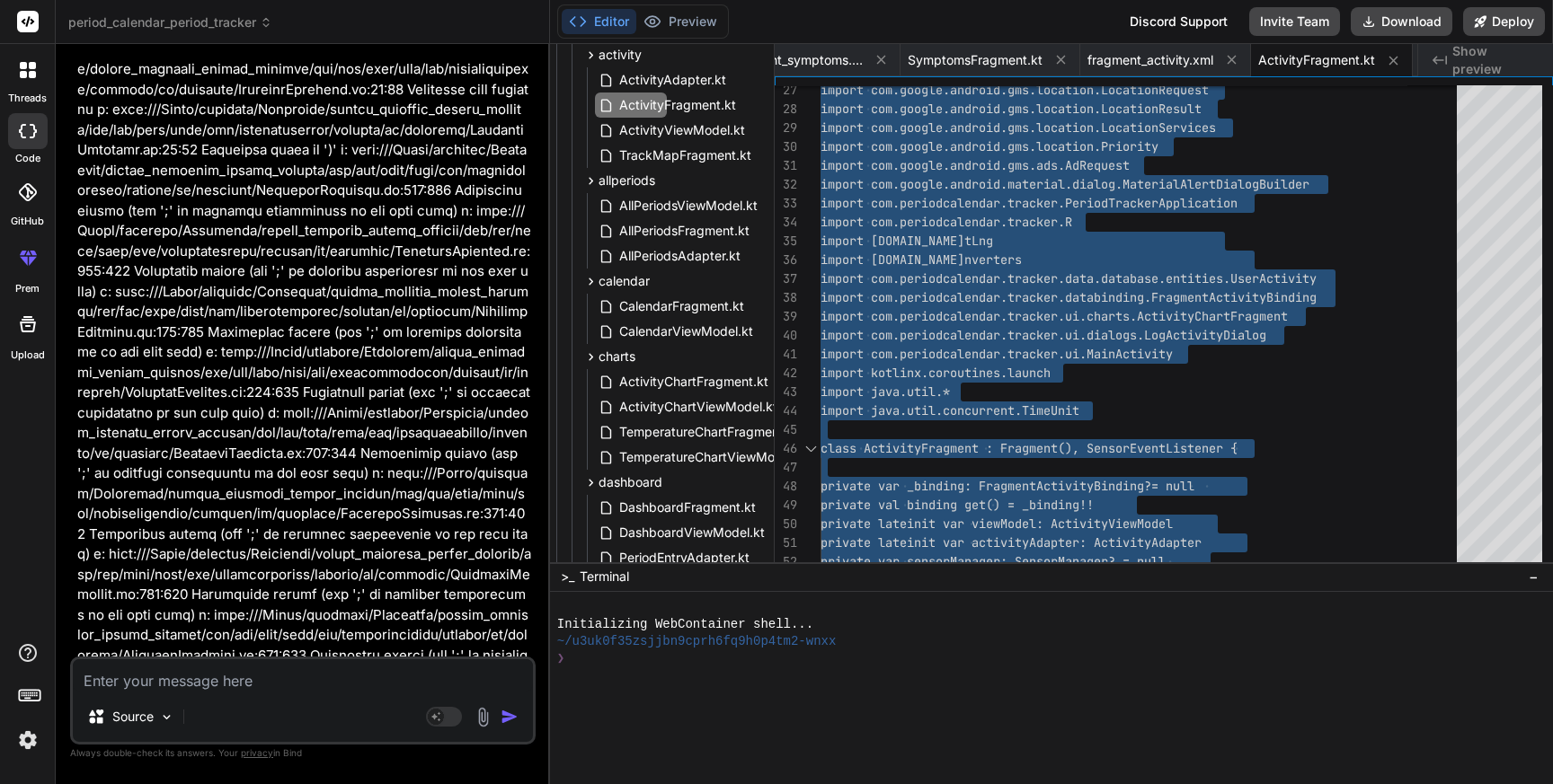
scroll to position [540, 100]
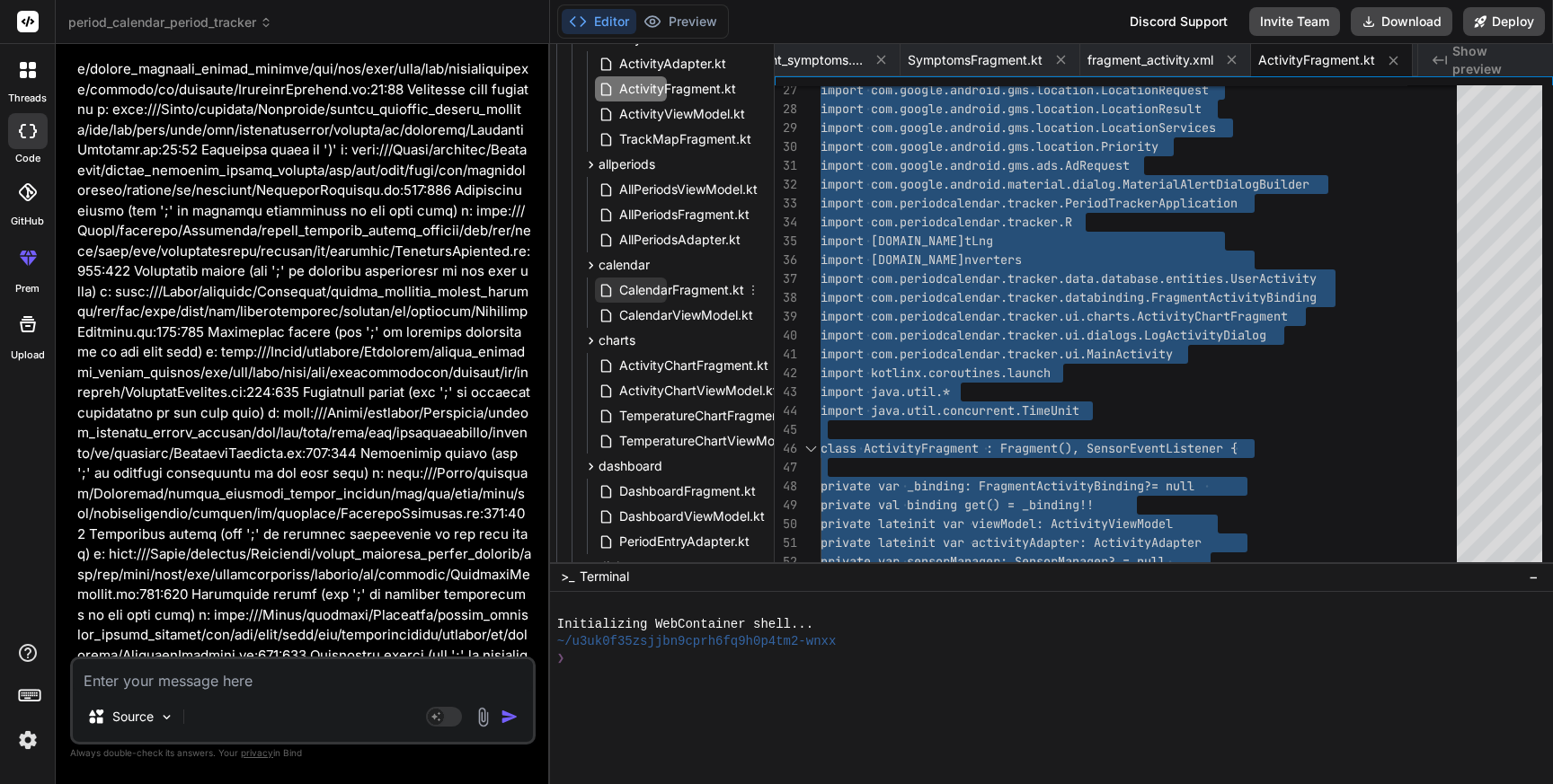
click at [683, 285] on span "CalendarFragment.kt" at bounding box center [681, 291] width 128 height 22
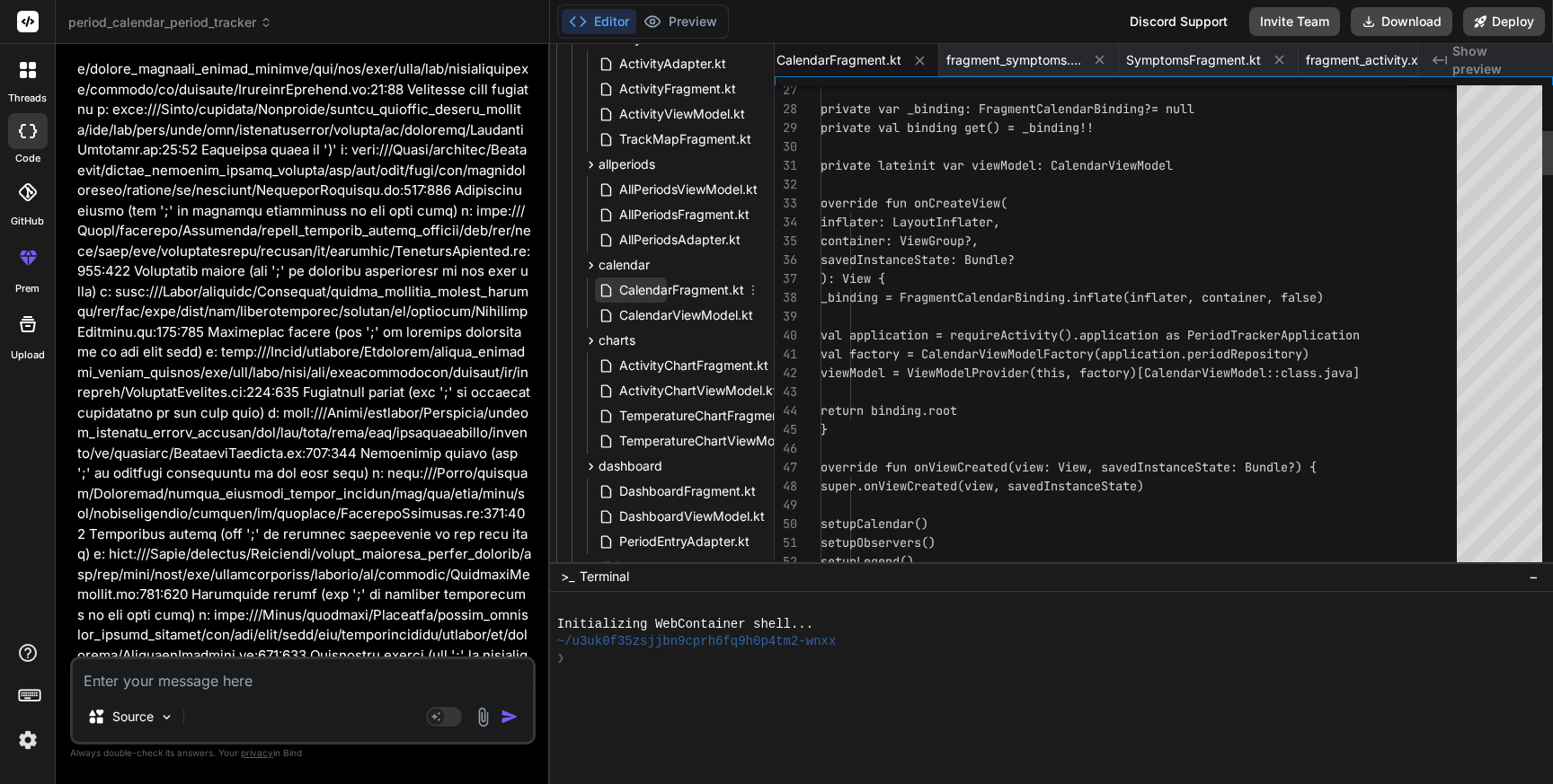
click at [683, 285] on span "CalendarFragment.kt" at bounding box center [681, 291] width 128 height 22
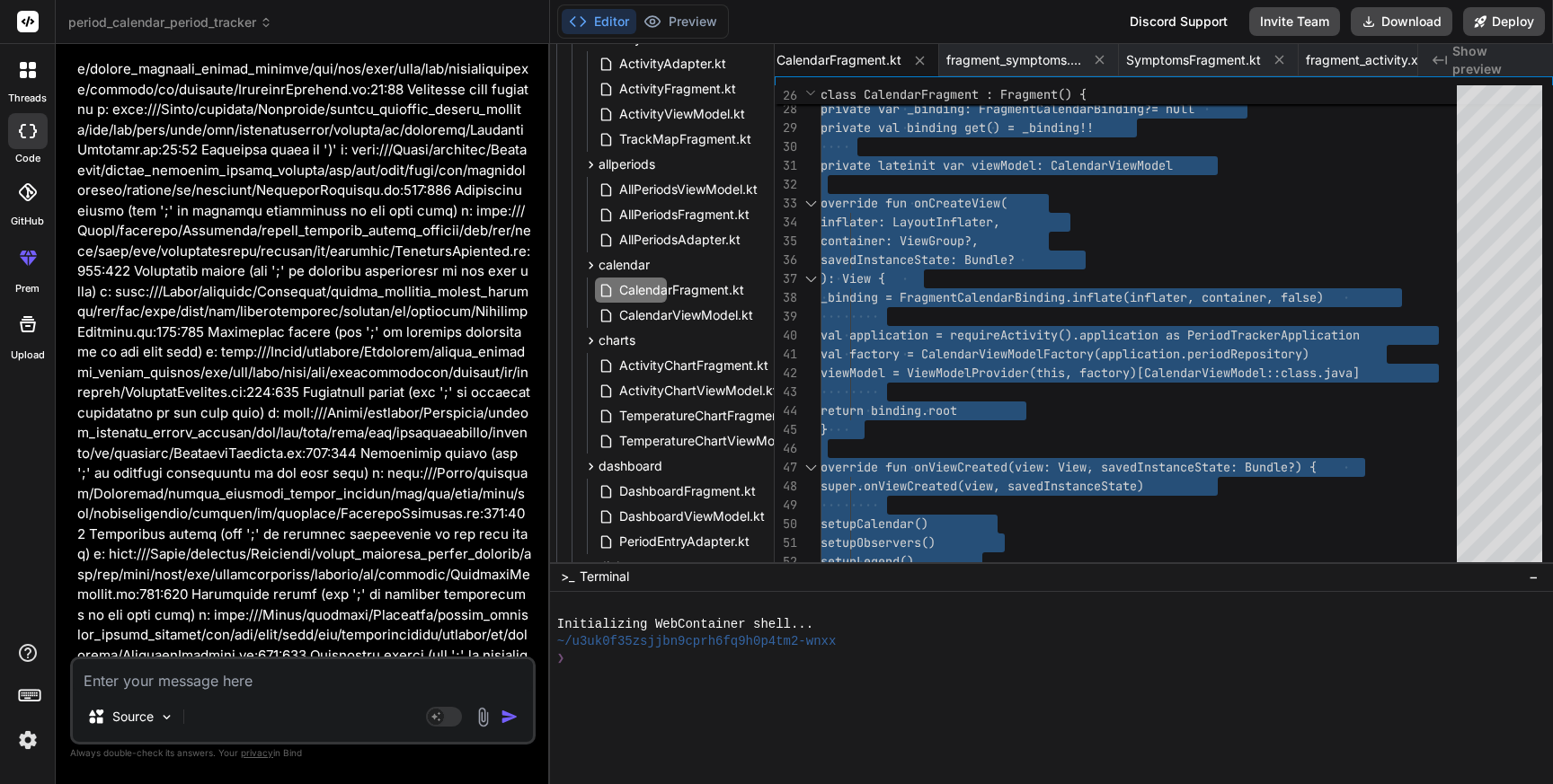
click at [329, 687] on textarea at bounding box center [303, 676] width 460 height 32
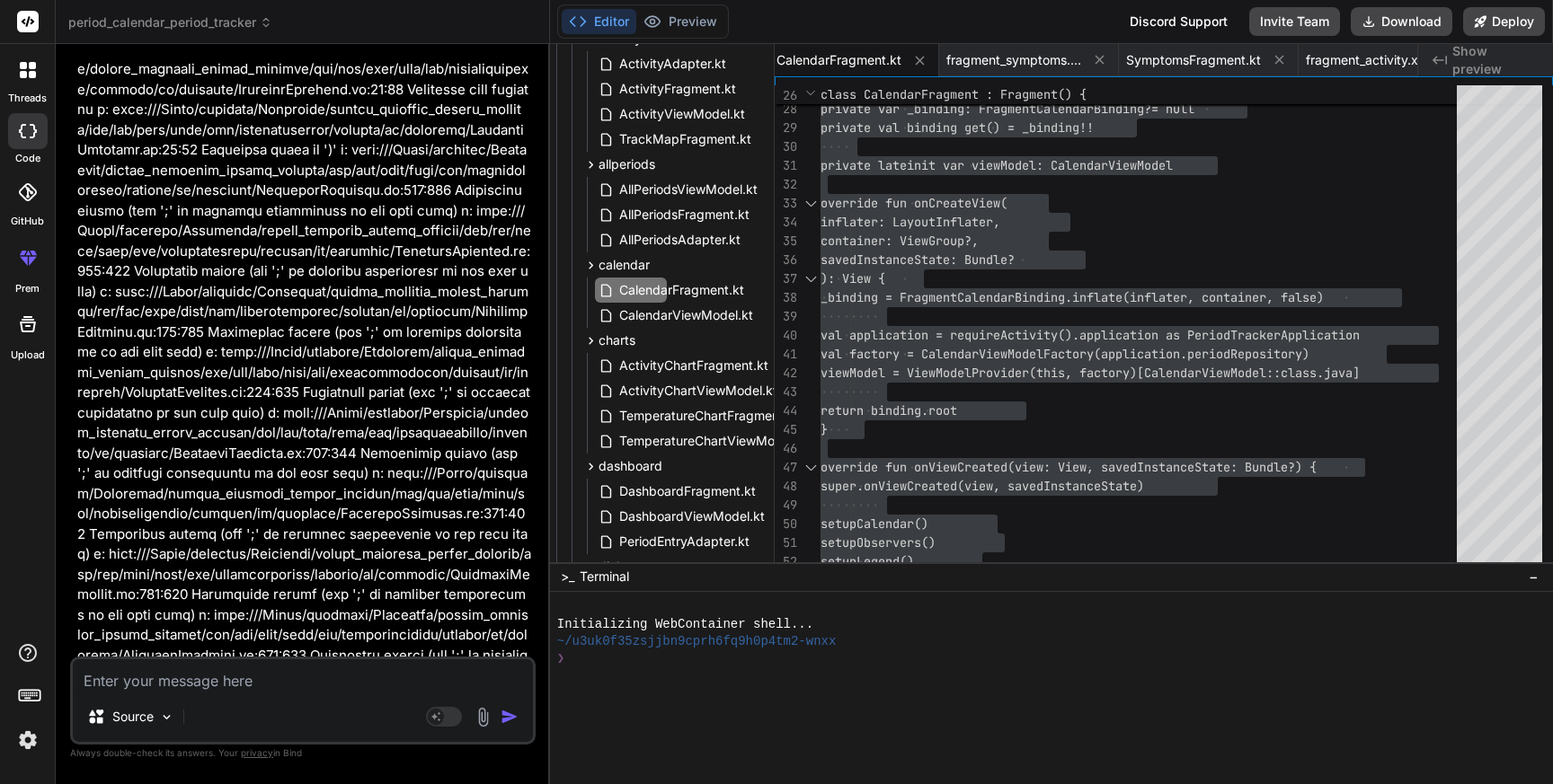
paste textarea "> Task :app:compileDebugKotlin e: file:///Users/personal/Downloads/period_calen…"
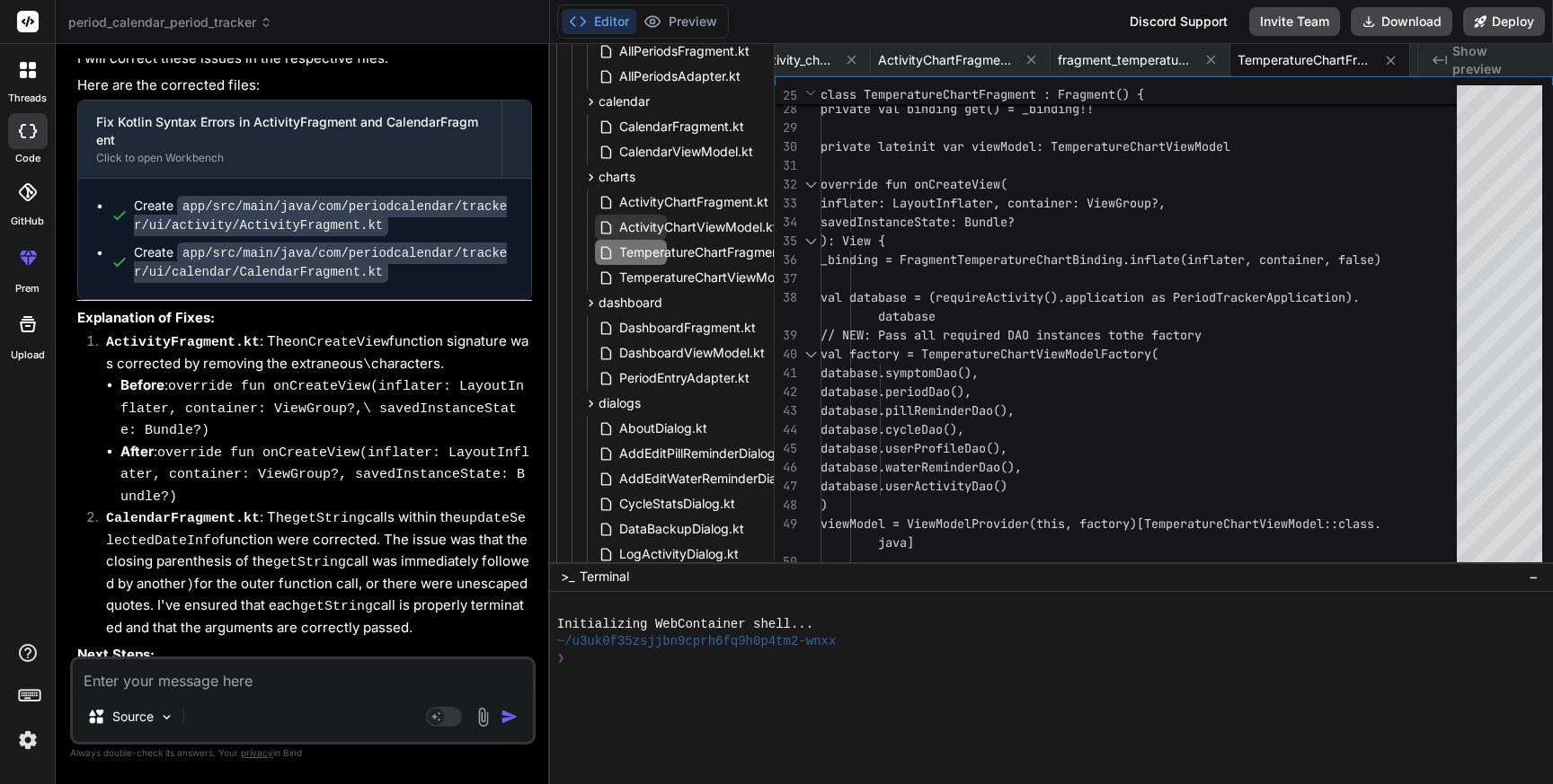
scroll to position [704, 100]
click at [694, 198] on span "ActivityChartFragment.kt" at bounding box center [693, 203] width 153 height 22
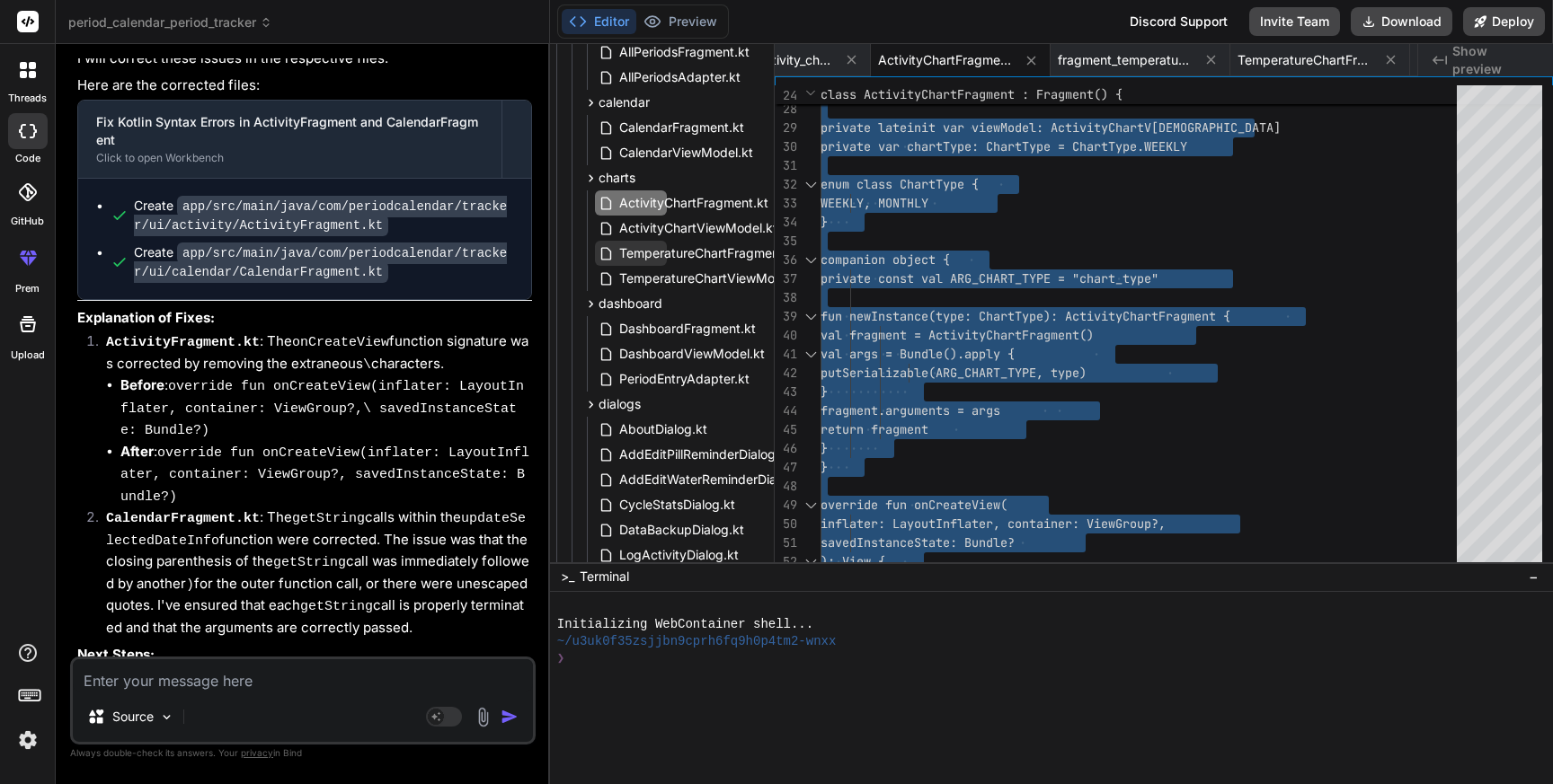
click at [685, 260] on span "TemperatureChartFragment.kt" at bounding box center [708, 254] width 183 height 22
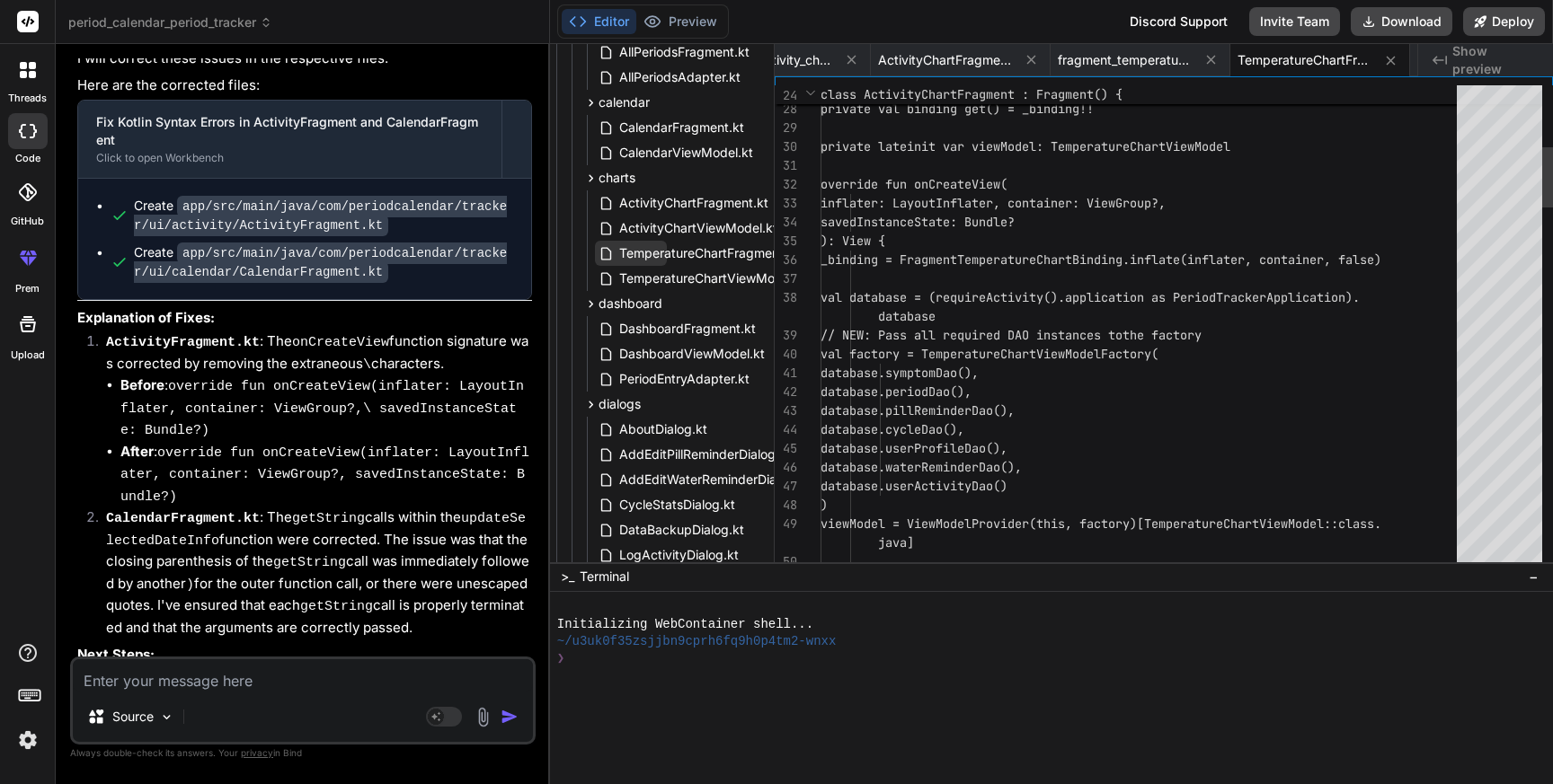
scroll to position [112, 0]
click at [685, 260] on span "TemperatureChartFragment.kt" at bounding box center [708, 254] width 183 height 22
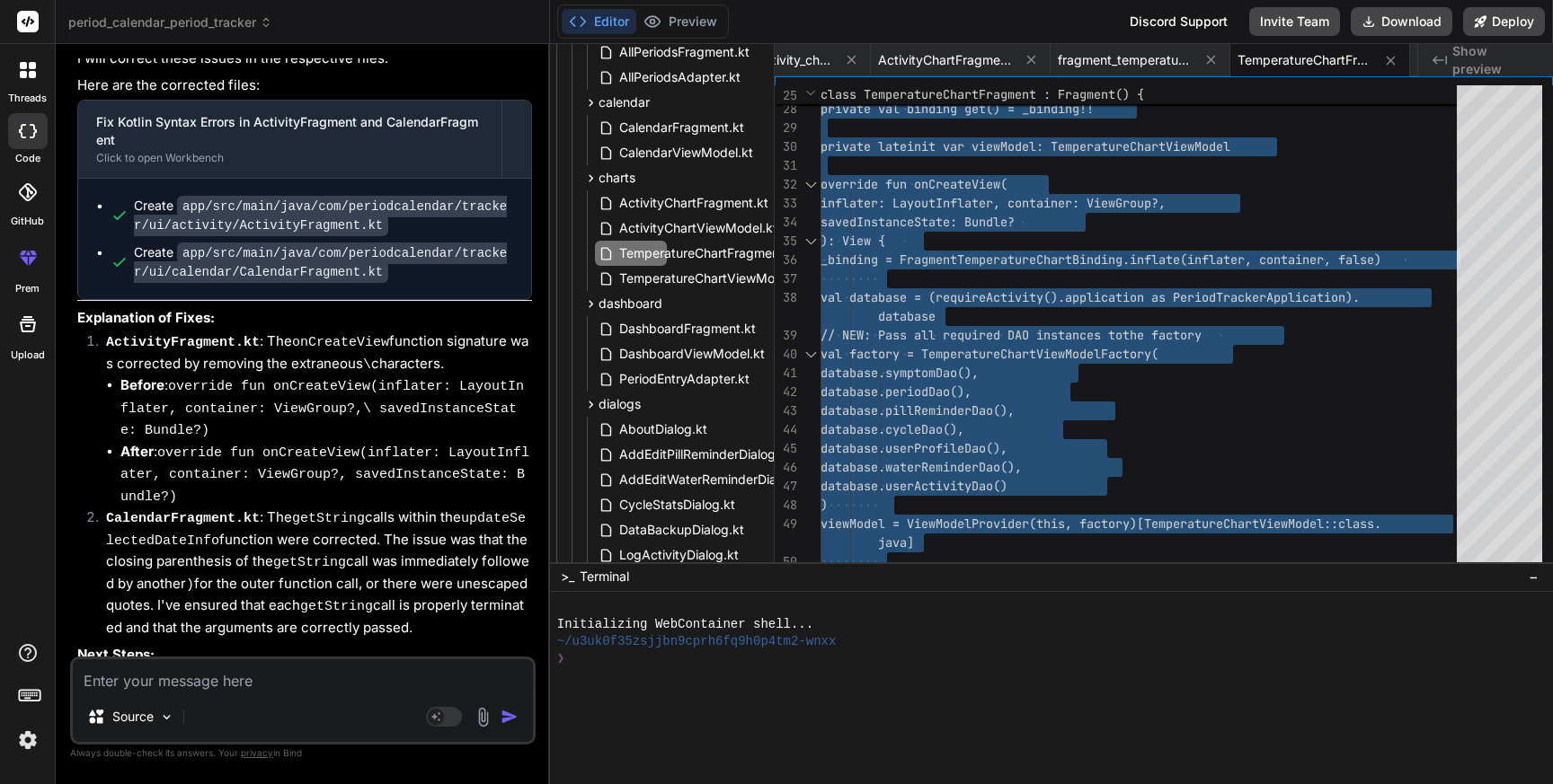
scroll to position [32221, 0]
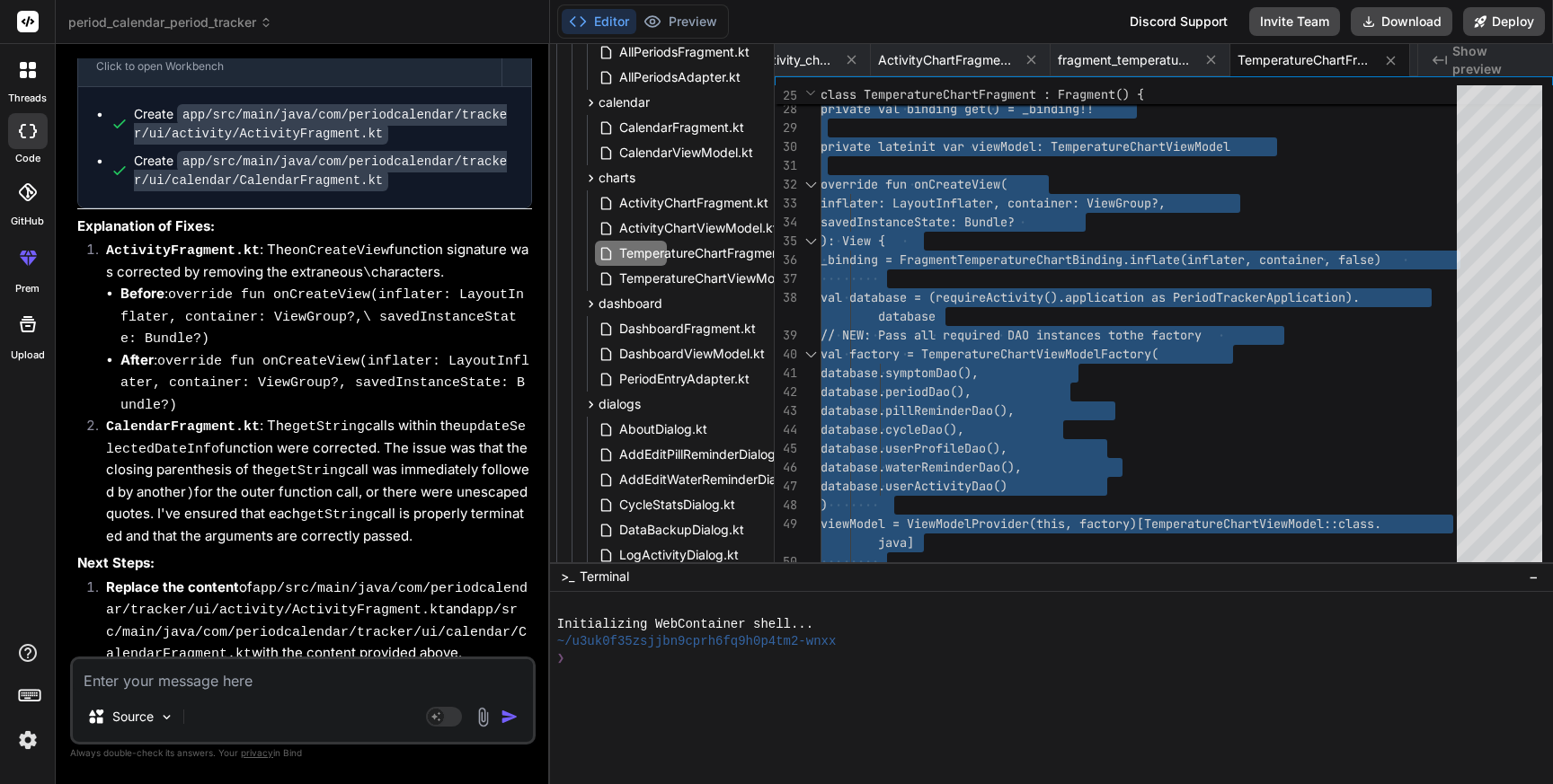
click at [166, 678] on textarea at bounding box center [303, 676] width 460 height 32
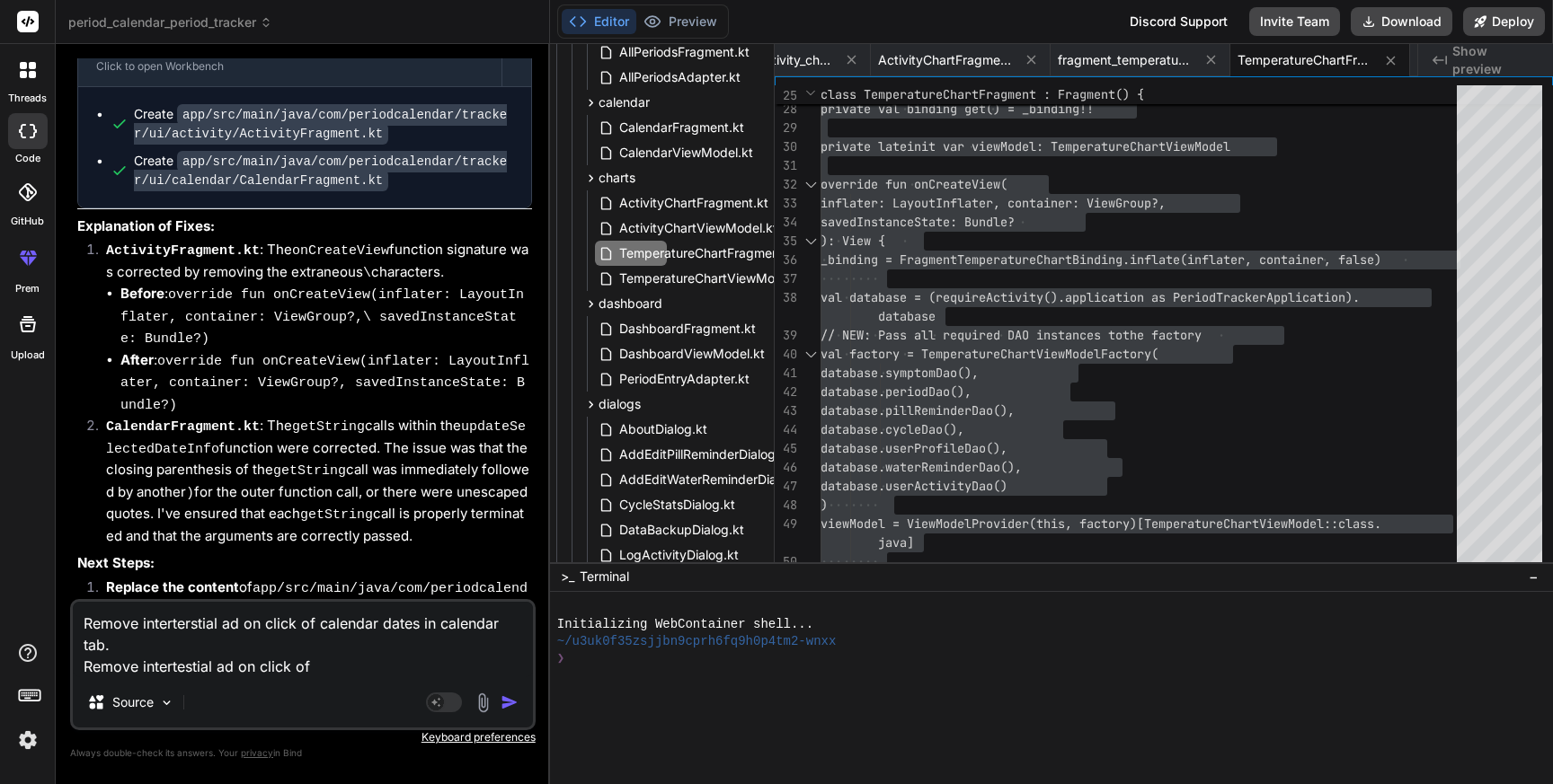
click at [85, 621] on textarea "Remove interterstial ad on click of calendar dates in calendar tab. Remove inte…" at bounding box center [303, 640] width 460 height 76
click at [85, 667] on textarea "1. Remove interterstial ad on click of calendar dates in calendar tab. Remove i…" at bounding box center [303, 640] width 460 height 76
click at [350, 661] on textarea "1. Remove interterstial ad on click of calendar dates in calendar tab. 2. Remov…" at bounding box center [303, 640] width 460 height 76
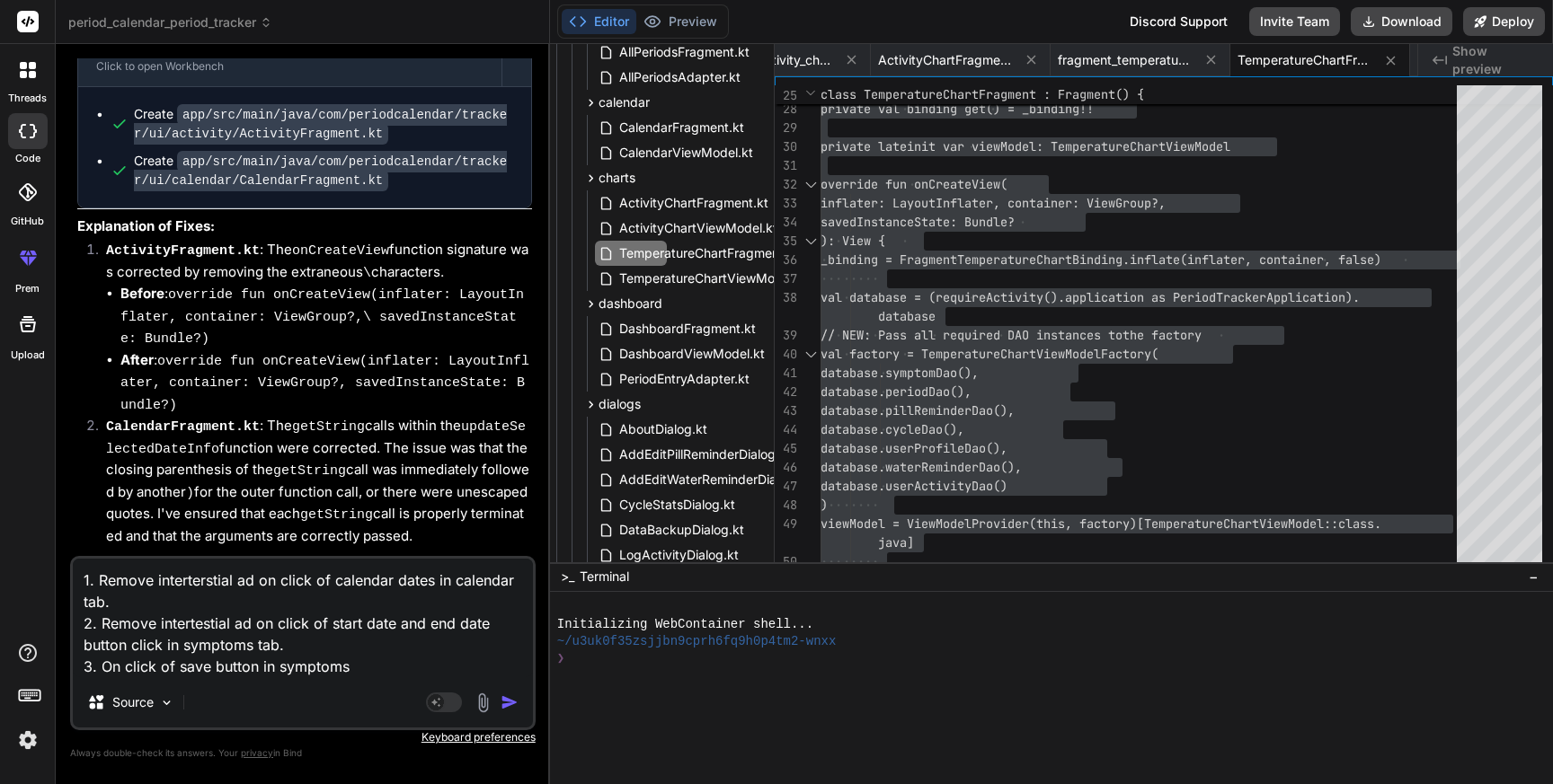
click at [330, 669] on textarea "1. Remove interterstial ad on click of calendar dates in calendar tab. 2. Remov…" at bounding box center [303, 617] width 460 height 118
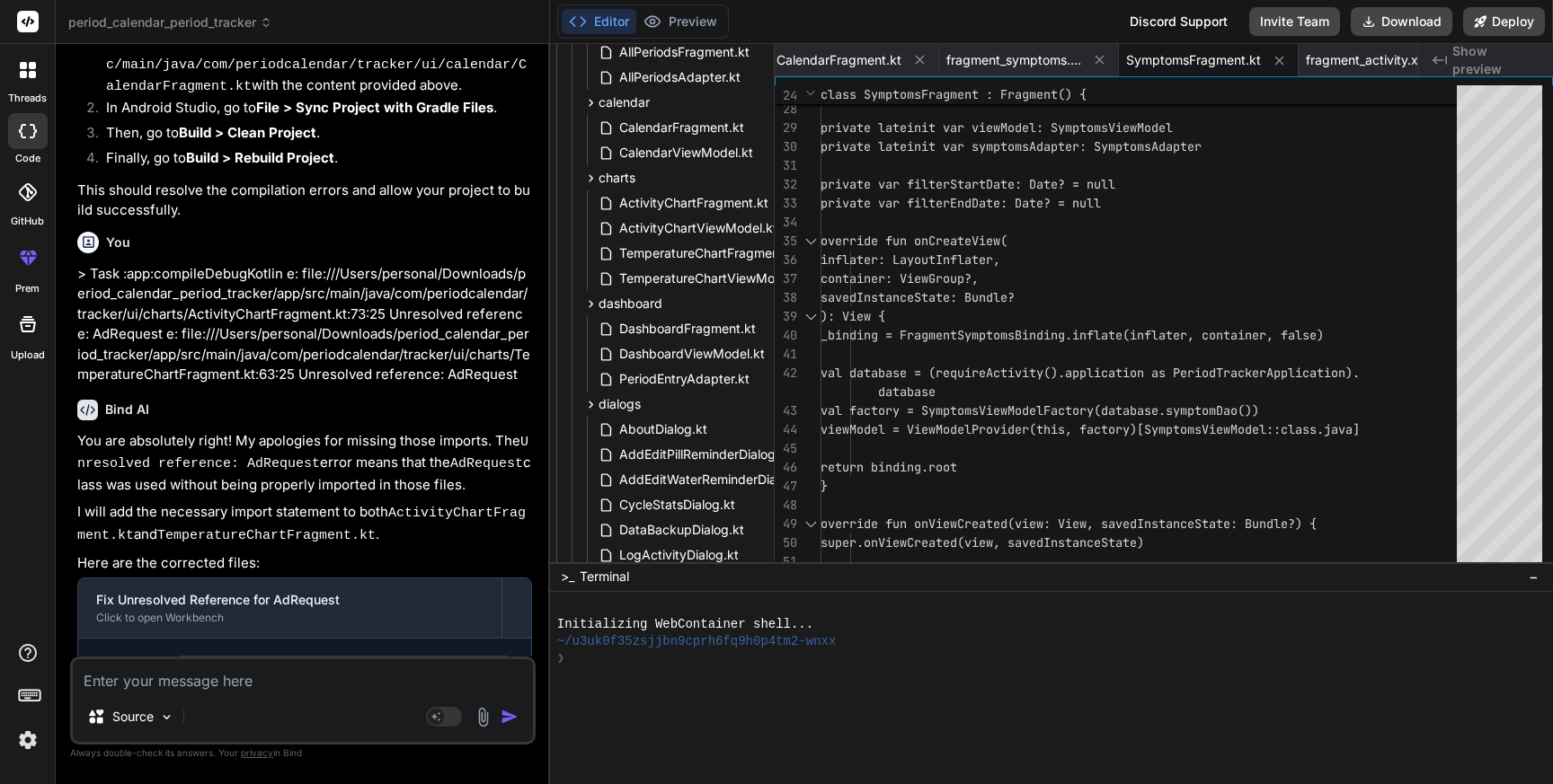
scroll to position [32896, 0]
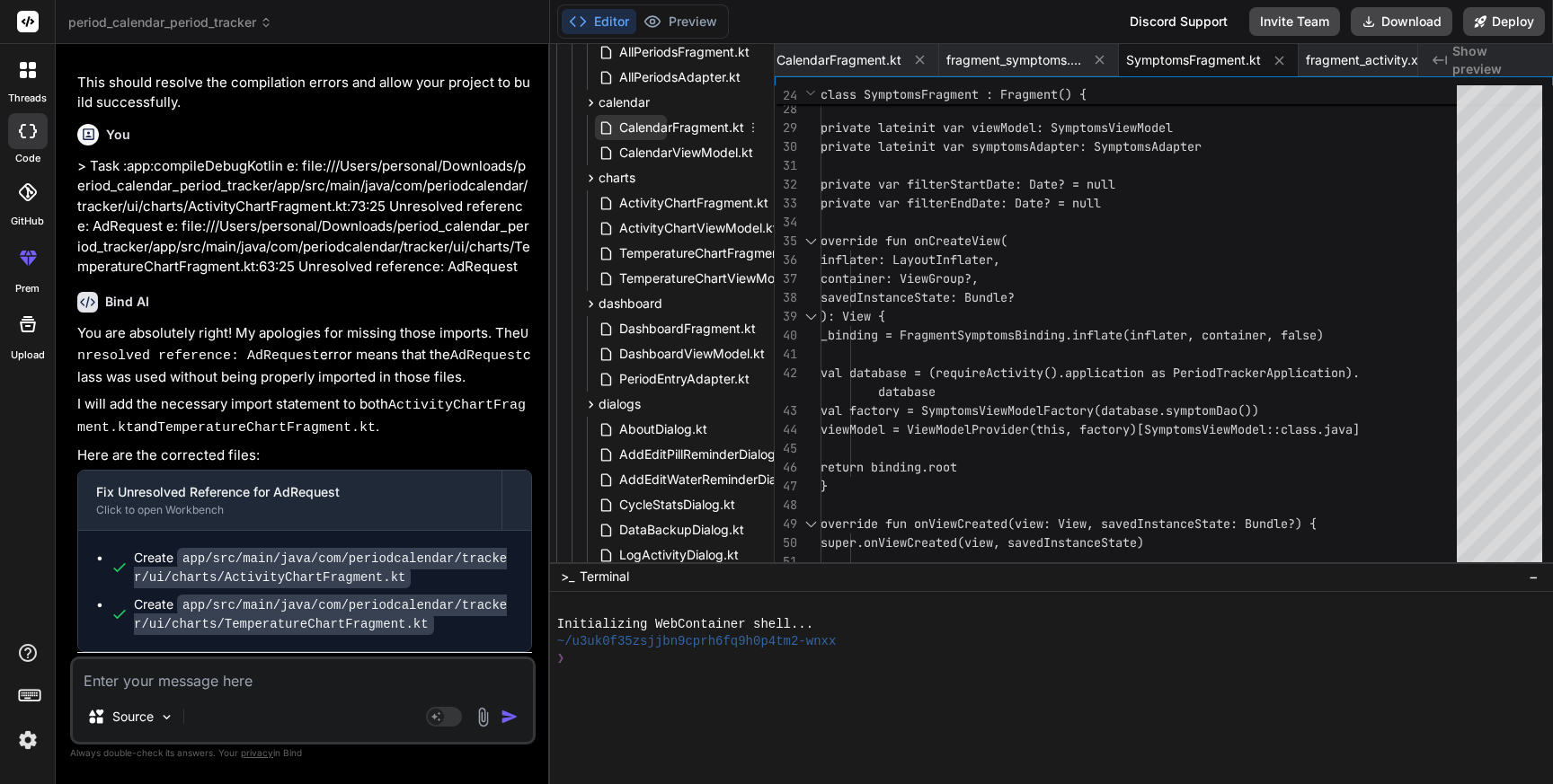
click at [625, 120] on span "CalendarFragment.kt" at bounding box center [681, 127] width 128 height 22
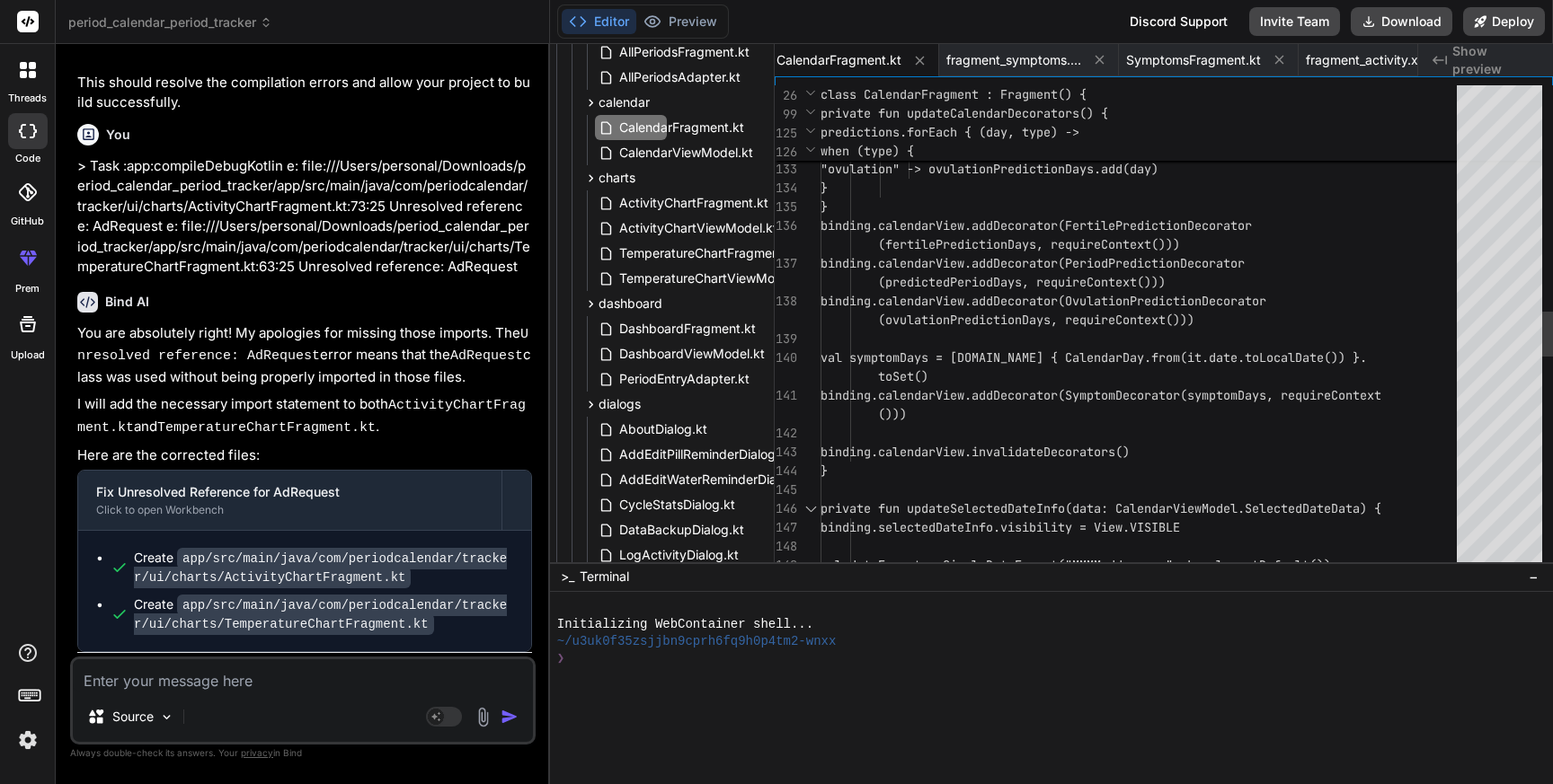
click at [1163, 254] on div "predictedPeriodDays.add(da y) } } "fertile" -> fertilePredictionDays .add(day) …" at bounding box center [1143, 263] width 647 height 5225
click at [683, 124] on span "CalendarFragment.kt" at bounding box center [681, 127] width 128 height 22
click at [1022, 281] on div "predictedPeriodDays.add(da y) } } "fertile" -> fertilePredictionDays .add(day) …" at bounding box center [1143, 263] width 647 height 5225
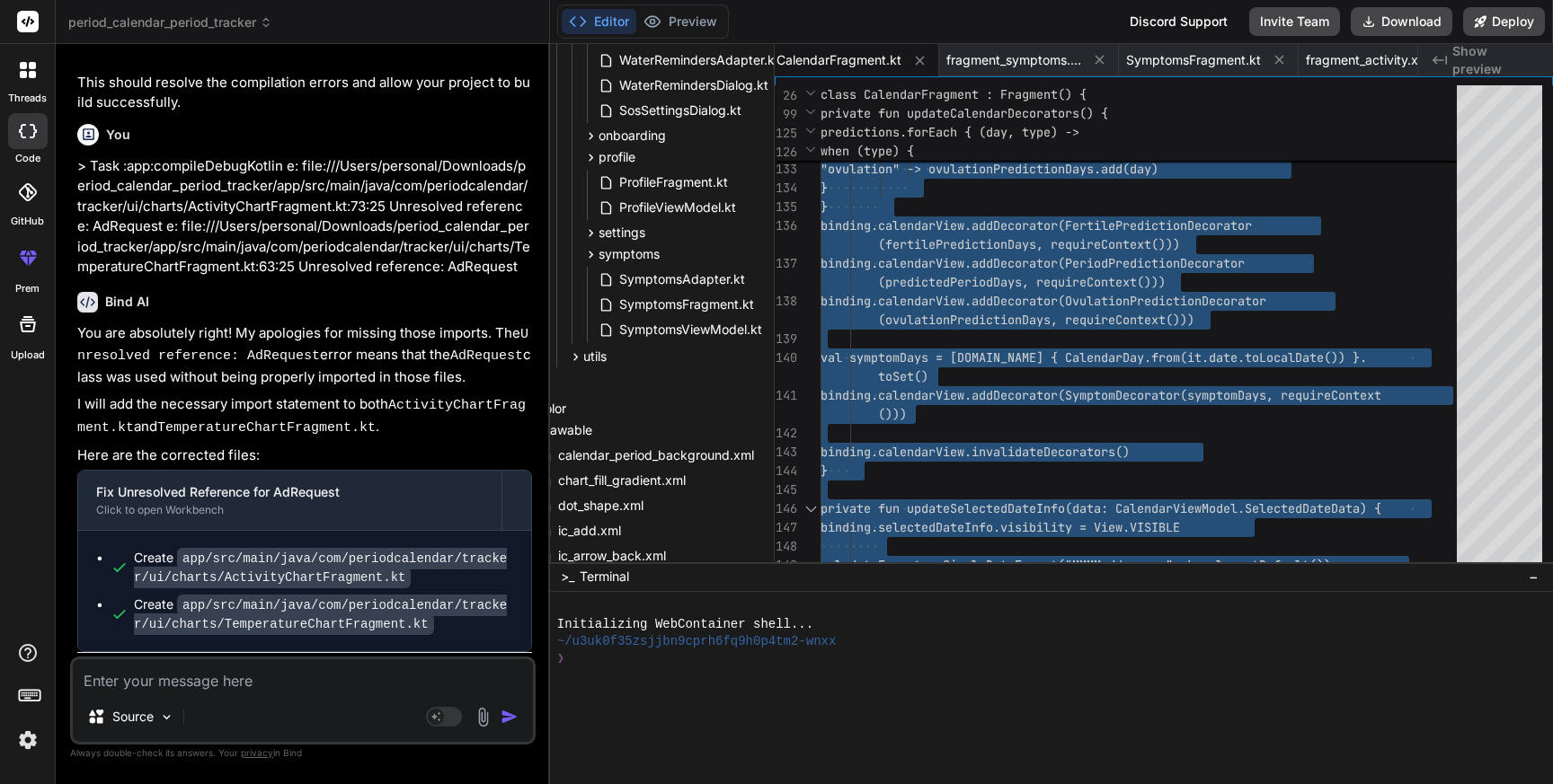
scroll to position [1400, 100]
click at [673, 300] on span "SymptomsFragment.kt" at bounding box center [686, 304] width 138 height 22
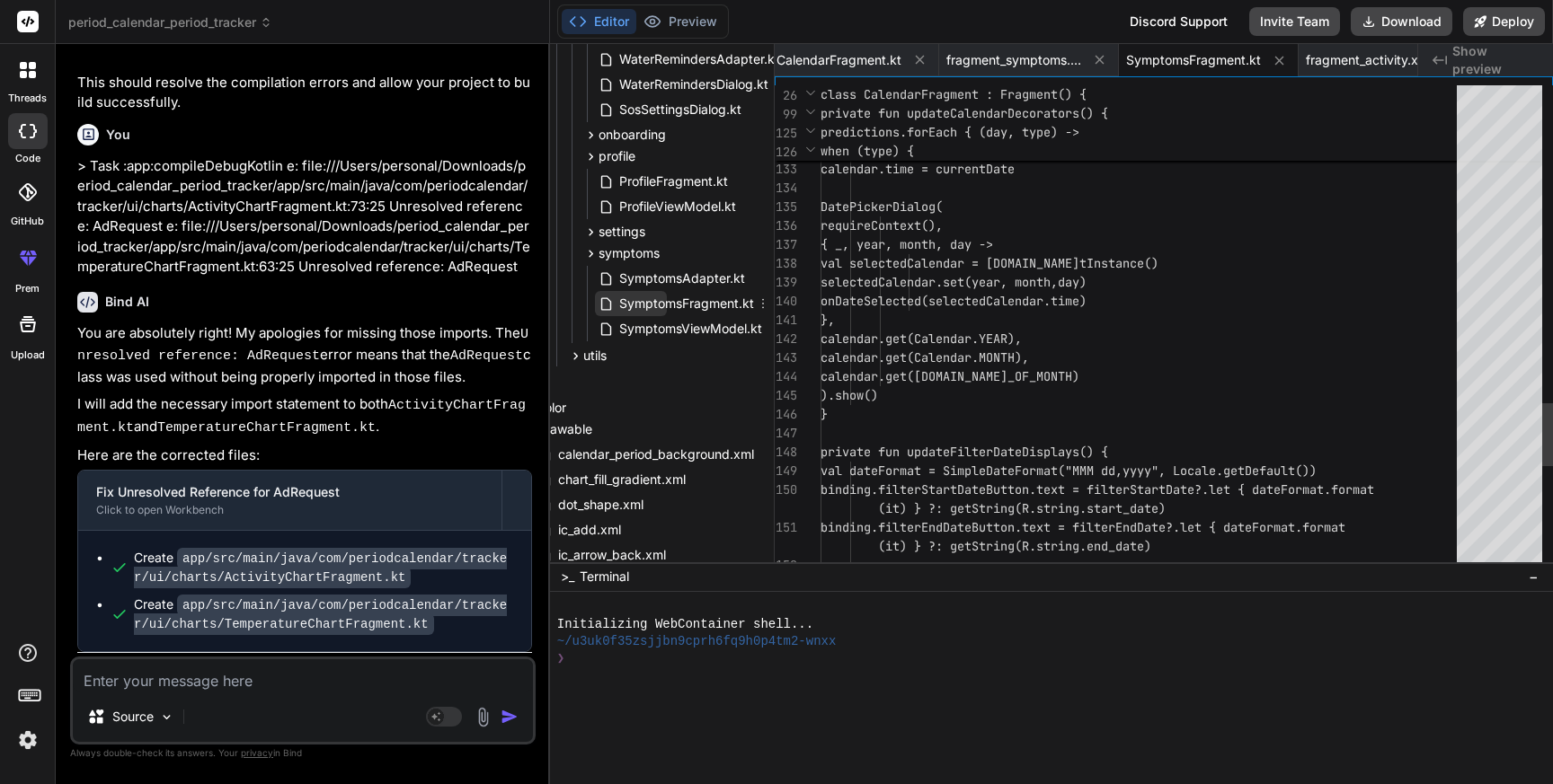
click at [673, 300] on span "SymptomsFragment.kt" at bounding box center [686, 304] width 138 height 22
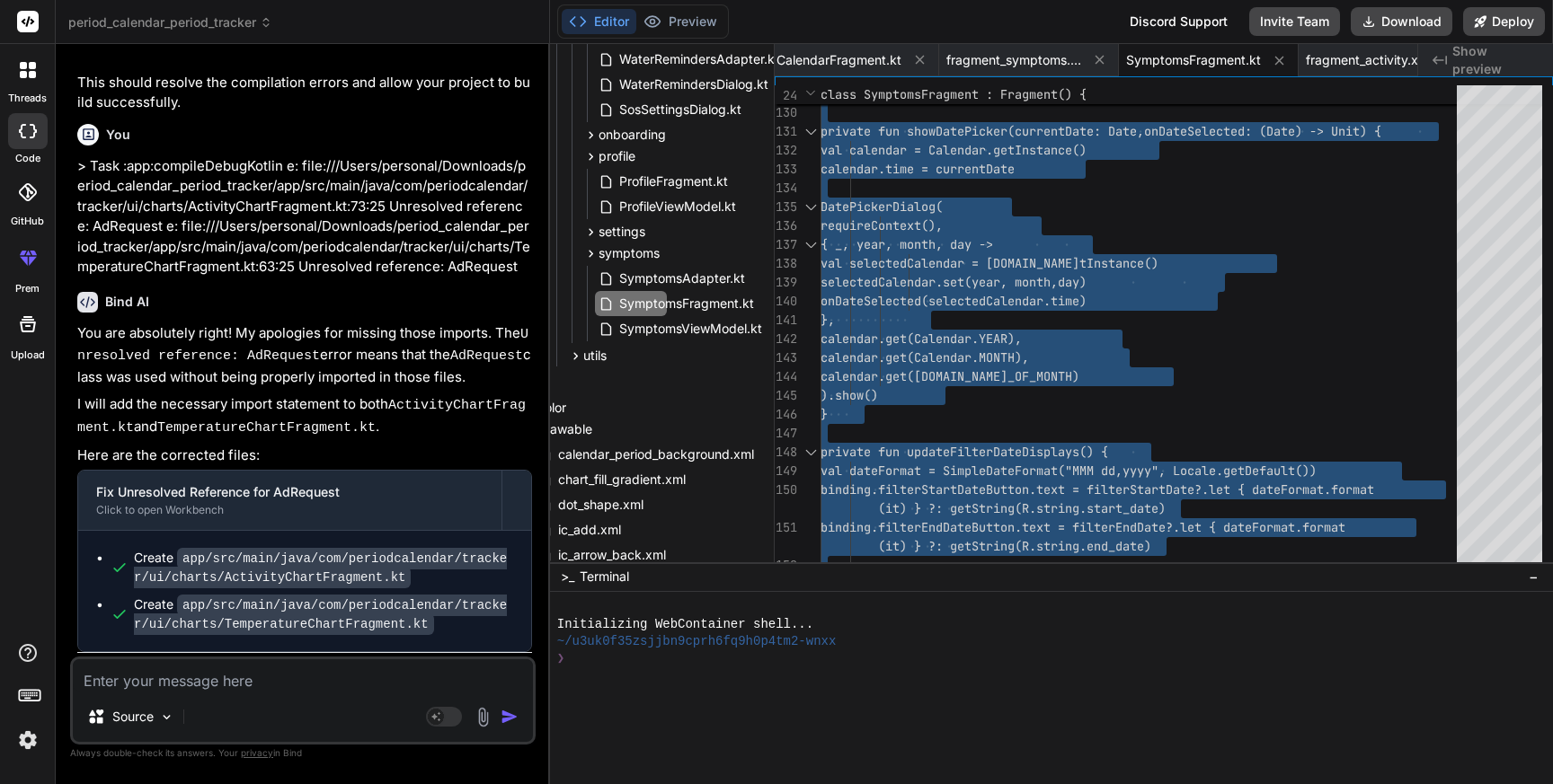
click at [1131, 637] on div "~/u3uk0f35zsjjbn9cprh6fq9h0p4tm2-wnxx" at bounding box center [1041, 641] width 969 height 17
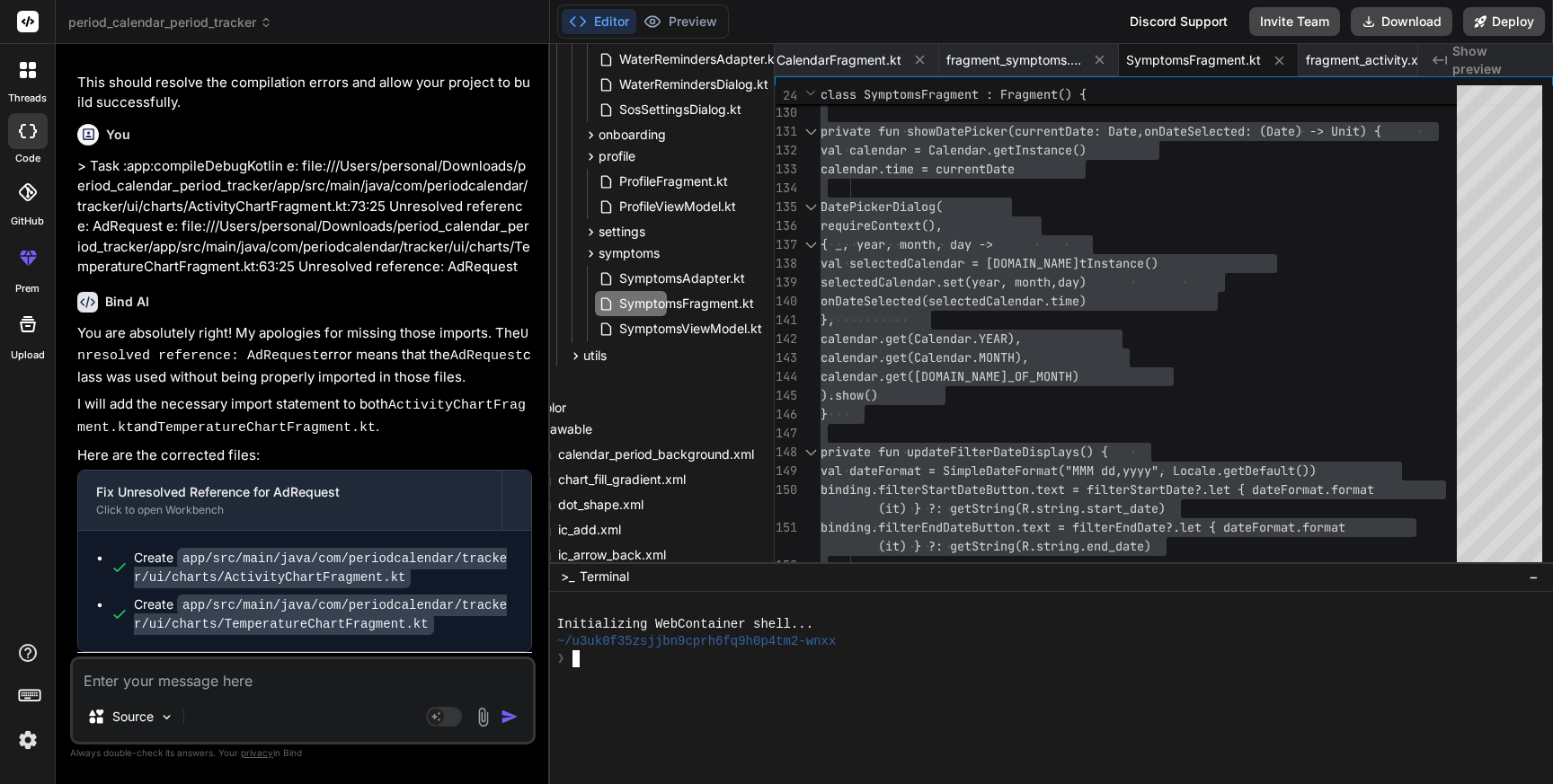
click at [282, 685] on textarea at bounding box center [303, 676] width 460 height 32
click at [100, 674] on textarea "1. Symptoms dialog save" at bounding box center [303, 676] width 460 height 32
click at [302, 678] on textarea "1. Add symptoms dialog save" at bounding box center [303, 676] width 460 height 32
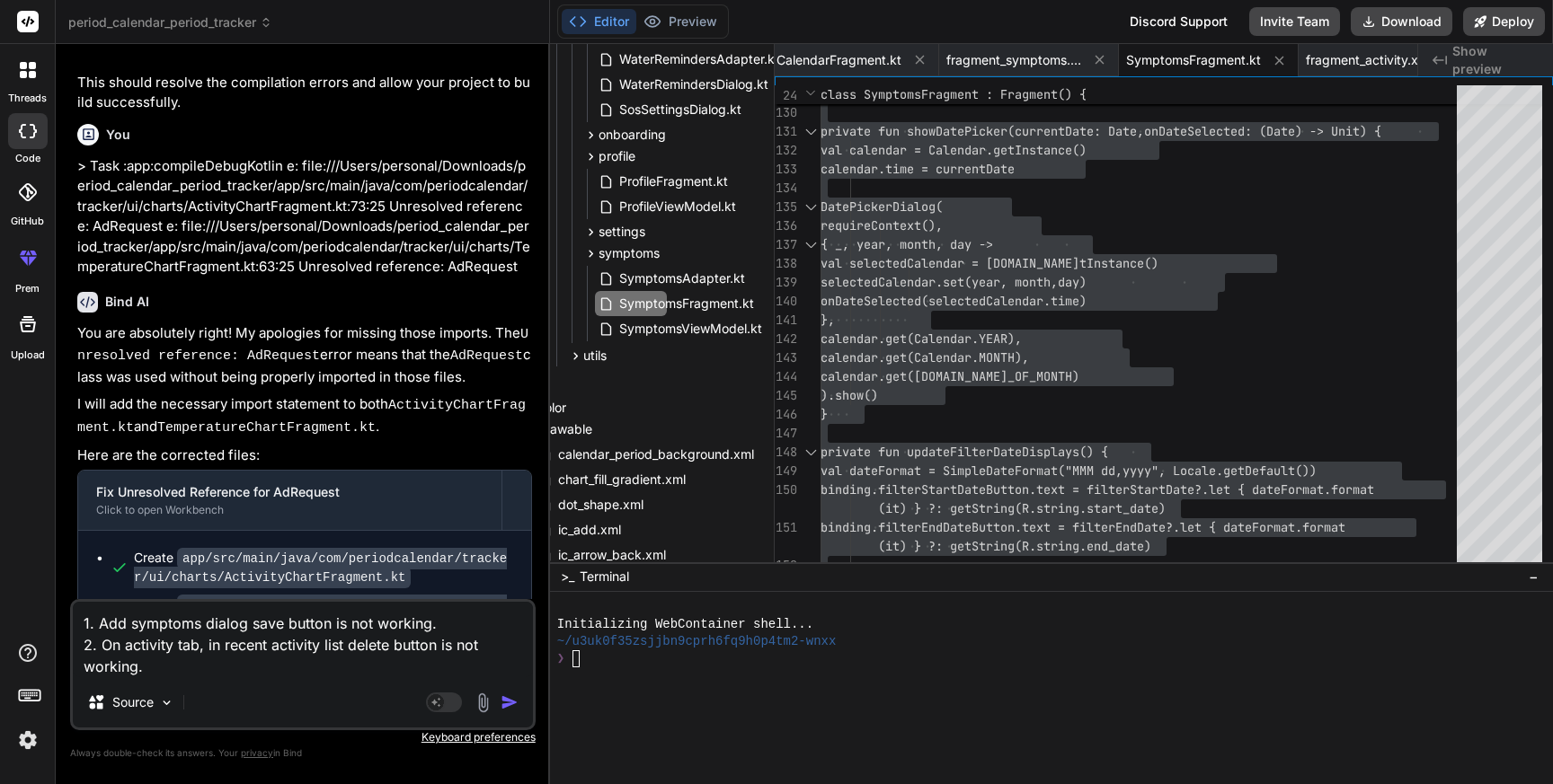
click at [437, 643] on textarea "1. Add symptoms dialog save button is not working. 2. On activity tab, in recen…" at bounding box center [303, 640] width 460 height 76
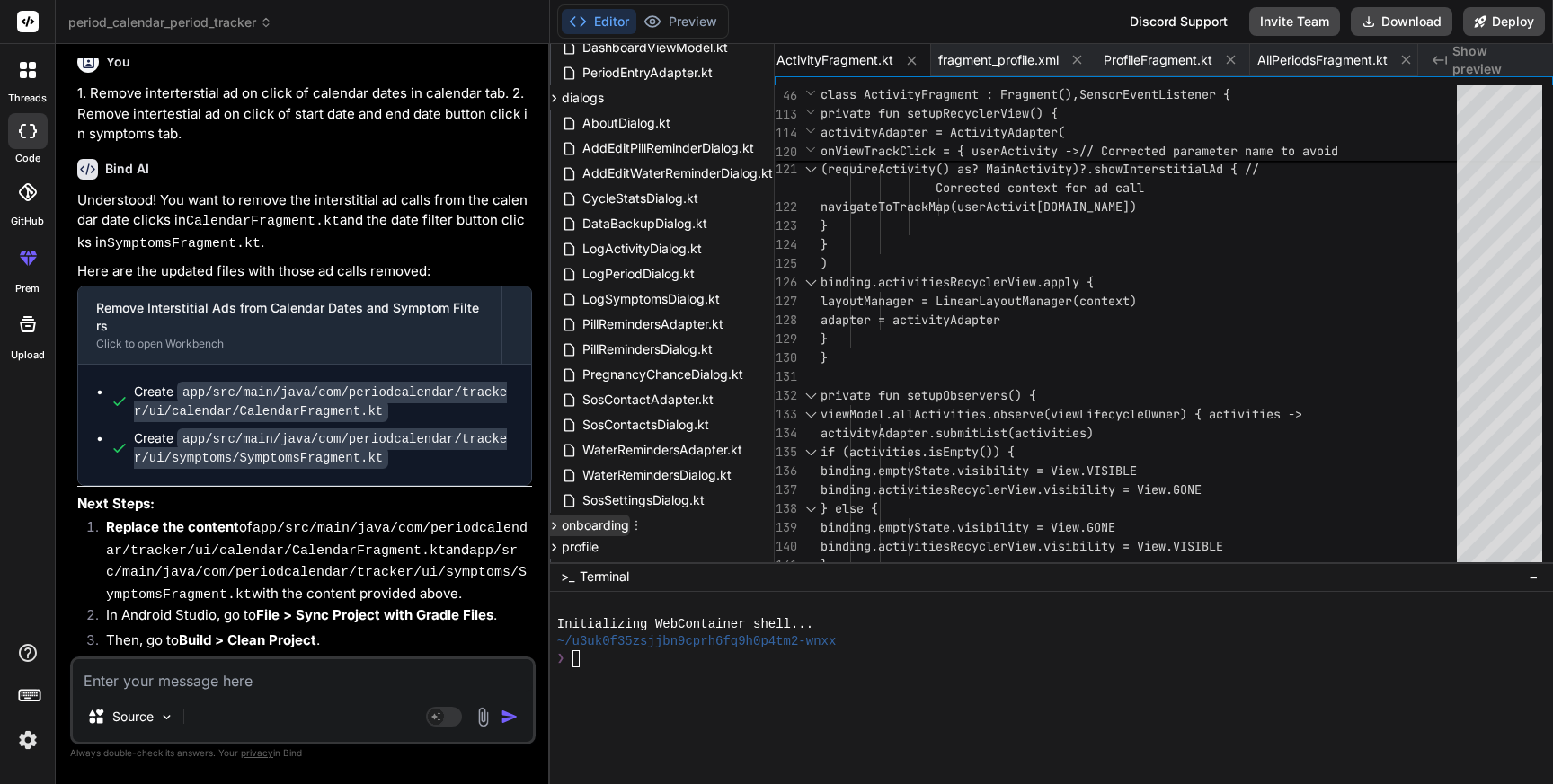
scroll to position [1007, 136]
click at [637, 297] on span "LogSymptomsDialog.kt" at bounding box center [651, 302] width 141 height 22
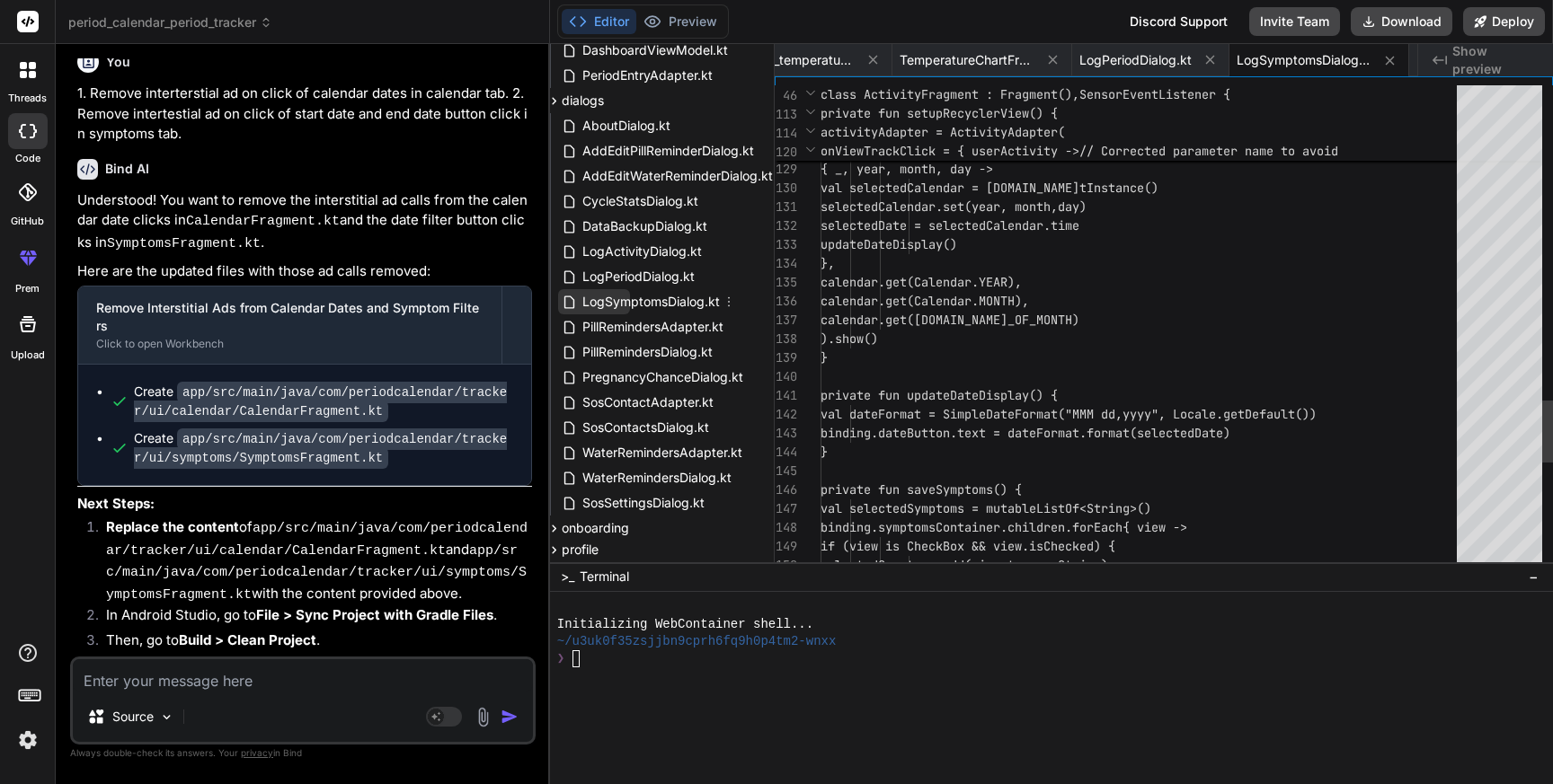
click at [637, 297] on span "LogSymptomsDialog.kt" at bounding box center [651, 302] width 141 height 22
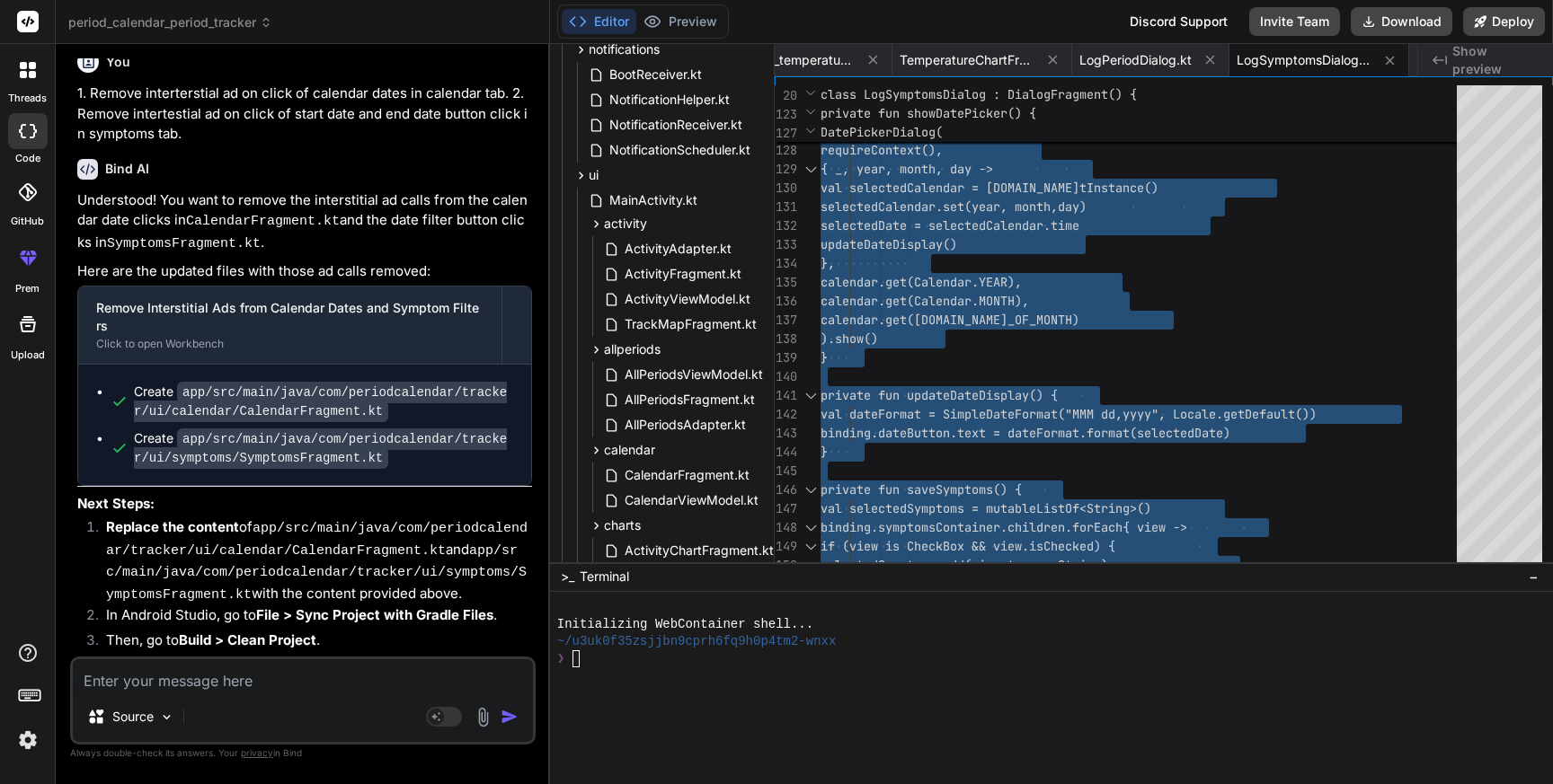
scroll to position [353, 95]
click at [666, 272] on span "ActivityFragment.kt" at bounding box center [682, 277] width 120 height 22
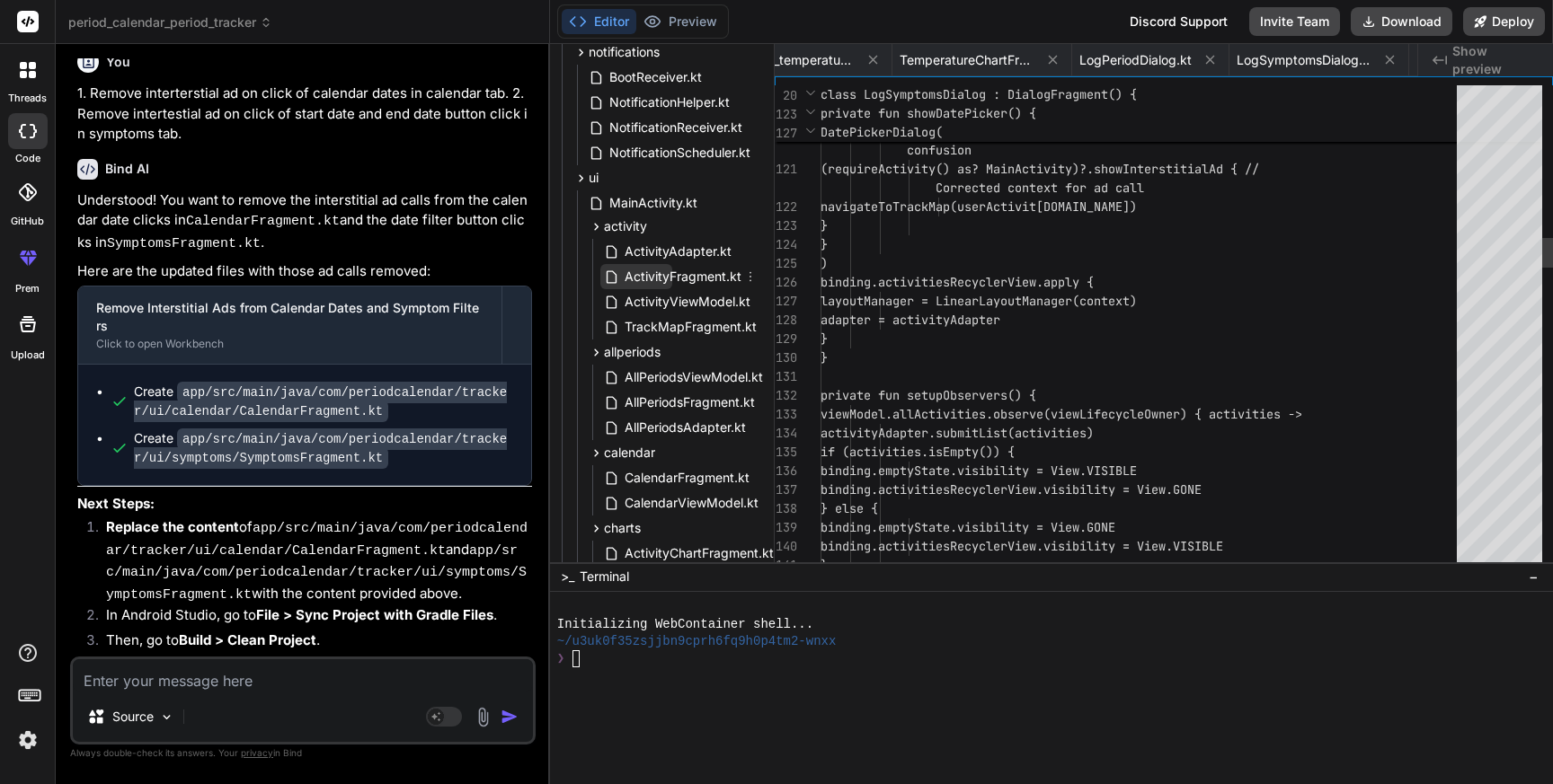
scroll to position [0, 3504]
click at [666, 272] on span "ActivityFragment.kt" at bounding box center [682, 277] width 120 height 22
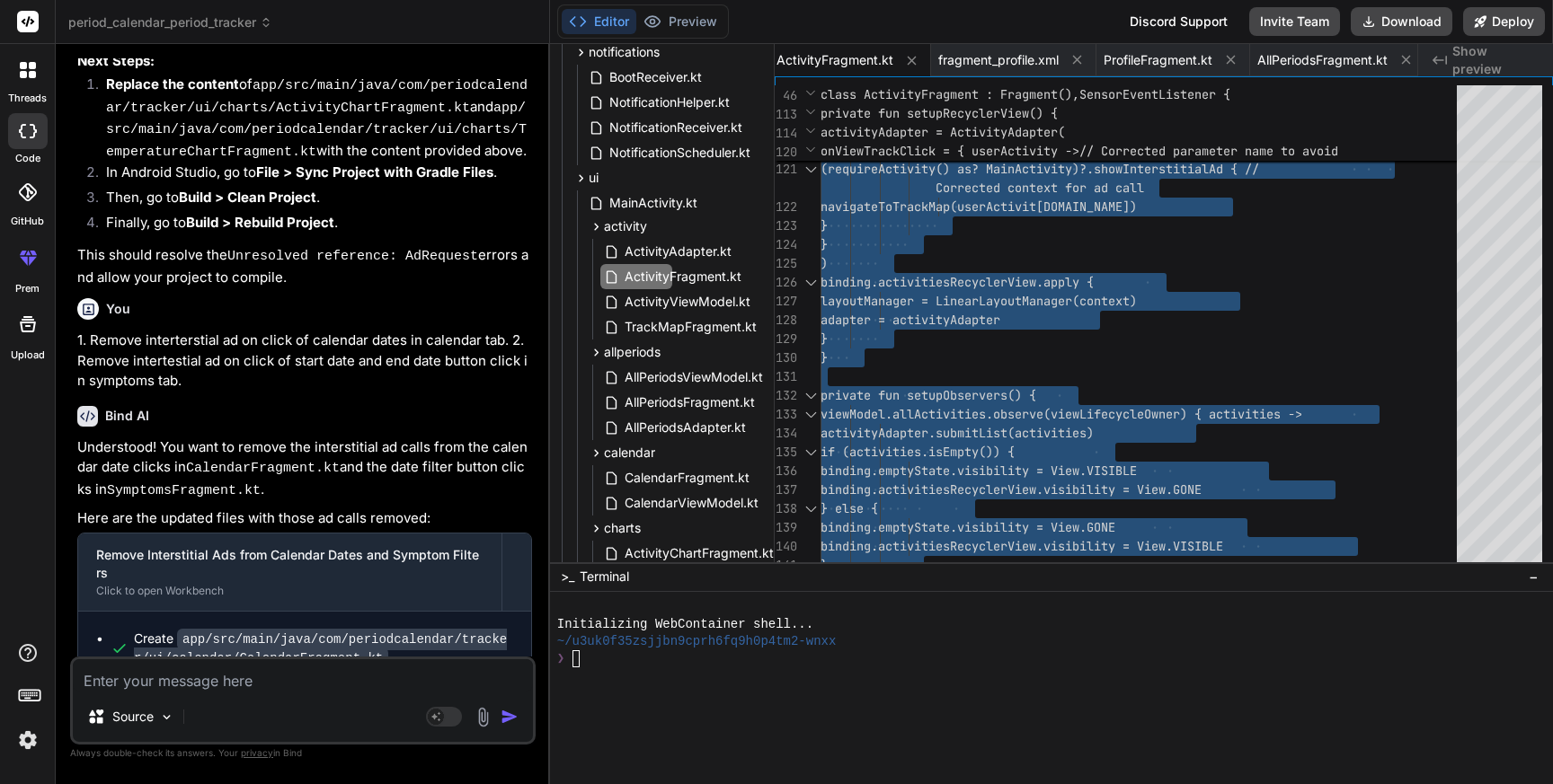
scroll to position [33949, 0]
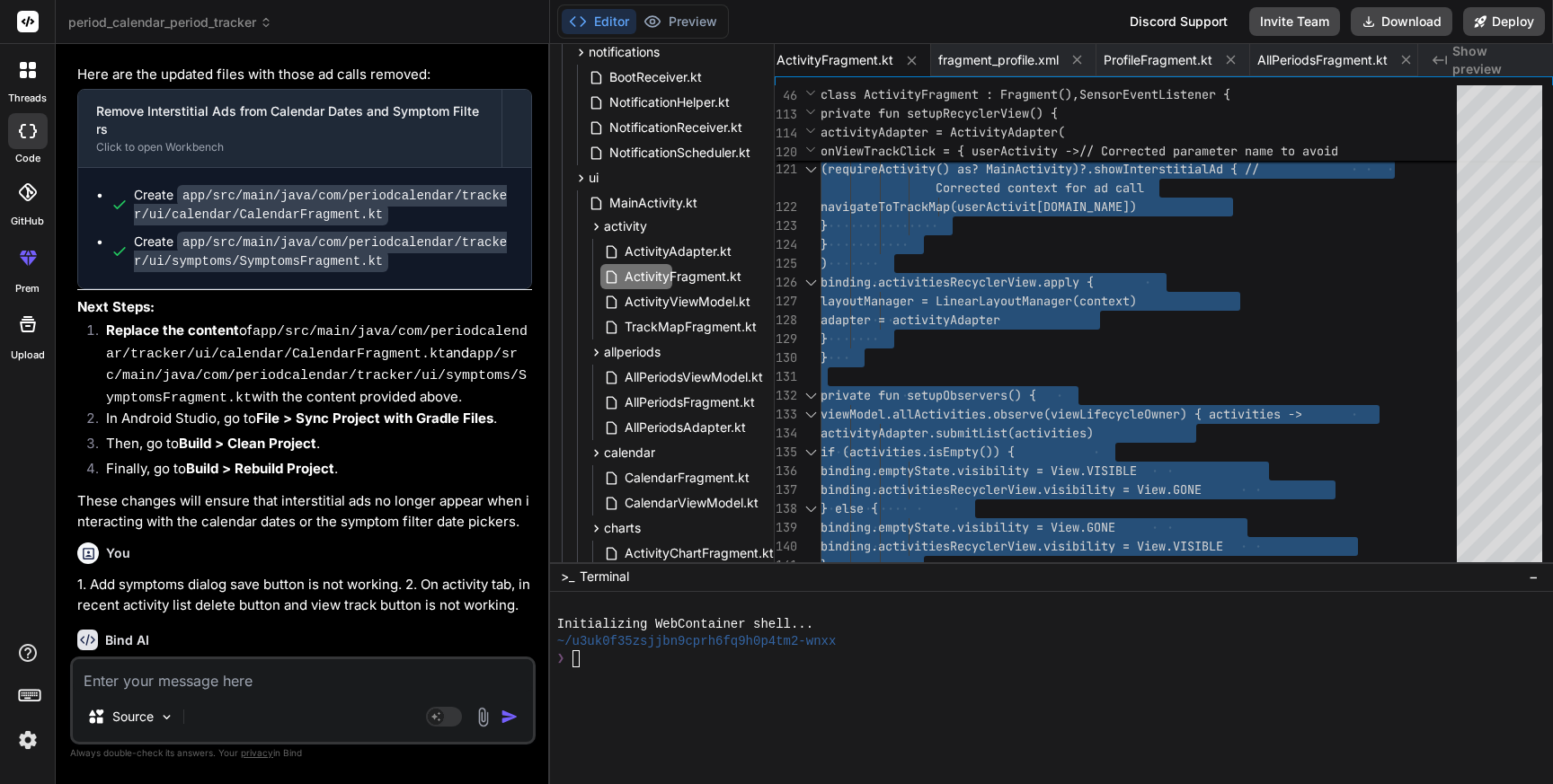
click at [281, 683] on textarea at bounding box center [303, 676] width 460 height 32
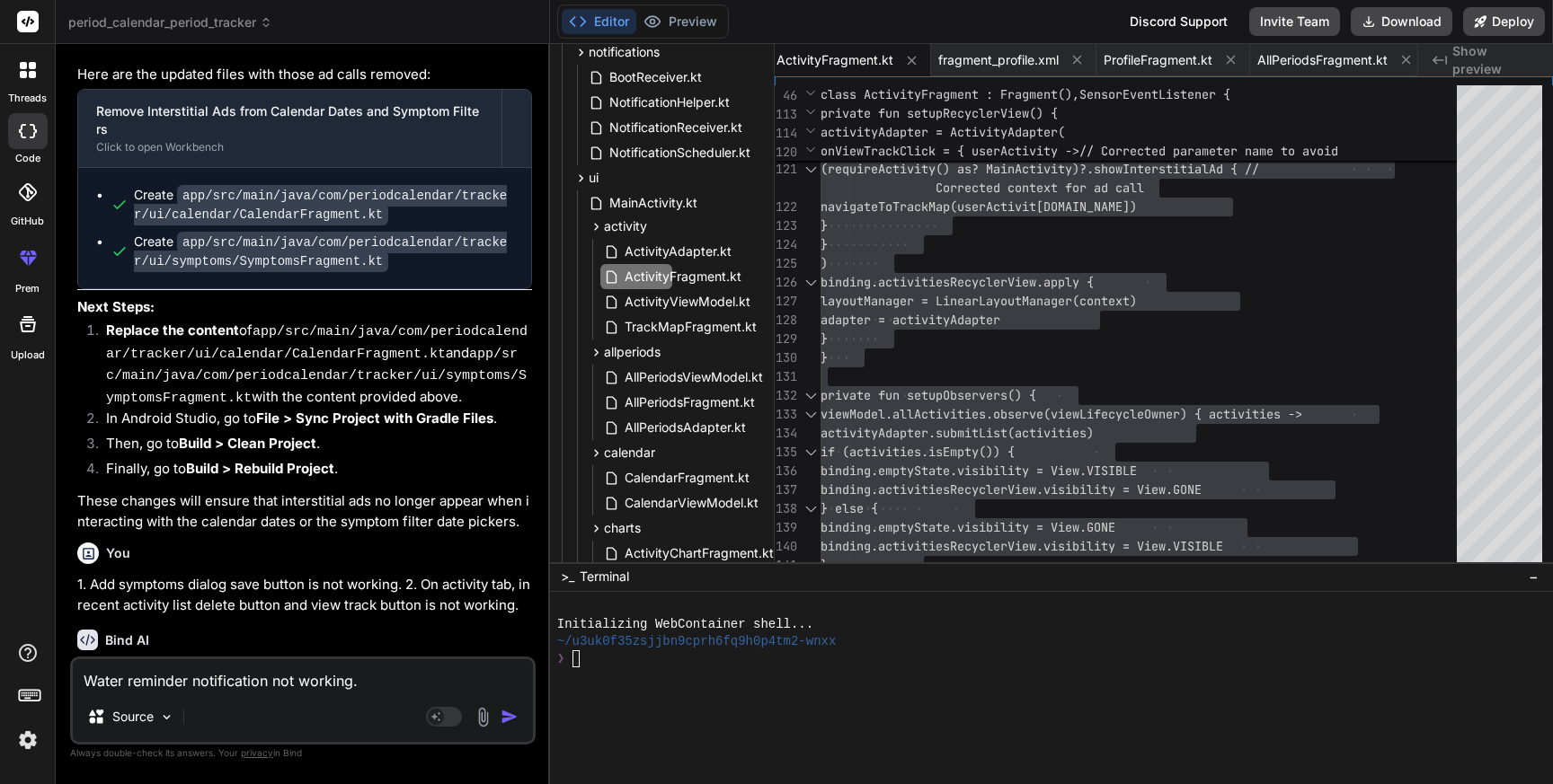
click at [273, 681] on textarea "Water reminder notification not working." at bounding box center [303, 676] width 460 height 32
click at [411, 684] on textarea "Water reminder notification are not working." at bounding box center [303, 676] width 460 height 32
click at [86, 674] on textarea "Water reminder notification are not working." at bounding box center [303, 676] width 460 height 32
click at [384, 683] on textarea "Pill reminder and Water reminder notification are not working." at bounding box center [303, 676] width 460 height 32
click at [520, 679] on textarea "Pill reminder and Water reminder notifications are not working." at bounding box center [303, 676] width 460 height 32
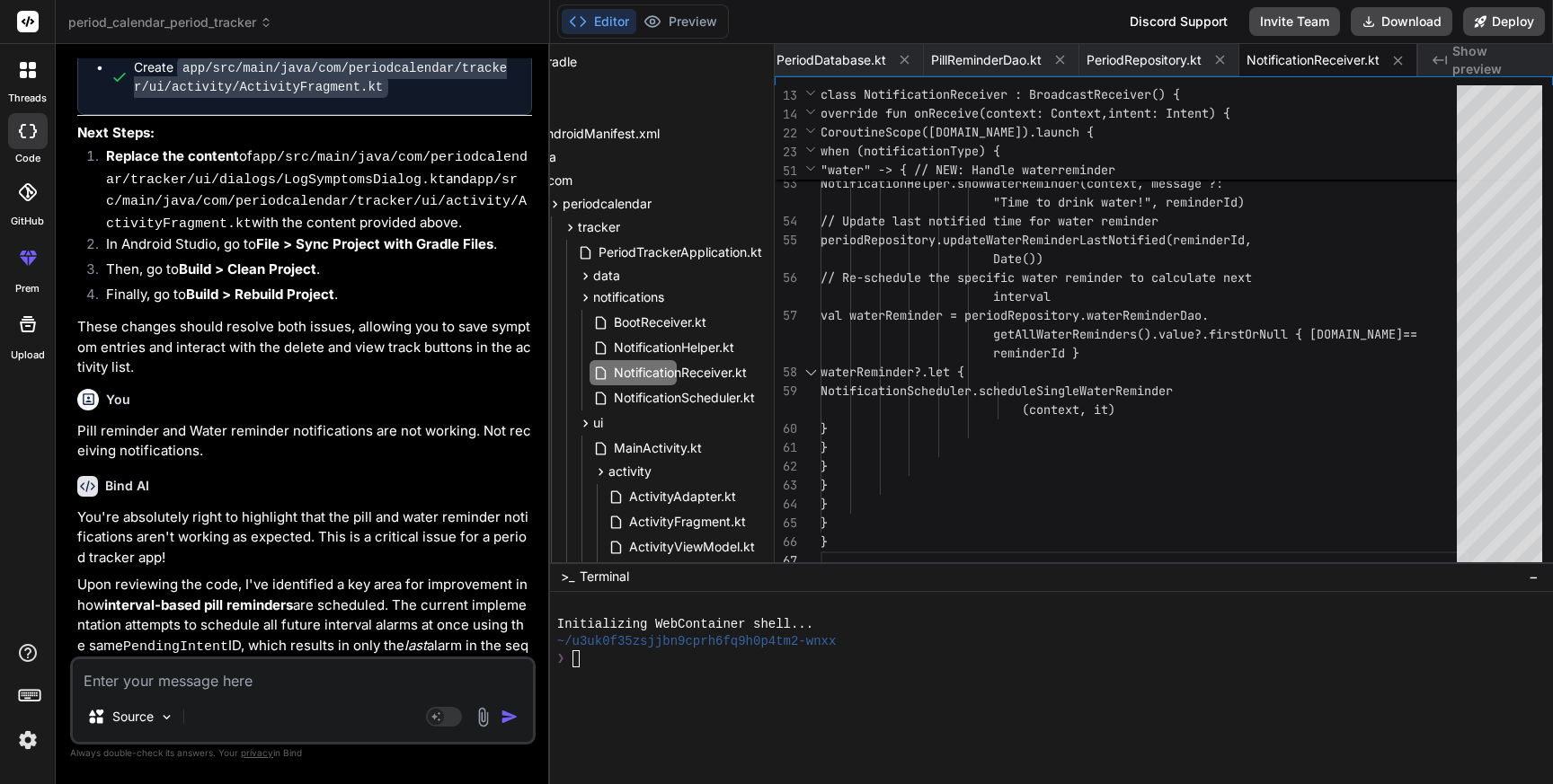
scroll to position [116, 90]
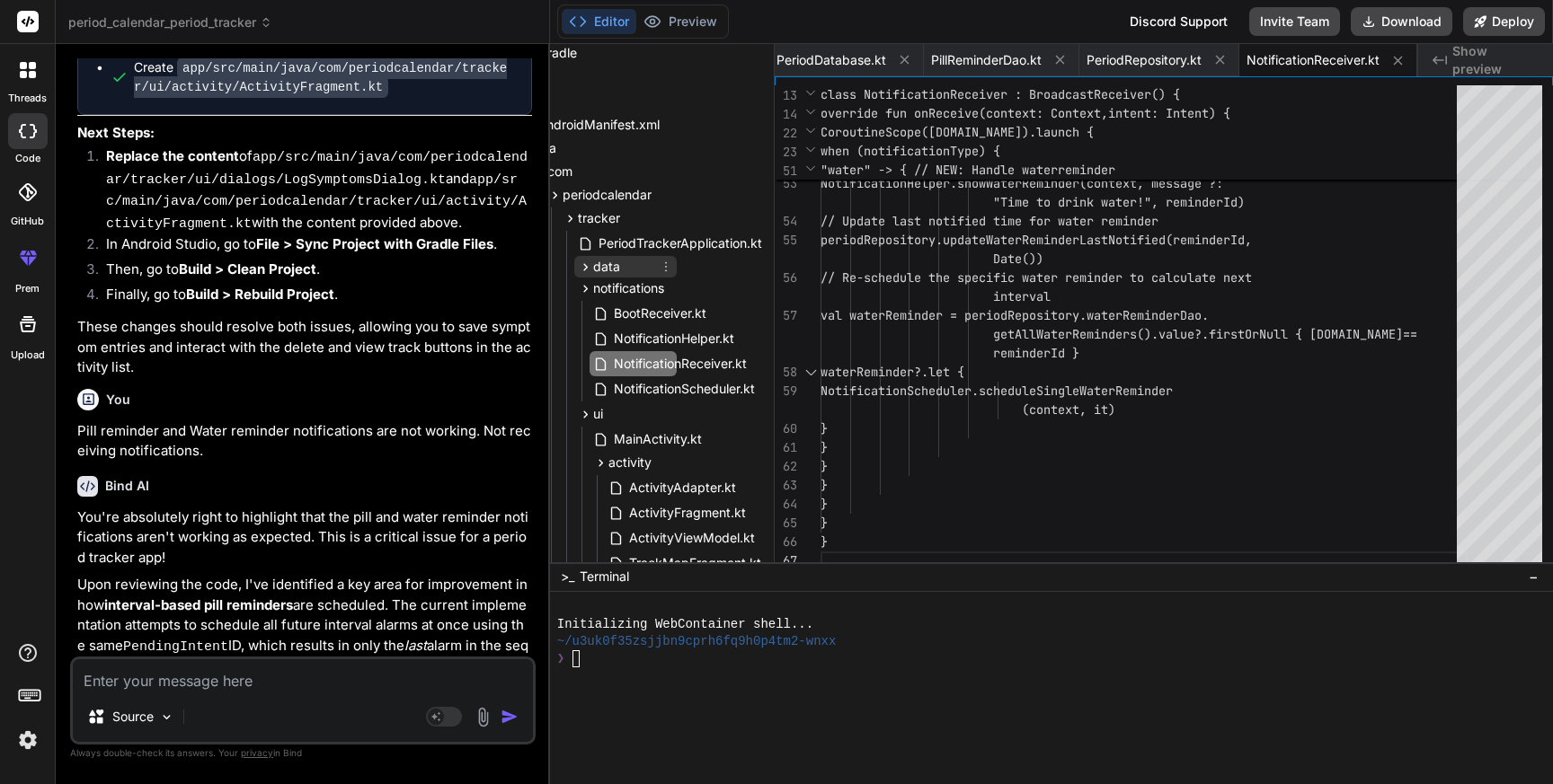
click at [596, 266] on span "data" at bounding box center [606, 267] width 27 height 18
click at [585, 266] on icon at bounding box center [585, 267] width 15 height 15
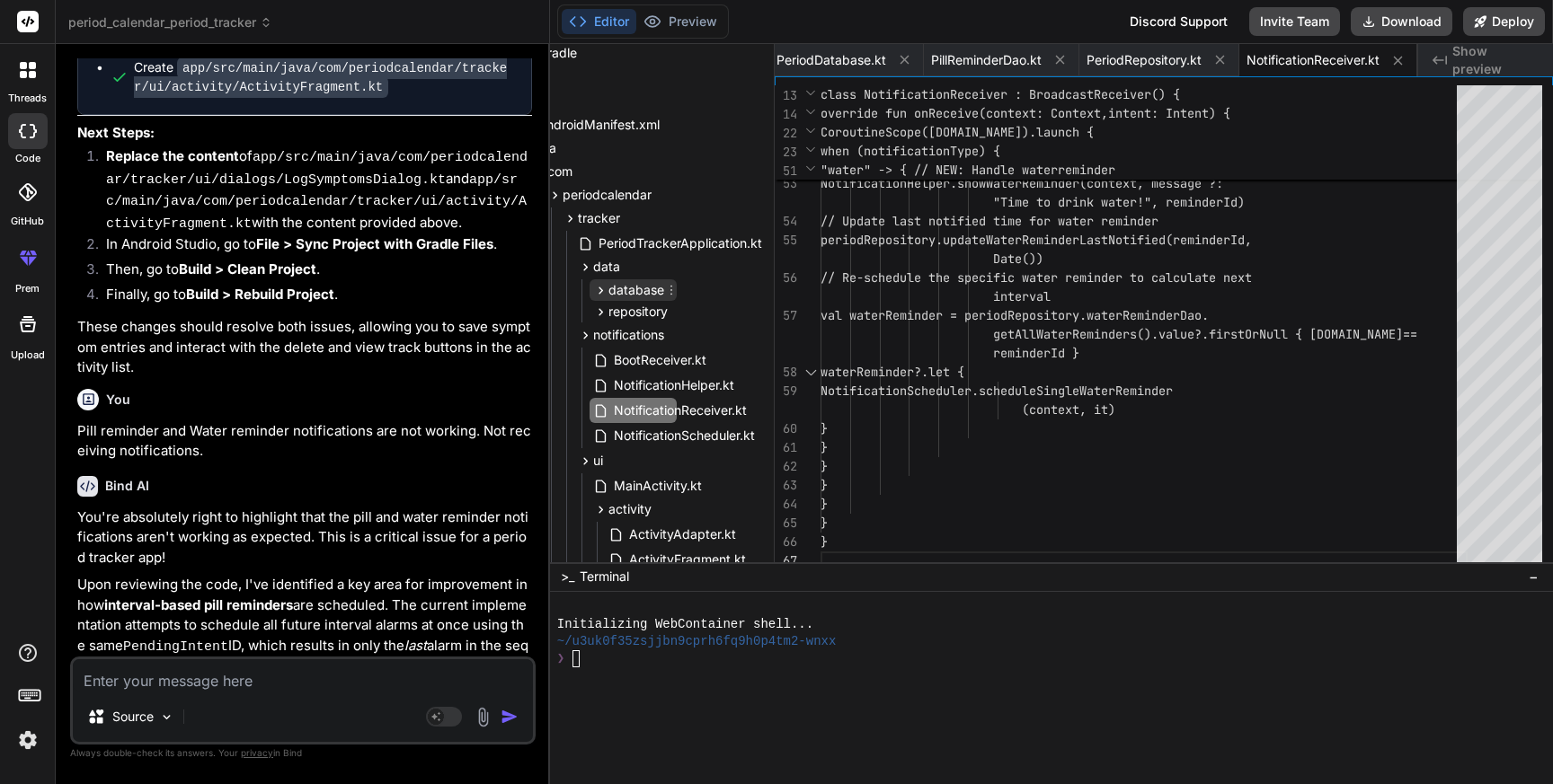
click at [598, 288] on icon at bounding box center [600, 291] width 15 height 15
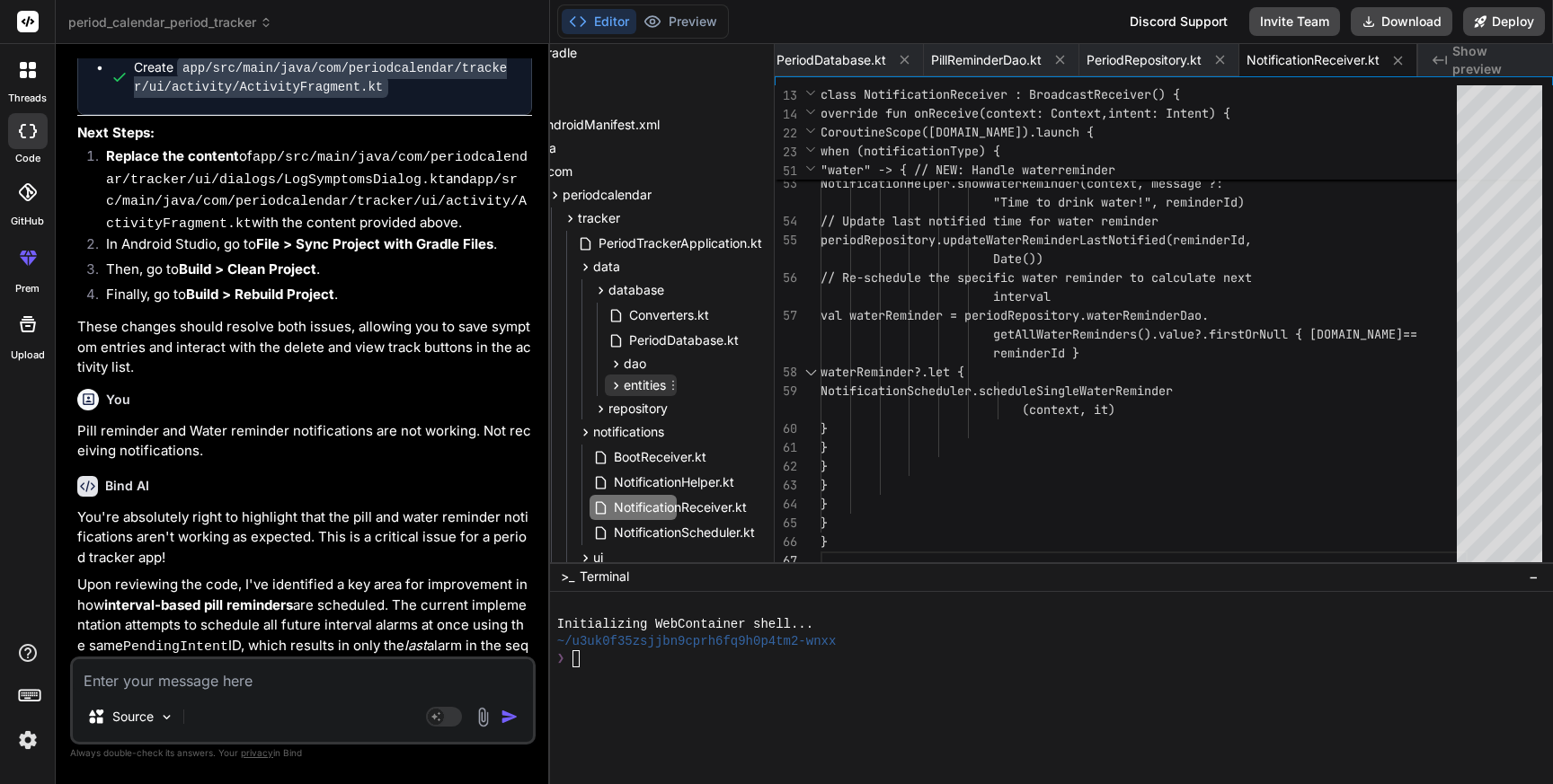
click at [612, 389] on icon at bounding box center [615, 385] width 15 height 15
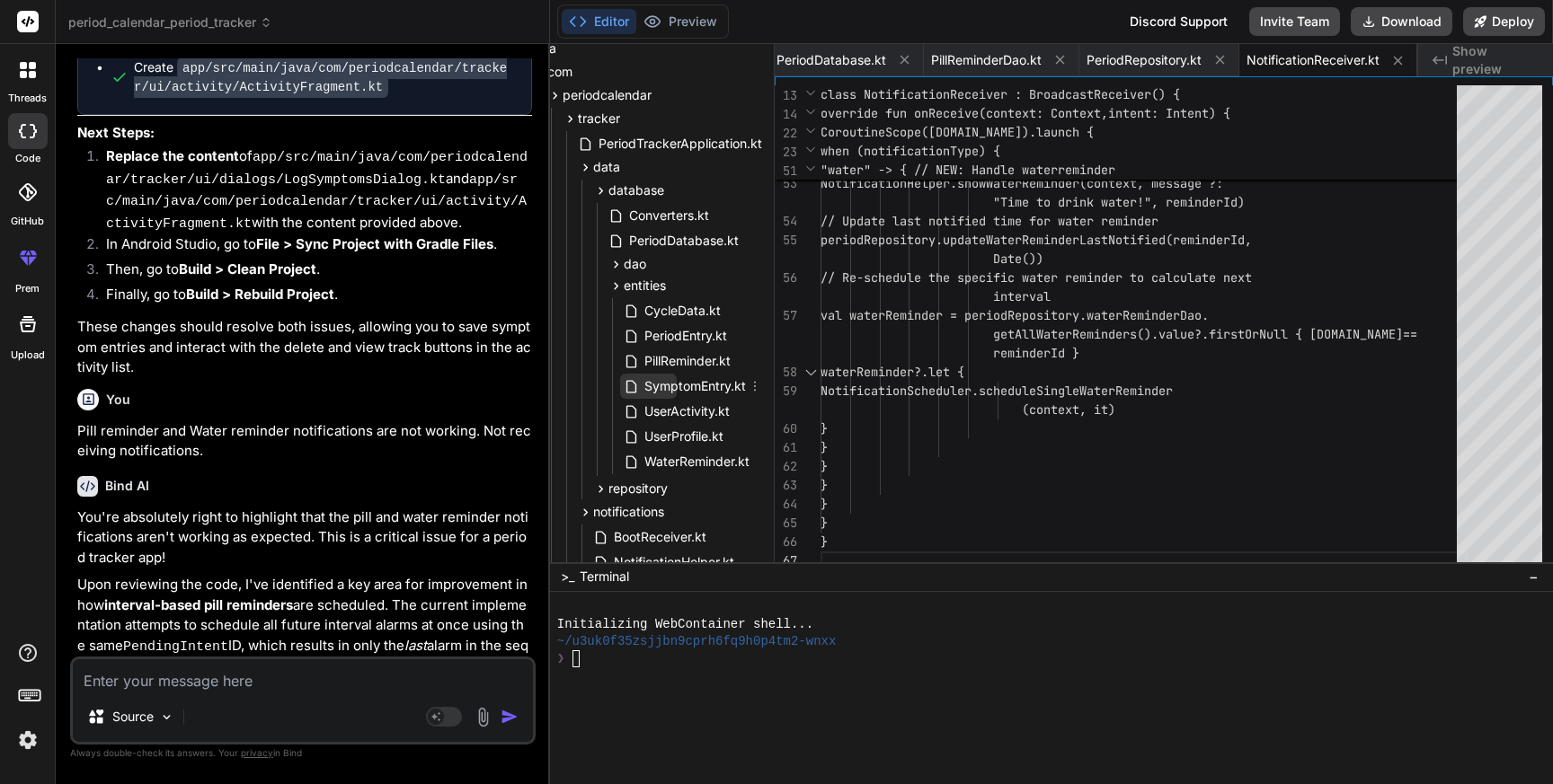
scroll to position [219, 90]
click at [667, 358] on span "PillReminder.kt" at bounding box center [688, 358] width 90 height 22
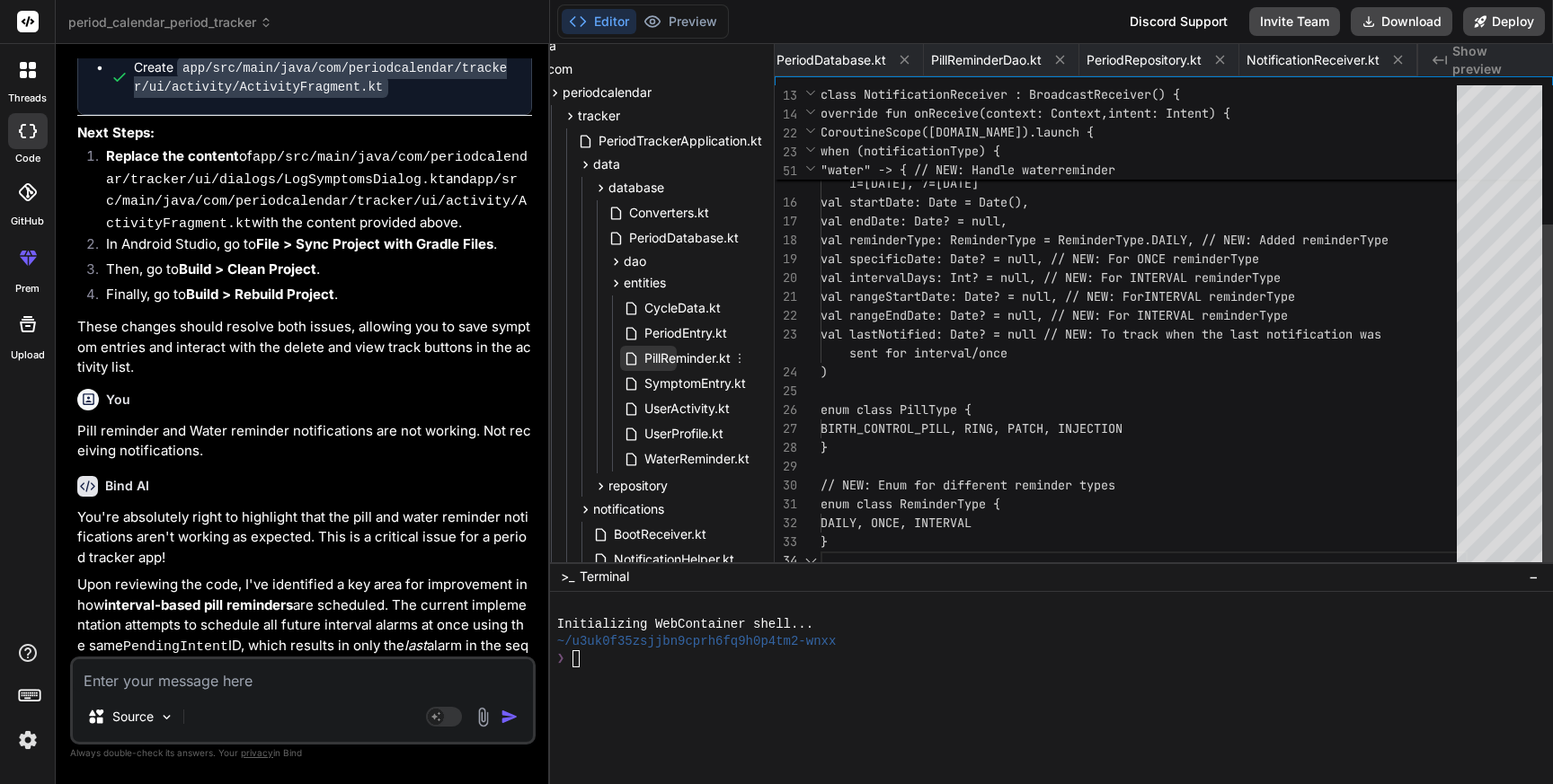
scroll to position [95, 0]
click at [667, 358] on span "PillReminder.kt" at bounding box center [688, 358] width 90 height 22
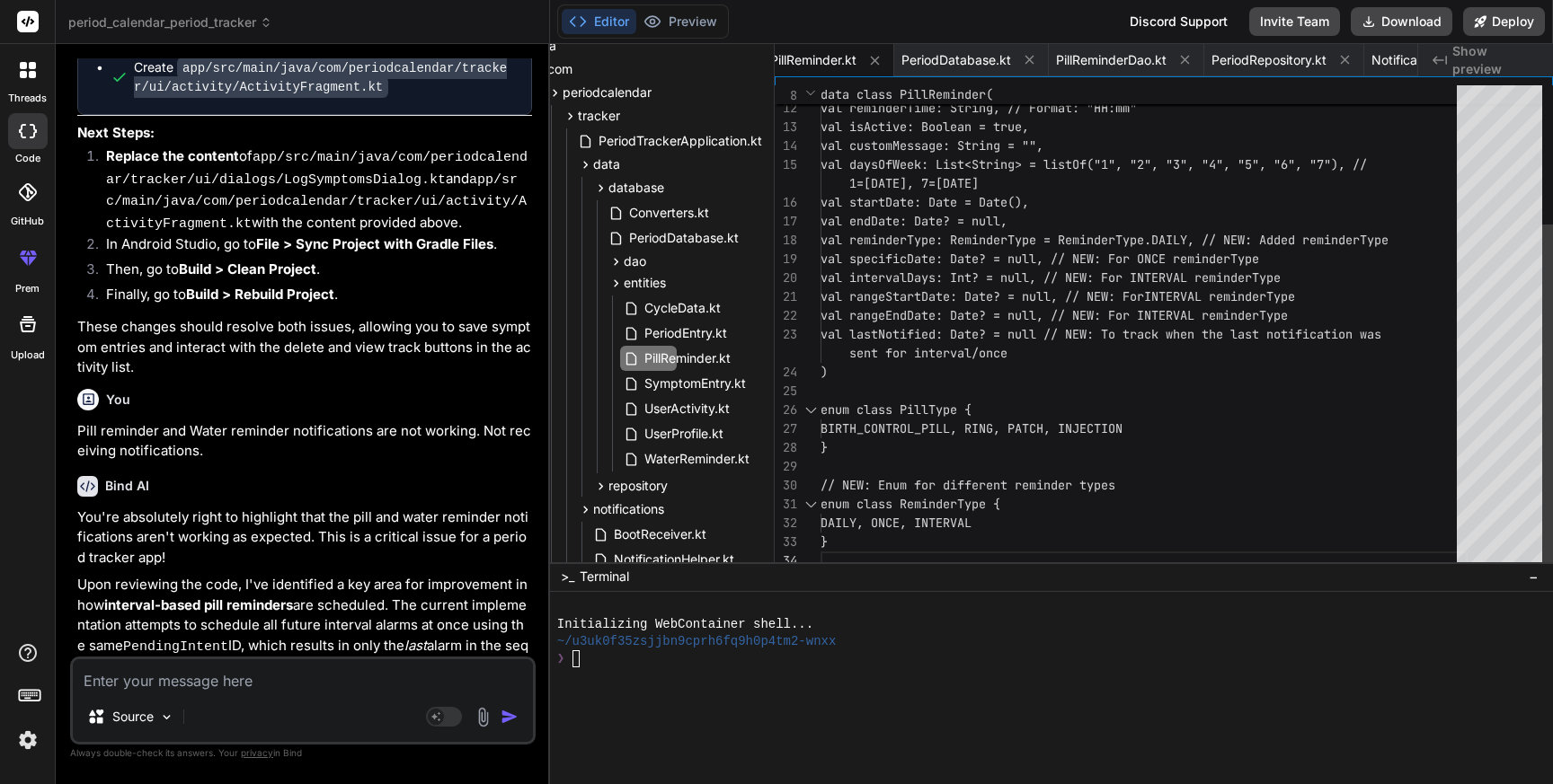
click at [1062, 345] on div "val pillType: PillType, val reminderTime: String, // Format: "HH:mm" val isActi…" at bounding box center [1143, 231] width 647 height 679
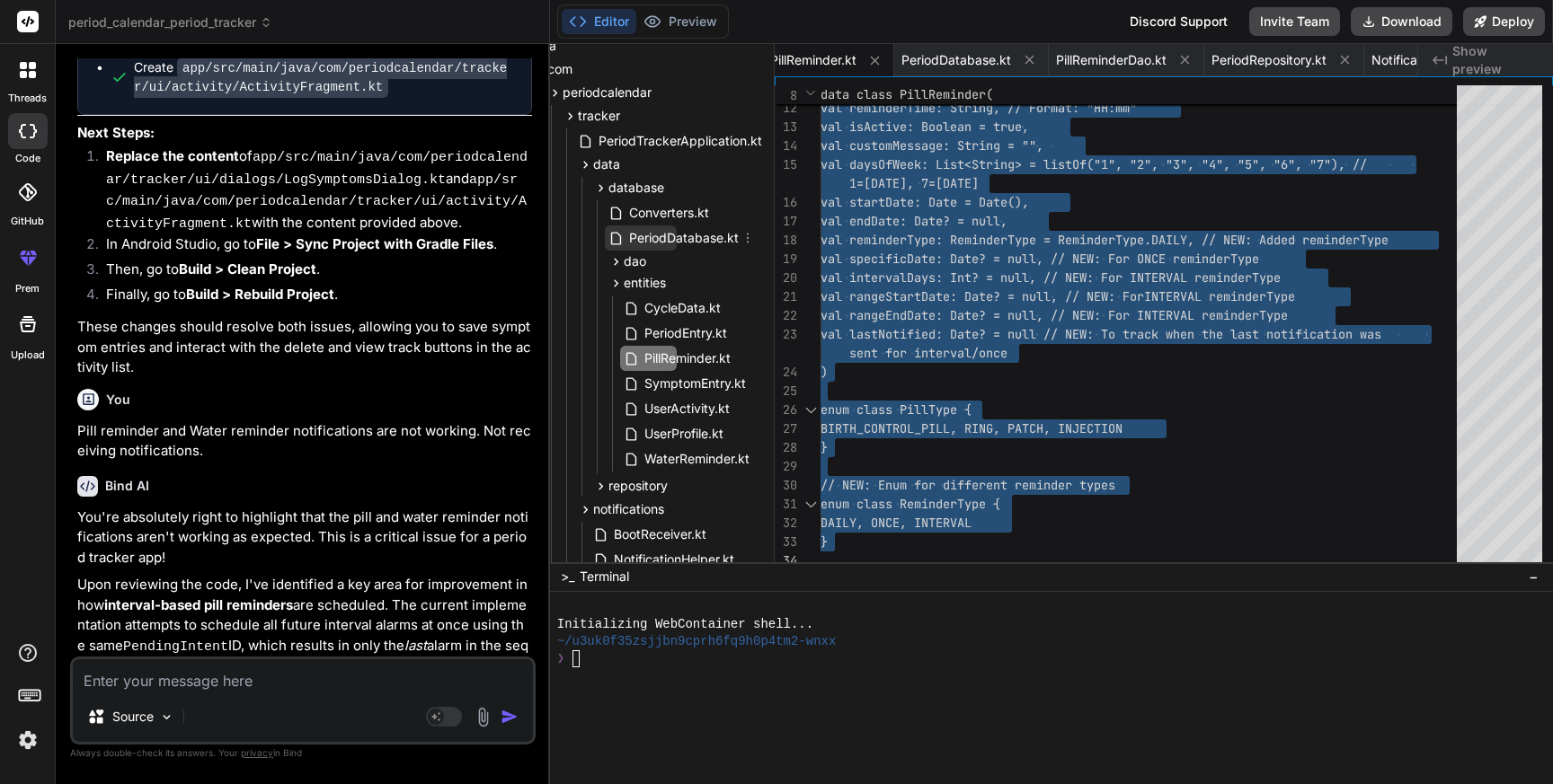
click at [670, 236] on span "PeriodDatabase.kt" at bounding box center [683, 238] width 113 height 22
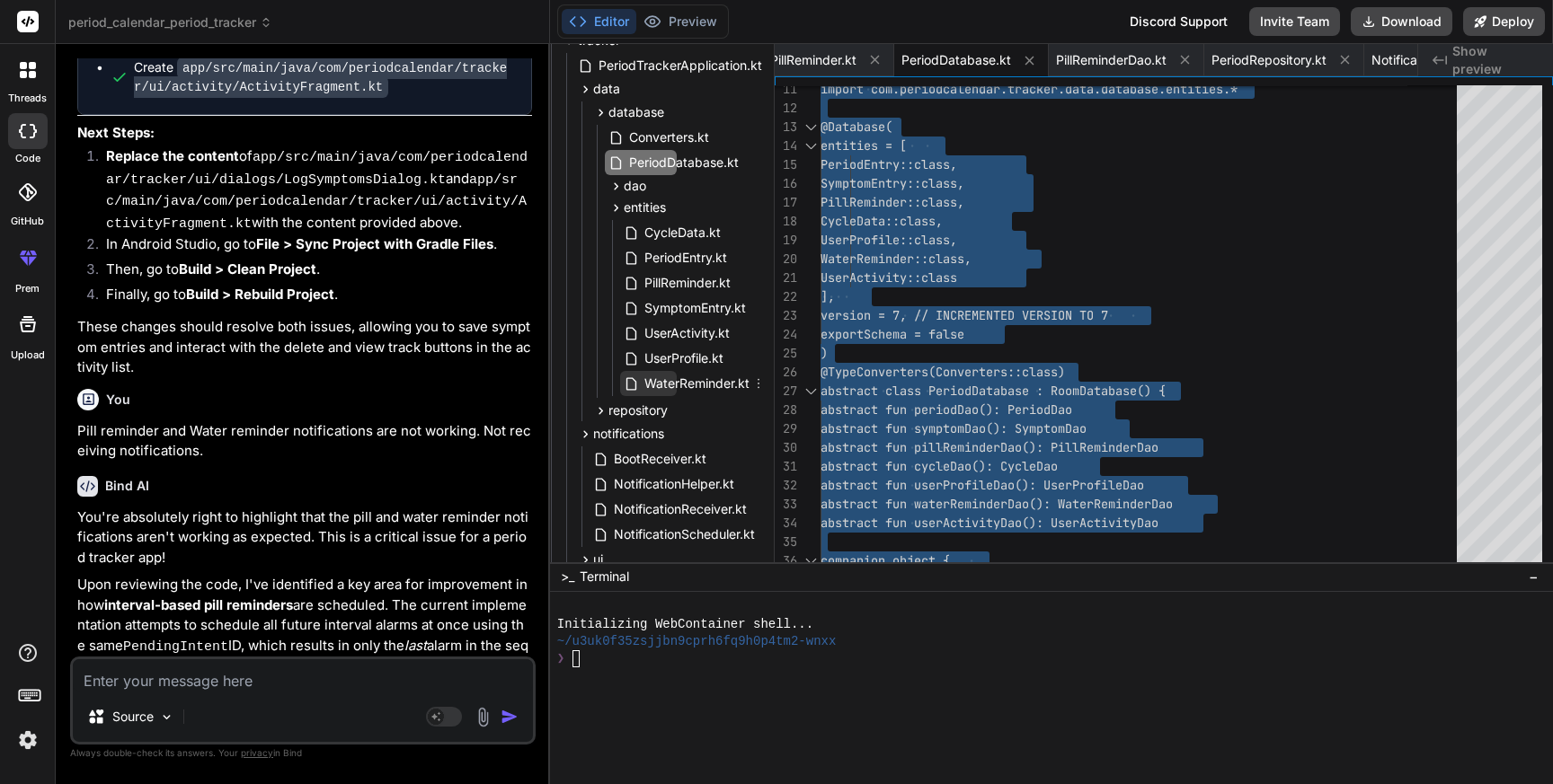
scroll to position [302, 90]
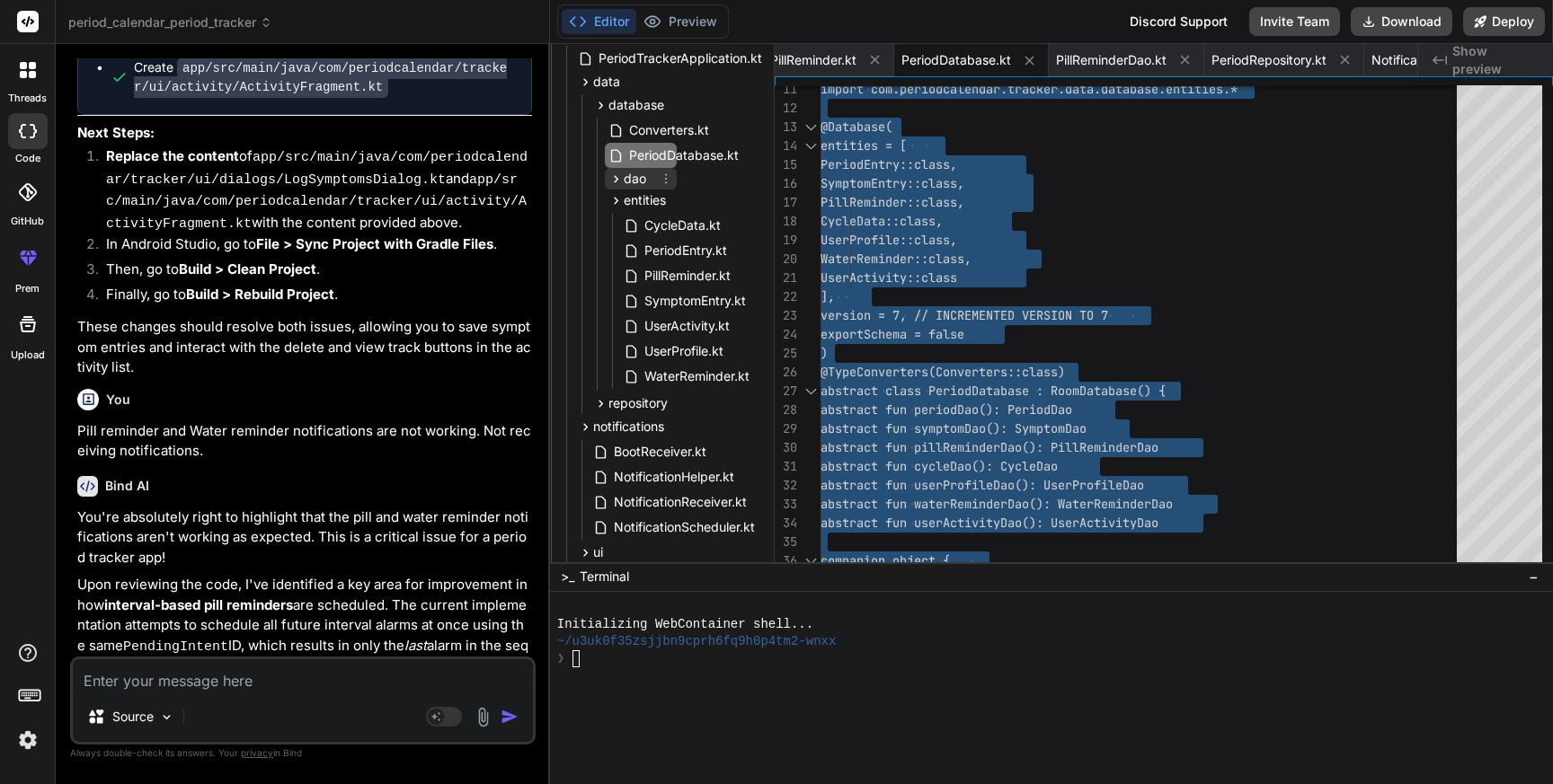
click at [610, 178] on icon at bounding box center [615, 179] width 15 height 15
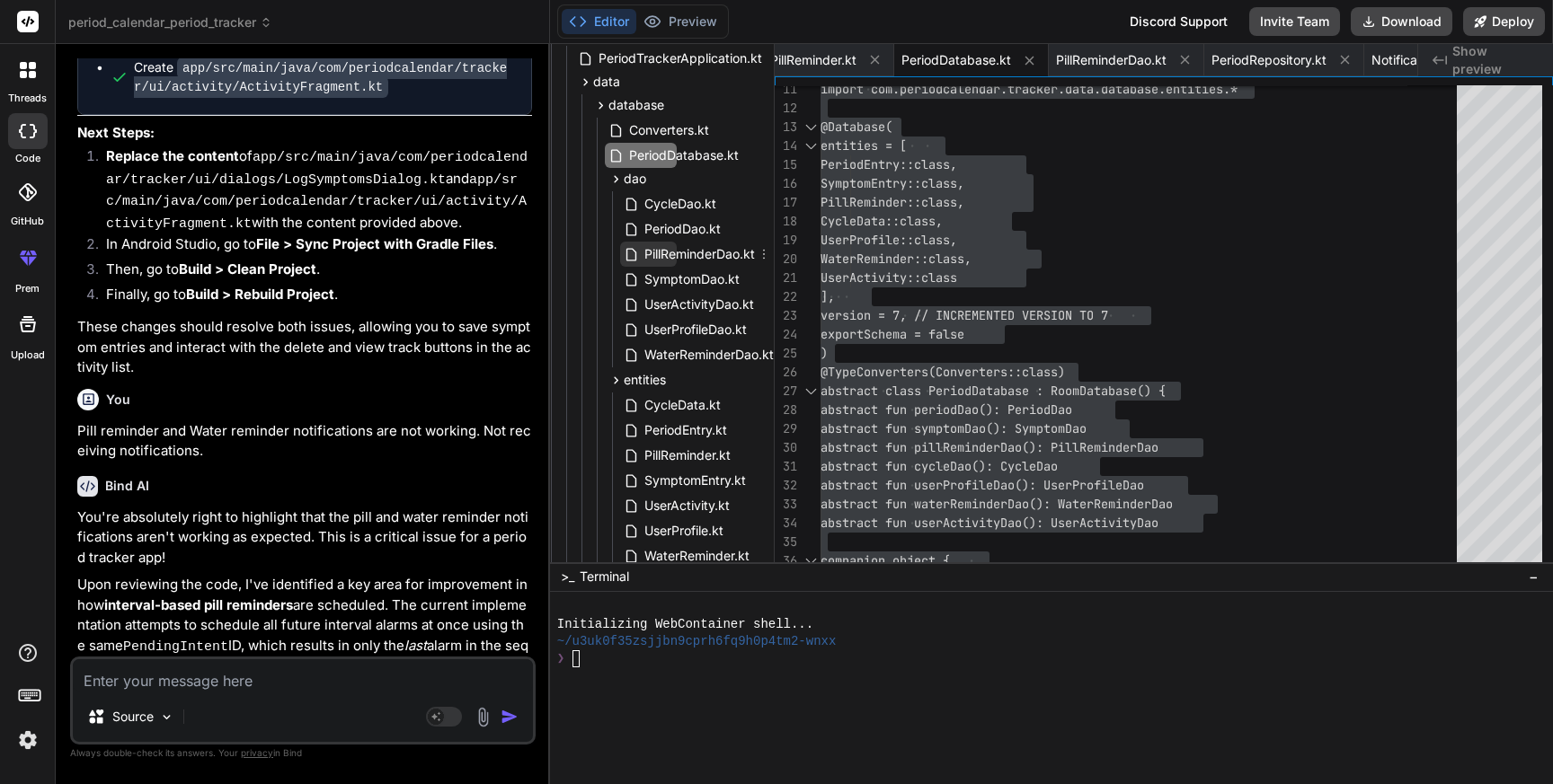
click at [670, 252] on span "PillReminderDao.kt" at bounding box center [699, 254] width 114 height 22
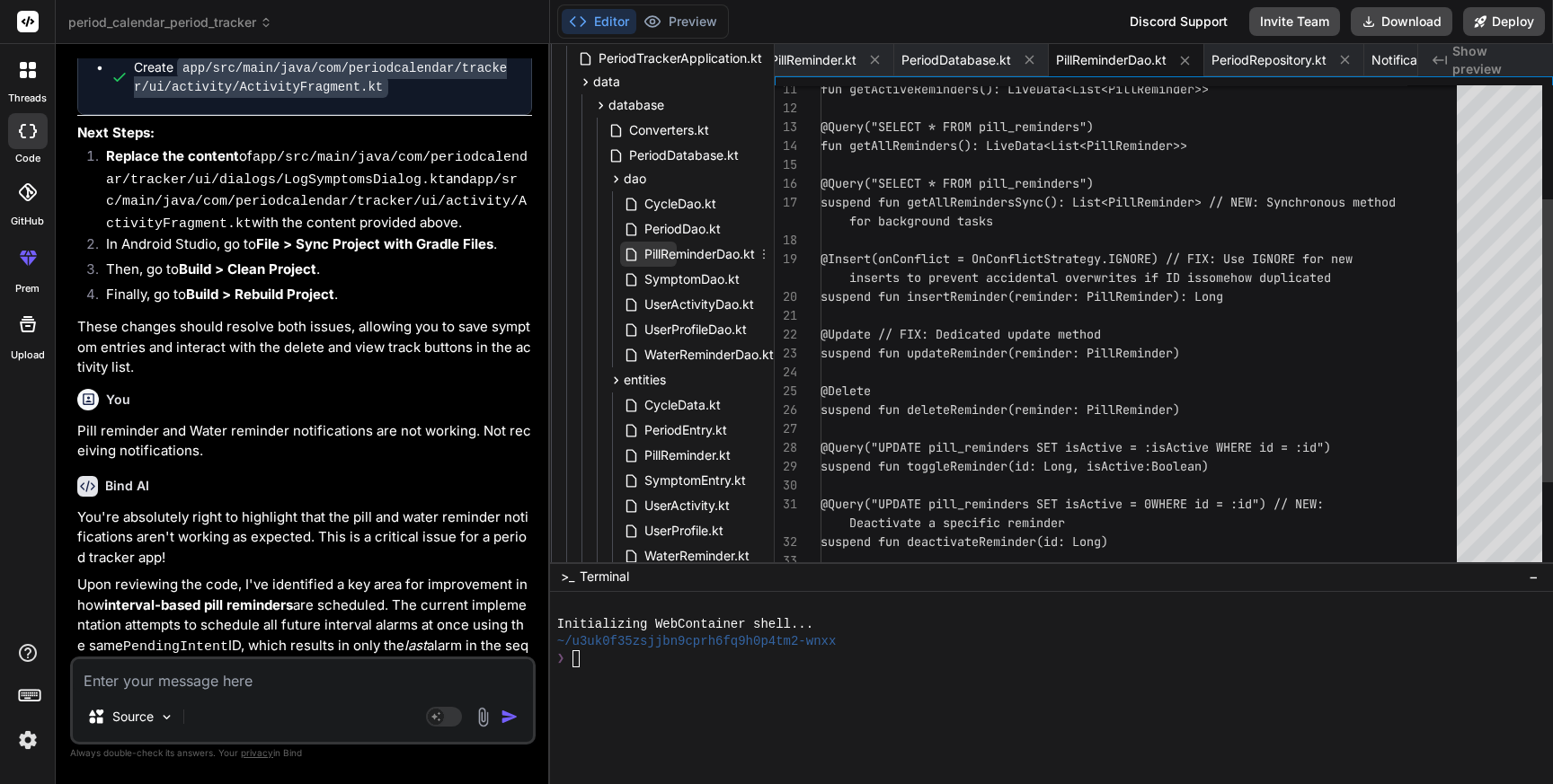
scroll to position [75, 0]
click at [670, 252] on span "PillReminderDao.kt" at bounding box center [699, 254] width 114 height 22
click at [1159, 346] on div "fun getActiveReminders(): LiveData<List<PillRe minder>> @Query("SELECT * FROM p…" at bounding box center [1143, 307] width 647 height 830
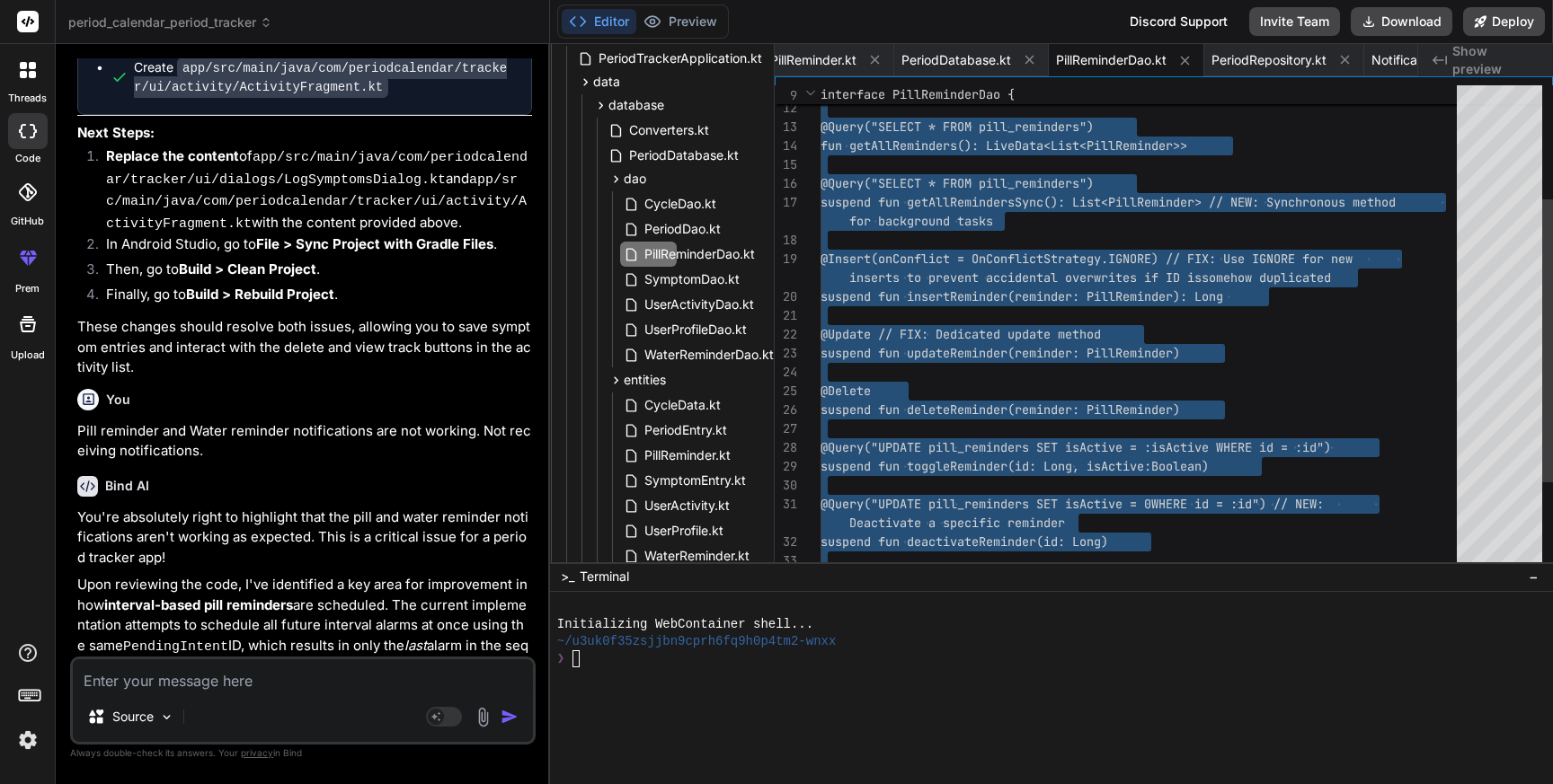
click at [1254, 294] on div "fun getActiveReminders(): LiveData<List<PillRe minder>> @Query("SELECT * FROM p…" at bounding box center [1143, 307] width 647 height 830
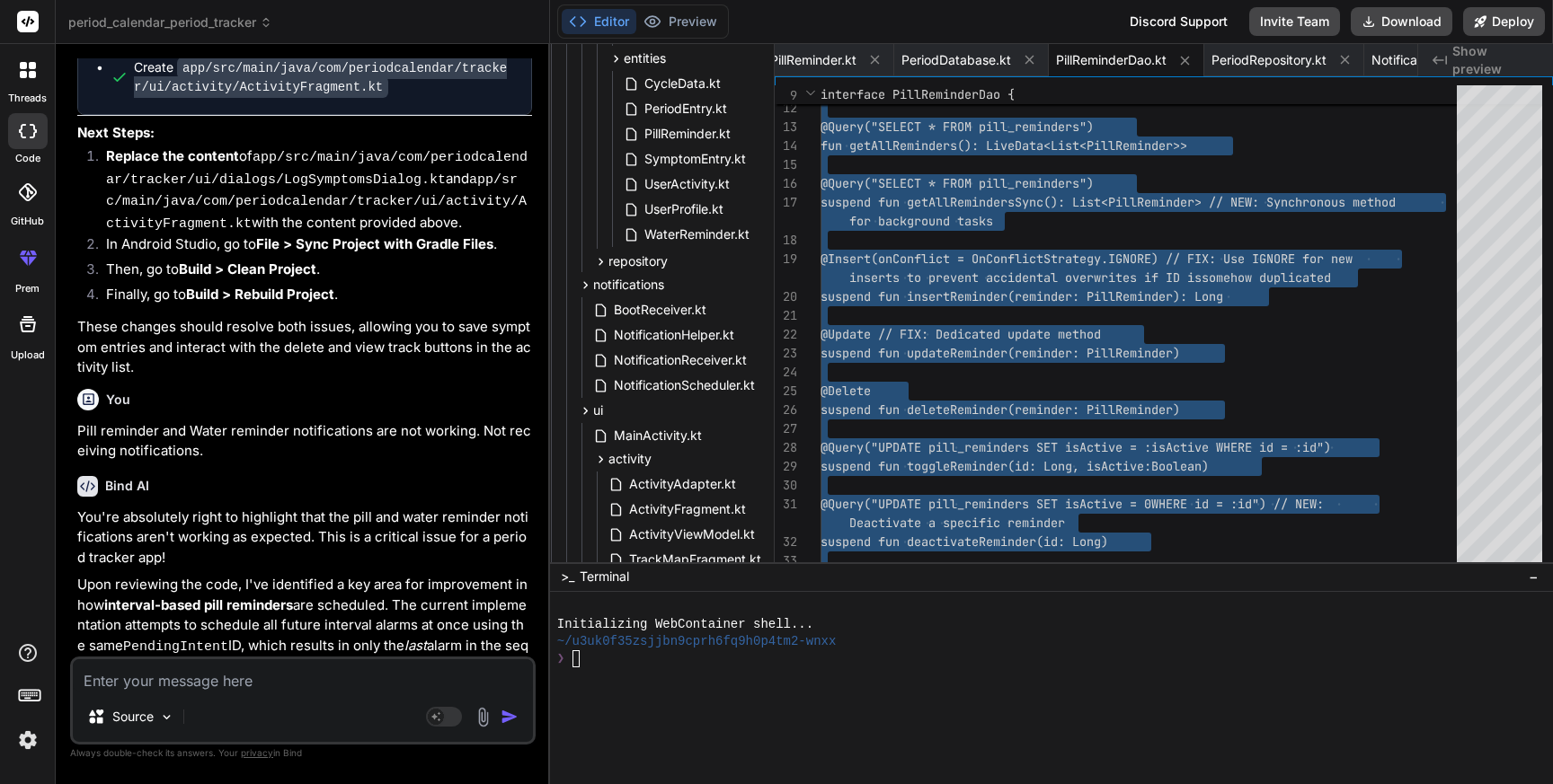
scroll to position [607, 90]
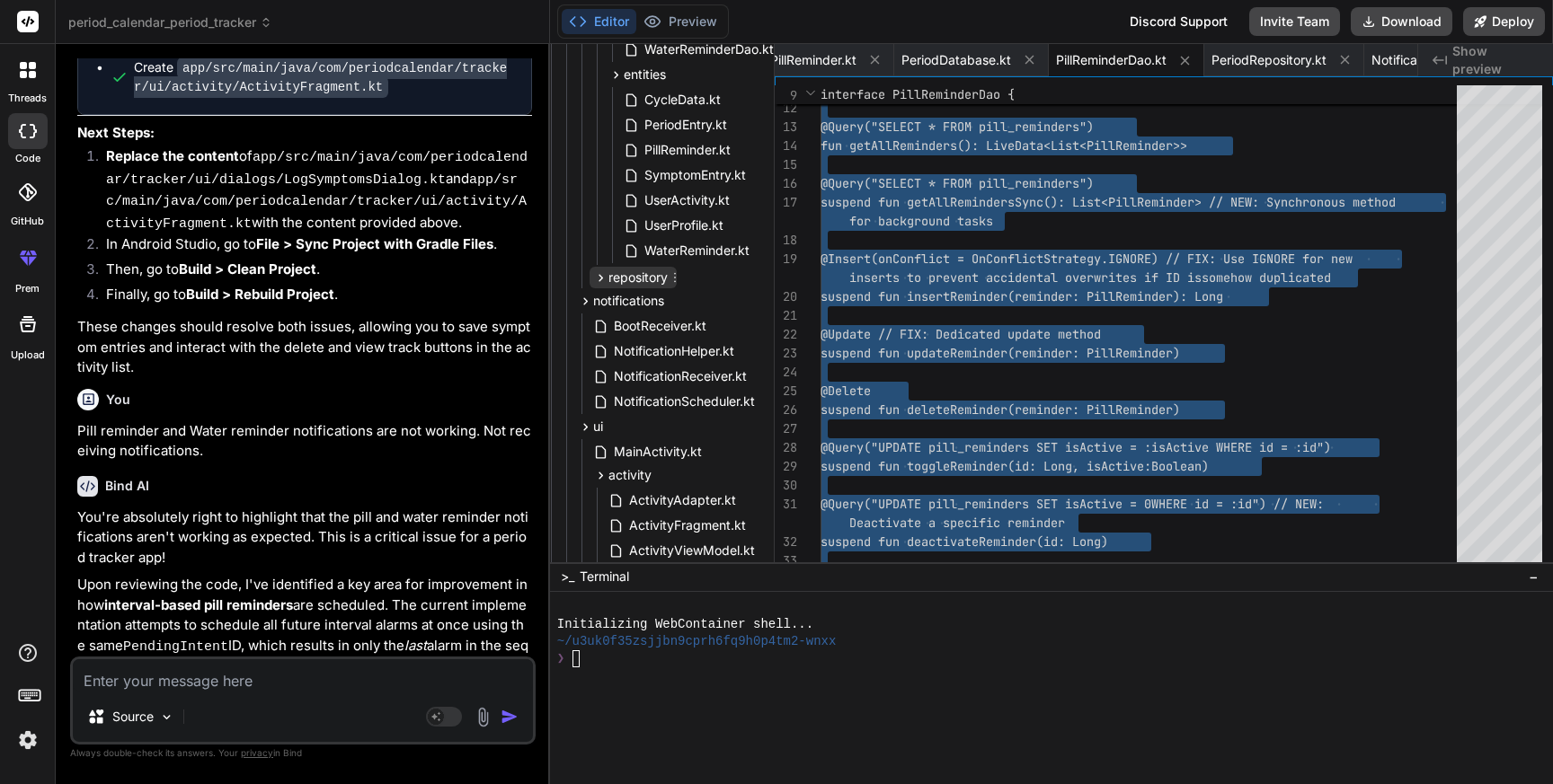
click at [601, 278] on icon at bounding box center [600, 278] width 15 height 15
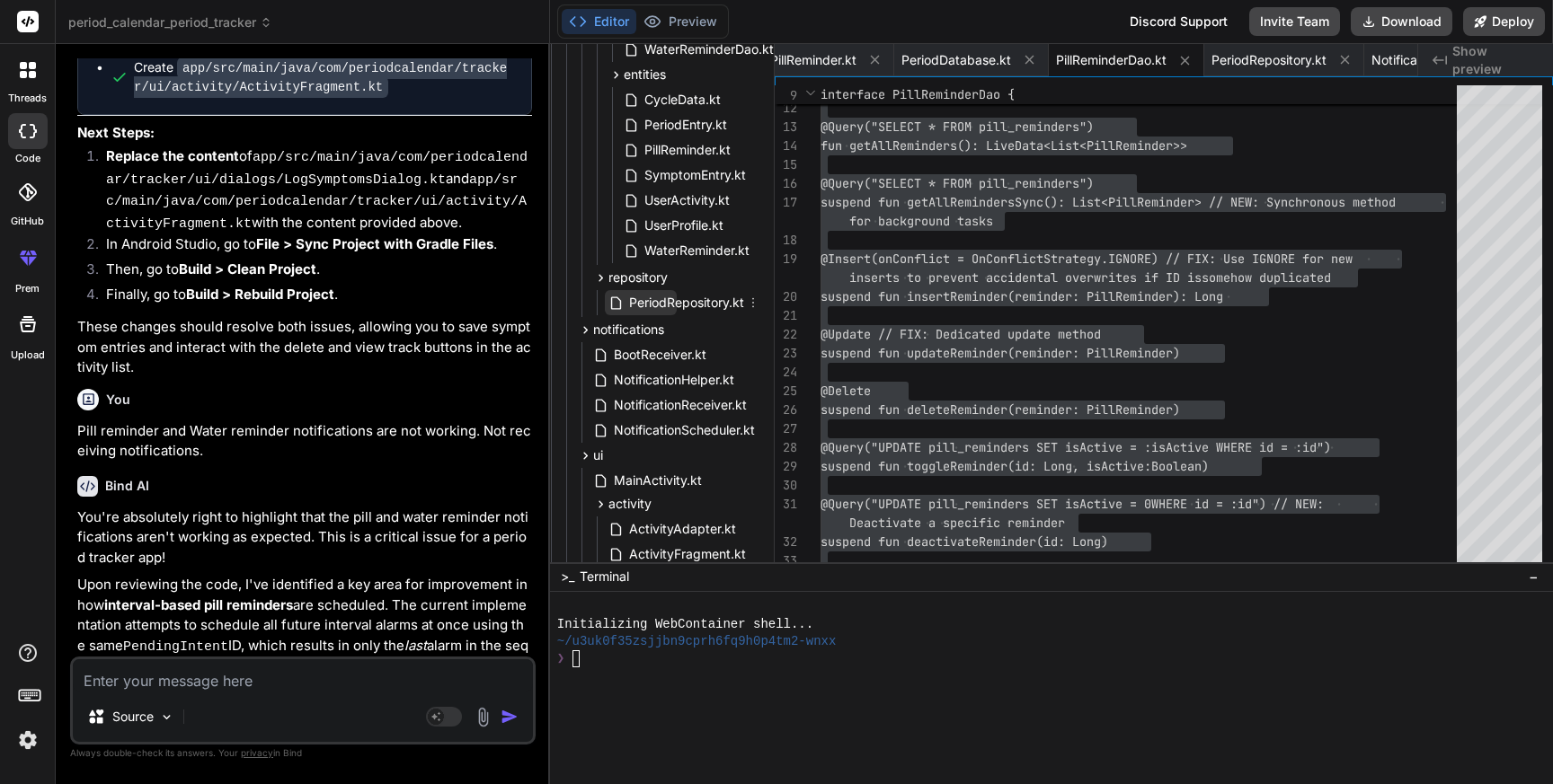
click at [641, 292] on span "PeriodRepository.kt" at bounding box center [686, 303] width 118 height 22
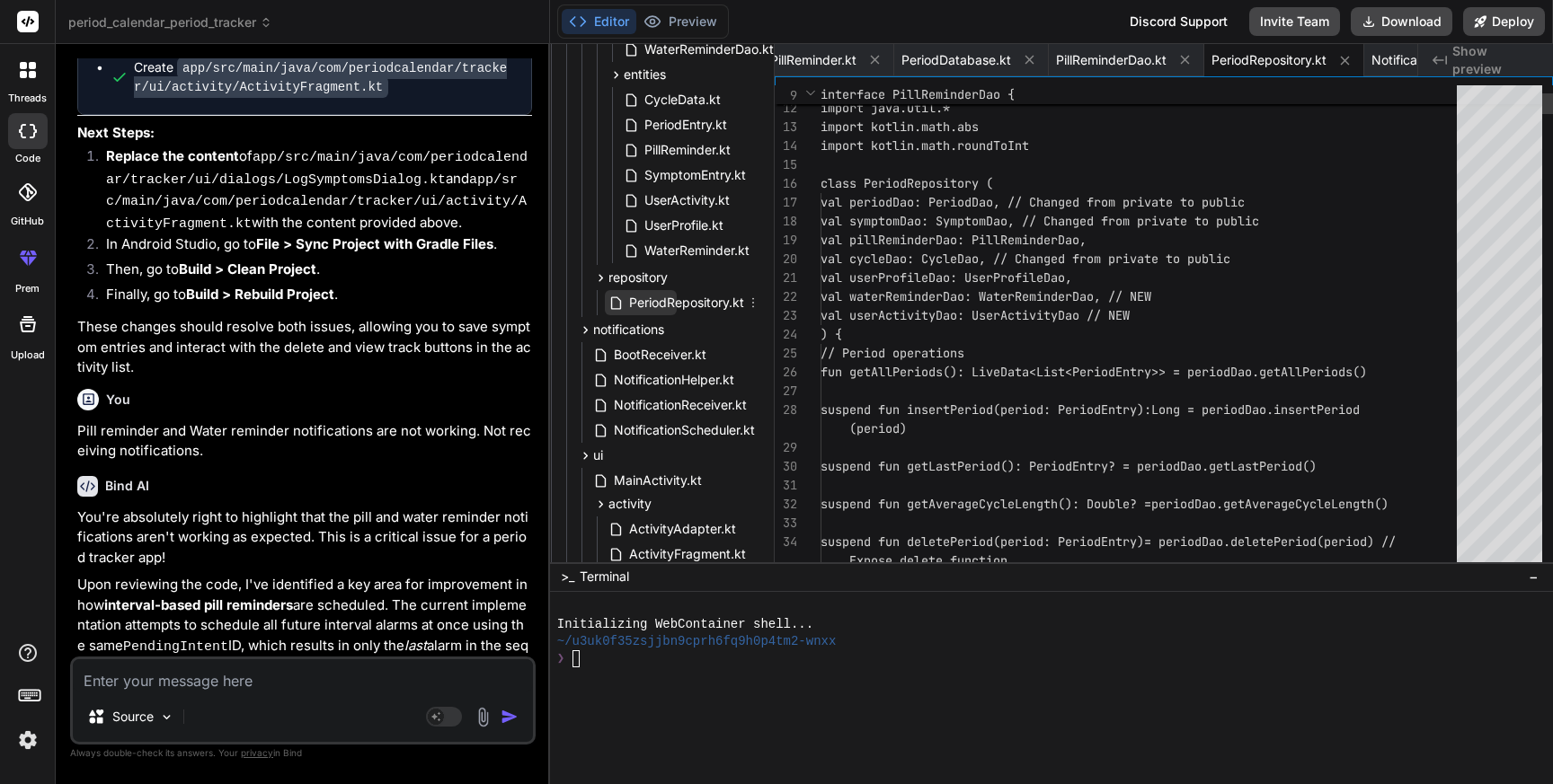
click at [641, 292] on span "PeriodRepository.kt" at bounding box center [686, 303] width 118 height 22
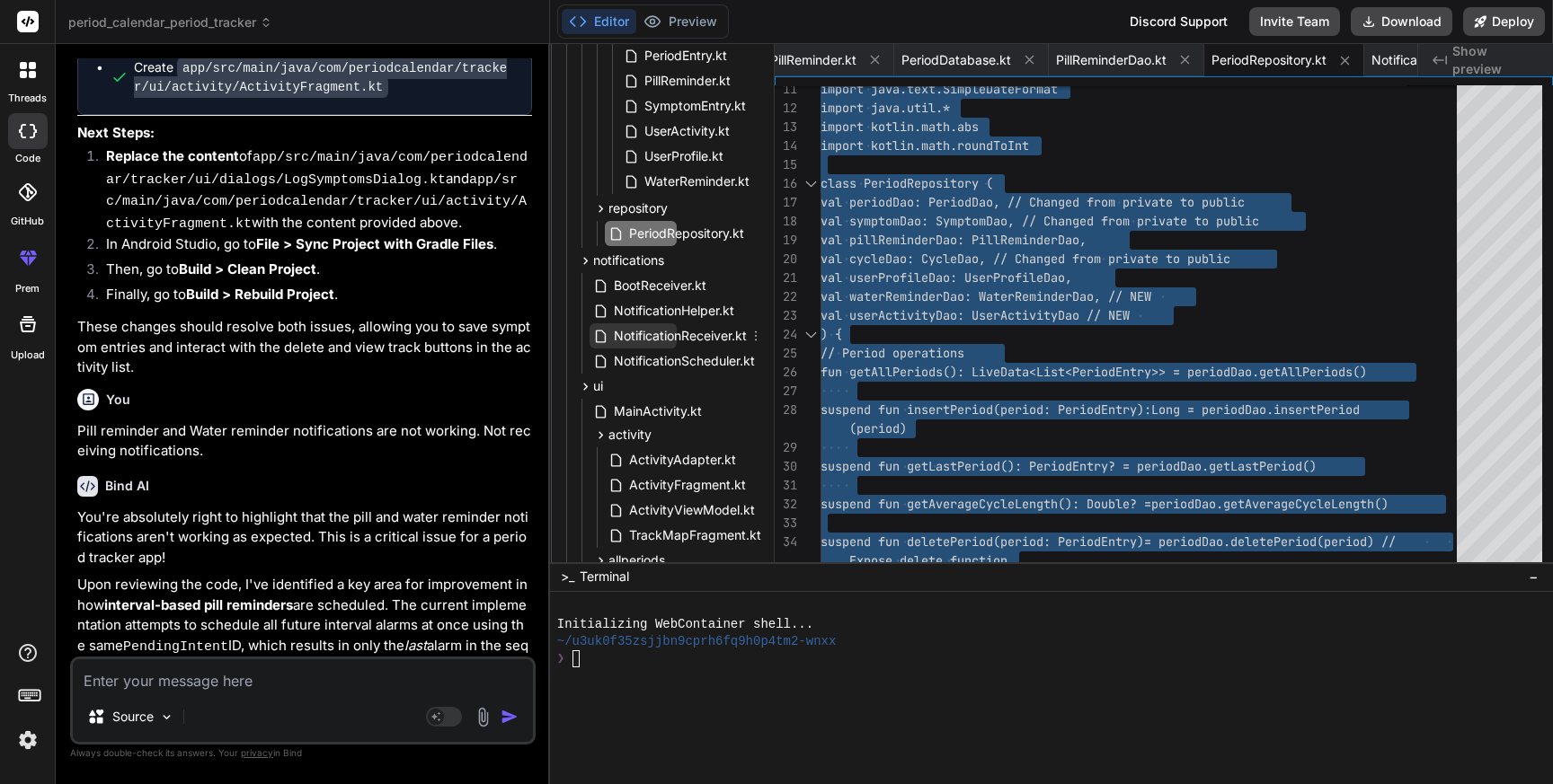
scroll to position [678, 90]
click at [691, 353] on span "NotificationScheduler.kt" at bounding box center [684, 360] width 144 height 22
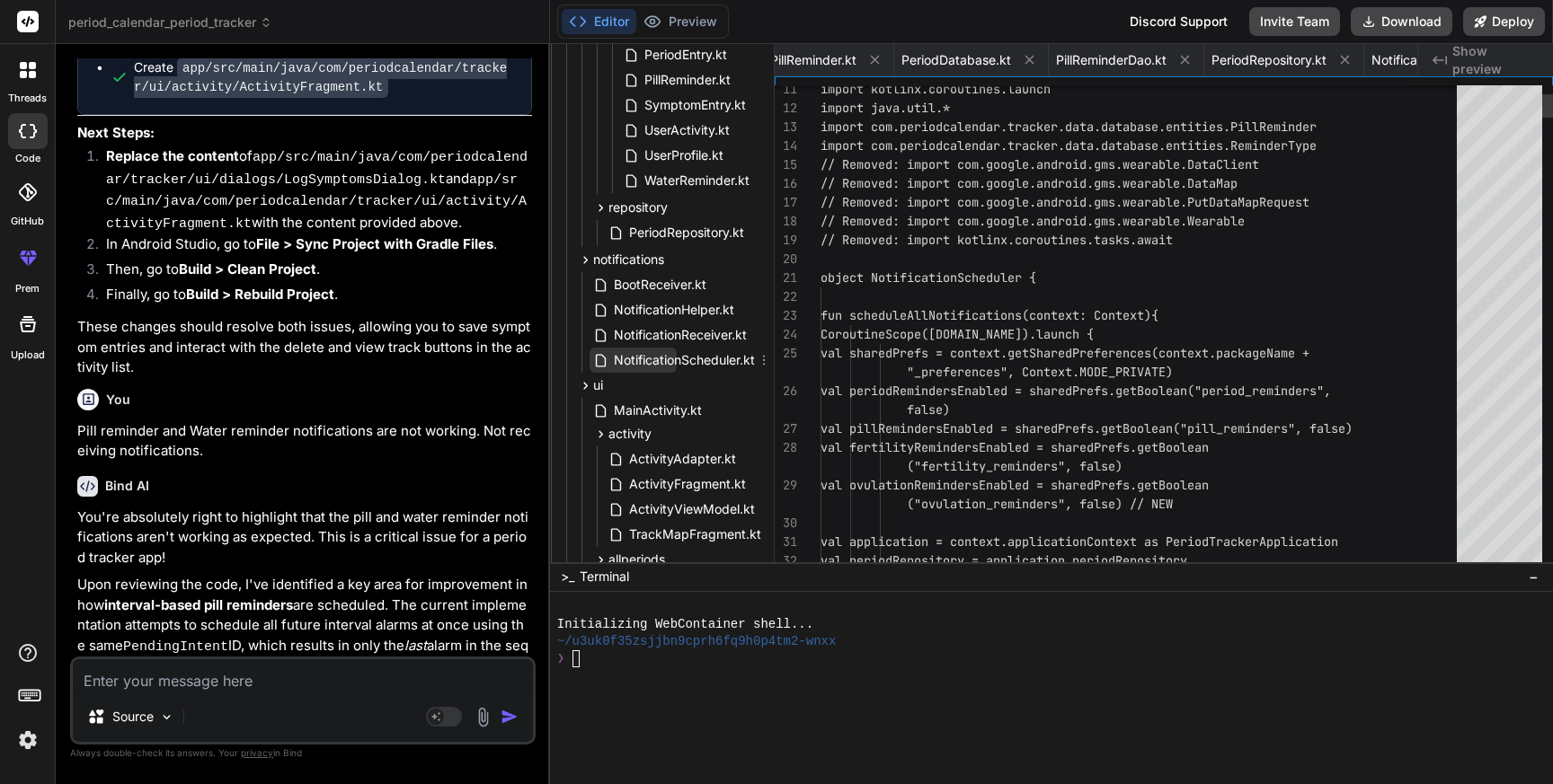
scroll to position [0, 1529]
click at [691, 353] on span "NotificationScheduler.kt" at bounding box center [684, 360] width 144 height 22
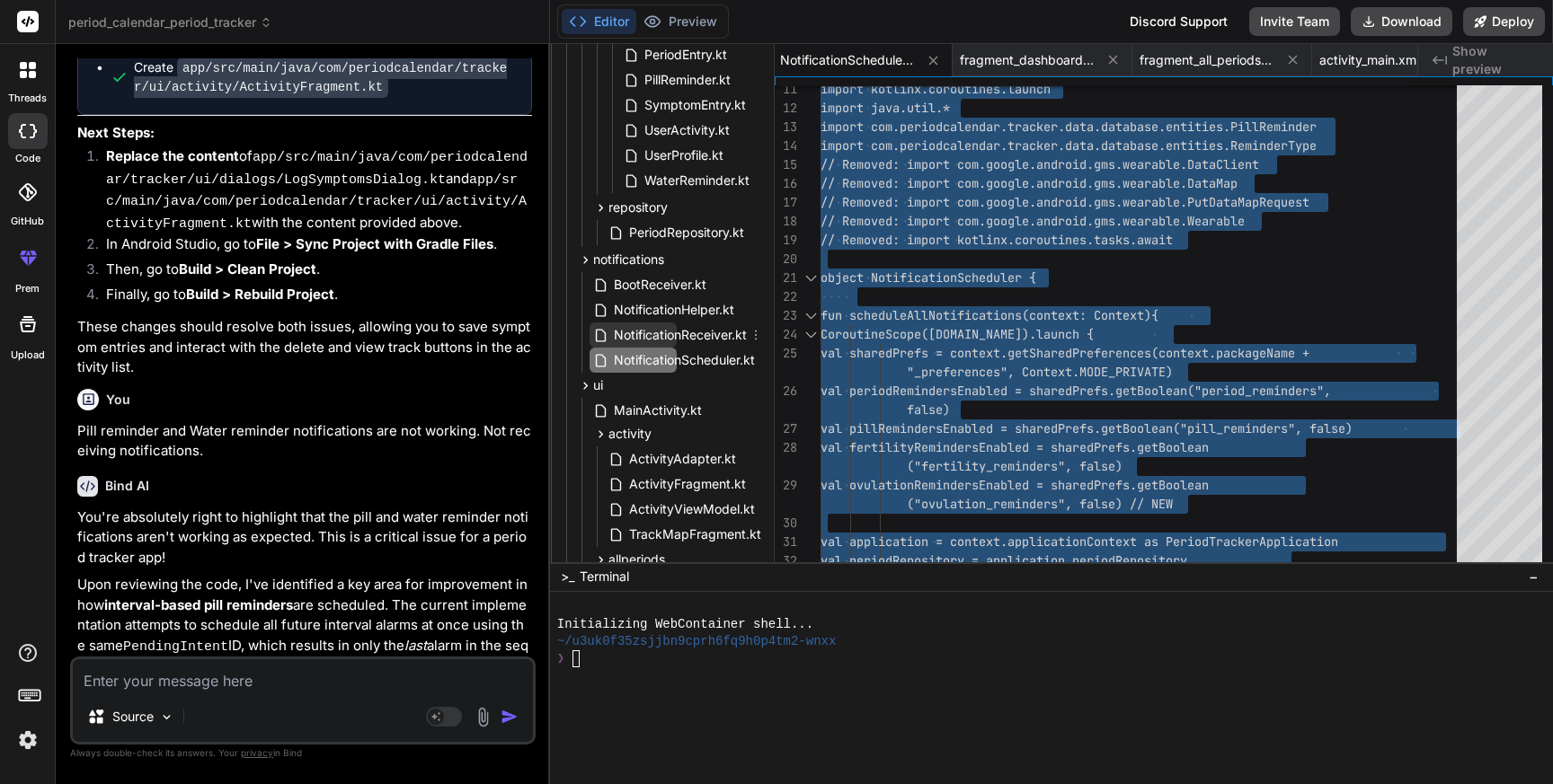
click at [692, 333] on span "NotificationReceiver.kt" at bounding box center [679, 335] width 136 height 22
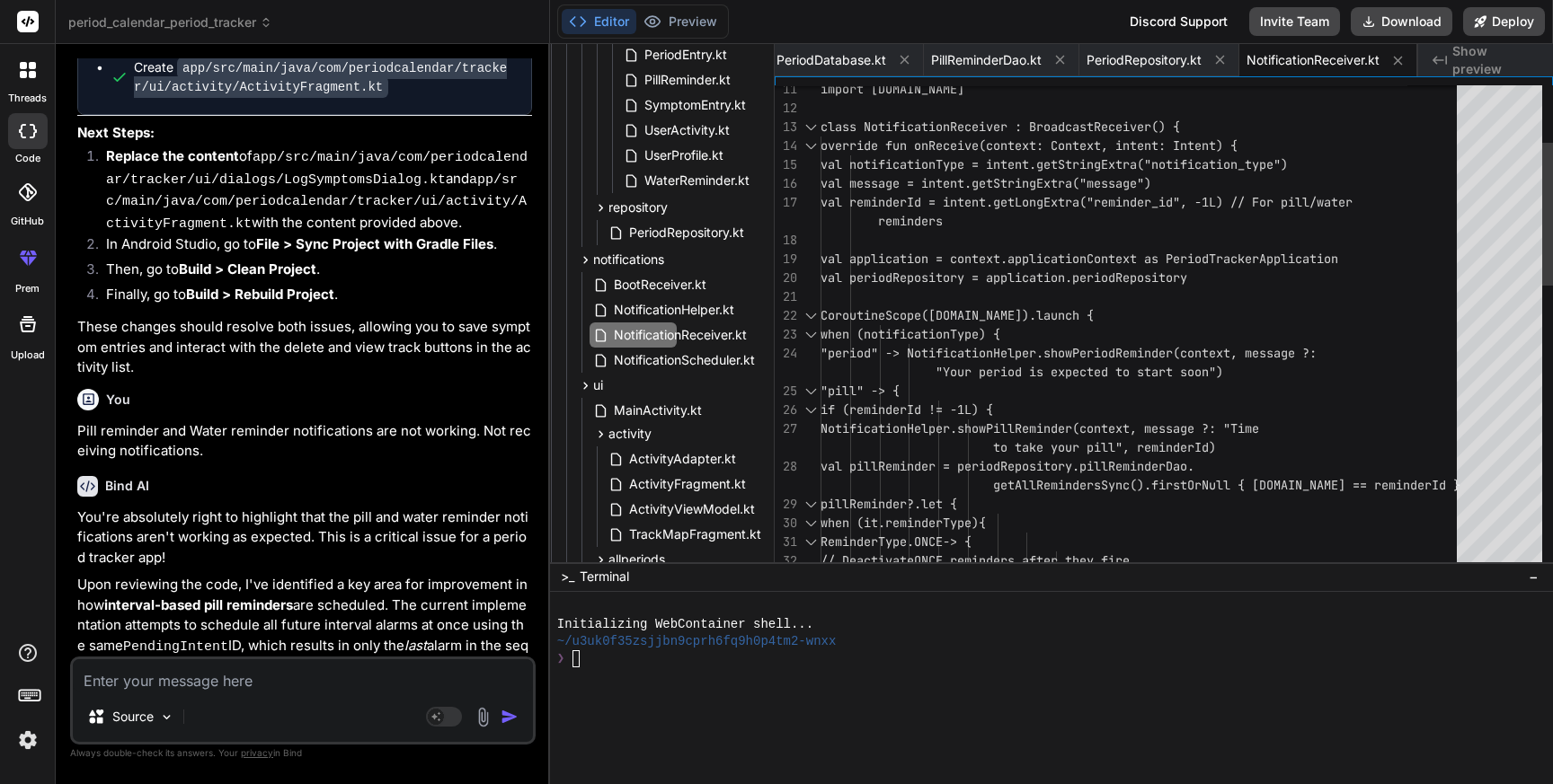
click at [1121, 365] on div "import [DOMAIN_NAME] class NotificationReceiver : BroadcastReceiver() { overrid…" at bounding box center [1143, 712] width 647 height 1641
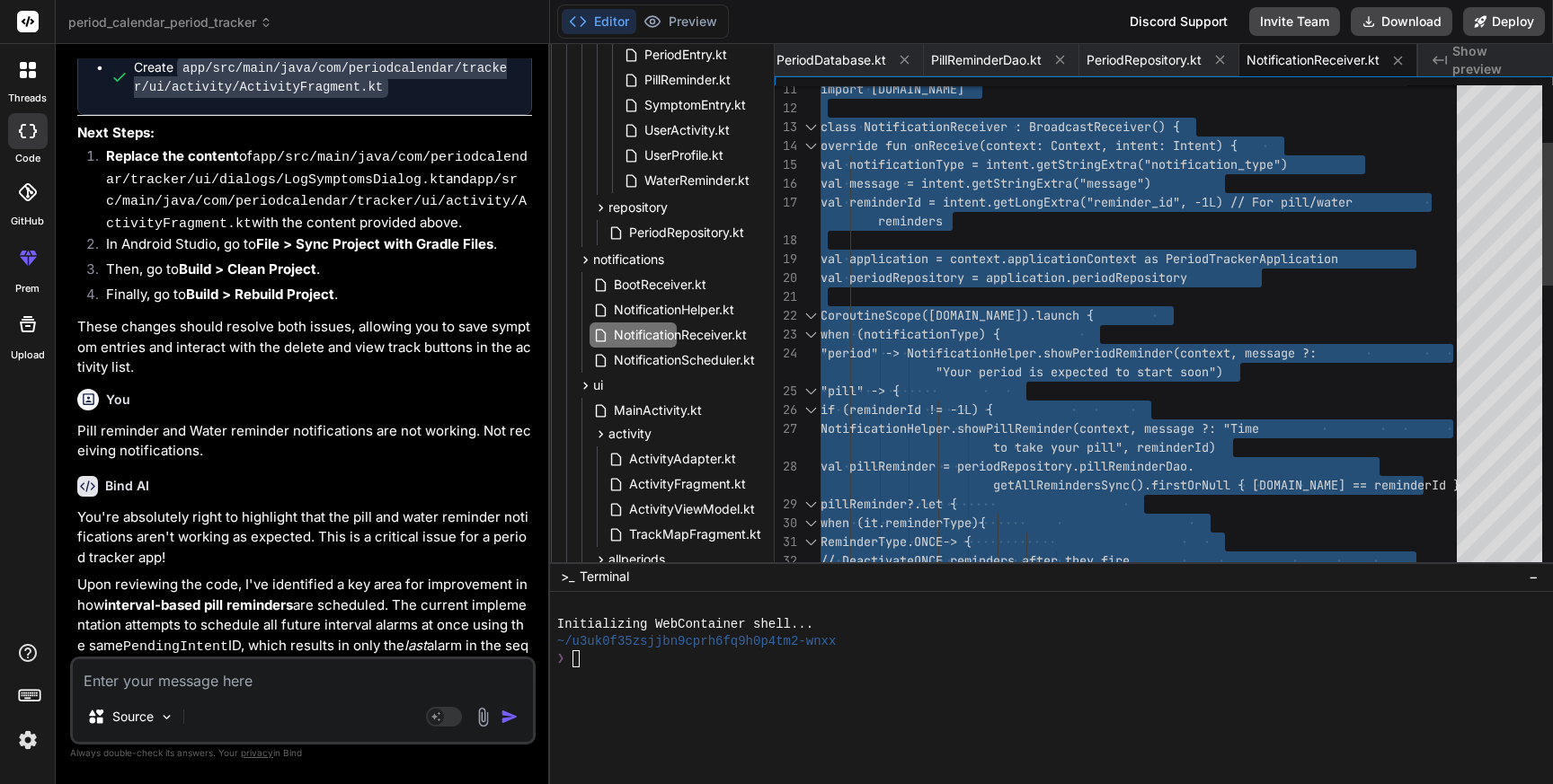
click at [948, 419] on div "import [DOMAIN_NAME] class NotificationReceiver : BroadcastReceiver() { overrid…" at bounding box center [1143, 712] width 647 height 1641
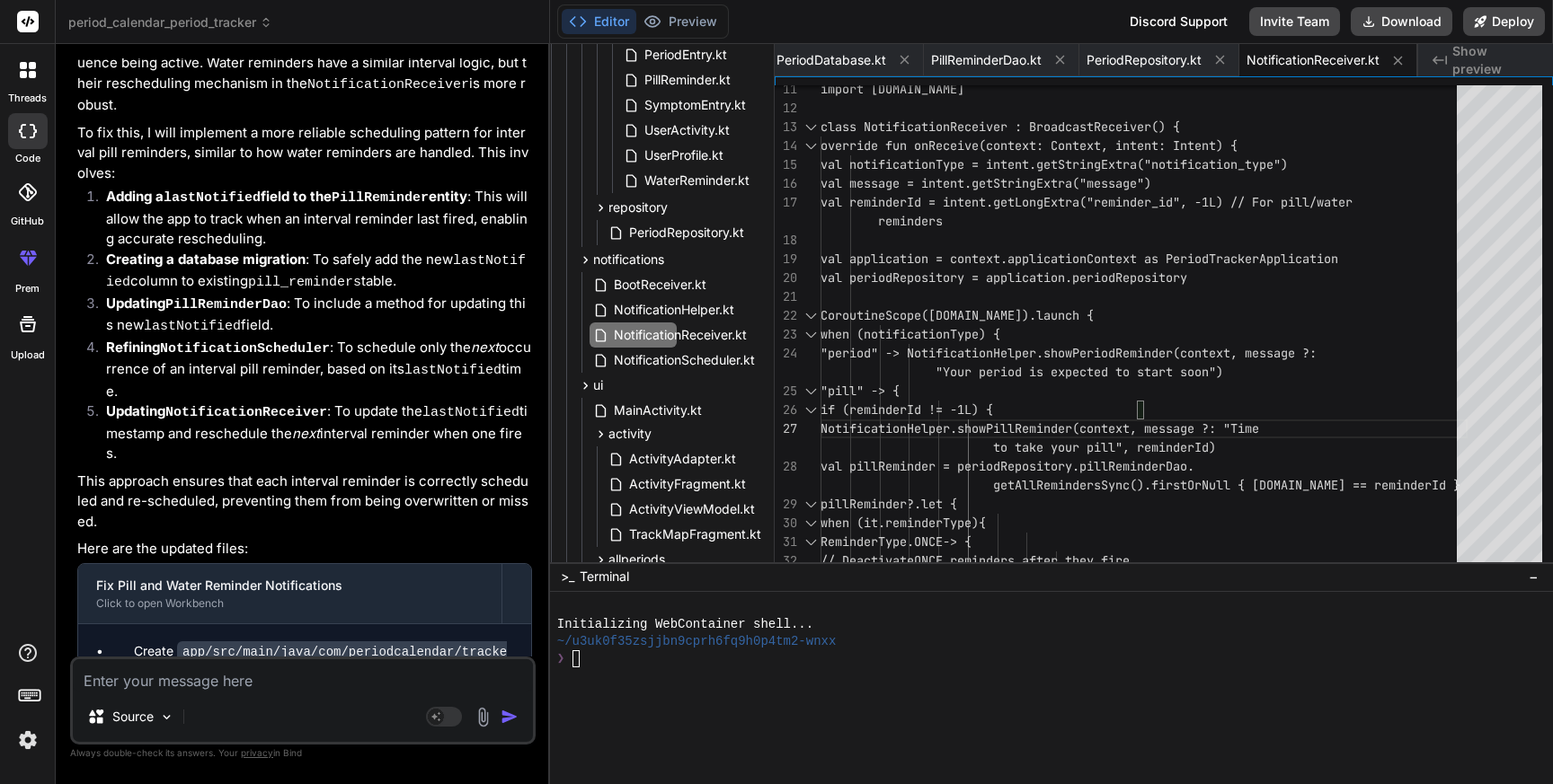
scroll to position [36321, 0]
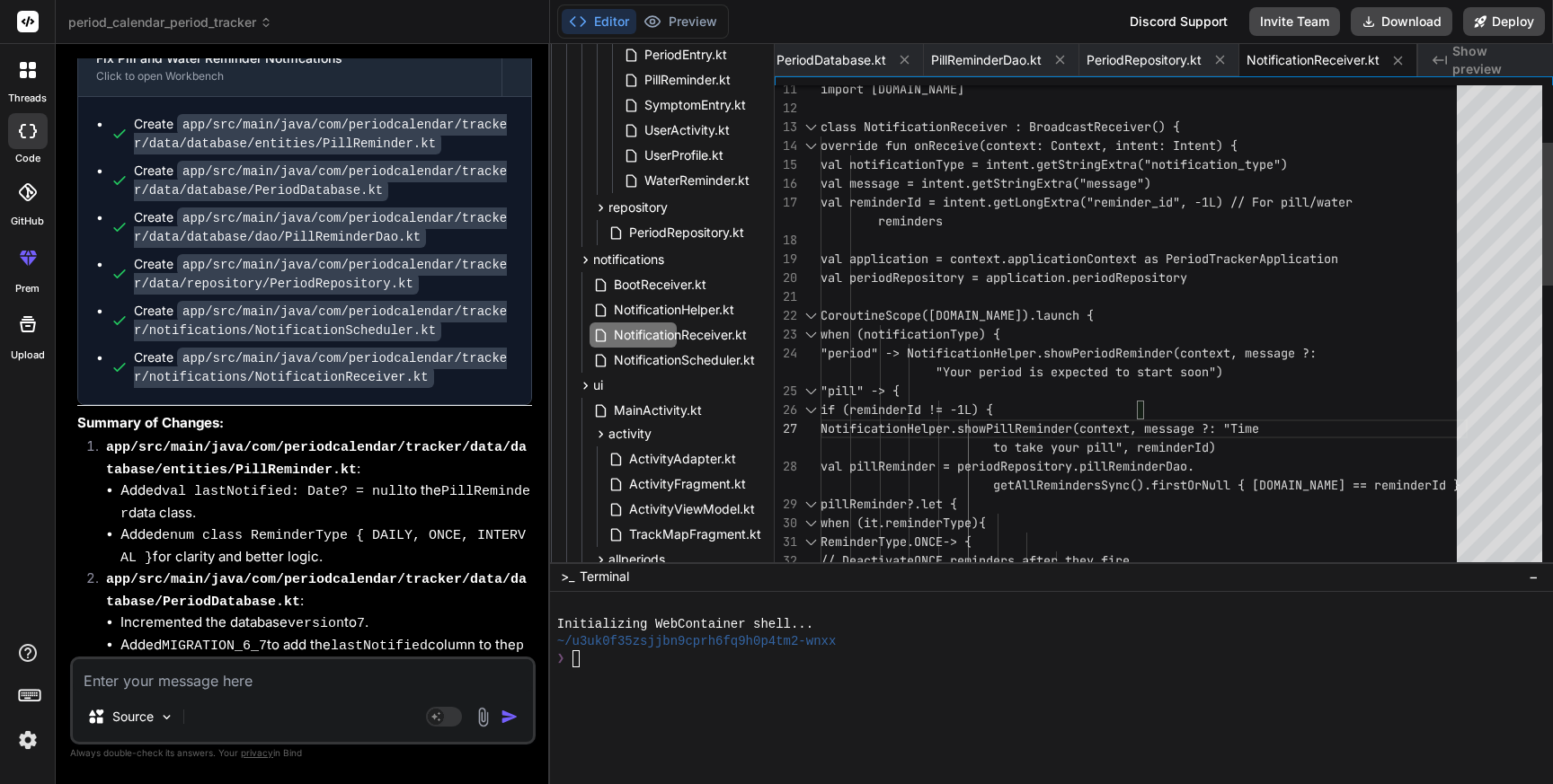
click at [1138, 511] on div "import [DOMAIN_NAME] class NotificationReceiver : BroadcastReceiver() { overrid…" at bounding box center [1143, 712] width 647 height 1641
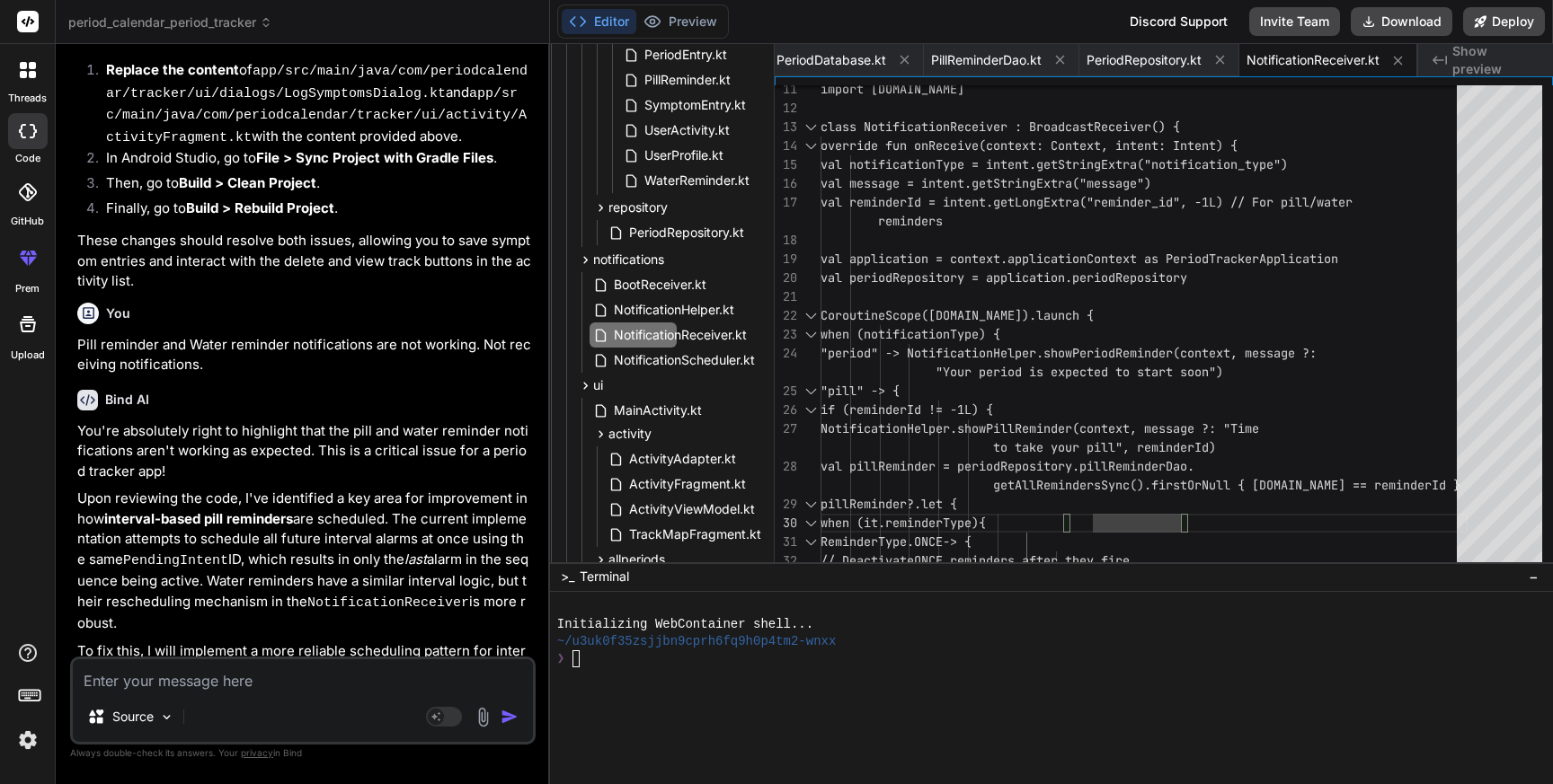
scroll to position [35265, 0]
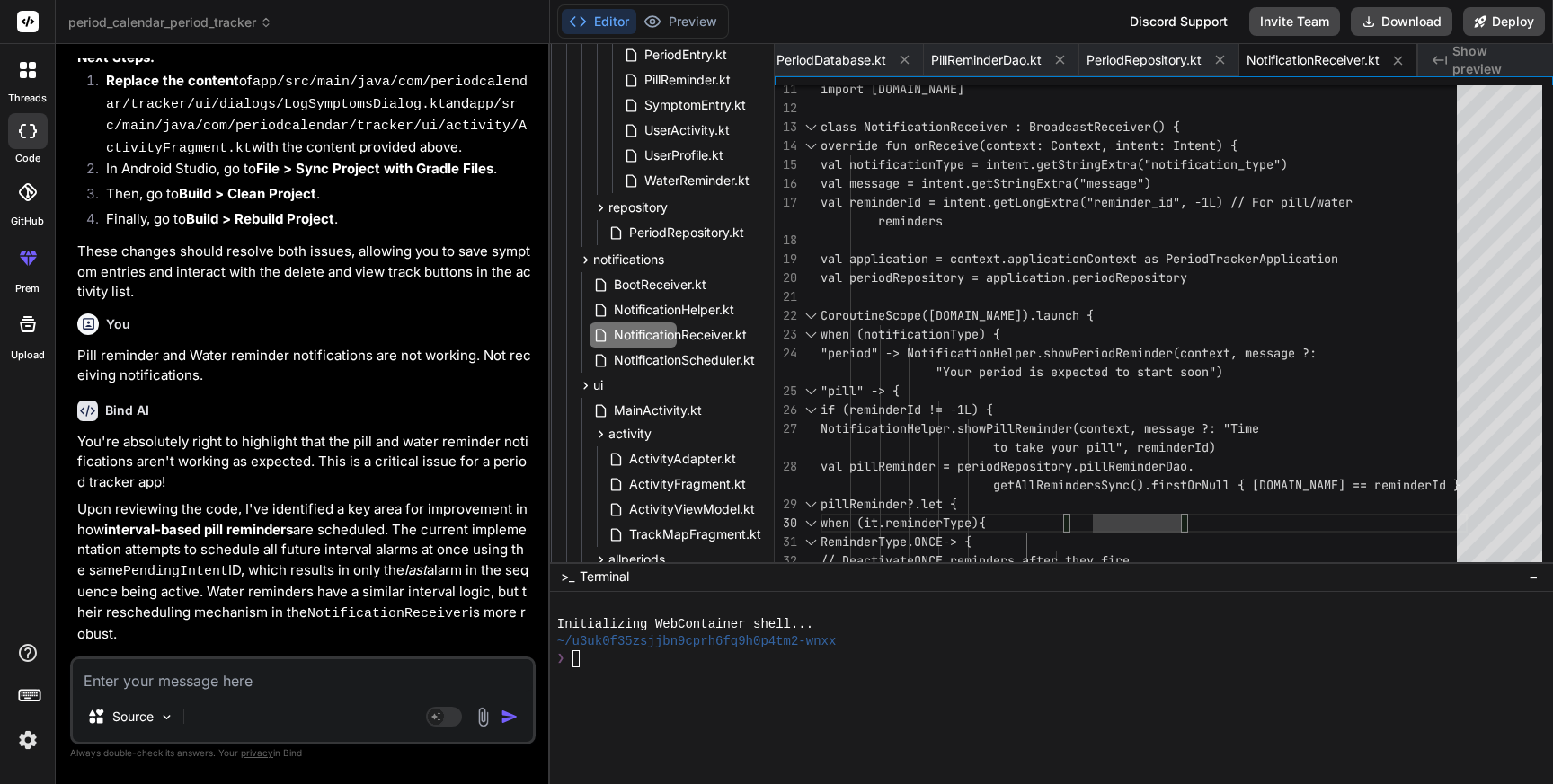
click at [131, 684] on textarea at bounding box center [303, 676] width 460 height 32
click at [430, 676] on textarea "Still all the alert notifications are not working" at bounding box center [303, 676] width 460 height 32
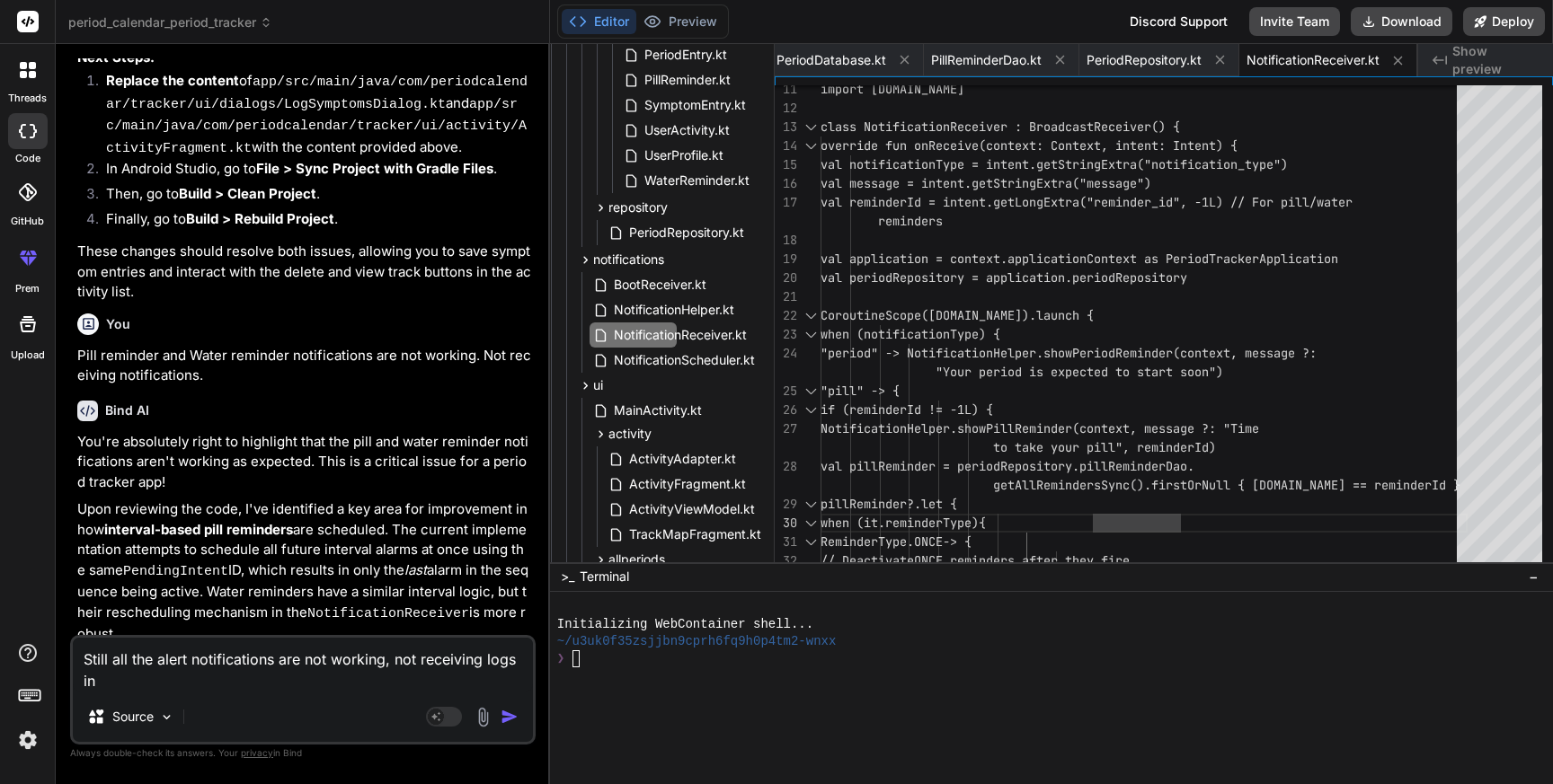
paste textarea "NotificationReceiver"
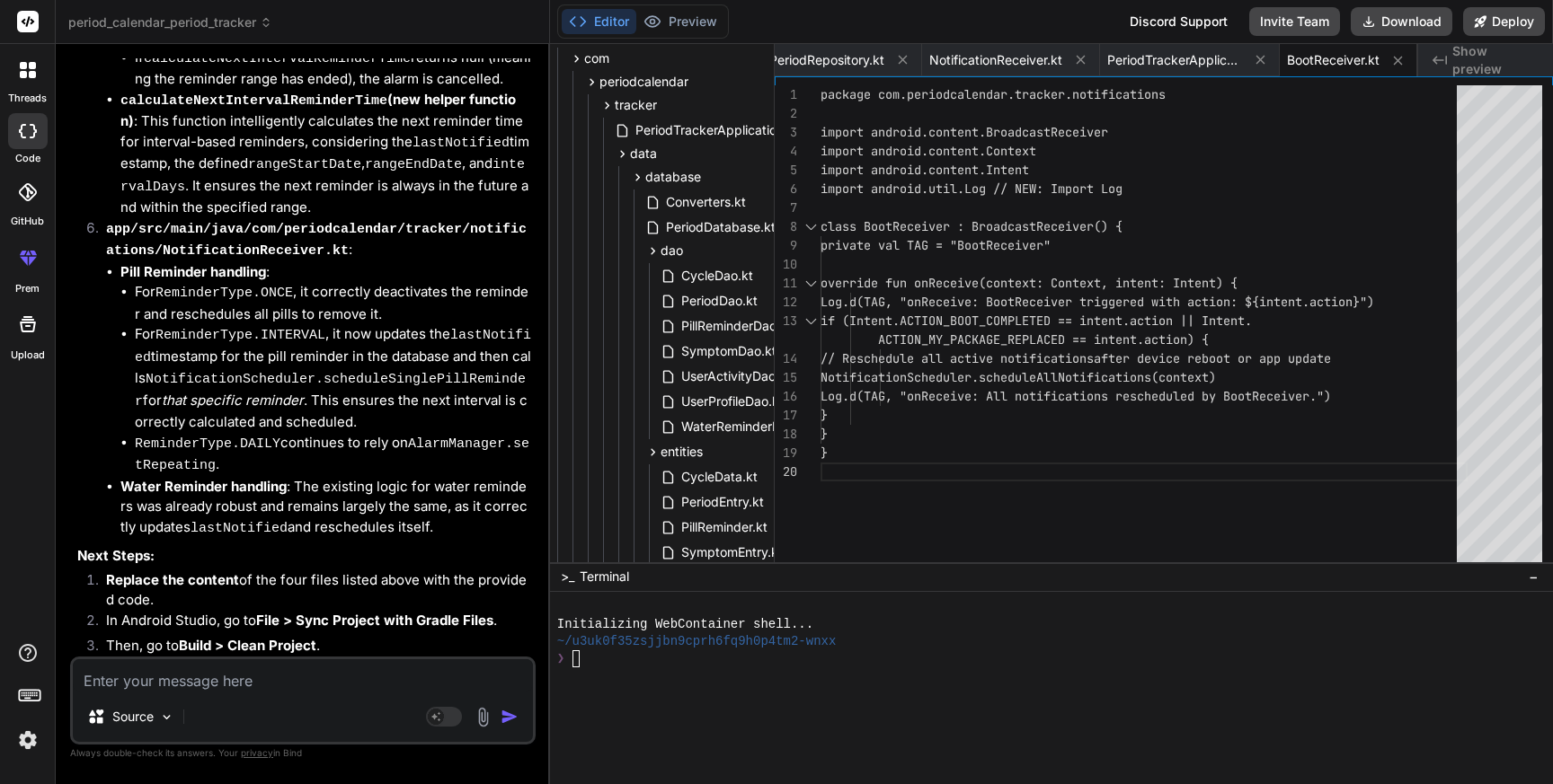
scroll to position [225, 48]
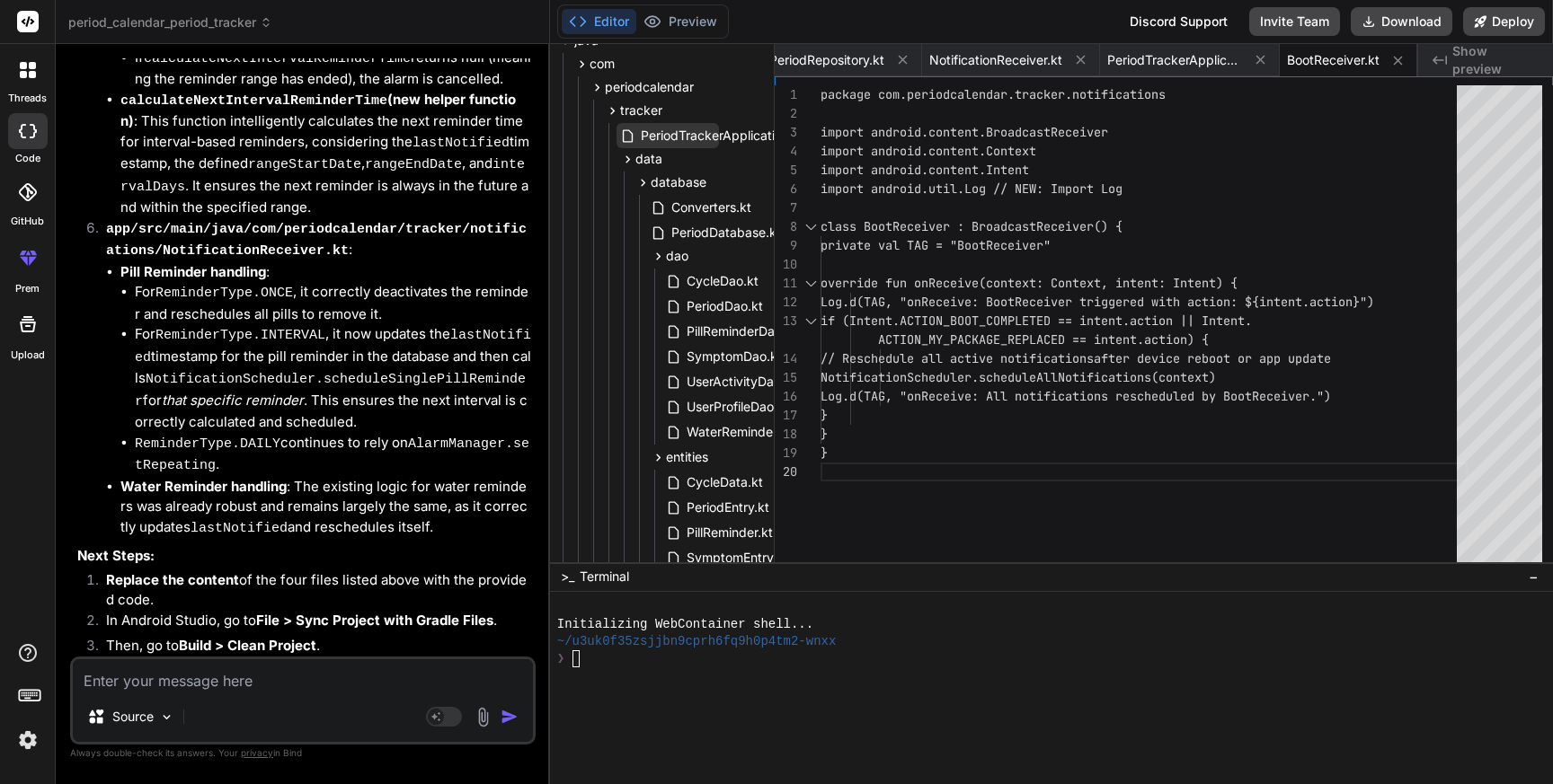
click at [683, 141] on span "PeriodTrackerApplication.kt" at bounding box center [722, 135] width 167 height 22
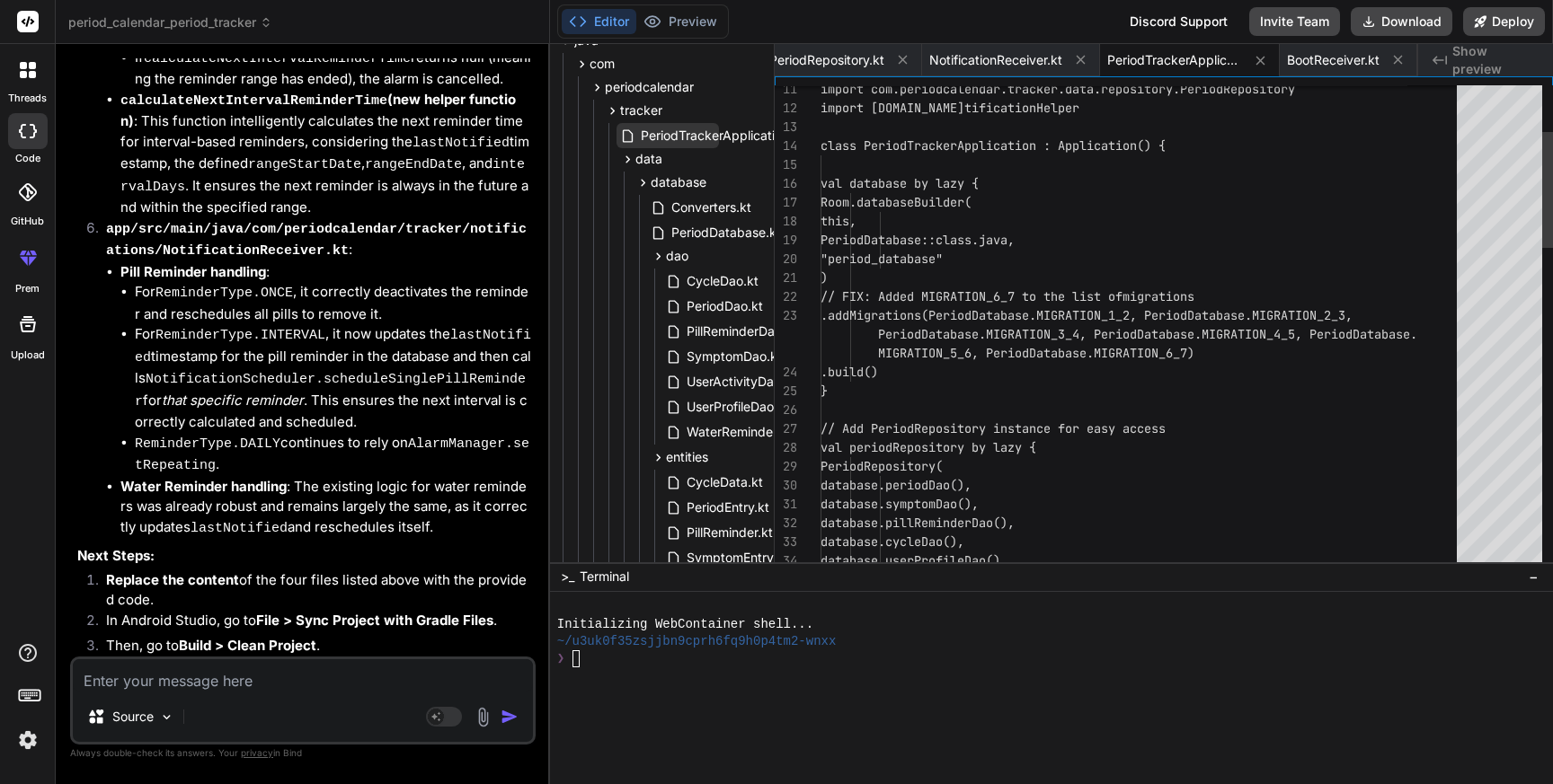
click at [683, 141] on span "PeriodTrackerApplication.kt" at bounding box center [722, 135] width 167 height 22
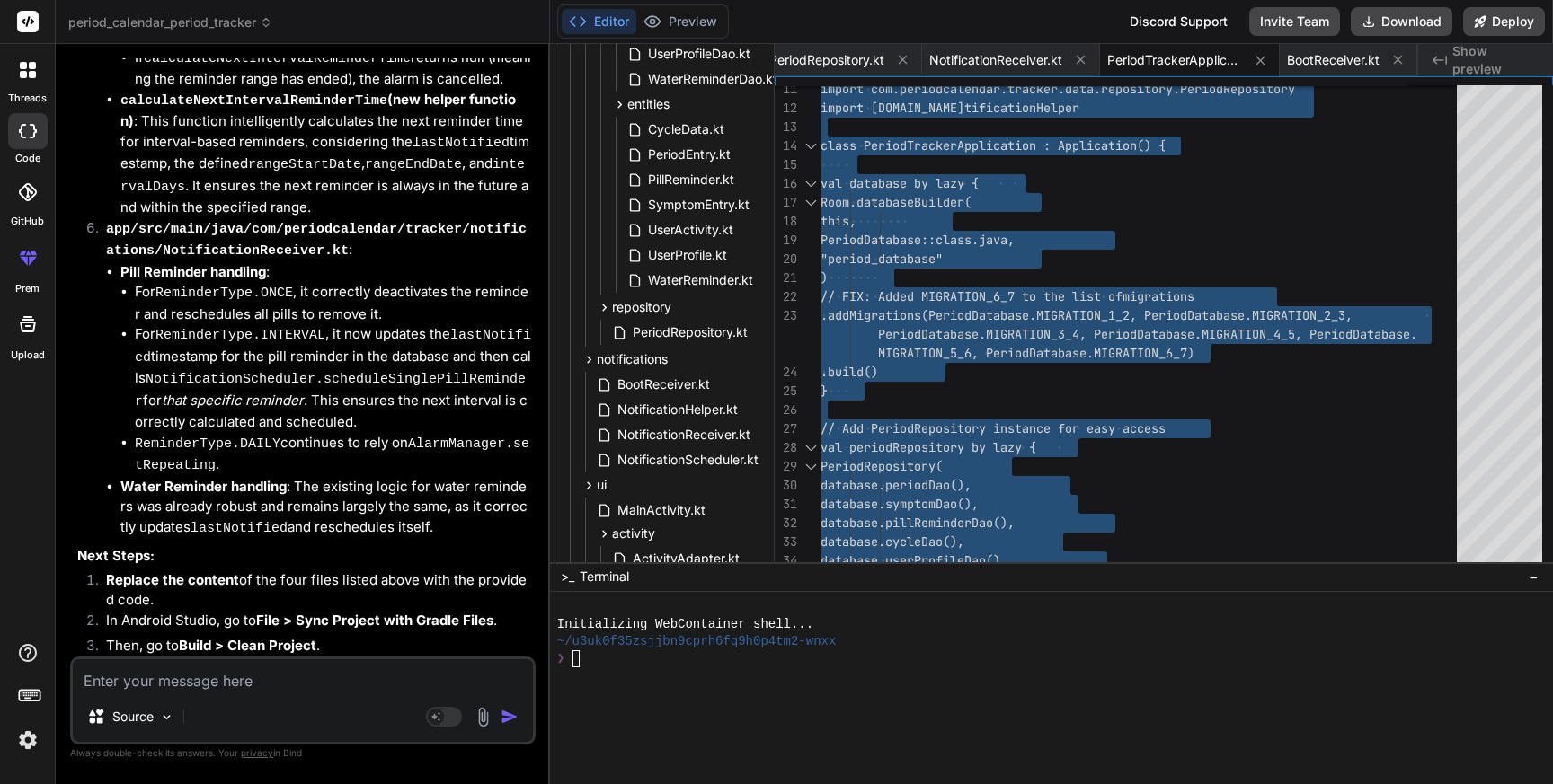
scroll to position [589, 87]
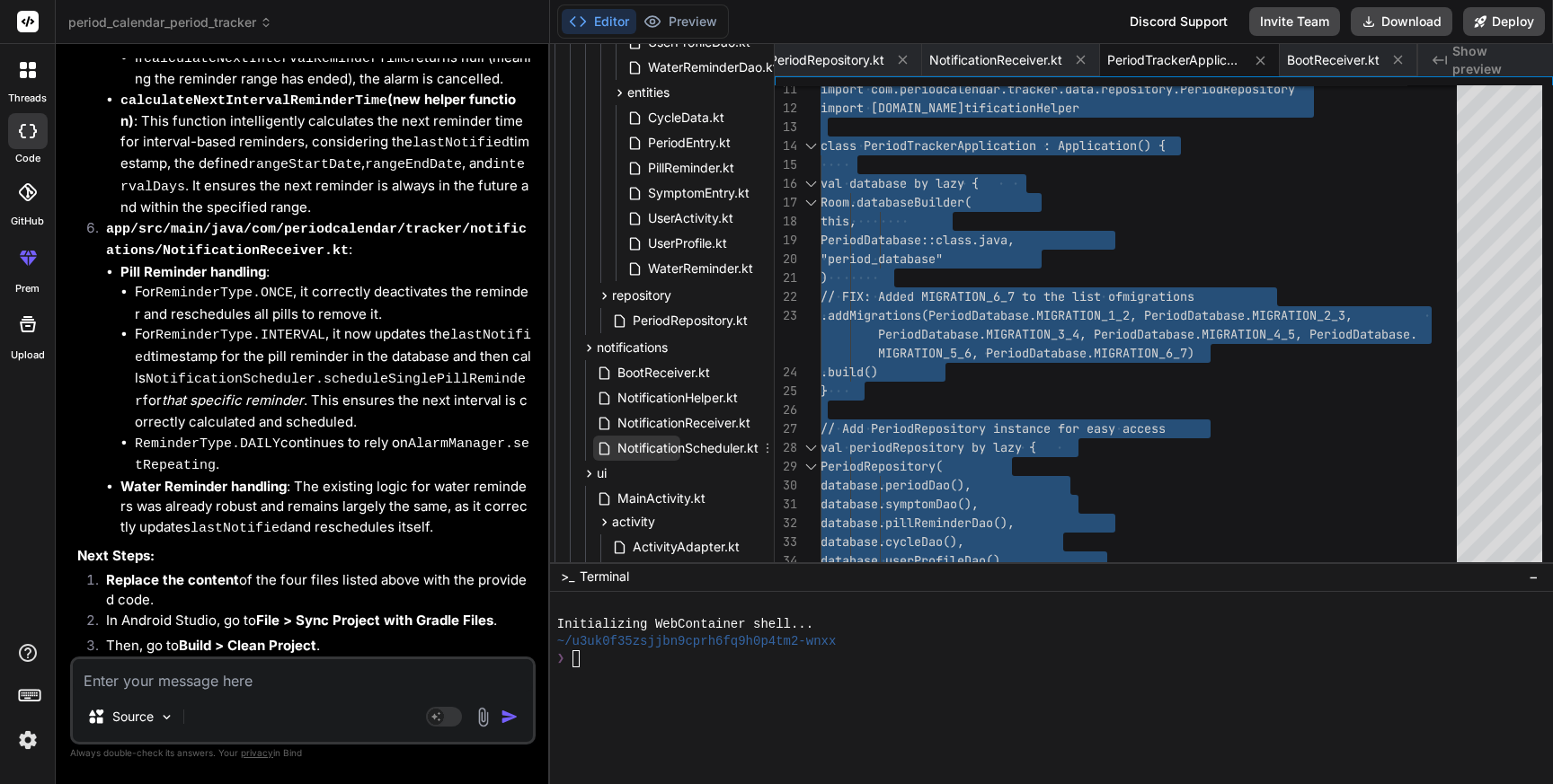
click at [677, 451] on span "NotificationScheduler.kt" at bounding box center [688, 448] width 144 height 22
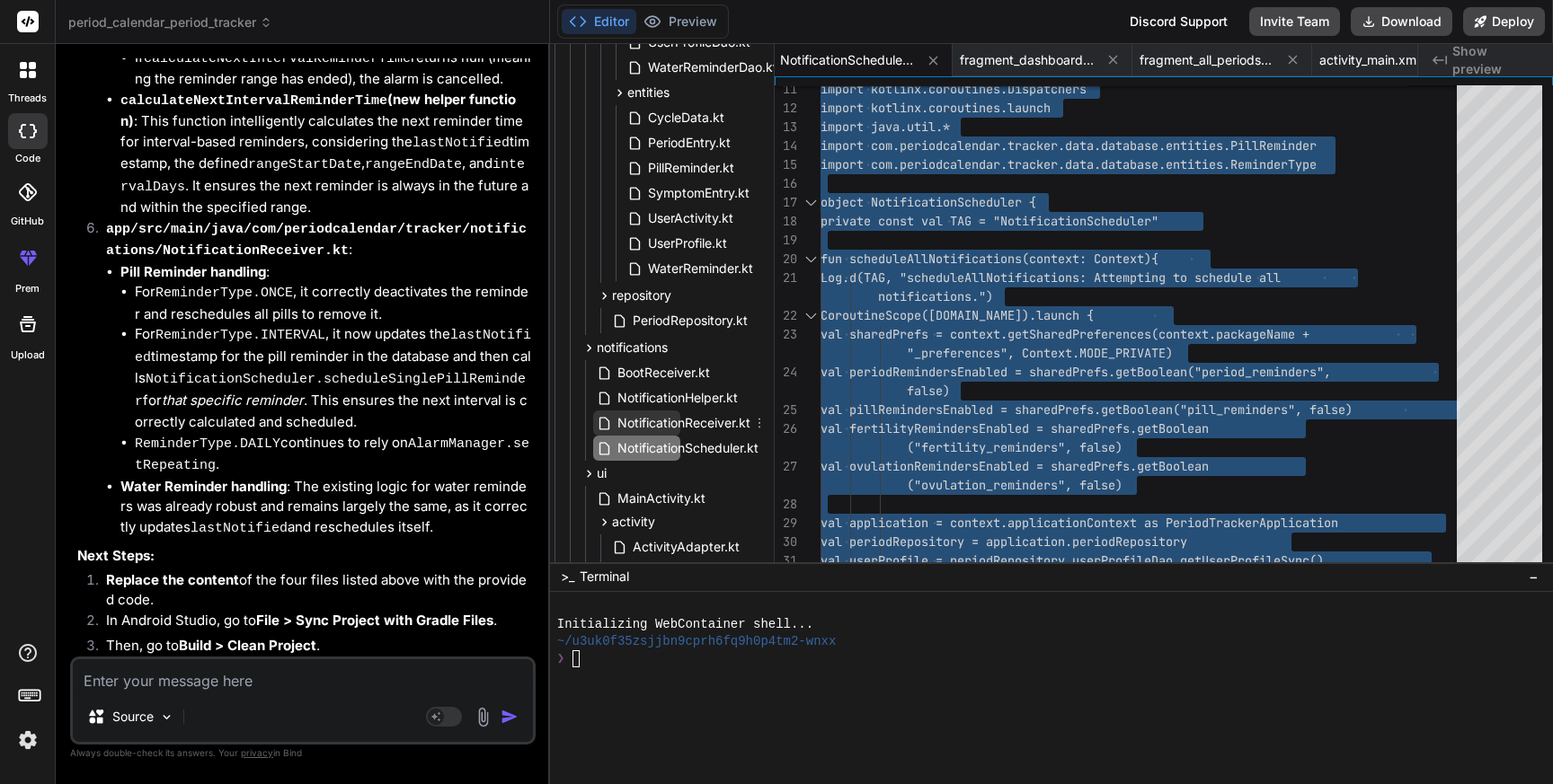
click at [715, 423] on span "NotificationReceiver.kt" at bounding box center [683, 423] width 136 height 22
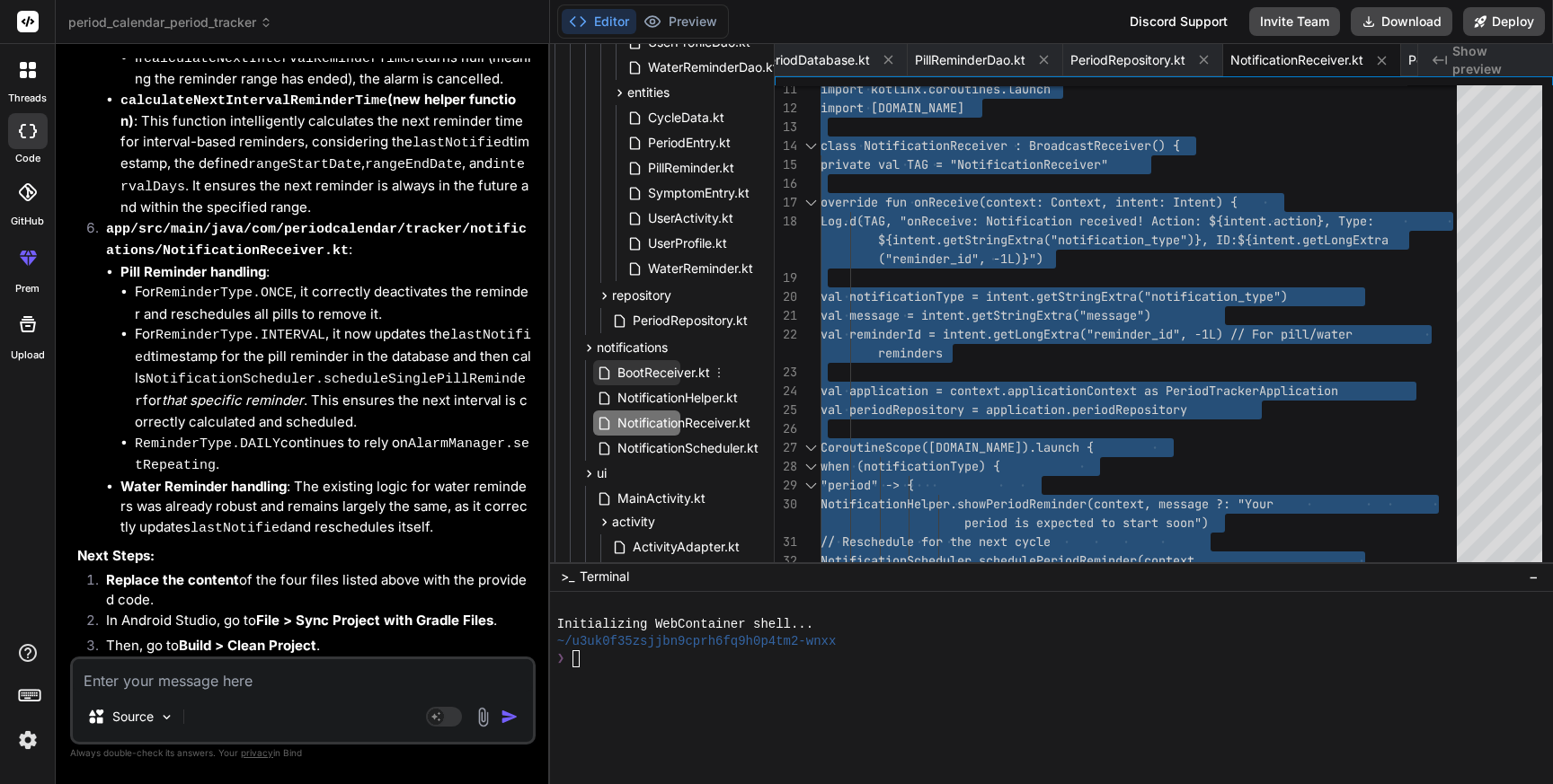
click at [674, 368] on span "BootReceiver.kt" at bounding box center [663, 373] width 97 height 22
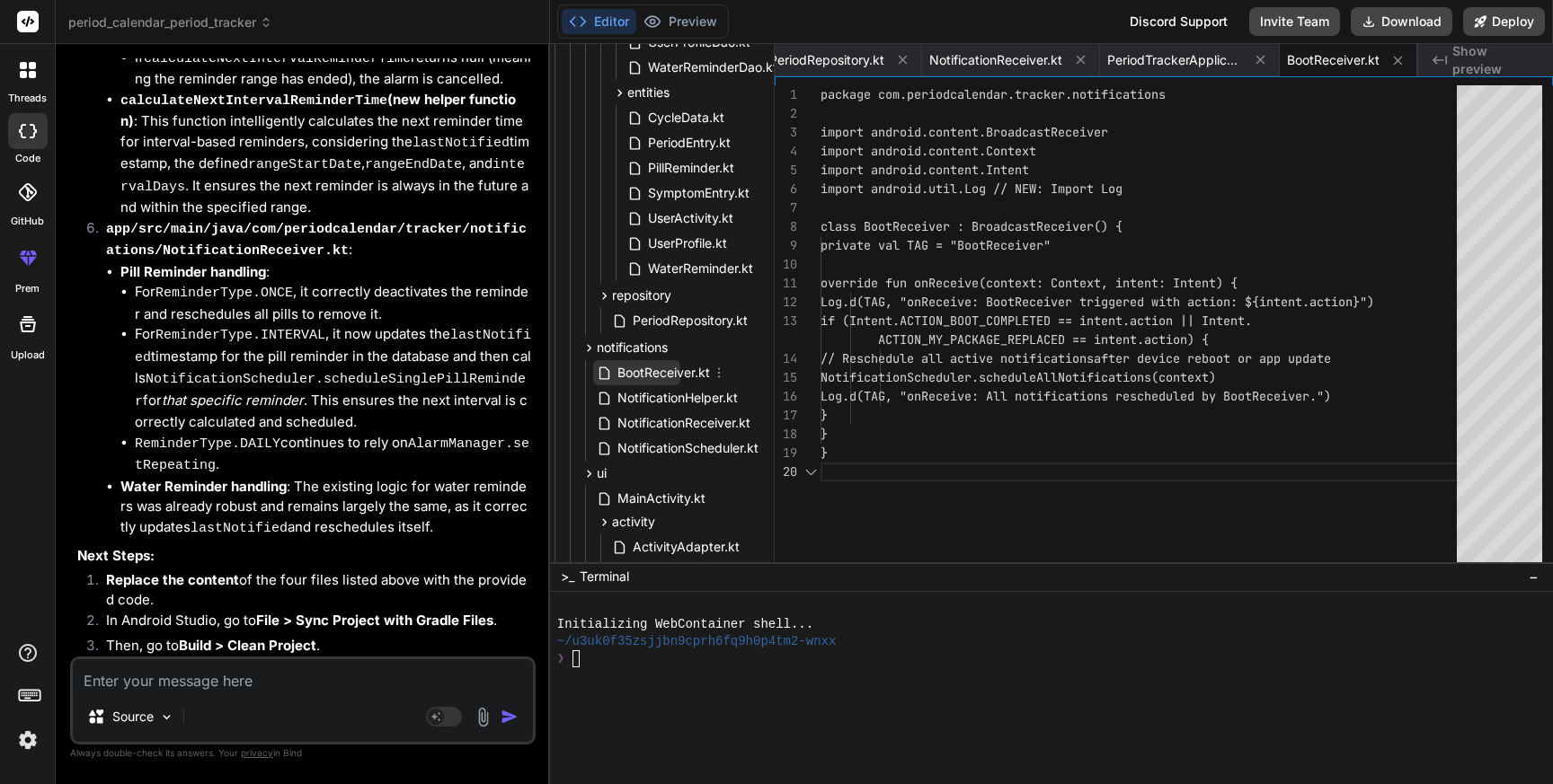
click at [674, 368] on span "BootReceiver.kt" at bounding box center [663, 373] width 97 height 22
click at [998, 345] on div "override fun onReceive(context: Context, inten t: Intent) { Log.d(TAG, "onRecei…" at bounding box center [1143, 328] width 647 height 485
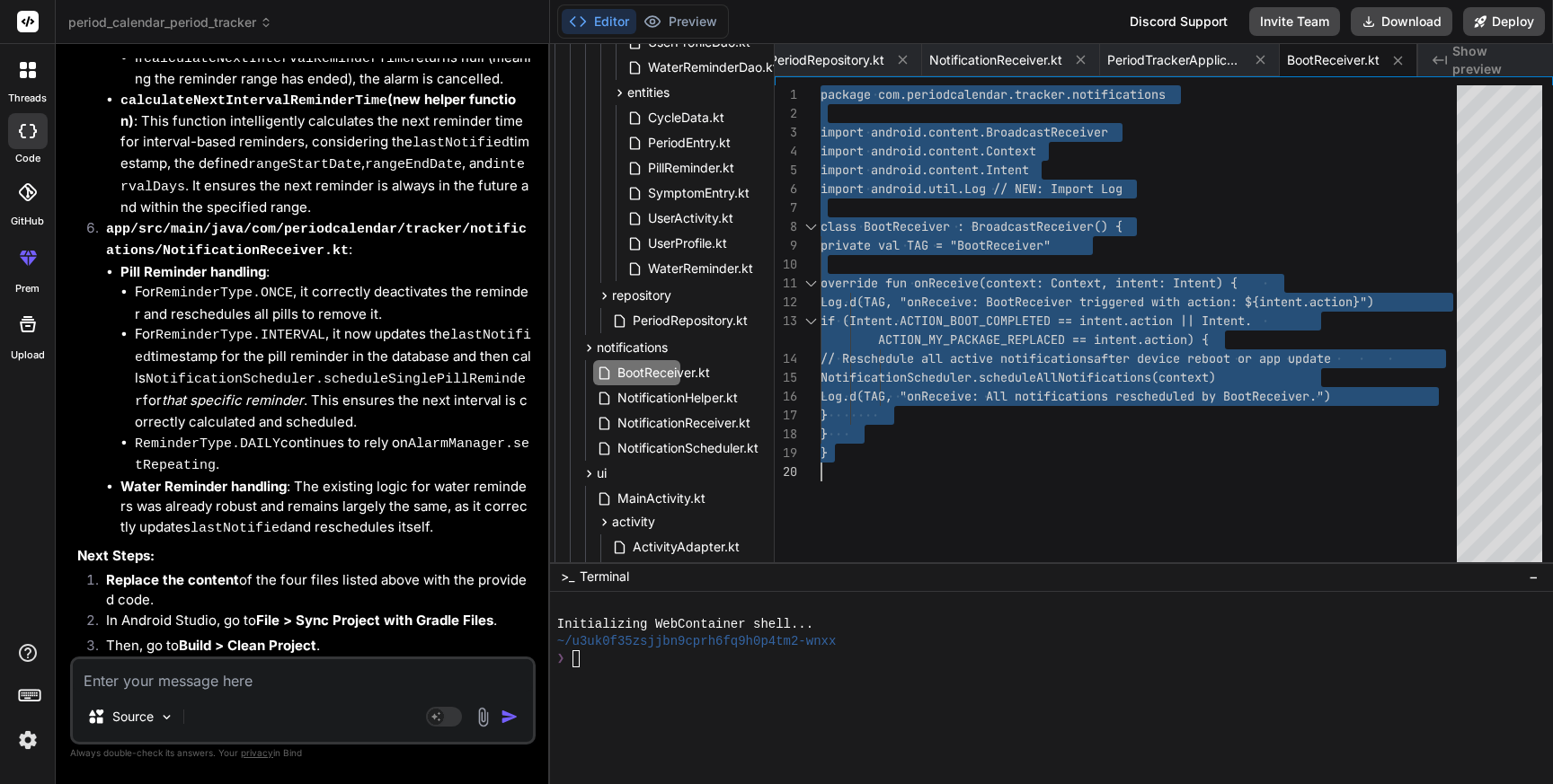
click at [310, 672] on textarea at bounding box center [303, 676] width 460 height 32
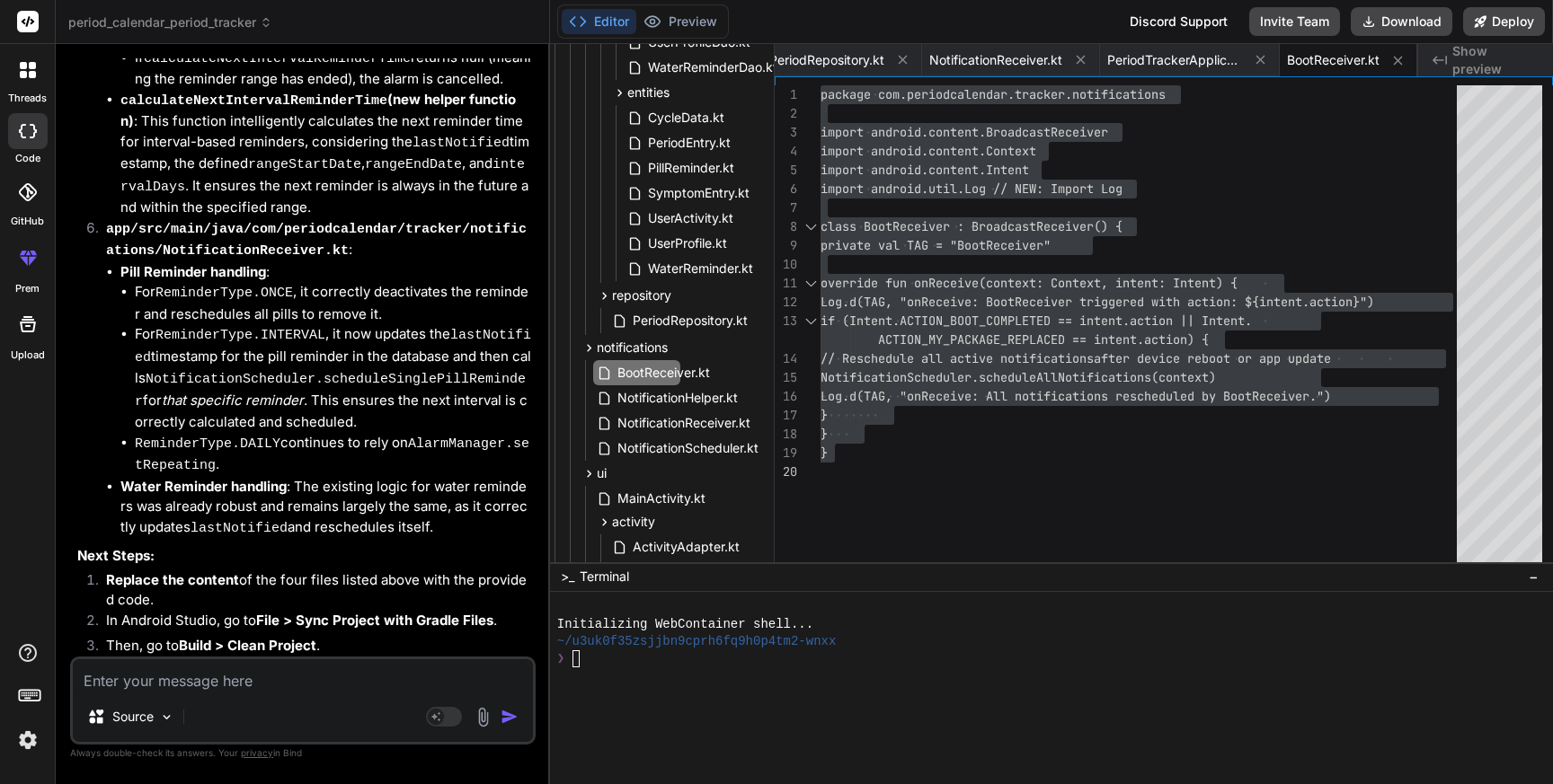
paste textarea "> Task :app:compileDebugKotlin FAILED e: file:///Users/personal/Downloads/perio…"
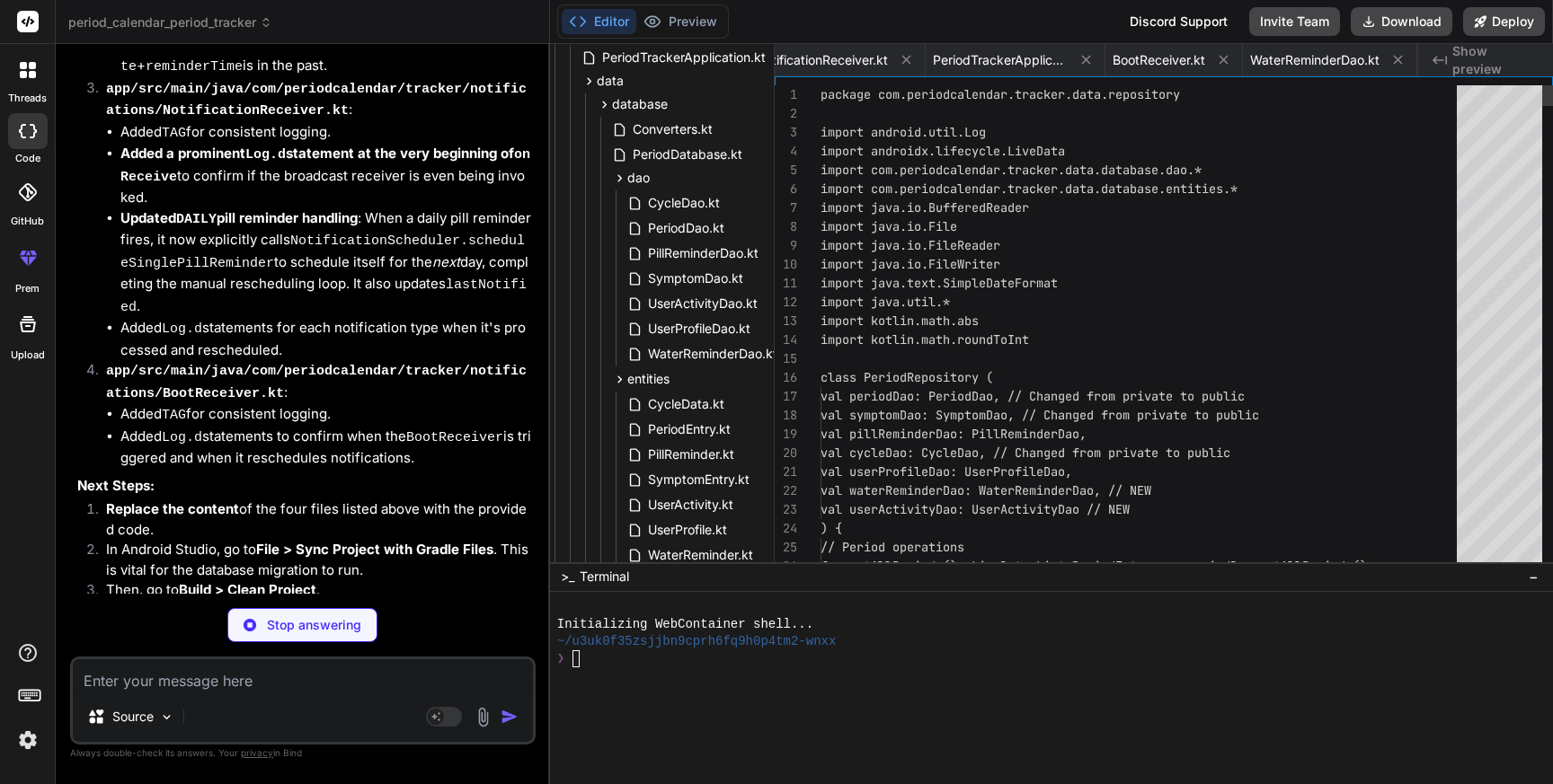
scroll to position [0, 7267]
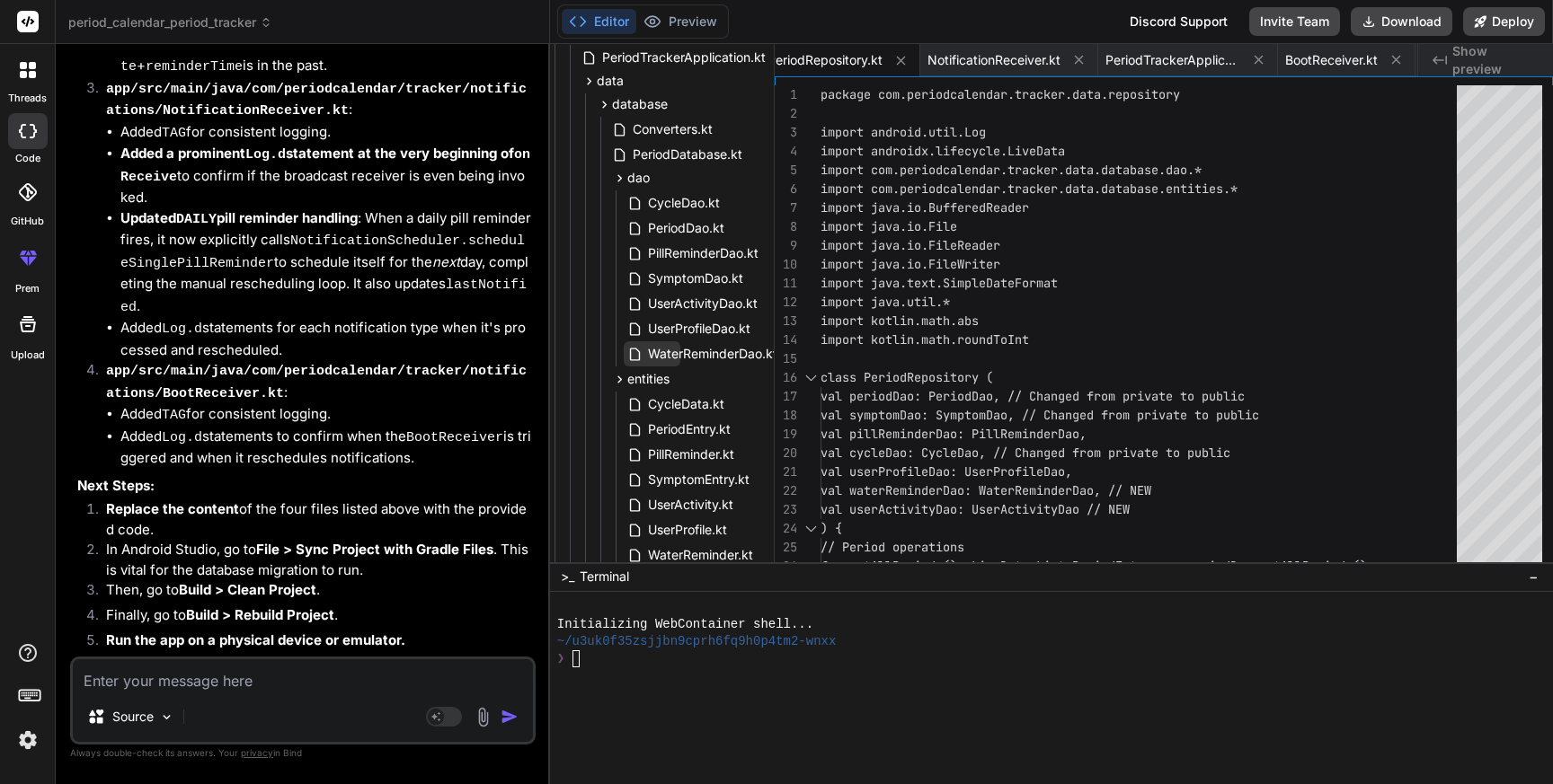
click at [681, 353] on span "WaterReminderDao.kt" at bounding box center [712, 354] width 133 height 22
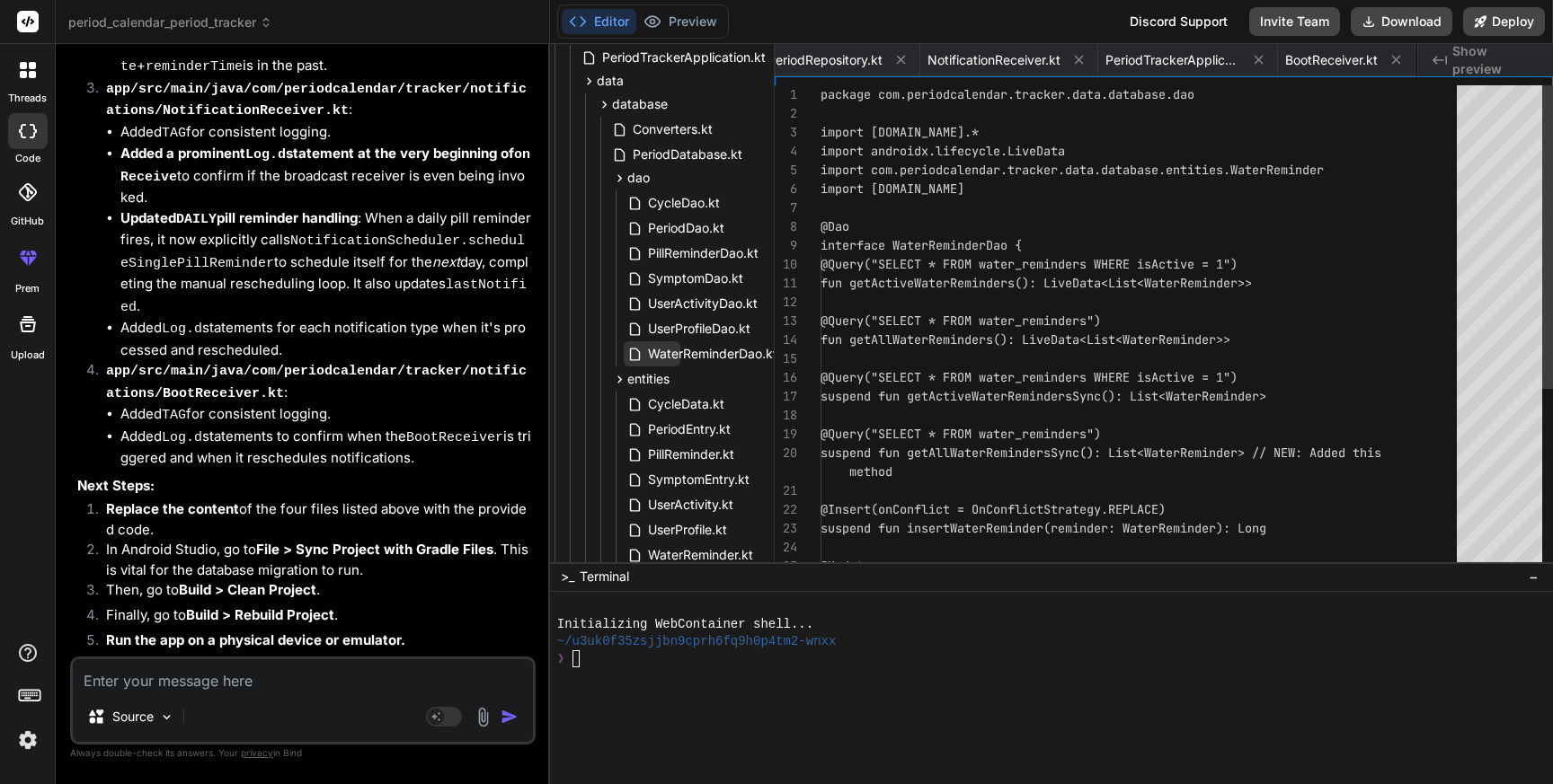
scroll to position [0, 7457]
click at [681, 353] on span "WaterReminderDao.kt" at bounding box center [712, 354] width 133 height 22
click at [1169, 305] on div "fun getActiveWaterReminders(): LiveData<List<W aterReminder>> @Query("SELECT * …" at bounding box center [1143, 472] width 647 height 773
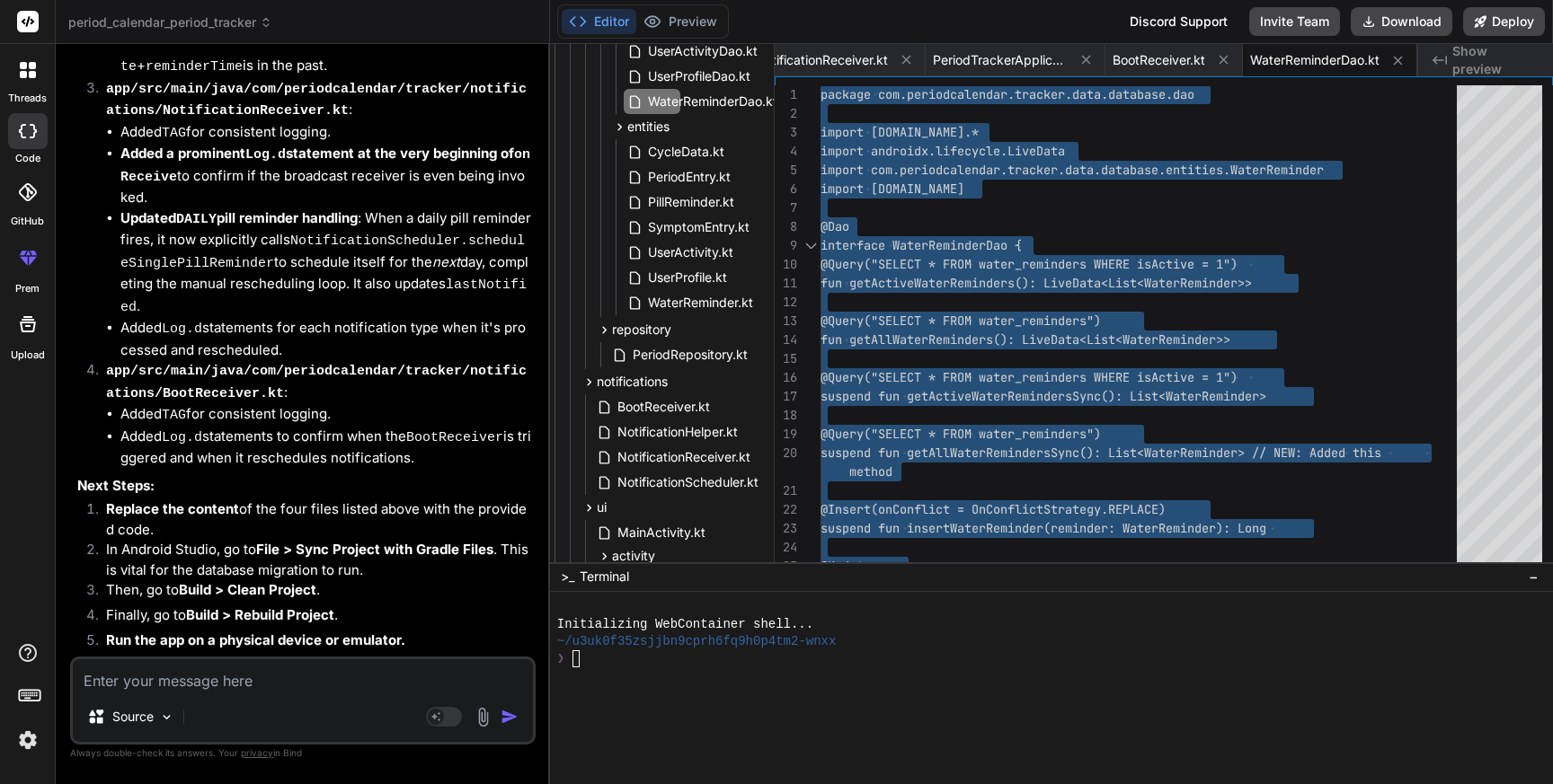
scroll to position [549, 87]
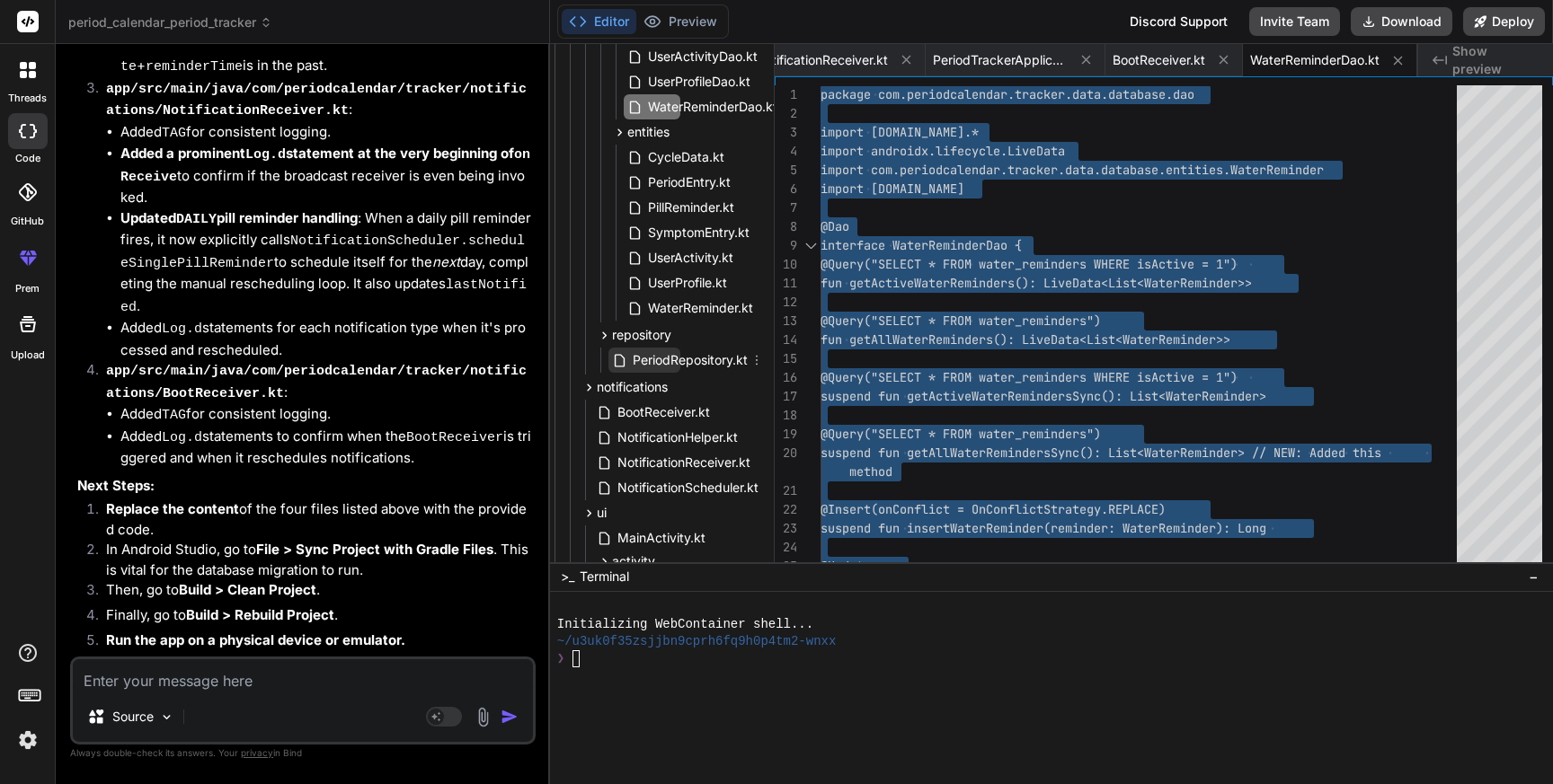
click at [698, 359] on span "PeriodRepository.kt" at bounding box center [689, 360] width 118 height 22
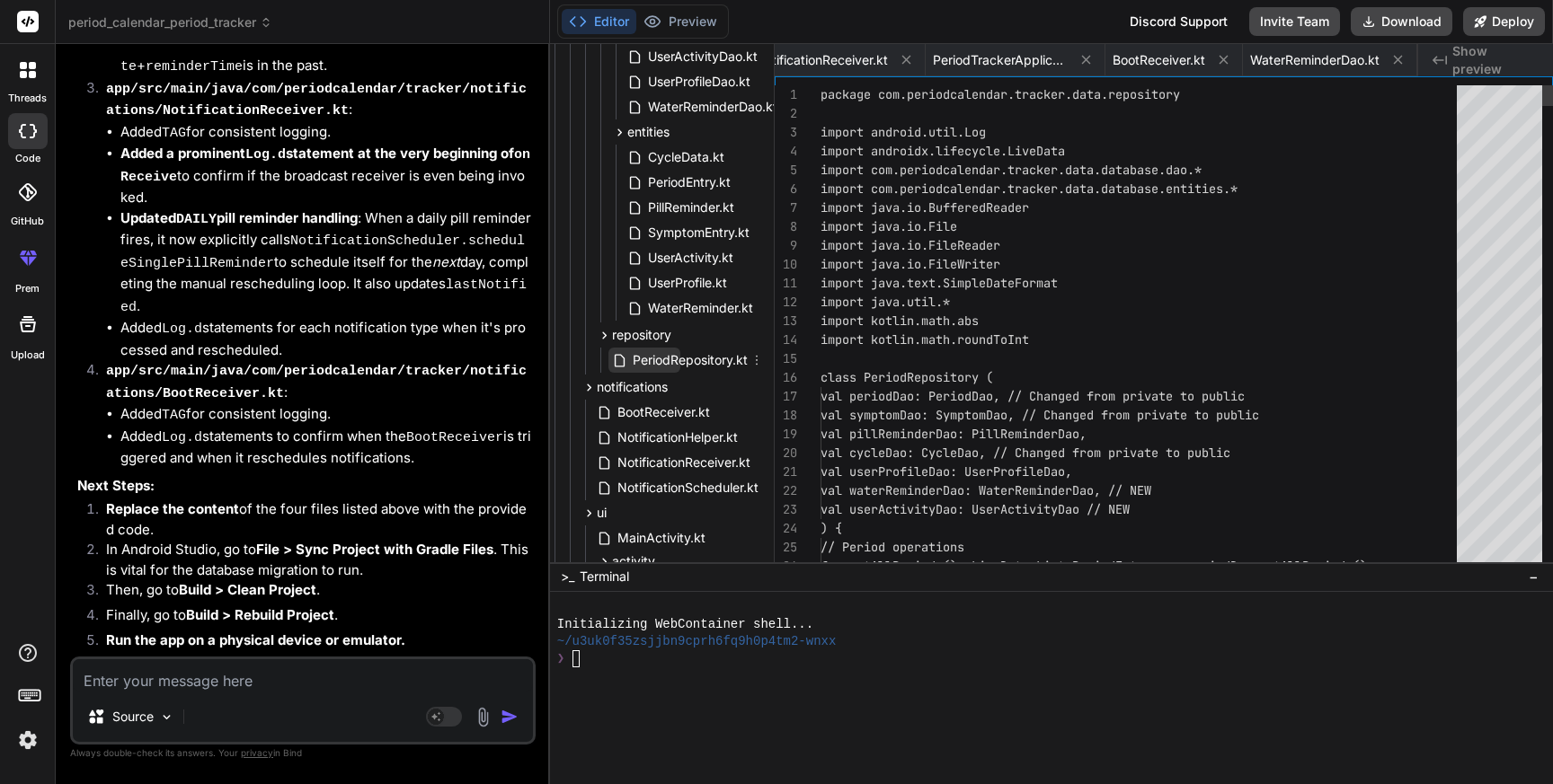
scroll to position [0, 7267]
click at [698, 359] on span "PeriodRepository.kt" at bounding box center [689, 360] width 118 height 22
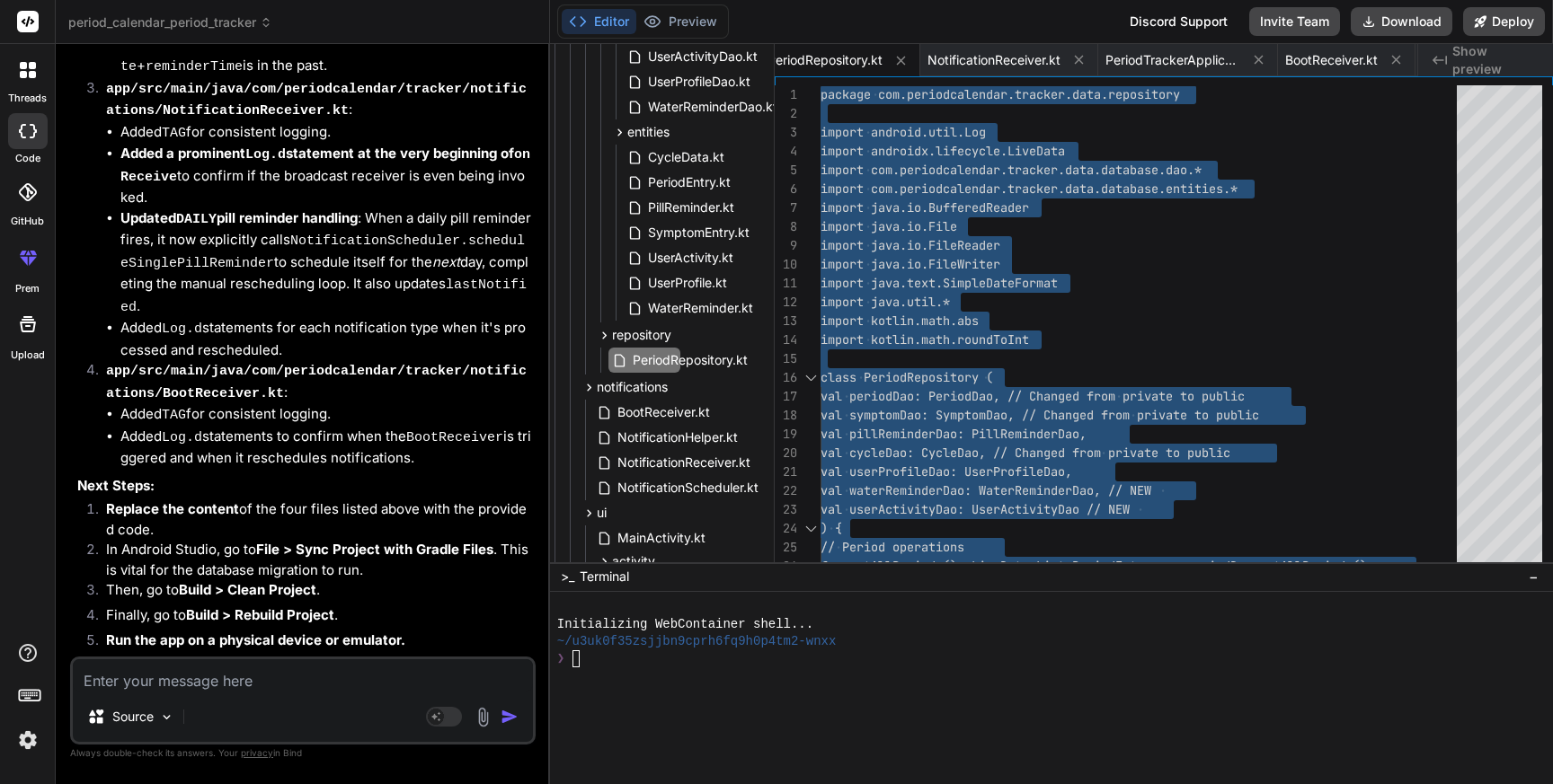
click at [231, 683] on textarea at bounding box center [303, 676] width 460 height 32
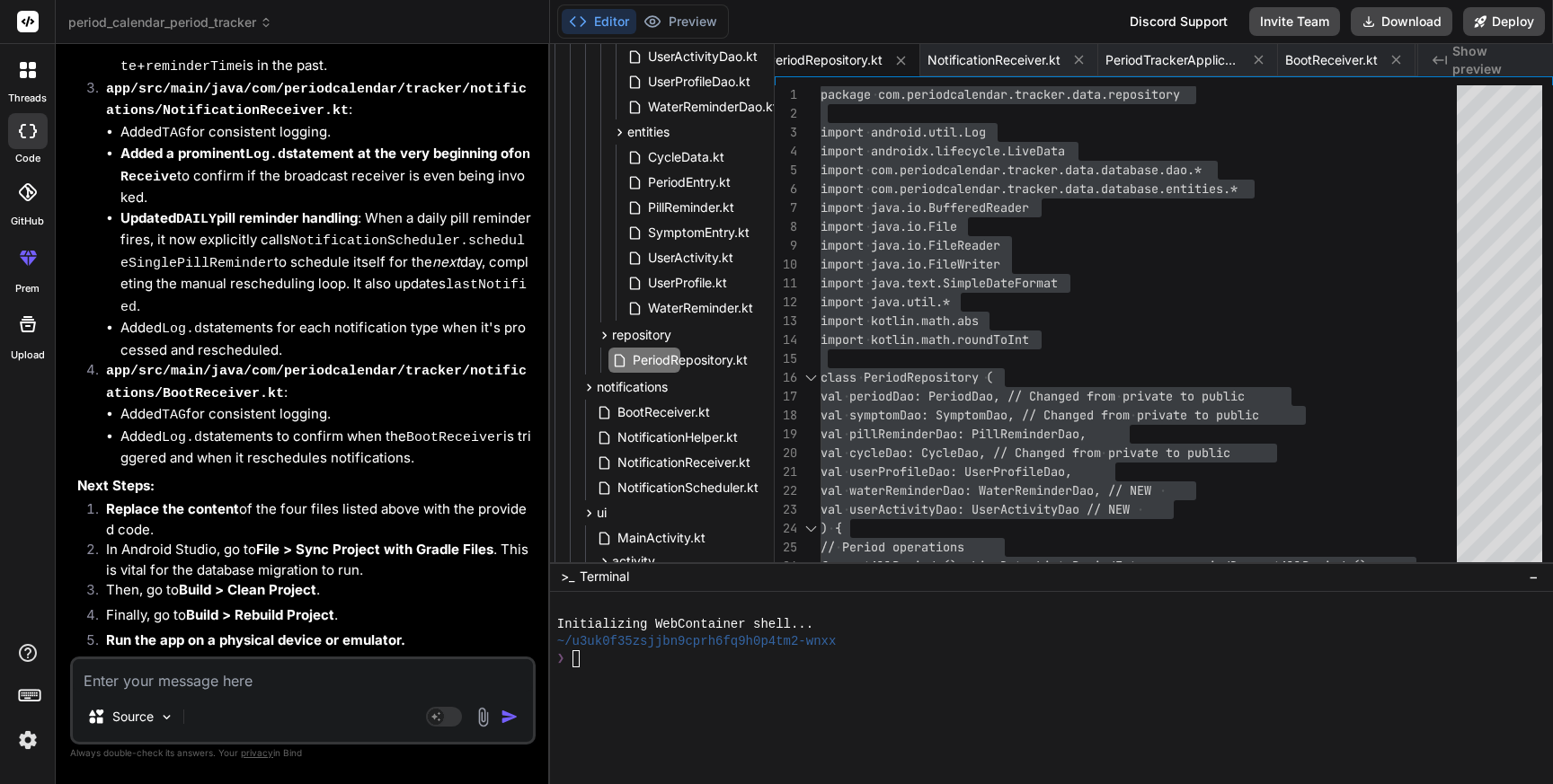
paste textarea "> Task :app:kspDebugKotlin FAILED e: file:///Users/personal/Downloads/period_ca…"
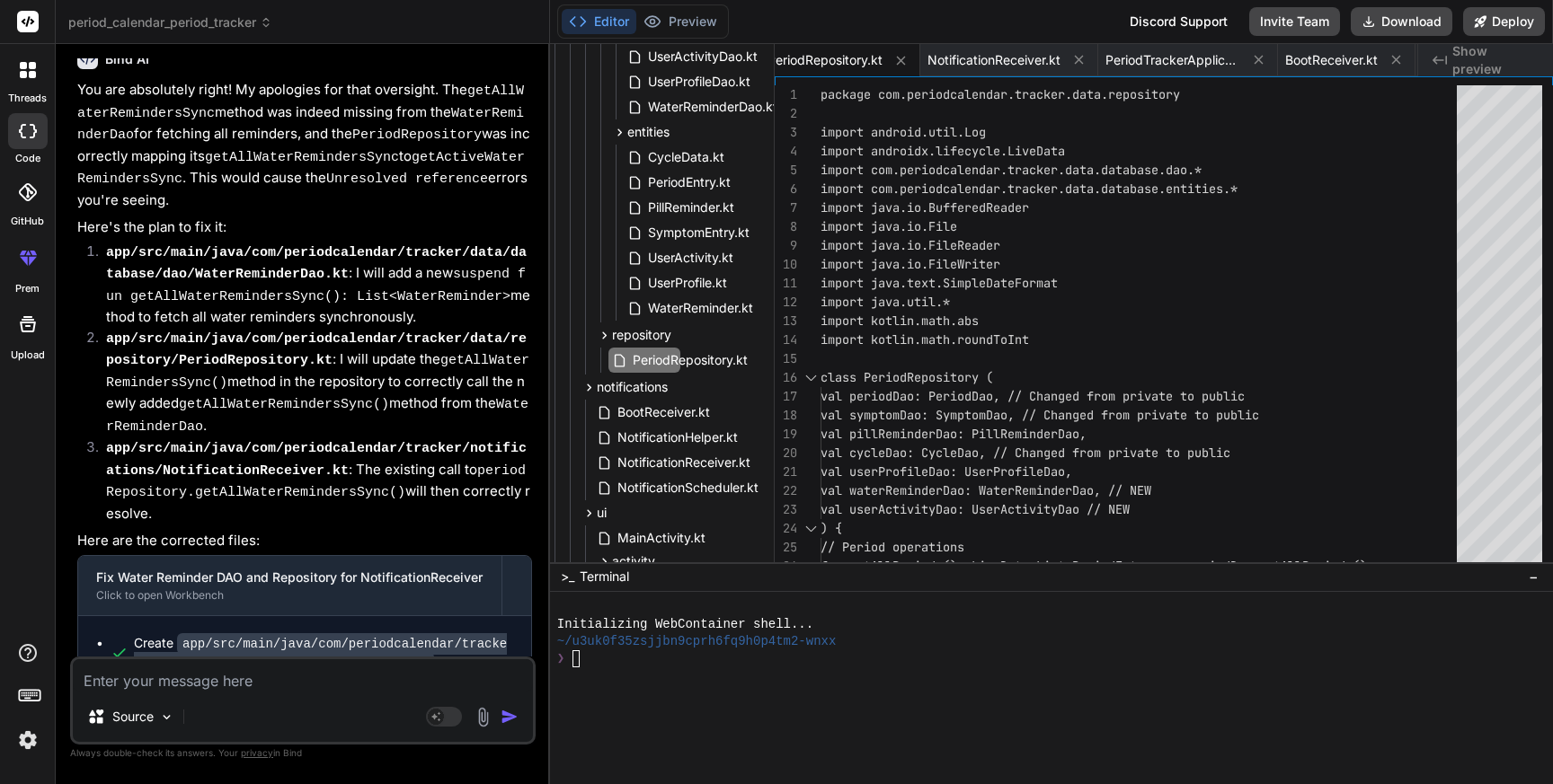
scroll to position [40437, 0]
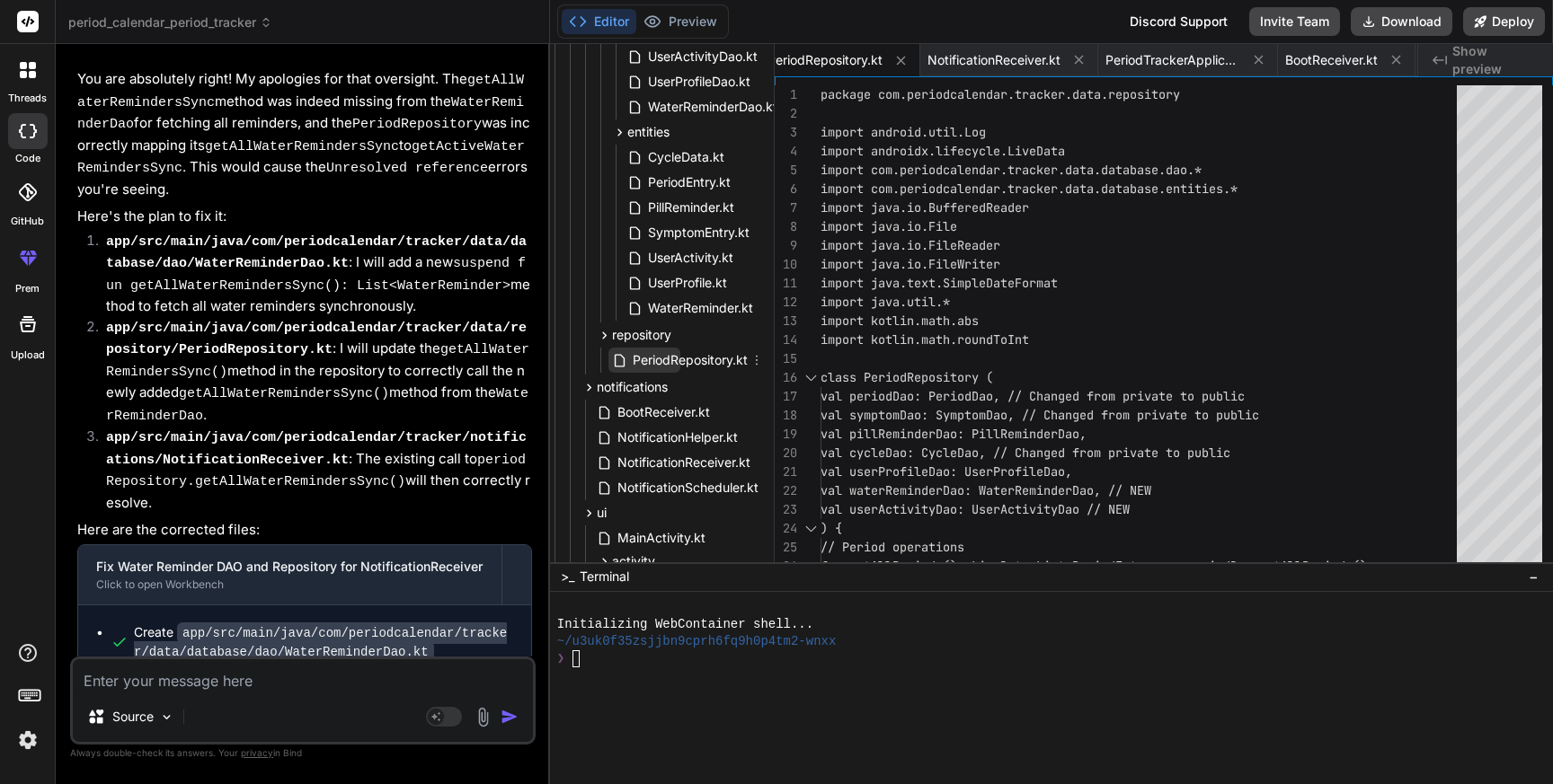
click at [666, 359] on span "PeriodRepository.kt" at bounding box center [689, 360] width 118 height 22
